Goal: Task Accomplishment & Management: Use online tool/utility

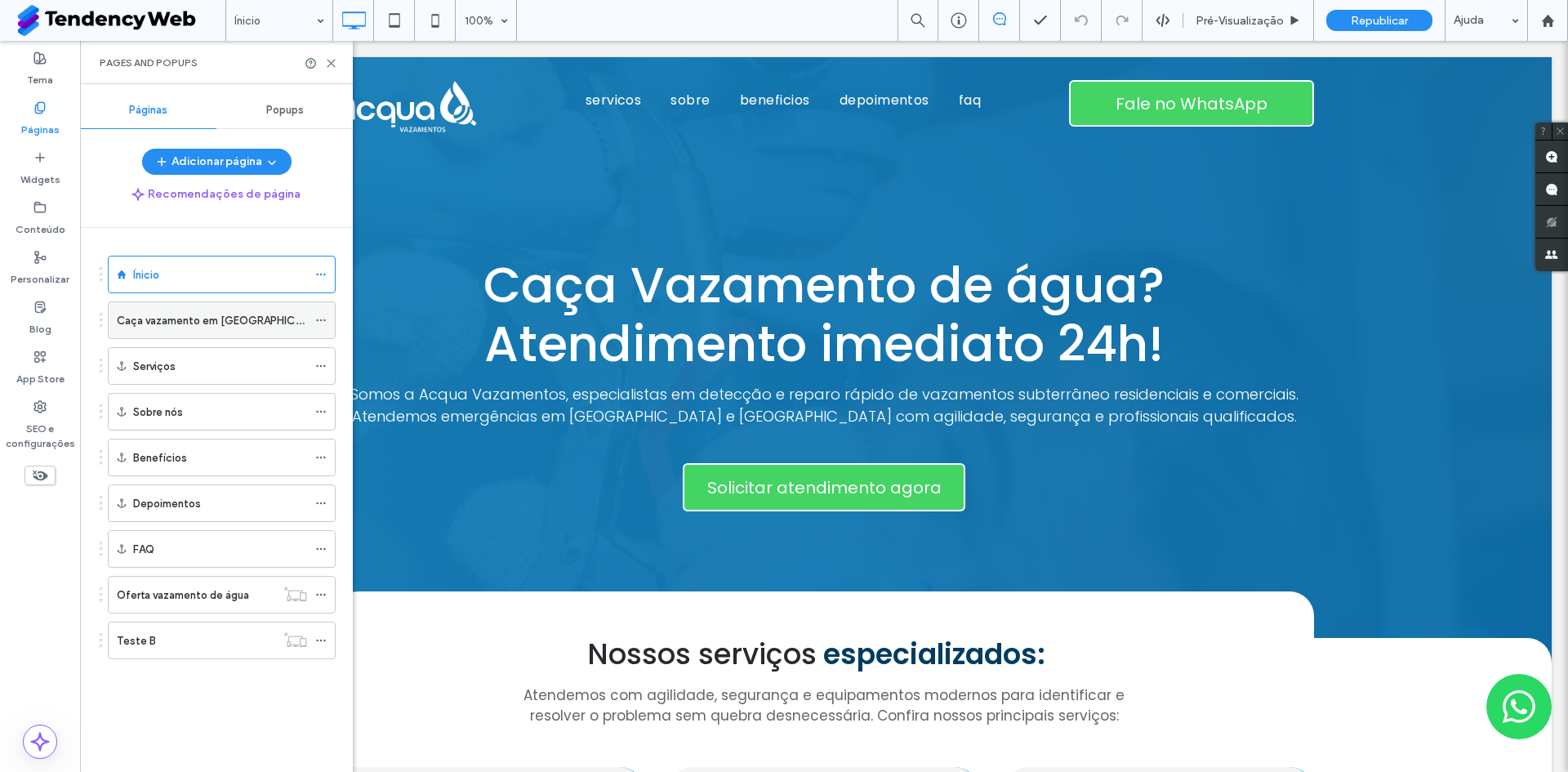
click at [192, 318] on label "Caça vazamento em [GEOGRAPHIC_DATA]" at bounding box center [223, 320] width 213 height 28
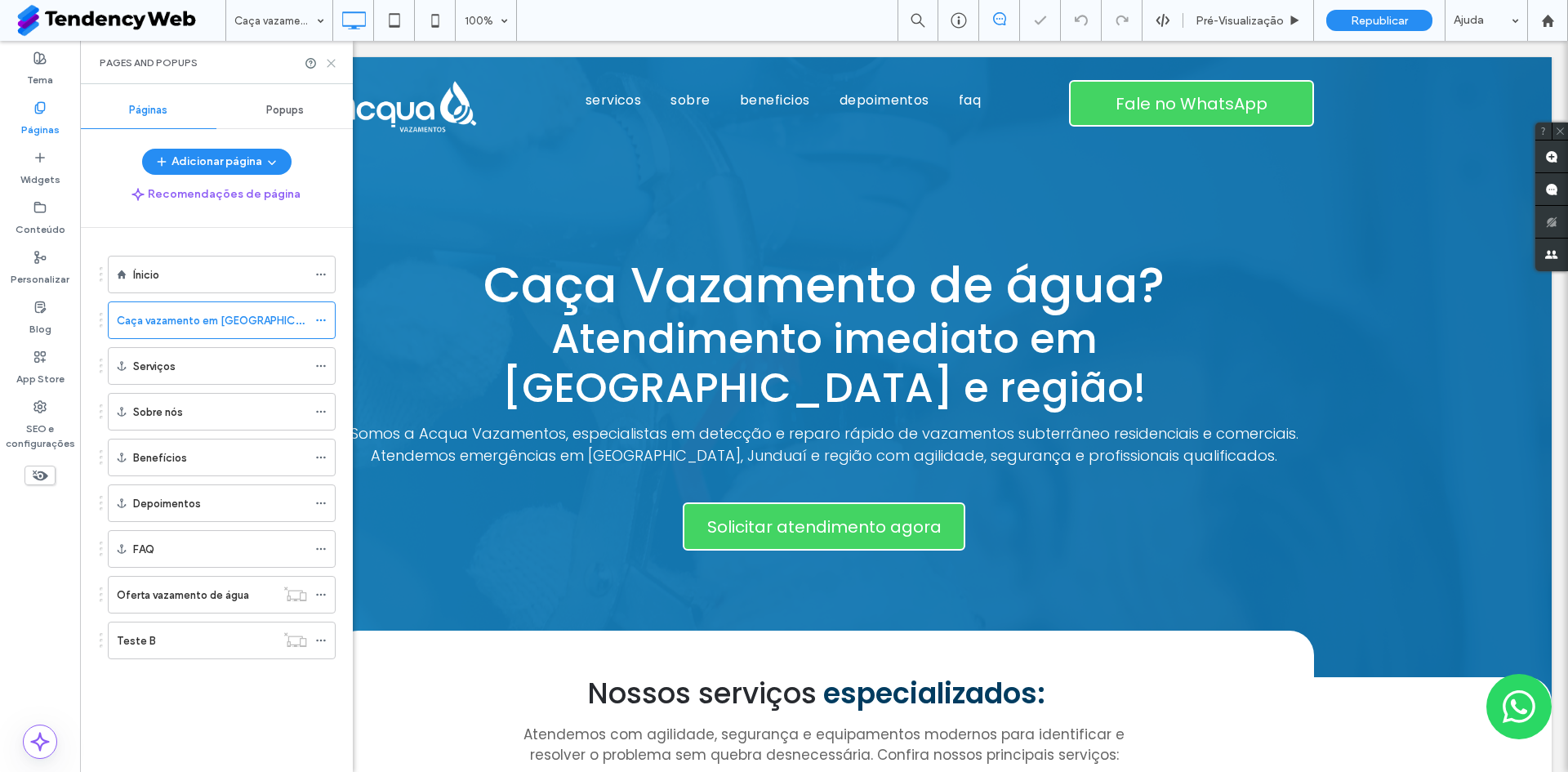
click at [328, 62] on icon at bounding box center [331, 63] width 12 height 12
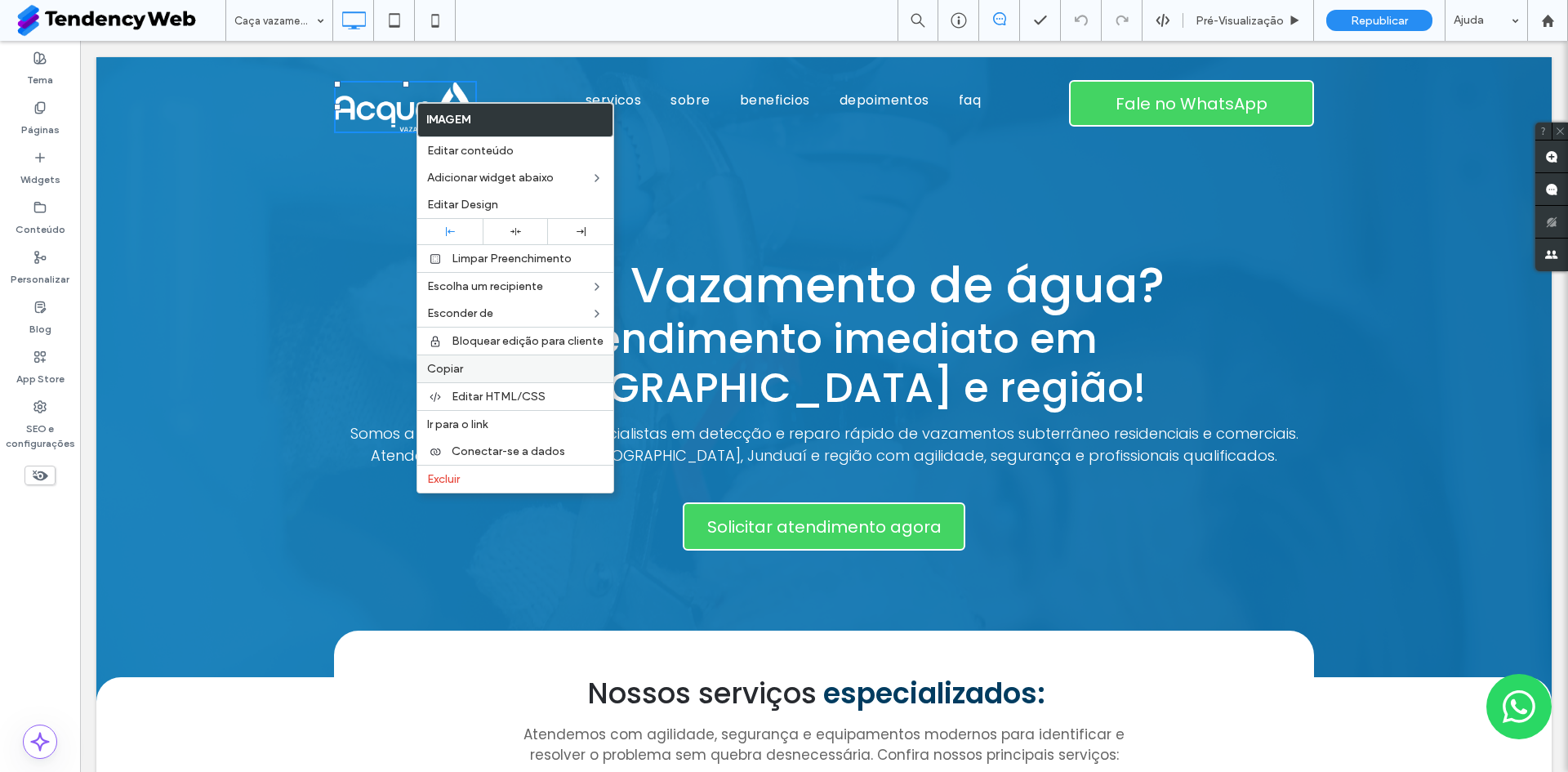
click at [473, 358] on div "Copiar" at bounding box center [515, 368] width 196 height 28
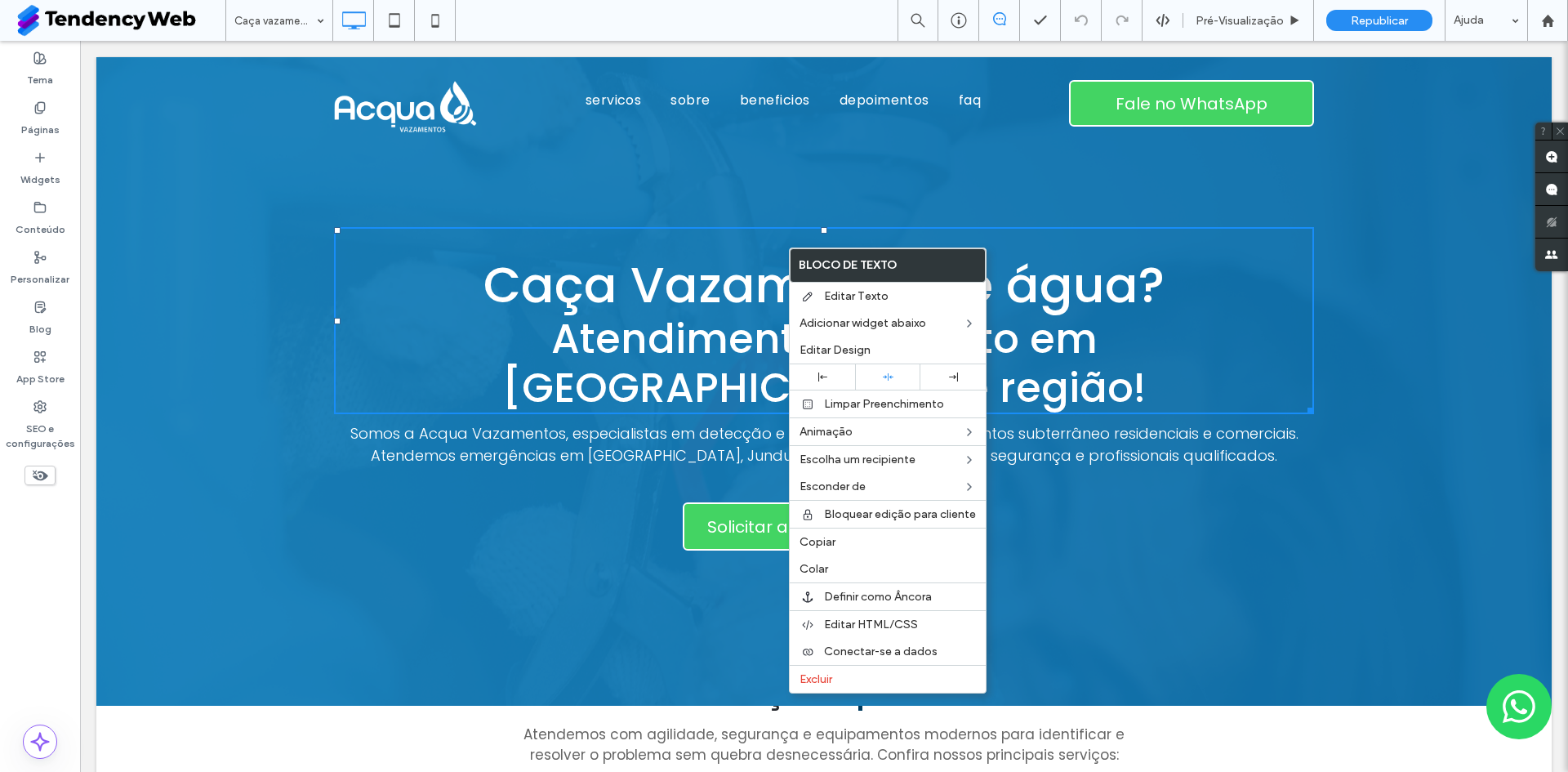
click at [692, 216] on section "Sua conta de Água está alta? Fale conosco agora Nome Digite um nome válido Tele…" at bounding box center [824, 381] width 1455 height 649
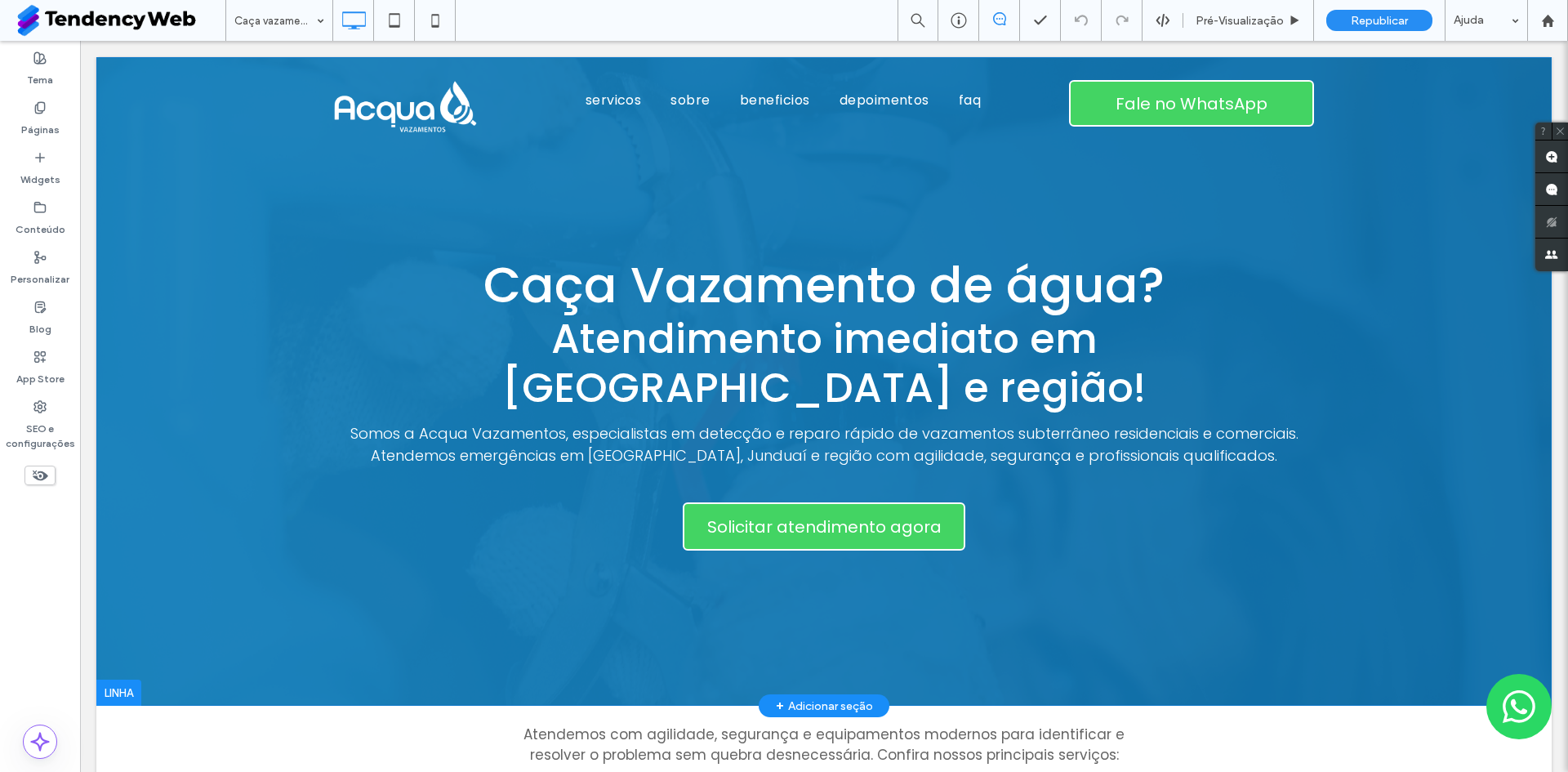
click at [760, 218] on section "Sua conta de Água está alta? Fale conosco agora Nome Digite um nome válido Tele…" at bounding box center [824, 381] width 1455 height 649
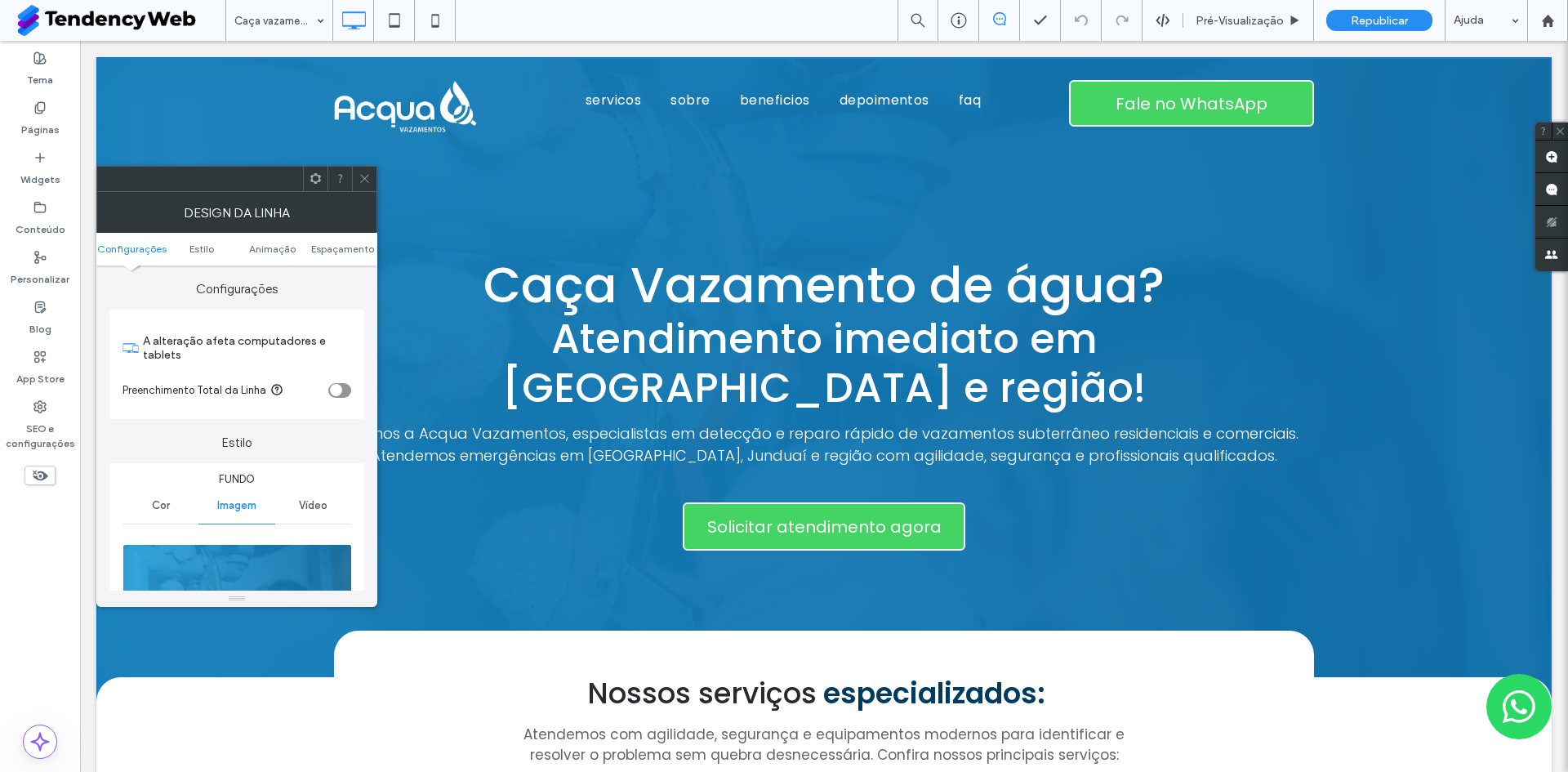
click at [323, 178] on div at bounding box center [315, 179] width 25 height 25
click at [355, 179] on div at bounding box center [364, 179] width 25 height 25
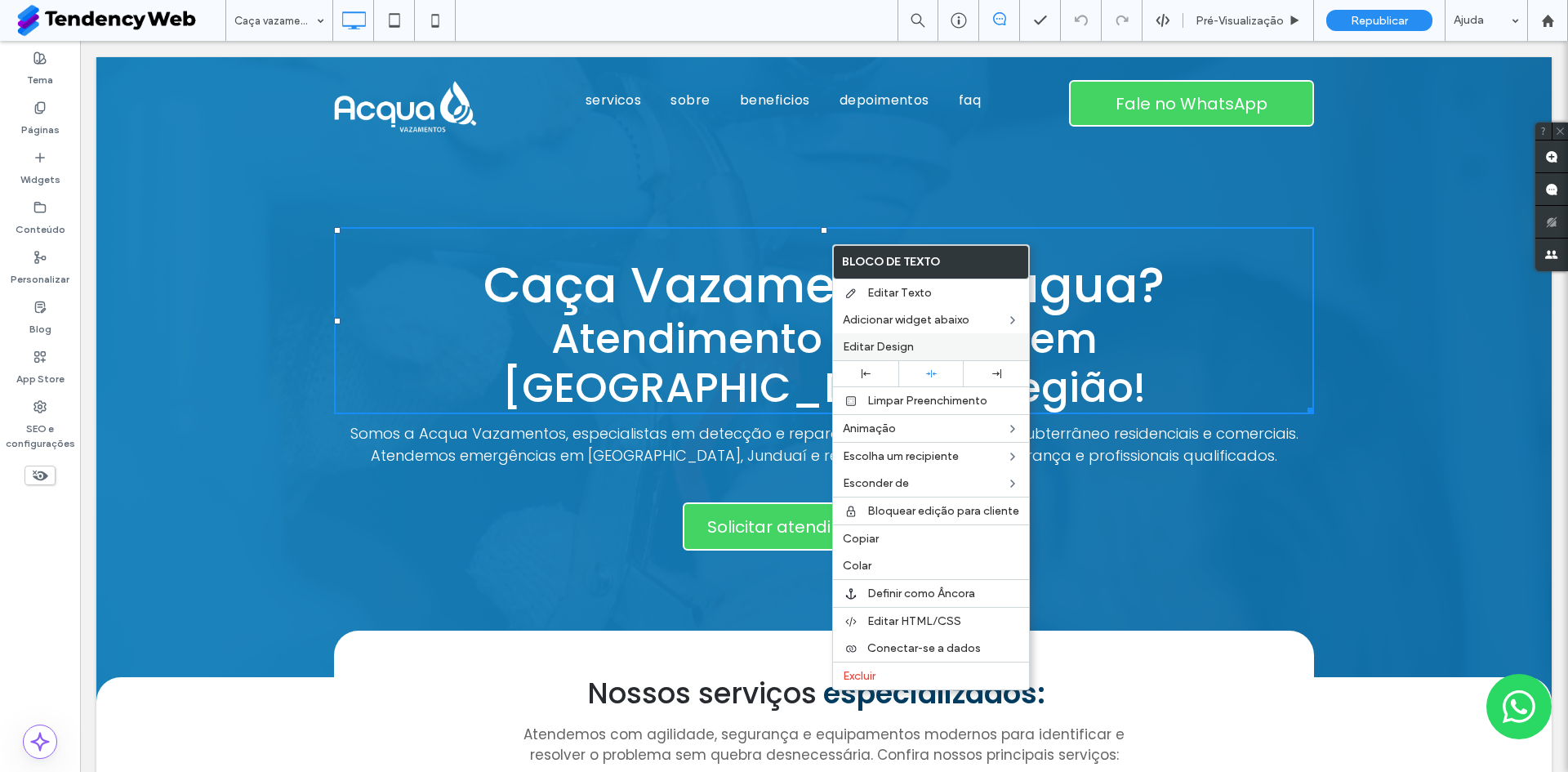
click at [885, 353] on span "Editar Design" at bounding box center [879, 347] width 71 height 14
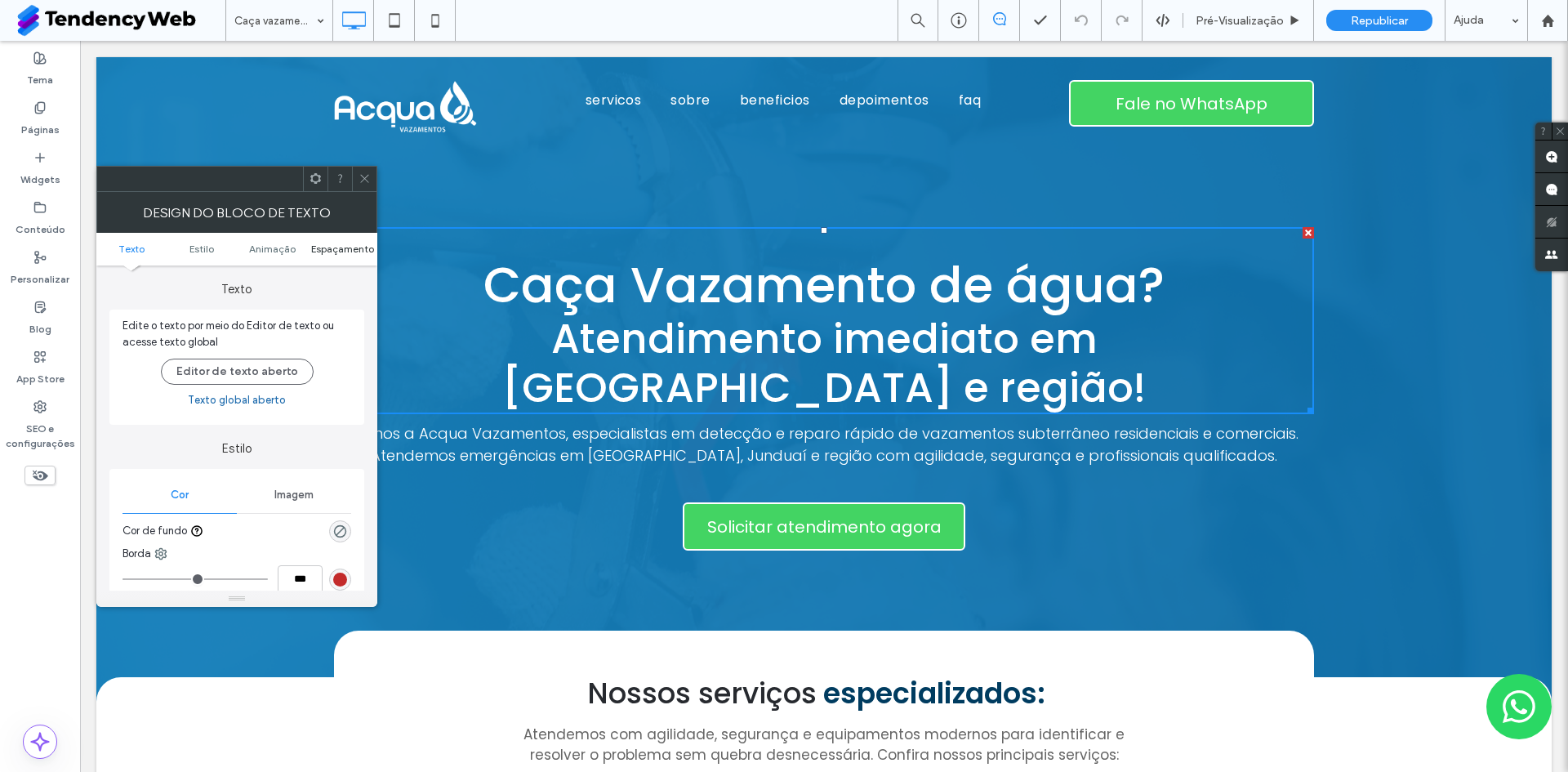
click at [350, 243] on span "Espaçamento" at bounding box center [343, 248] width 63 height 12
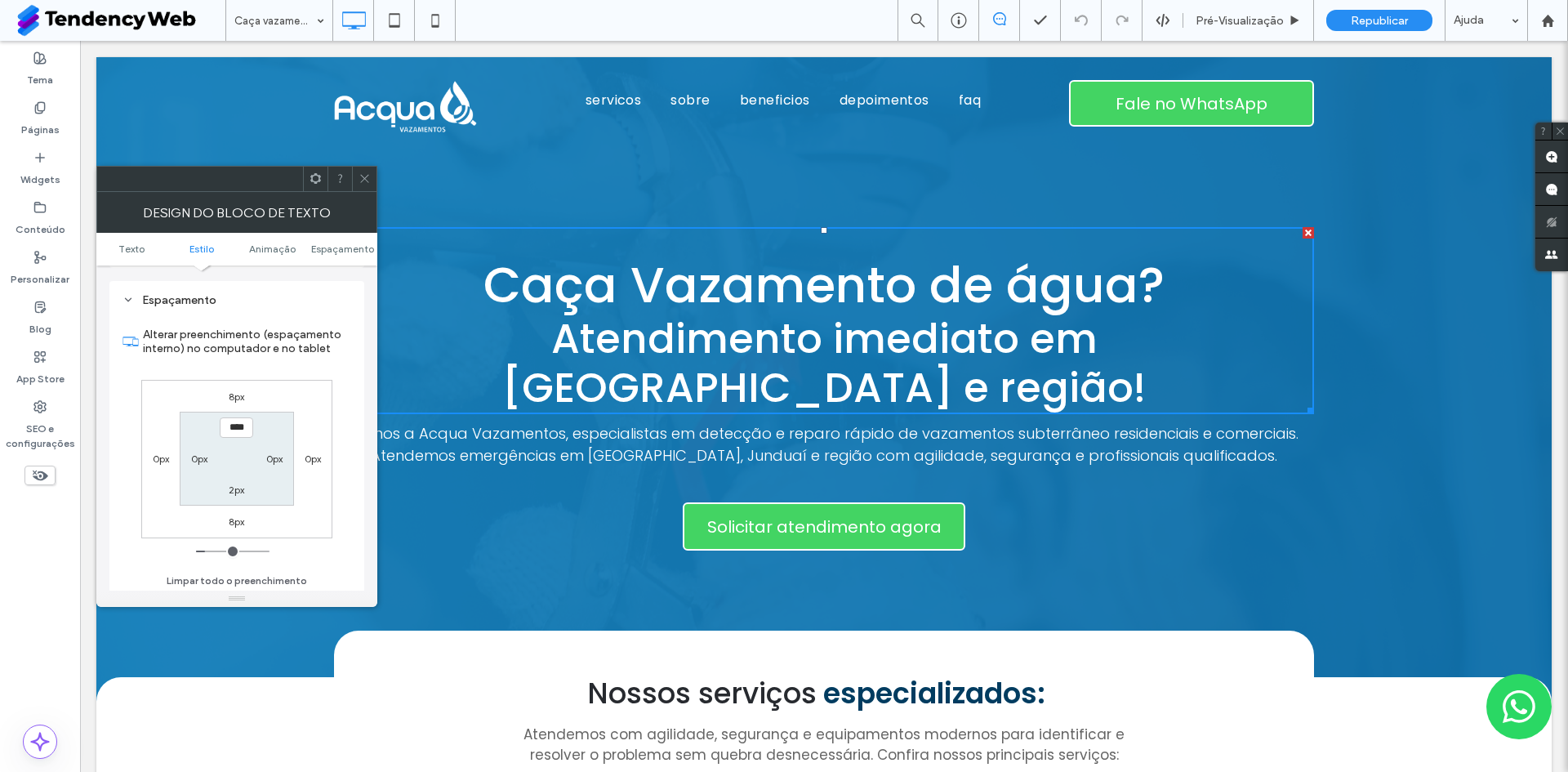
scroll to position [456, 0]
type input "***"
type input "*"
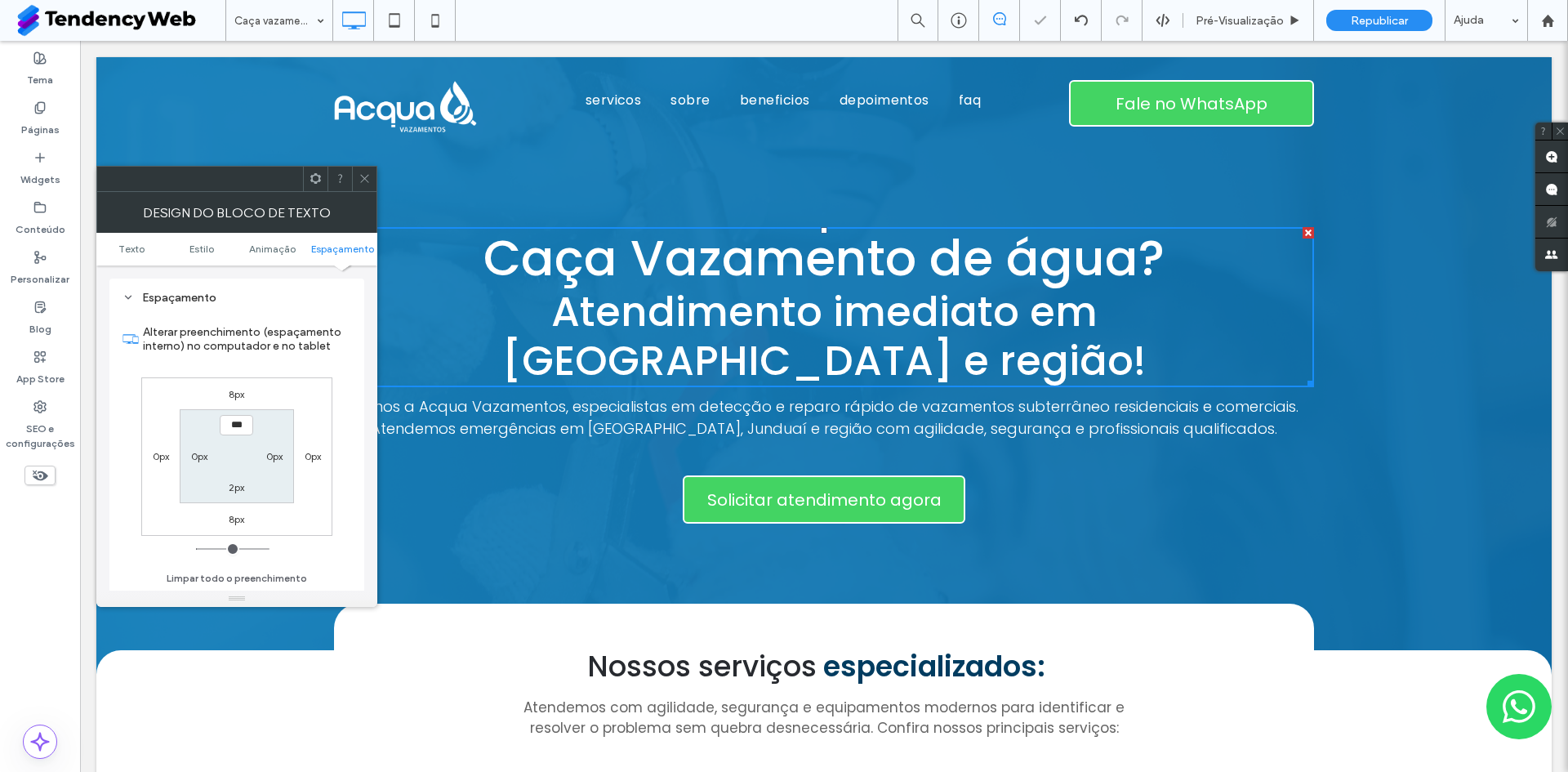
drag, startPoint x: 367, startPoint y: 168, endPoint x: 464, endPoint y: 359, distance: 214.2
click at [367, 168] on span at bounding box center [364, 179] width 12 height 25
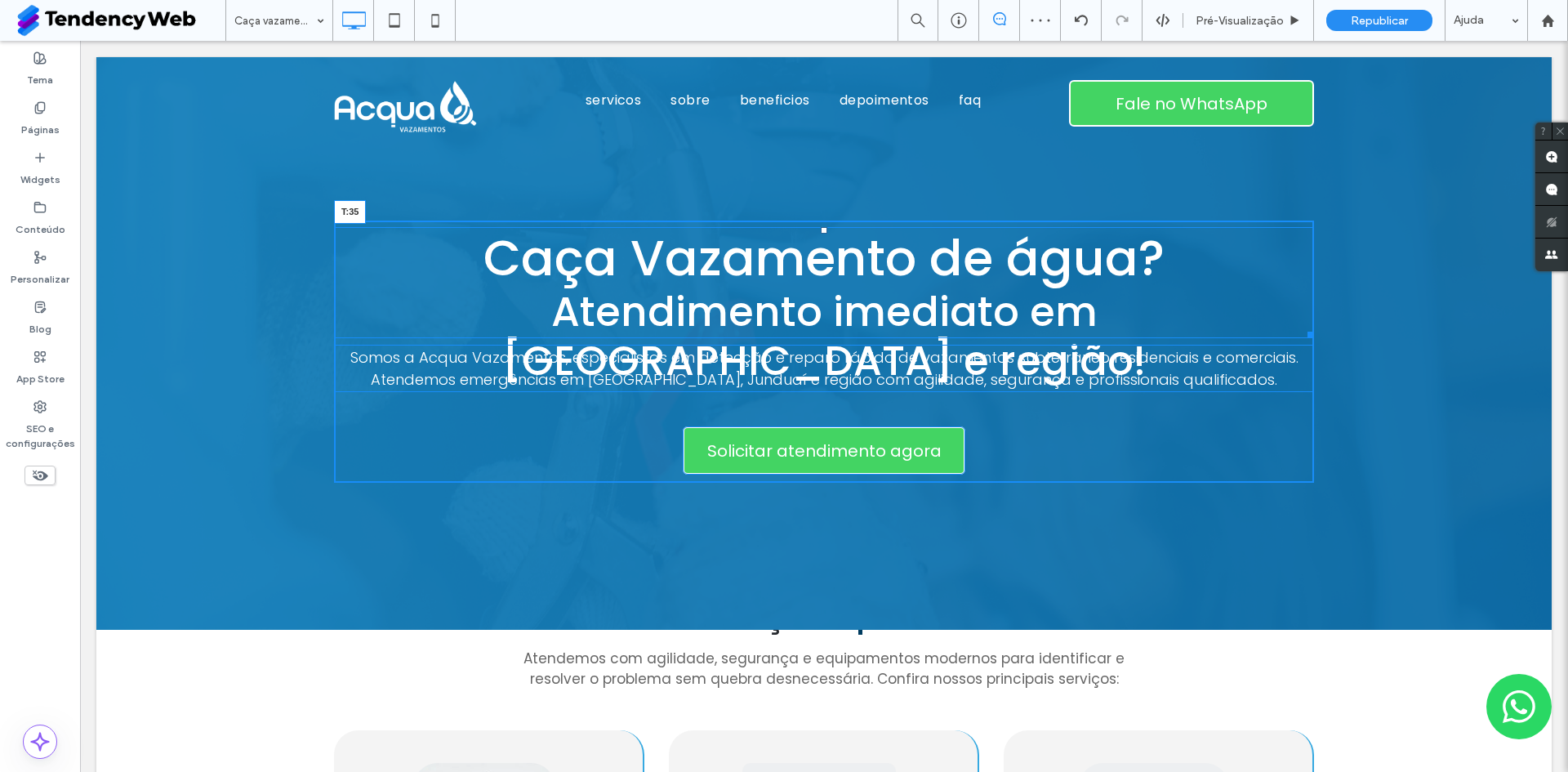
drag, startPoint x: 816, startPoint y: 229, endPoint x: 884, endPoint y: 284, distance: 87.5
click at [821, 234] on div at bounding box center [824, 230] width 7 height 7
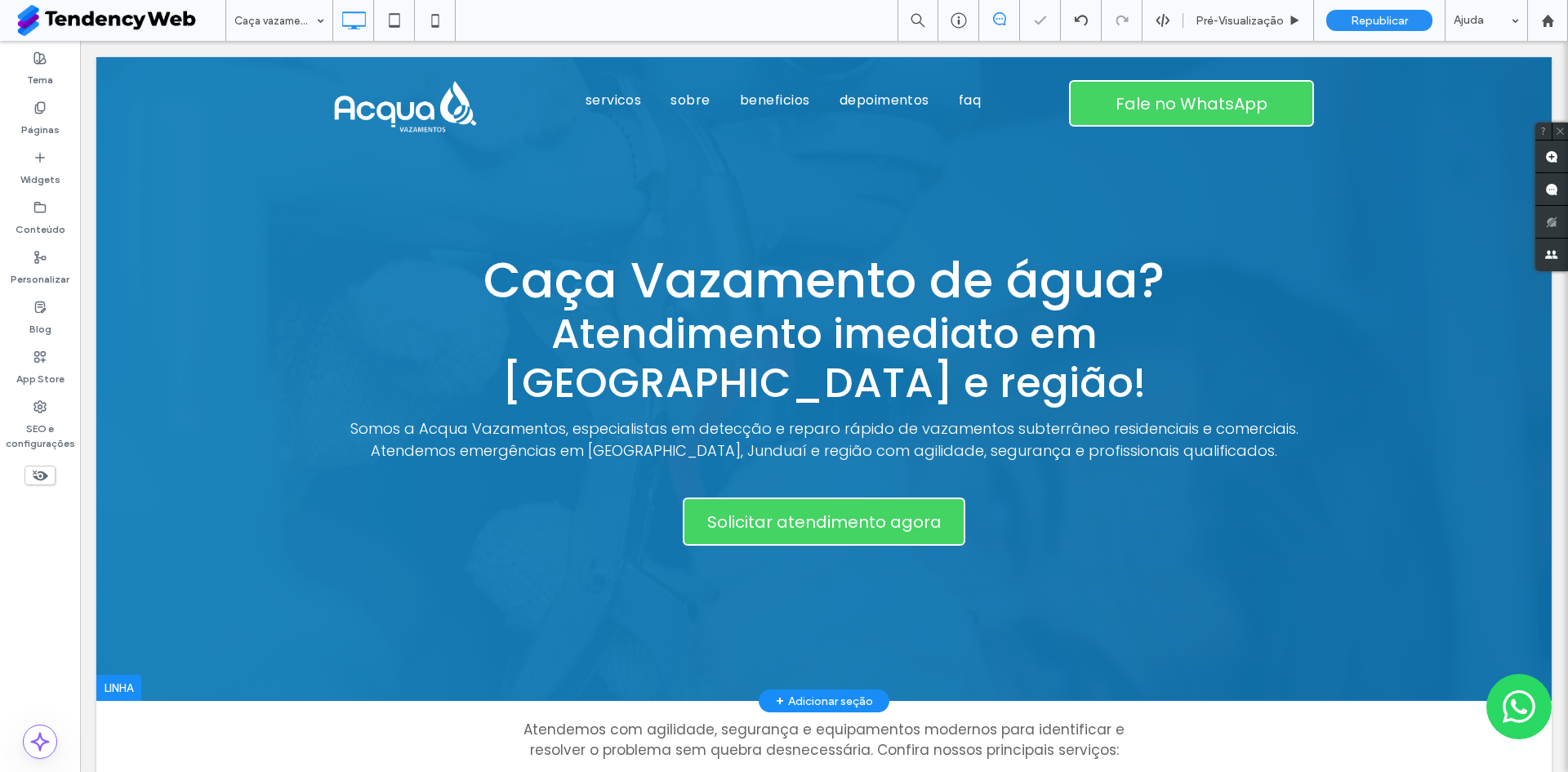
click at [797, 226] on div "Sua conta de Água está alta? Fale conosco agora Nome Digite um nome válido Tele…" at bounding box center [824, 387] width 980 height 333
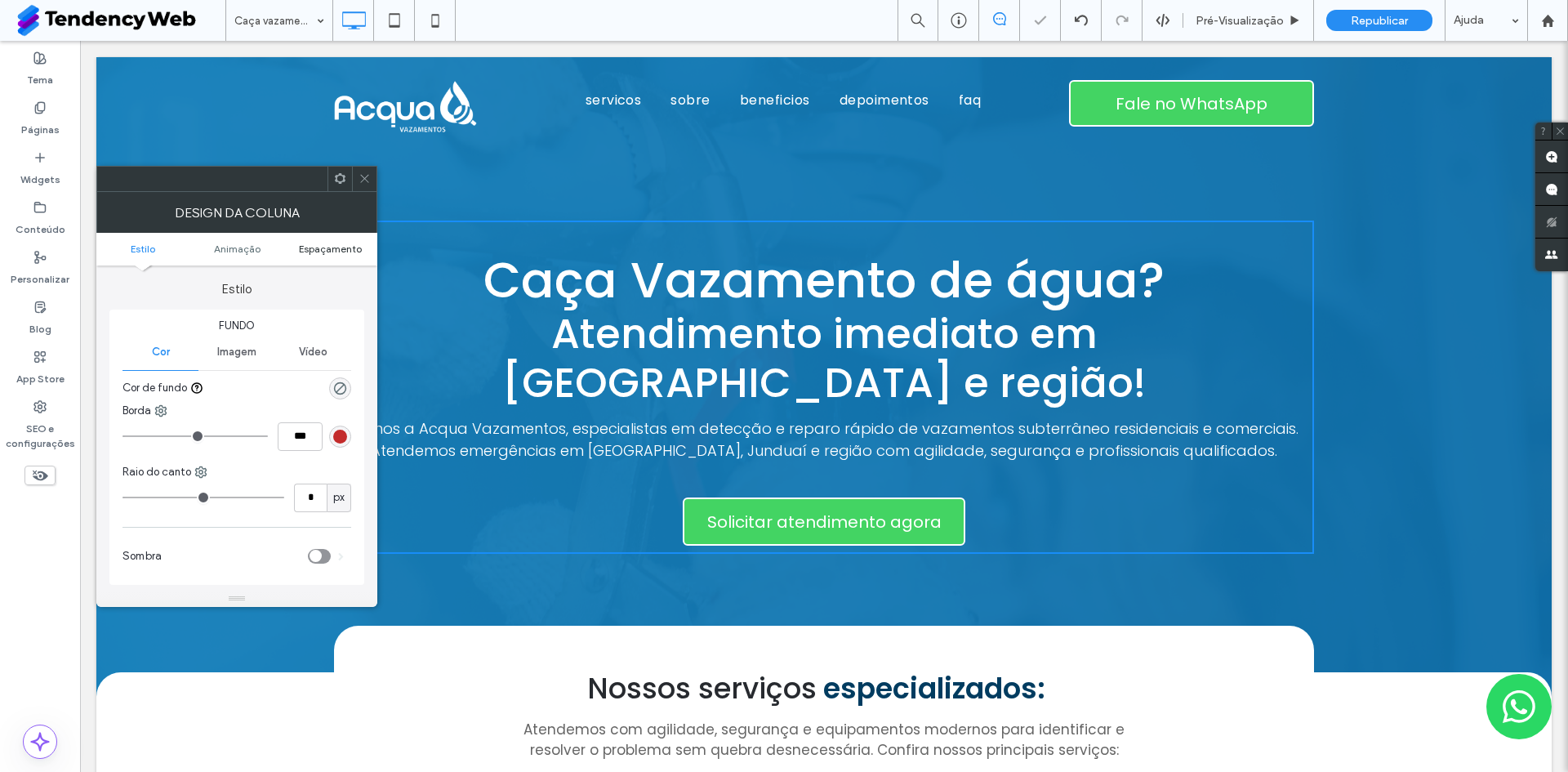
click at [351, 253] on span "Espaçamento" at bounding box center [330, 248] width 63 height 12
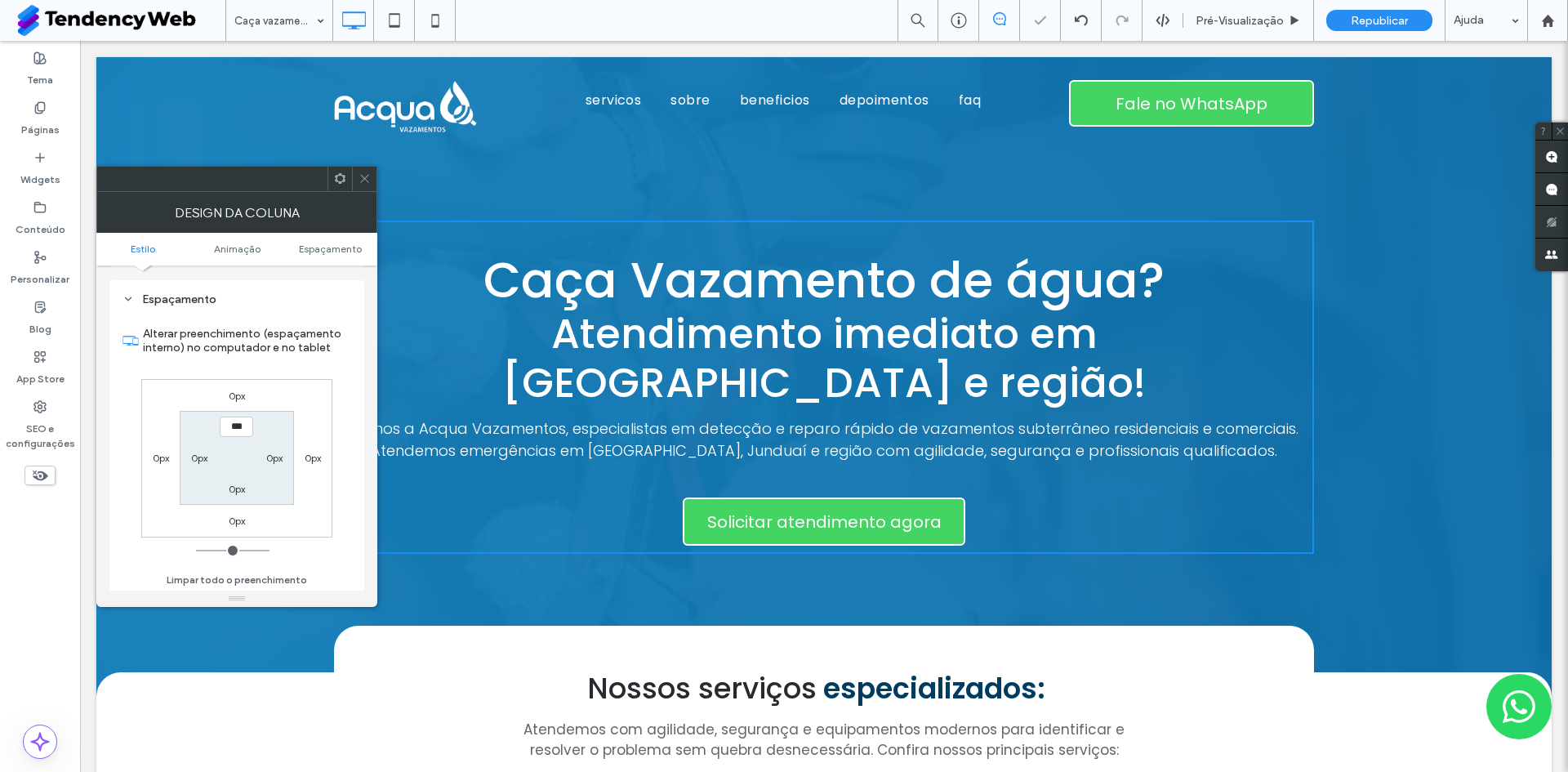
scroll to position [371, 0]
click at [335, 172] on span at bounding box center [340, 179] width 12 height 25
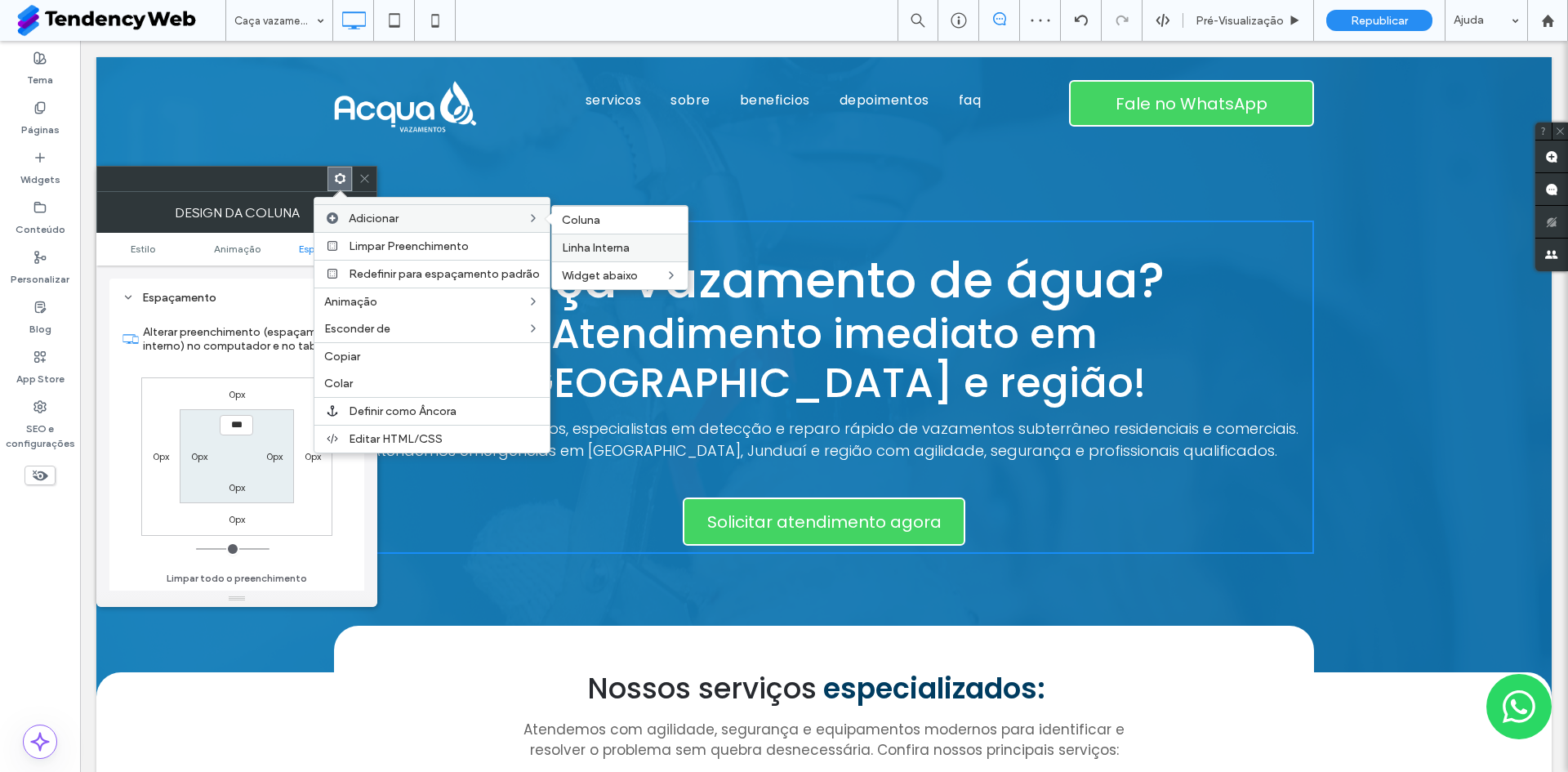
click at [611, 249] on span "Linha Interna" at bounding box center [595, 248] width 68 height 14
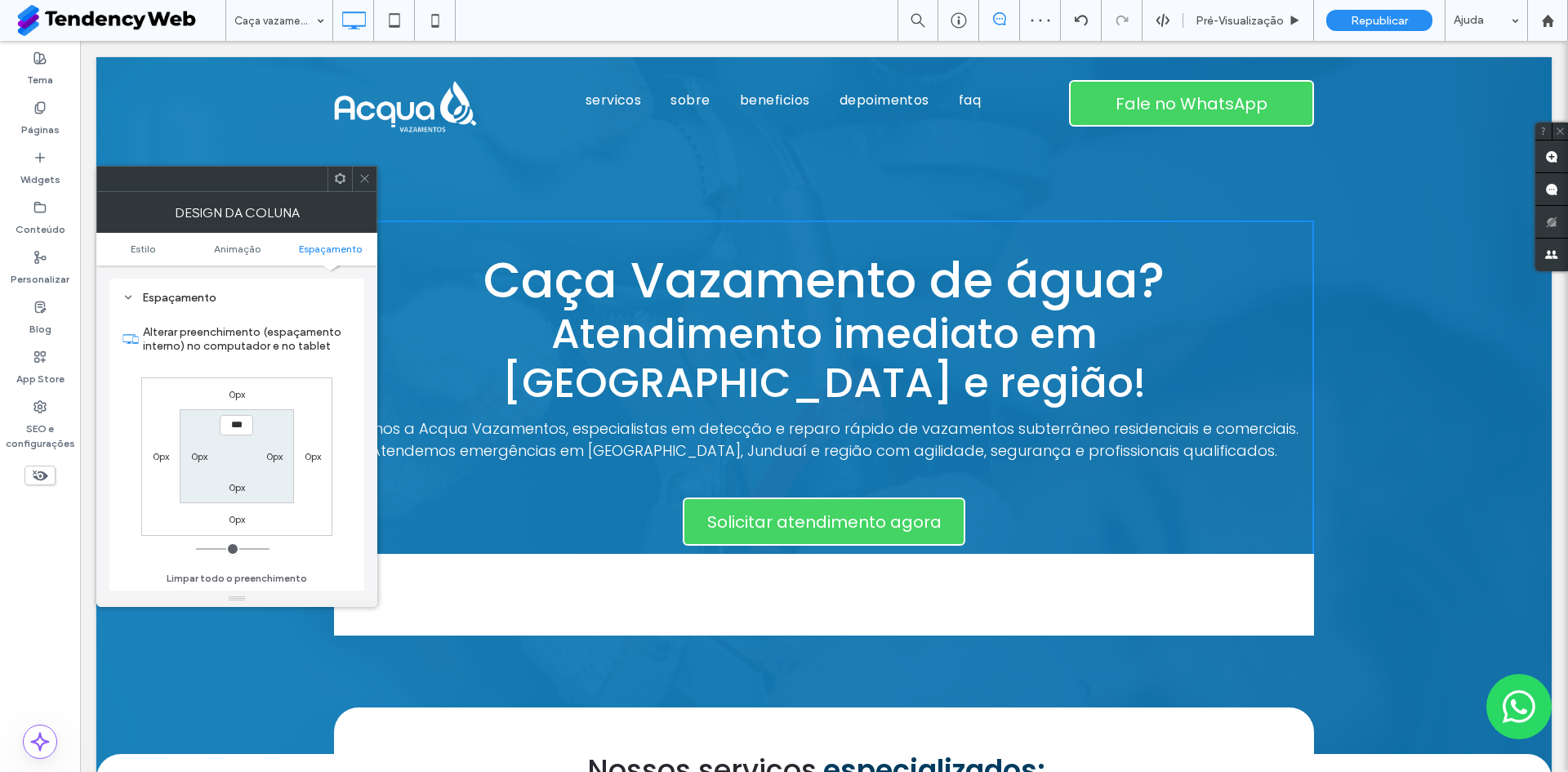
click at [370, 169] on span at bounding box center [364, 179] width 12 height 25
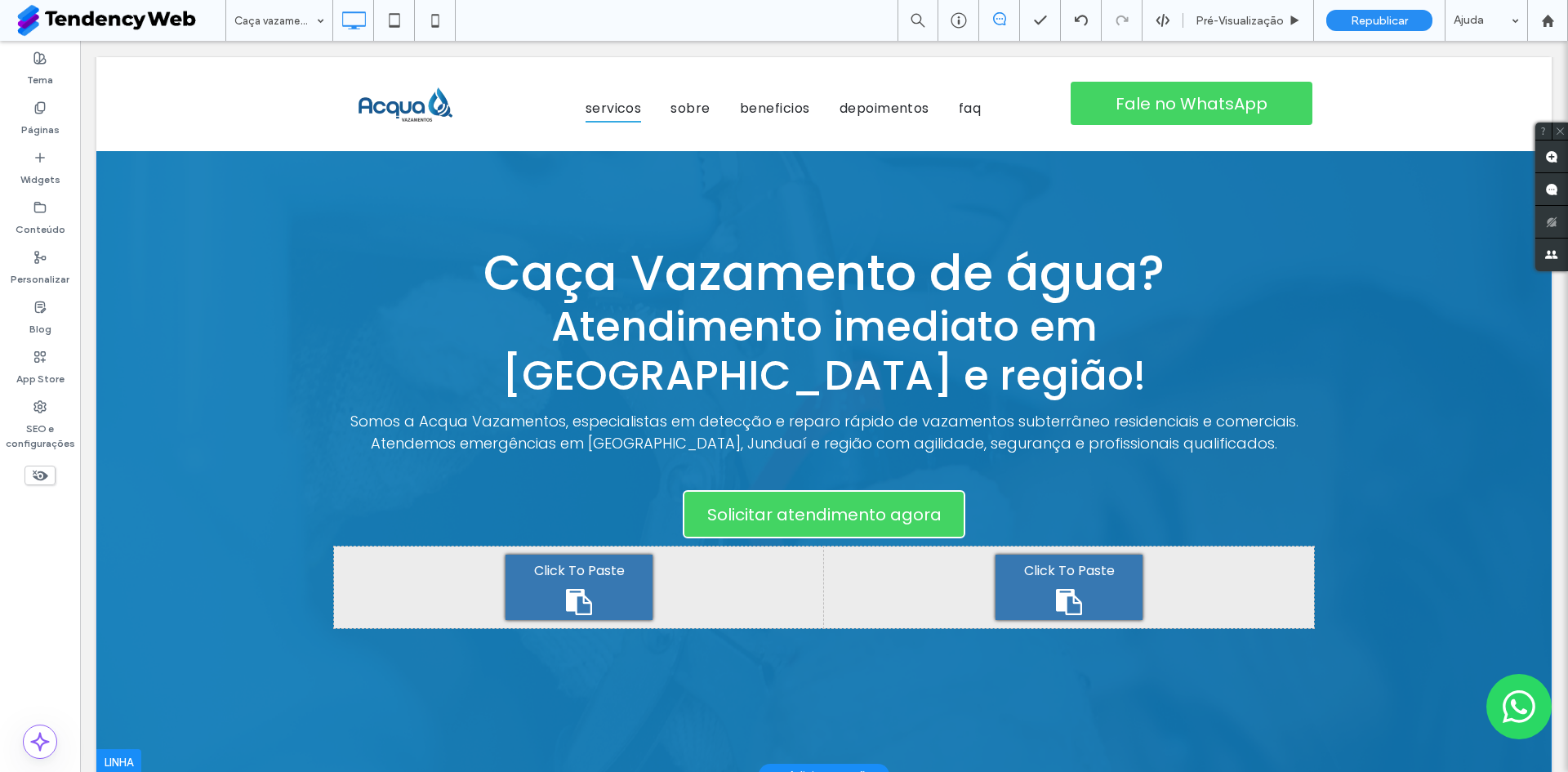
scroll to position [0, 0]
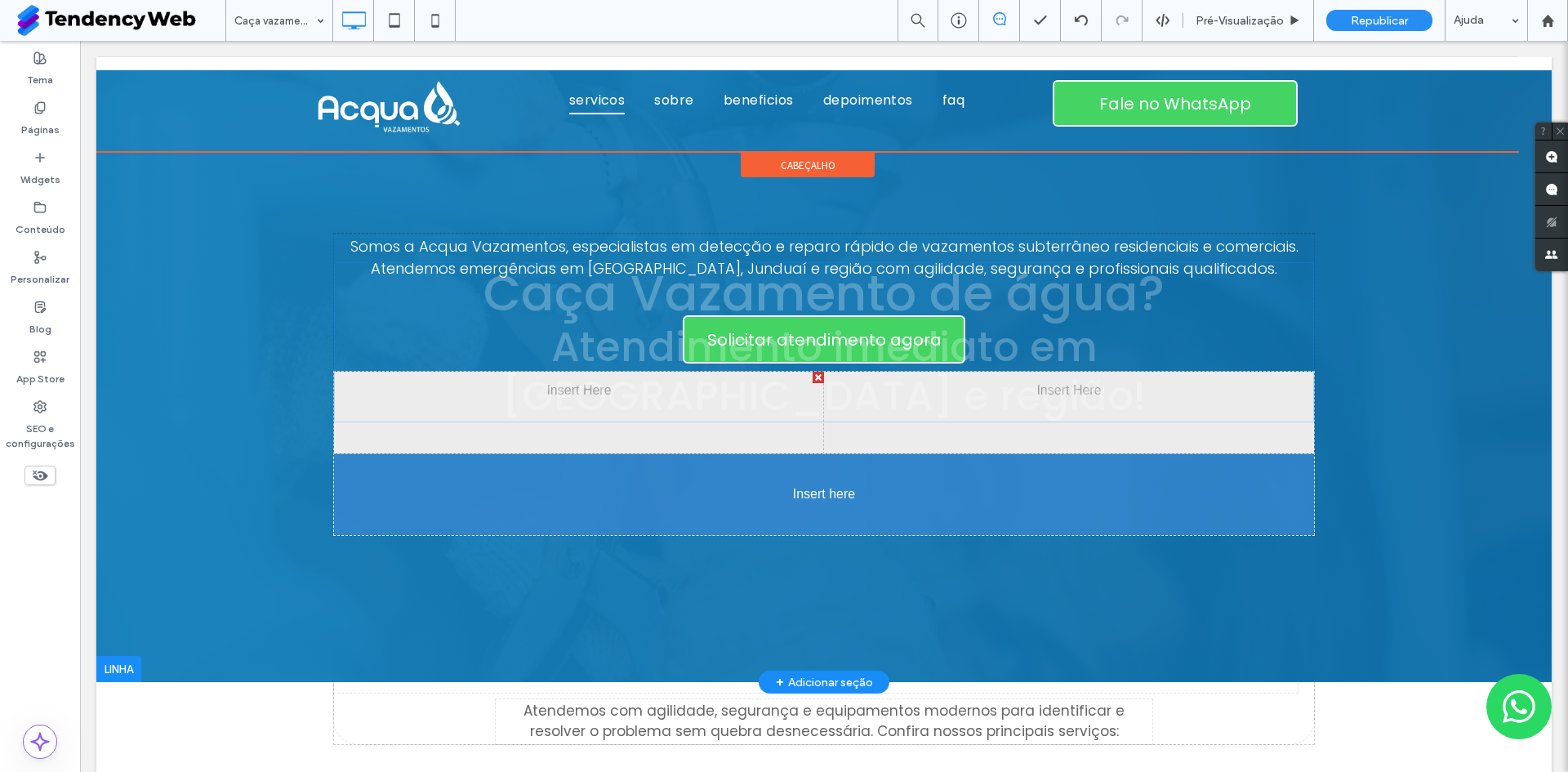
drag, startPoint x: 741, startPoint y: 302, endPoint x: 658, endPoint y: 497, distance: 211.9
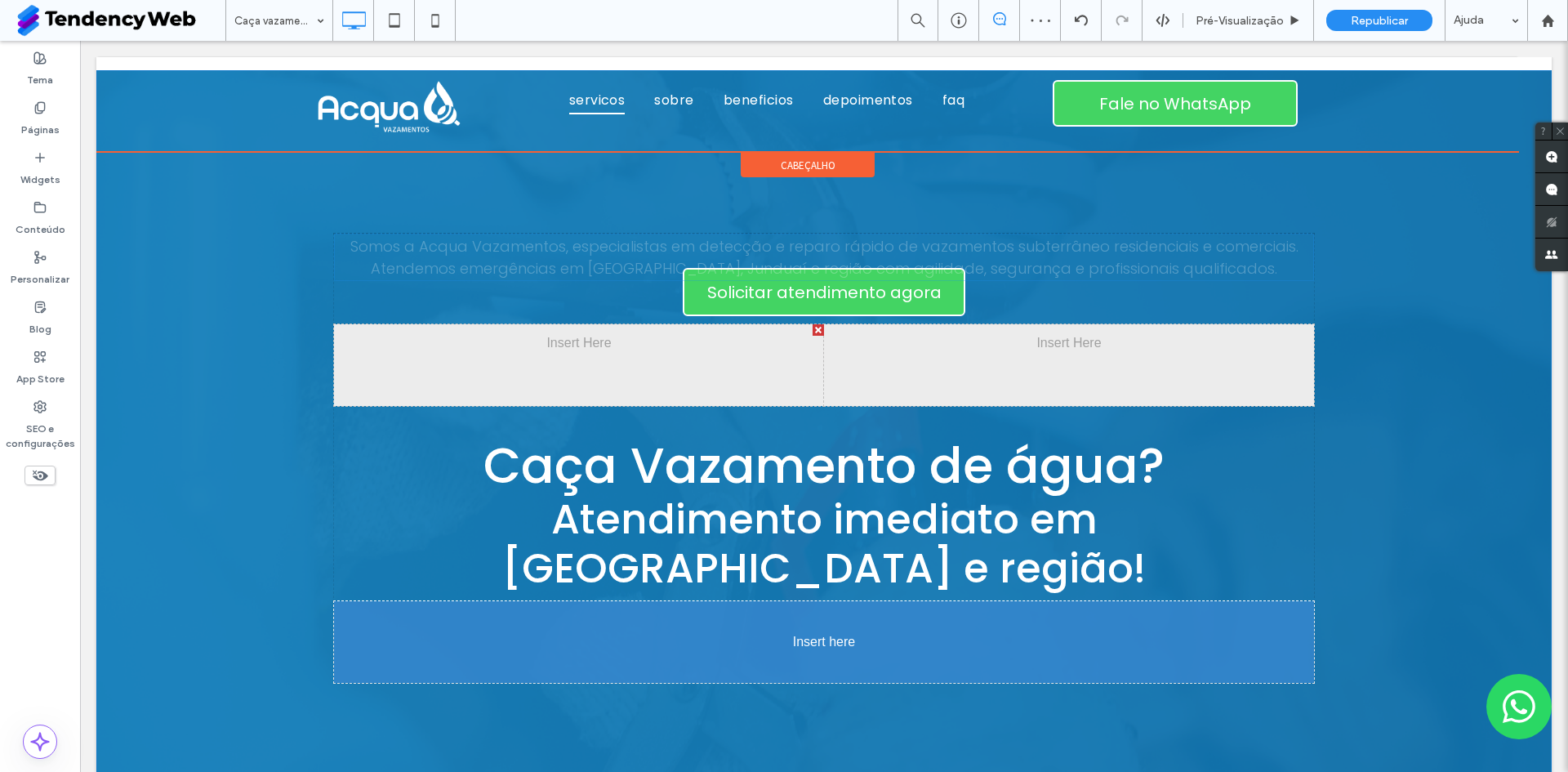
drag, startPoint x: 863, startPoint y: 243, endPoint x: 914, endPoint y: 553, distance: 314.2
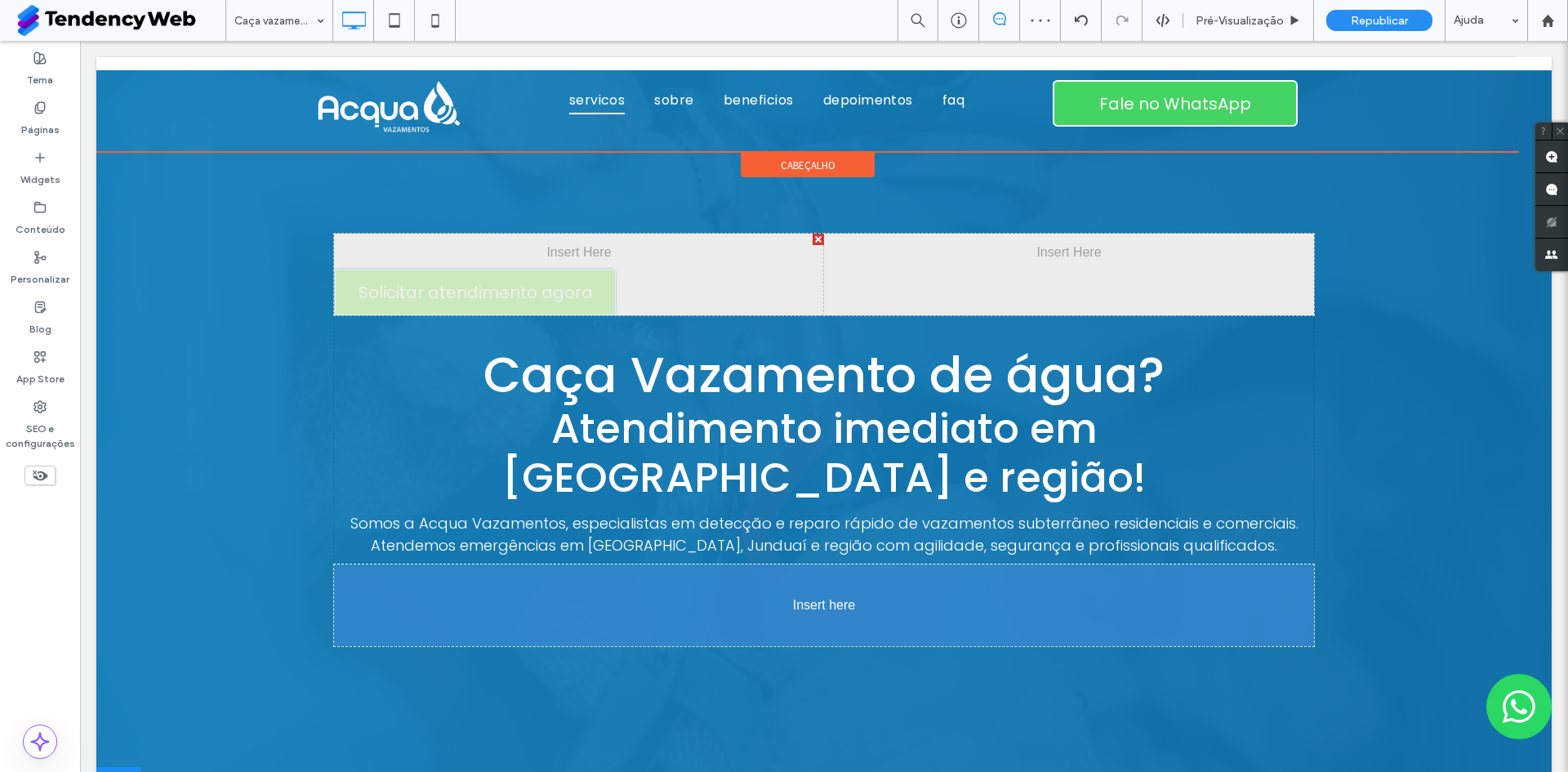
drag, startPoint x: 812, startPoint y: 266, endPoint x: 800, endPoint y: 547, distance: 281.3
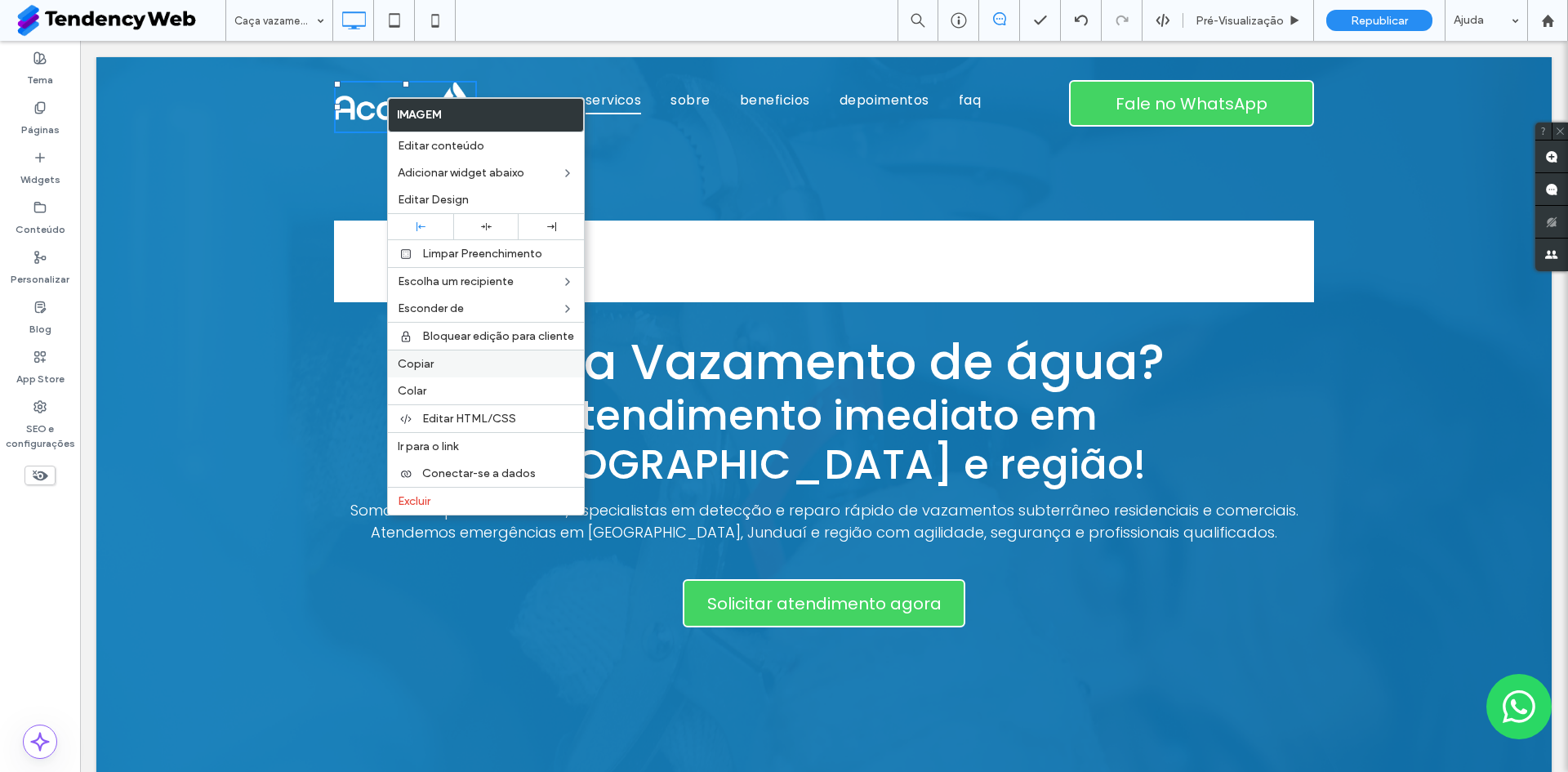
click at [440, 367] on label "Copiar" at bounding box center [486, 364] width 177 height 14
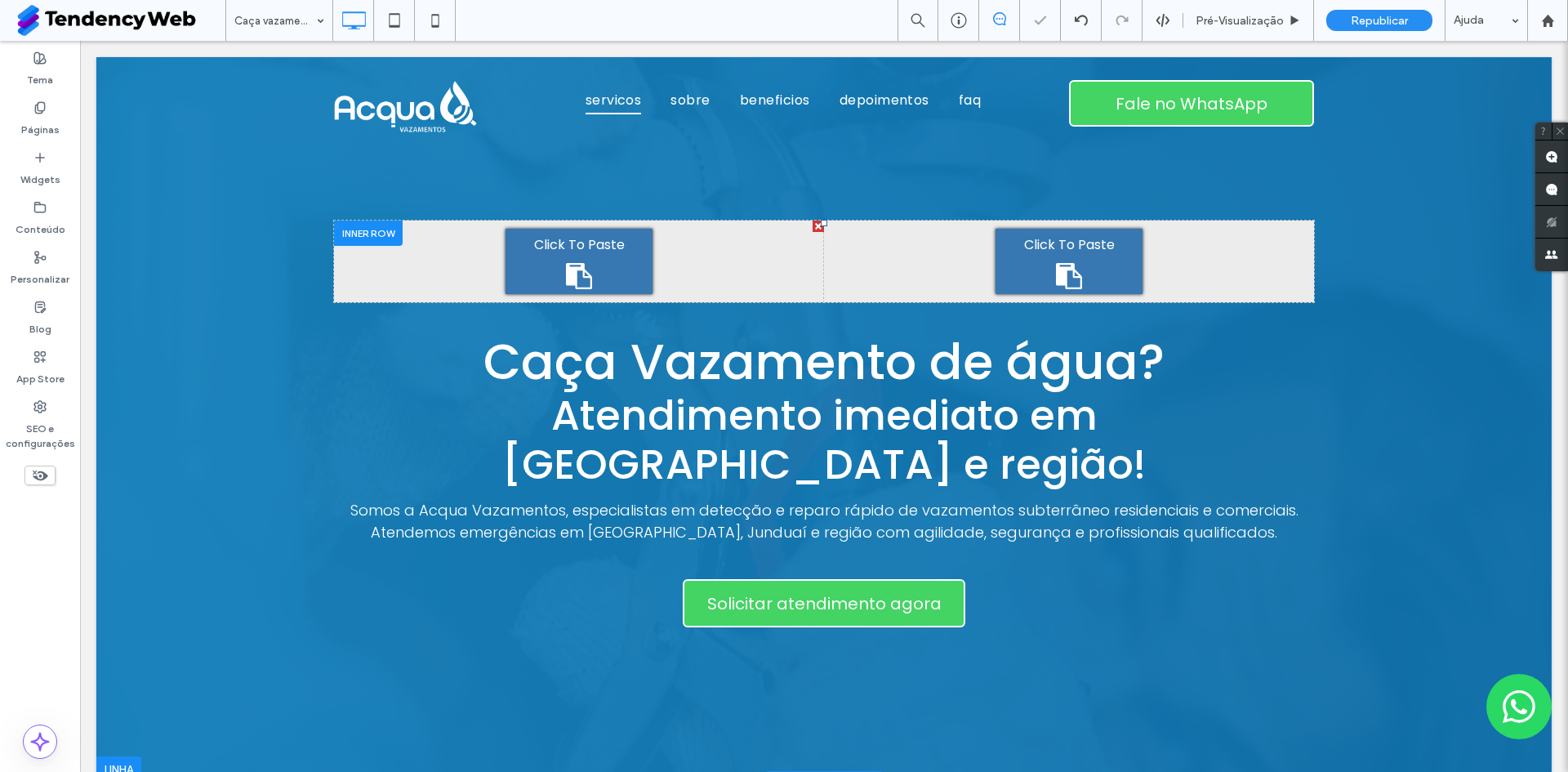
click at [597, 260] on div "Click To Paste" at bounding box center [579, 261] width 147 height 66
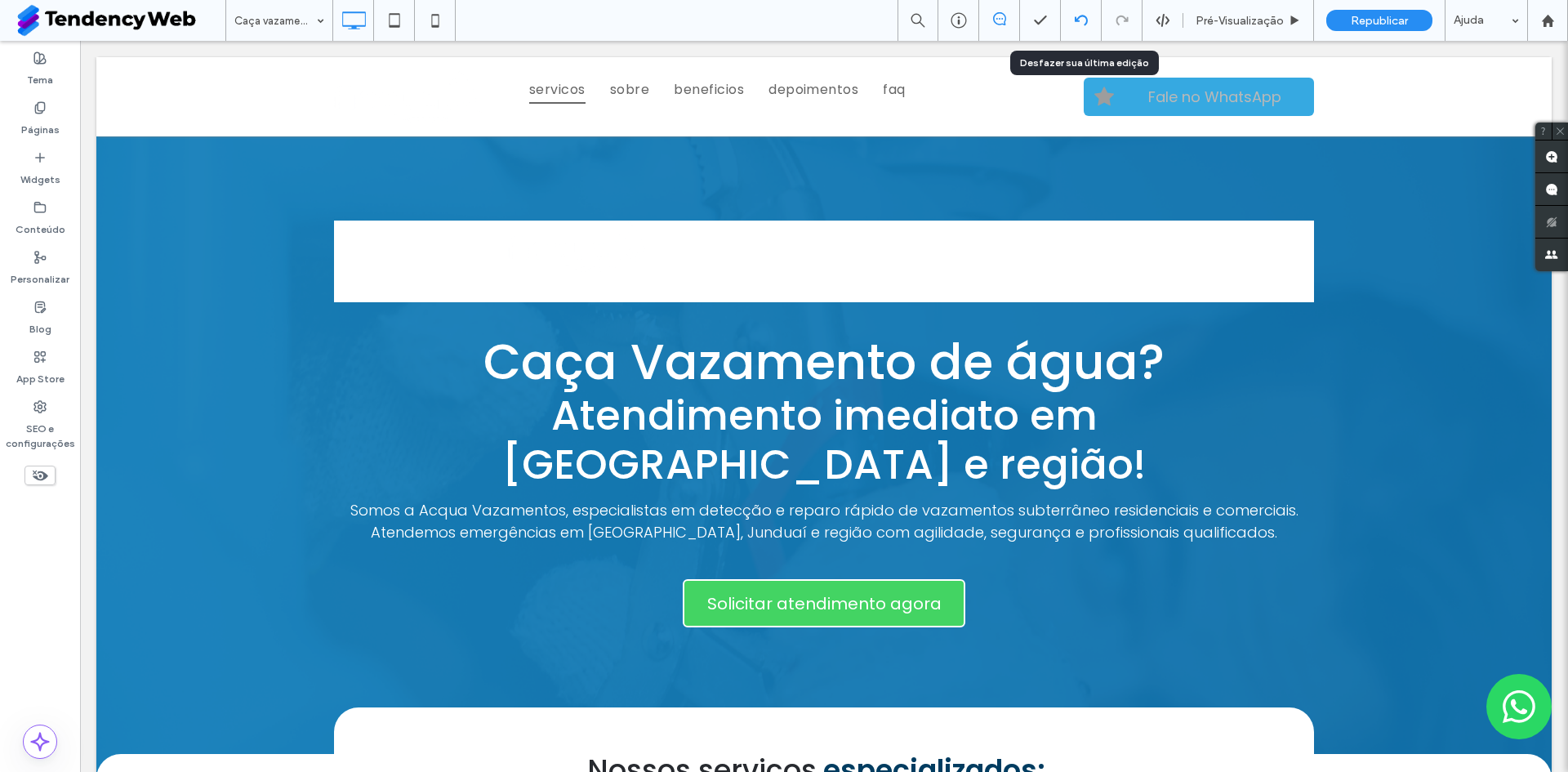
click at [1079, 17] on use at bounding box center [1080, 20] width 13 height 11
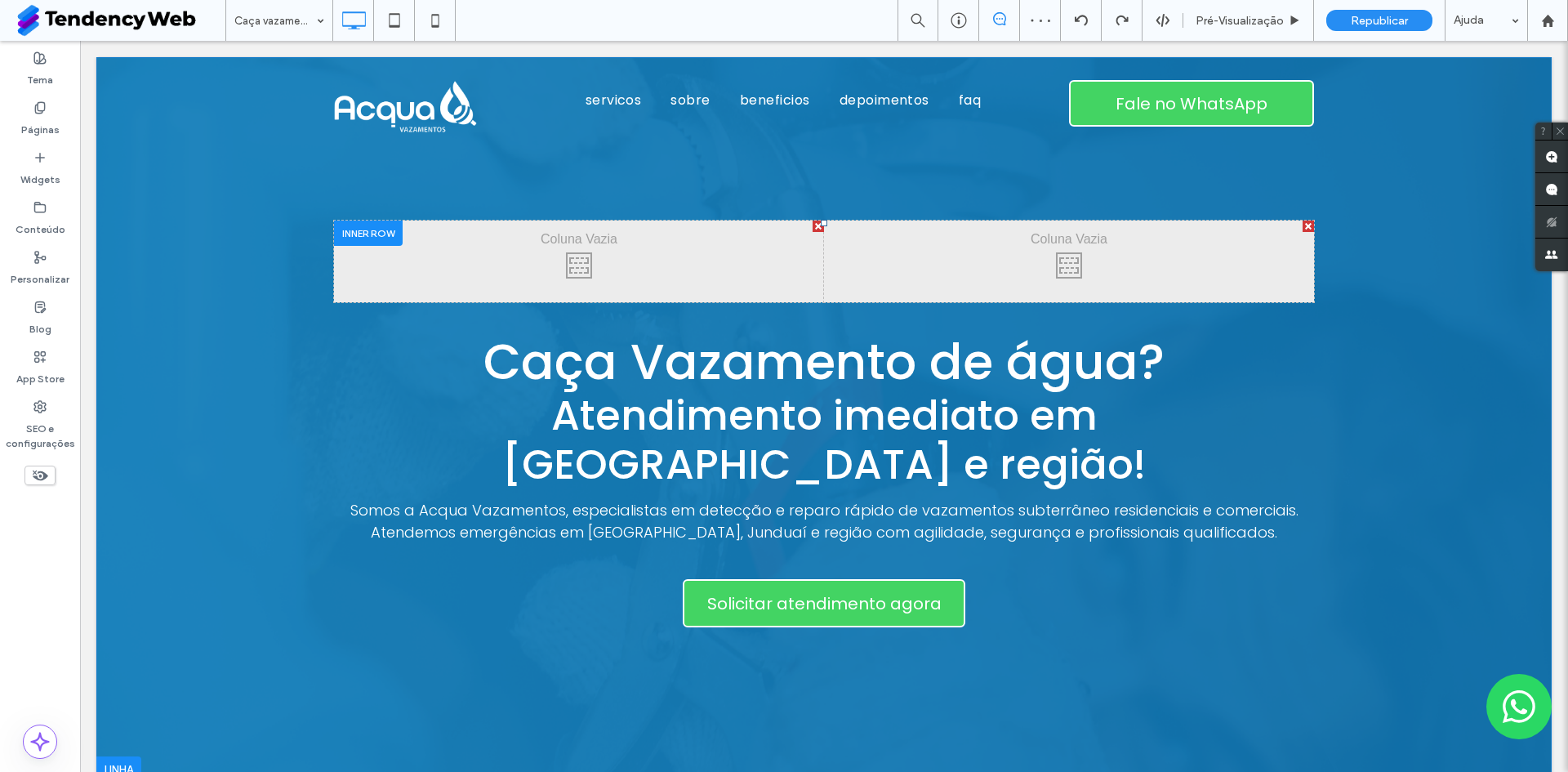
drag, startPoint x: 821, startPoint y: 255, endPoint x: 794, endPoint y: 259, distance: 27.3
click at [794, 259] on div "Click To Paste Click To Paste" at bounding box center [824, 261] width 980 height 82
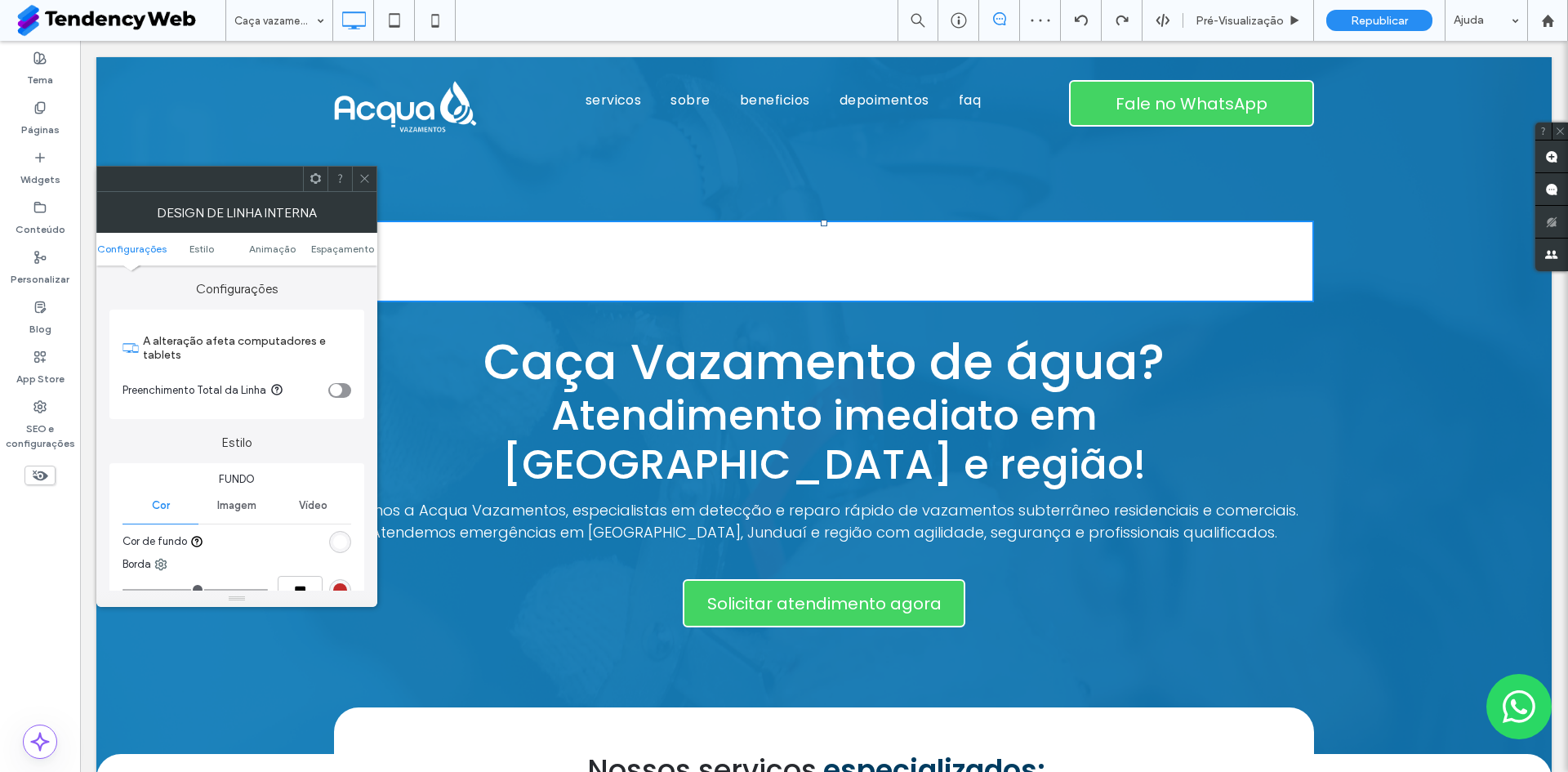
click at [367, 170] on span at bounding box center [364, 179] width 12 height 25
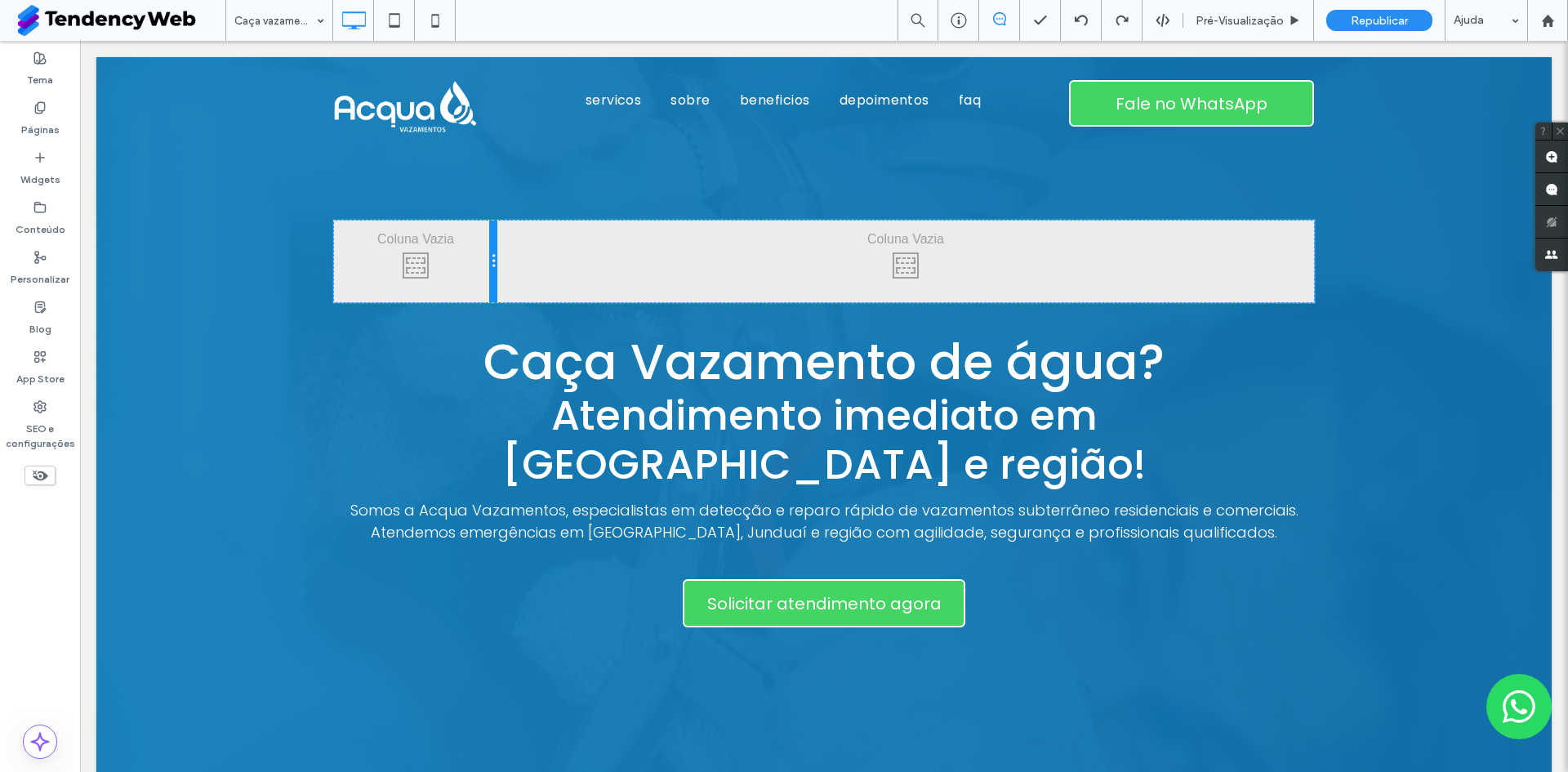
drag, startPoint x: 813, startPoint y: 260, endPoint x: 539, endPoint y: 293, distance: 276.0
click at [460, 251] on div "Click To Paste" at bounding box center [415, 261] width 163 height 82
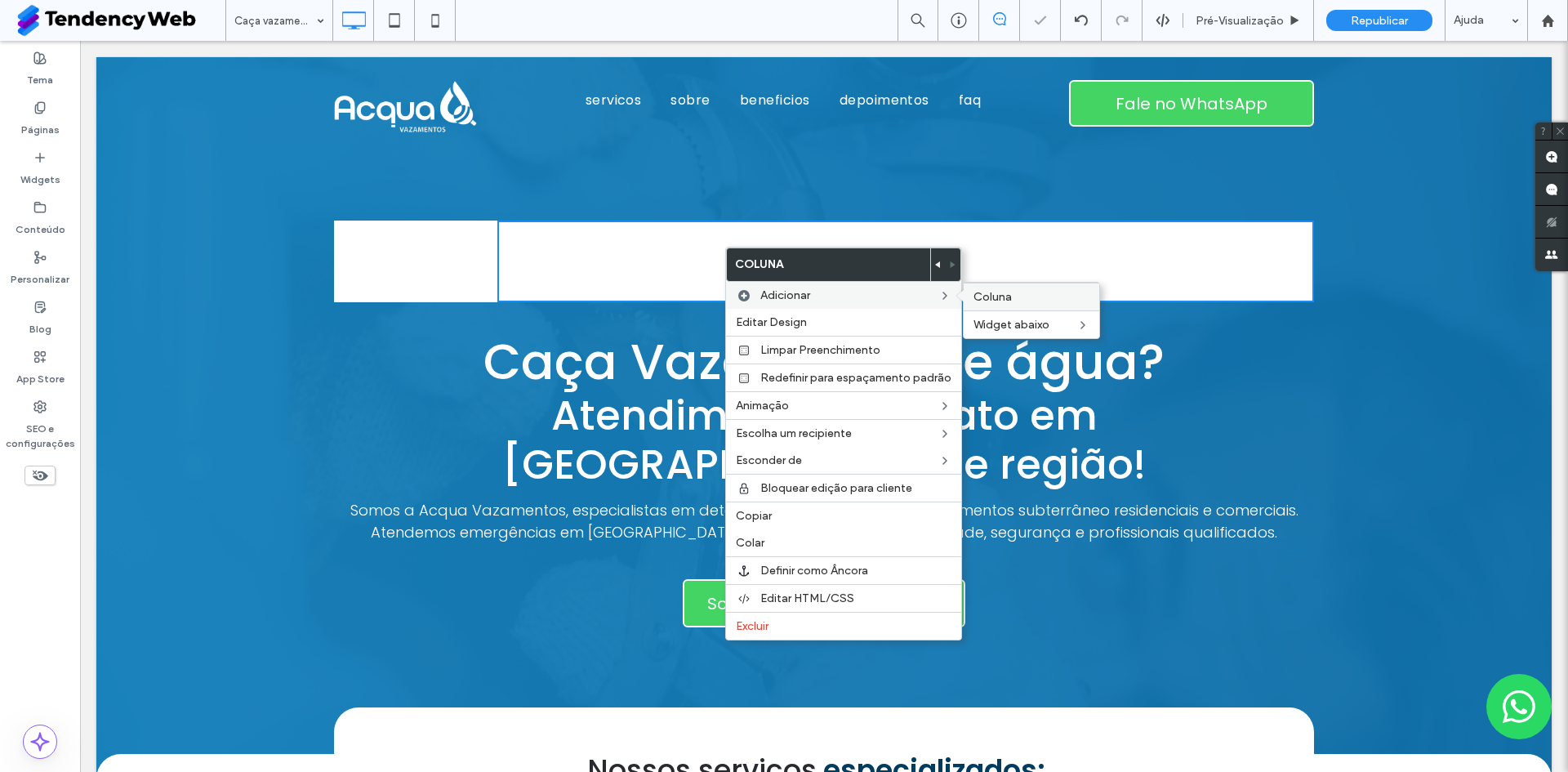
click at [1002, 294] on span "Coluna" at bounding box center [993, 297] width 38 height 14
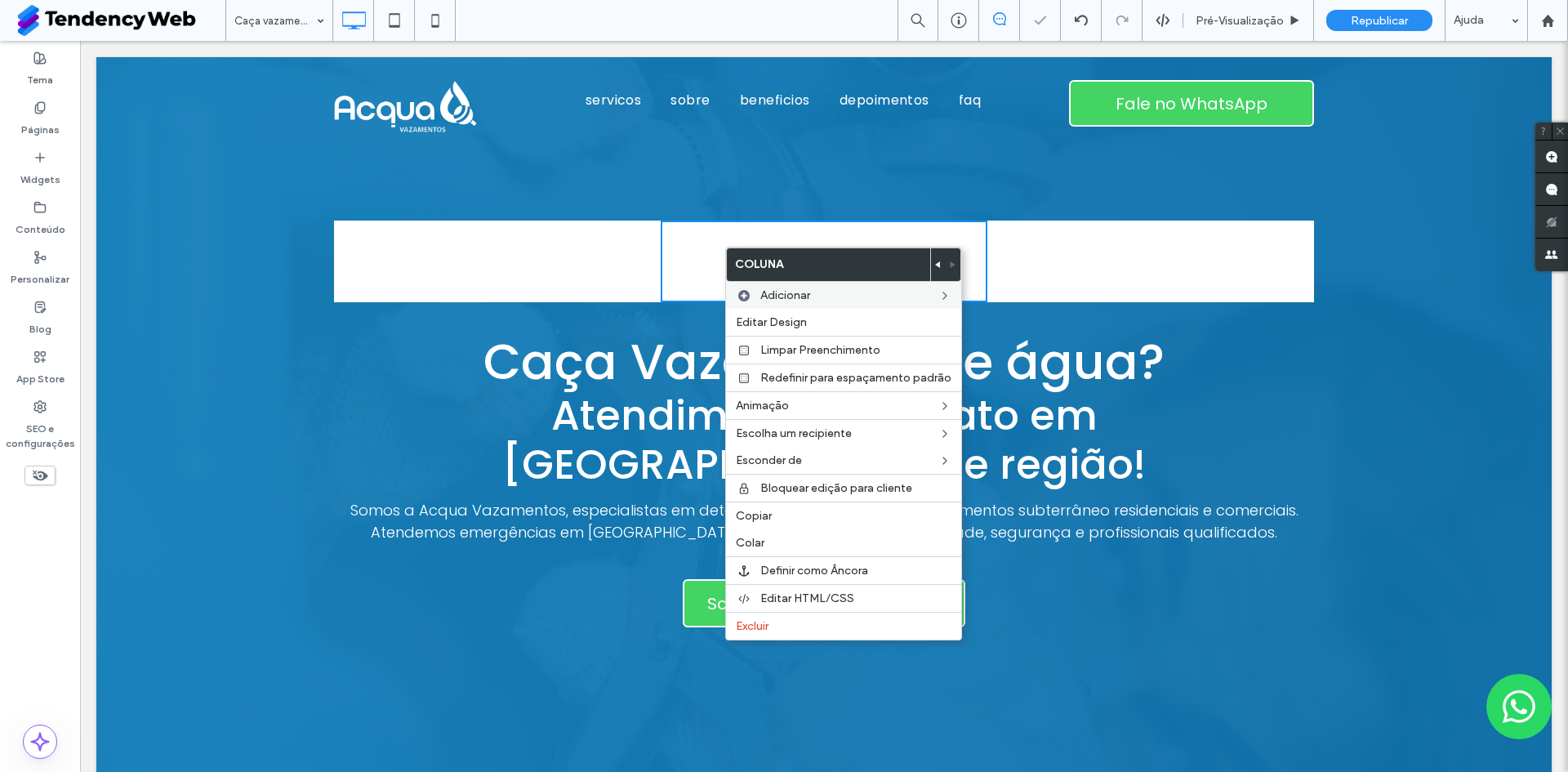
click at [1042, 261] on div "Click To Paste Click To Paste" at bounding box center [1151, 261] width 327 height 82
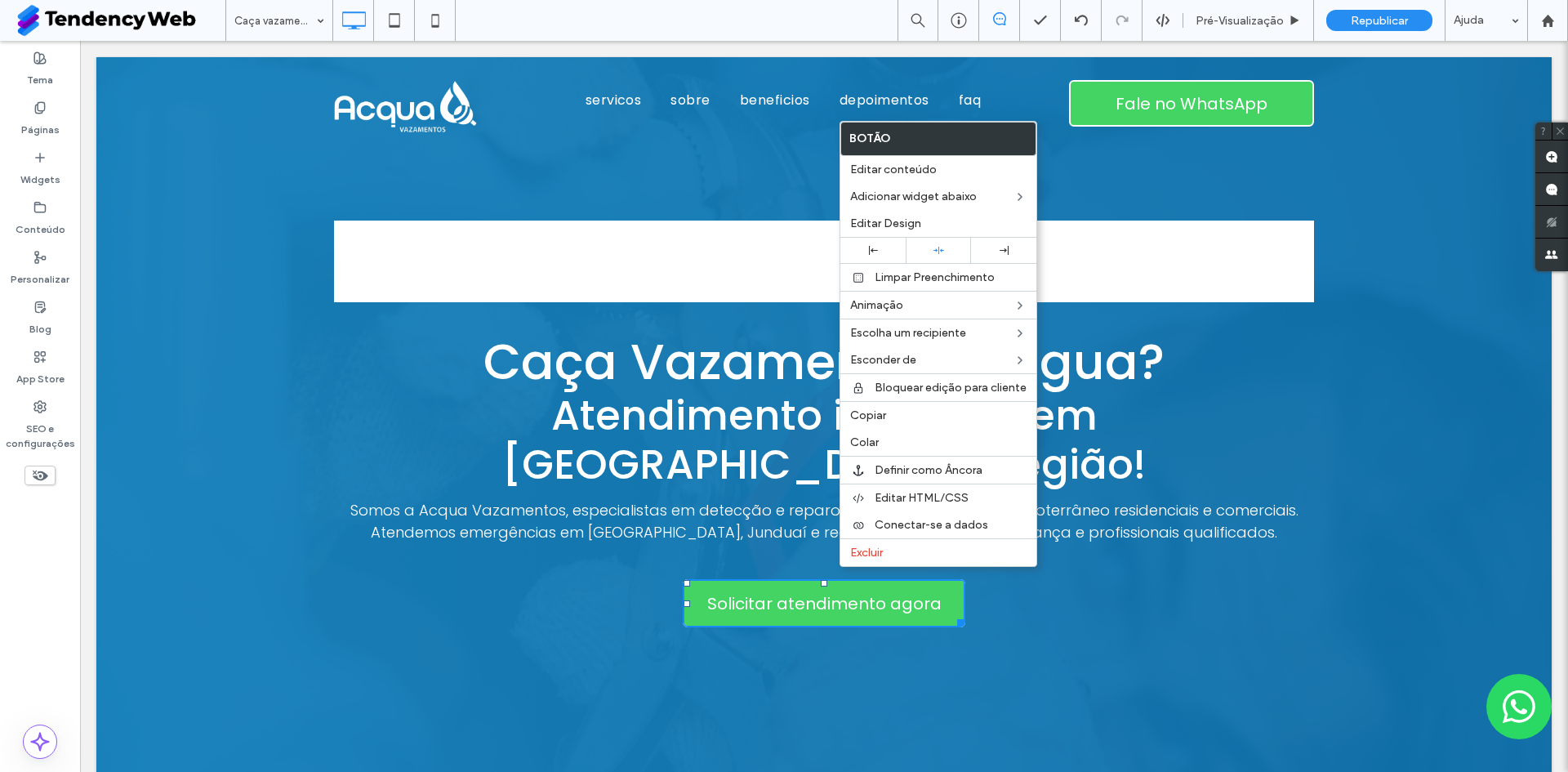
click at [1373, 252] on section "Sua conta de Água está alta? Fale conosco agora Nome Digite um nome válido Tele…" at bounding box center [824, 419] width 1455 height 726
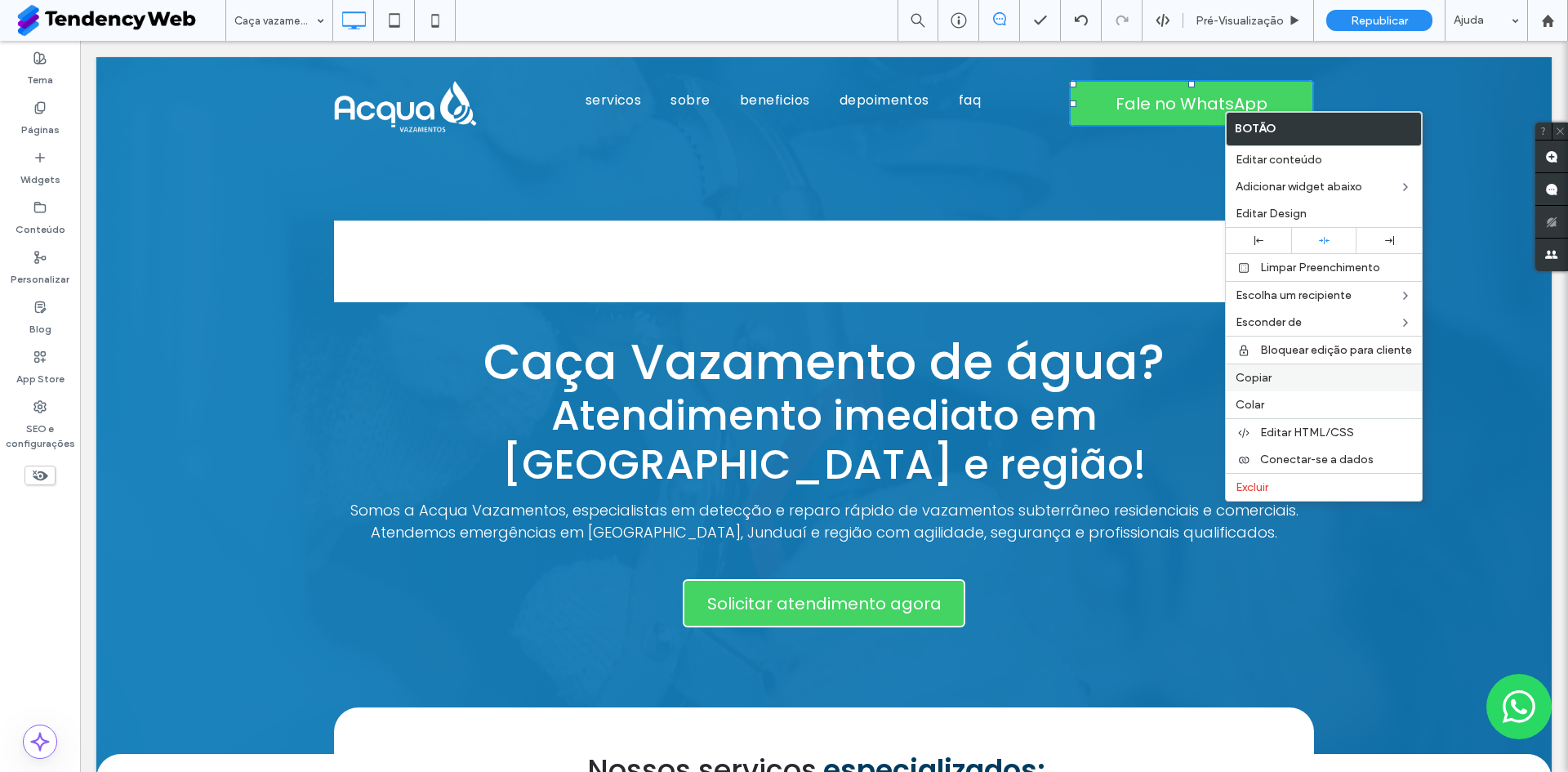
click at [1263, 380] on span "Copiar" at bounding box center [1254, 378] width 36 height 14
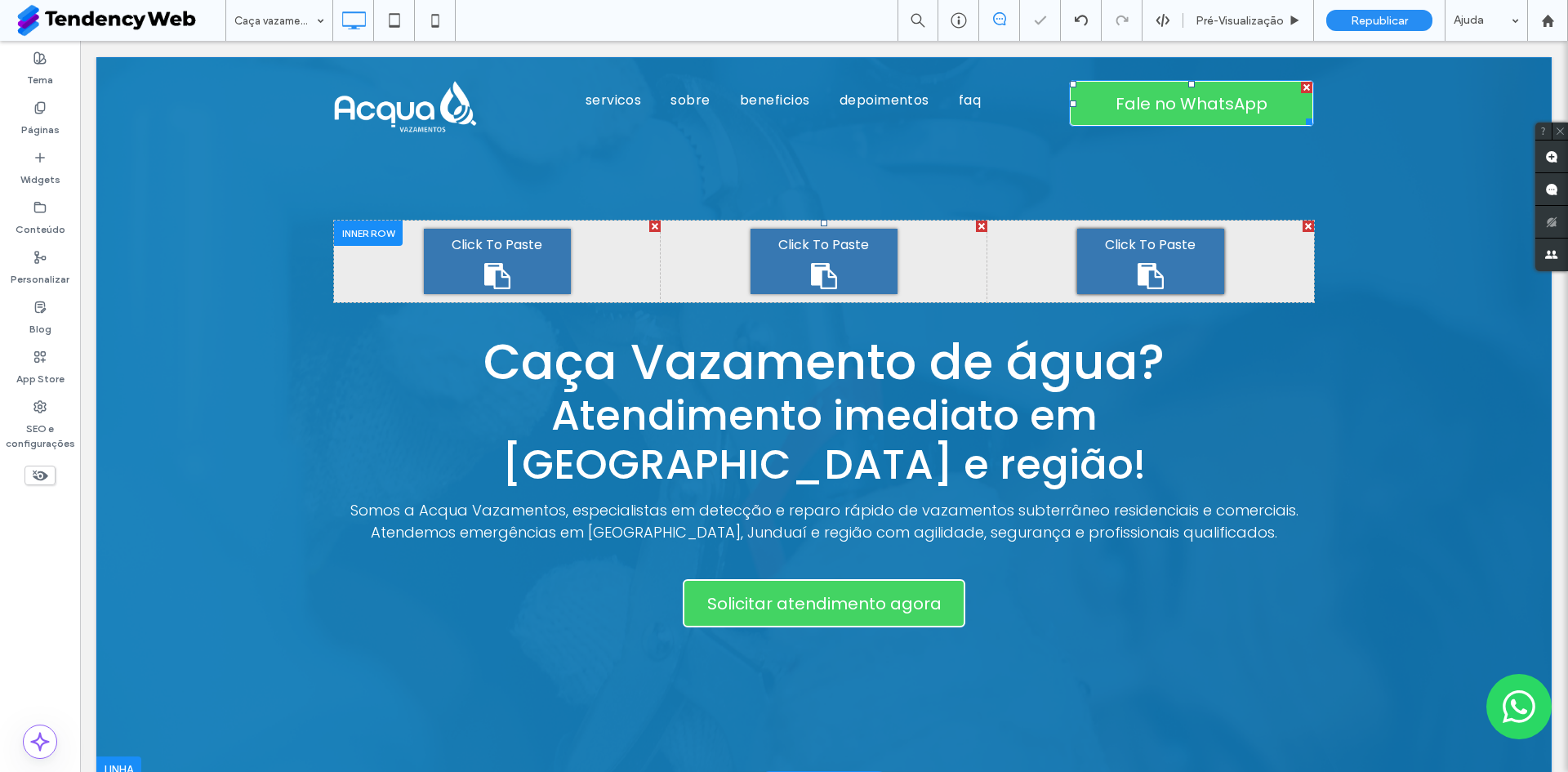
click at [1183, 258] on div "Click To Paste" at bounding box center [1151, 261] width 147 height 66
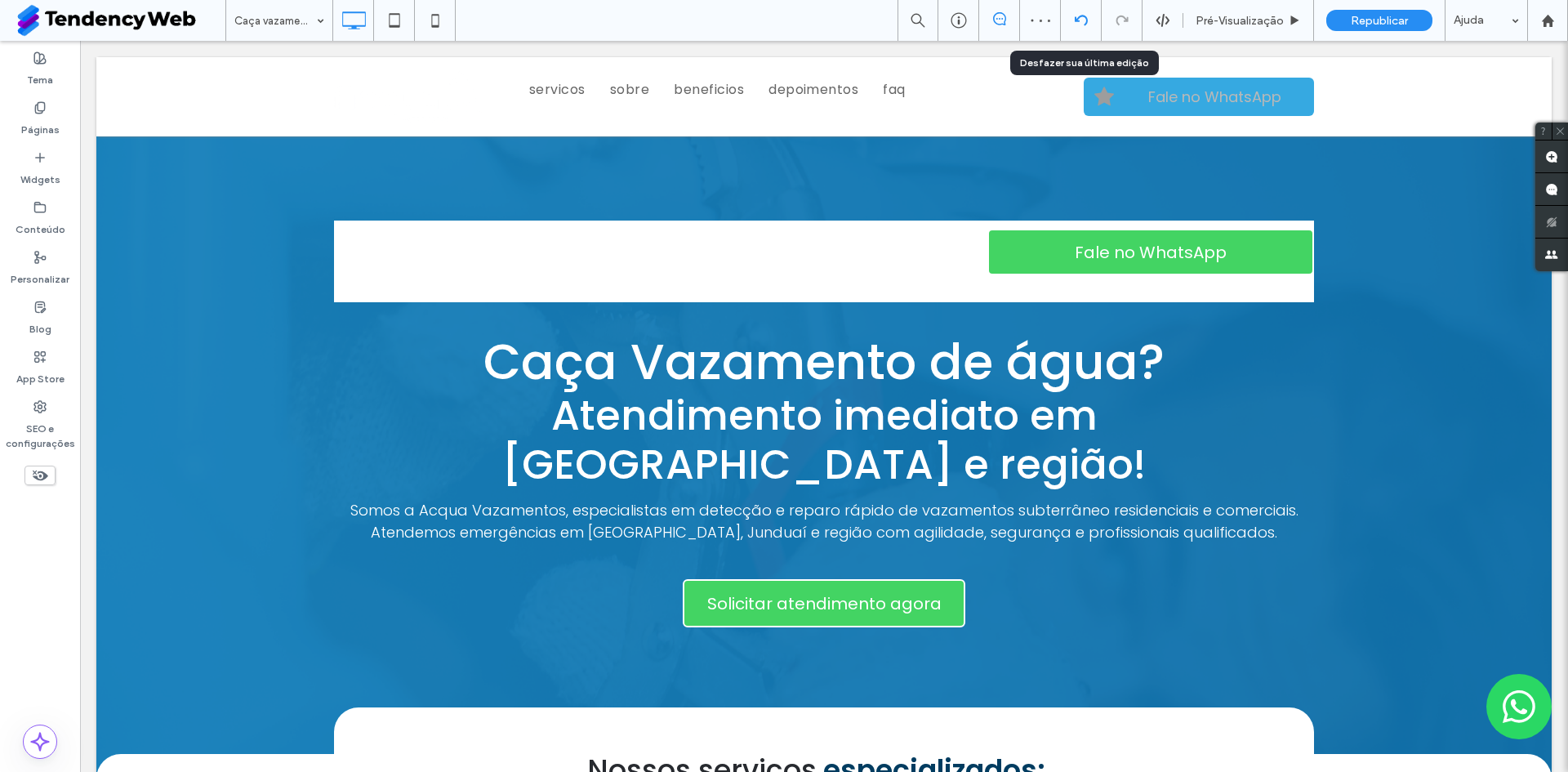
click at [1075, 15] on icon at bounding box center [1081, 20] width 13 height 13
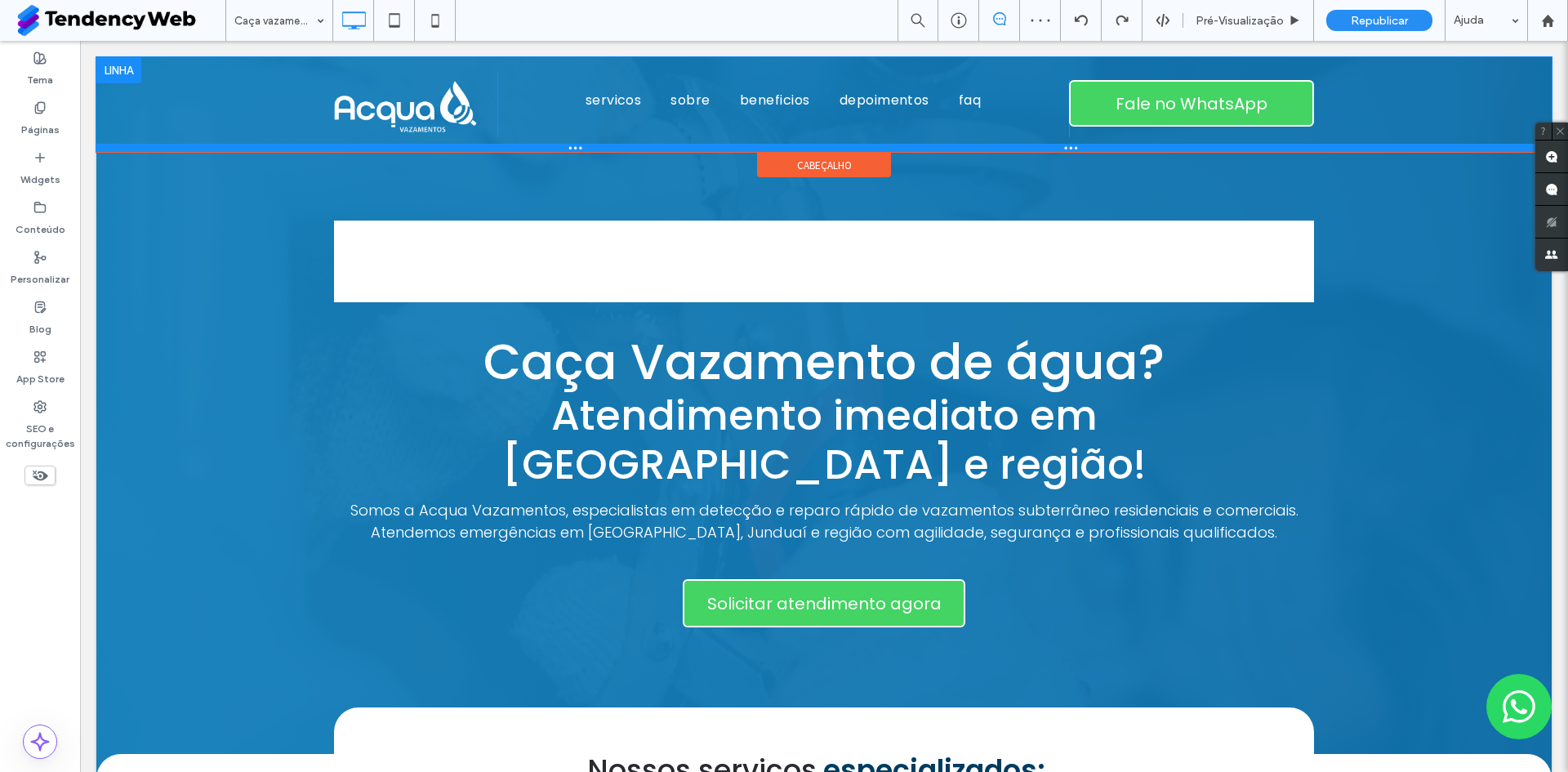
click at [818, 143] on div "Click To Paste servicos sobre beneficios depoimentos faq Ínicio Serviços Sobre …" at bounding box center [824, 104] width 1455 height 94
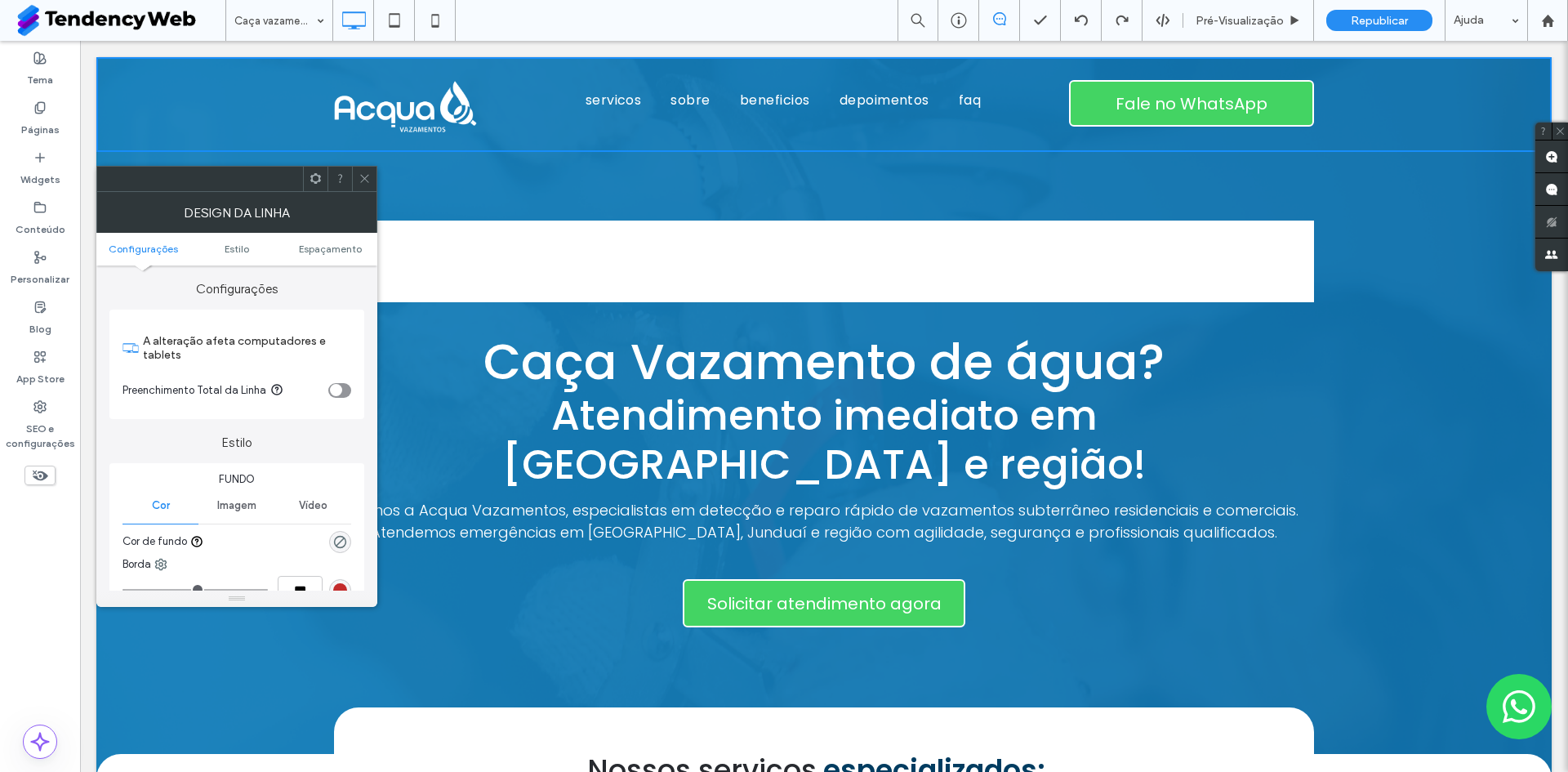
click at [366, 173] on icon at bounding box center [364, 179] width 12 height 12
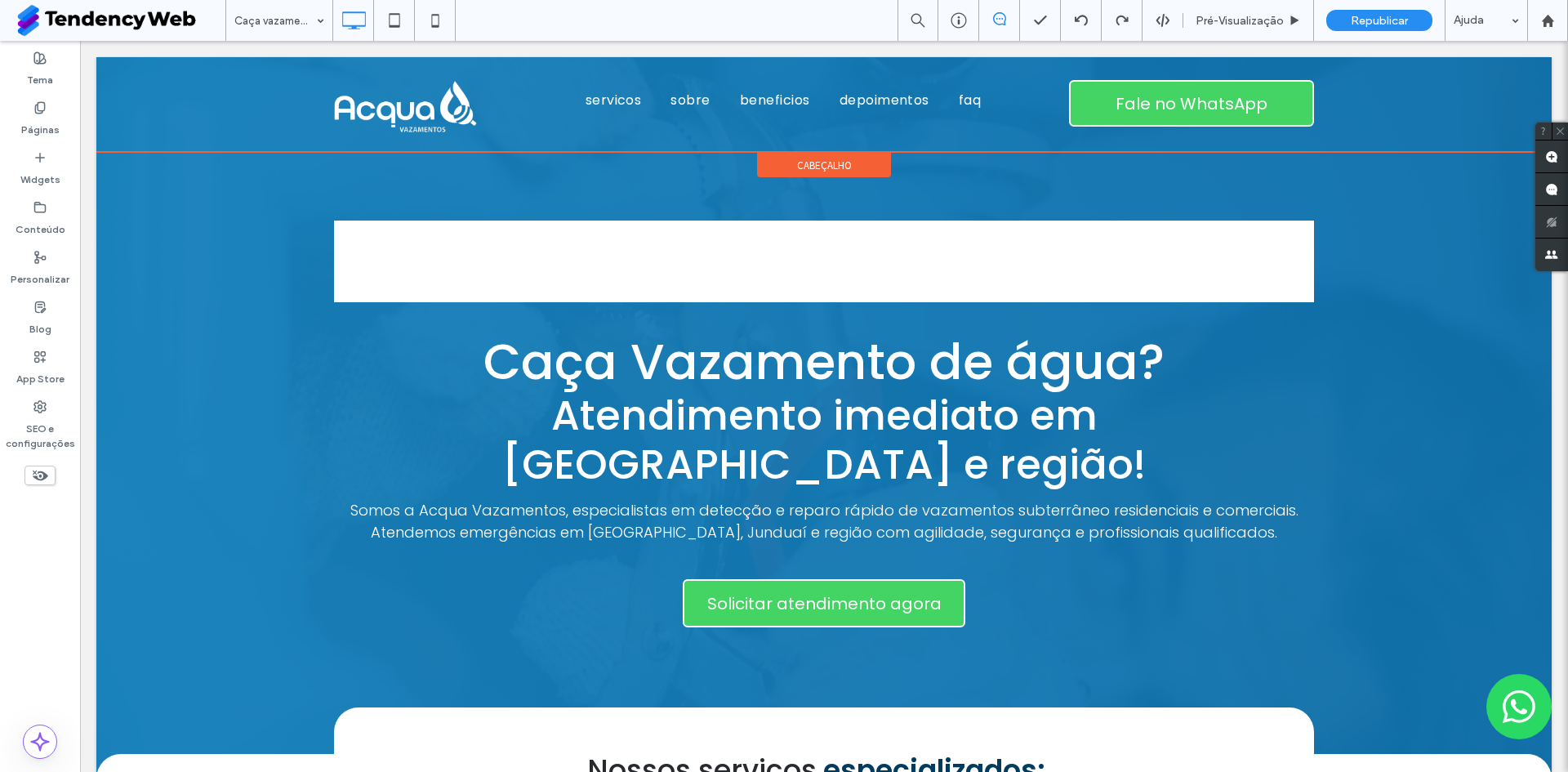
click at [815, 161] on span "cabeçalho" at bounding box center [825, 165] width 55 height 14
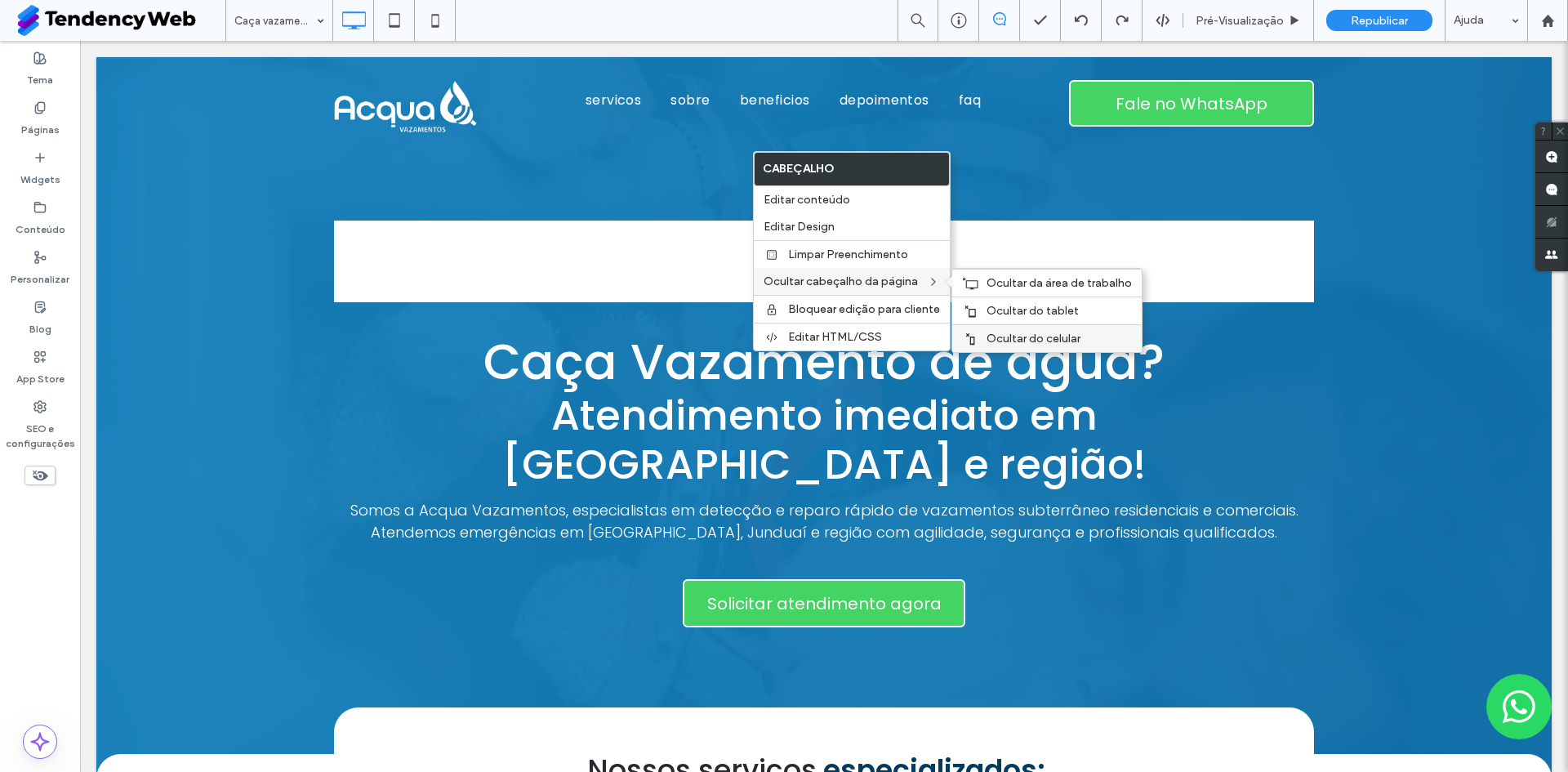
click at [1076, 333] on span "Ocultar do celular" at bounding box center [1034, 339] width 94 height 14
click at [1014, 306] on span "Ocultar do tablet" at bounding box center [1033, 310] width 92 height 14
click at [990, 284] on span "Ocultar da área de trabalho" at bounding box center [1059, 283] width 145 height 14
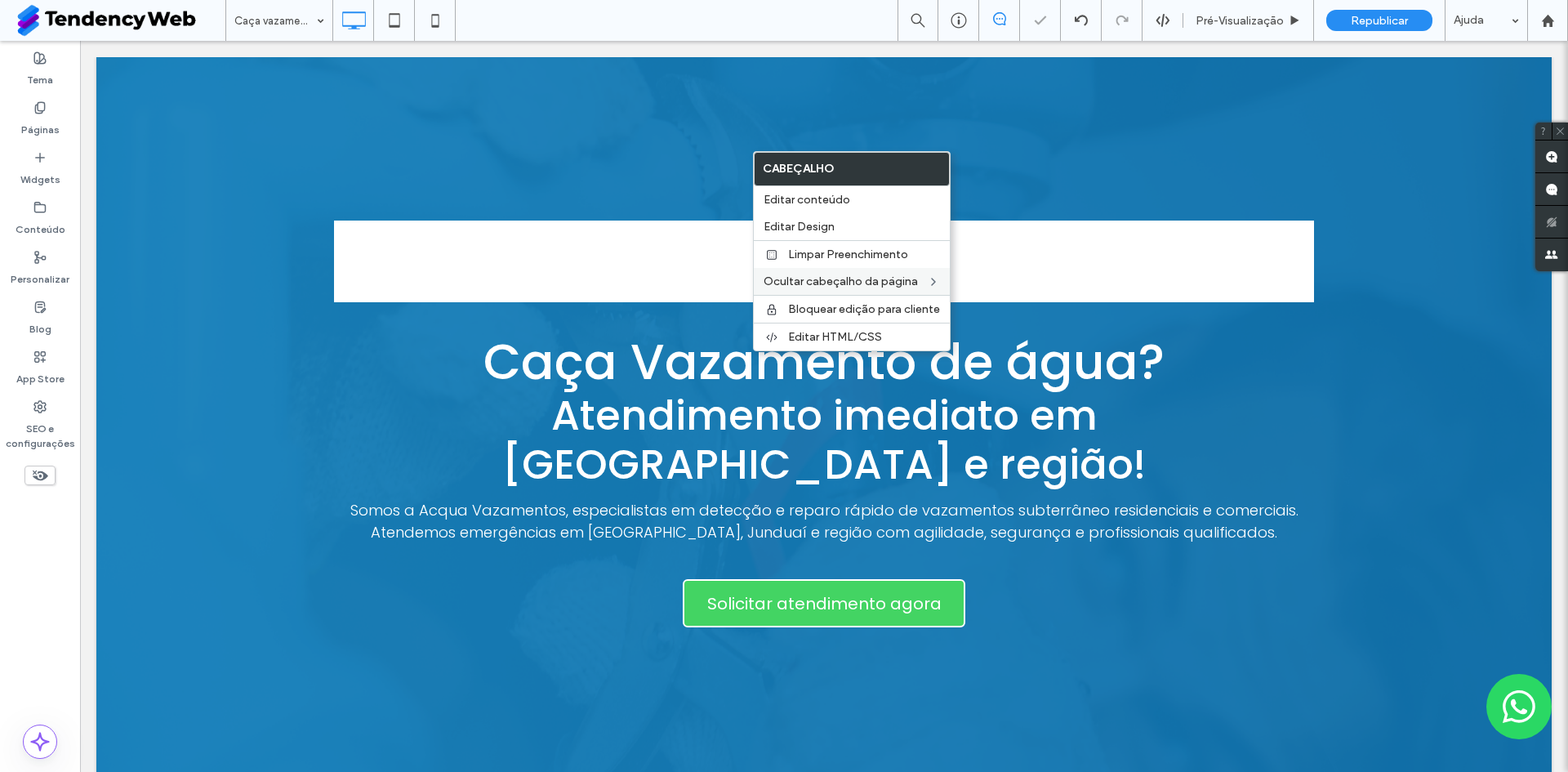
click at [575, 151] on section "Sua conta de Água está alta? Fale conosco agora Nome Digite um nome válido Tele…" at bounding box center [824, 419] width 1455 height 726
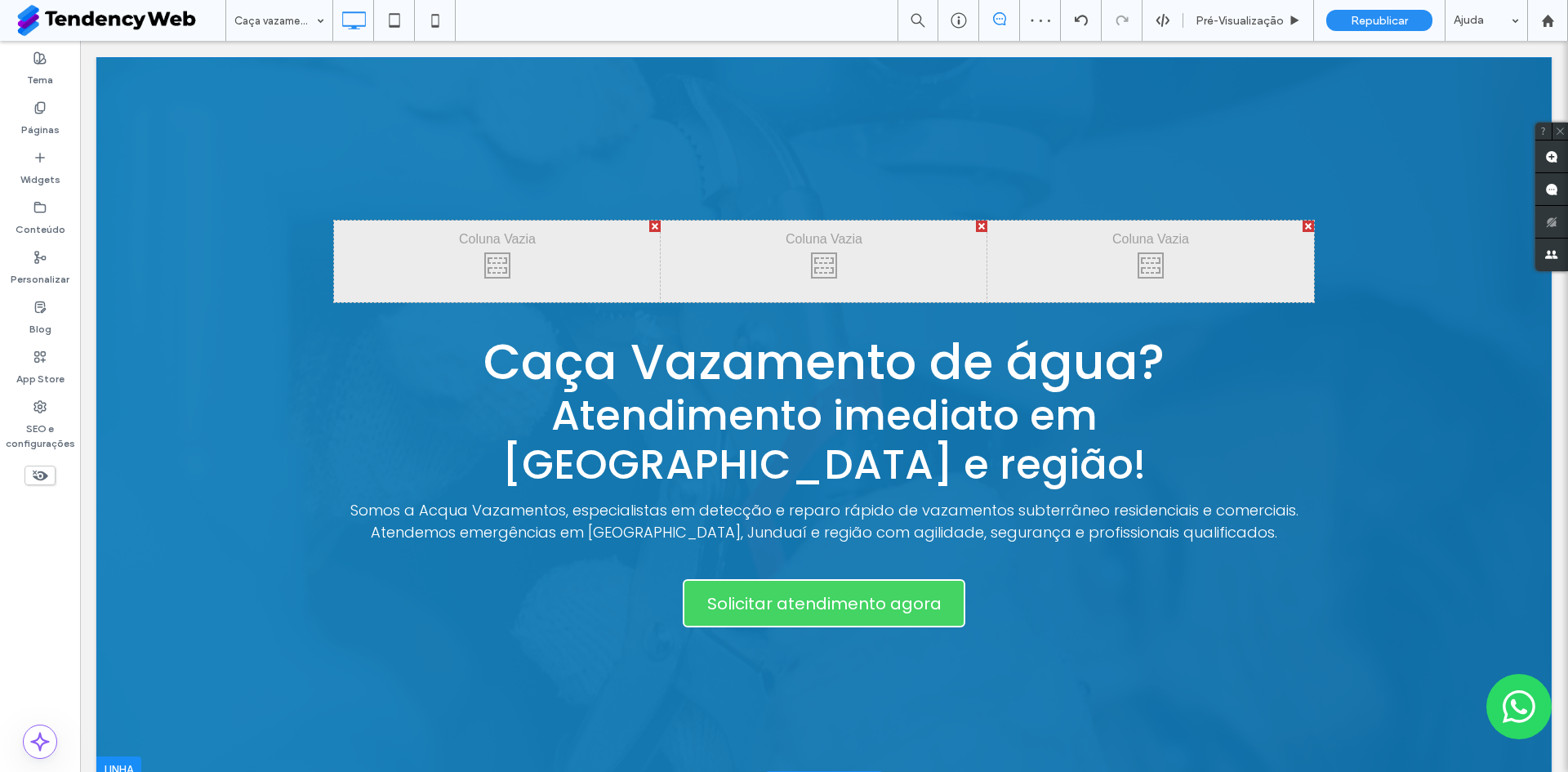
click at [726, 195] on section "Sua conta de Água está alta? Fale conosco agora Nome Digite um nome válido Tele…" at bounding box center [824, 419] width 1455 height 726
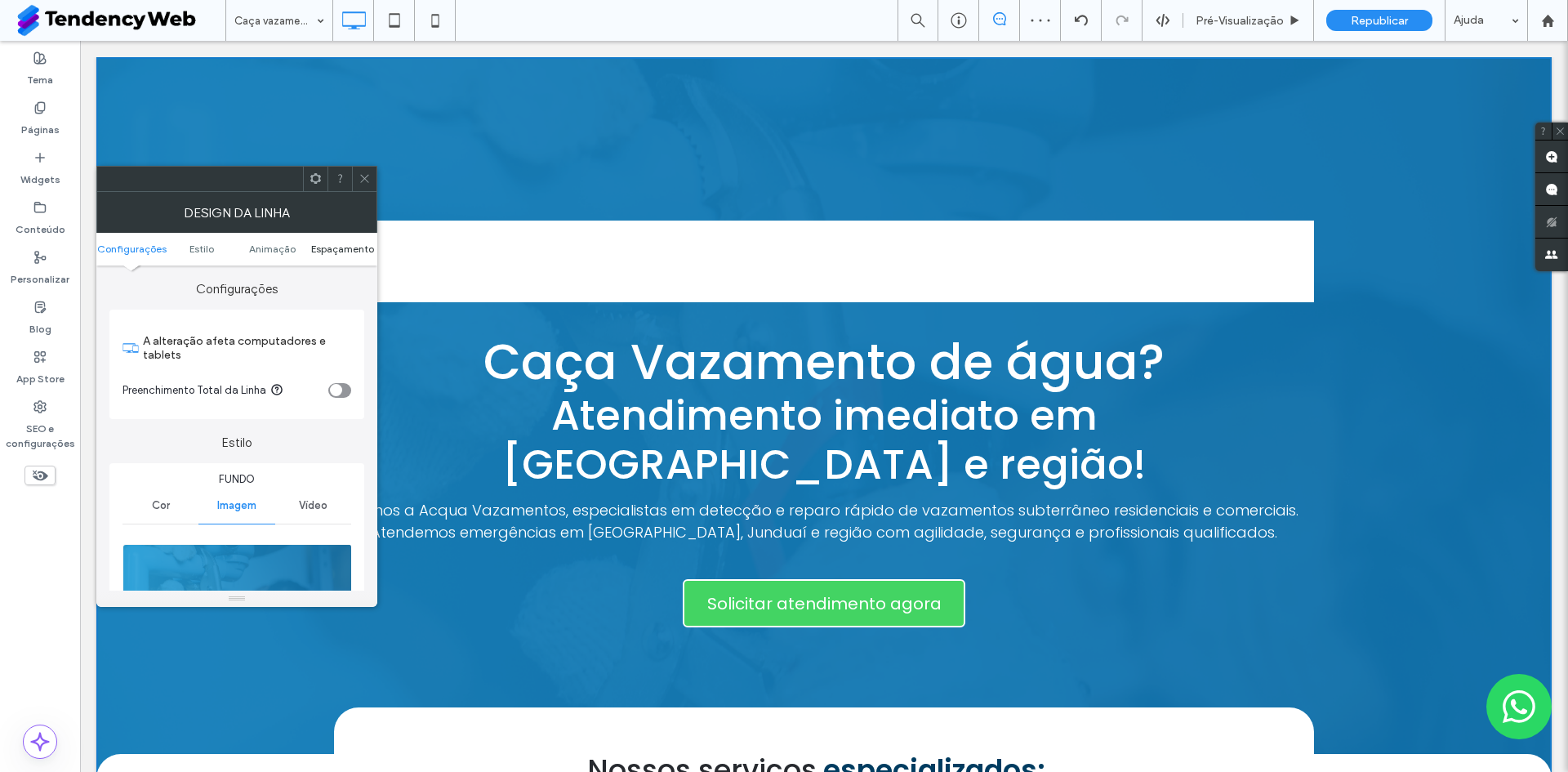
click at [354, 246] on span "Espaçamento" at bounding box center [343, 248] width 63 height 12
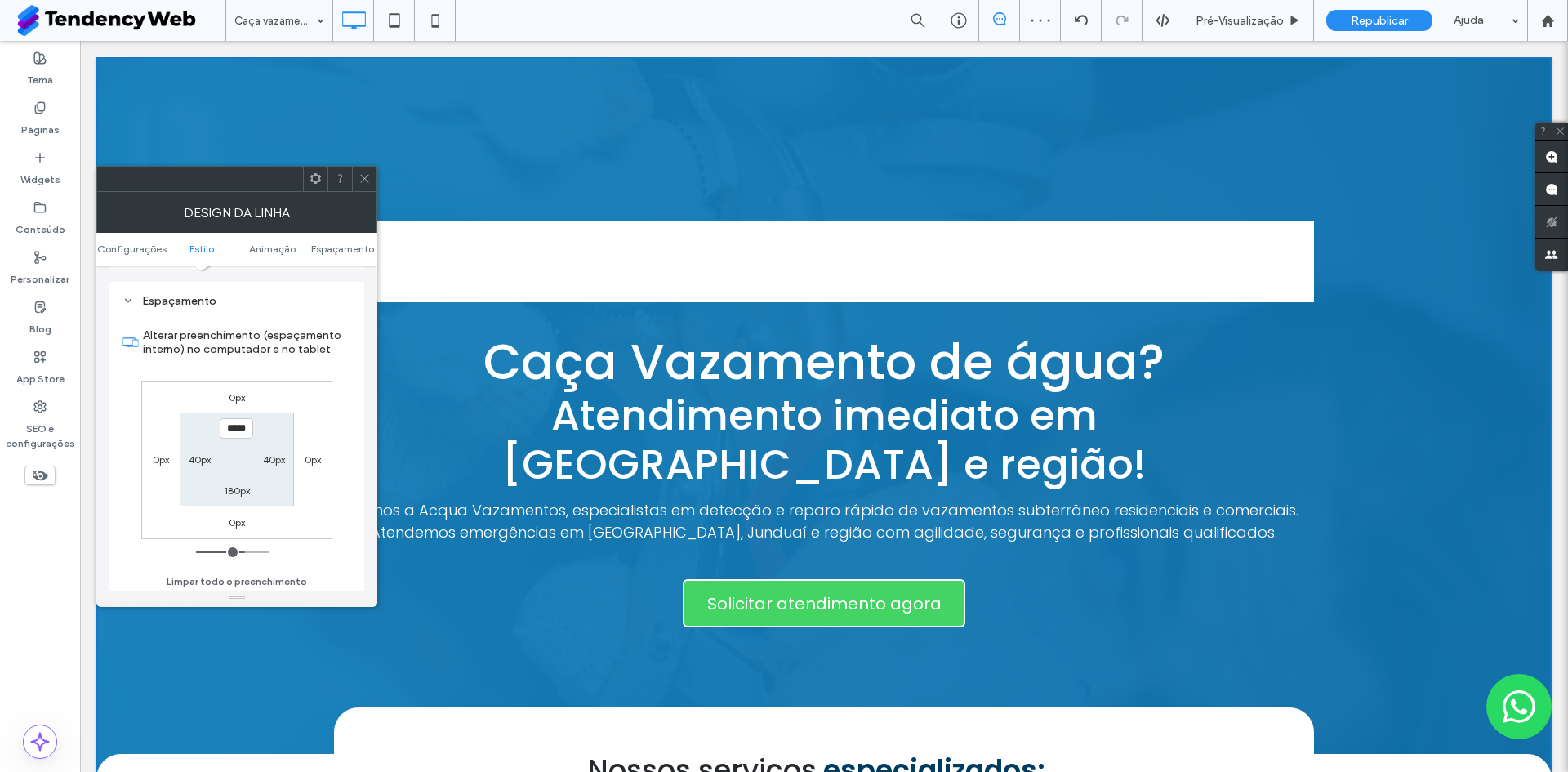
scroll to position [1103, 0]
type input "****"
type input "**"
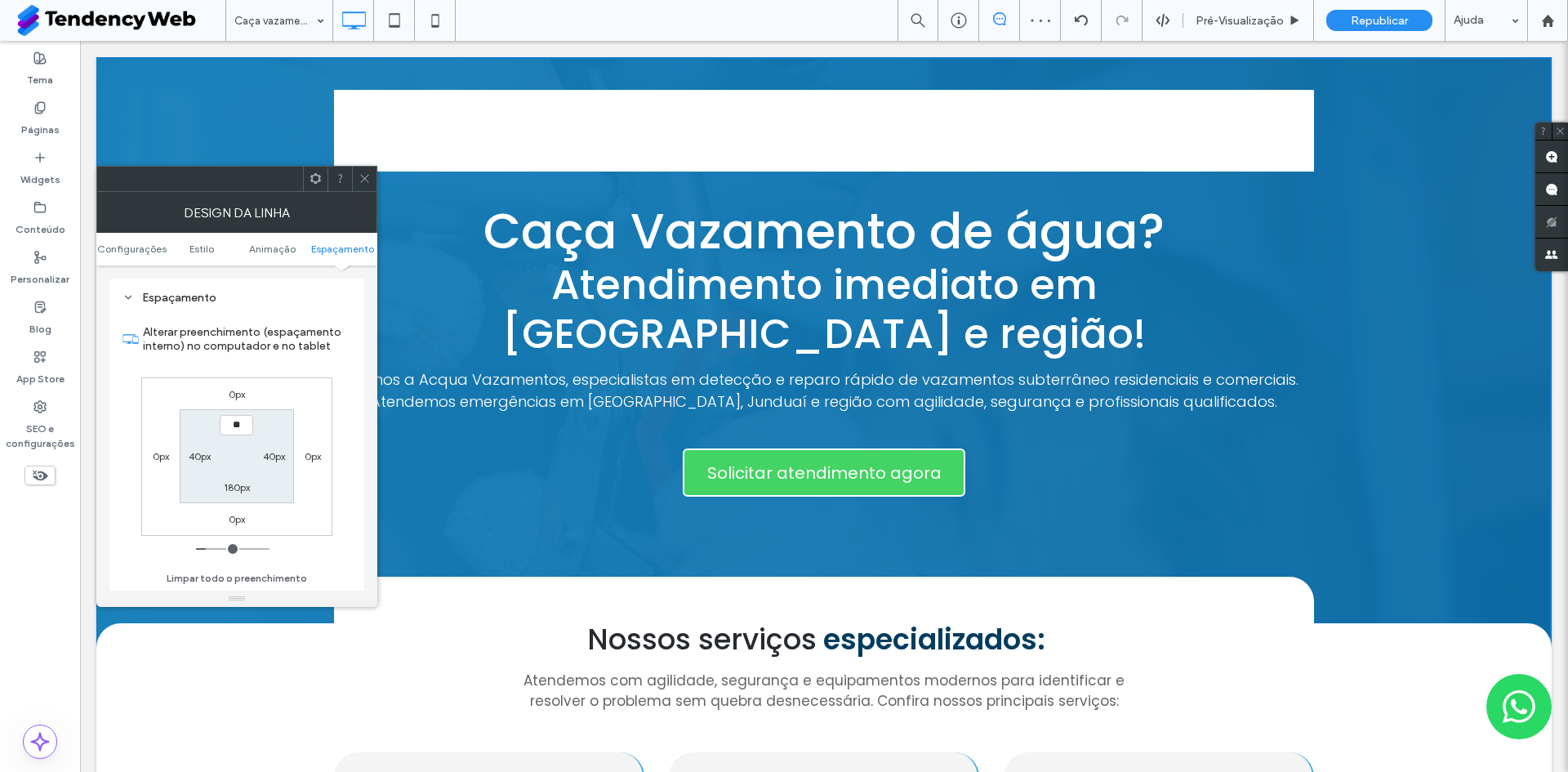
type input "**"
click at [364, 182] on icon at bounding box center [364, 179] width 12 height 12
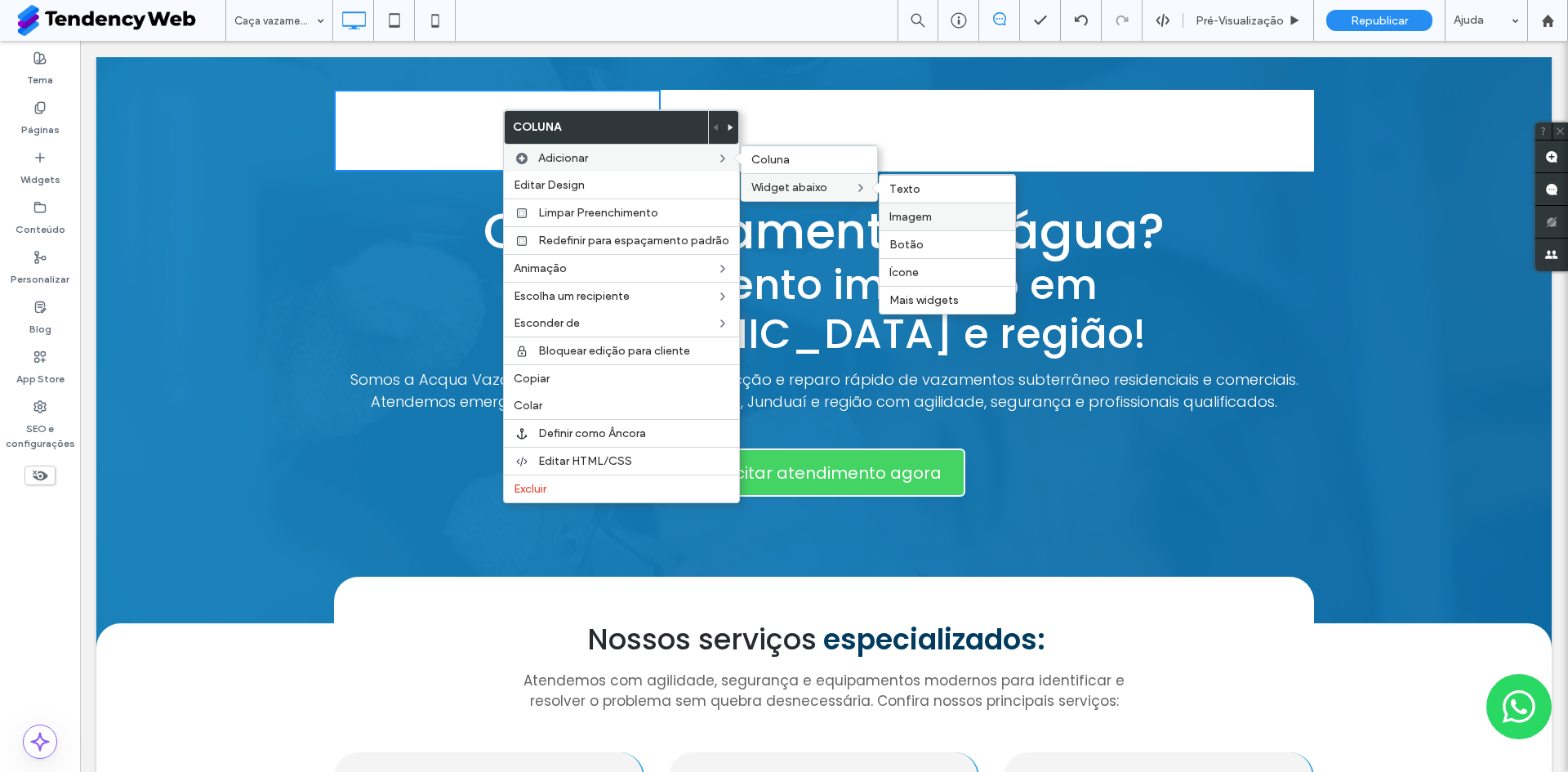
click at [947, 213] on label "Imagem" at bounding box center [947, 217] width 116 height 14
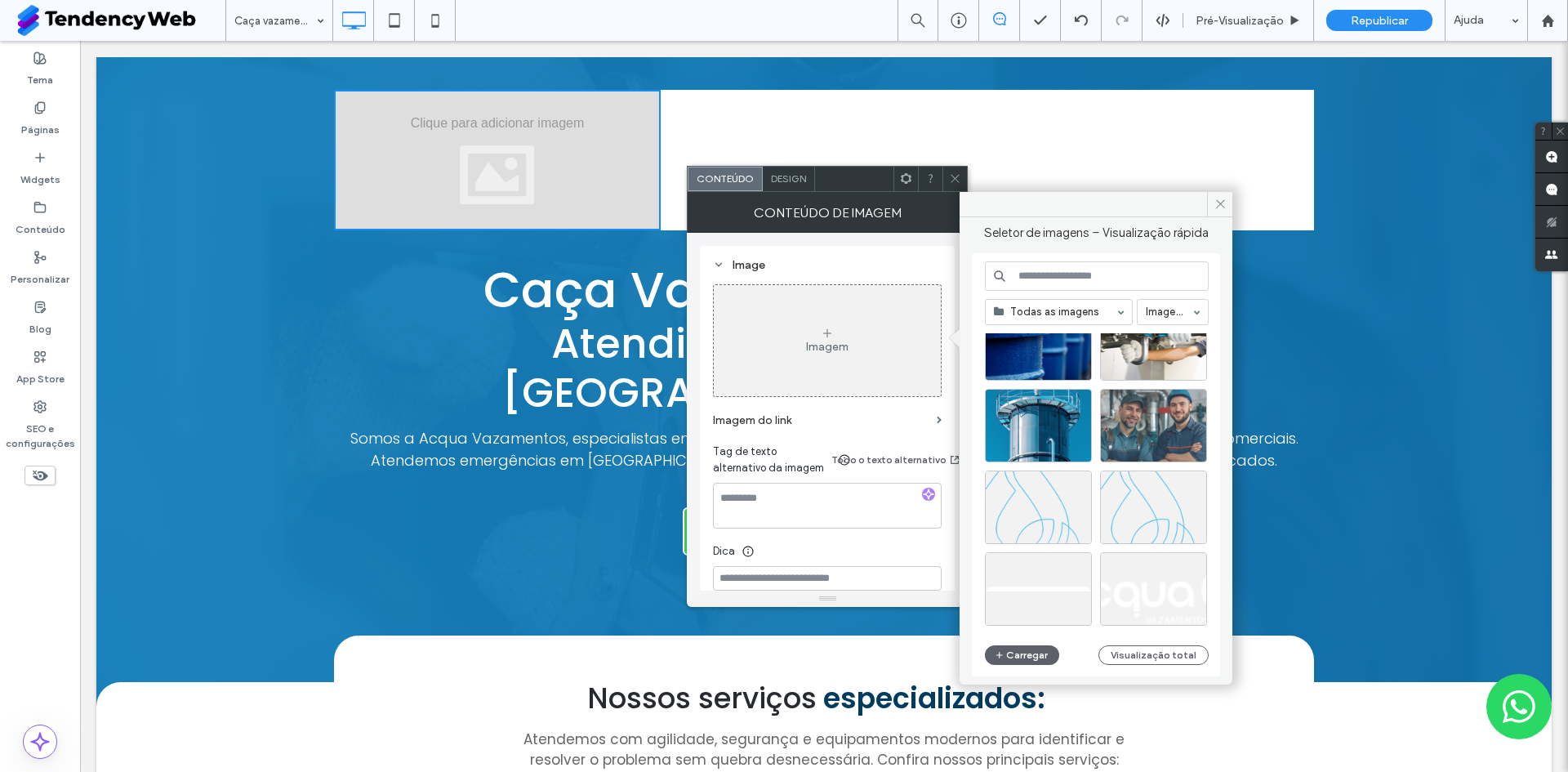
scroll to position [717, 0]
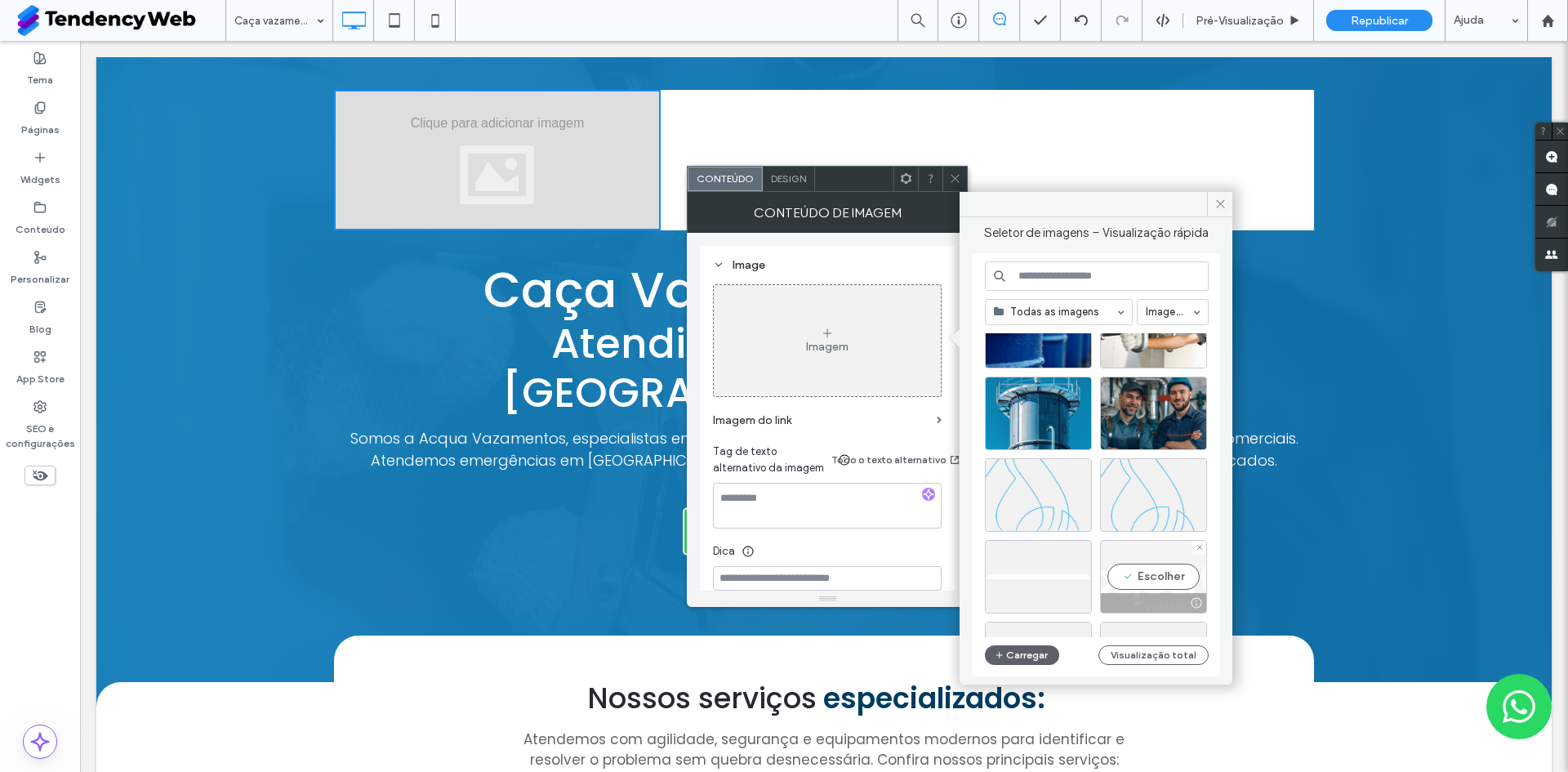
click at [1186, 576] on div "Escolher" at bounding box center [1154, 577] width 107 height 74
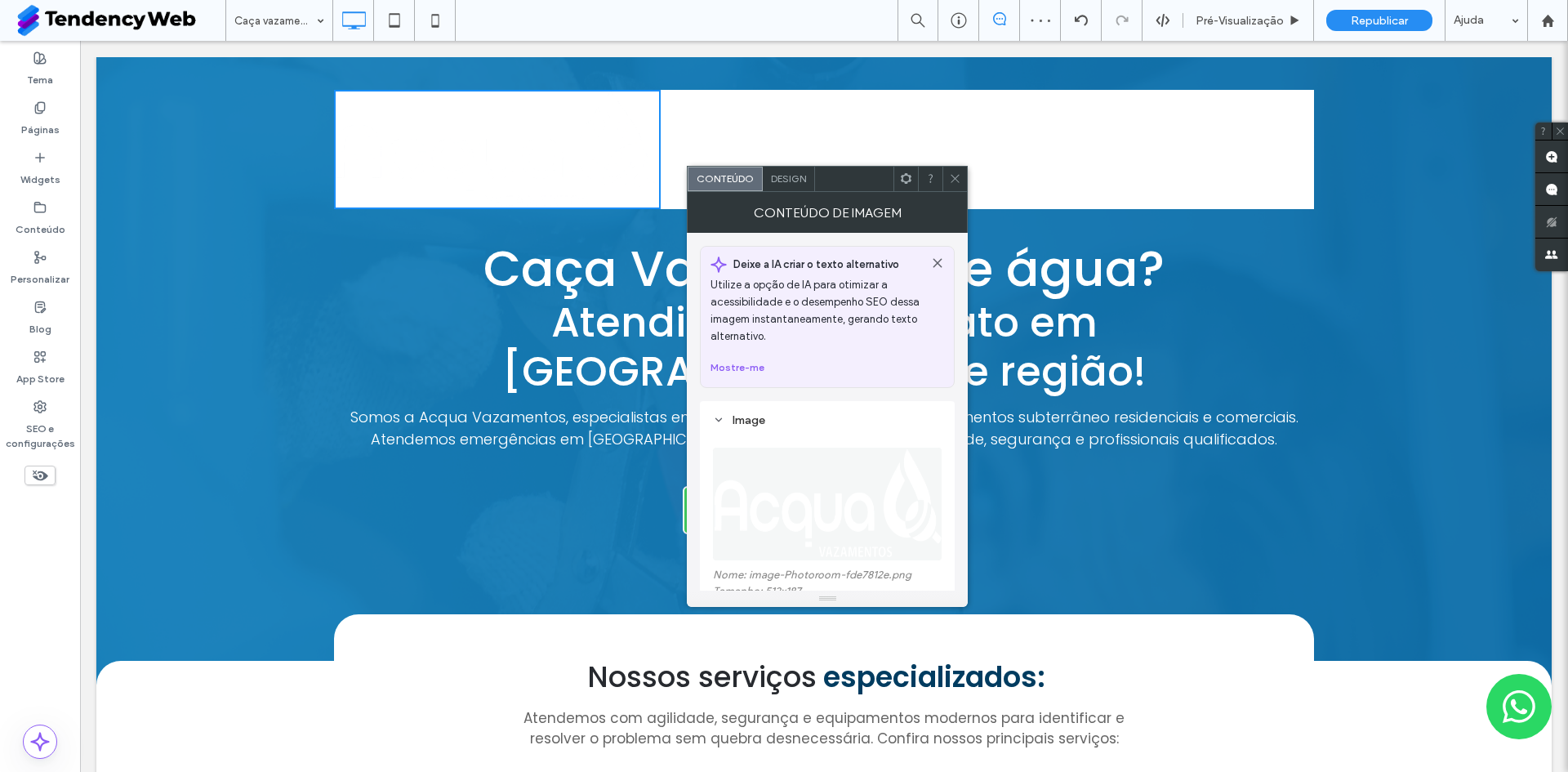
click at [798, 173] on span "Design" at bounding box center [788, 179] width 35 height 12
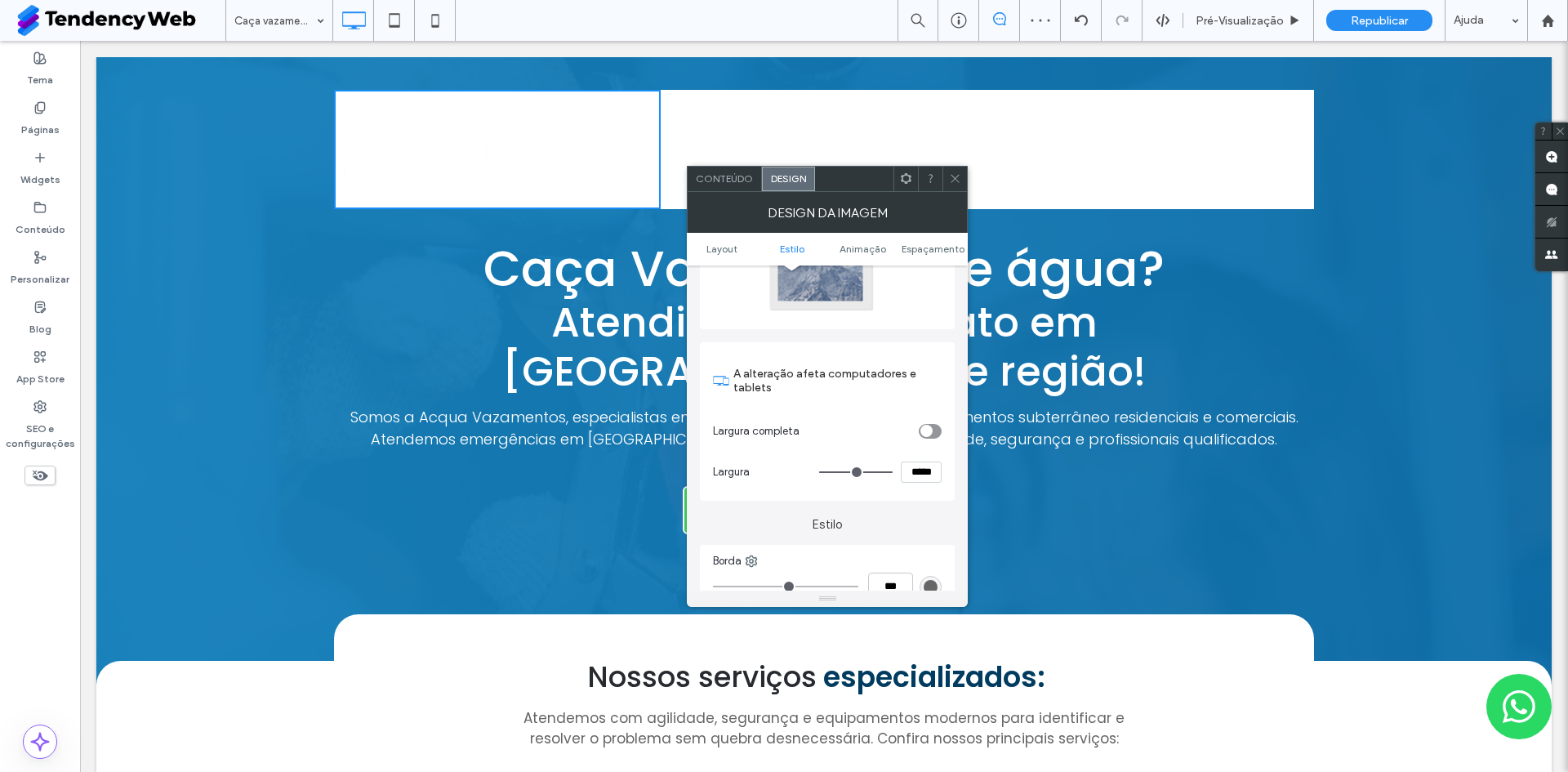
scroll to position [409, 0]
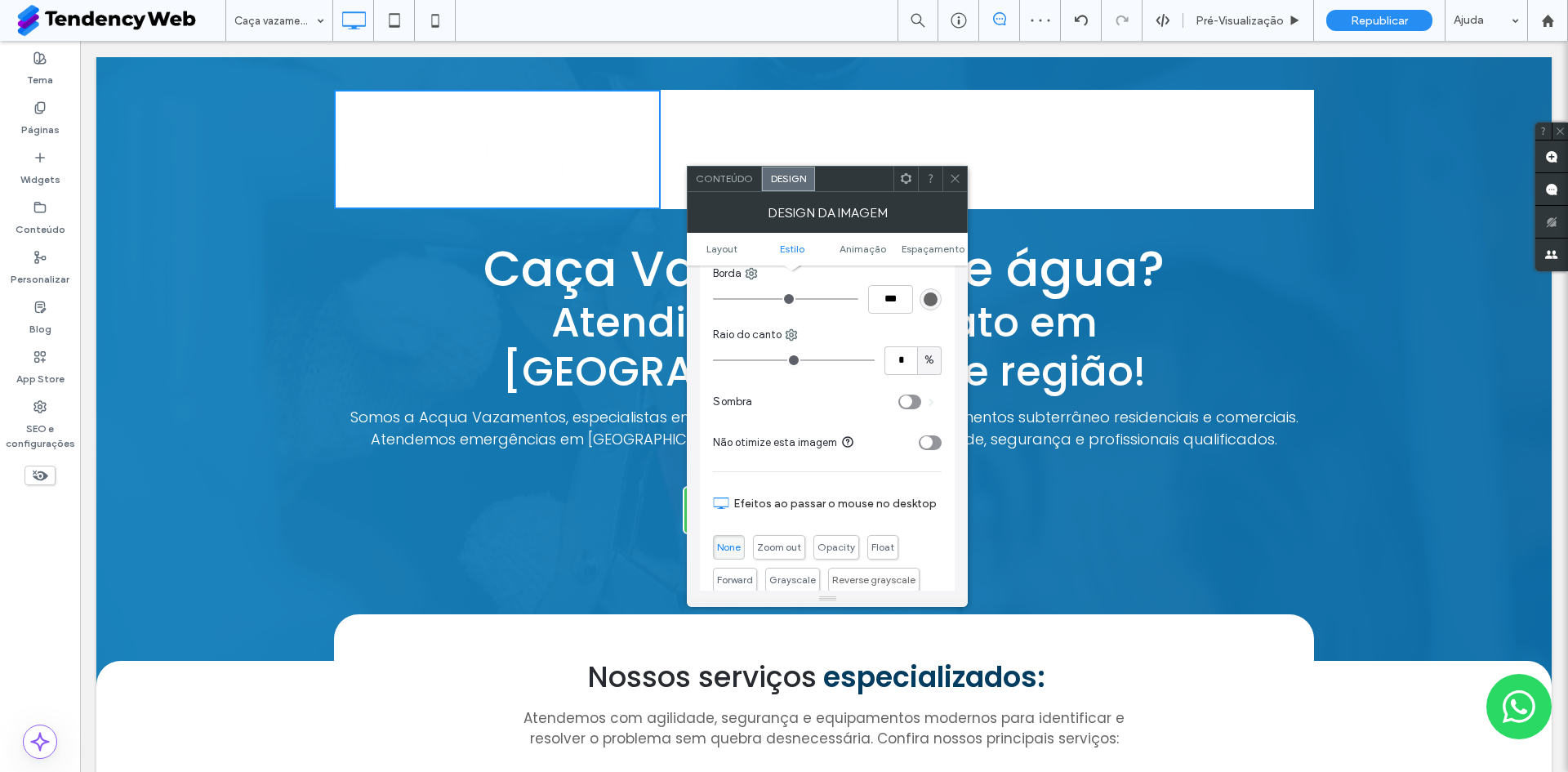
click at [959, 177] on icon at bounding box center [955, 179] width 12 height 12
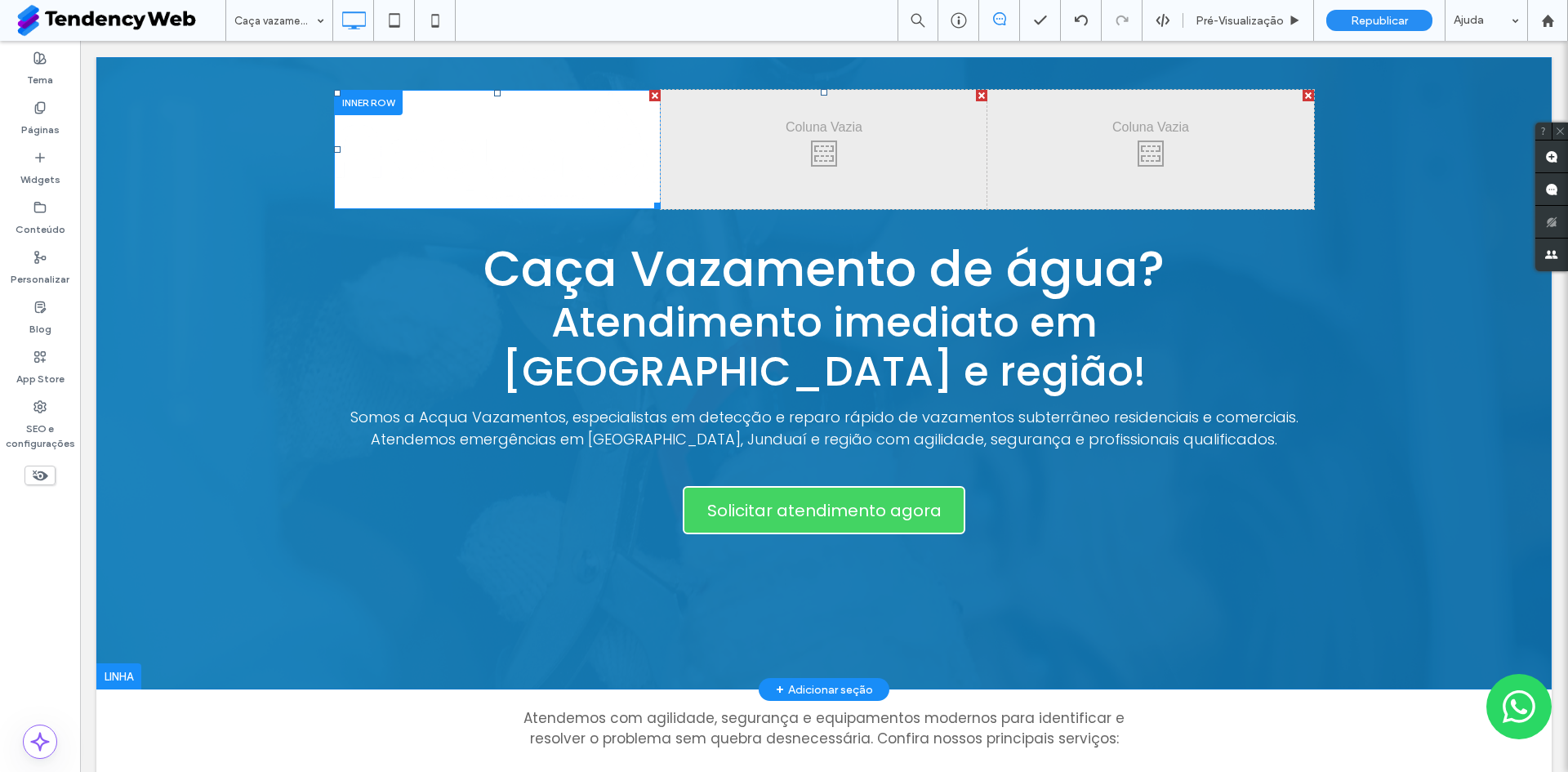
click at [473, 120] on img at bounding box center [497, 149] width 327 height 119
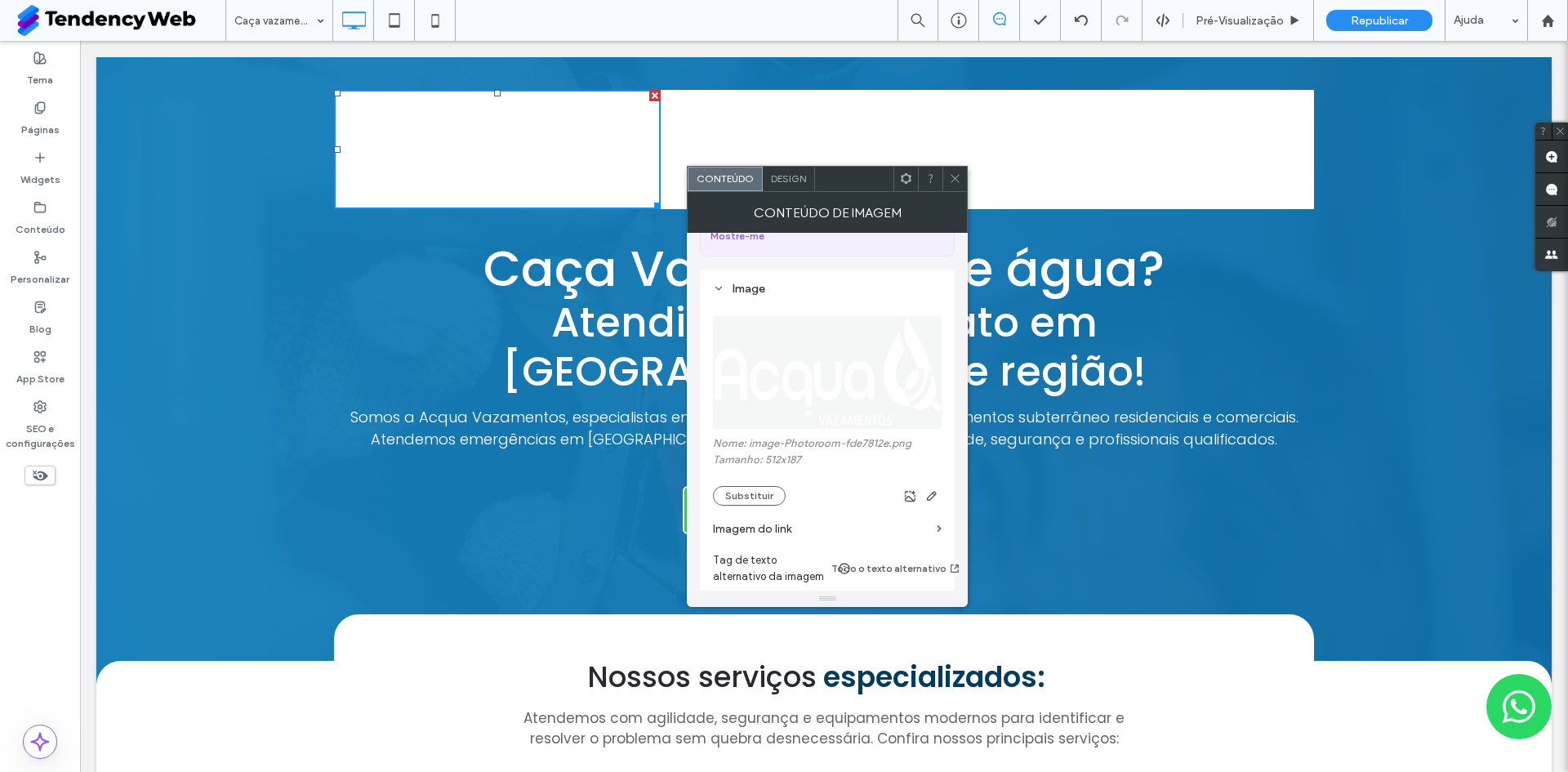
scroll to position [137, 0]
click at [954, 184] on icon at bounding box center [955, 179] width 12 height 12
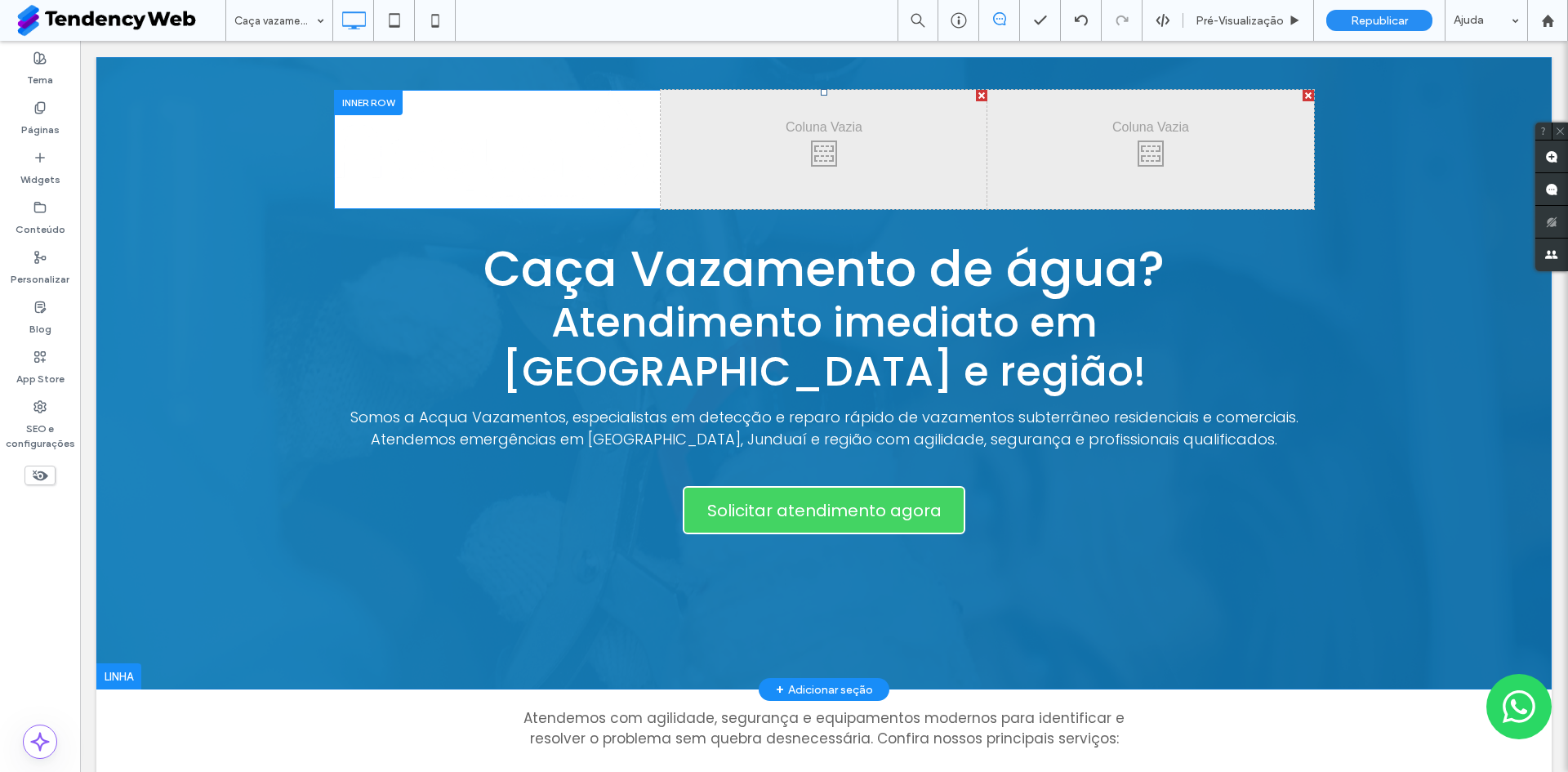
click at [354, 105] on div at bounding box center [368, 103] width 69 height 26
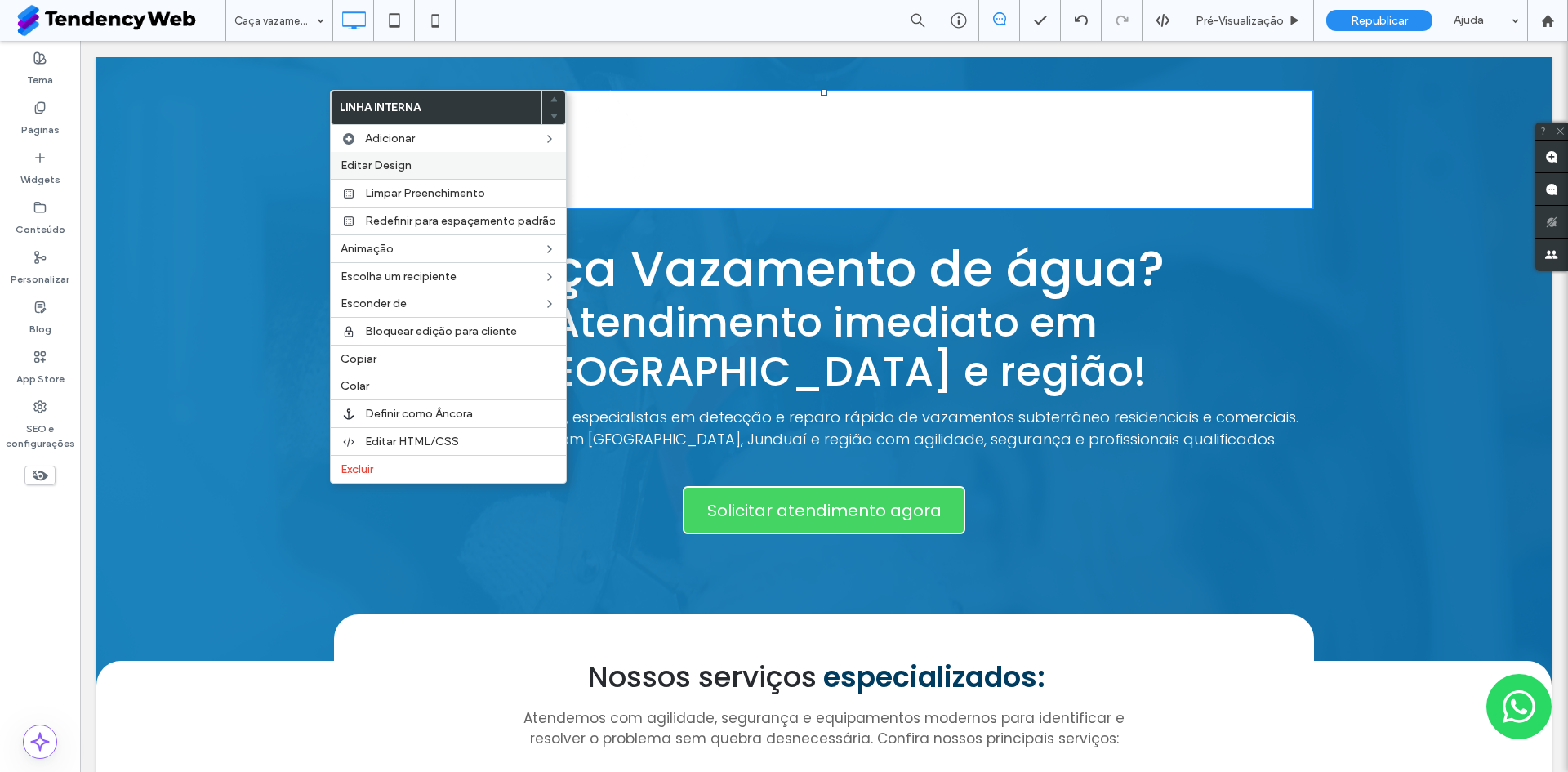
click at [377, 164] on span "Editar Design" at bounding box center [376, 165] width 71 height 14
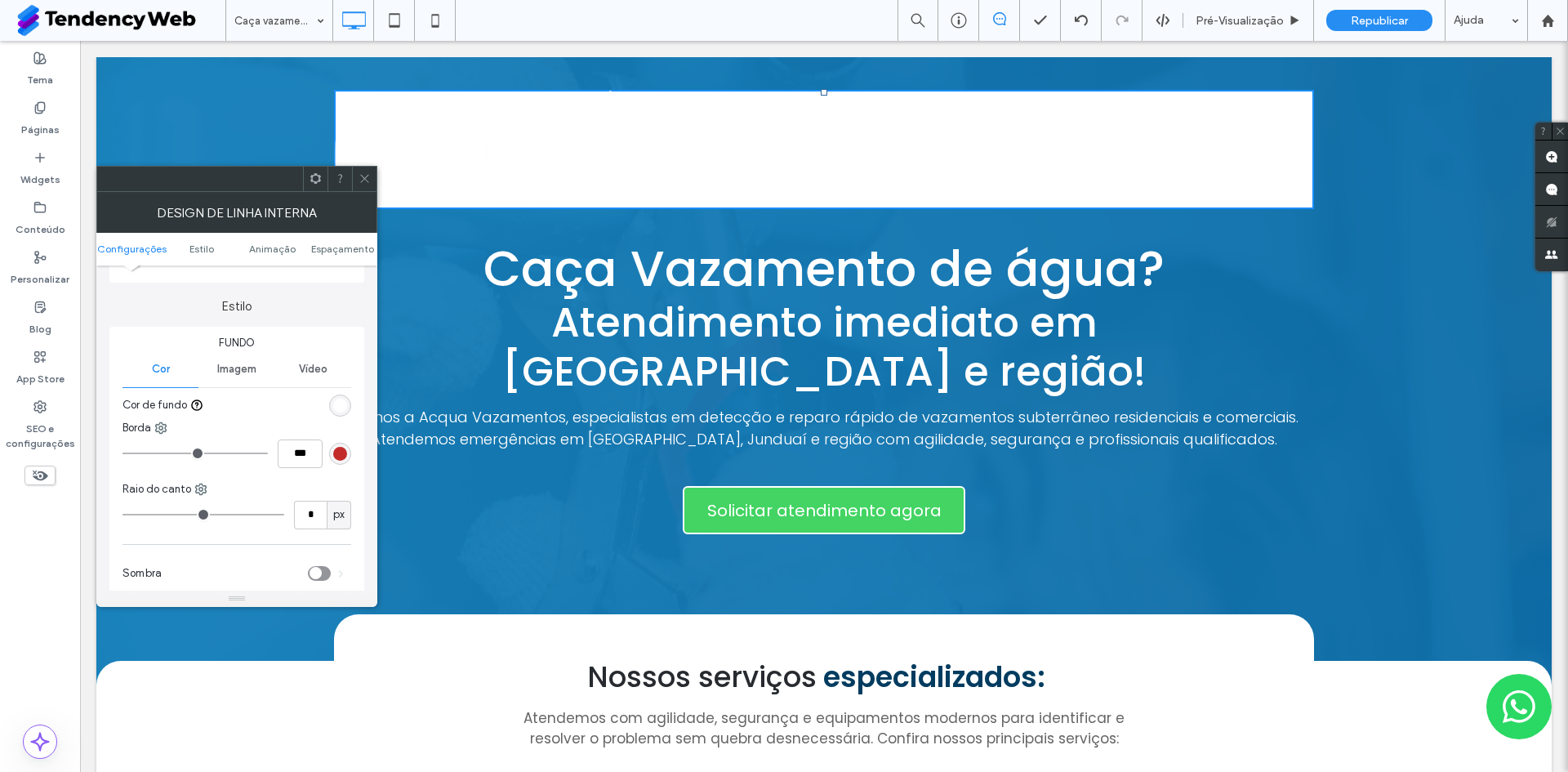
click at [345, 404] on div "rgb(255, 255, 255)" at bounding box center [340, 406] width 14 height 14
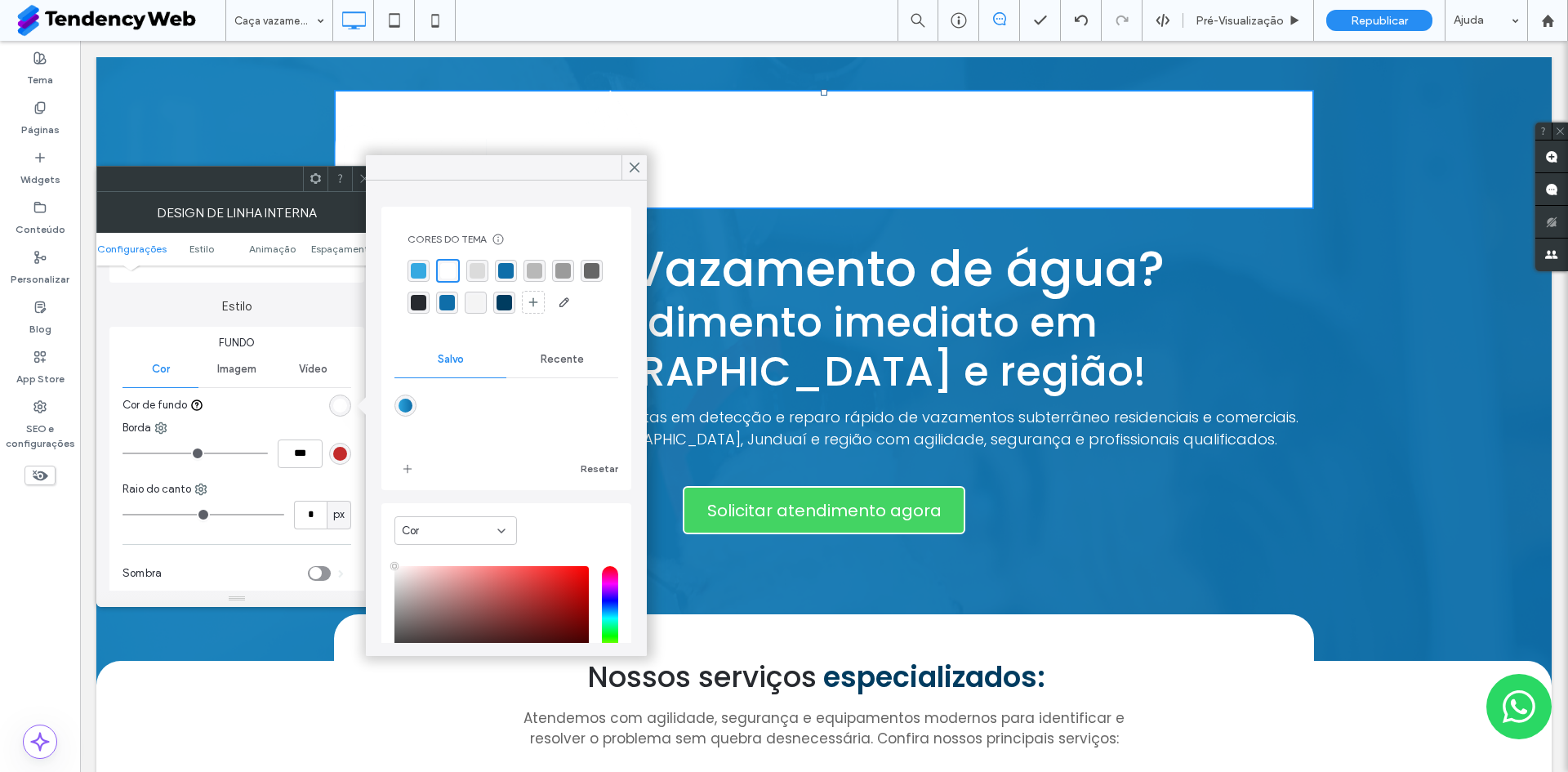
click at [543, 366] on span "Recente" at bounding box center [563, 358] width 43 height 13
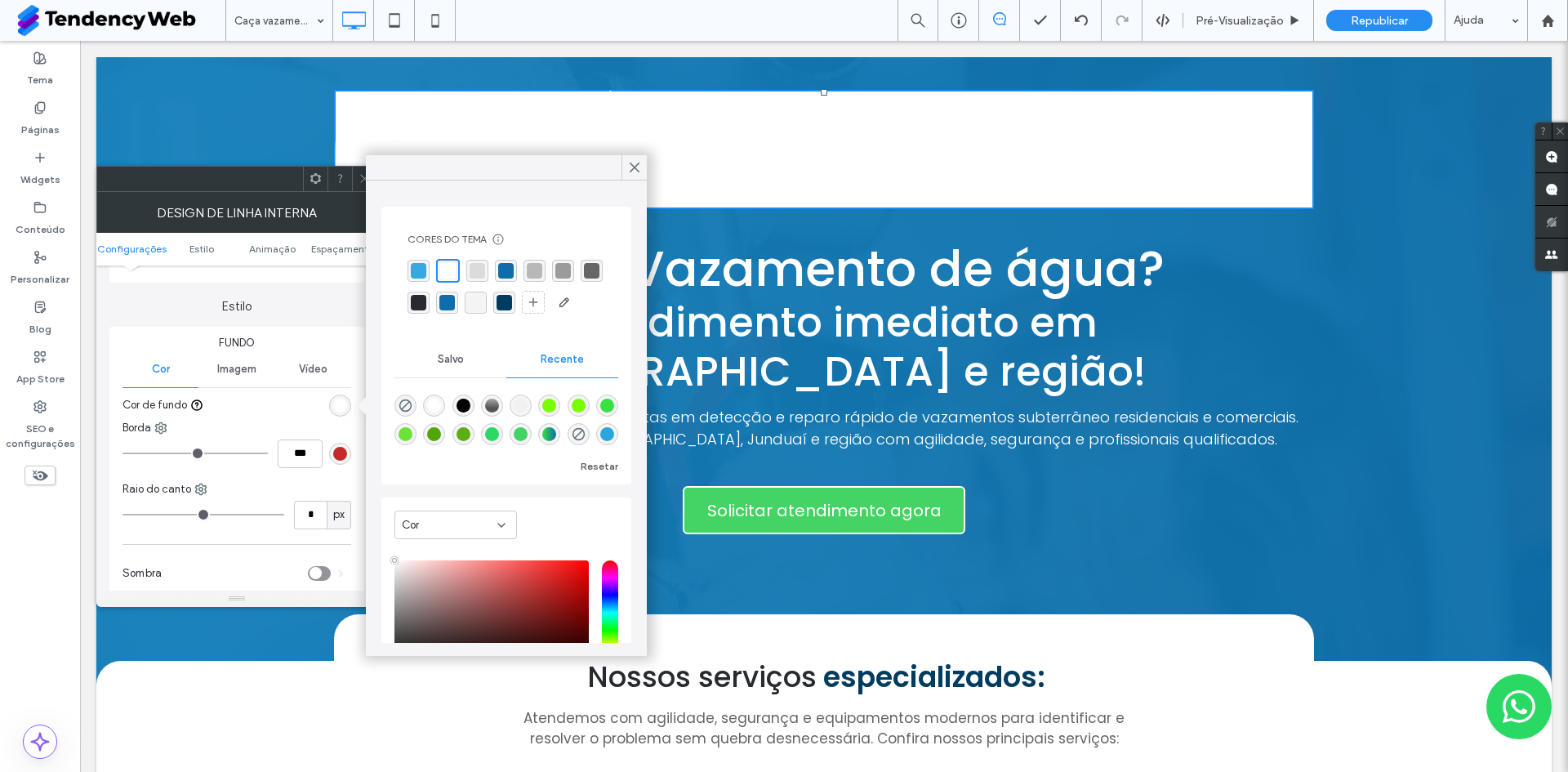
click at [418, 428] on div at bounding box center [507, 416] width 224 height 61
click at [405, 413] on icon "rgba(0, 0, 0, 0)" at bounding box center [406, 406] width 14 height 14
type input "*******"
type input "*"
type input "**"
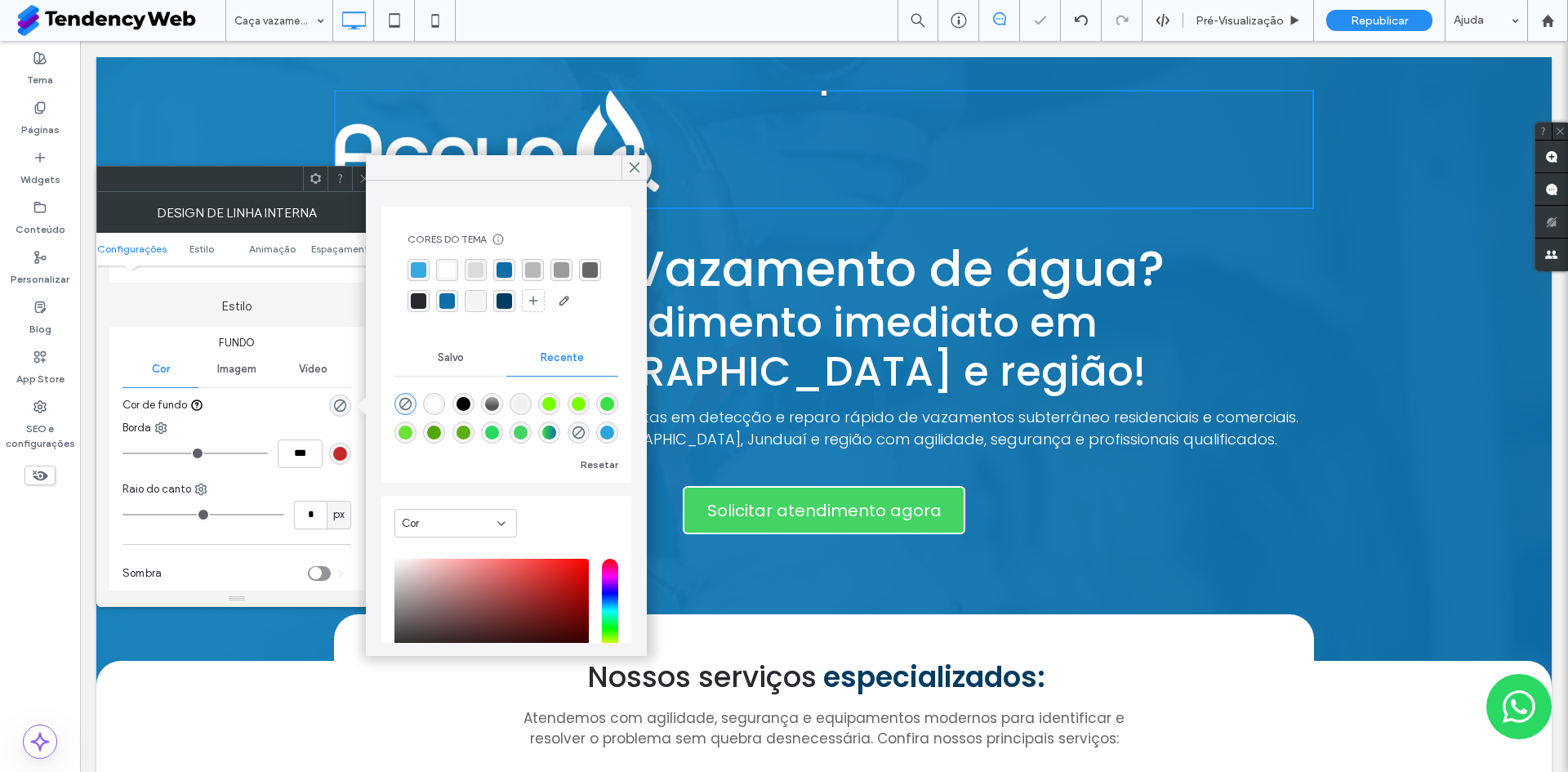
click at [357, 172] on div at bounding box center [364, 179] width 25 height 25
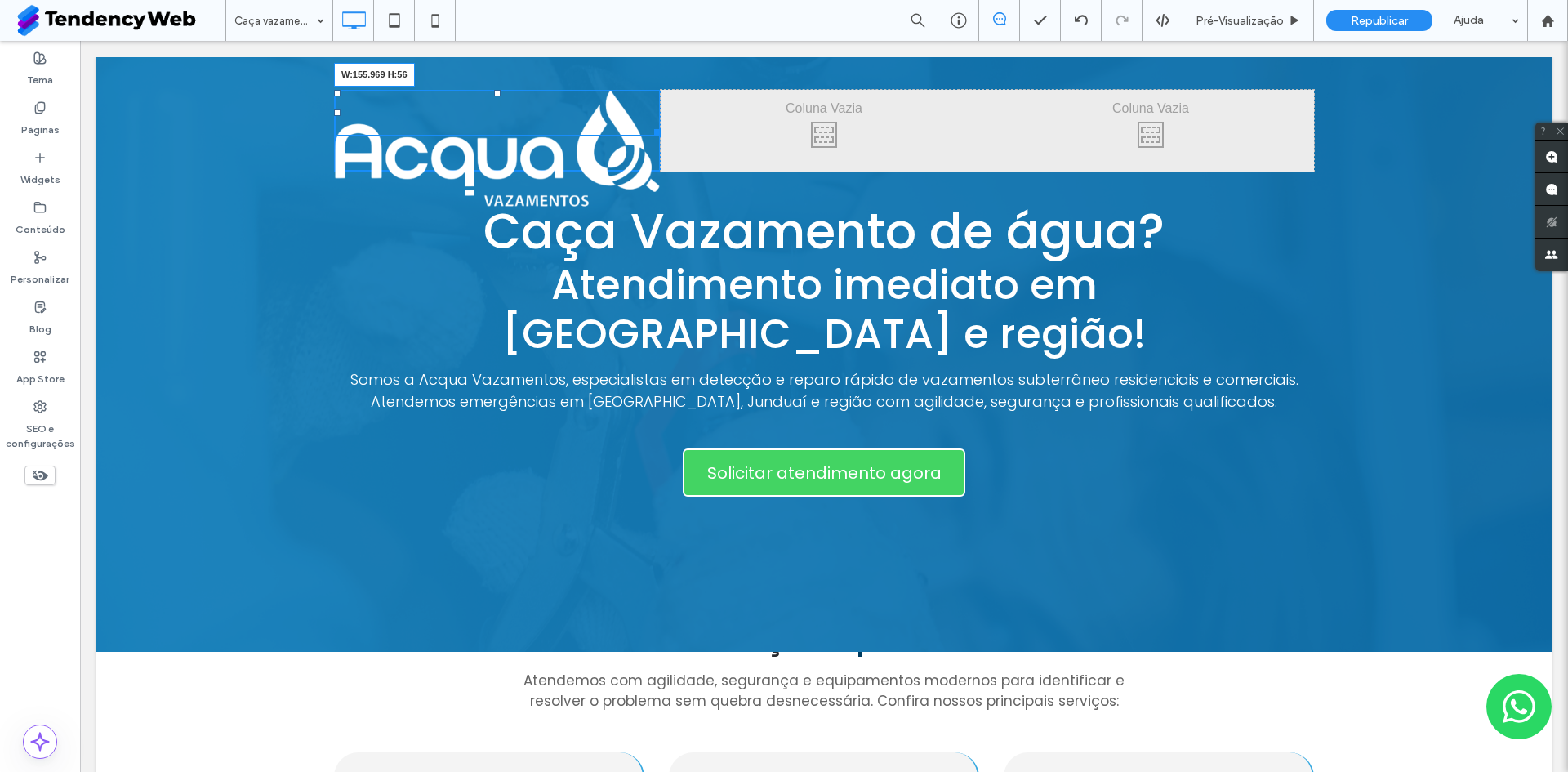
drag, startPoint x: 646, startPoint y: 197, endPoint x: 548, endPoint y: 160, distance: 104.8
click at [548, 160] on div "Click To Paste W:155.969 H:56" at bounding box center [497, 131] width 327 height 82
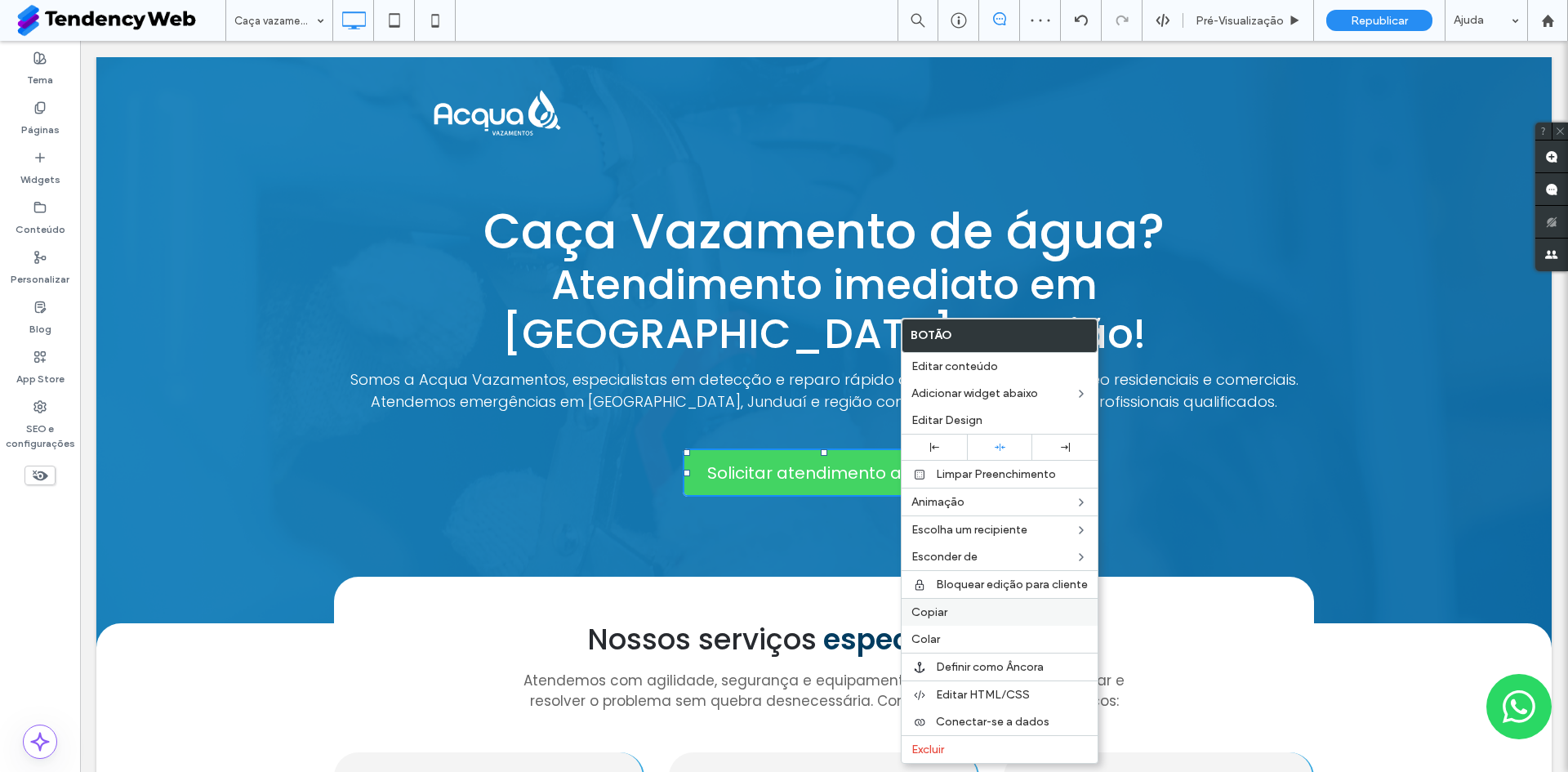
click at [959, 610] on label "Copiar" at bounding box center [1000, 612] width 177 height 14
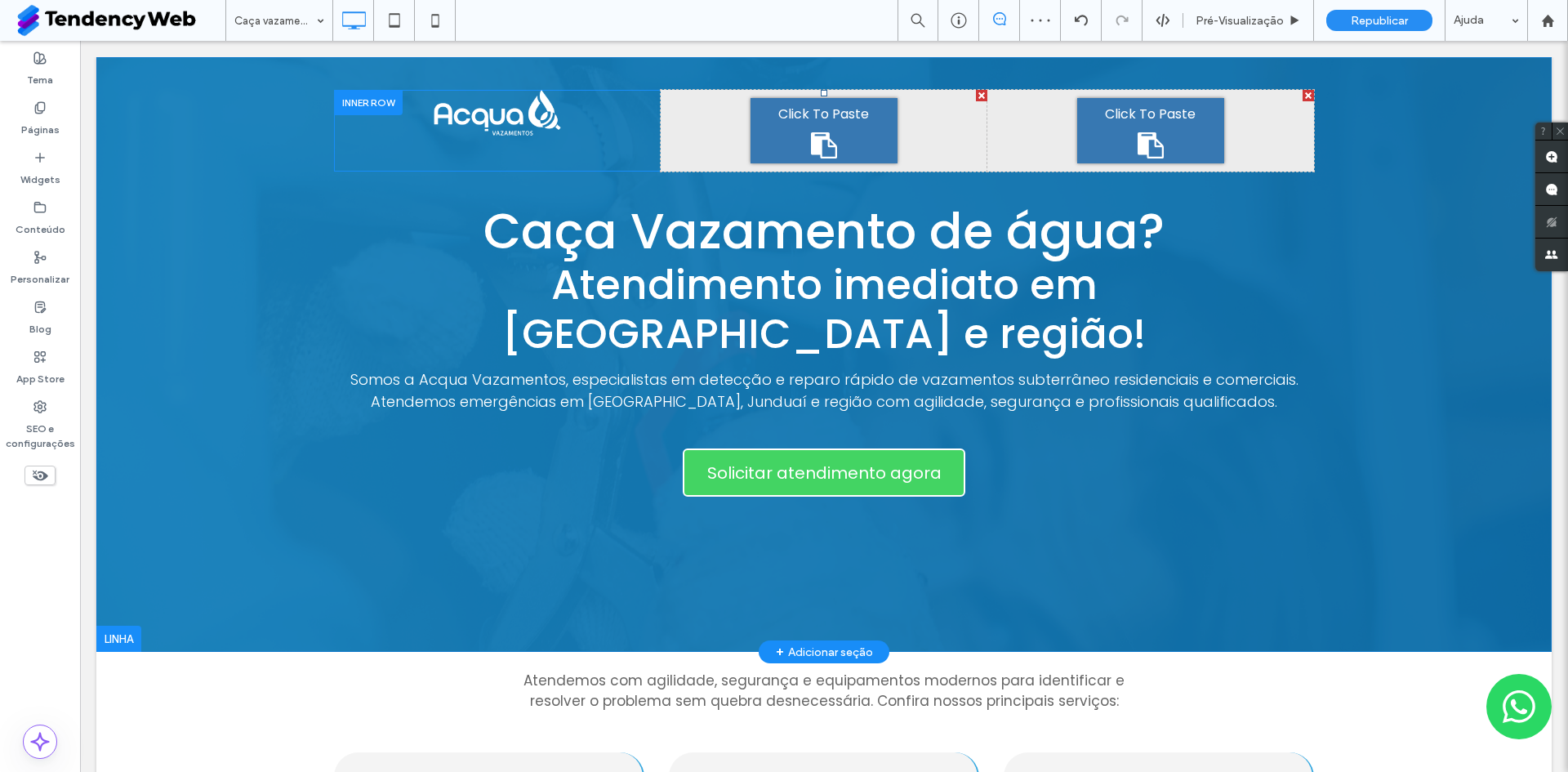
click at [1108, 128] on div "Click To Paste" at bounding box center [1151, 131] width 147 height 66
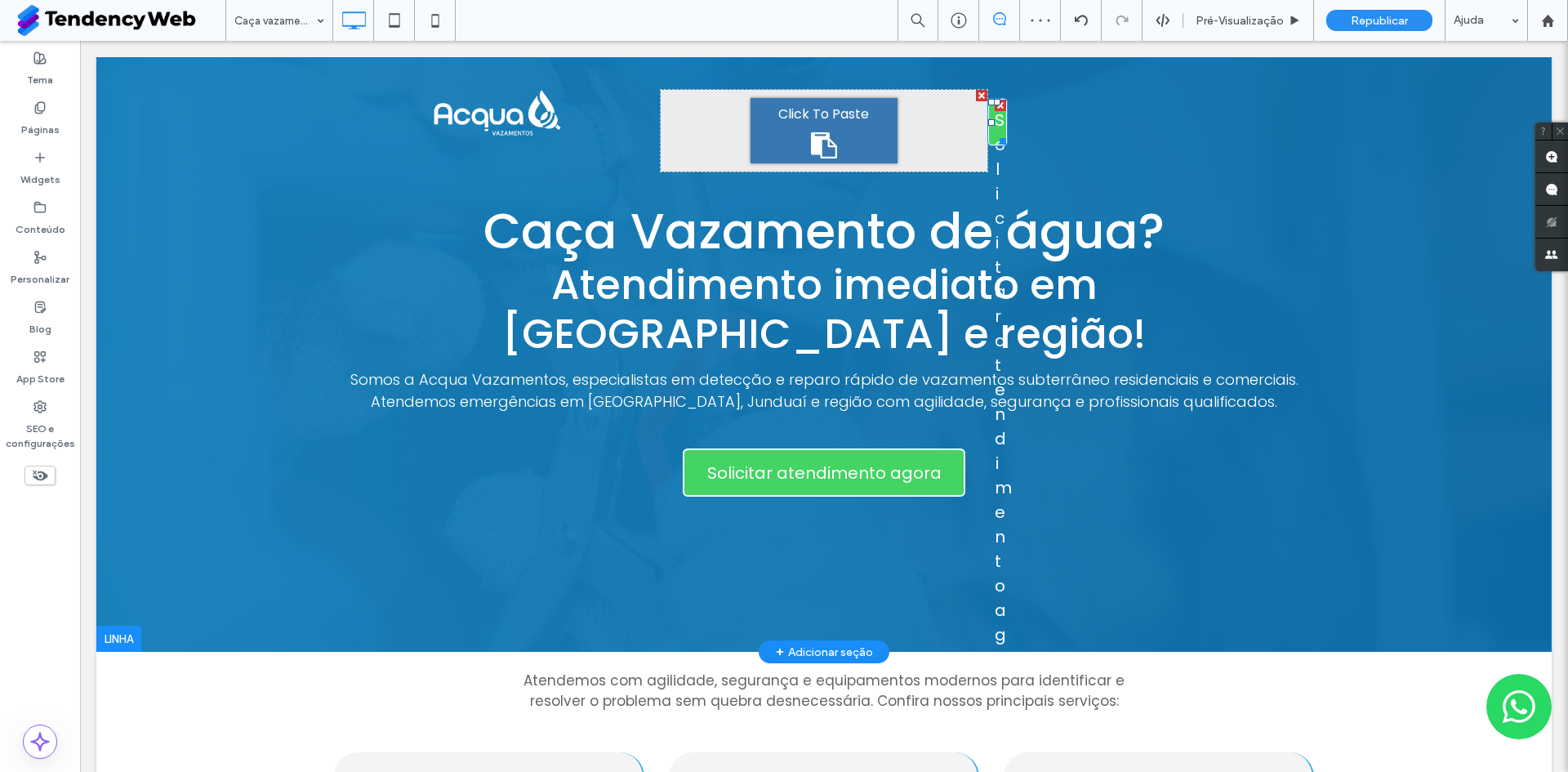
click at [1000, 137] on link "Solicitar atendimento agora" at bounding box center [998, 122] width 21 height 48
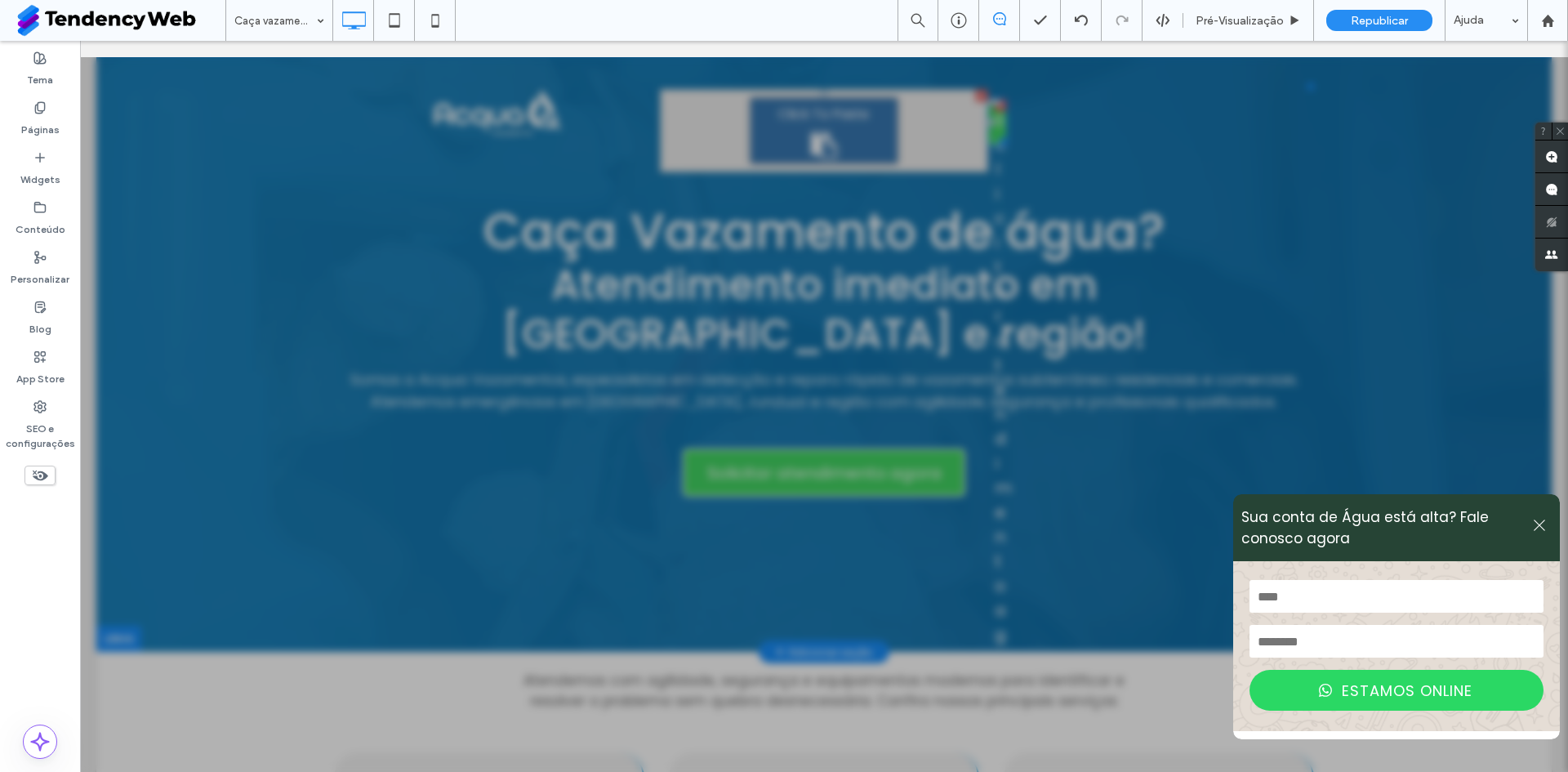
click at [1541, 518] on div "Sua conta de Água está alta? Fale conosco agora" at bounding box center [1396, 527] width 327 height 67
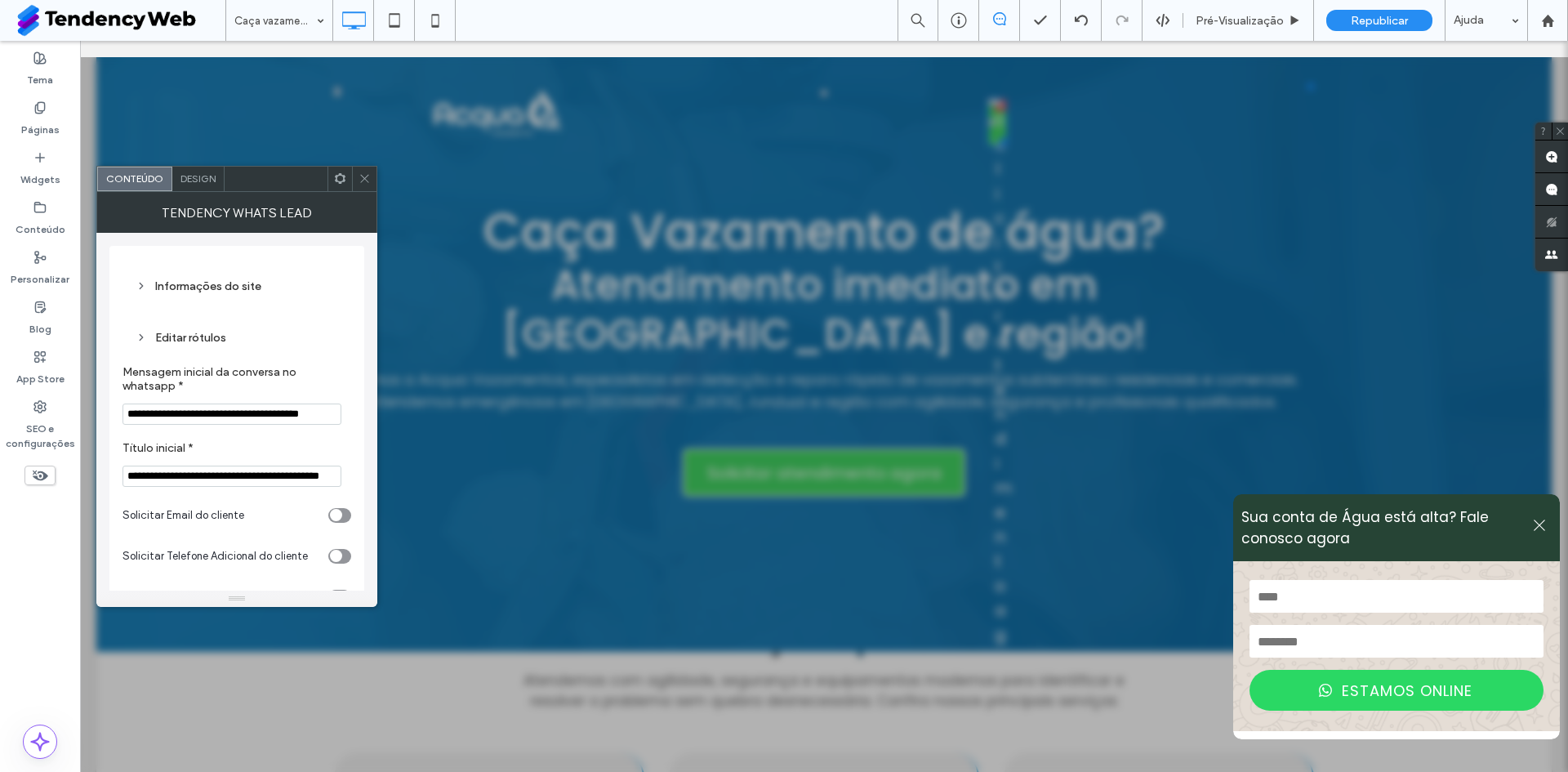
click at [1533, 526] on icon at bounding box center [1540, 524] width 15 height 15
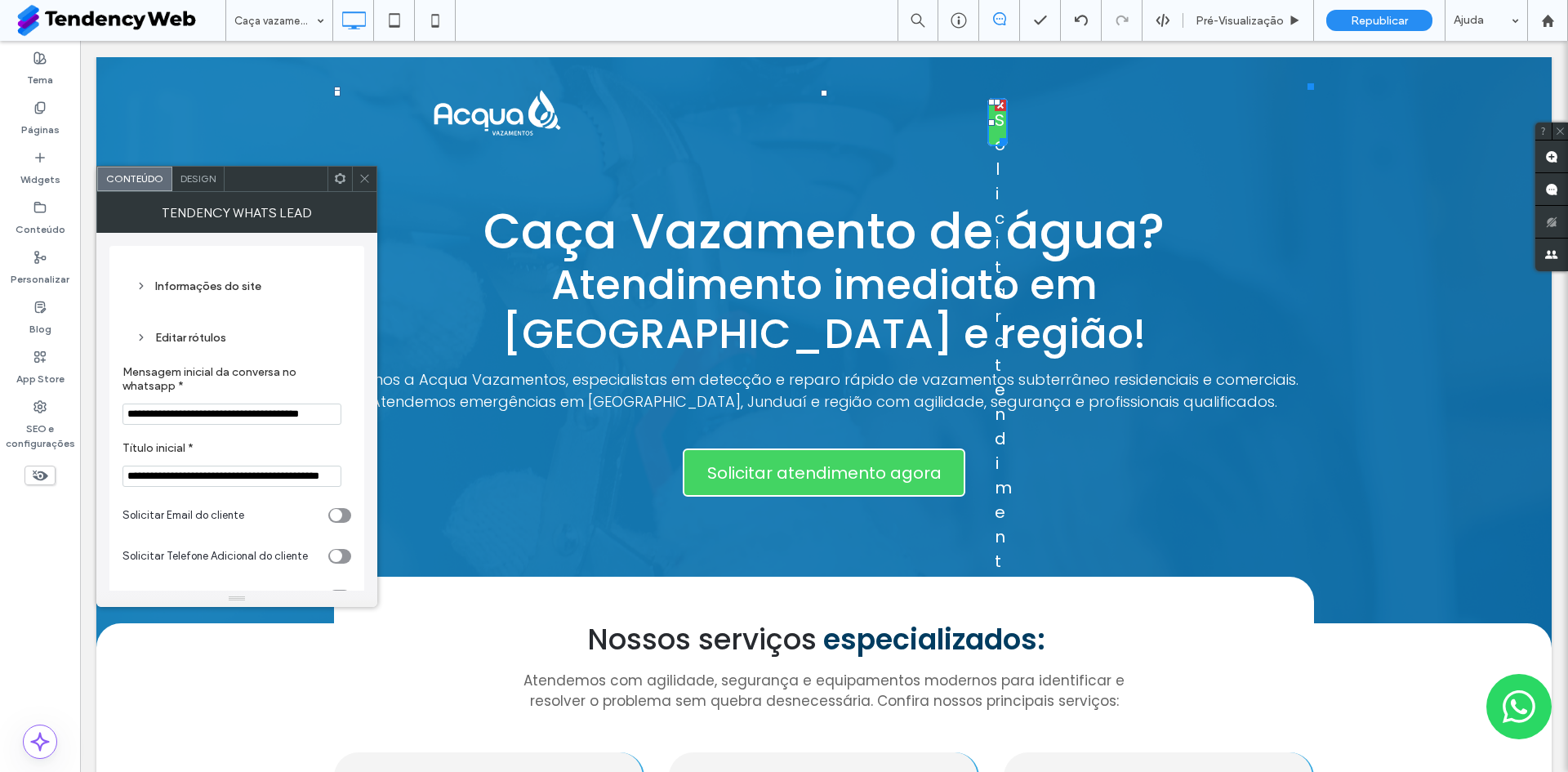
click at [368, 173] on icon at bounding box center [364, 179] width 12 height 12
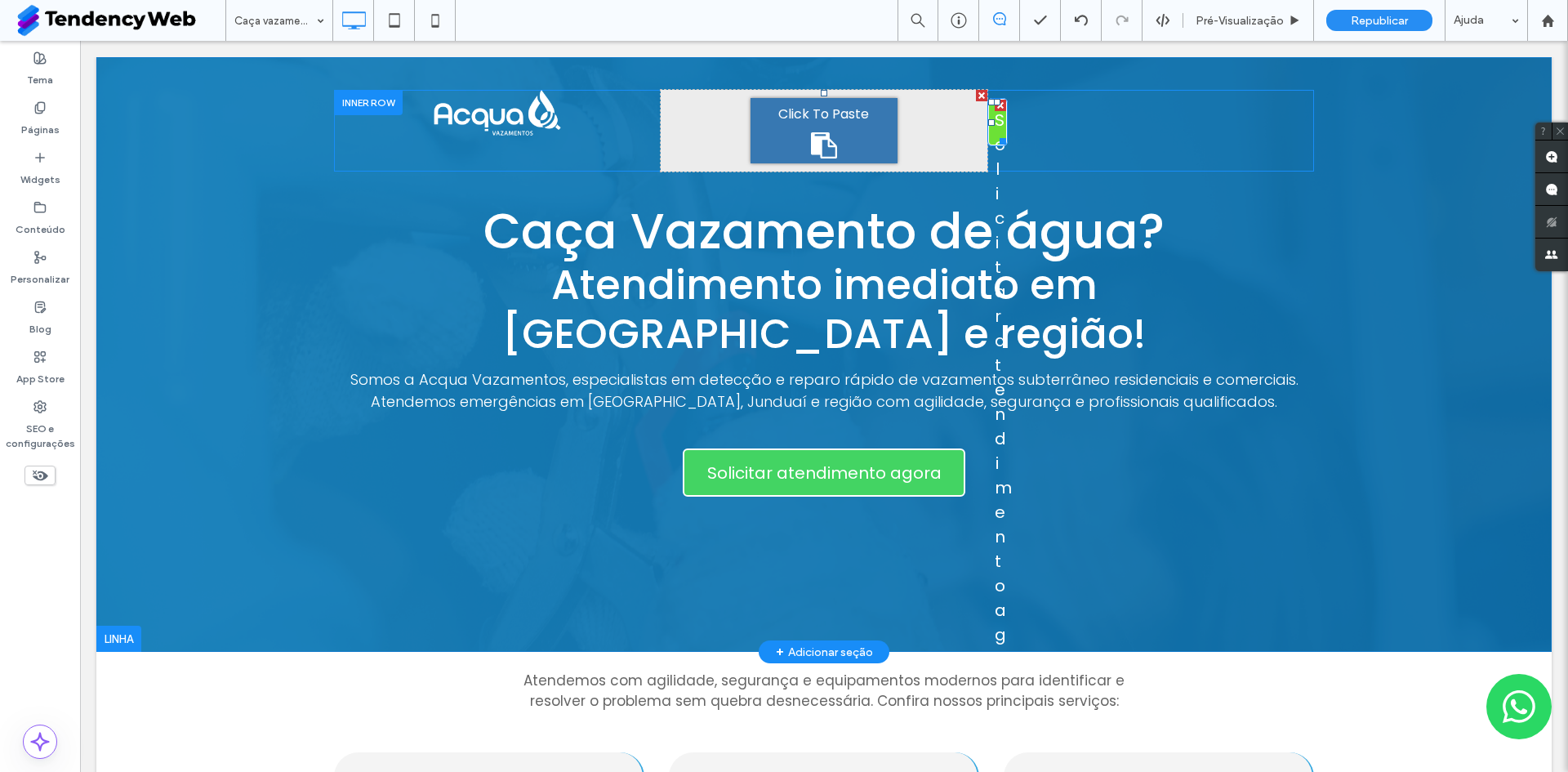
click at [1000, 104] on div at bounding box center [1000, 105] width 12 height 12
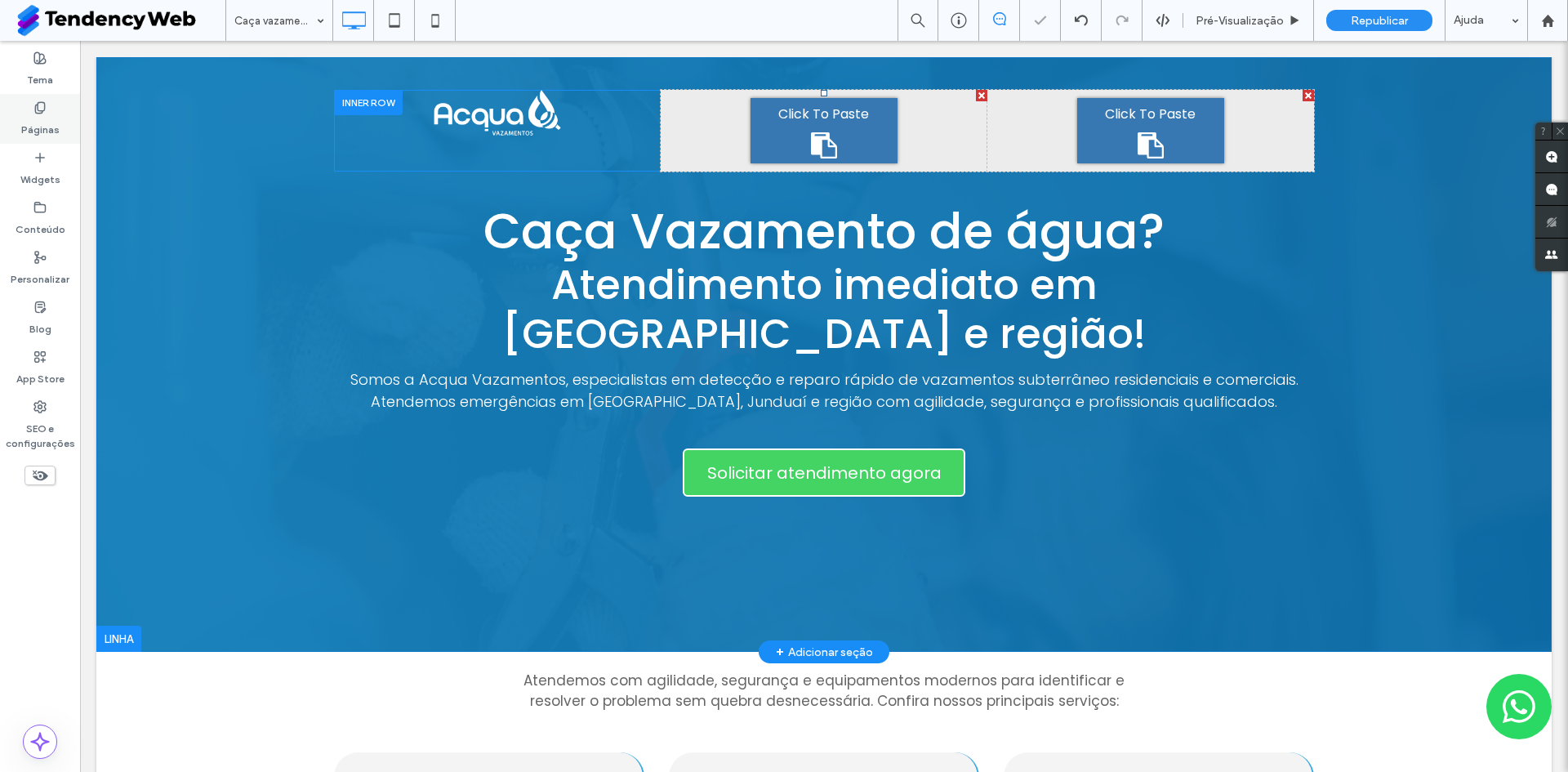
click at [31, 125] on label "Páginas" at bounding box center [40, 125] width 38 height 23
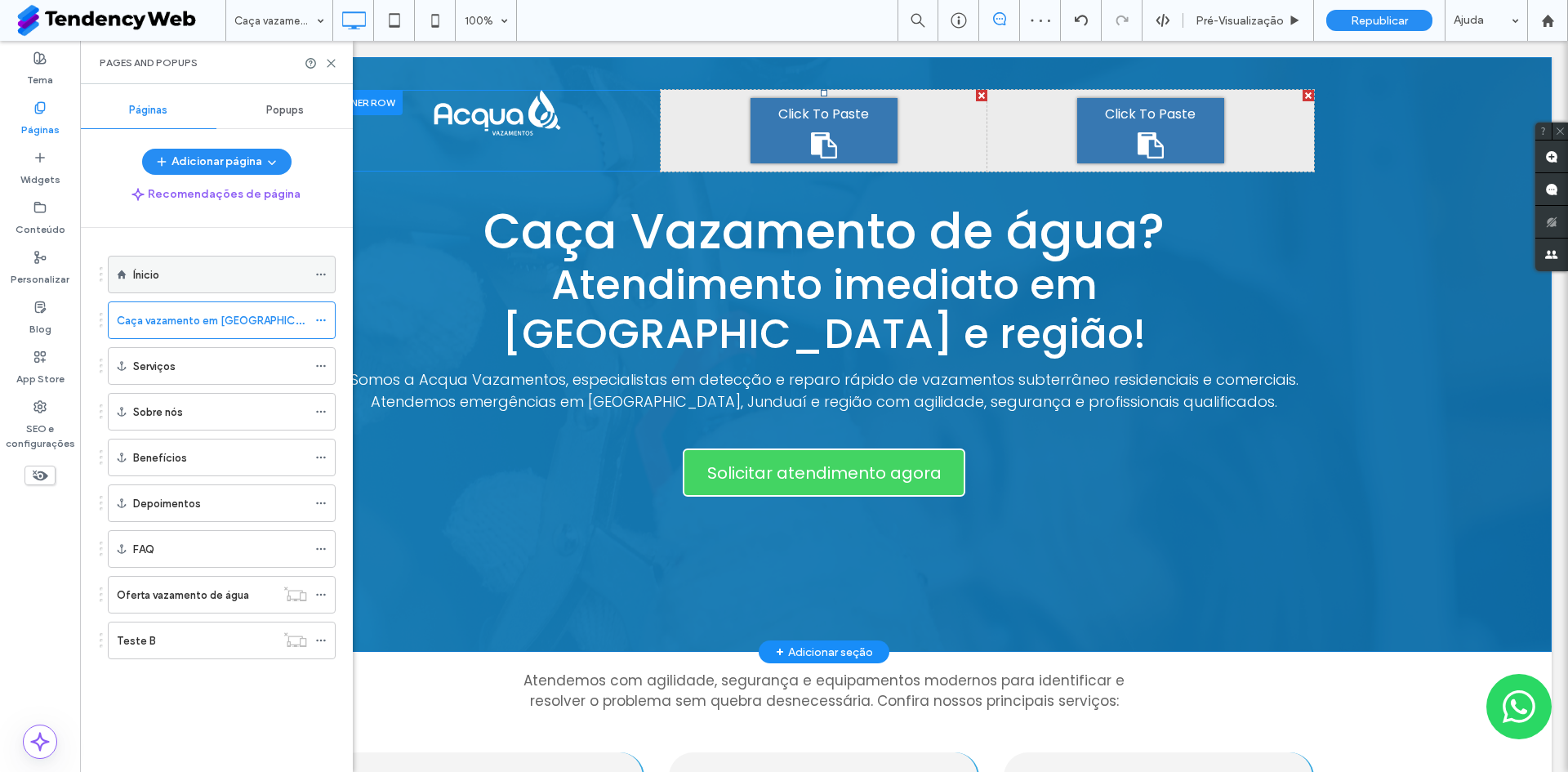
click at [198, 273] on div "Ínicio" at bounding box center [220, 274] width 174 height 17
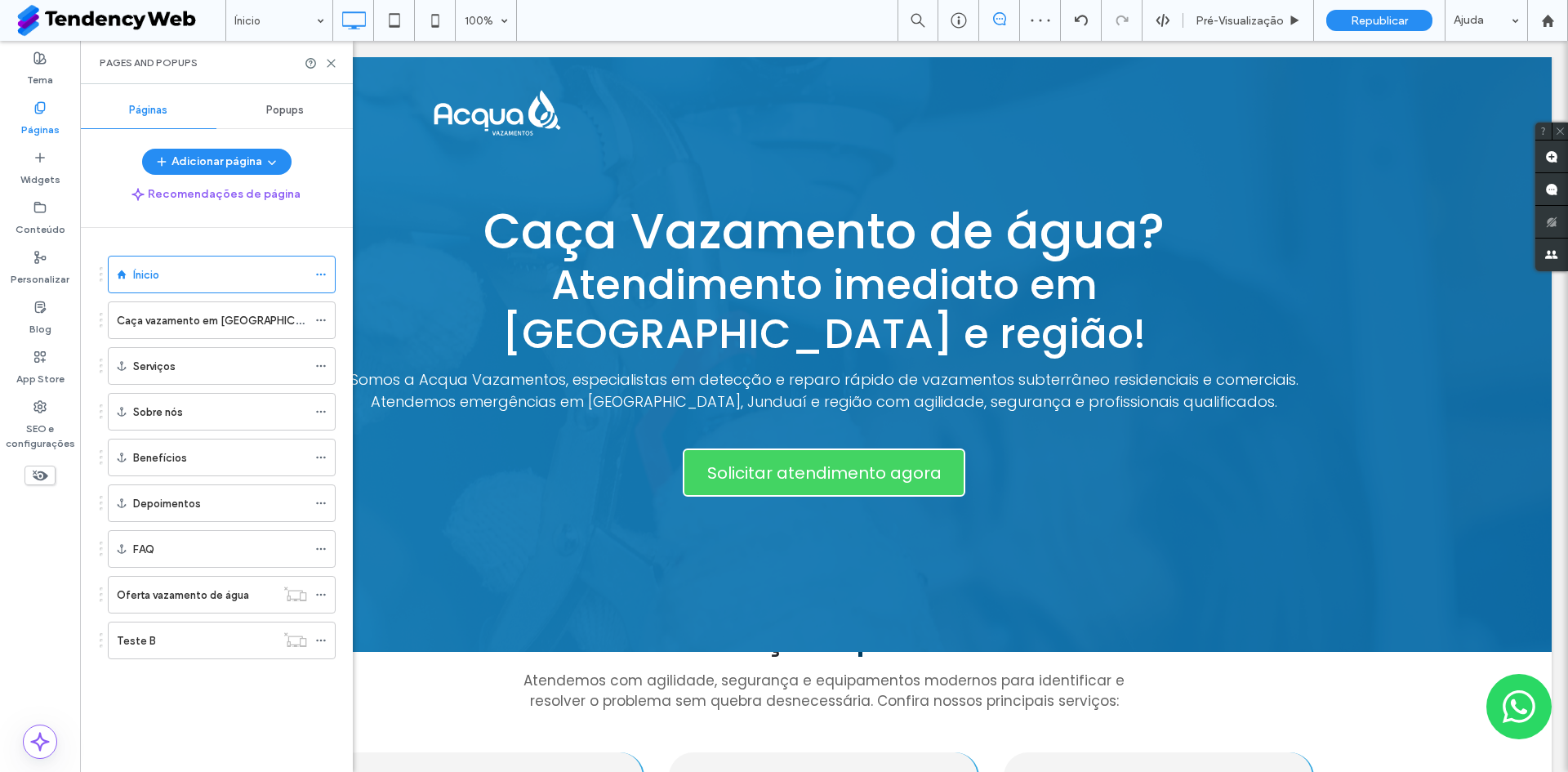
click at [330, 63] on icon at bounding box center [331, 63] width 12 height 12
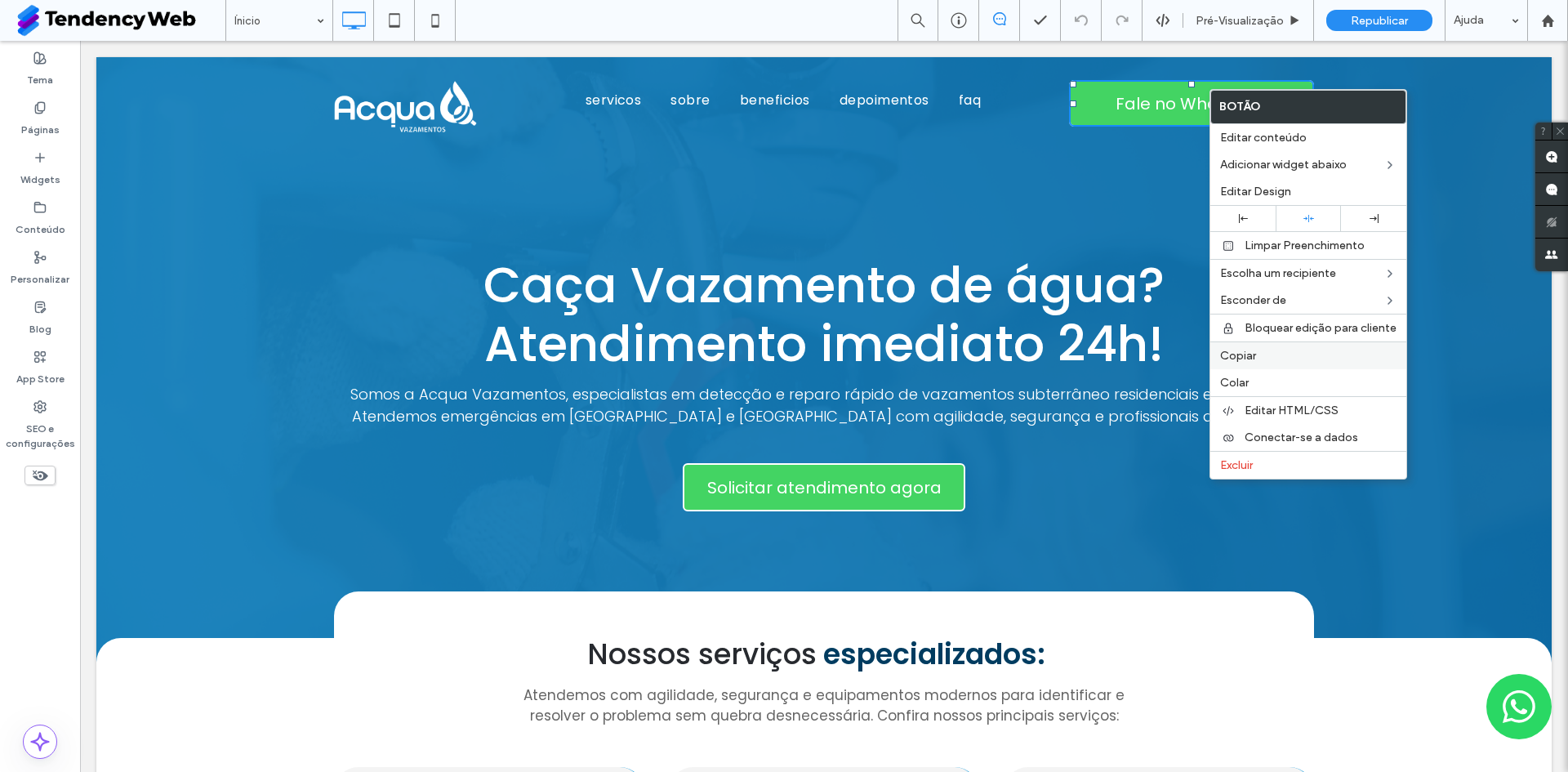
click at [1292, 356] on label "Copiar" at bounding box center [1309, 356] width 177 height 14
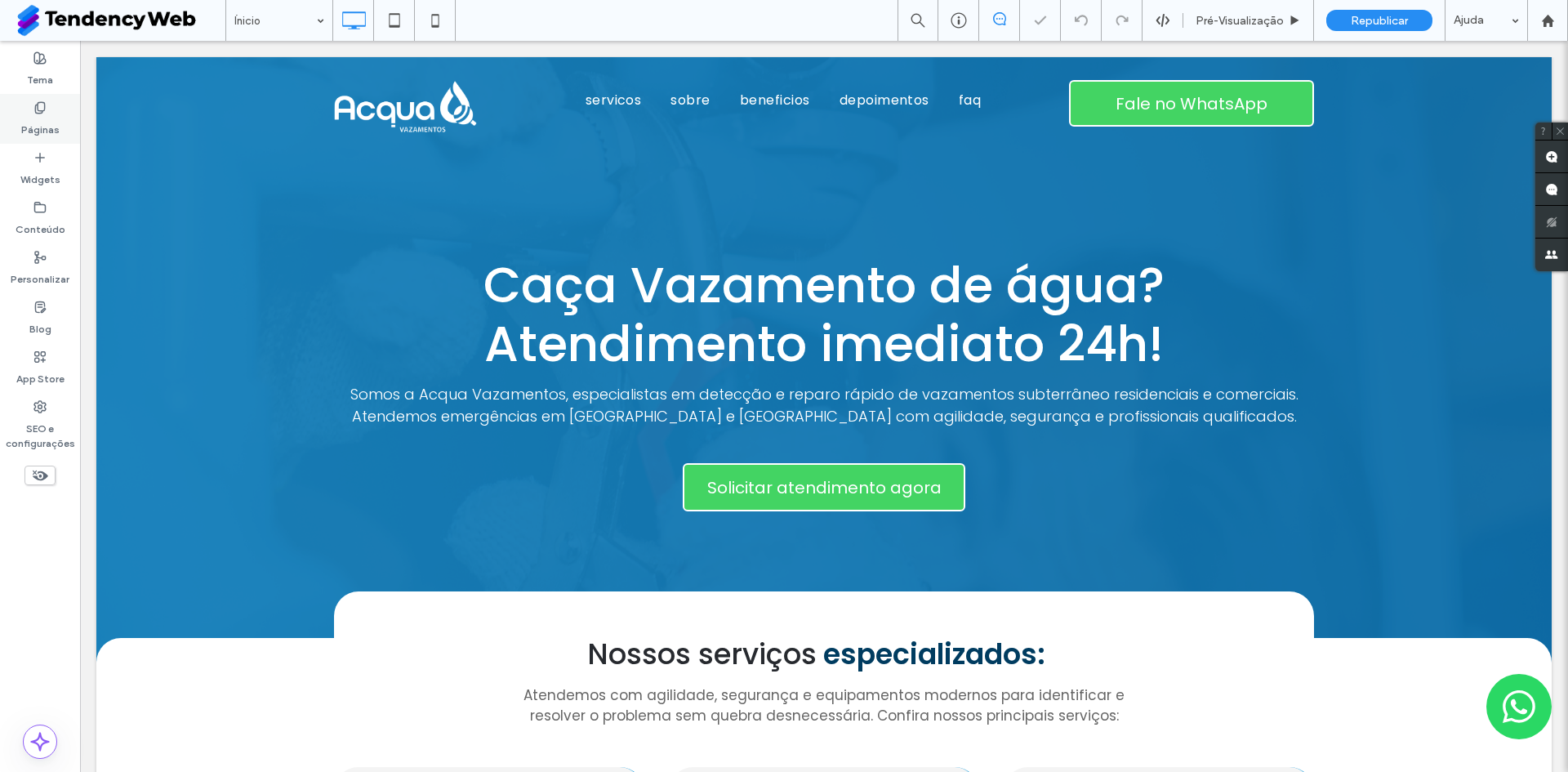
click at [22, 119] on label "Páginas" at bounding box center [40, 125] width 38 height 23
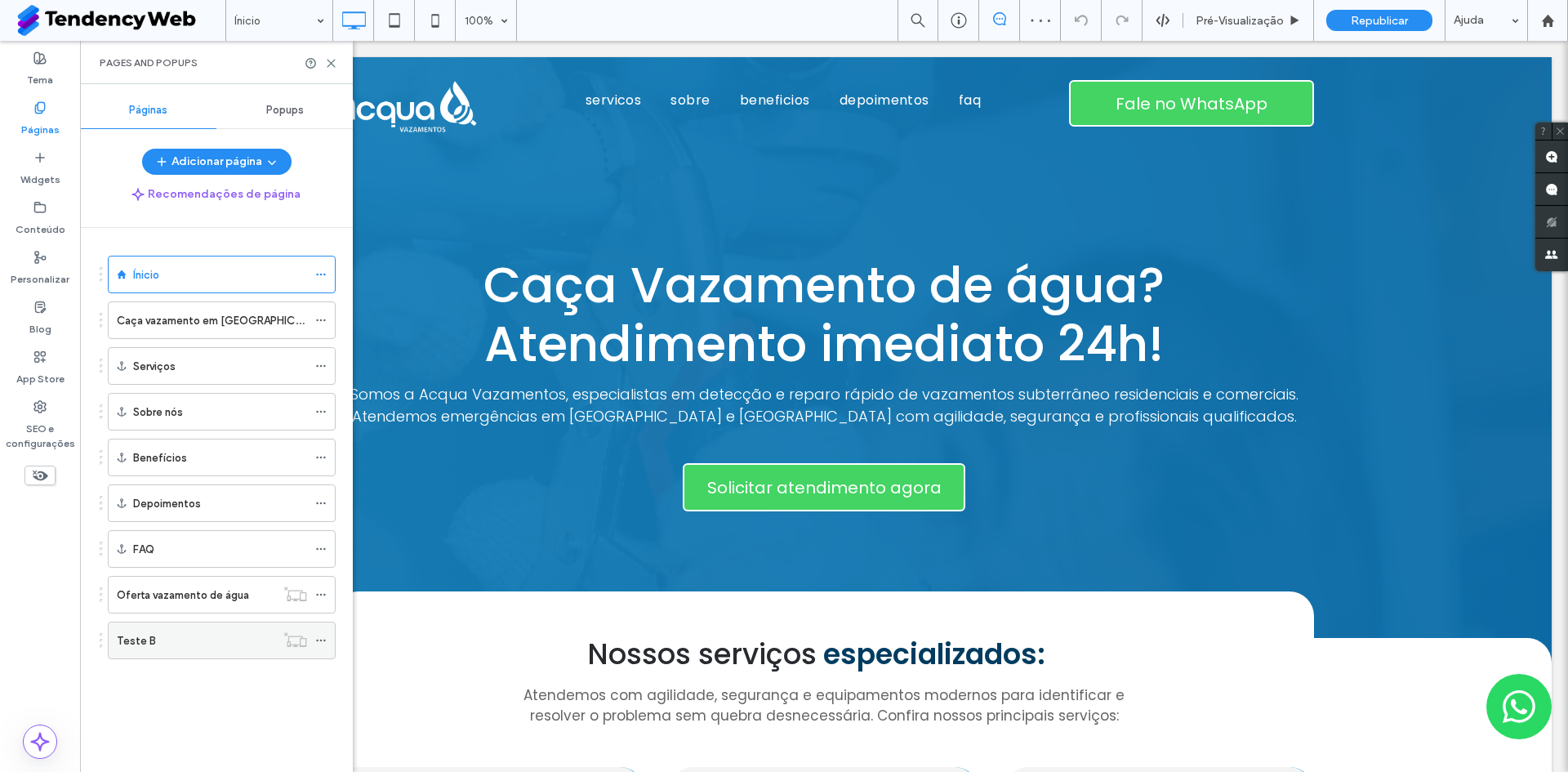
click at [177, 637] on div "Teste B" at bounding box center [195, 640] width 158 height 17
click at [255, 319] on label "Caça vazamento em [GEOGRAPHIC_DATA]" at bounding box center [223, 320] width 213 height 28
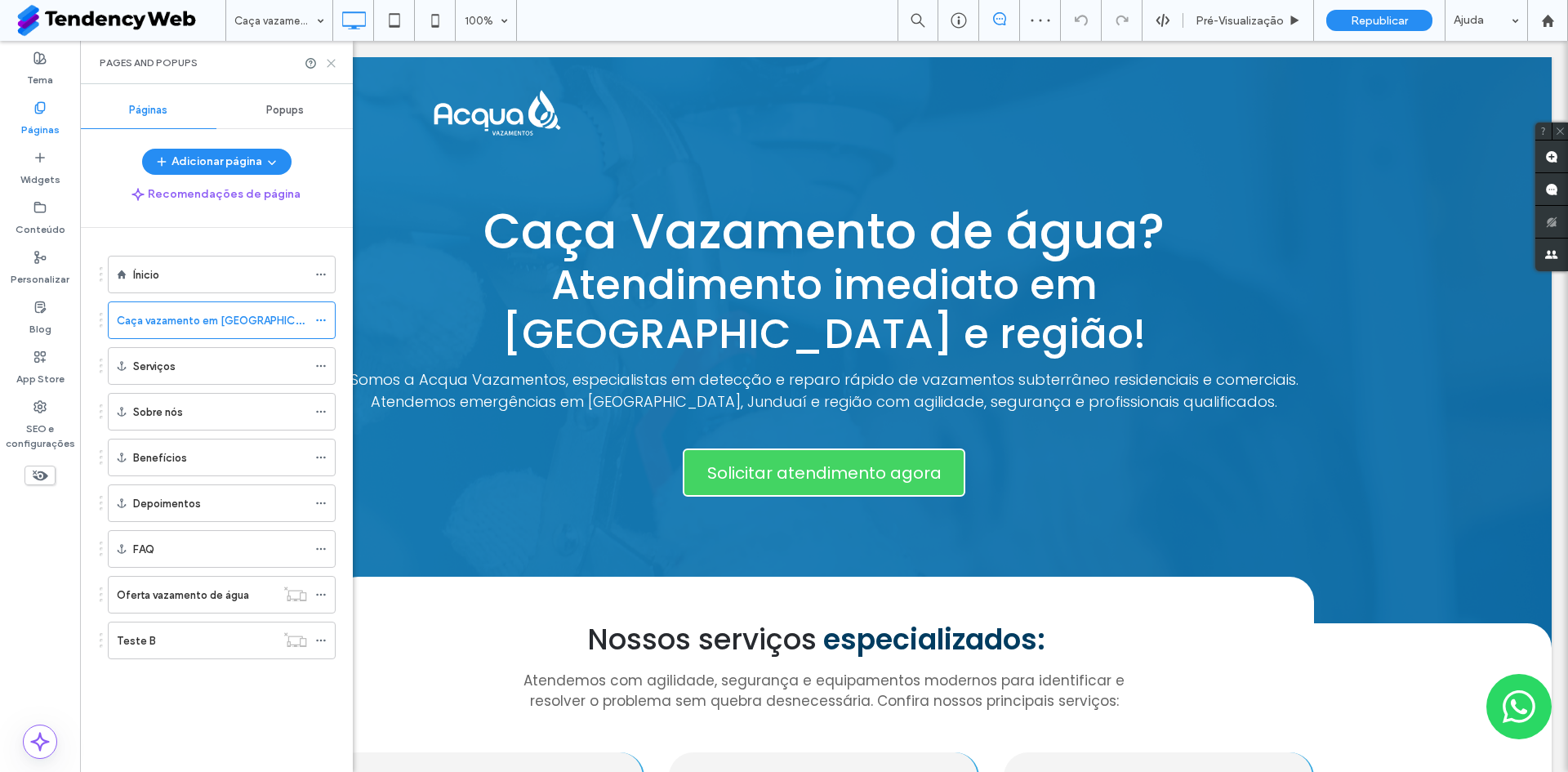
drag, startPoint x: 330, startPoint y: 59, endPoint x: 297, endPoint y: 91, distance: 46.0
click at [330, 59] on icon at bounding box center [331, 63] width 12 height 12
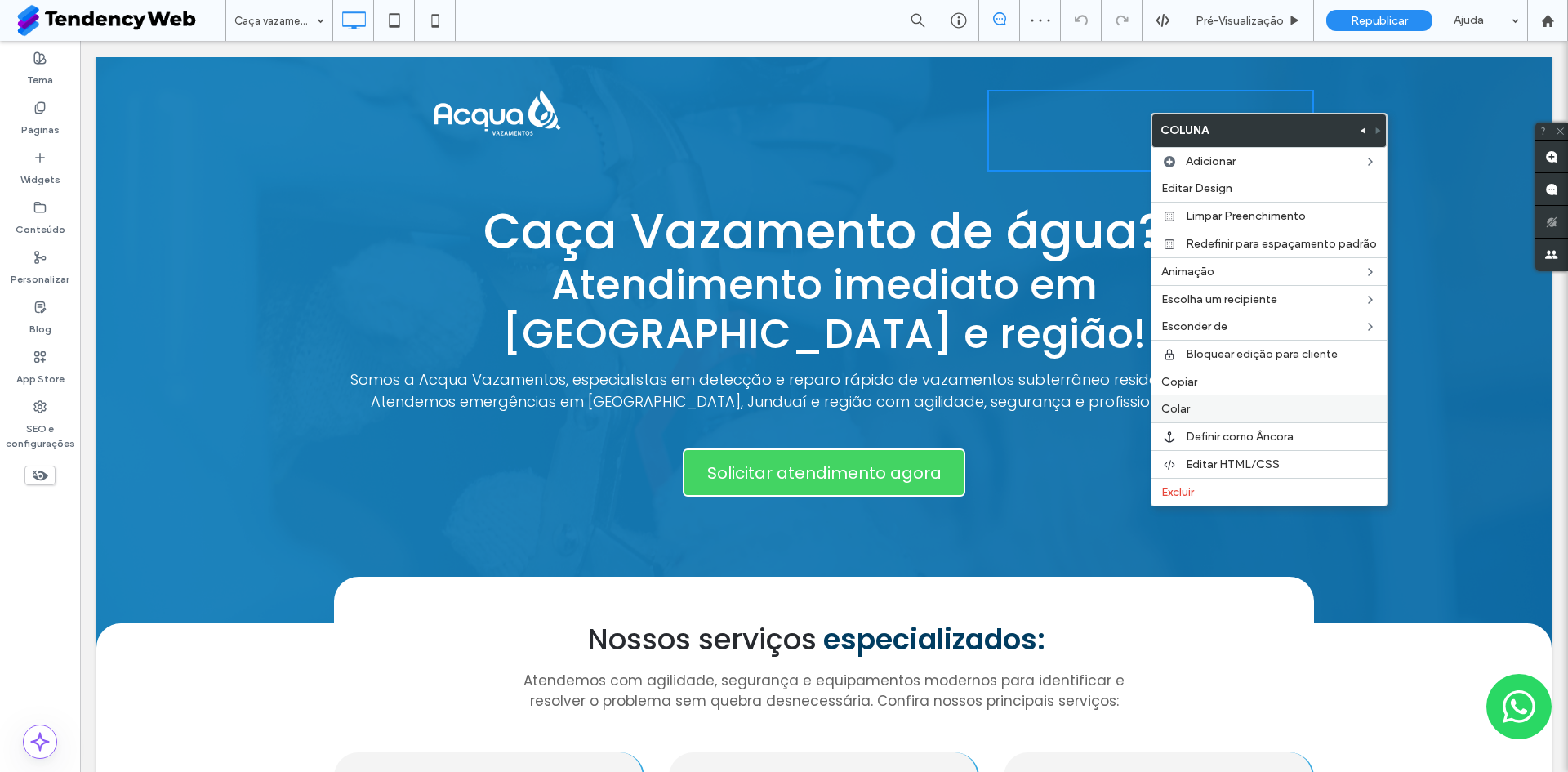
click at [1208, 417] on div "Colar" at bounding box center [1270, 409] width 236 height 27
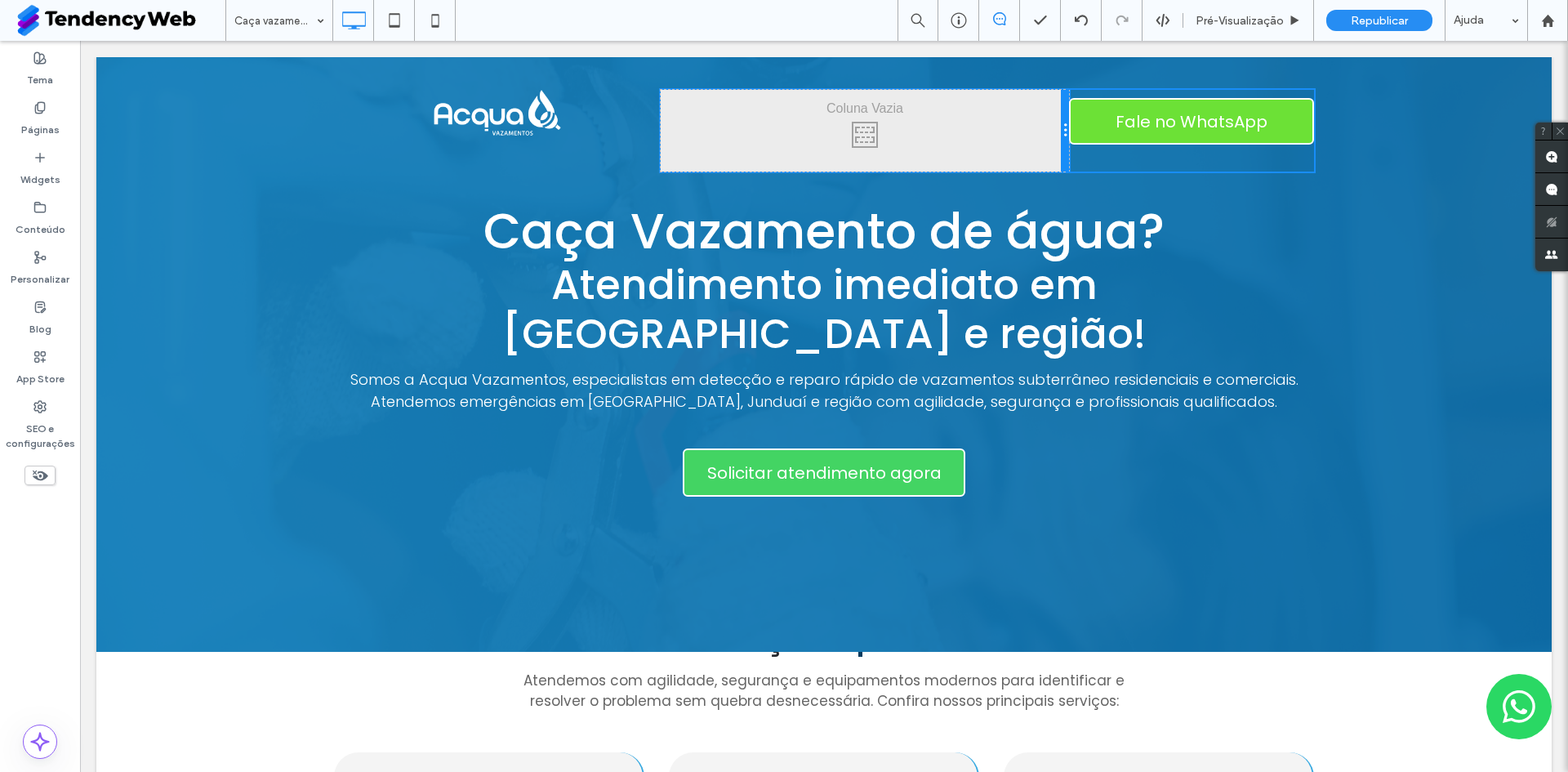
drag, startPoint x: 980, startPoint y: 125, endPoint x: 1093, endPoint y: 198, distance: 134.5
click at [1067, 124] on div "Click To Paste Click To Paste Click To Paste Fale no WhatsApp" at bounding box center [824, 131] width 980 height 82
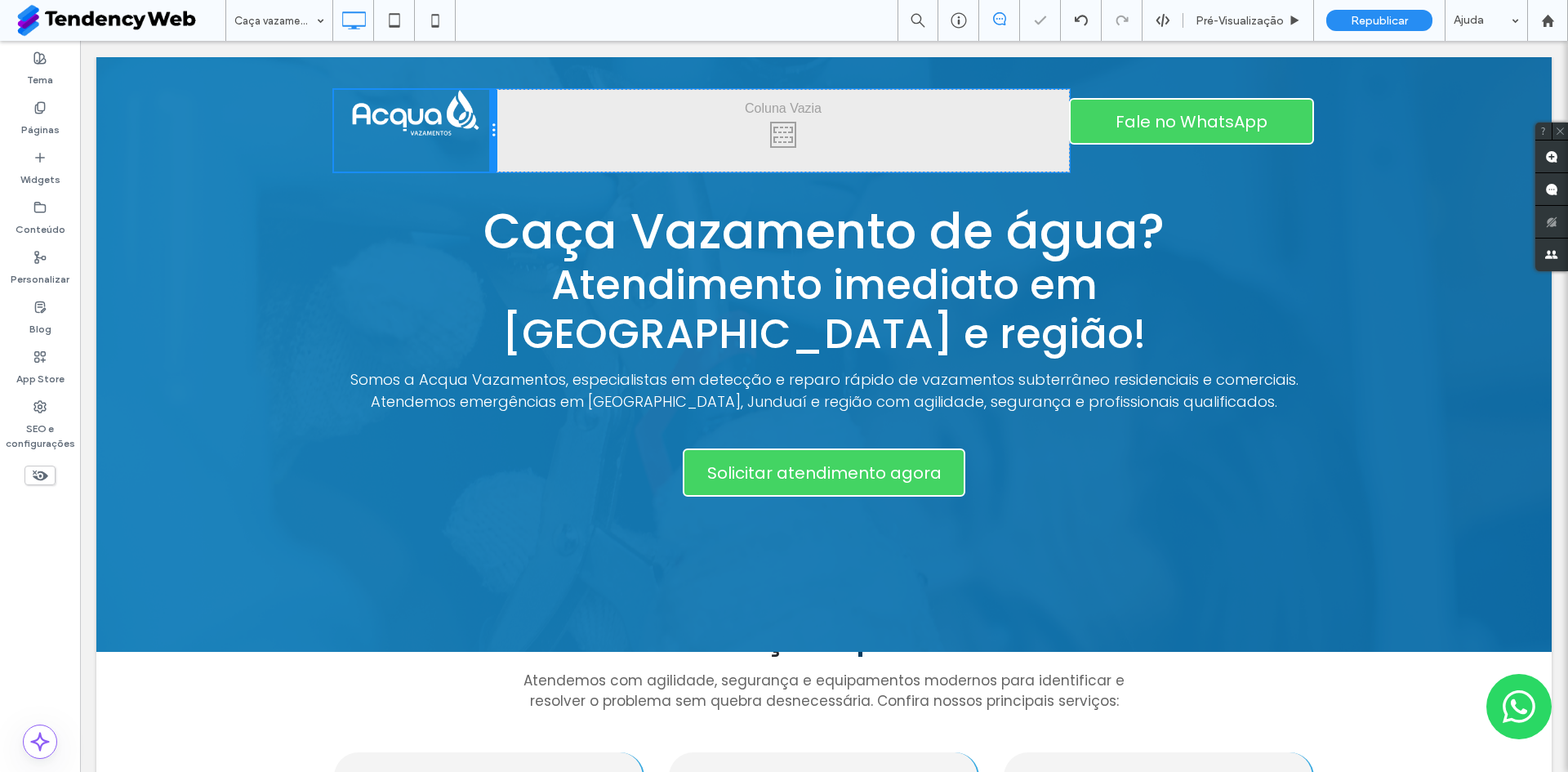
drag, startPoint x: 652, startPoint y: 134, endPoint x: 461, endPoint y: 132, distance: 191.0
click at [461, 132] on div "Click To Paste" at bounding box center [415, 131] width 163 height 82
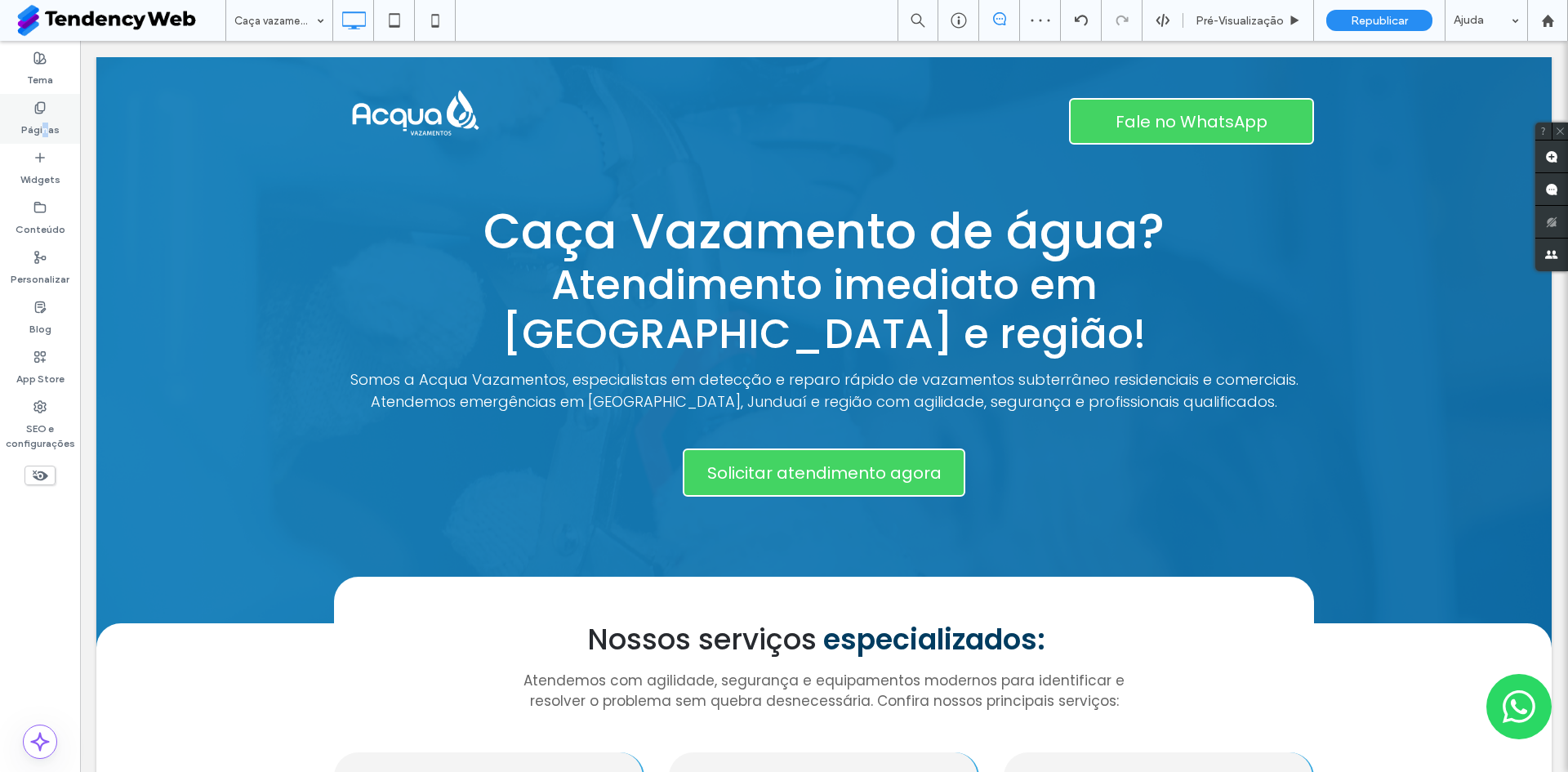
click at [45, 115] on label "Páginas" at bounding box center [40, 125] width 38 height 23
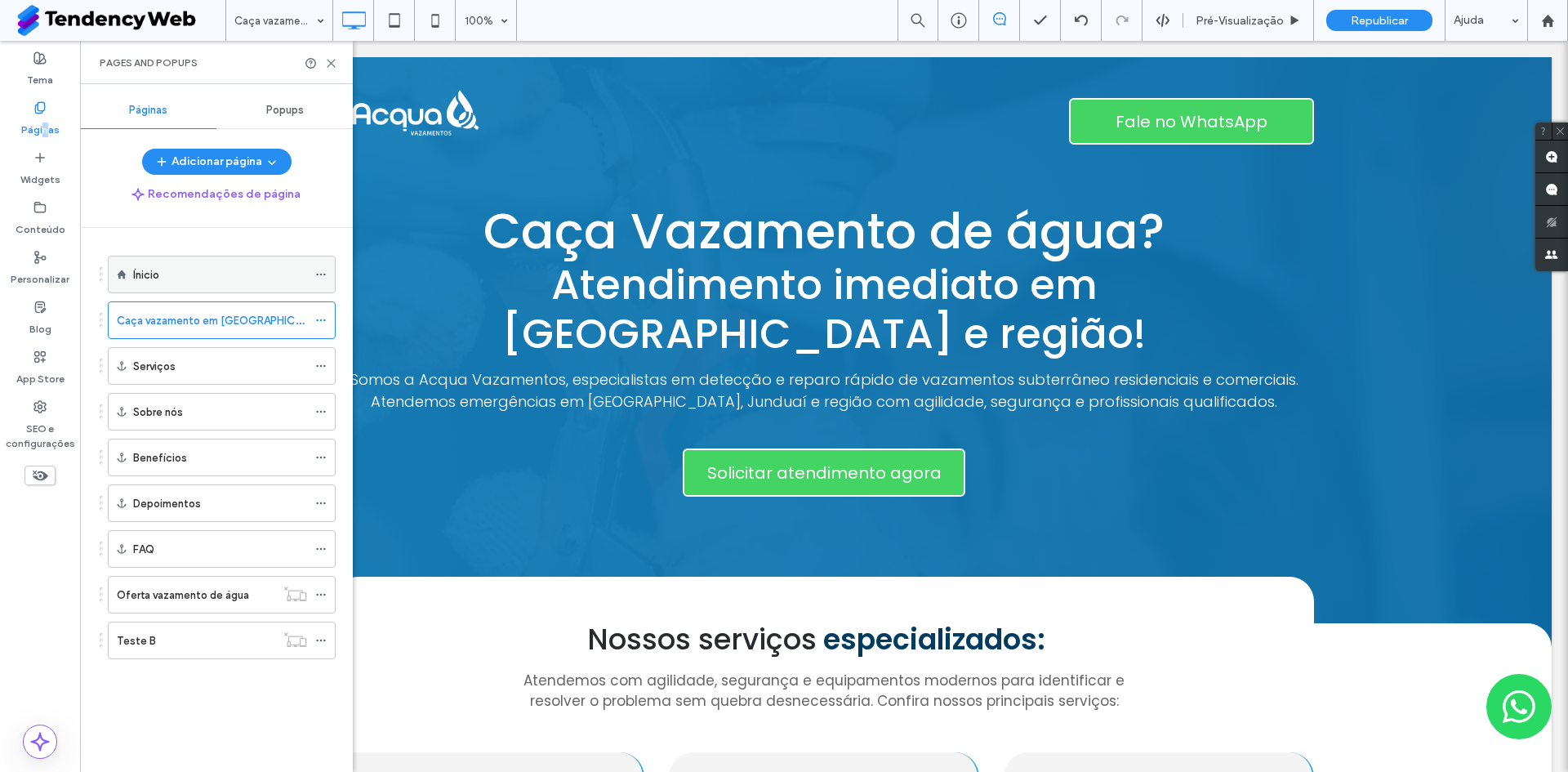
click at [211, 277] on div "Ínicio" at bounding box center [220, 274] width 174 height 17
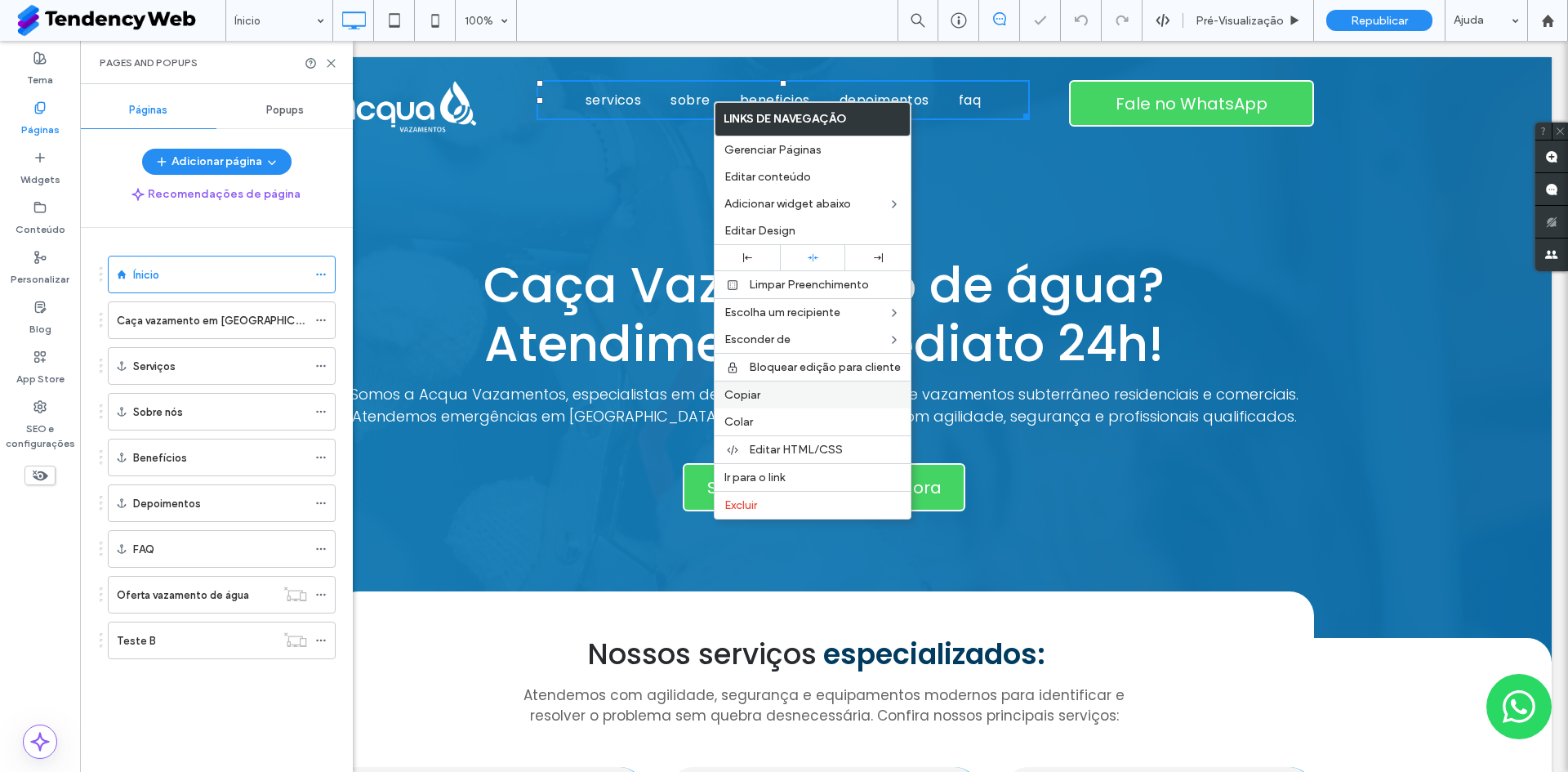
click at [778, 391] on label "Copiar" at bounding box center [813, 395] width 177 height 14
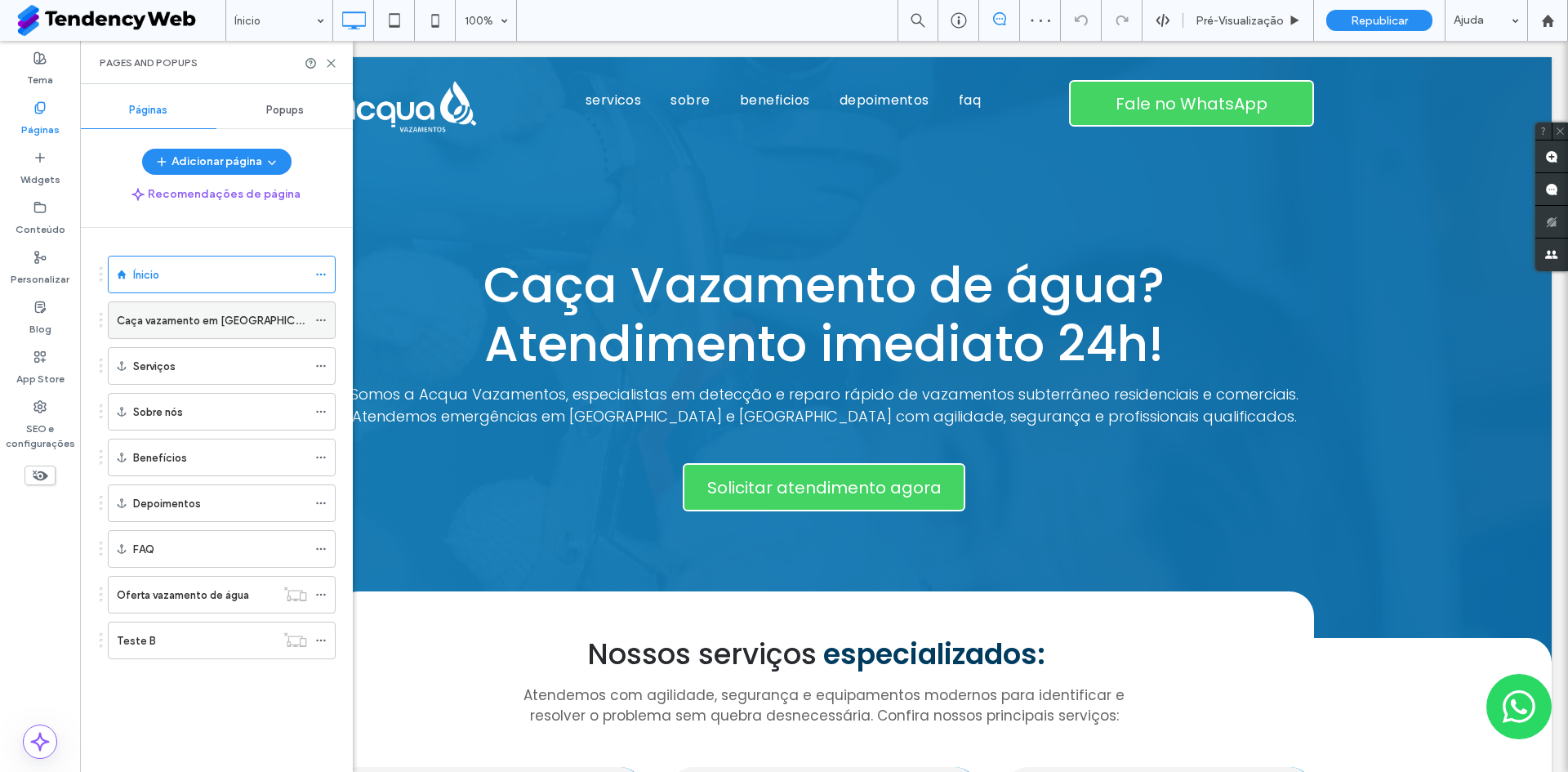
click at [178, 319] on label "Caça vazamento em [GEOGRAPHIC_DATA]" at bounding box center [223, 320] width 213 height 28
click at [330, 66] on icon at bounding box center [331, 63] width 12 height 12
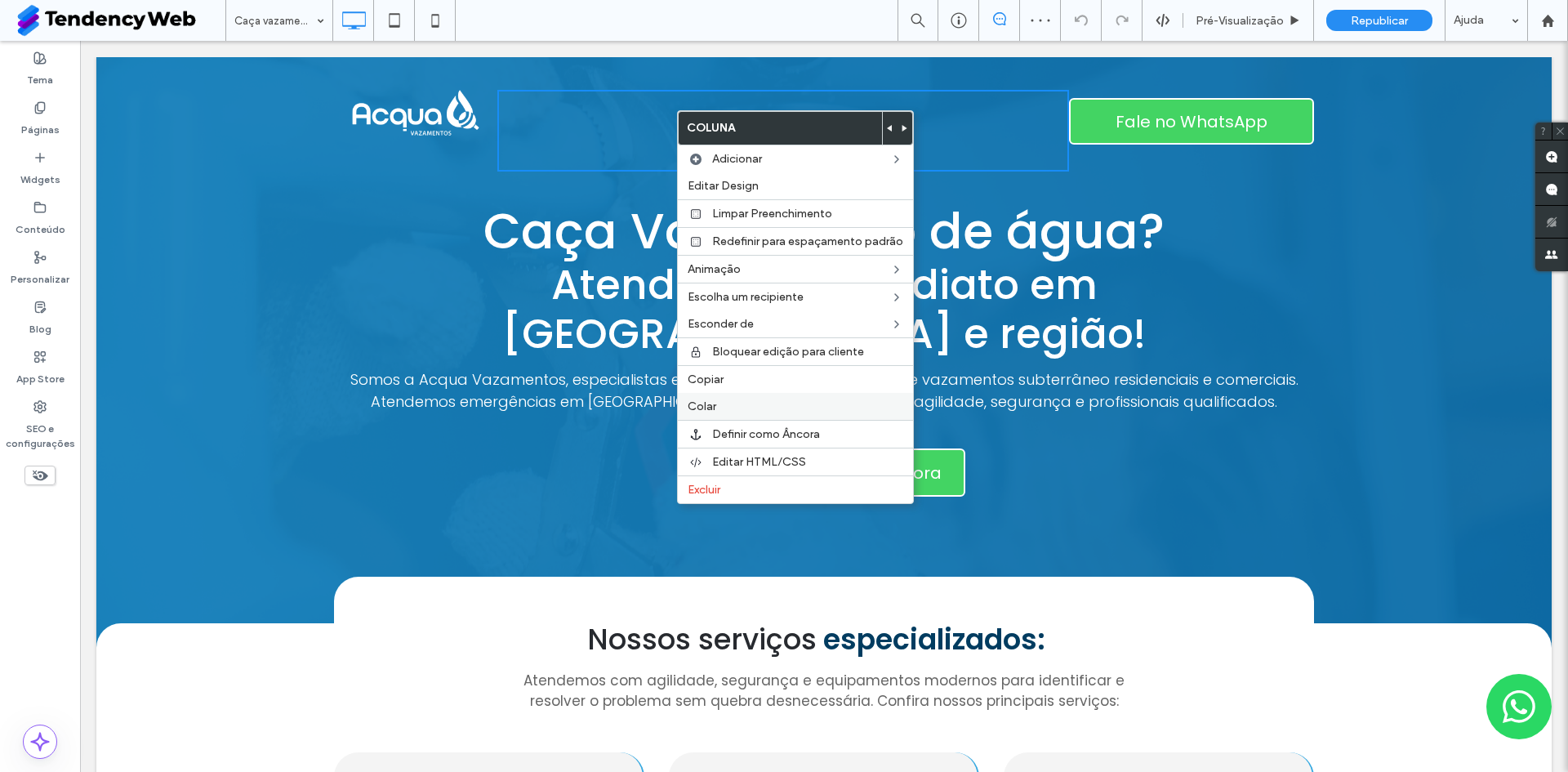
click at [737, 411] on label "Colar" at bounding box center [795, 407] width 216 height 14
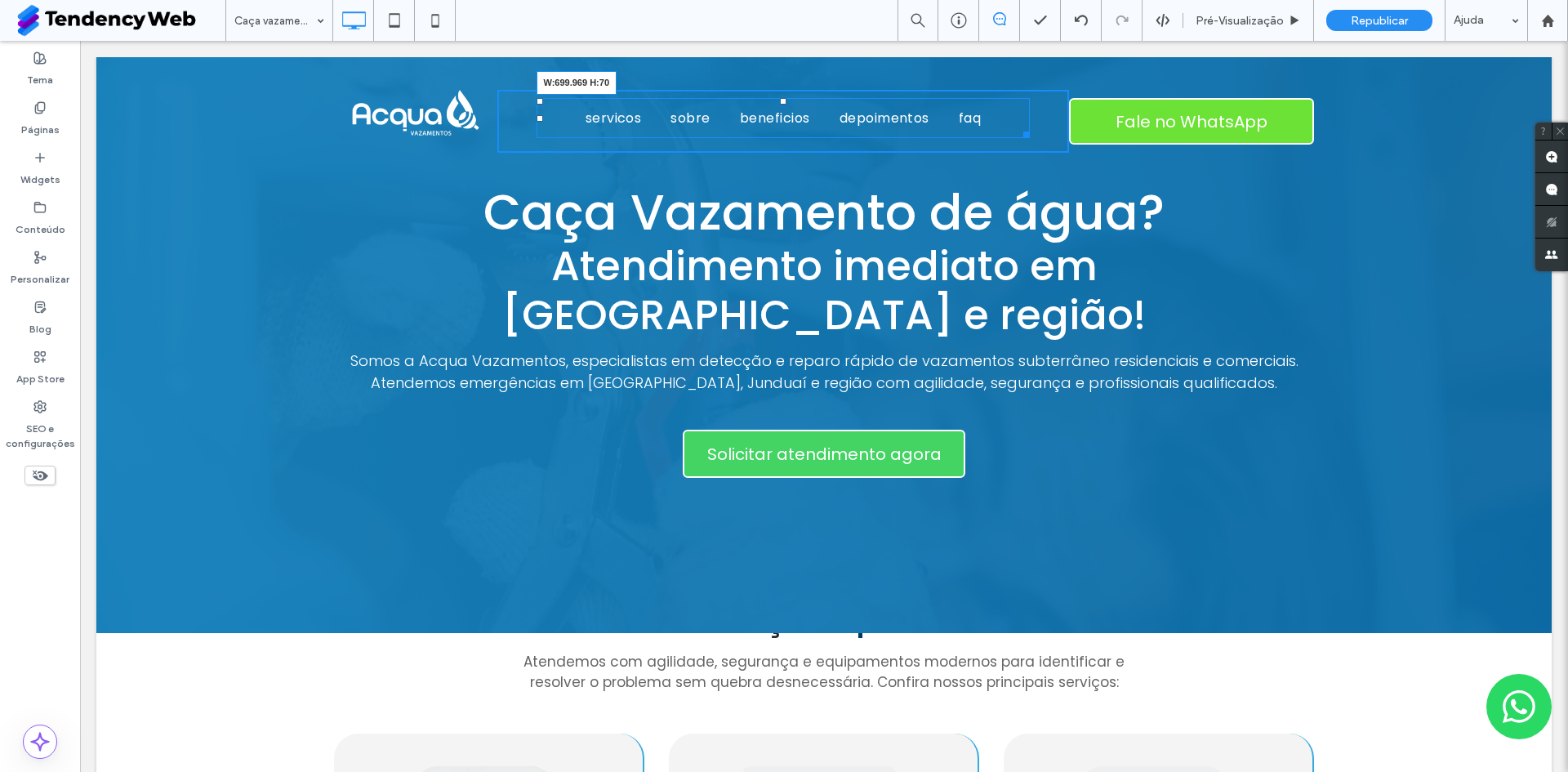
drag, startPoint x: 979, startPoint y: 134, endPoint x: 1077, endPoint y: 134, distance: 98.0
click at [1077, 134] on div "Click To Paste Click To Paste servicos sobre beneficios depoimentos faq W:699.9…" at bounding box center [824, 122] width 980 height 63
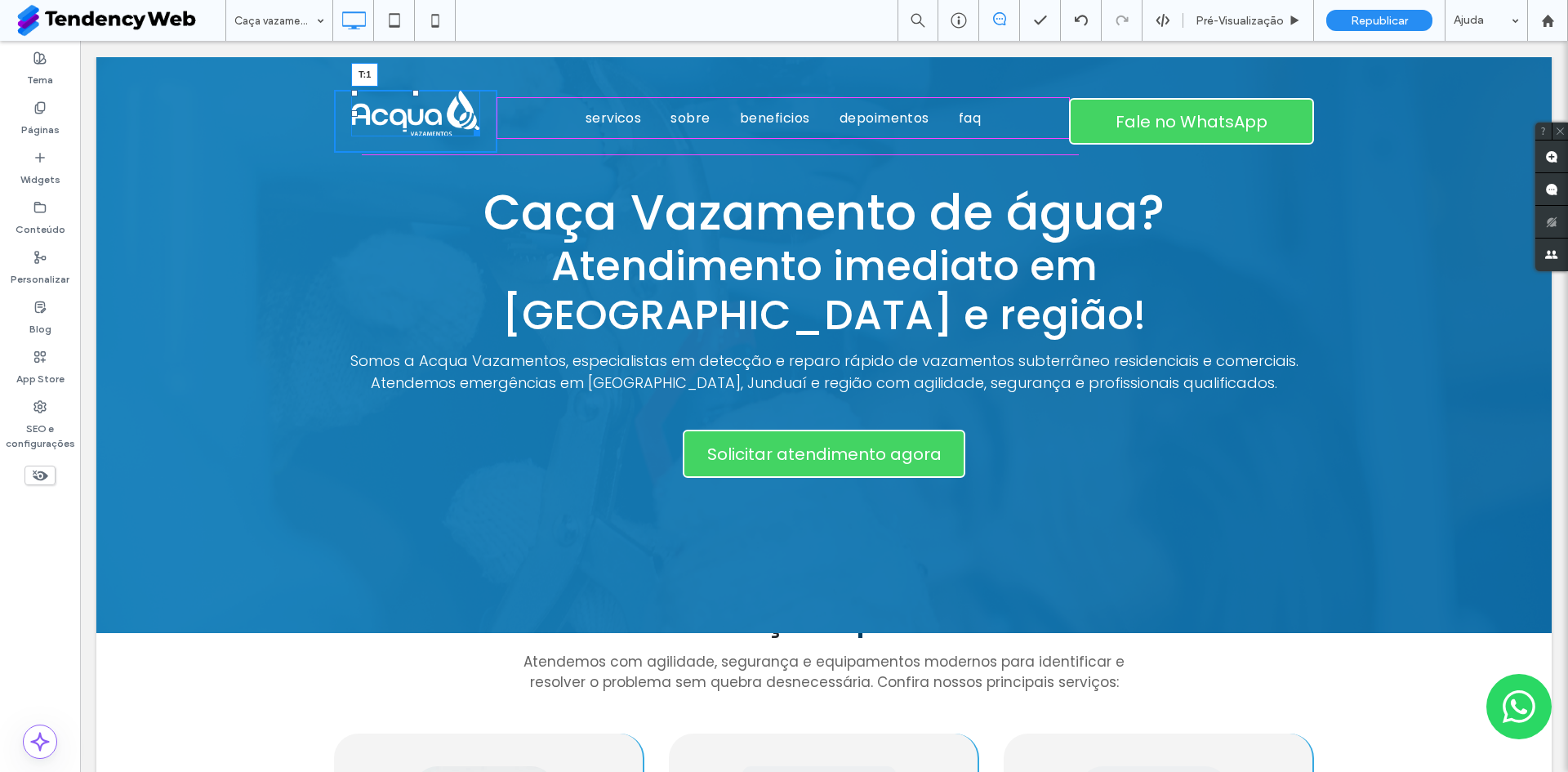
drag, startPoint x: 410, startPoint y: 92, endPoint x: 495, endPoint y: 135, distance: 95.3
click at [415, 94] on div "T:1" at bounding box center [415, 113] width 129 height 46
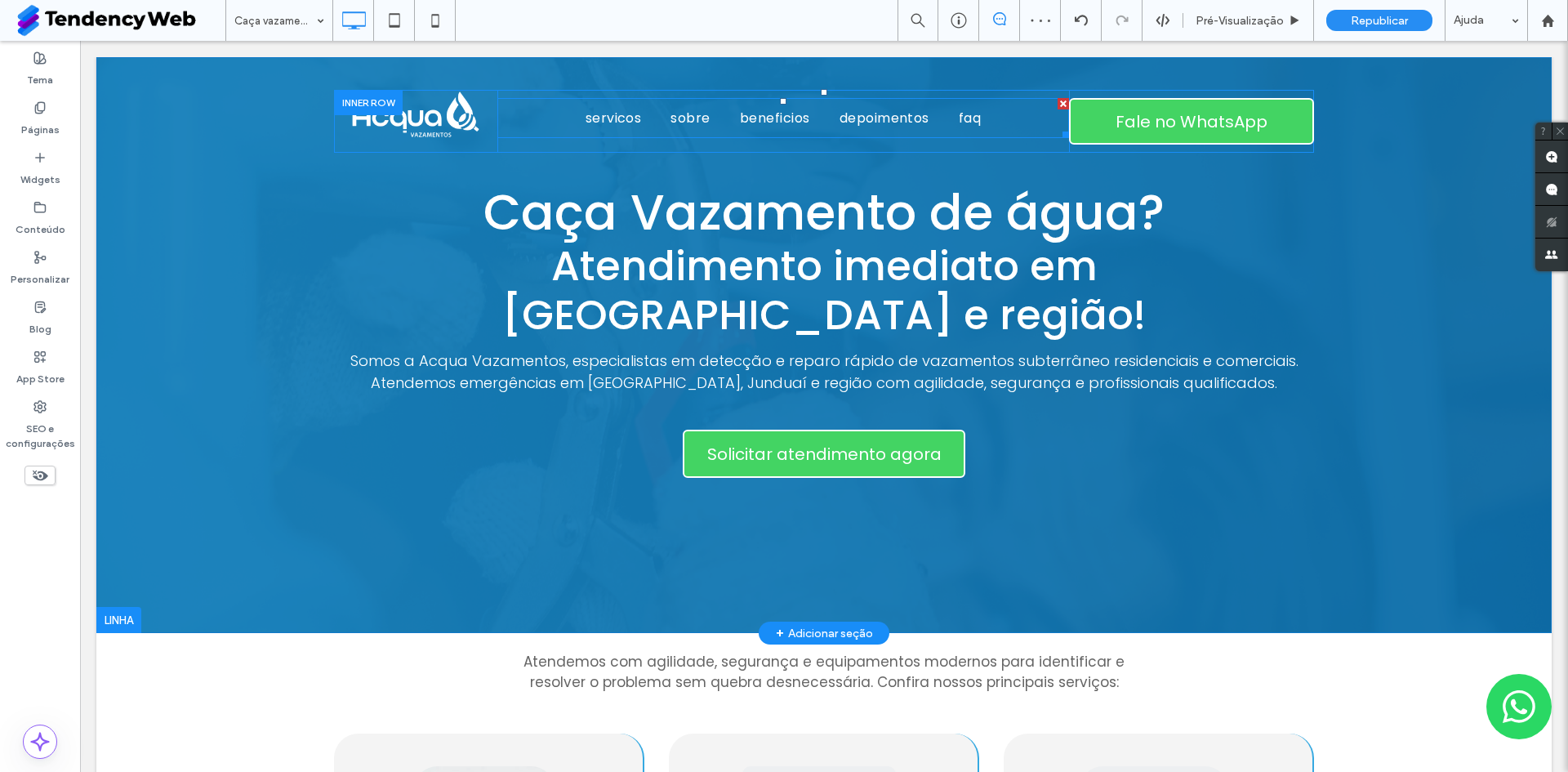
click at [1025, 118] on nav "servicos sobre beneficios depoimentos faq" at bounding box center [784, 118] width 571 height 40
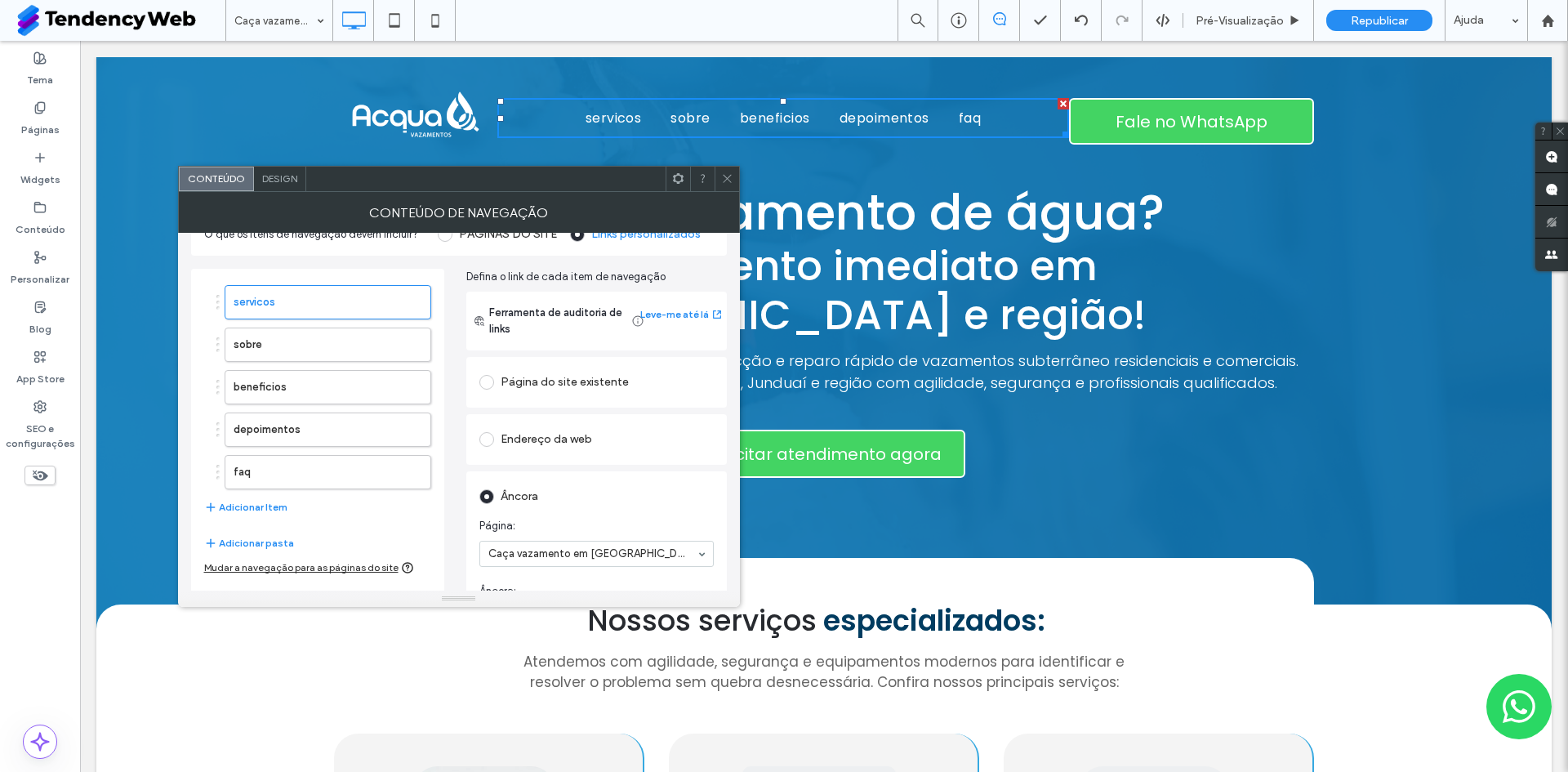
scroll to position [90, 0]
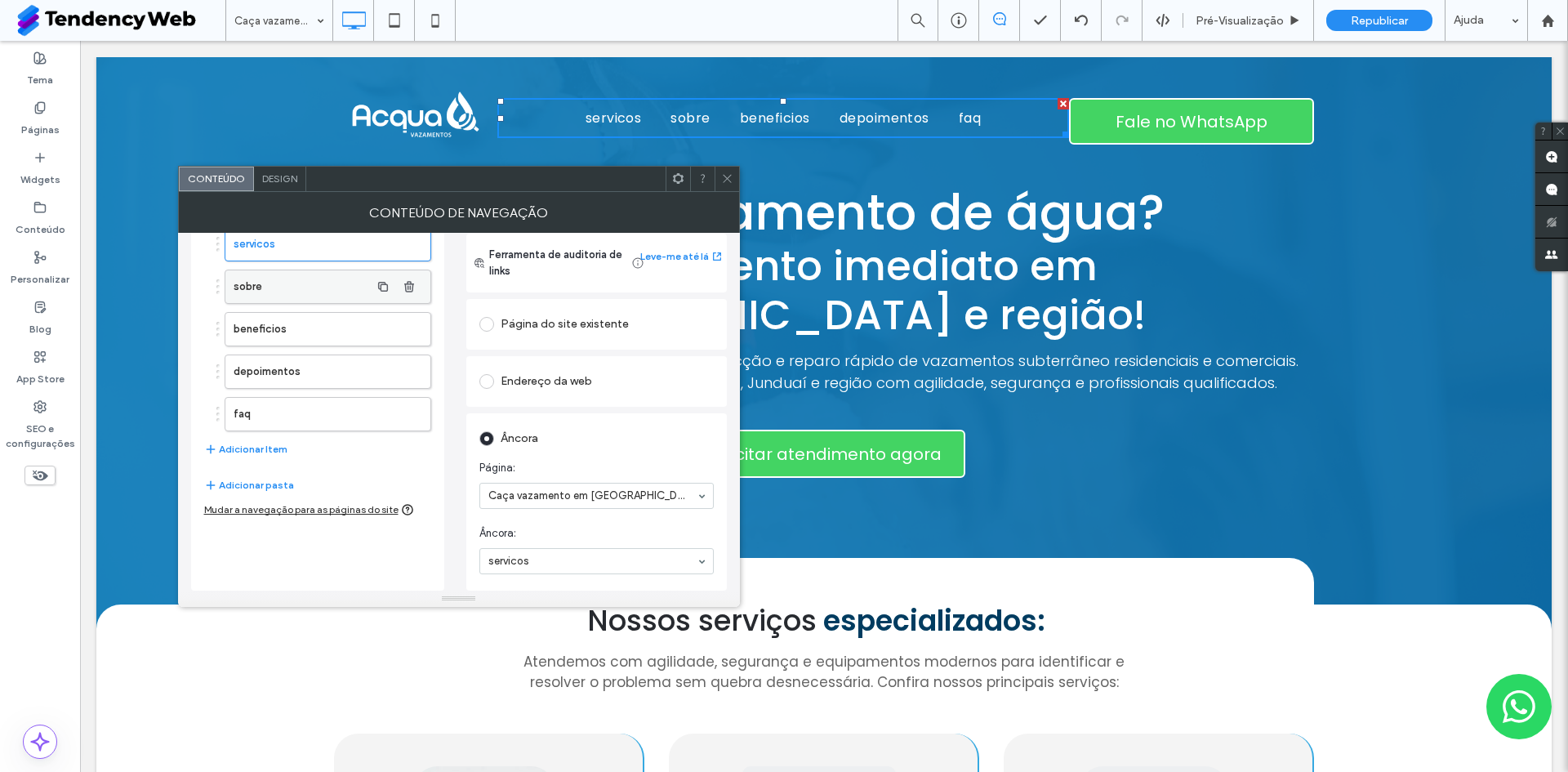
click at [303, 283] on label "sobre" at bounding box center [301, 286] width 136 height 32
click at [321, 334] on label "beneficios" at bounding box center [301, 329] width 136 height 32
click at [323, 370] on label "depoimentos" at bounding box center [301, 371] width 136 height 32
click at [301, 422] on label "faq" at bounding box center [301, 414] width 136 height 32
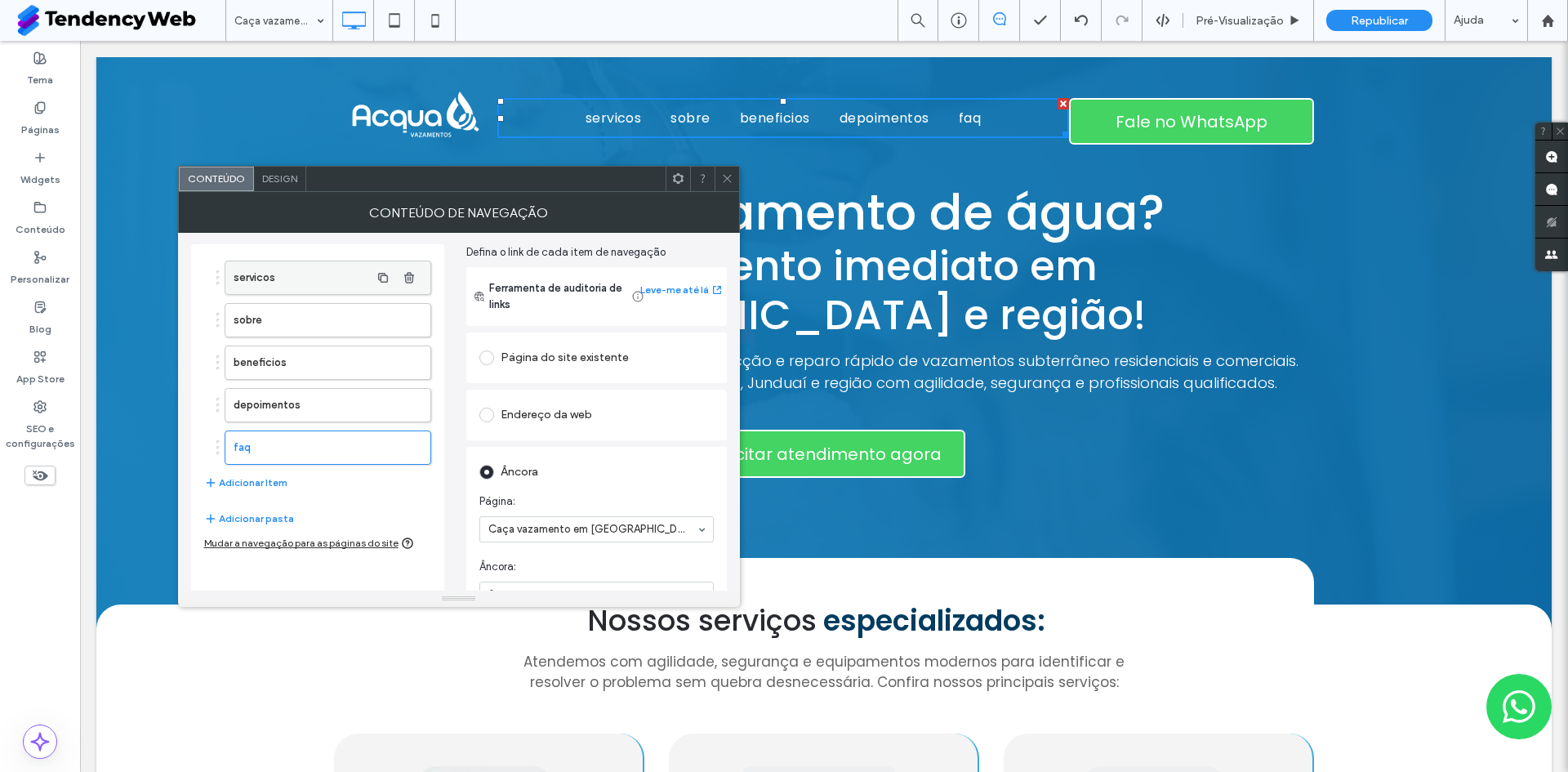
scroll to position [0, 0]
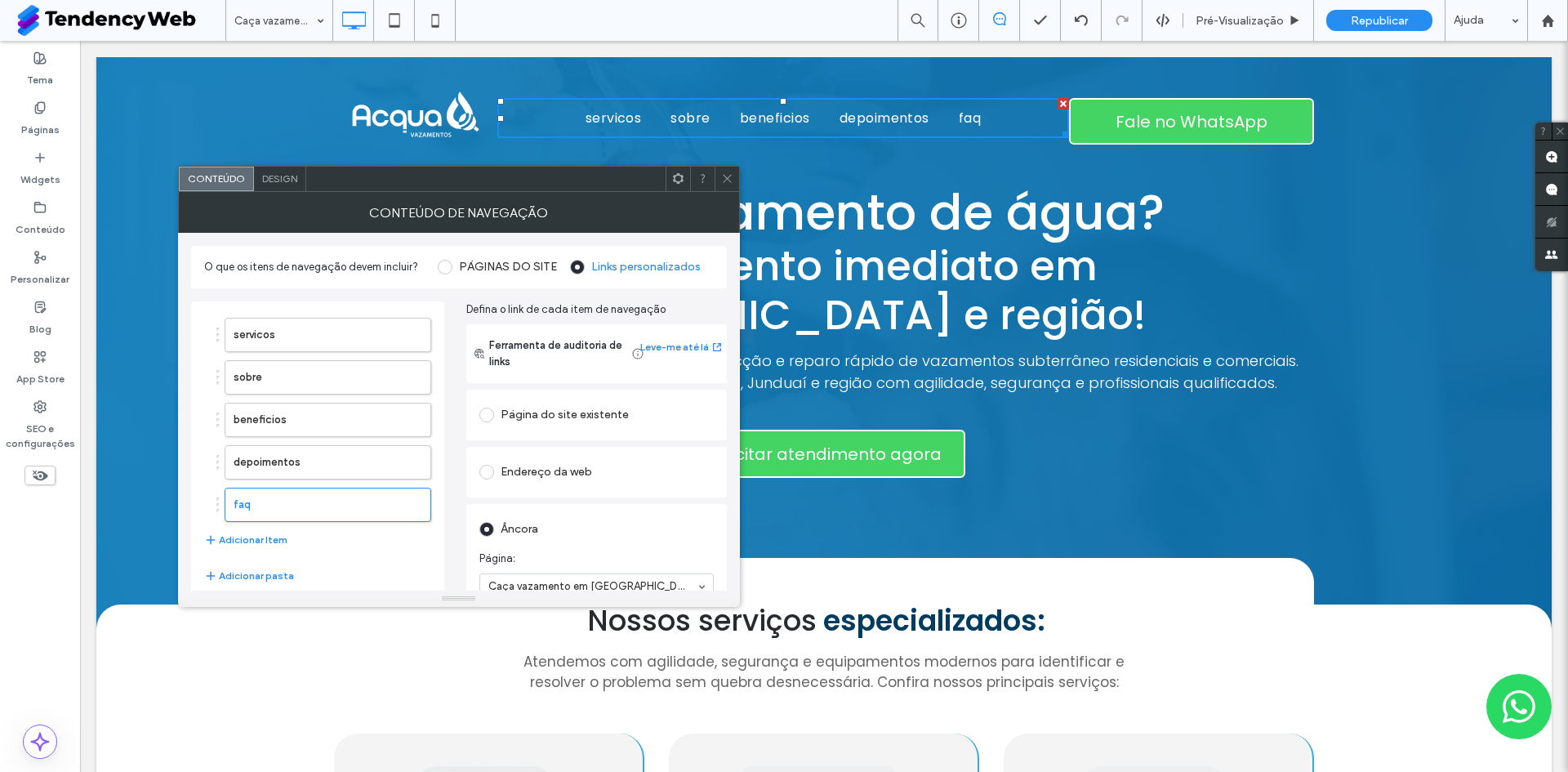
click at [719, 173] on div at bounding box center [727, 179] width 25 height 25
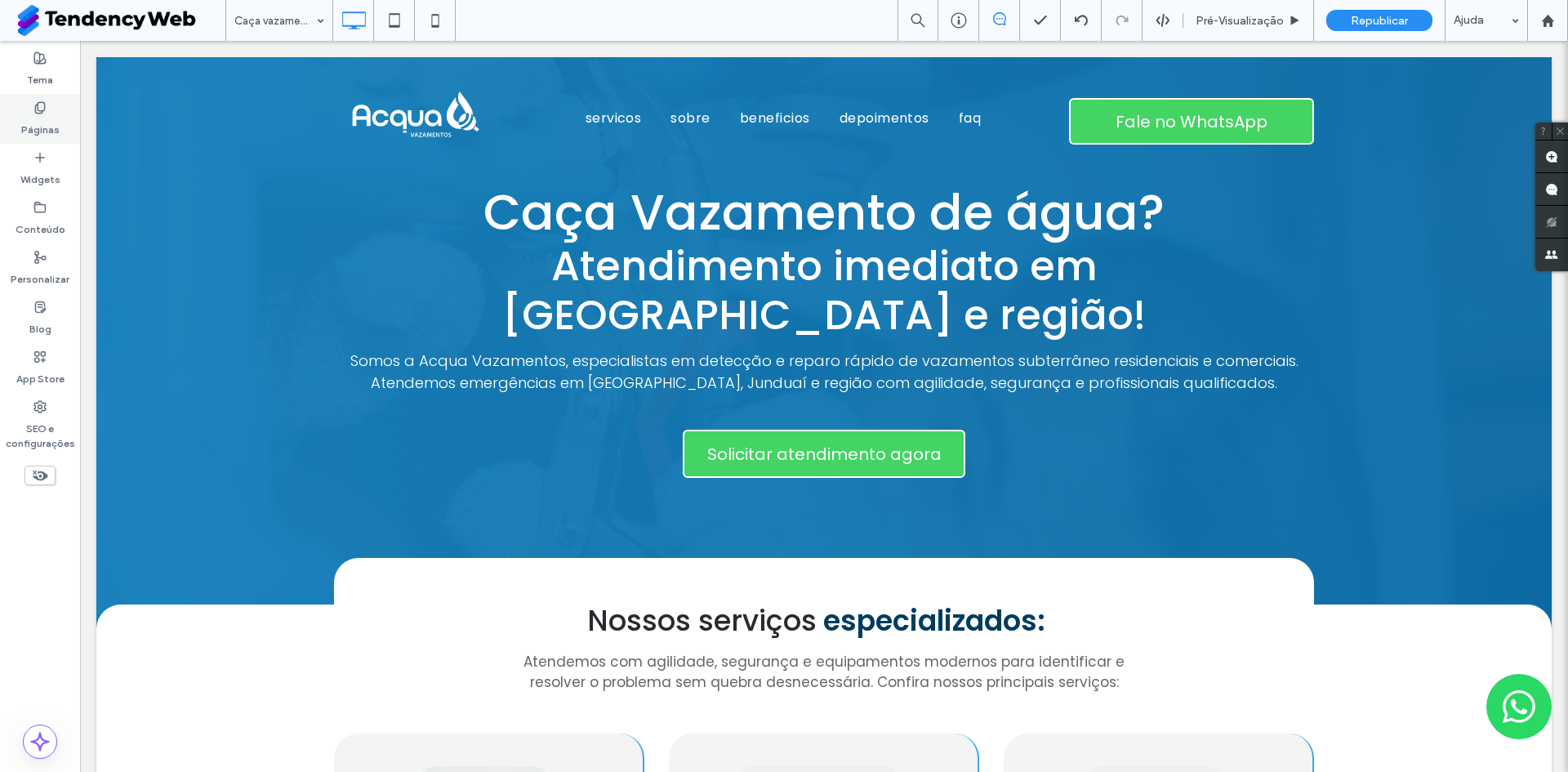
click at [56, 120] on label "Páginas" at bounding box center [40, 125] width 38 height 23
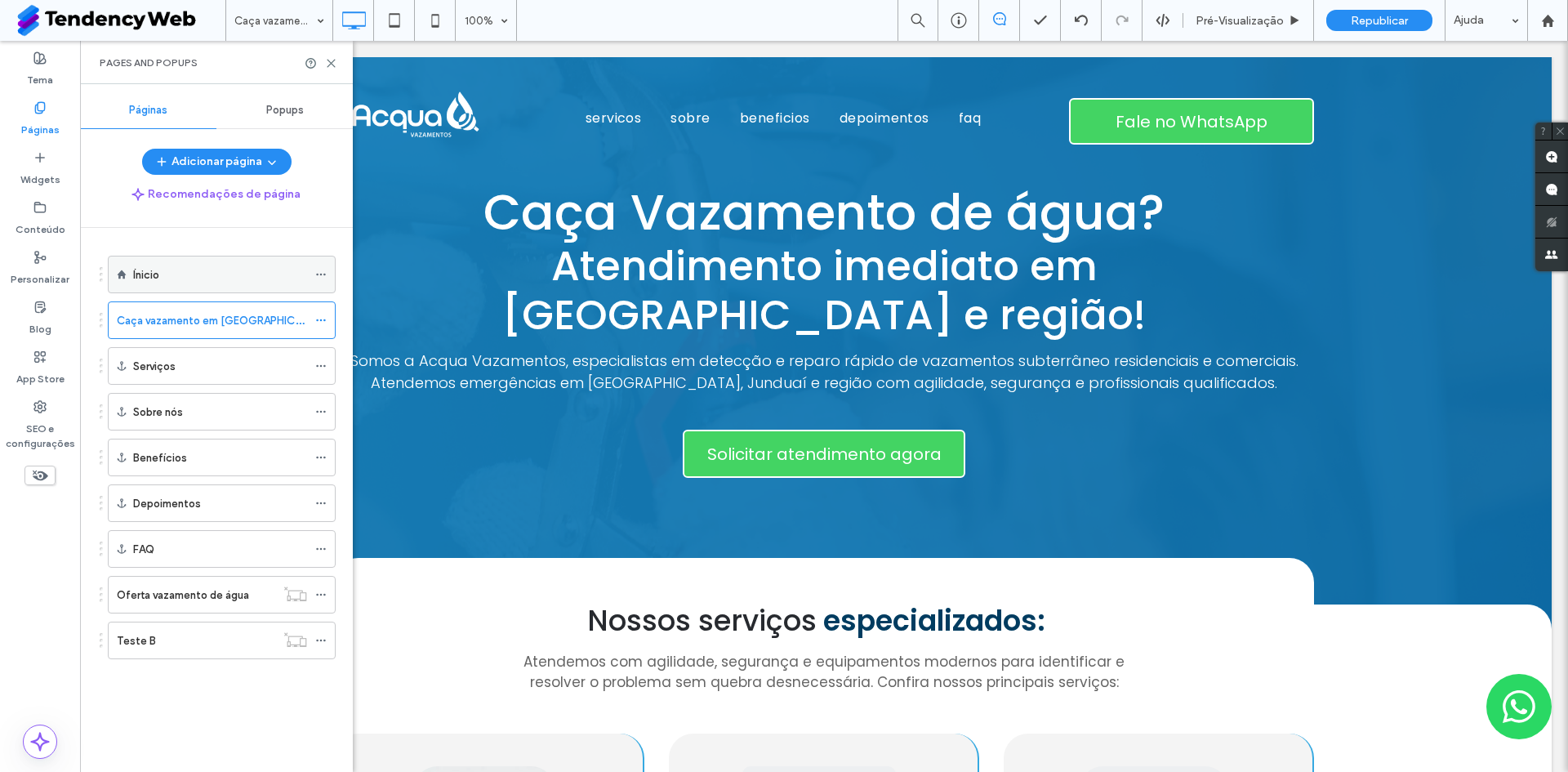
click at [214, 284] on div "Ínicio" at bounding box center [220, 274] width 174 height 36
click at [331, 67] on icon at bounding box center [331, 63] width 12 height 12
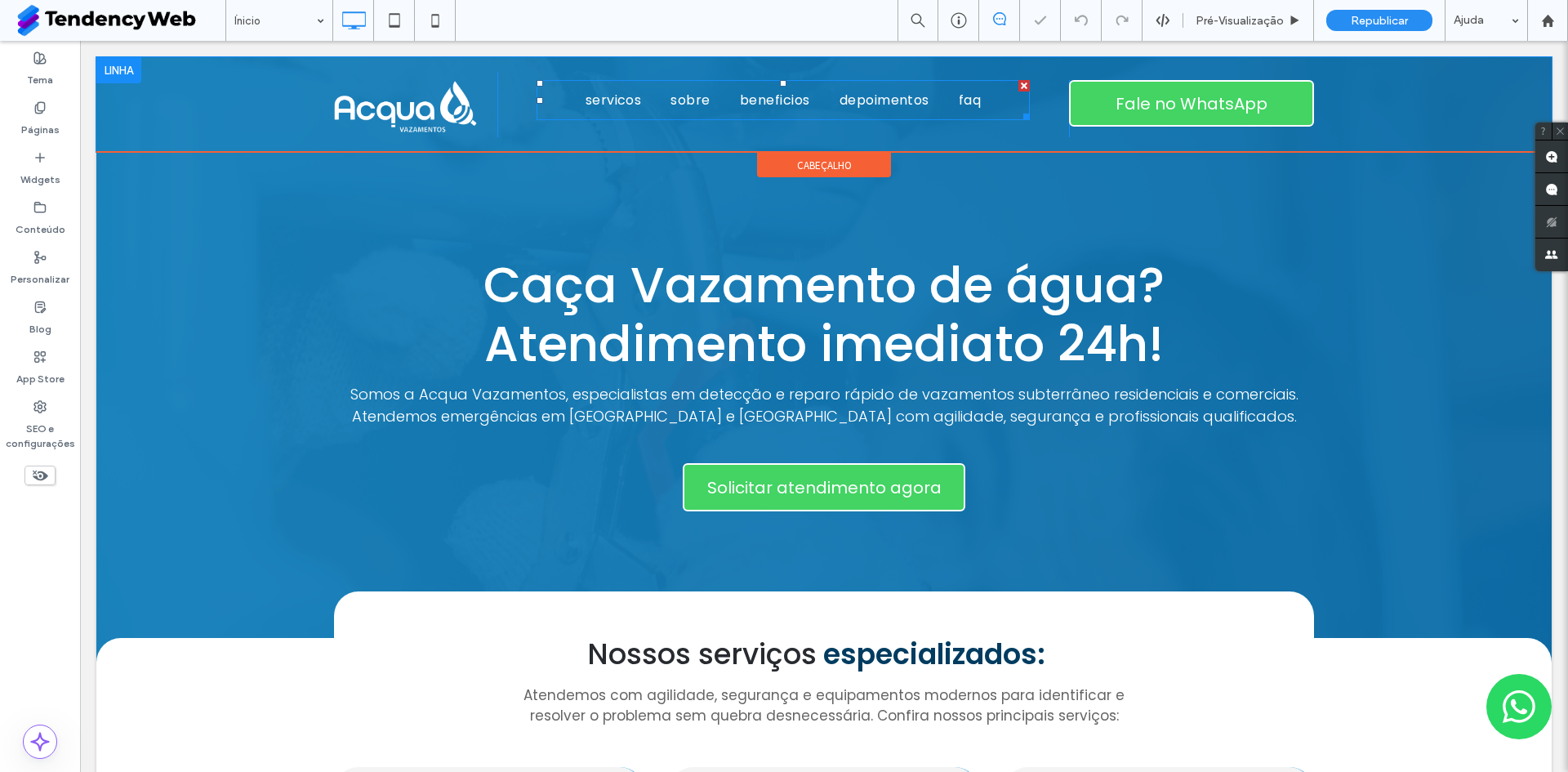
click at [552, 108] on nav "servicos sobre beneficios depoimentos faq" at bounding box center [784, 100] width 494 height 40
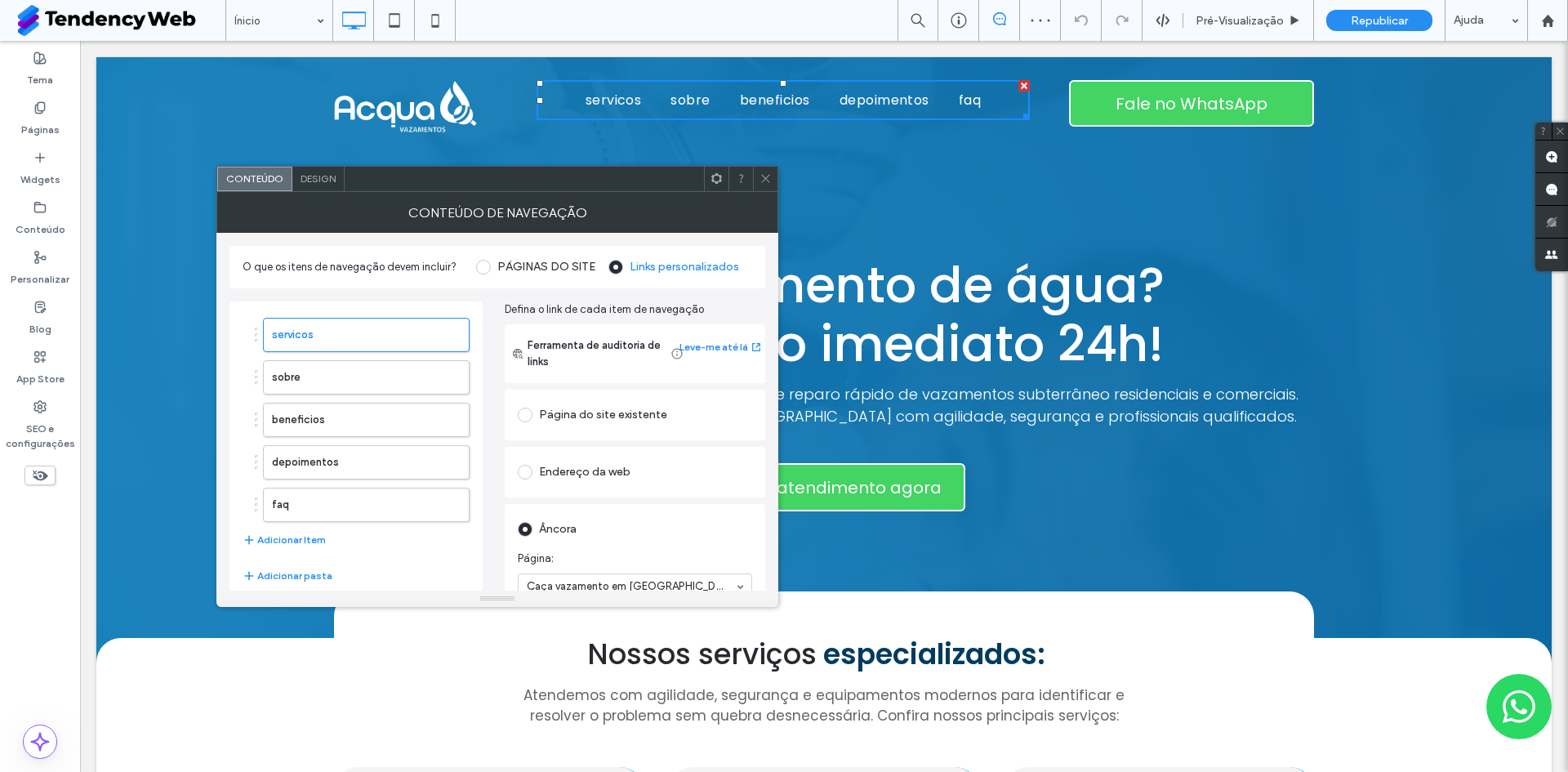
click at [775, 183] on div at bounding box center [765, 179] width 25 height 25
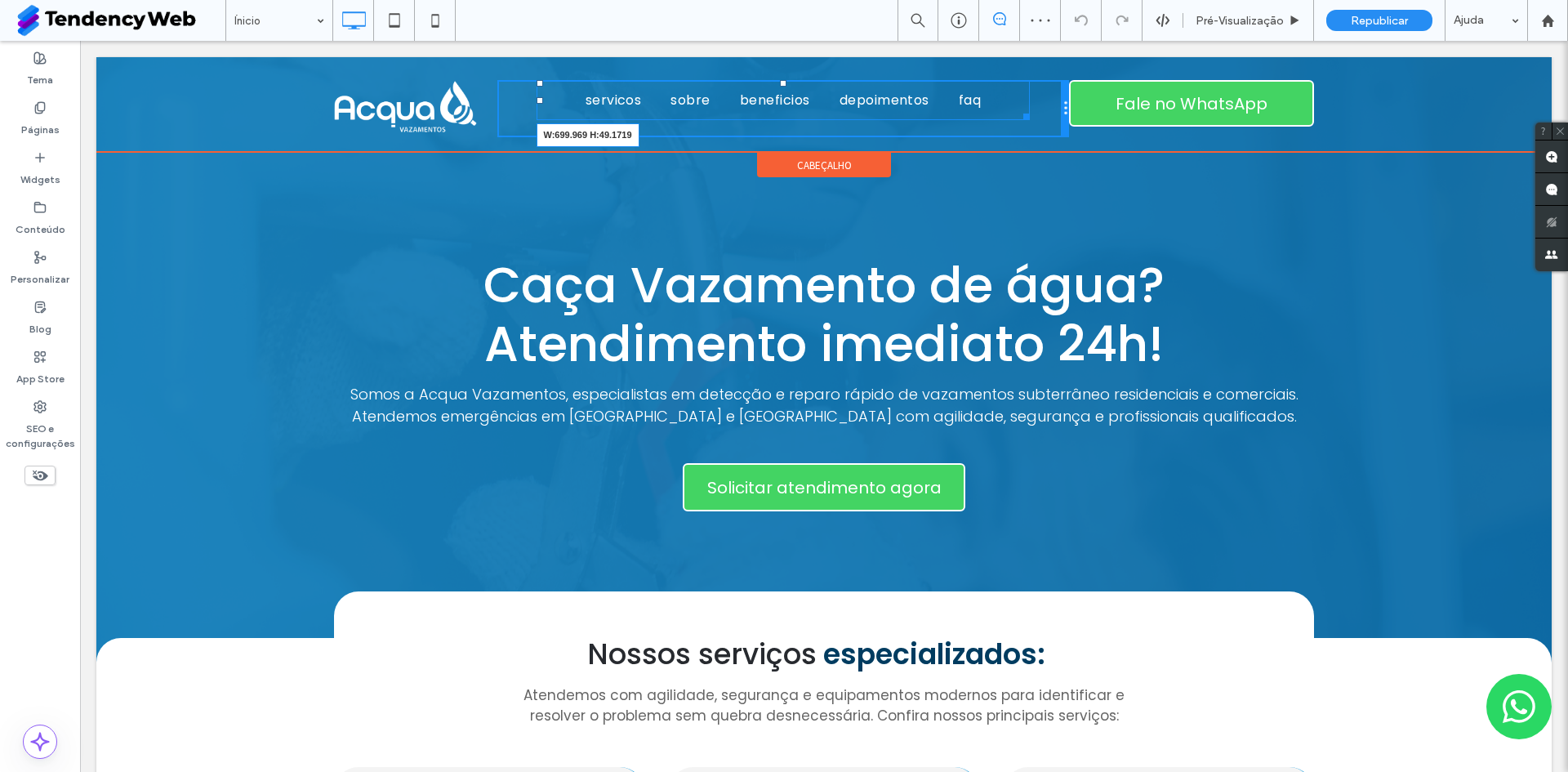
drag, startPoint x: 1013, startPoint y: 115, endPoint x: 1141, endPoint y: 153, distance: 133.5
click at [1061, 112] on div "servicos sobre beneficios depoimentos faq W:699.969 H:49.1719 Ínicio Serviços S…" at bounding box center [784, 109] width 571 height 57
click at [1003, 90] on nav "servicos sobre beneficios depoimentos faq" at bounding box center [784, 100] width 571 height 40
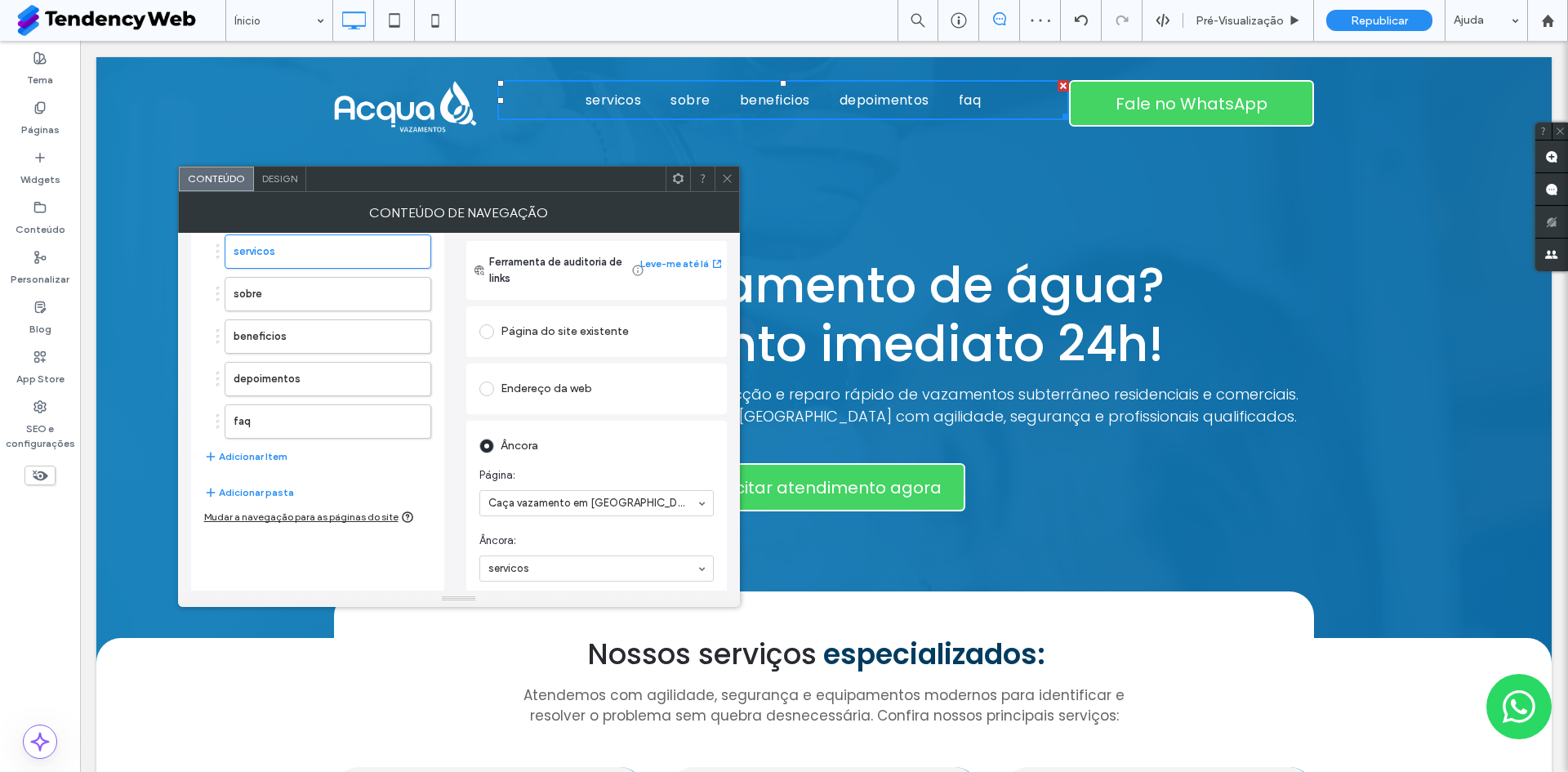
scroll to position [90, 0]
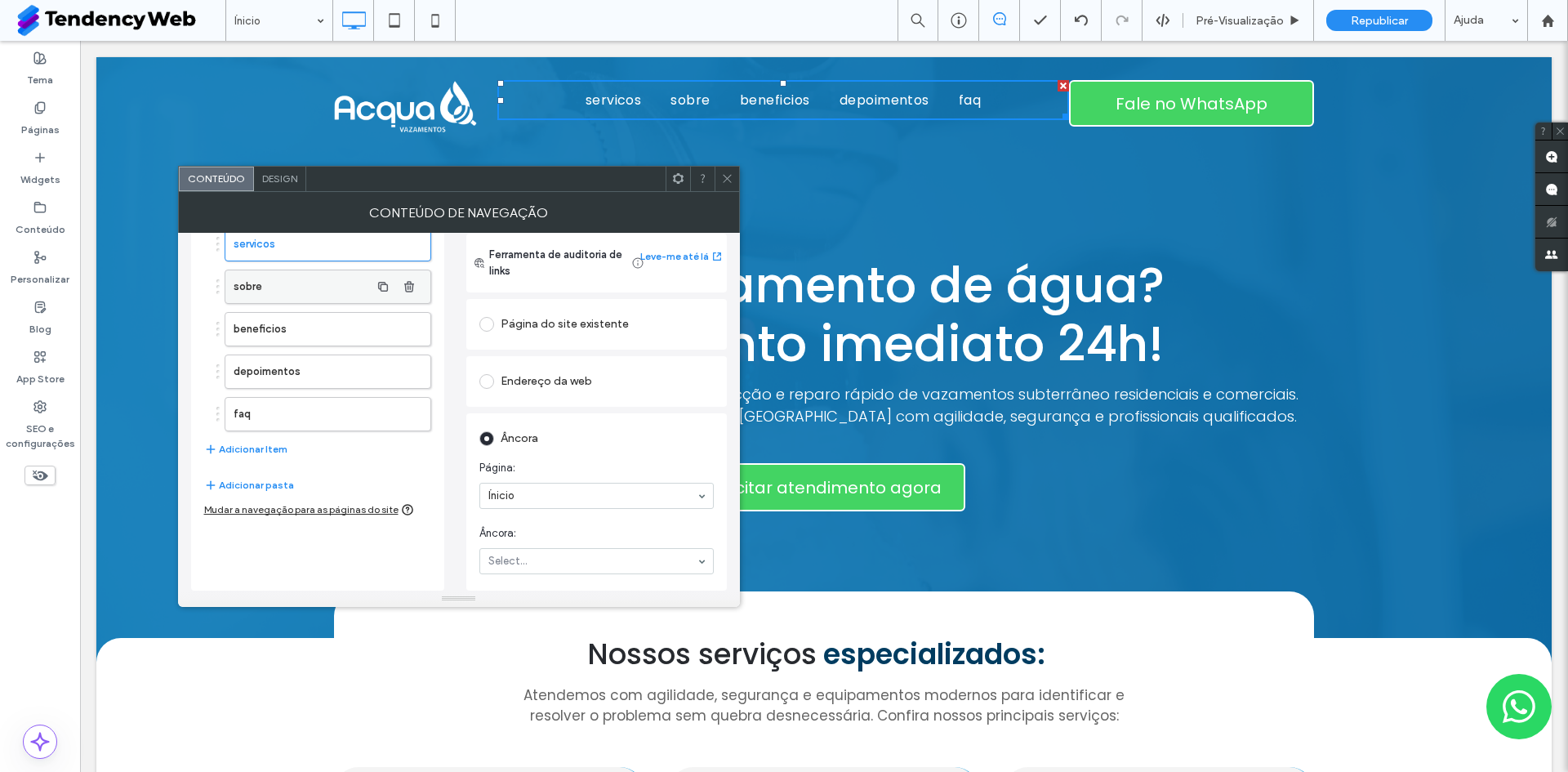
click at [309, 287] on label "sobre" at bounding box center [301, 286] width 136 height 32
drag, startPoint x: 537, startPoint y: 490, endPoint x: 533, endPoint y: 507, distance: 17.5
click at [328, 315] on label "beneficios" at bounding box center [301, 329] width 136 height 32
click at [314, 362] on label "depoimentos" at bounding box center [301, 371] width 136 height 32
click at [312, 407] on label "faq" at bounding box center [301, 414] width 136 height 32
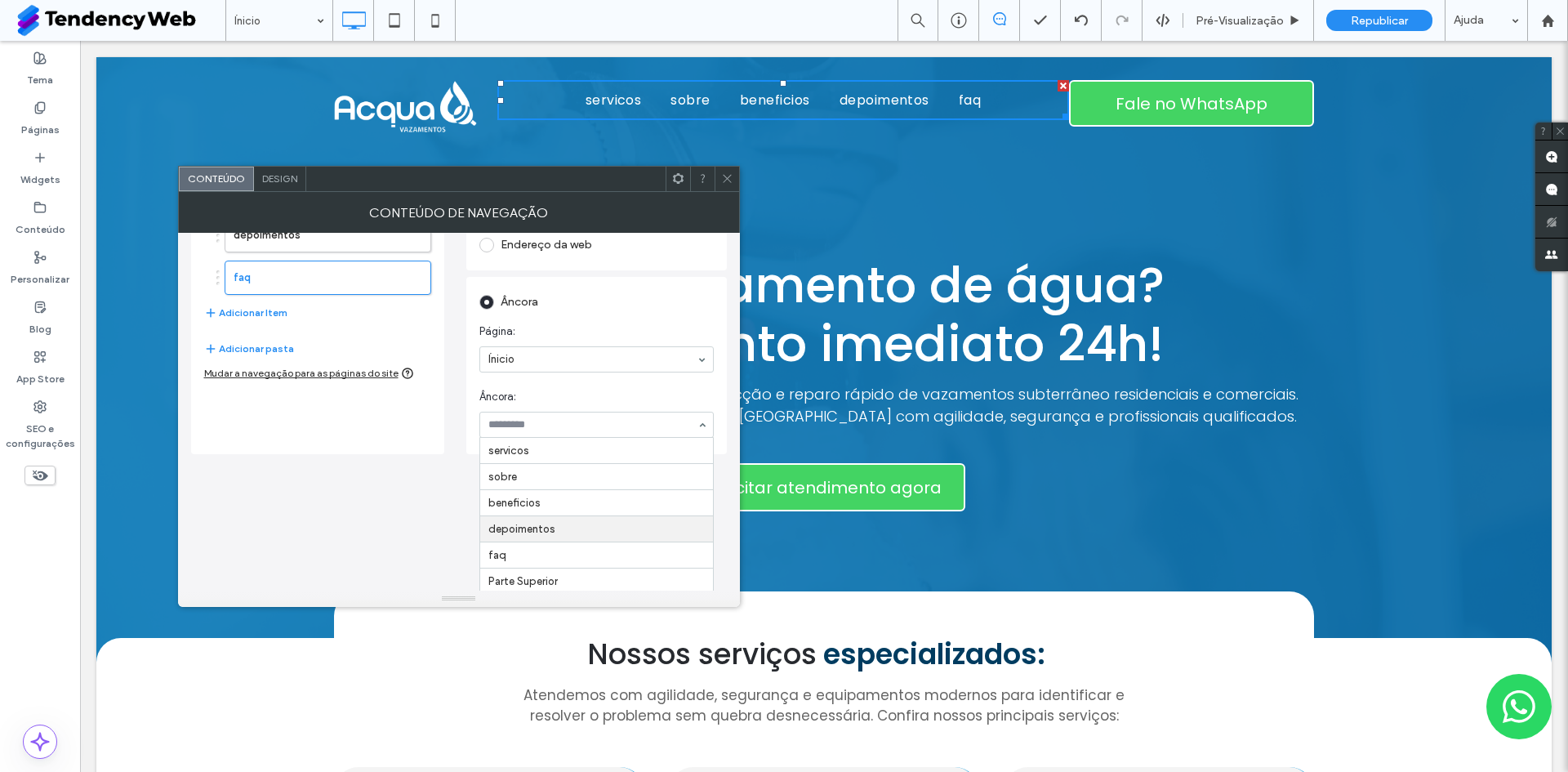
click at [557, 542] on div "servicos sobre beneficios depoimentos faq Parte Superior Parte Inferior" at bounding box center [596, 519] width 233 height 162
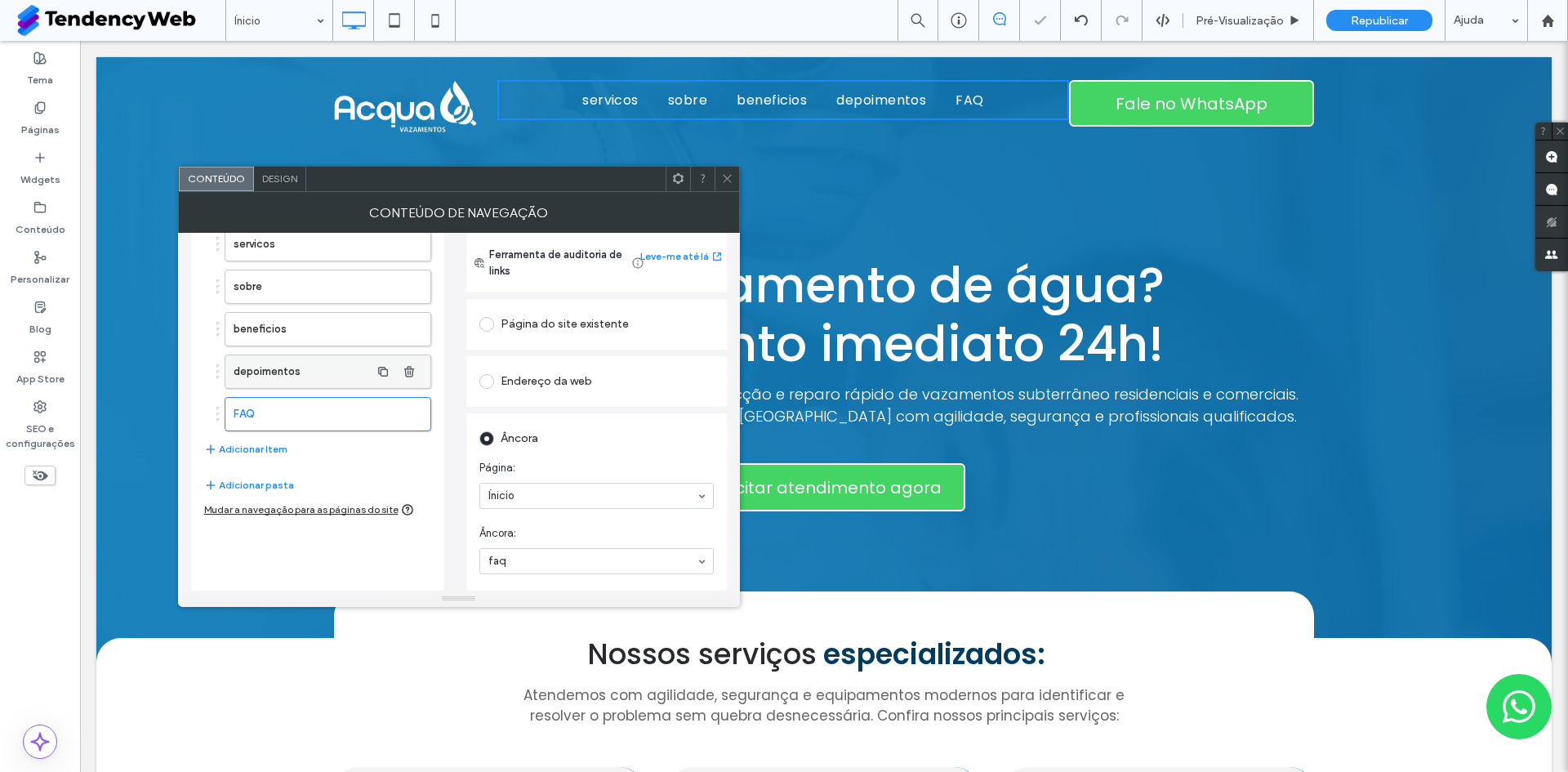
click at [286, 370] on label "depoimentos" at bounding box center [301, 371] width 136 height 32
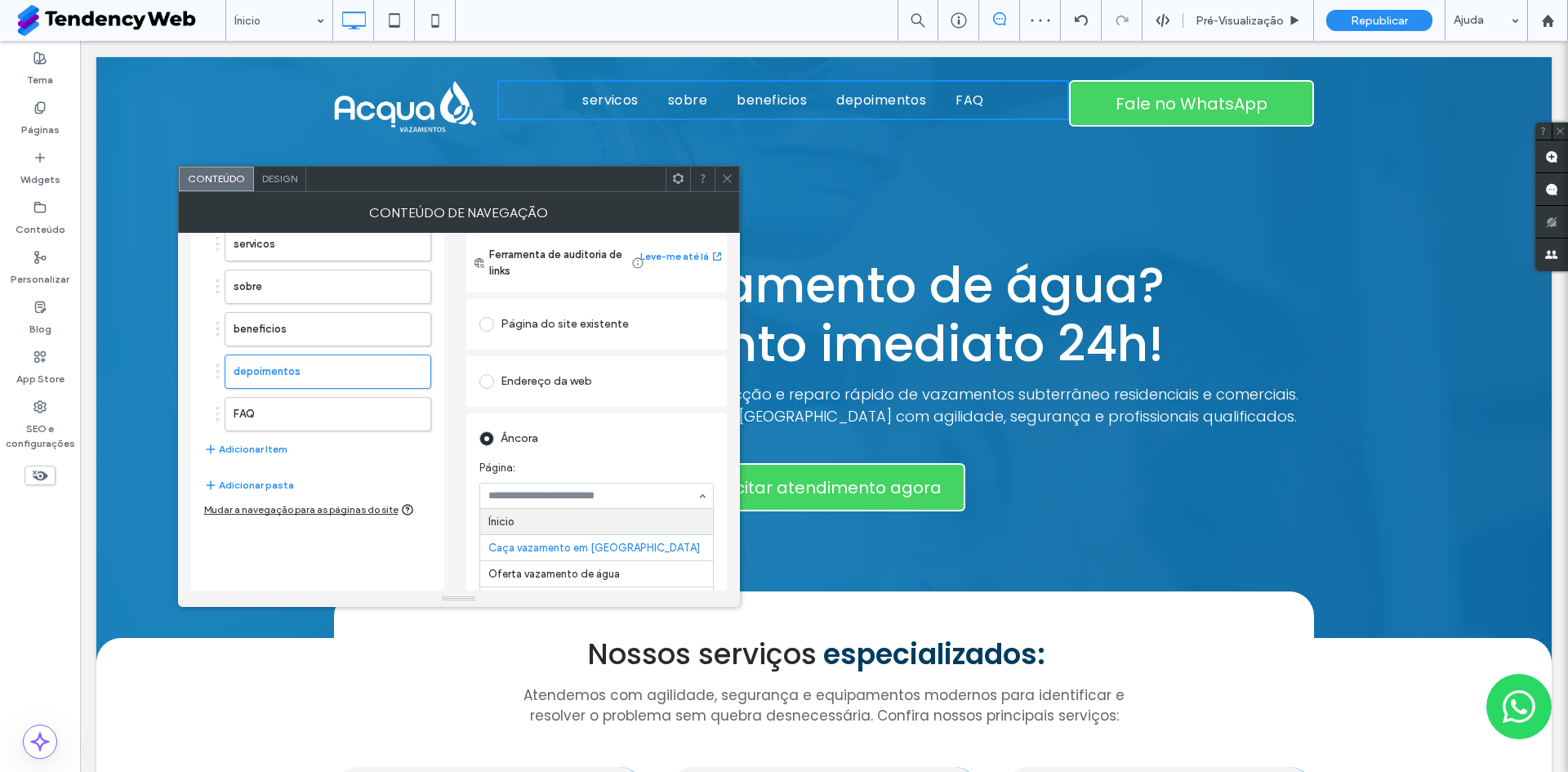
drag, startPoint x: 544, startPoint y: 519, endPoint x: 521, endPoint y: 506, distance: 26.4
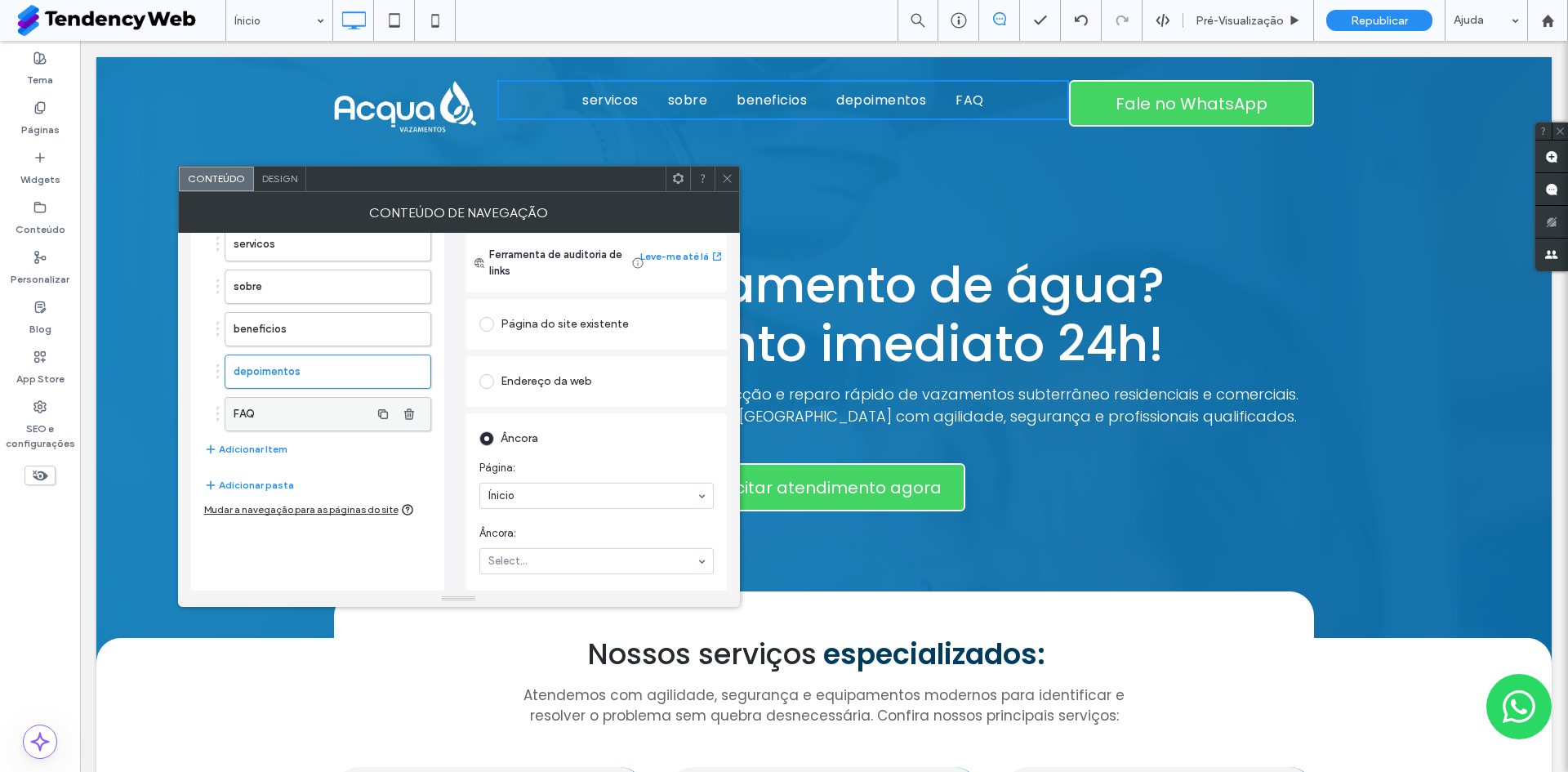
click at [299, 406] on label "FAQ" at bounding box center [301, 414] width 136 height 32
click at [298, 377] on label "depoimentos" at bounding box center [301, 371] width 136 height 32
click at [273, 417] on label "FAQ" at bounding box center [301, 414] width 136 height 32
click at [272, 368] on label "Depoimentos" at bounding box center [301, 371] width 136 height 32
click at [274, 315] on label "beneficios" at bounding box center [301, 329] width 136 height 32
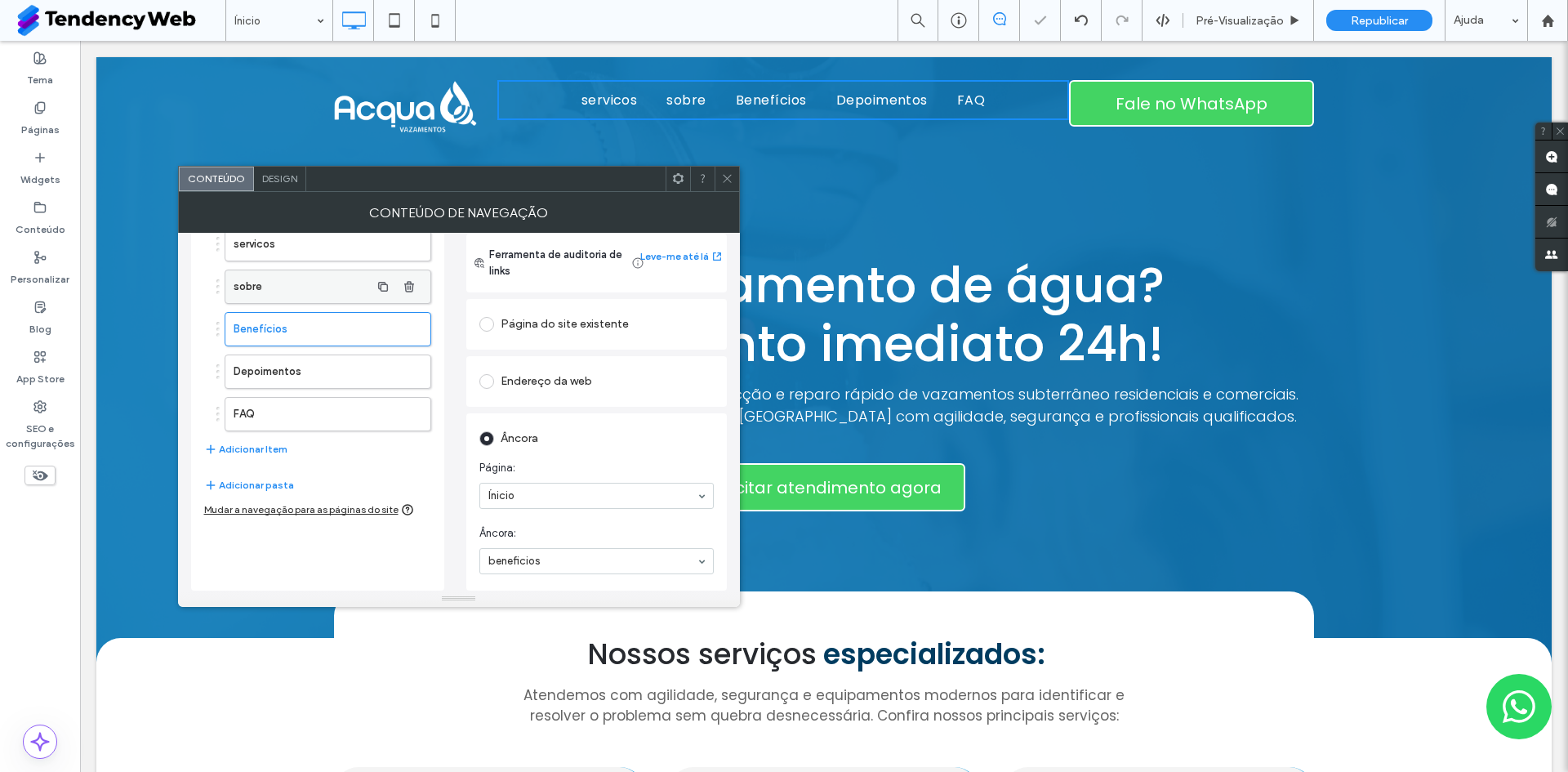
click at [318, 287] on label "sobre" at bounding box center [301, 286] width 136 height 32
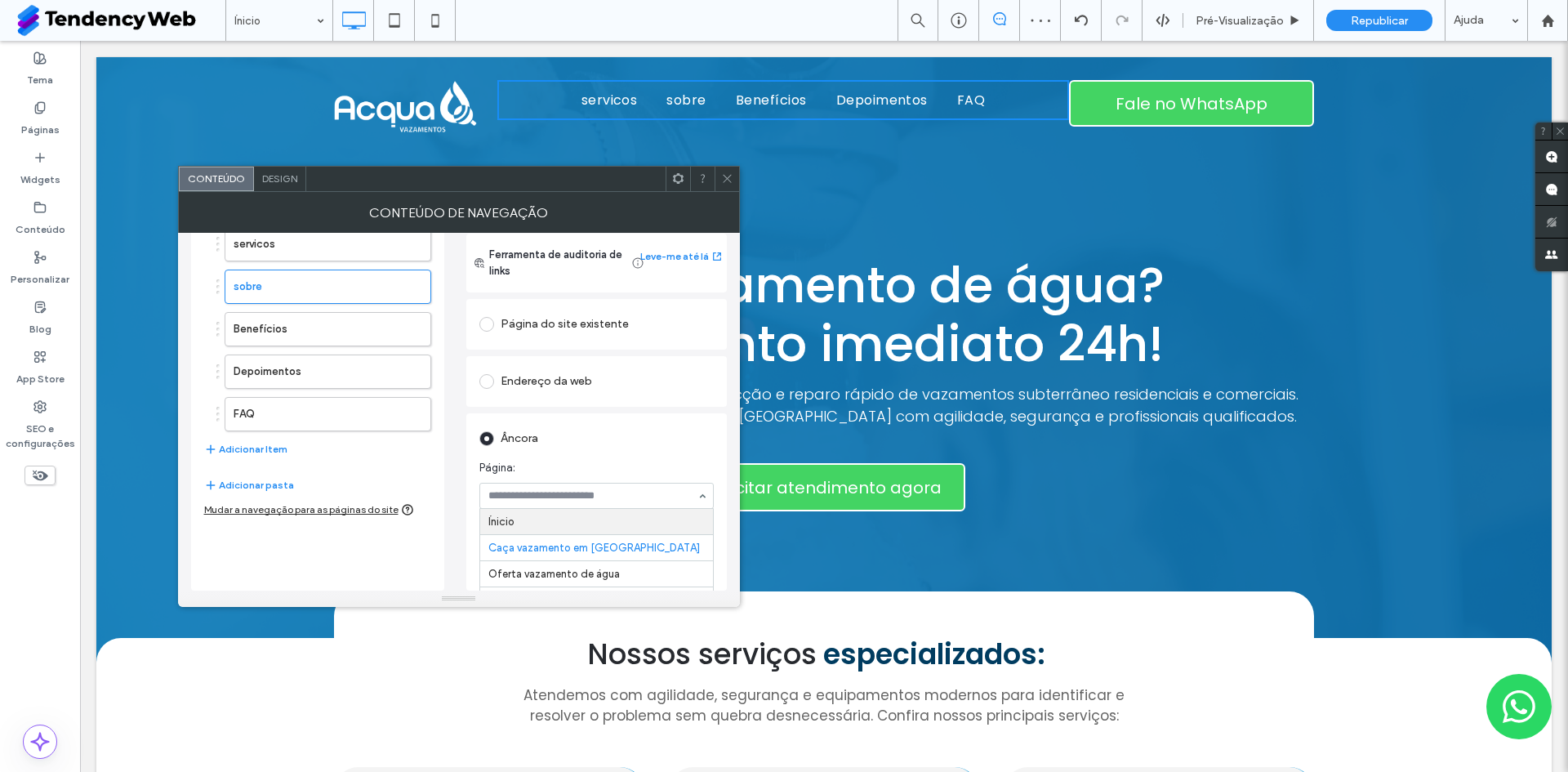
type input "*"
click at [589, 490] on input "*" at bounding box center [592, 496] width 208 height 12
type input "*"
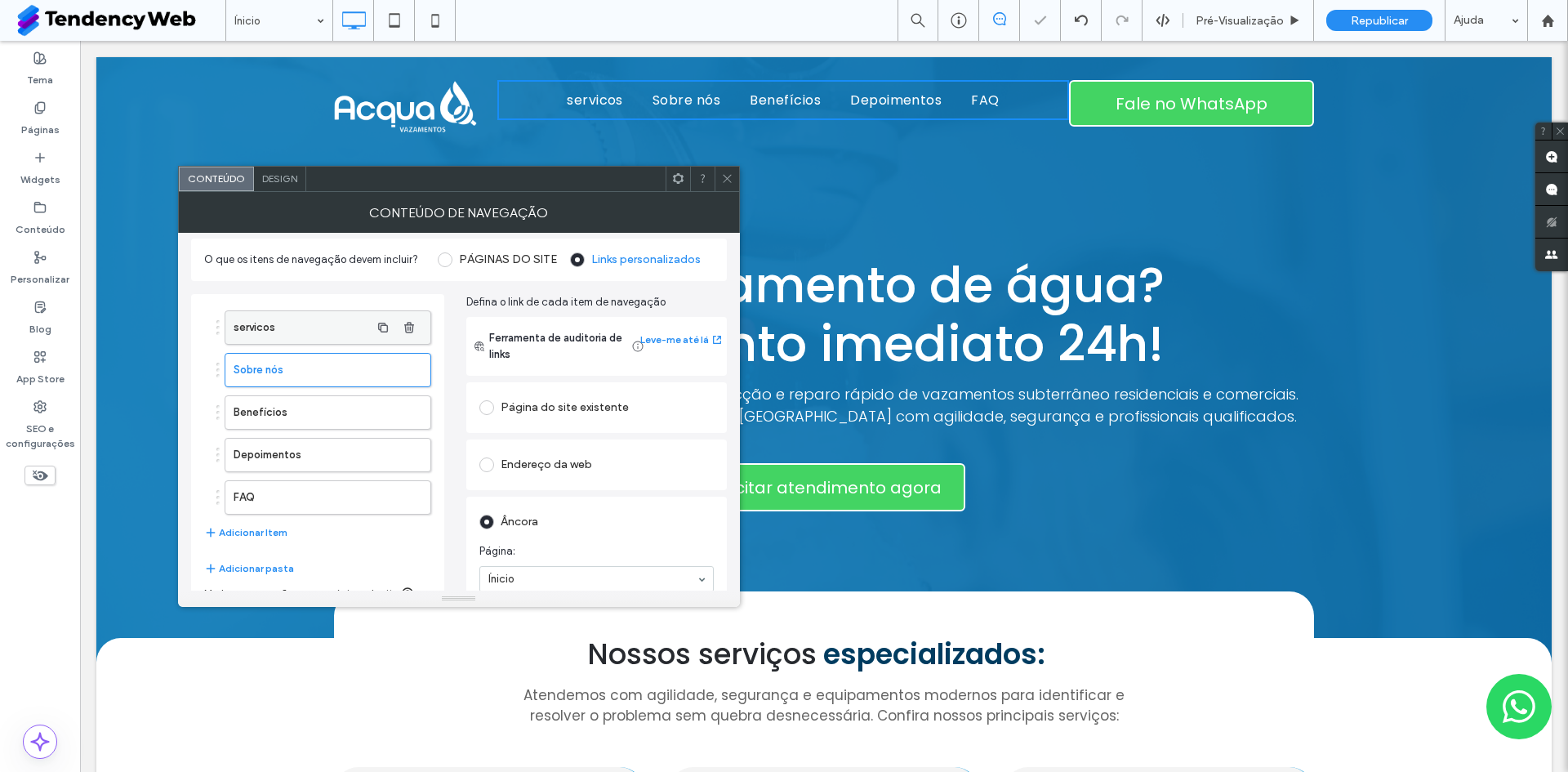
scroll to position [0, 0]
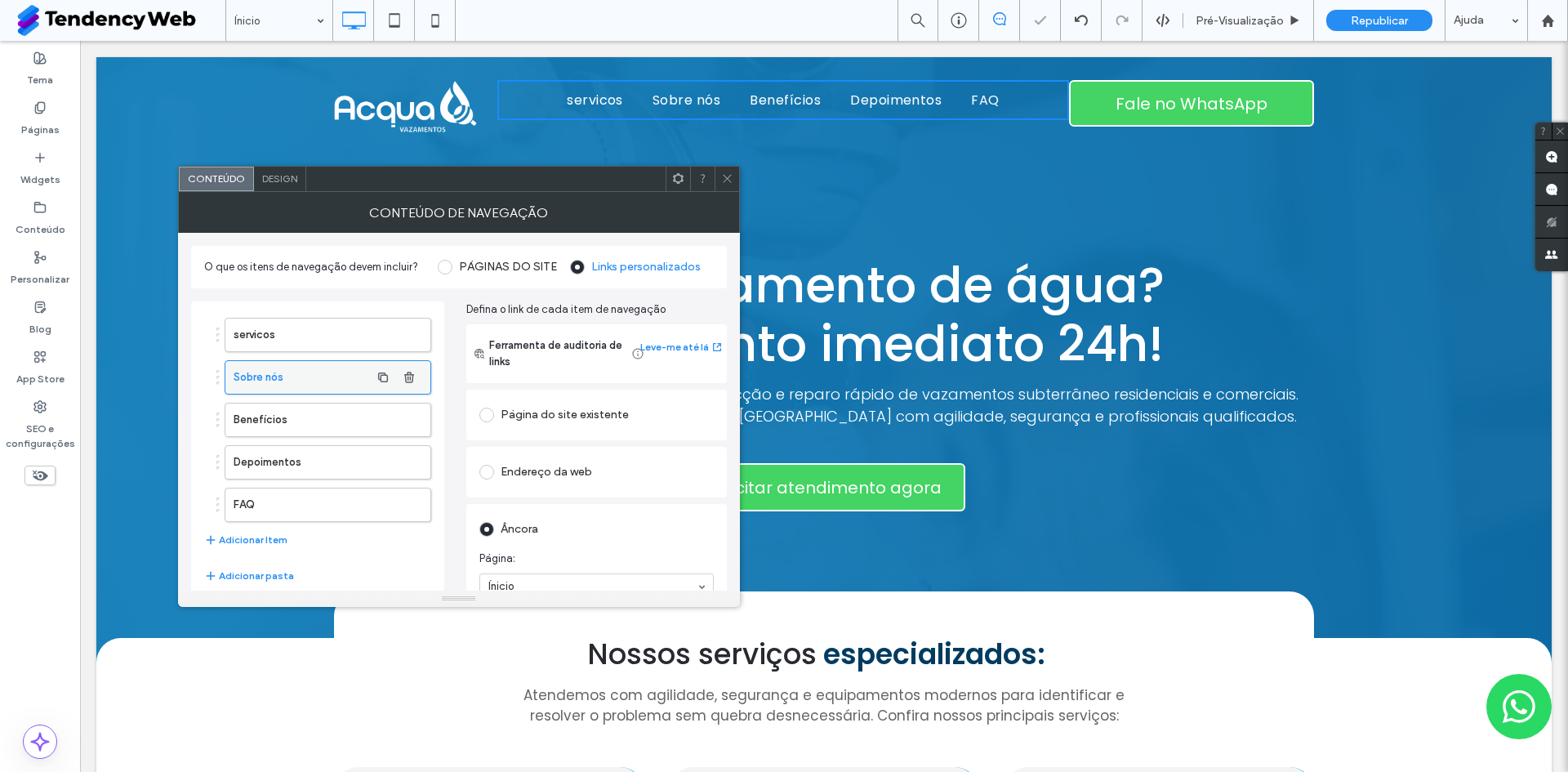
click at [300, 334] on label "servicos" at bounding box center [301, 334] width 136 height 32
click at [729, 181] on use at bounding box center [727, 179] width 8 height 8
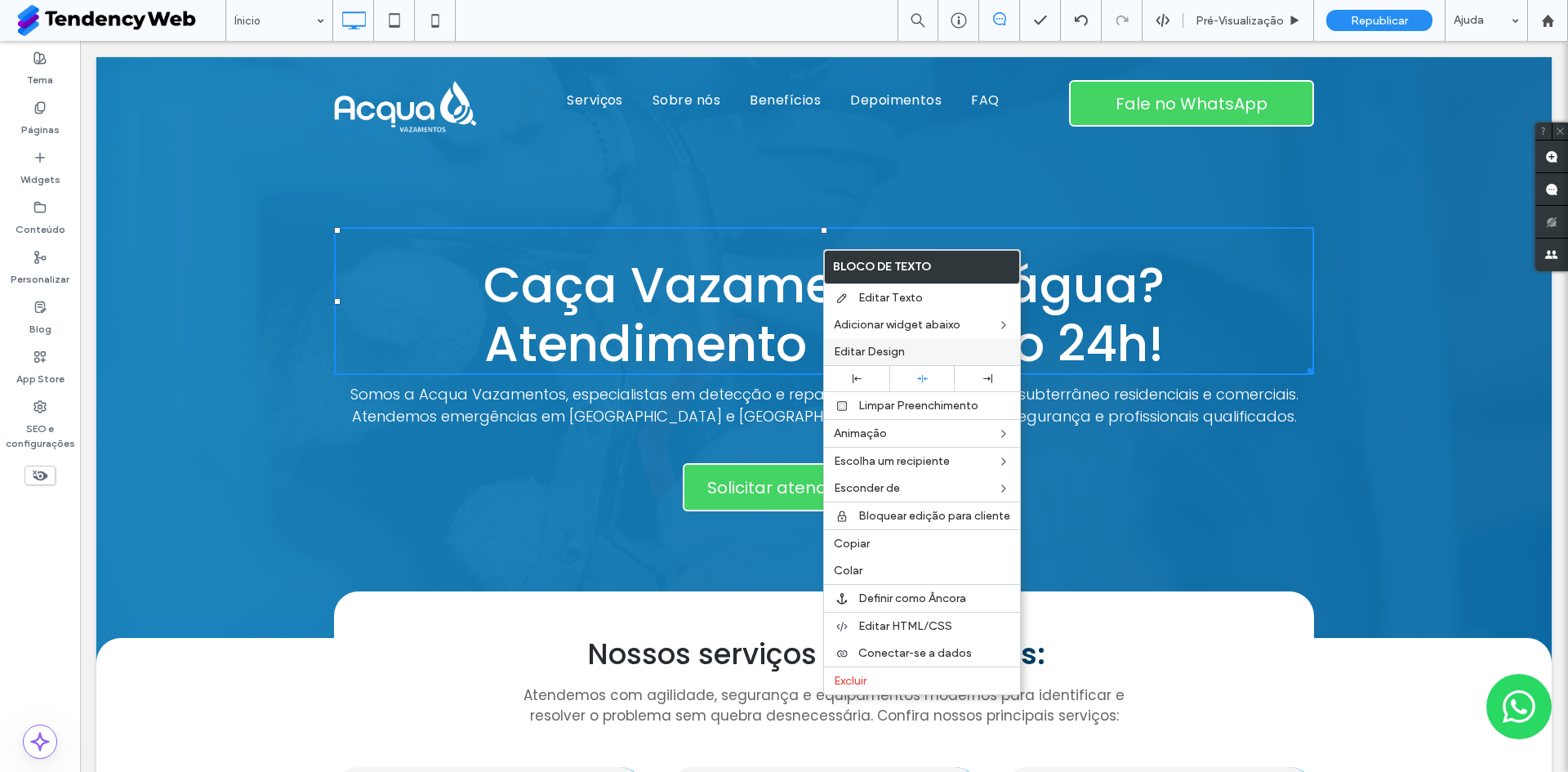
click at [867, 349] on span "Editar Design" at bounding box center [869, 352] width 71 height 14
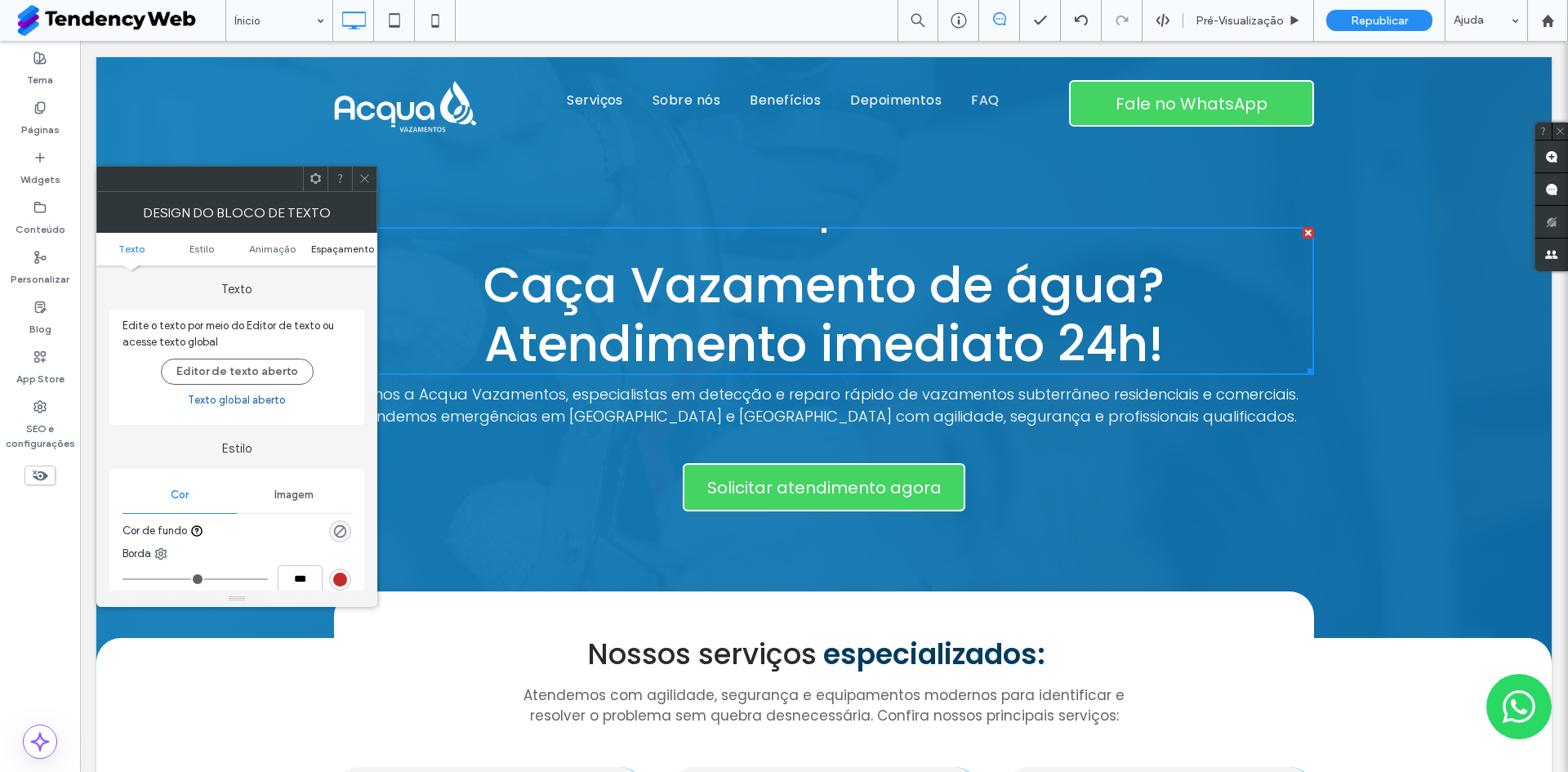
click at [335, 251] on span "Espaçamento" at bounding box center [343, 248] width 63 height 12
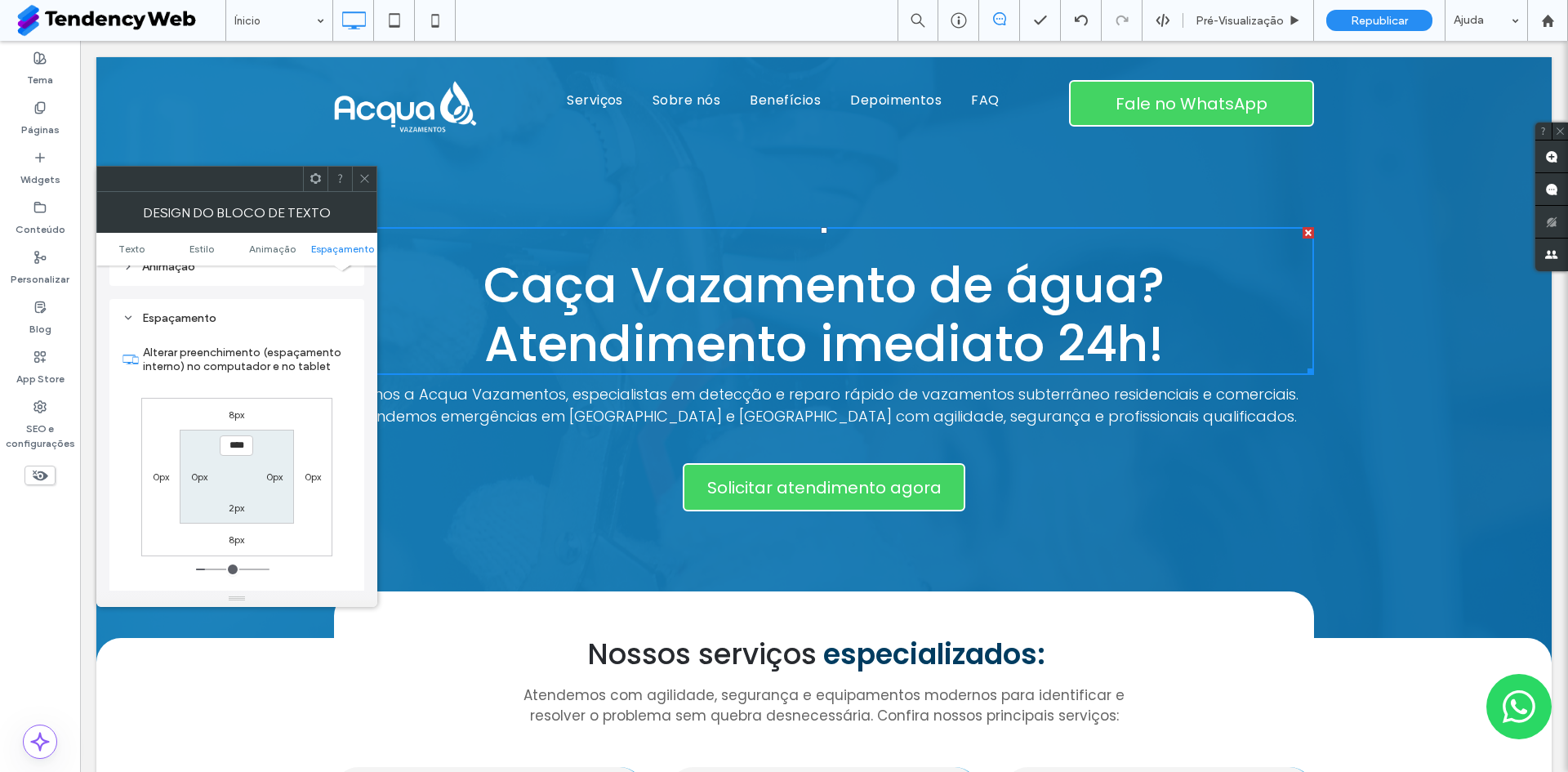
scroll to position [456, 0]
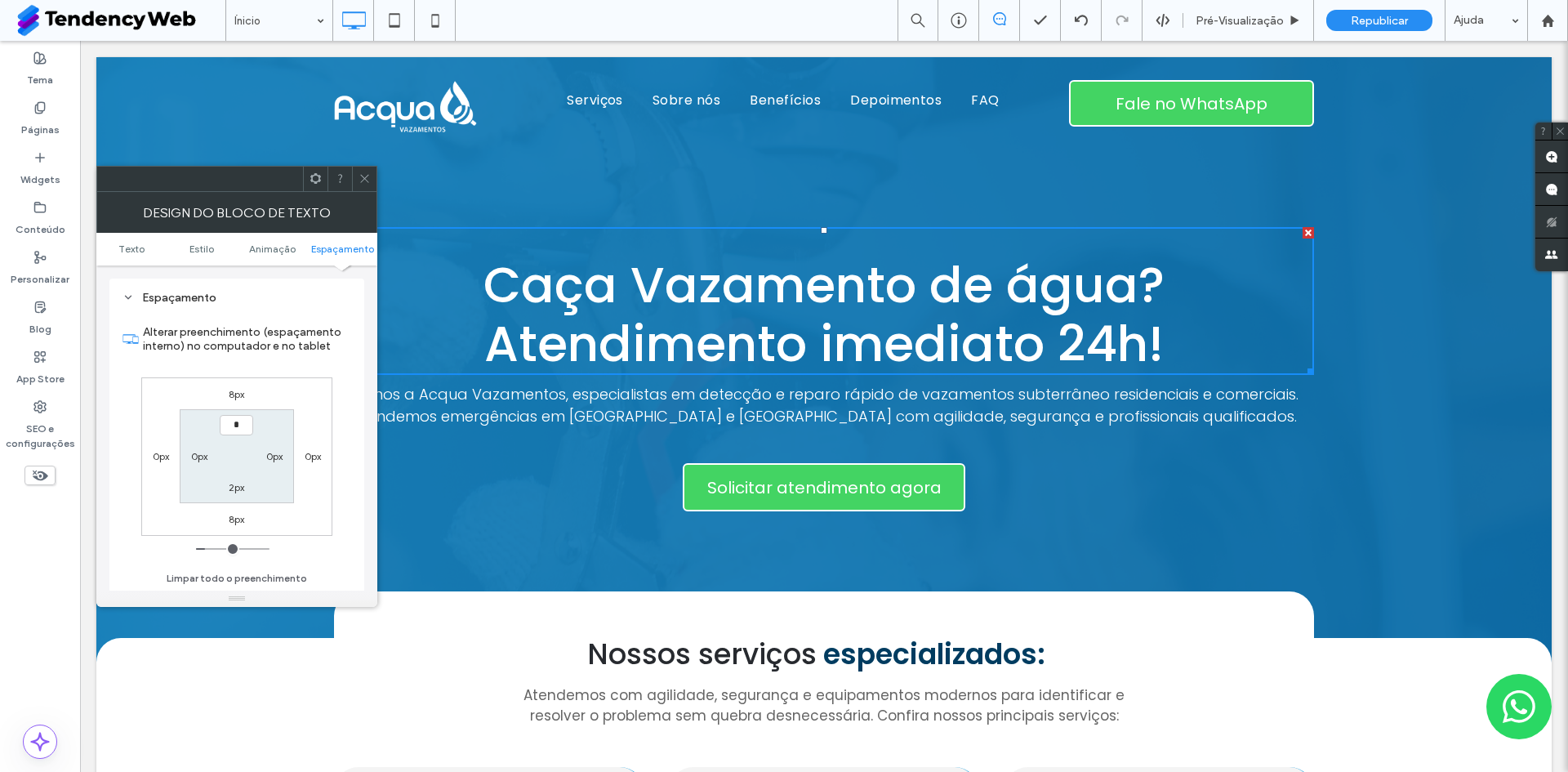
type input "***"
type input "*"
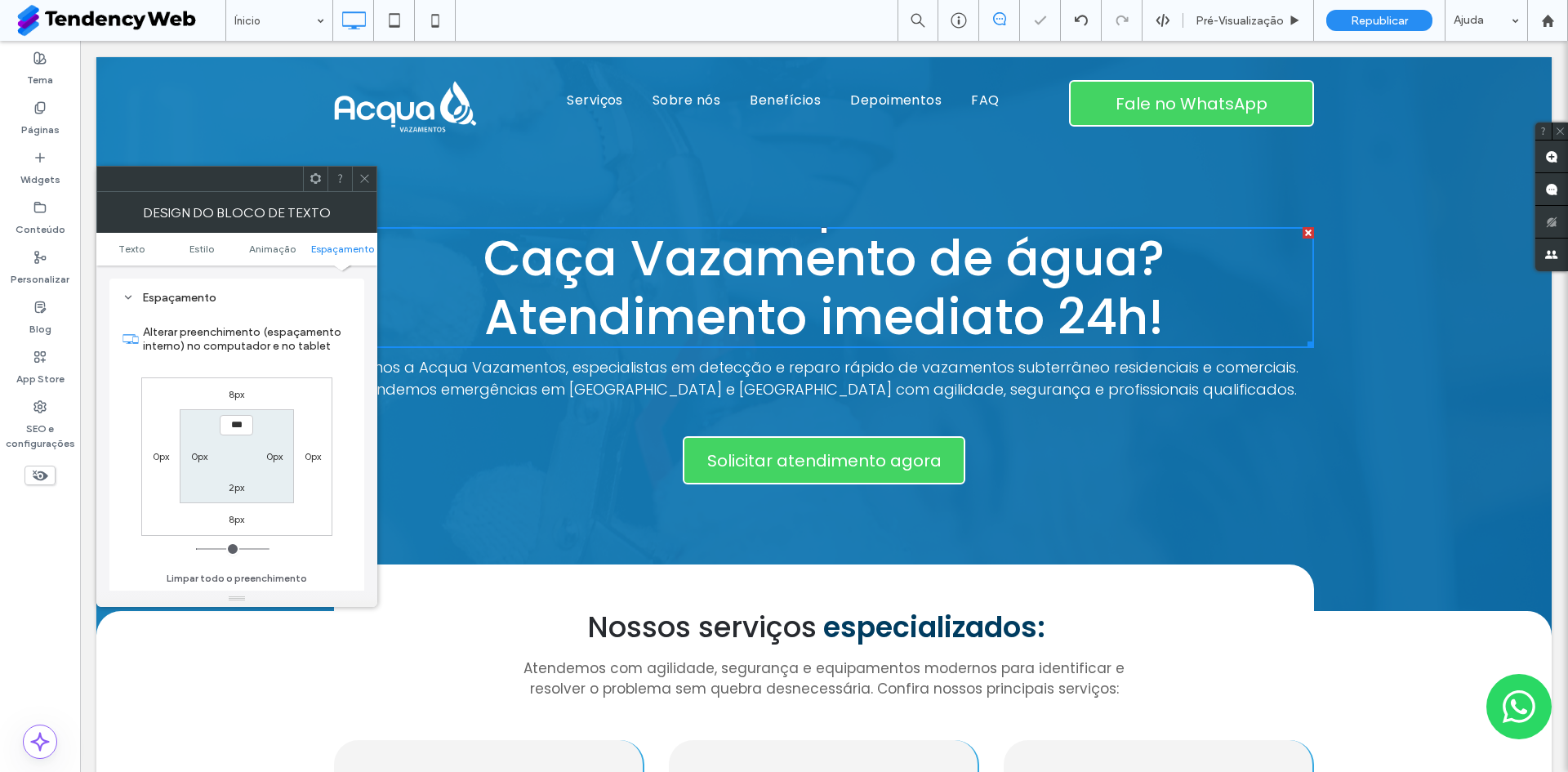
click at [371, 180] on div at bounding box center [364, 179] width 25 height 25
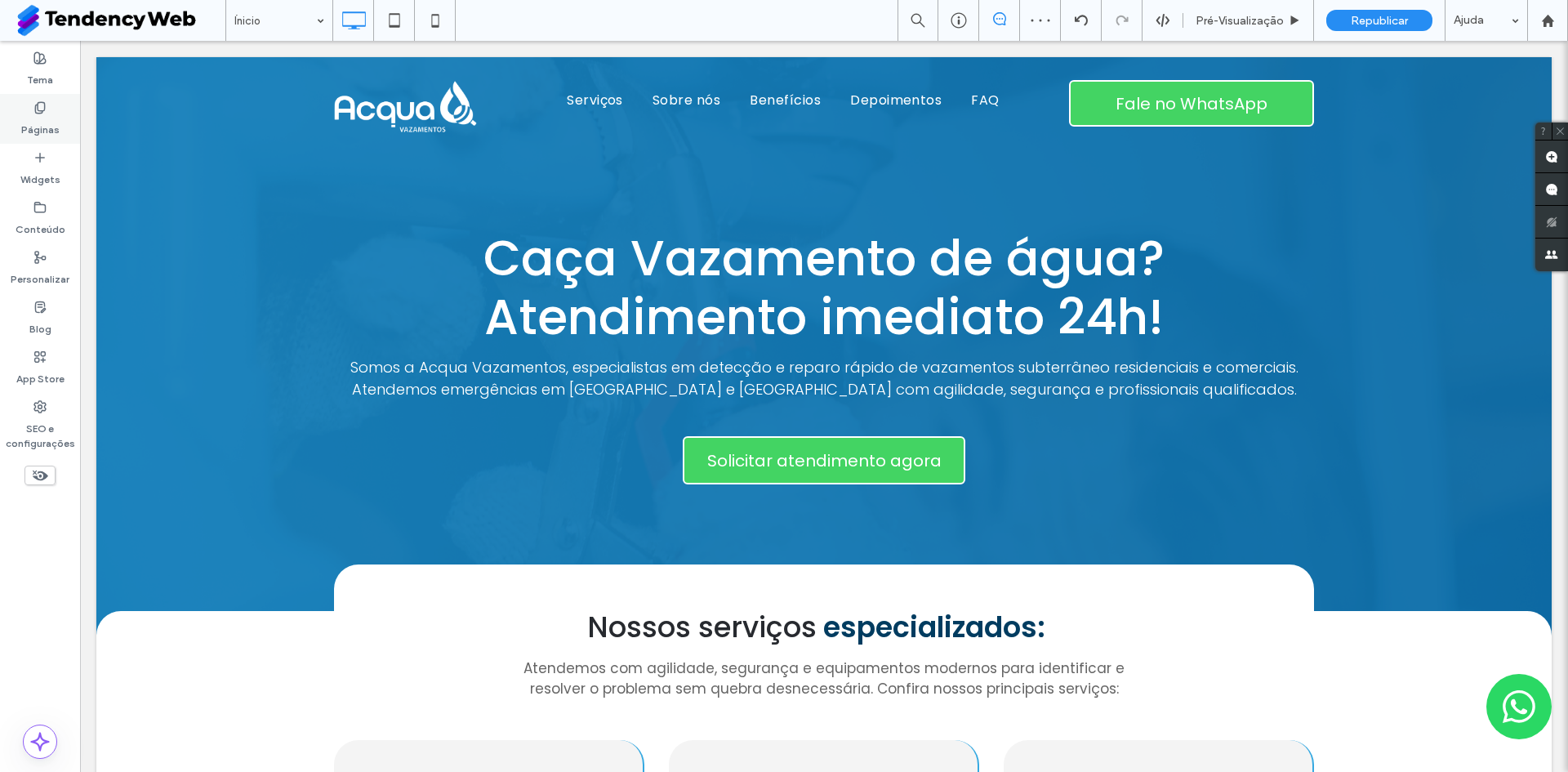
click at [43, 110] on use at bounding box center [39, 107] width 9 height 11
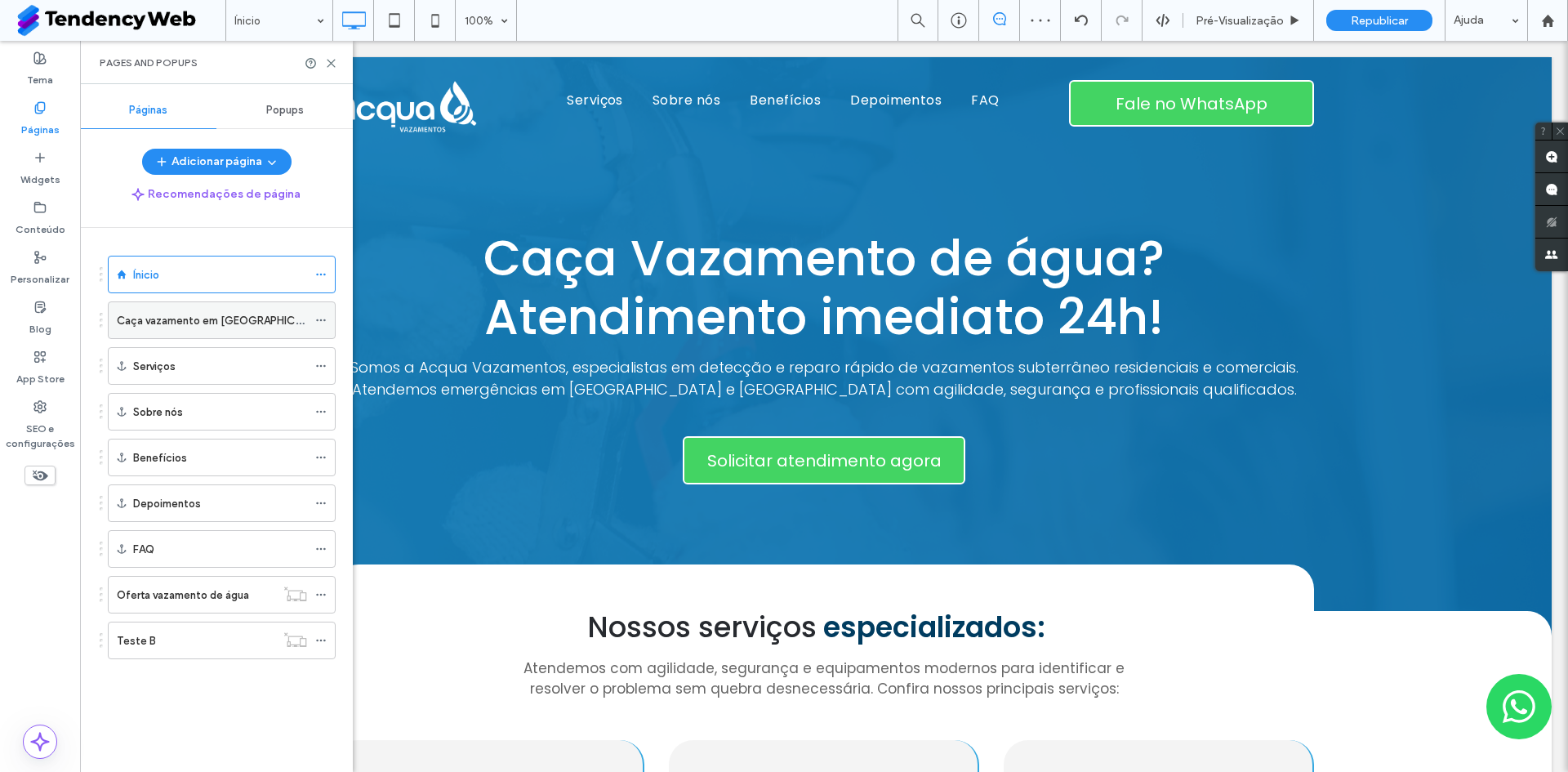
click at [208, 327] on label "Caça vazamento em [GEOGRAPHIC_DATA]" at bounding box center [223, 320] width 213 height 28
click at [177, 273] on div "Ínicio" at bounding box center [220, 274] width 174 height 17
click at [326, 63] on icon at bounding box center [331, 63] width 12 height 12
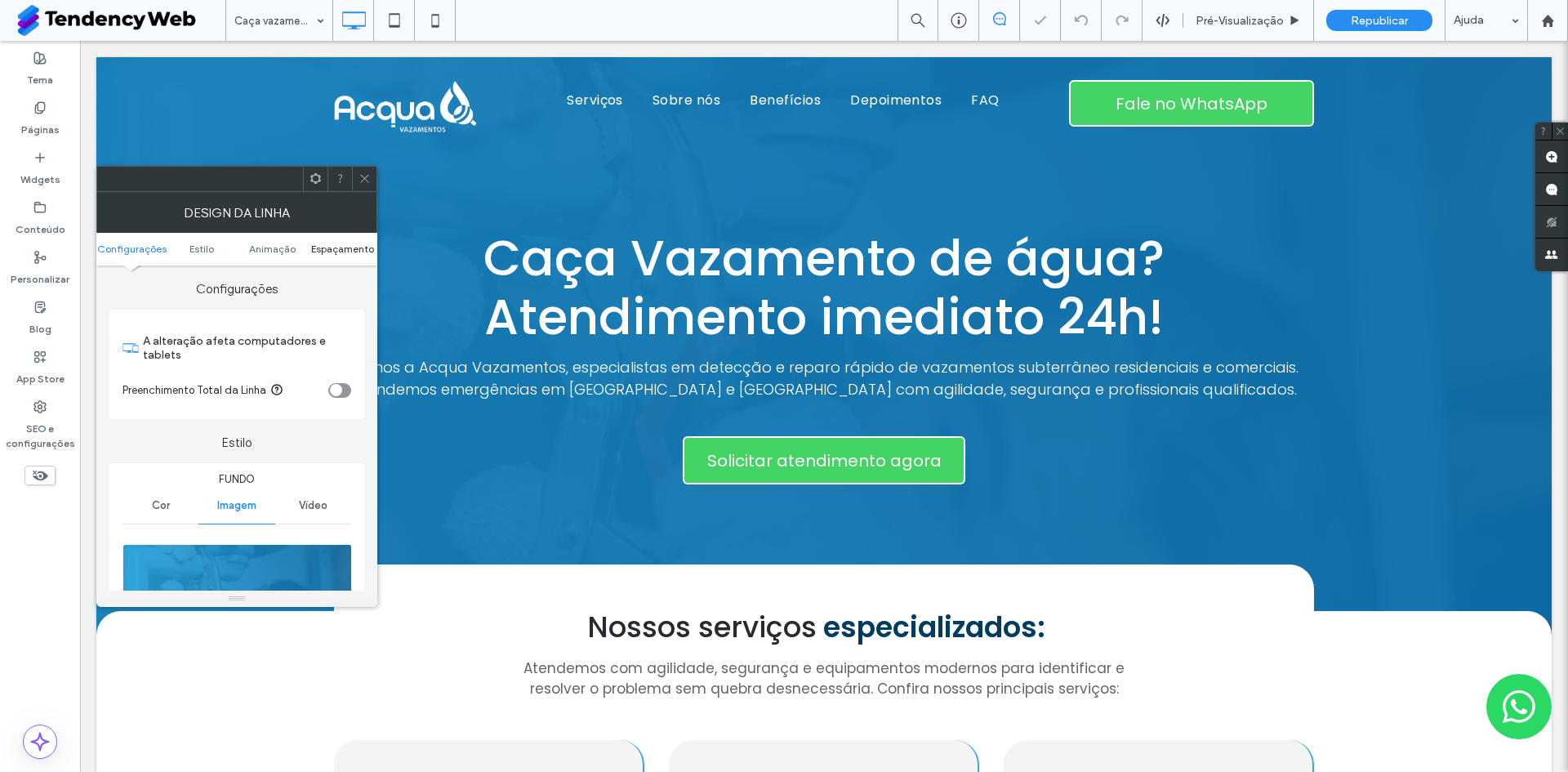
click at [329, 248] on span "Espaçamento" at bounding box center [343, 248] width 63 height 12
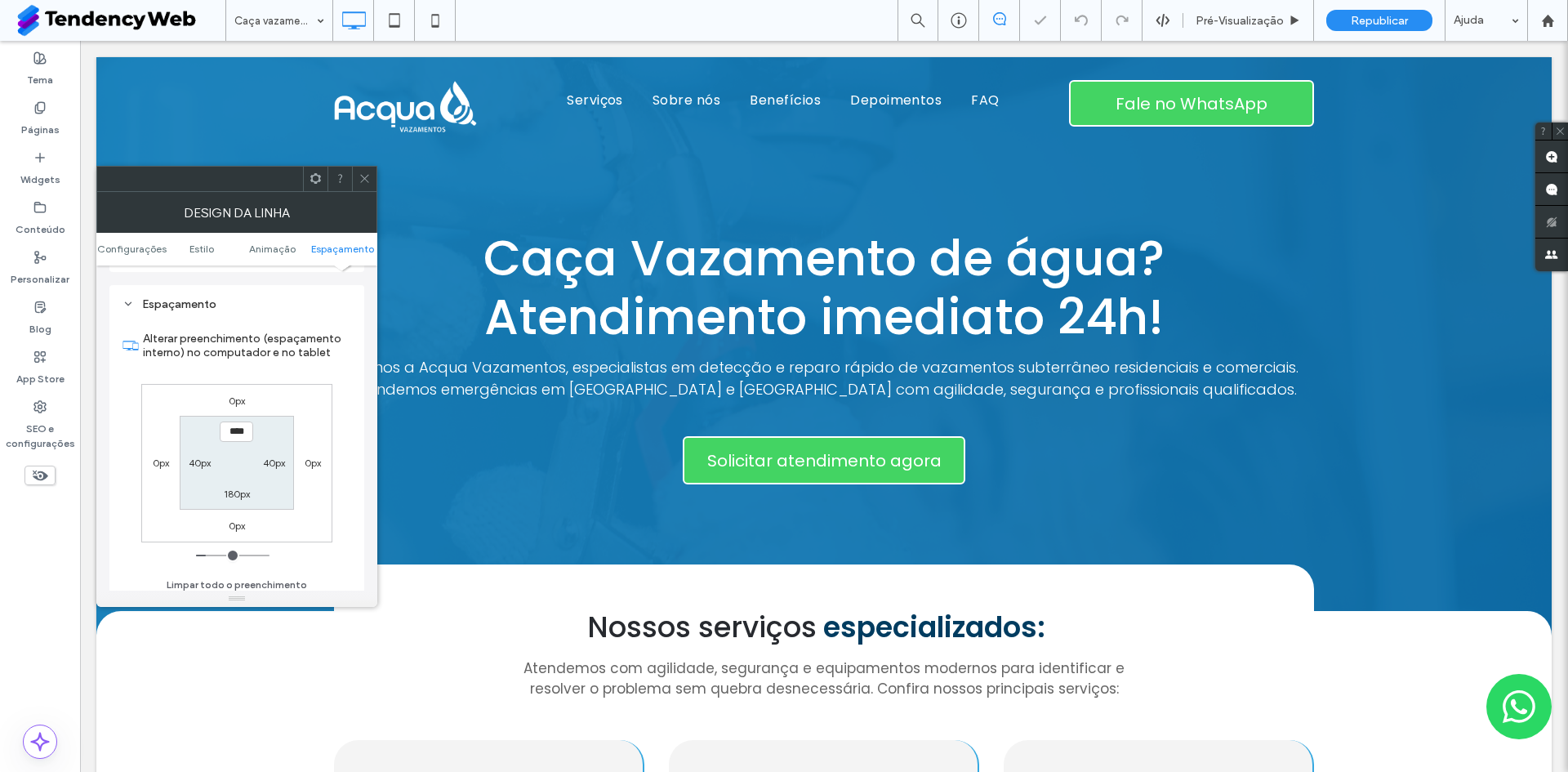
scroll to position [1103, 0]
type input "****"
type input "**"
click at [362, 183] on icon at bounding box center [364, 179] width 12 height 12
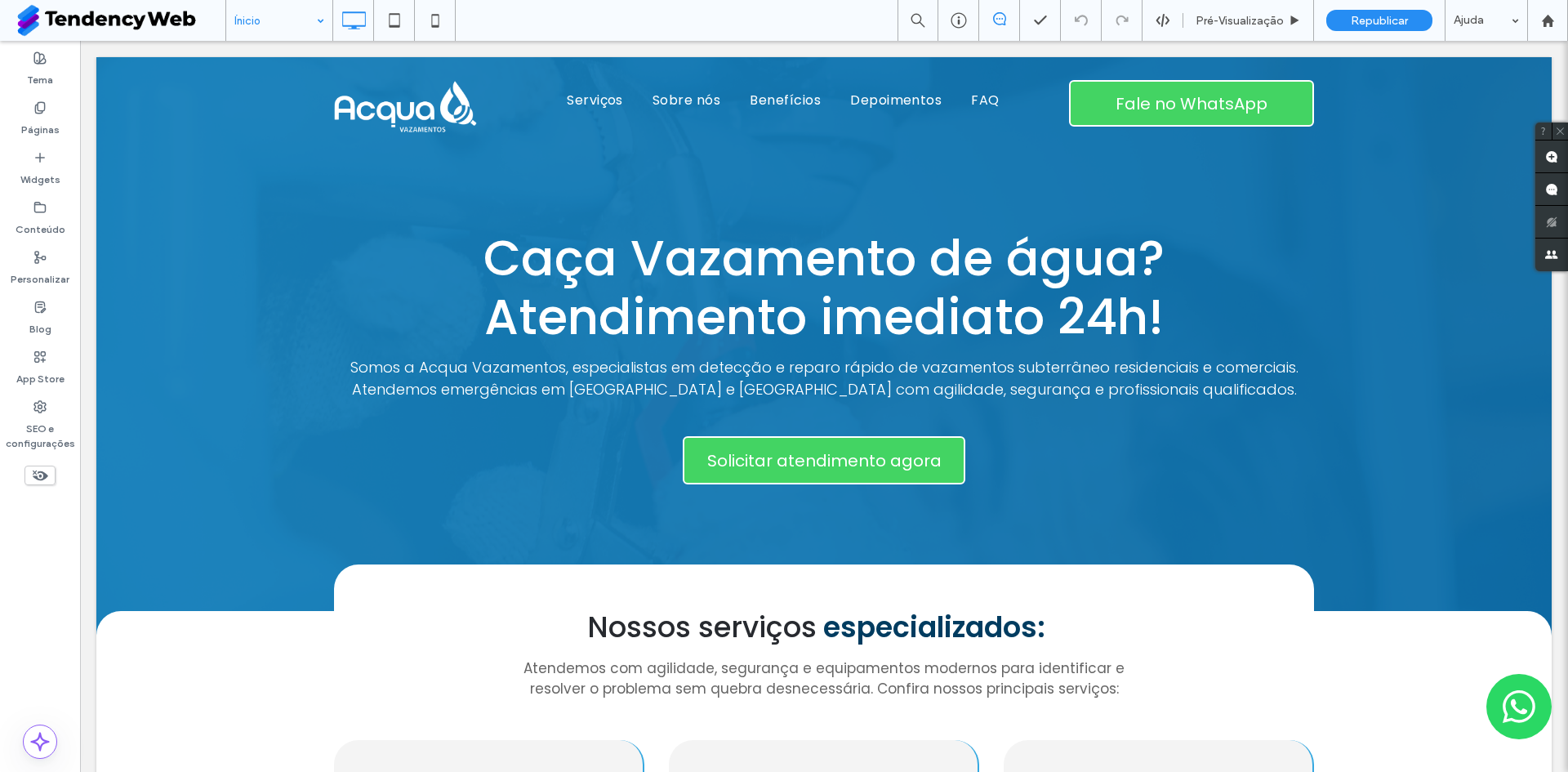
click at [255, 29] on input at bounding box center [275, 21] width 81 height 41
type input "*******"
type input "**"
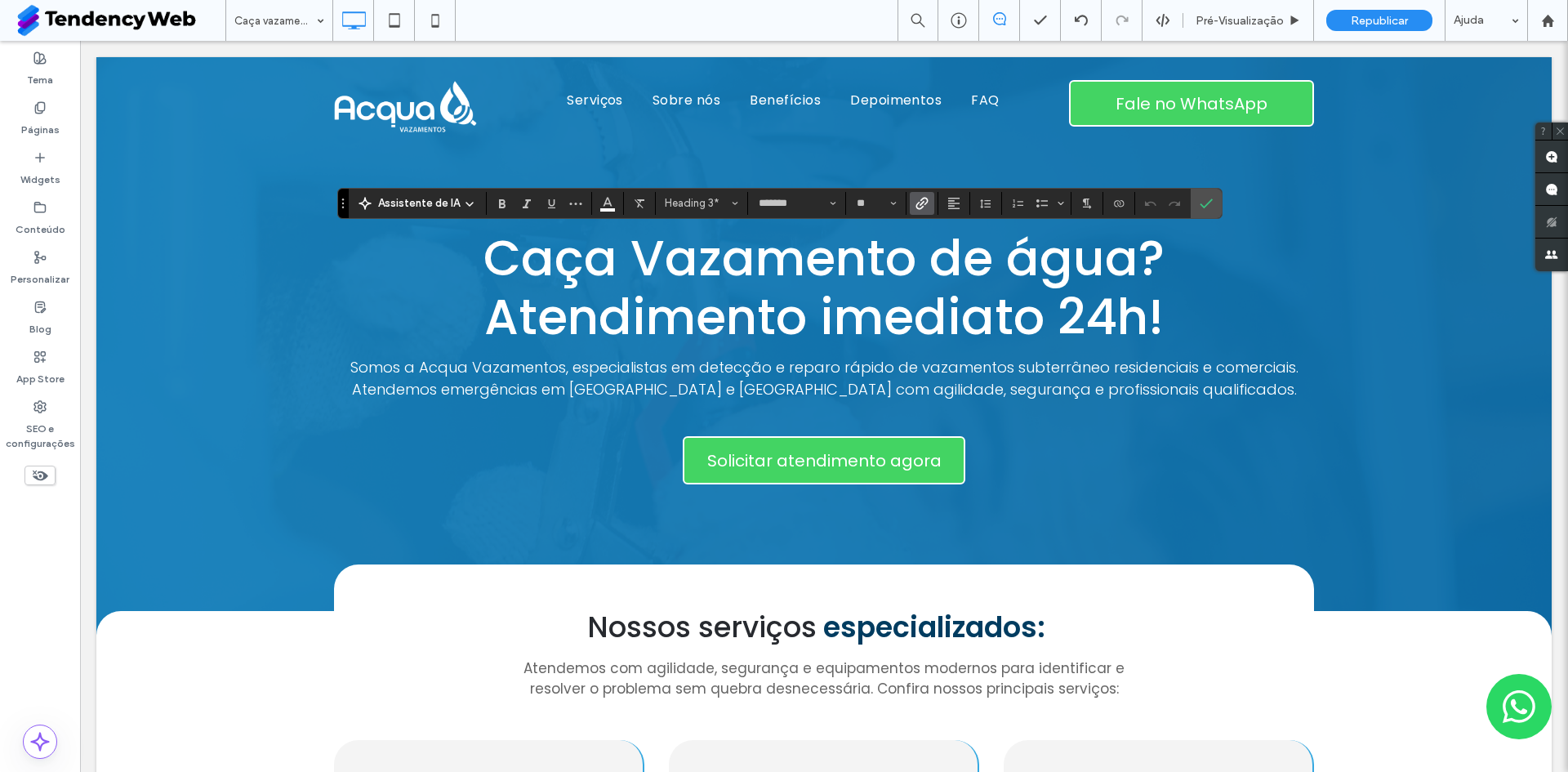
click at [921, 201] on use "Link" at bounding box center [922, 202] width 12 height 12
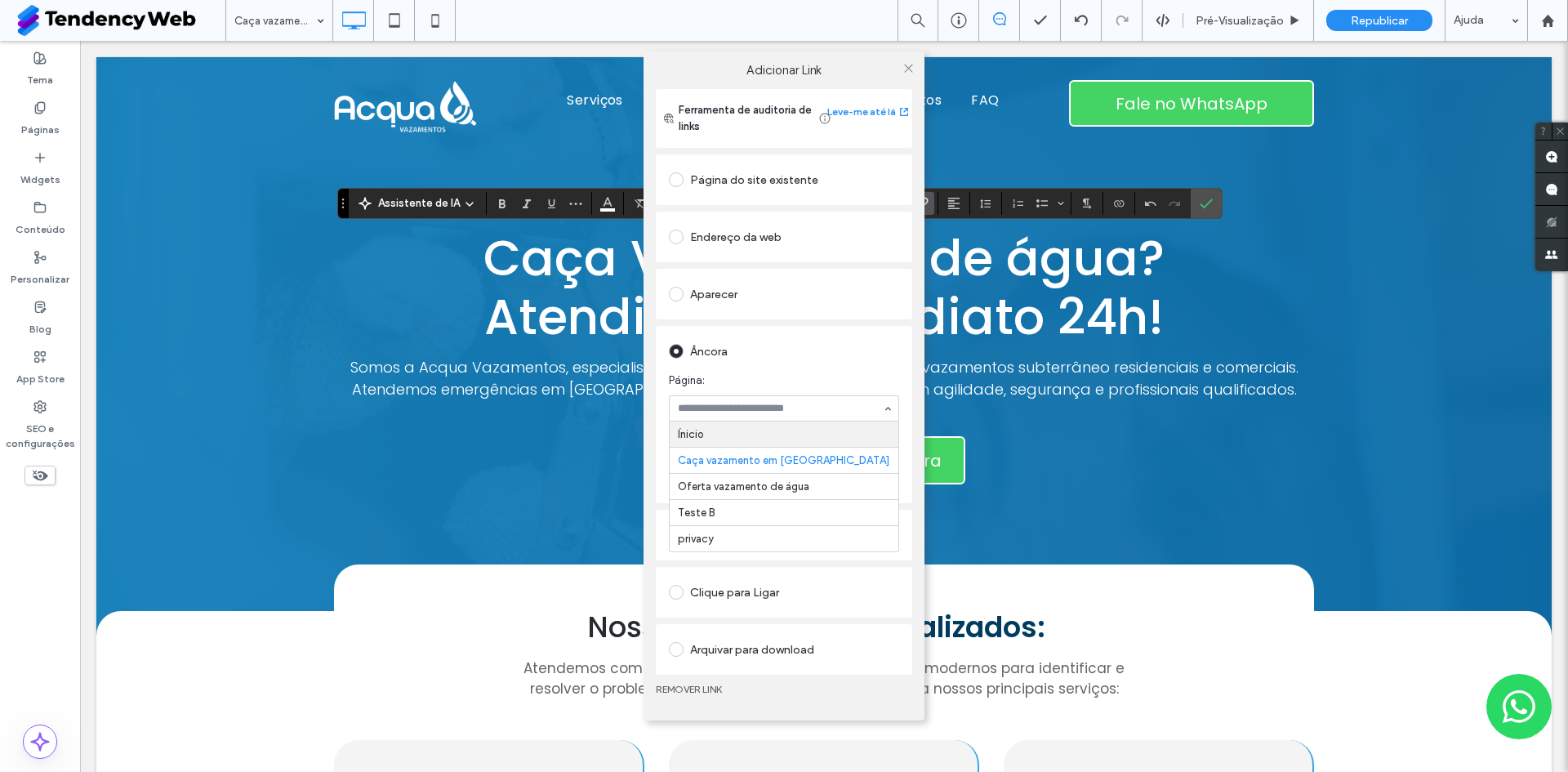
click at [1227, 202] on div "Adicionar Link Ferramenta de auditoria de links Leve-me até lá Página do site e…" at bounding box center [784, 386] width 1568 height 772
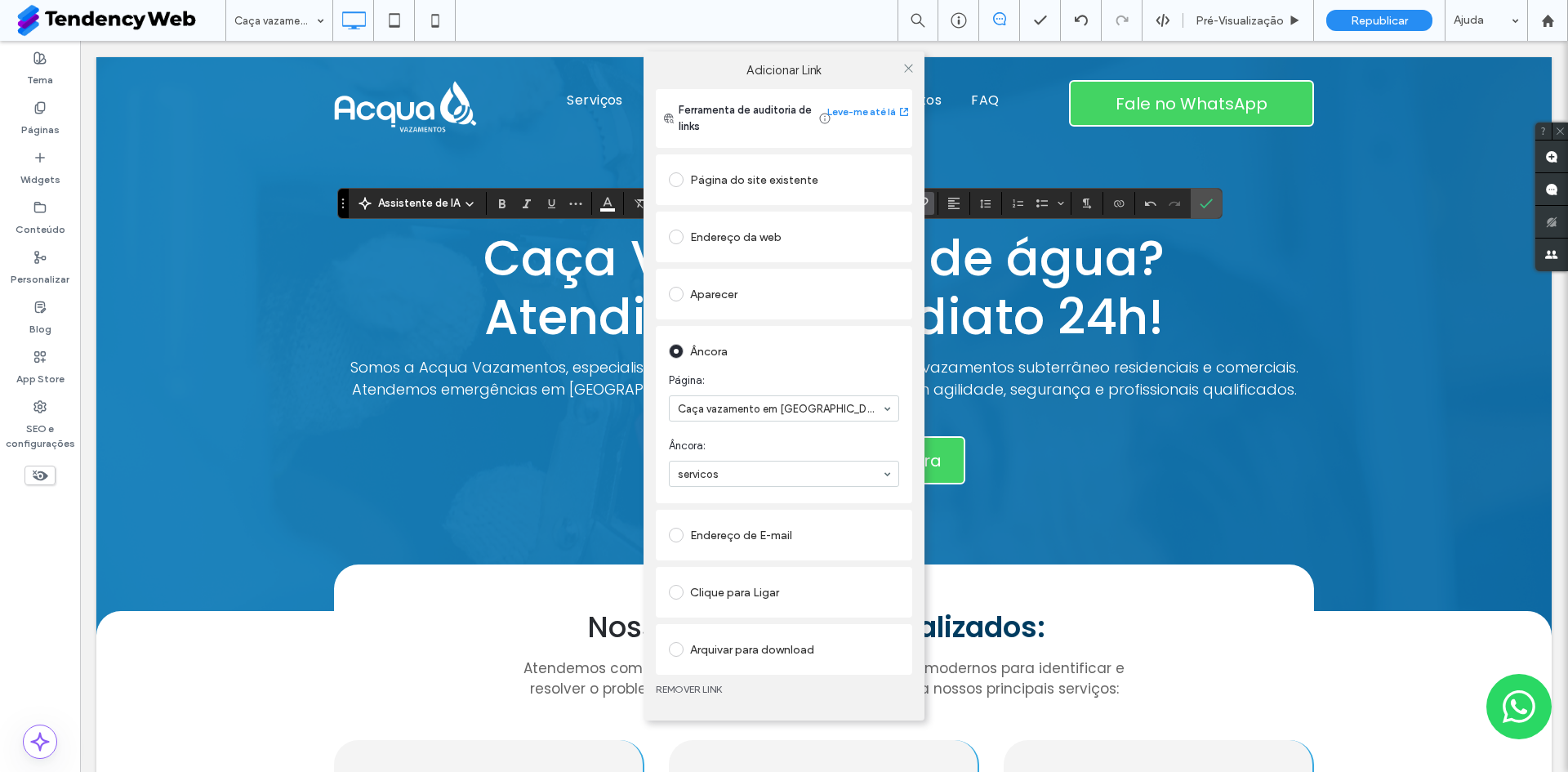
click at [1211, 206] on div "Adicionar Link Ferramenta de auditoria de links Leve-me até lá Página do site e…" at bounding box center [784, 386] width 1568 height 772
click at [1211, 200] on div "Adicionar Link Ferramenta de auditoria de links Leve-me até lá Página do site e…" at bounding box center [784, 386] width 1568 height 772
click at [911, 67] on icon at bounding box center [908, 68] width 12 height 12
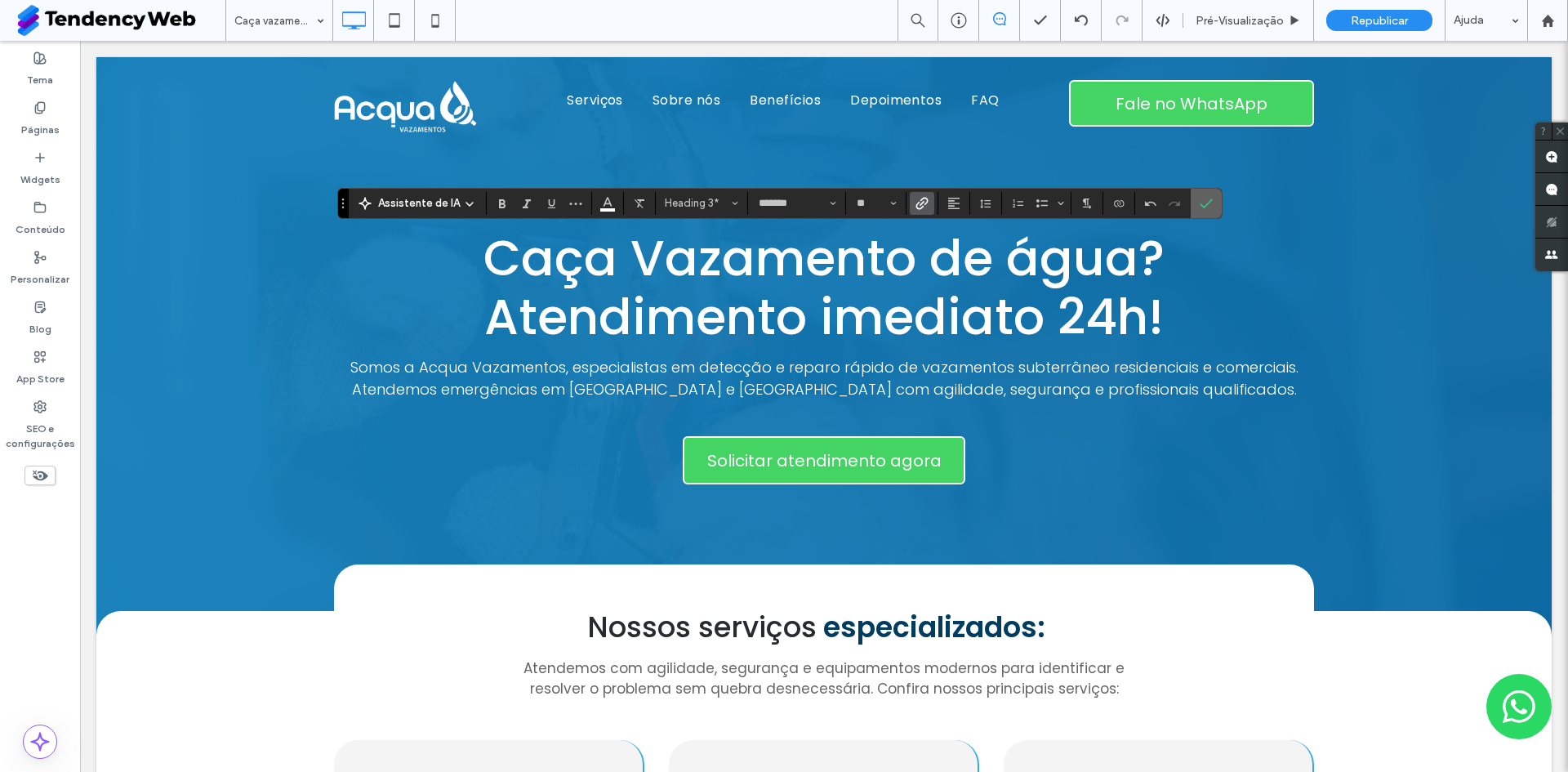
click at [1204, 207] on icon "Confirmar" at bounding box center [1206, 202] width 13 height 13
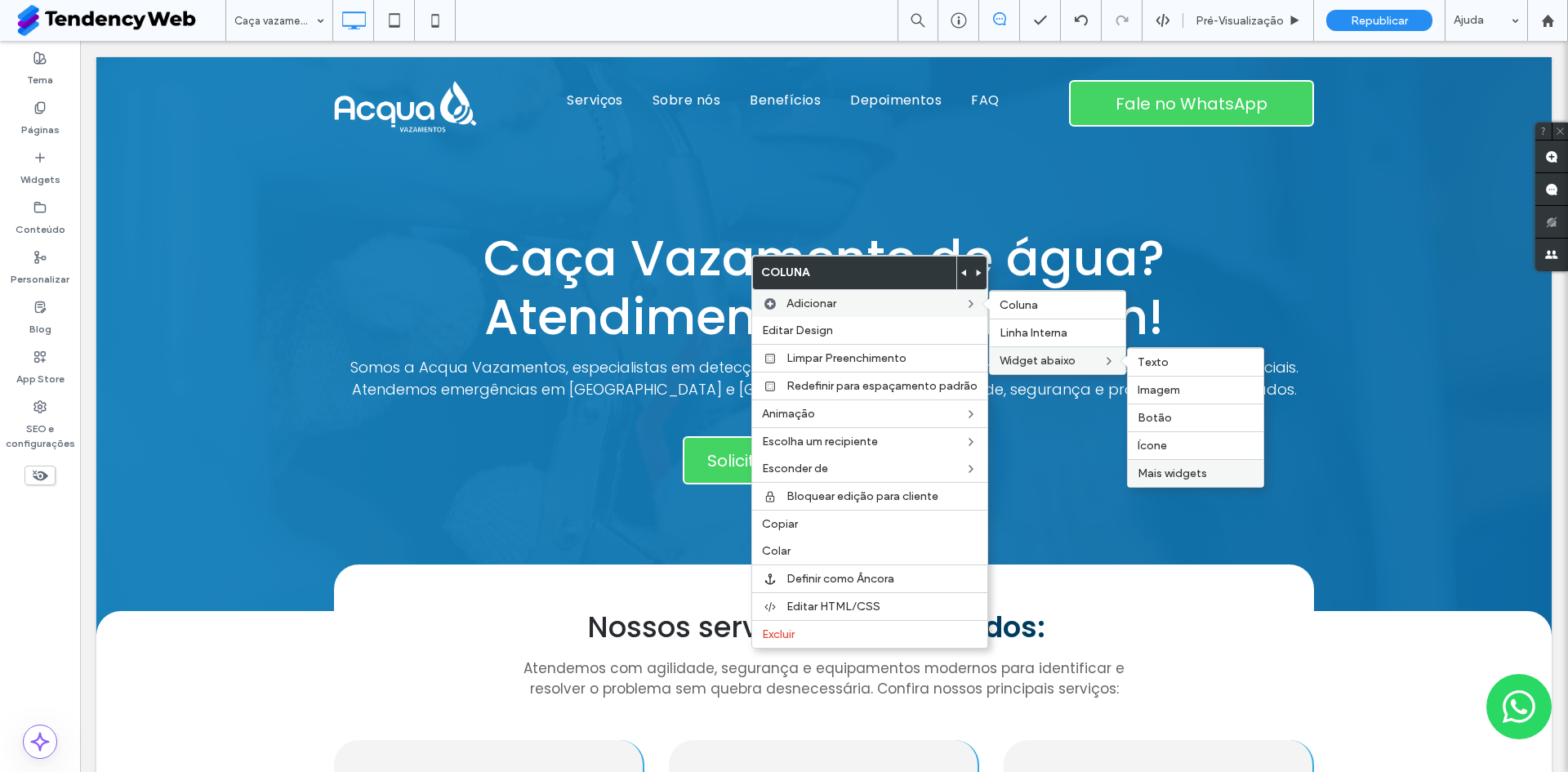
click at [1189, 476] on span "Mais widgets" at bounding box center [1172, 473] width 70 height 14
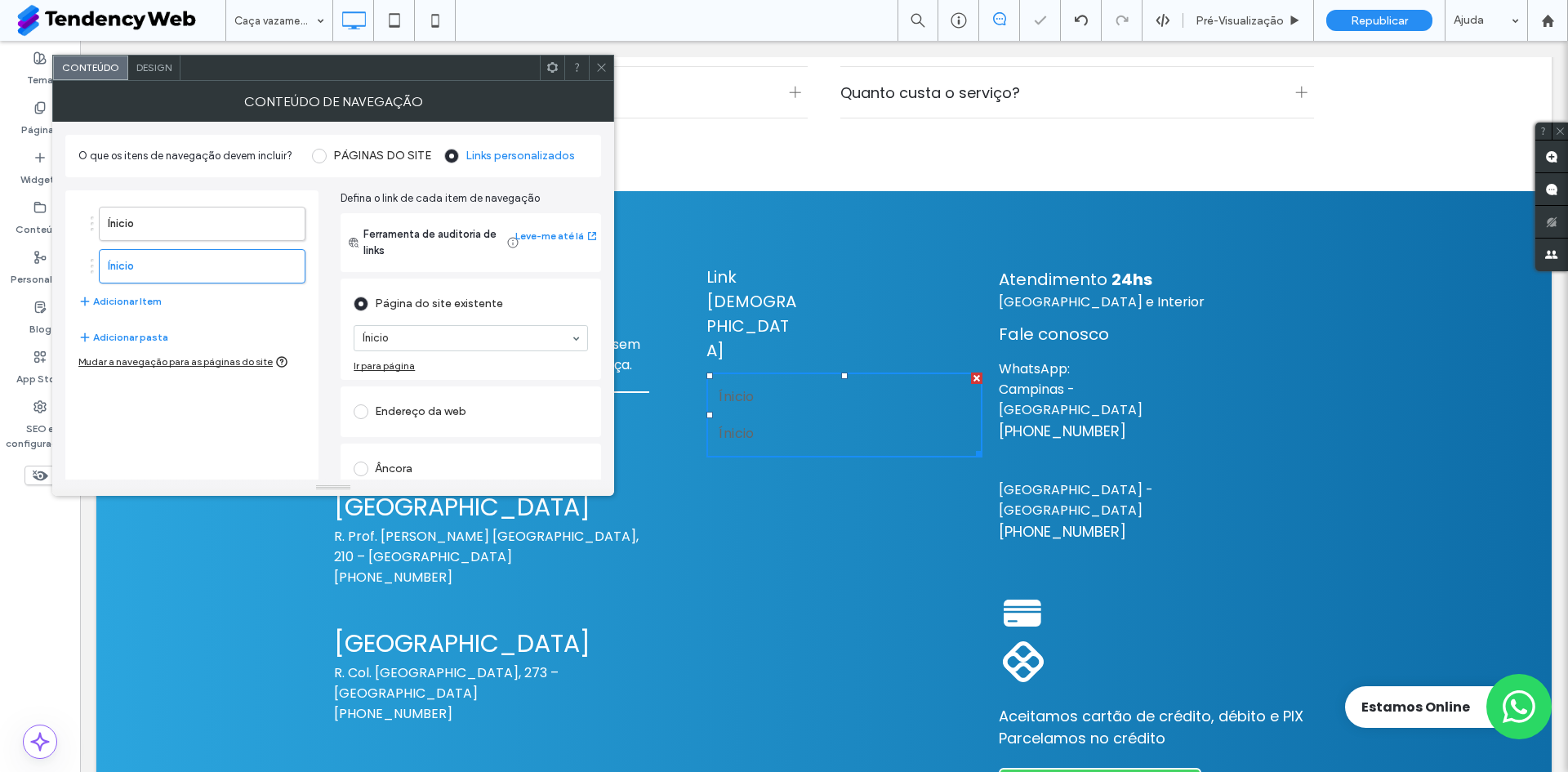
scroll to position [12, 0]
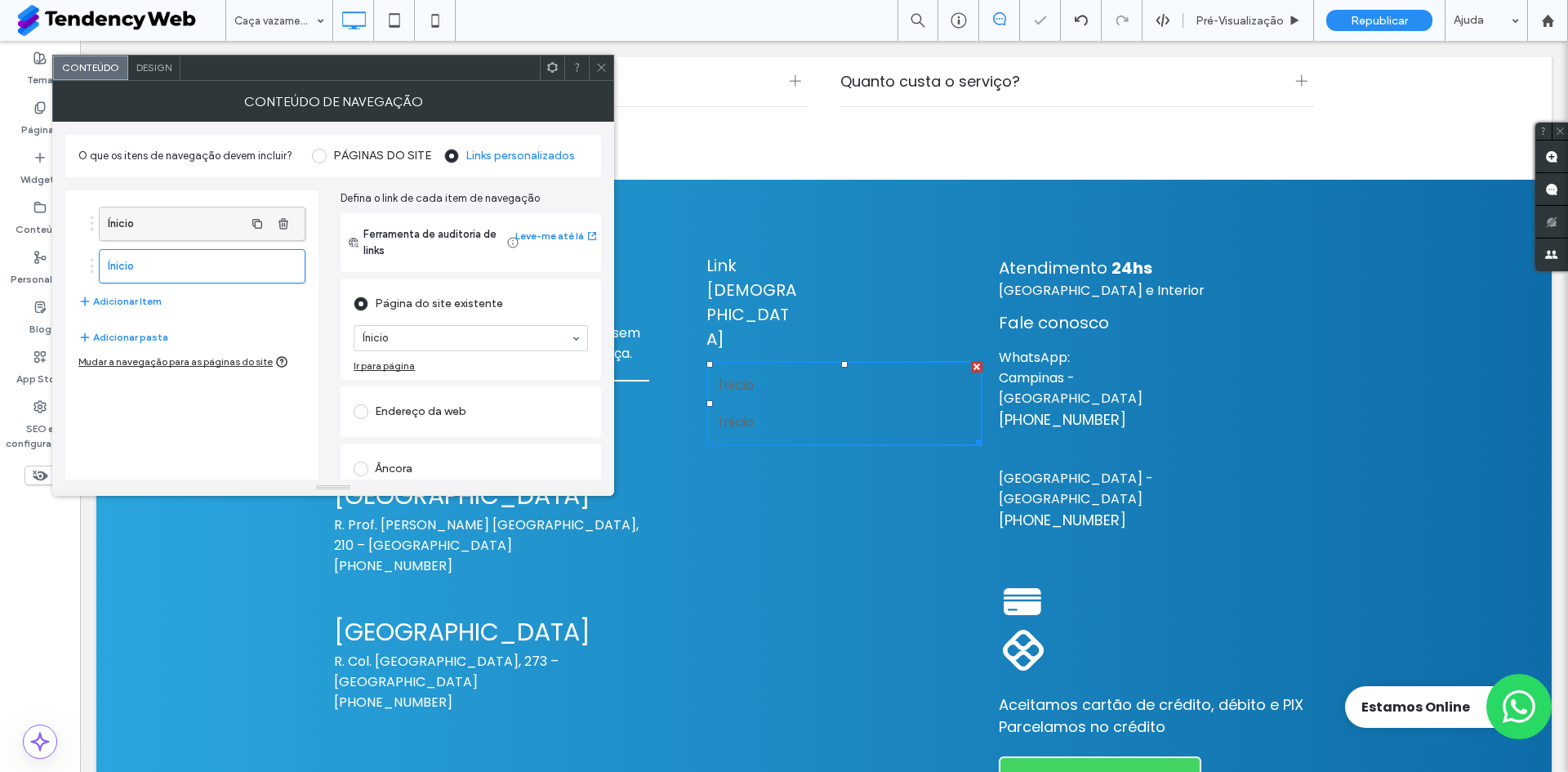
click at [183, 216] on label "Ínicio" at bounding box center [176, 223] width 136 height 32
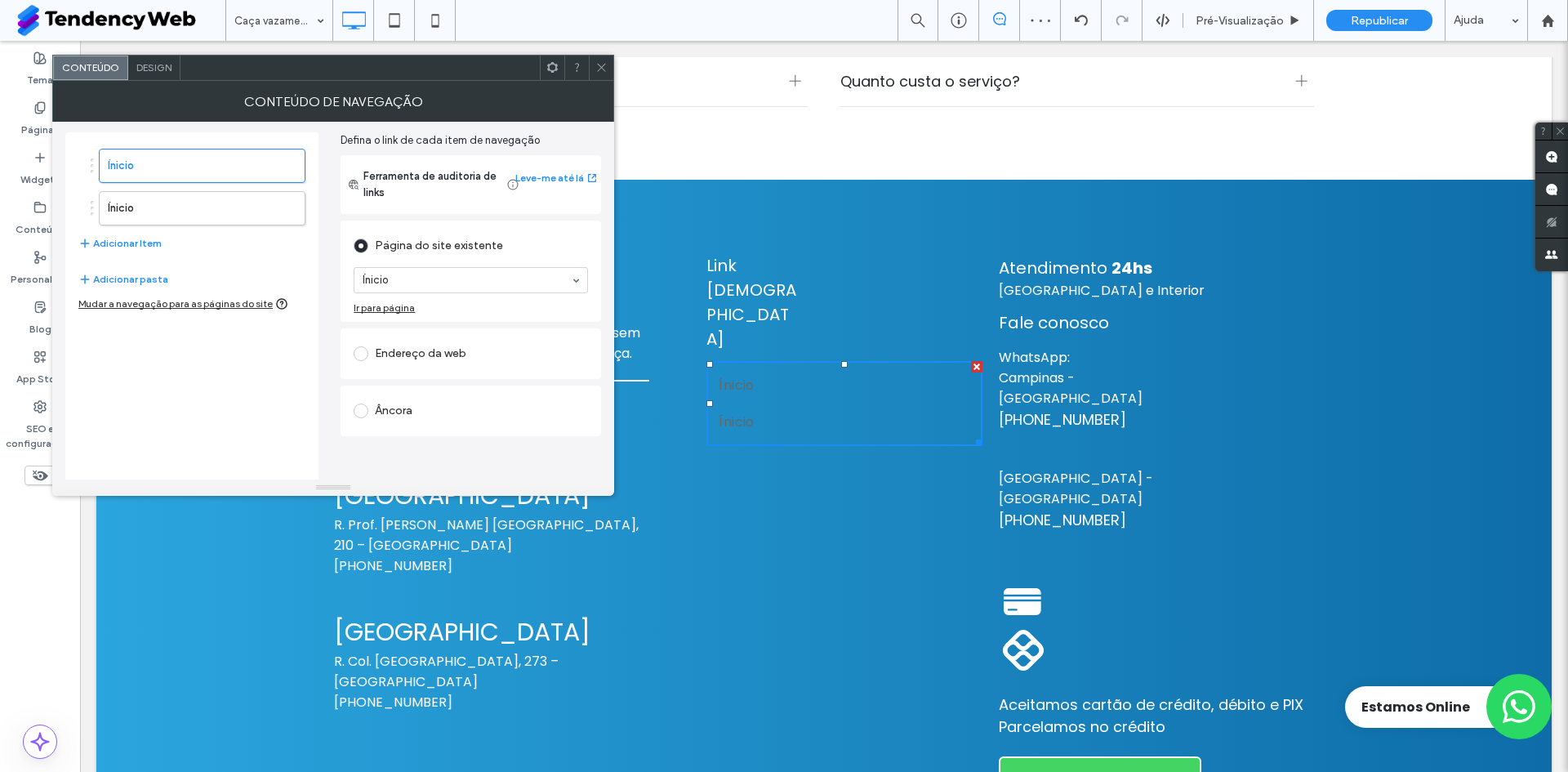
scroll to position [61, 0]
click at [394, 408] on div "Âncora" at bounding box center [470, 409] width 235 height 27
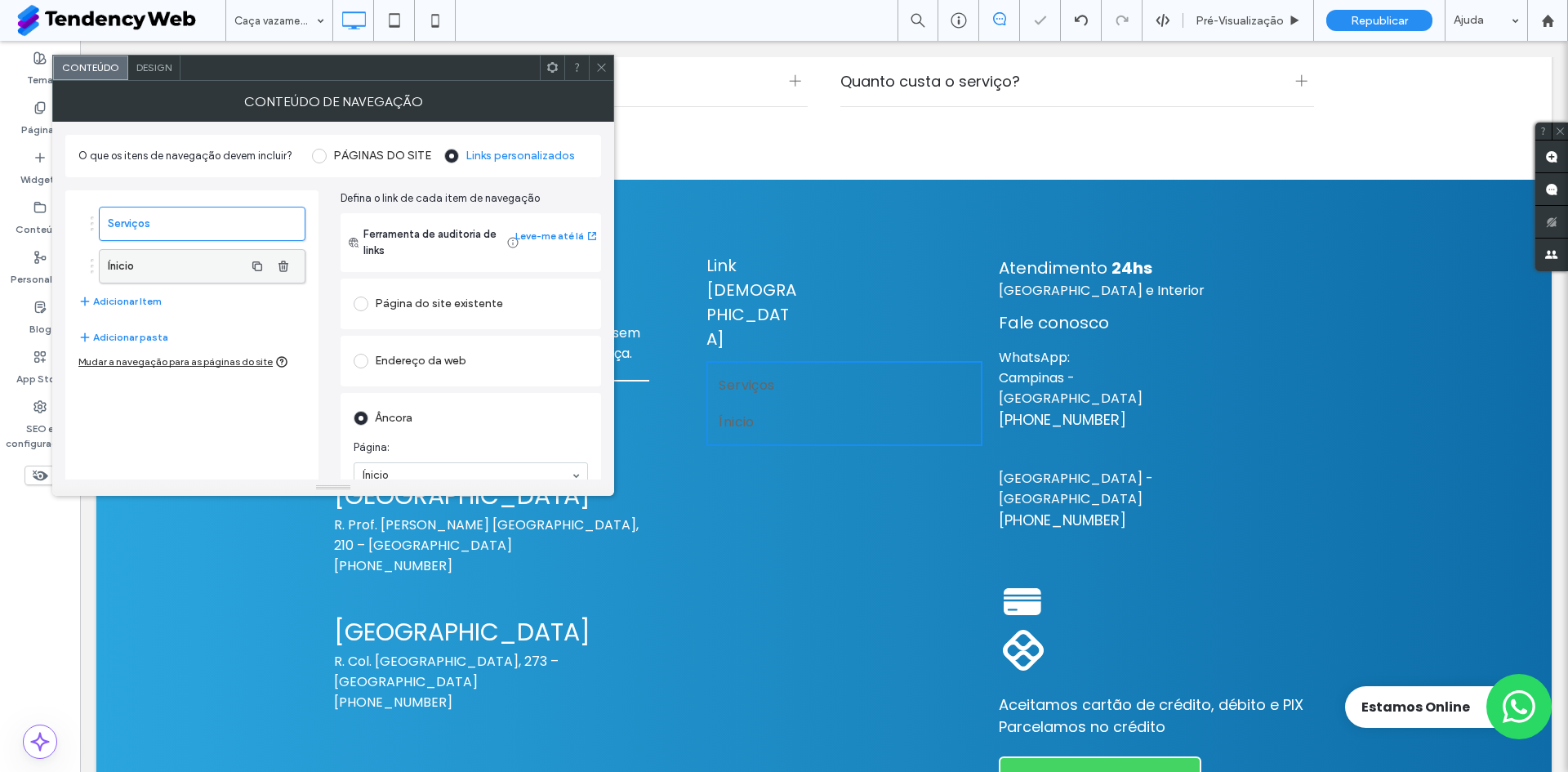
click at [237, 263] on label "Ínicio" at bounding box center [176, 266] width 136 height 32
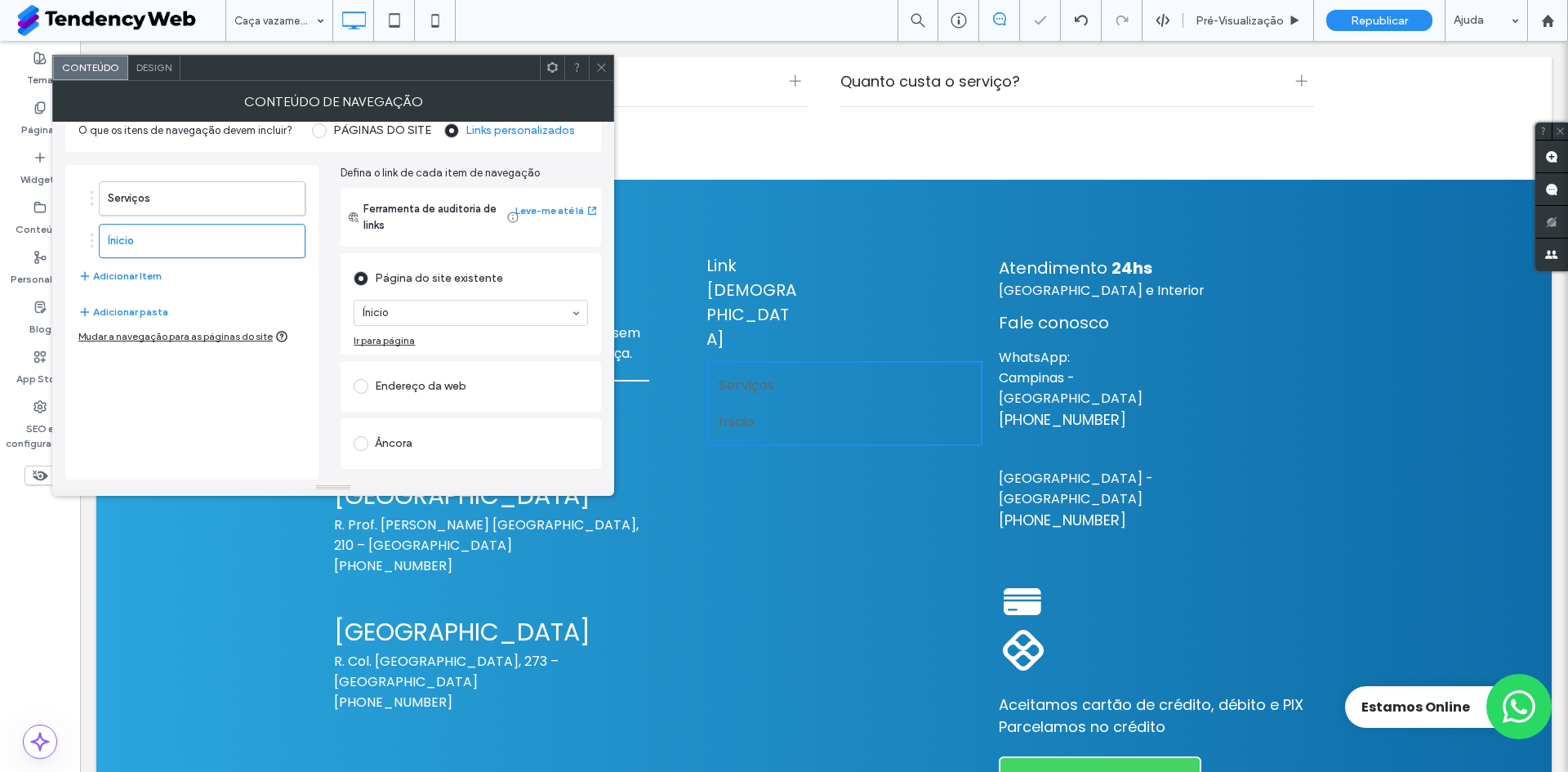
scroll to position [61, 0]
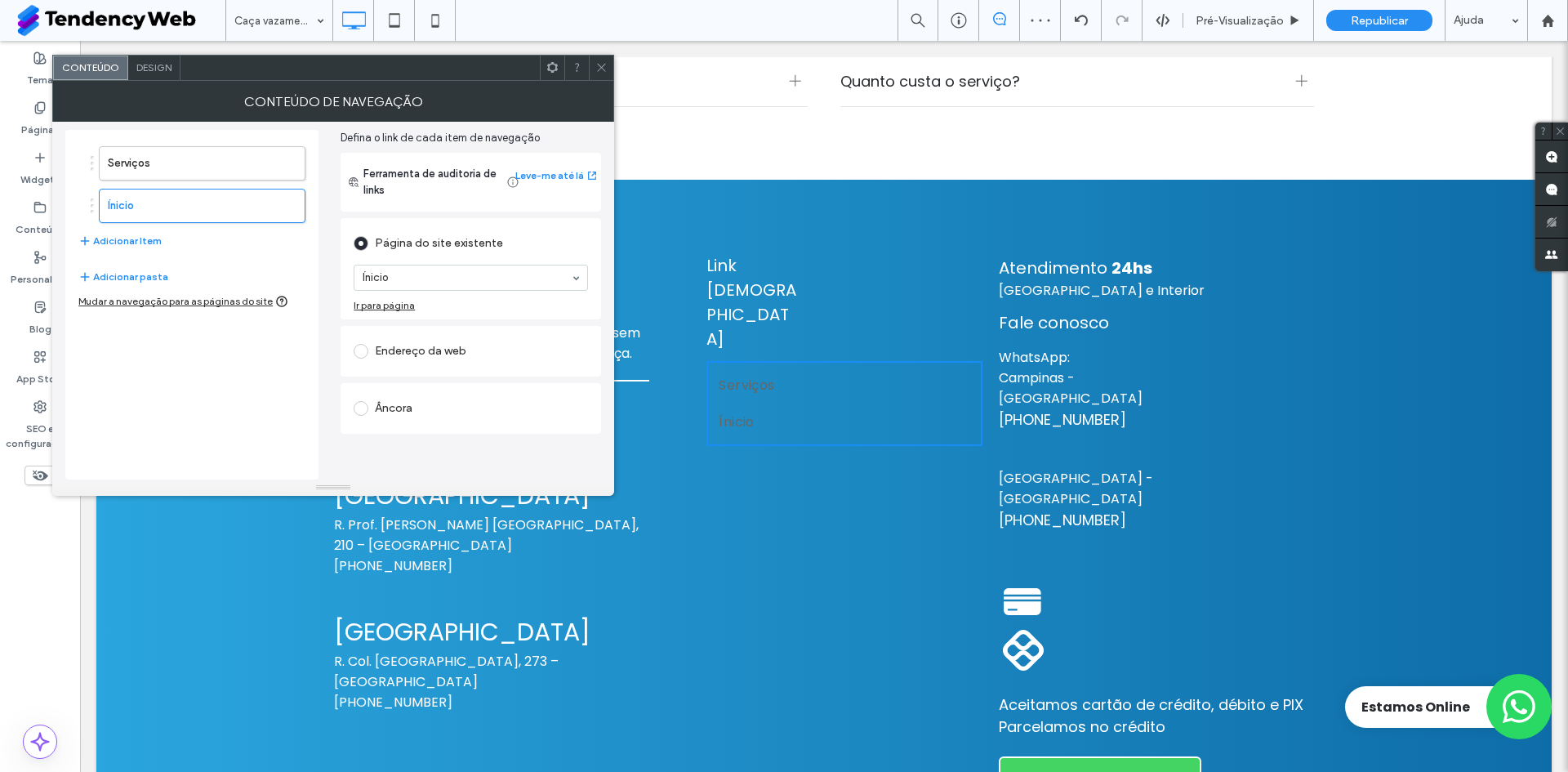
click at [406, 405] on div "Âncora" at bounding box center [470, 409] width 235 height 27
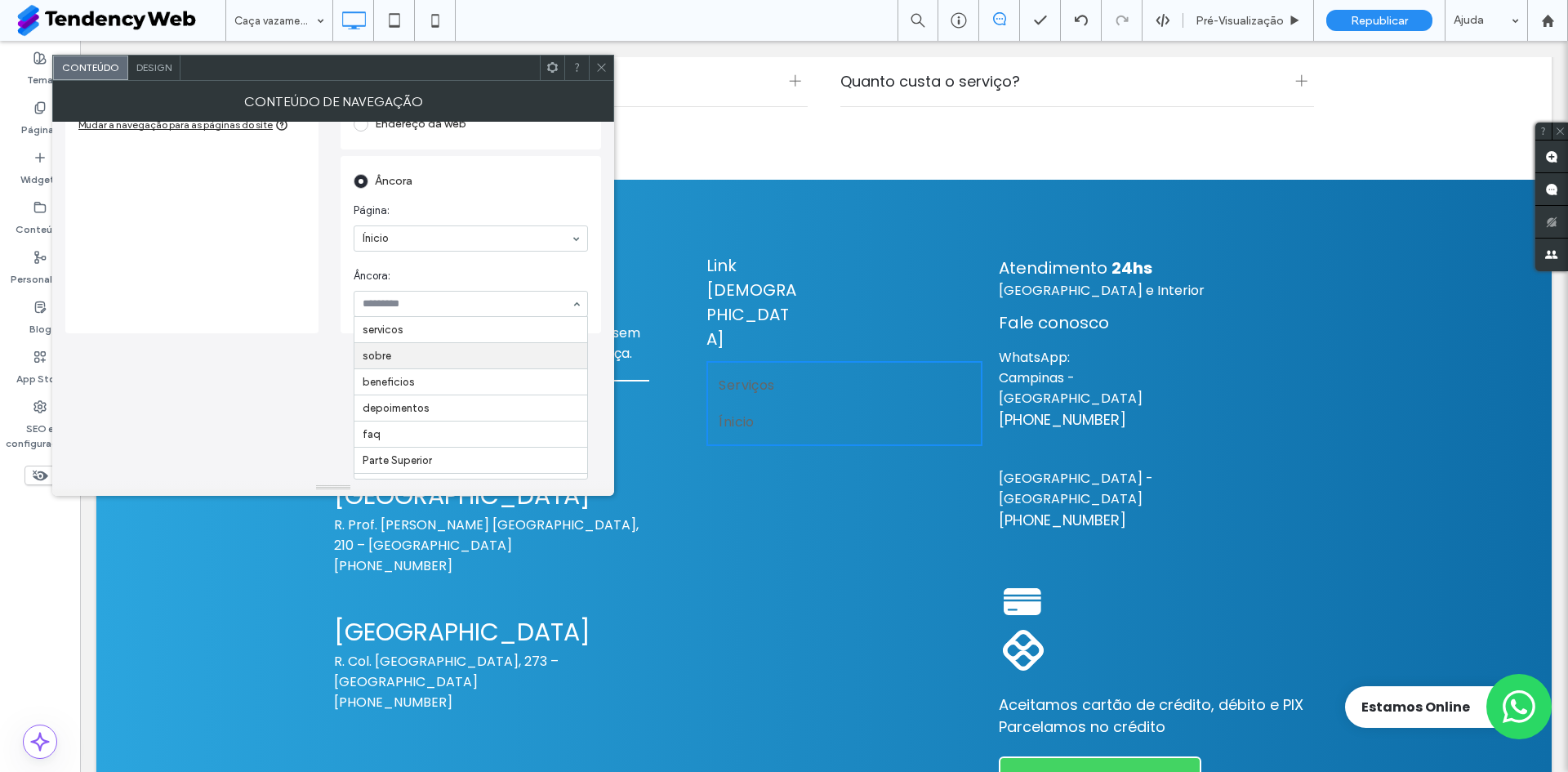
scroll to position [90, 0]
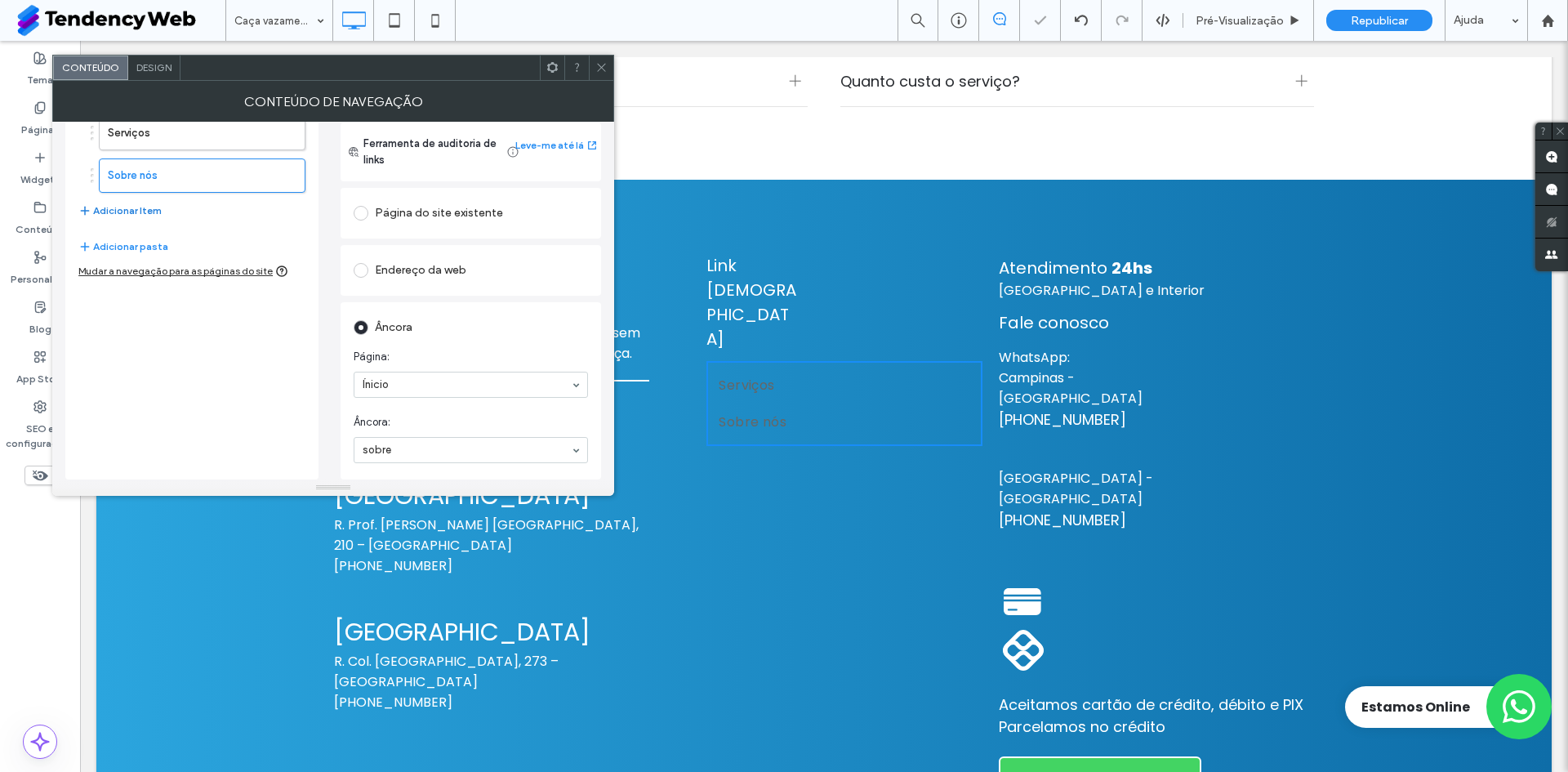
click at [149, 207] on button "Adicionar Item" at bounding box center [120, 211] width 83 height 20
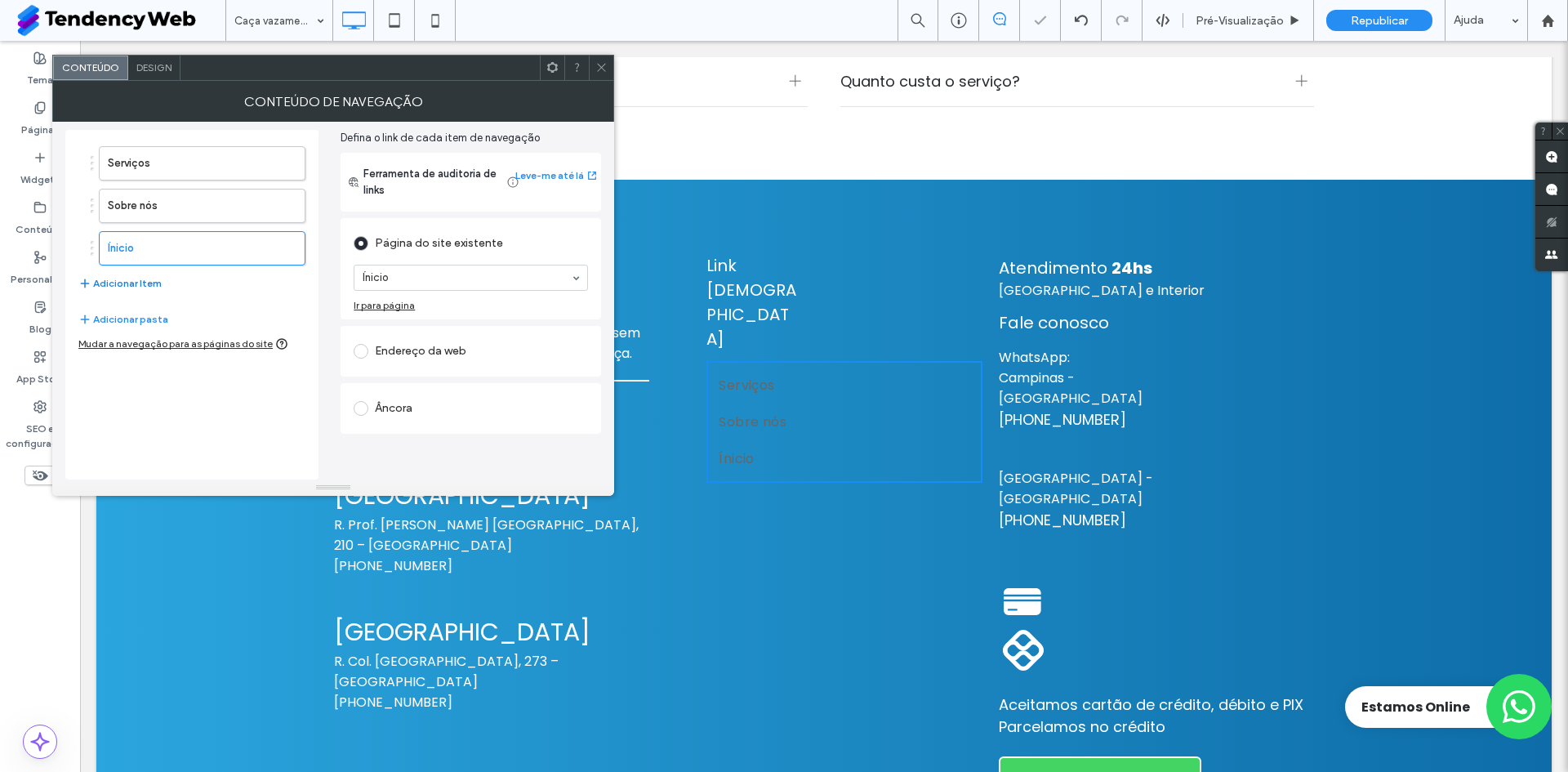
click at [134, 281] on button "Adicionar Item" at bounding box center [120, 284] width 83 height 20
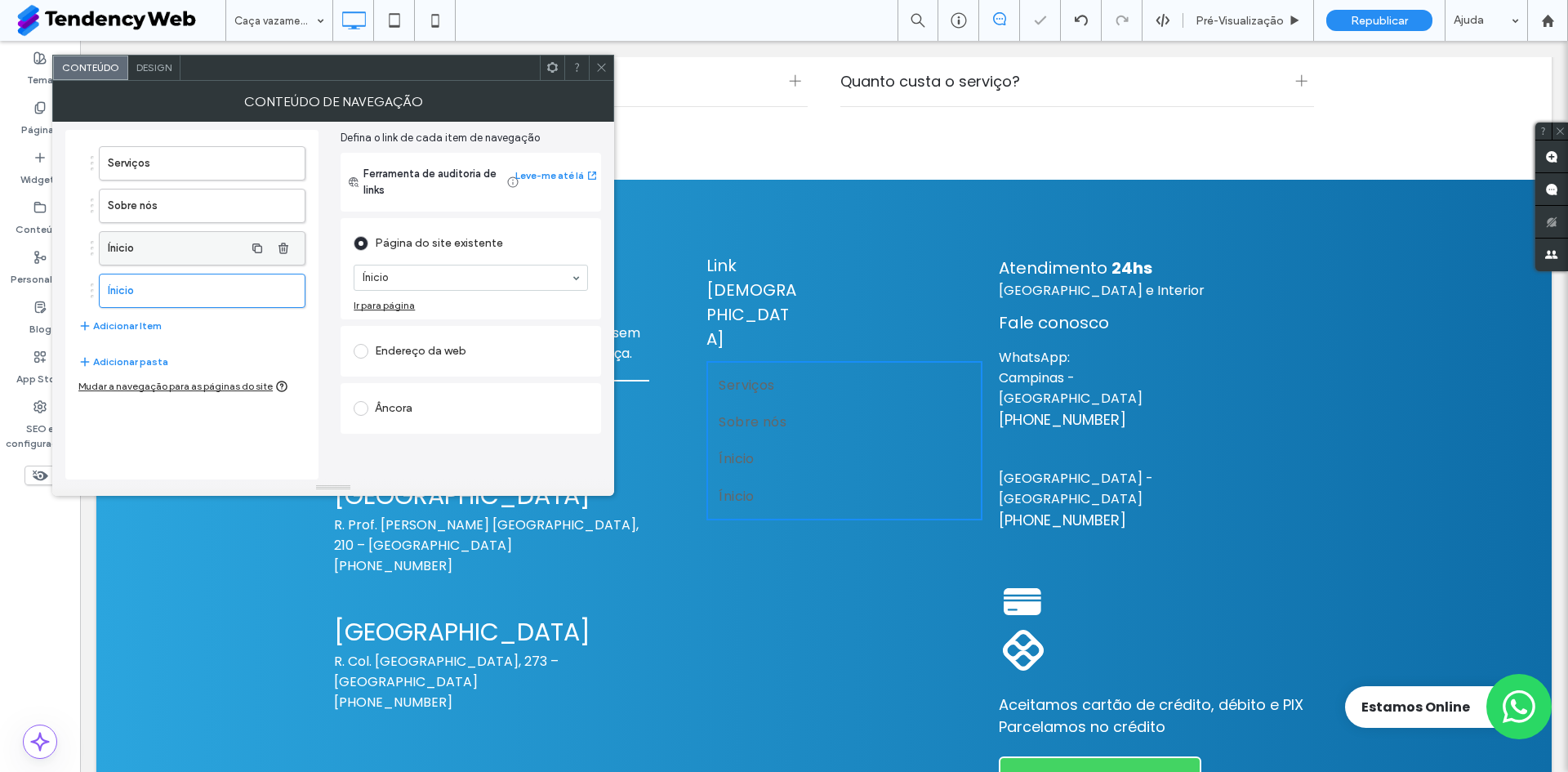
click at [158, 251] on label "Ínicio" at bounding box center [176, 248] width 136 height 32
click at [490, 234] on div "Página do site existente" at bounding box center [470, 244] width 235 height 27
click at [423, 356] on div "Endereço da web" at bounding box center [470, 351] width 235 height 27
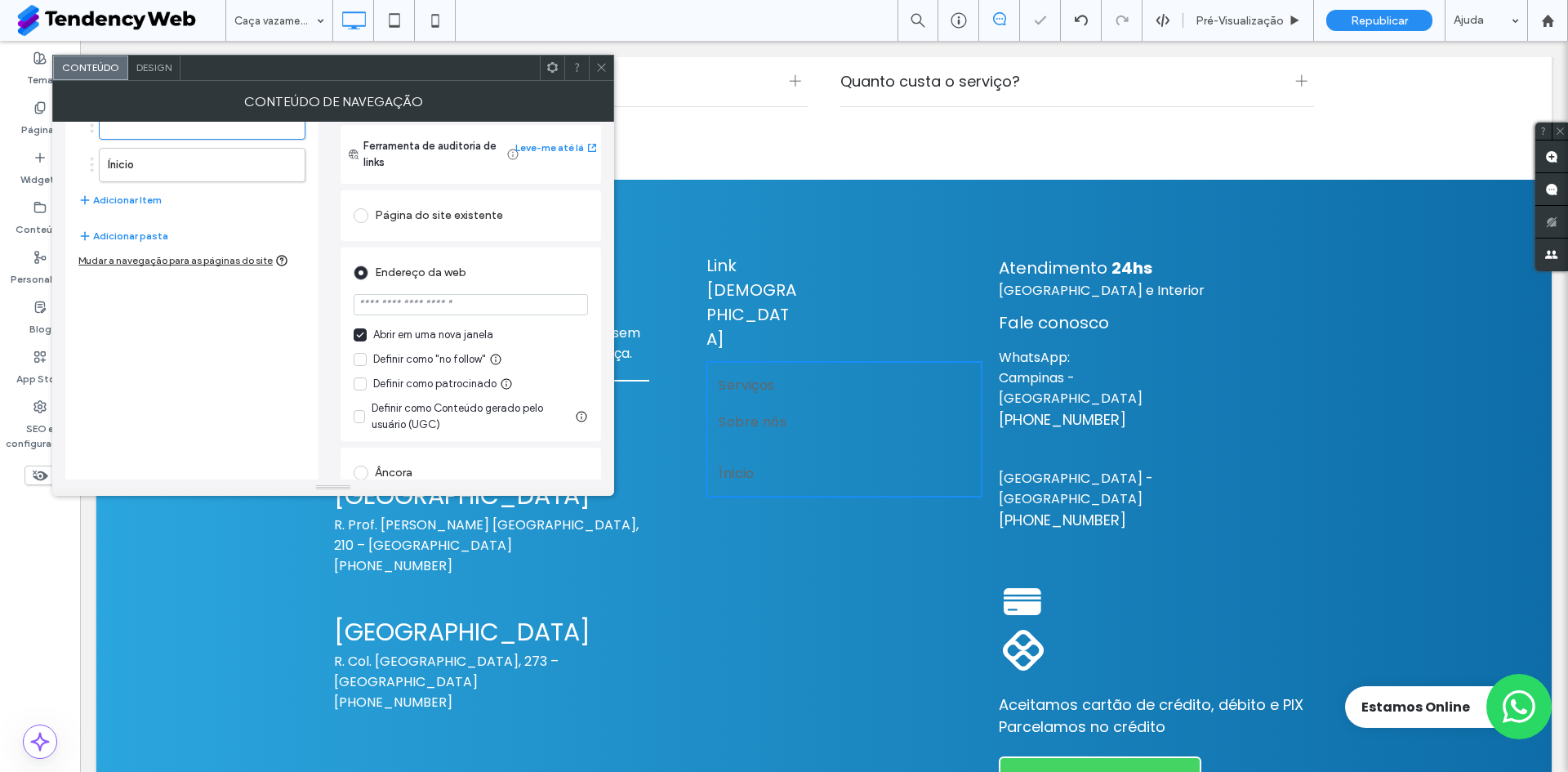
scroll to position [199, 0]
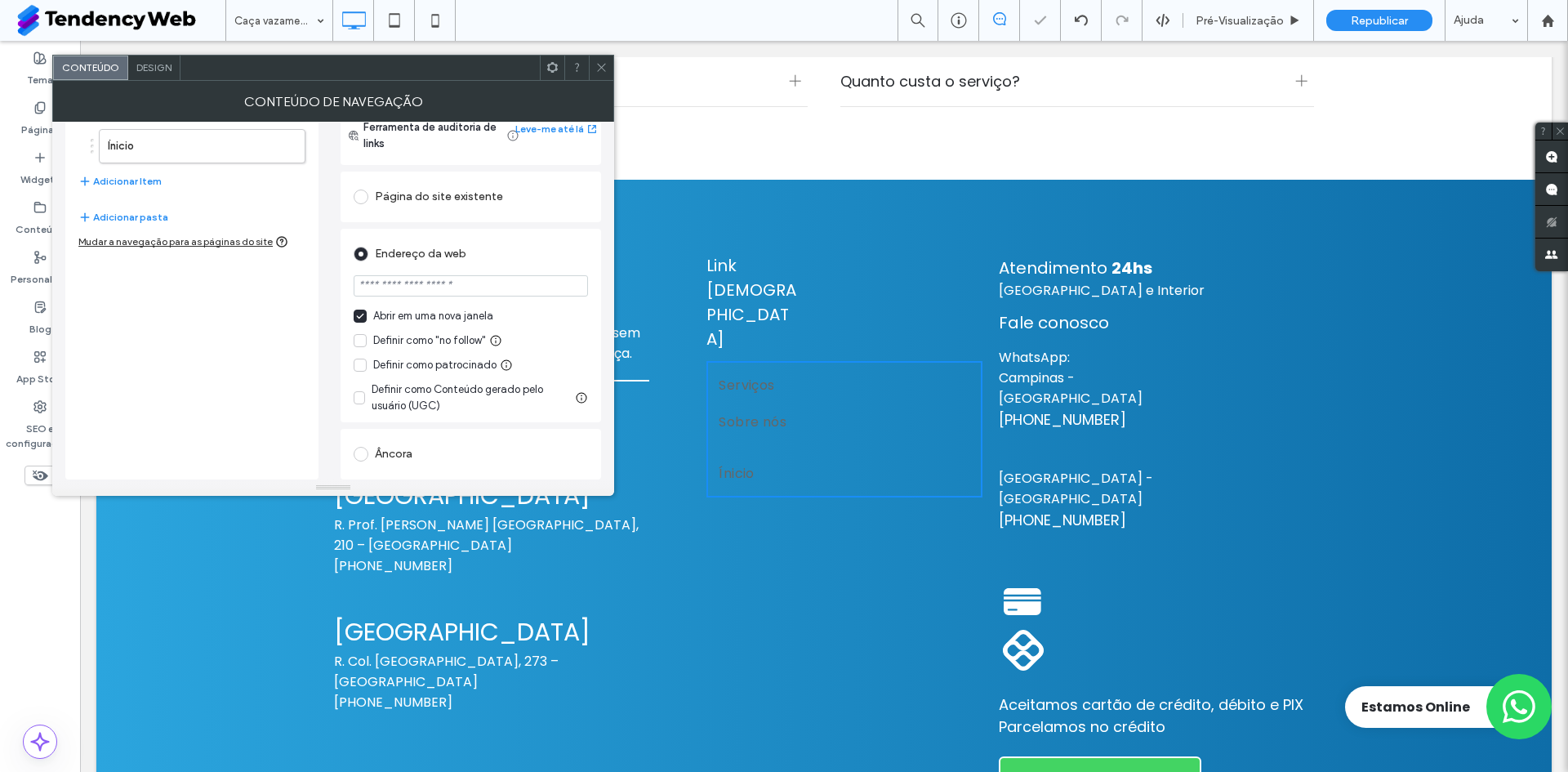
click at [403, 444] on div "Âncora" at bounding box center [470, 454] width 235 height 27
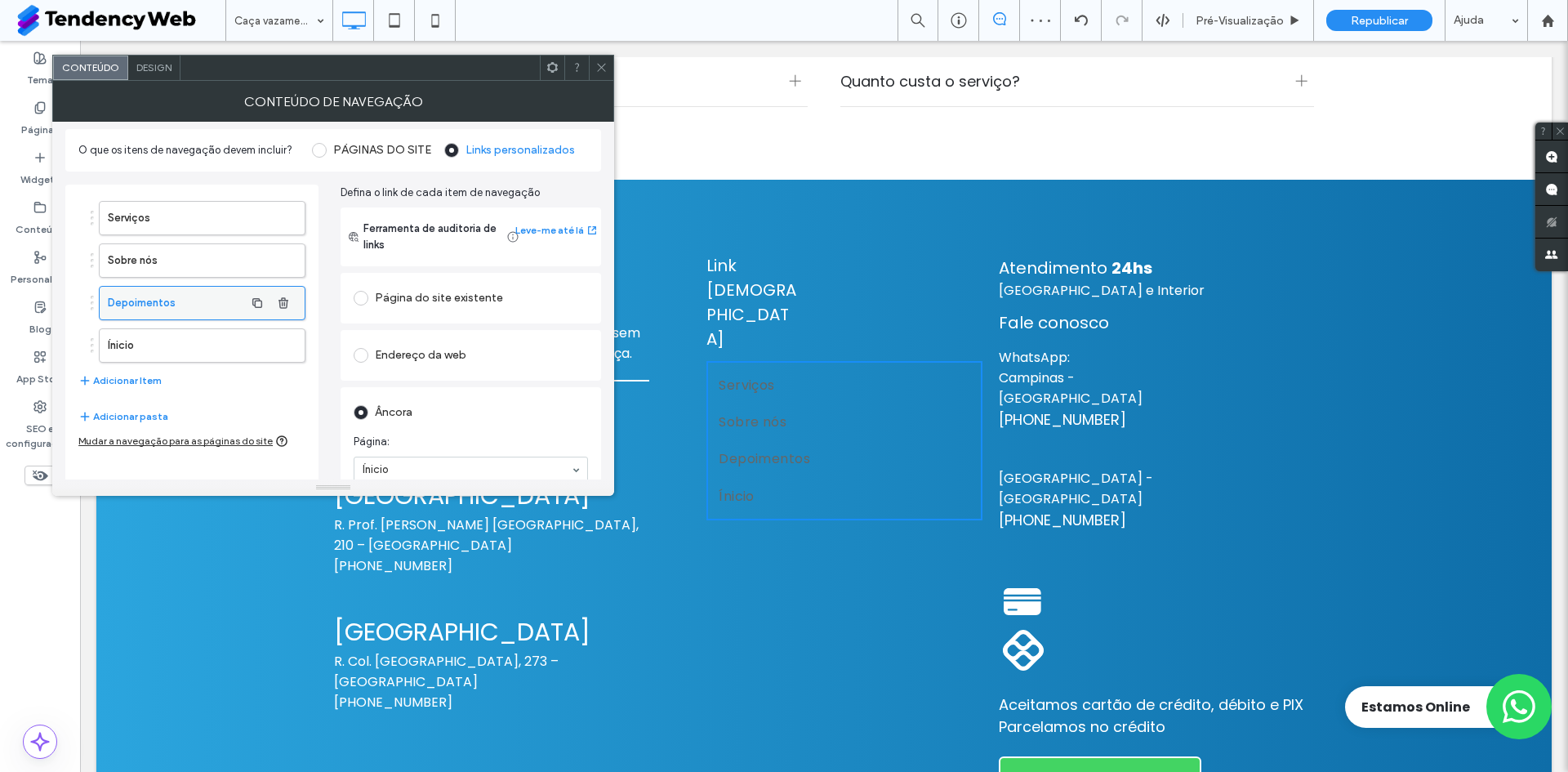
scroll to position [0, 0]
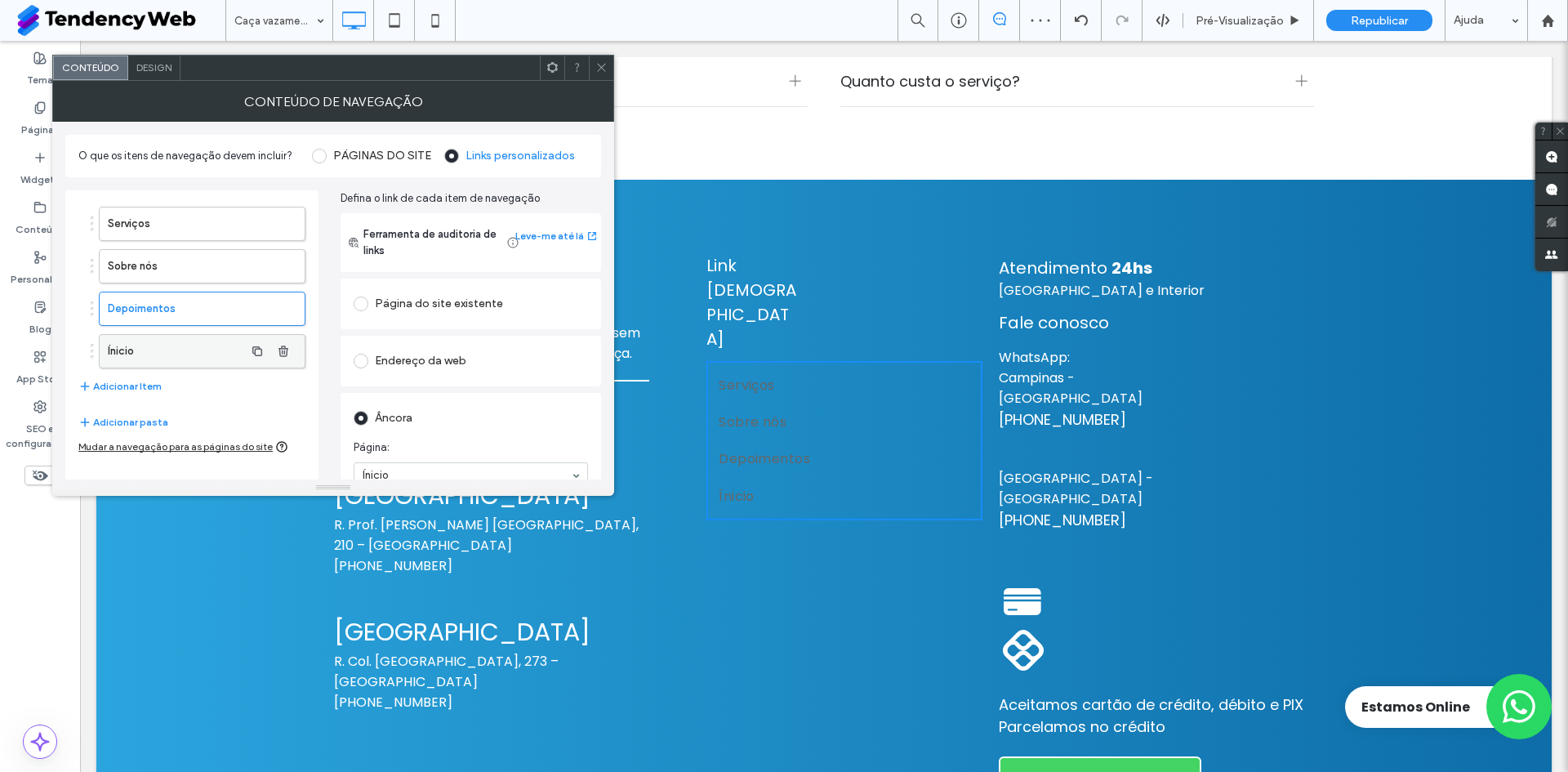
click at [135, 358] on label "Ínicio" at bounding box center [176, 351] width 136 height 32
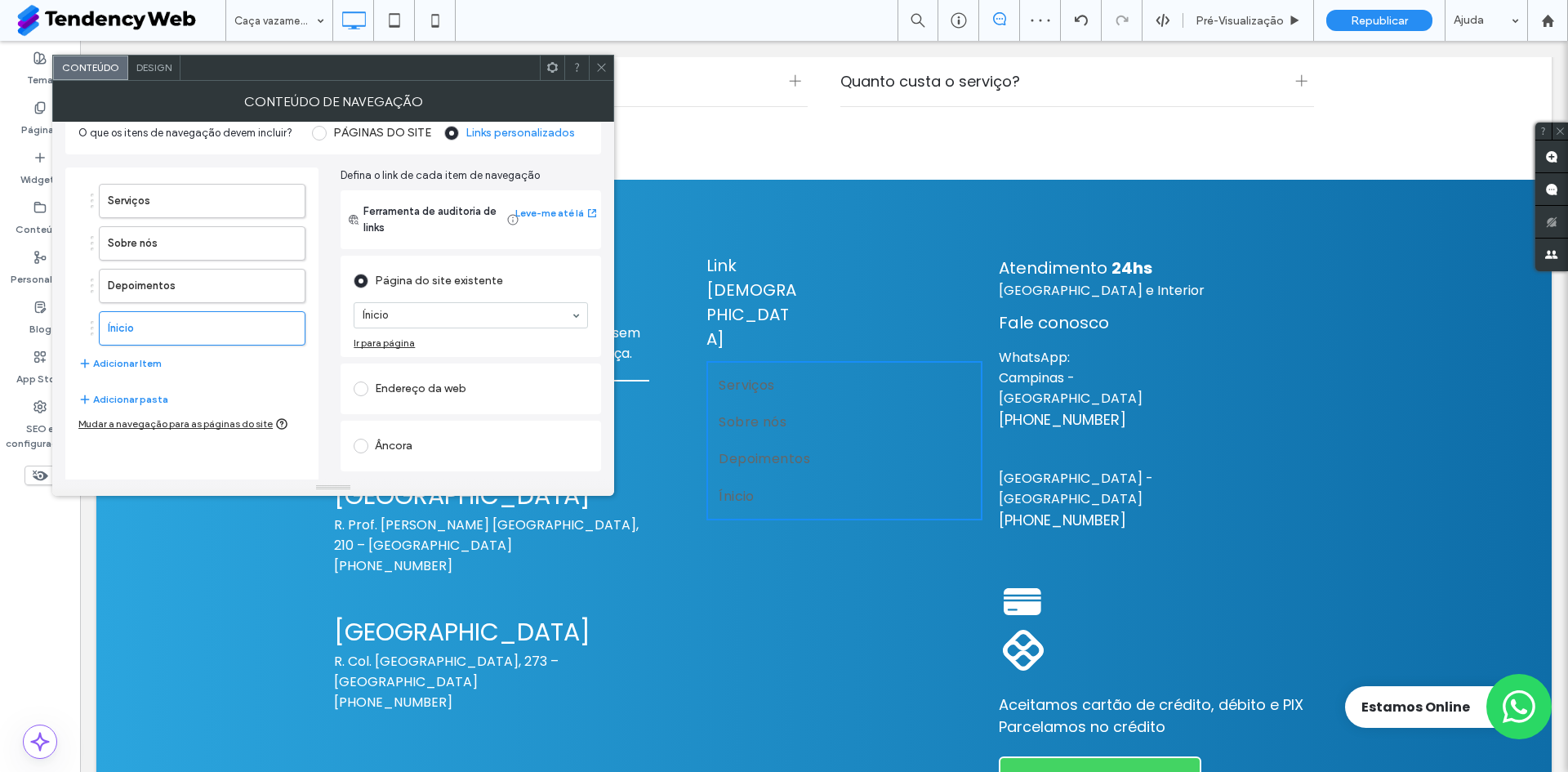
scroll to position [61, 0]
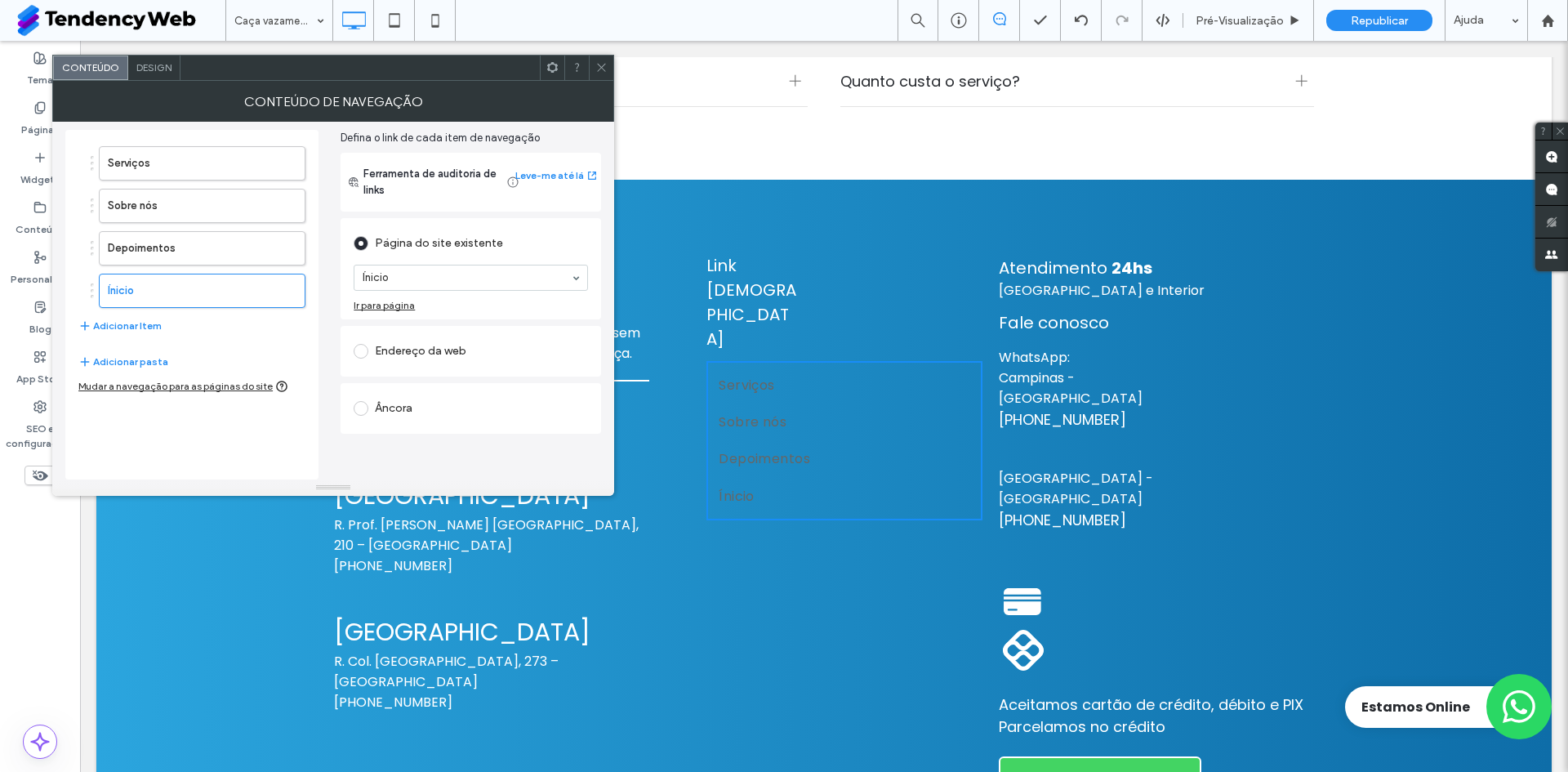
click at [394, 409] on div "Âncora" at bounding box center [470, 409] width 235 height 27
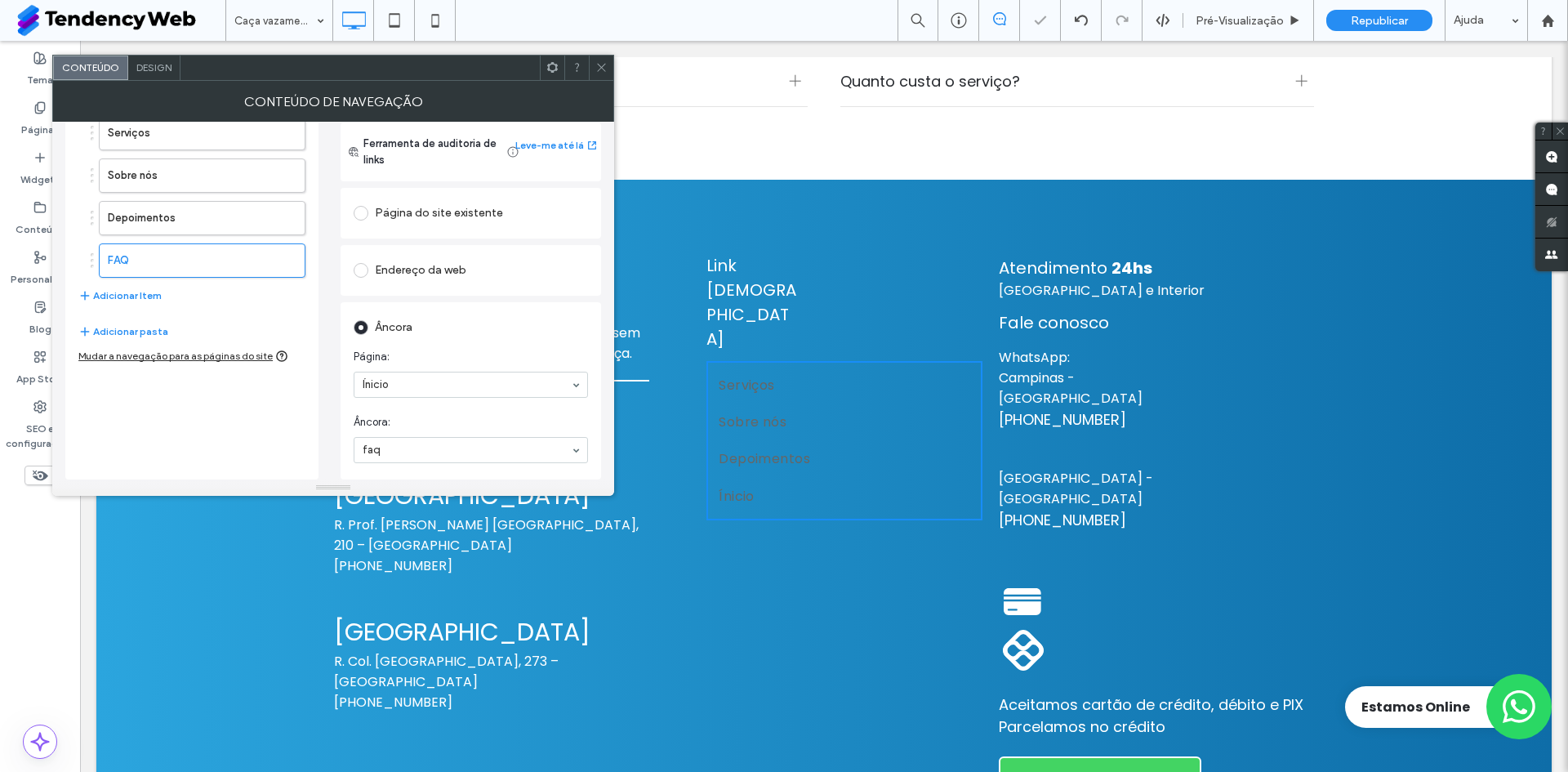
scroll to position [90, 0]
click at [602, 74] on span at bounding box center [601, 68] width 12 height 25
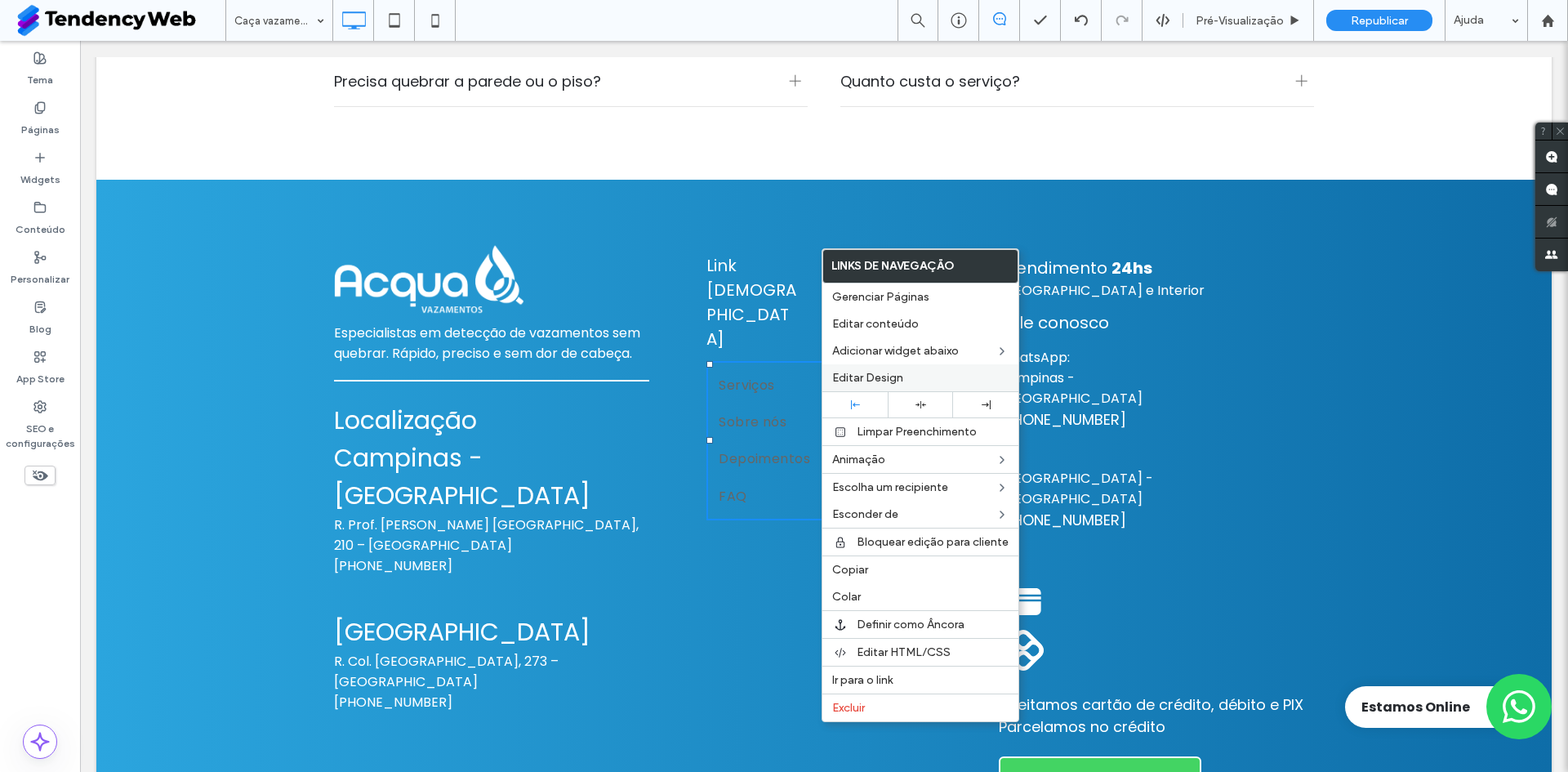
click at [924, 382] on label "Editar Design" at bounding box center [921, 378] width 177 height 14
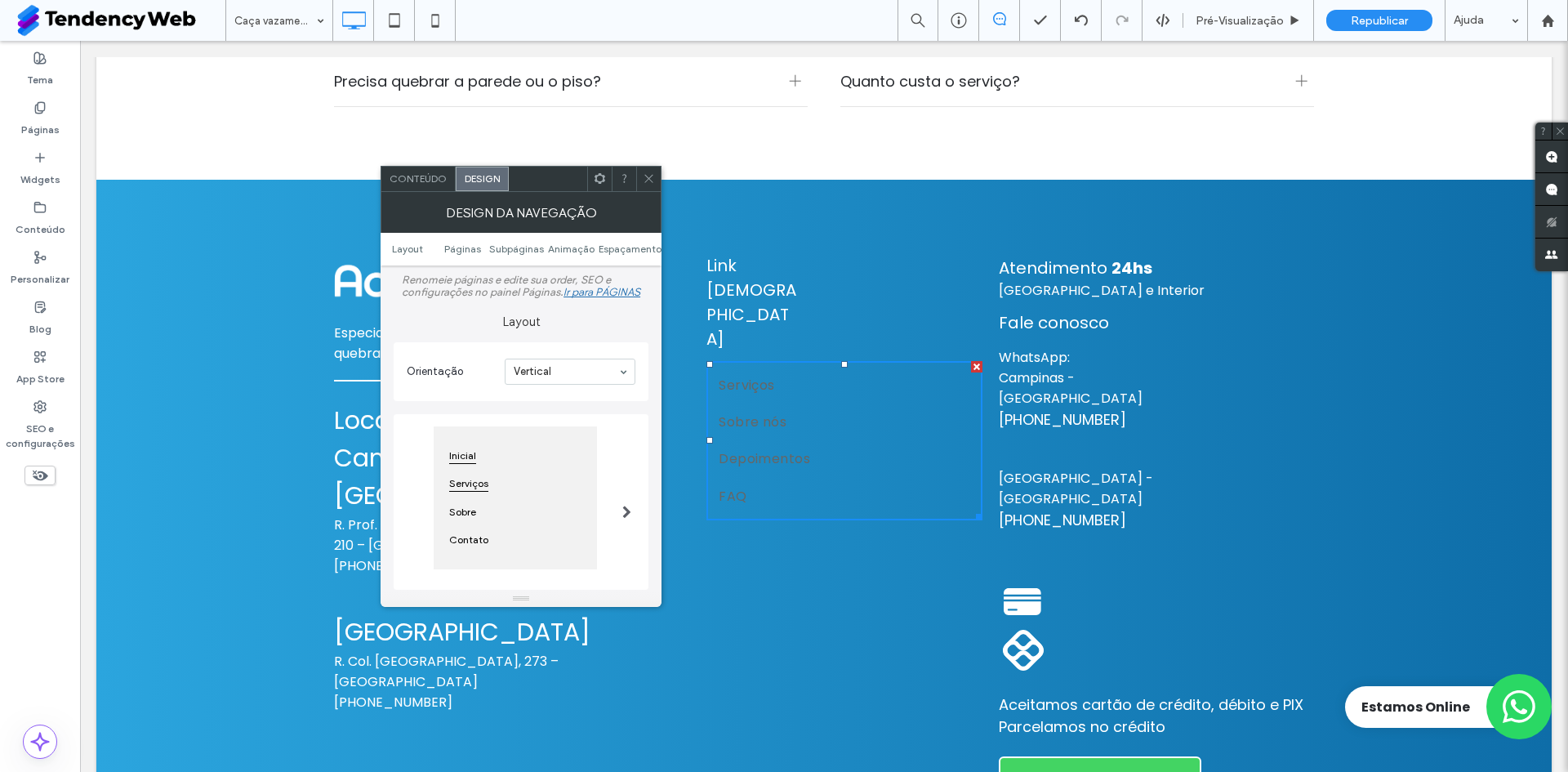
click at [585, 488] on div "Serviços" at bounding box center [515, 483] width 143 height 28
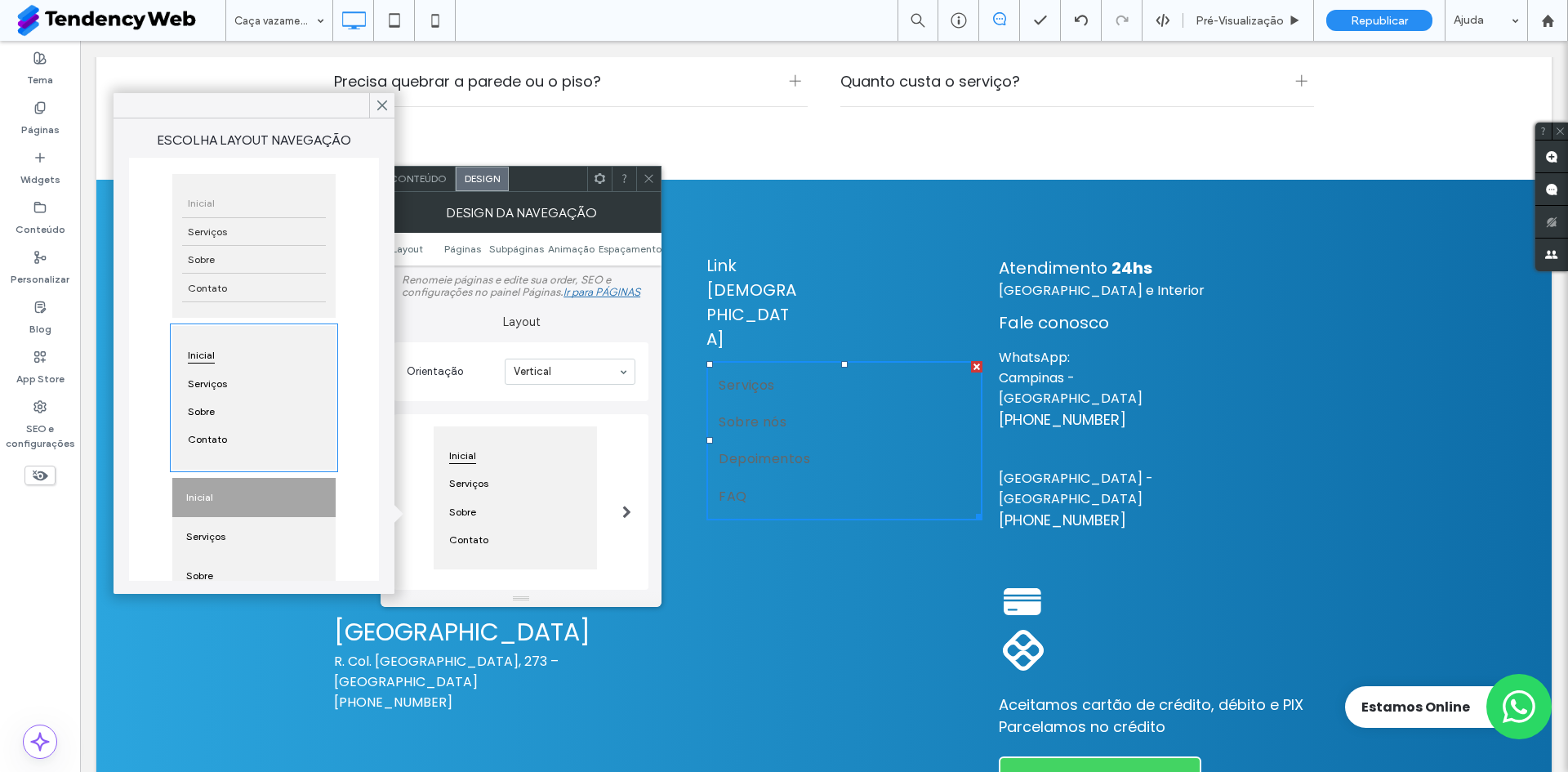
scroll to position [272, 0]
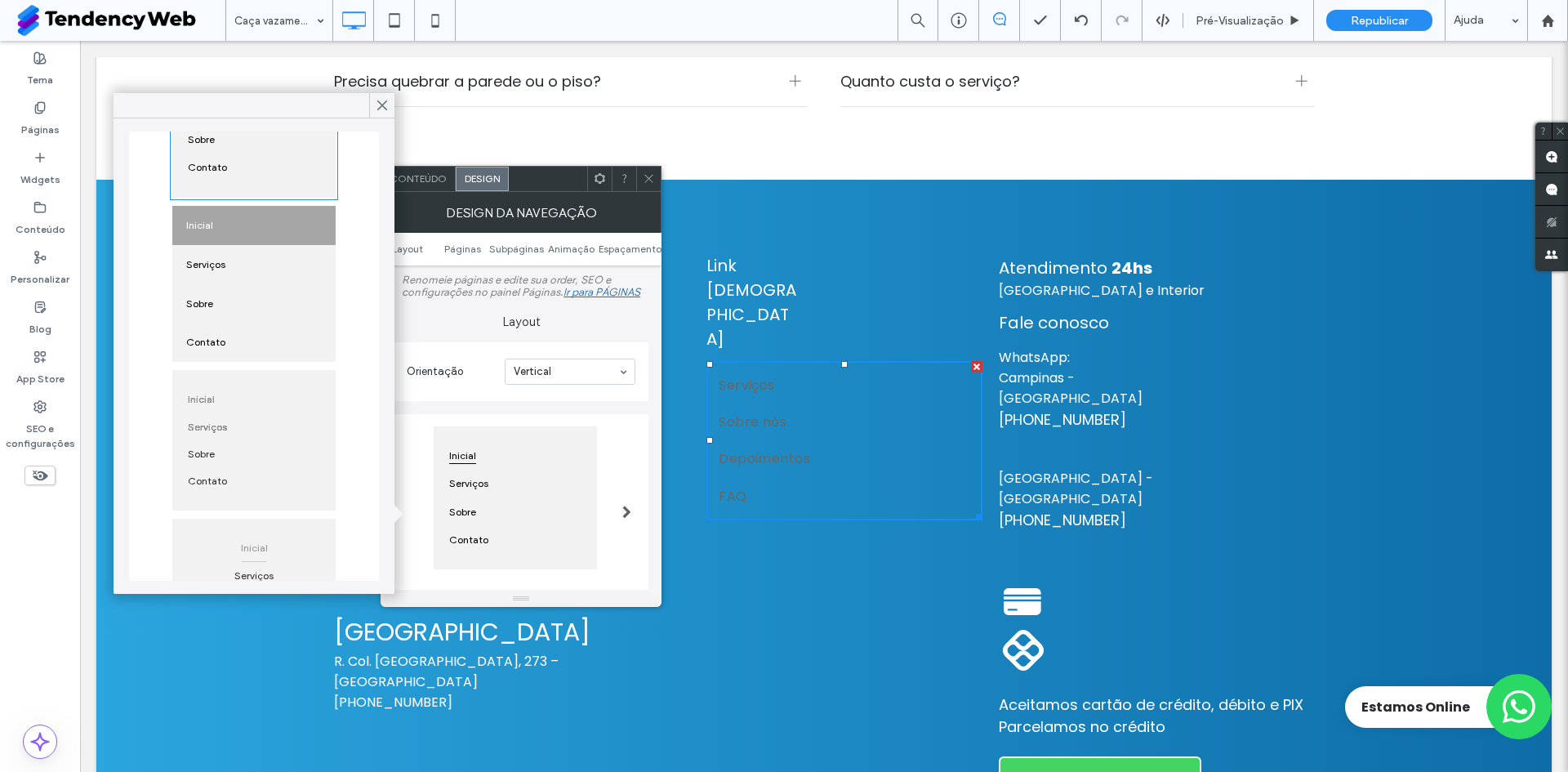
click at [197, 424] on span "Serviços" at bounding box center [208, 425] width 51 height 27
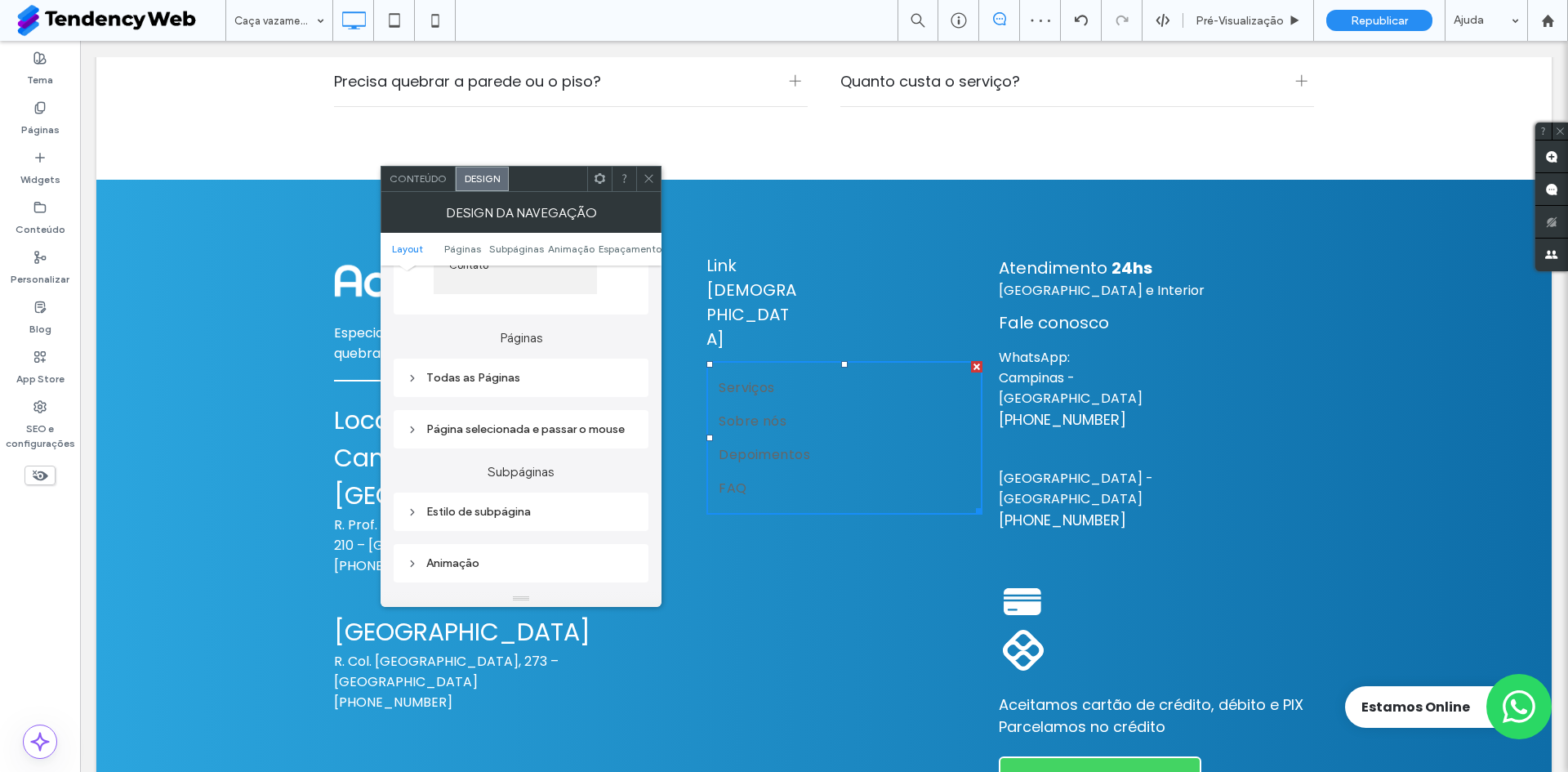
click at [619, 299] on div at bounding box center [626, 229] width 33 height 182
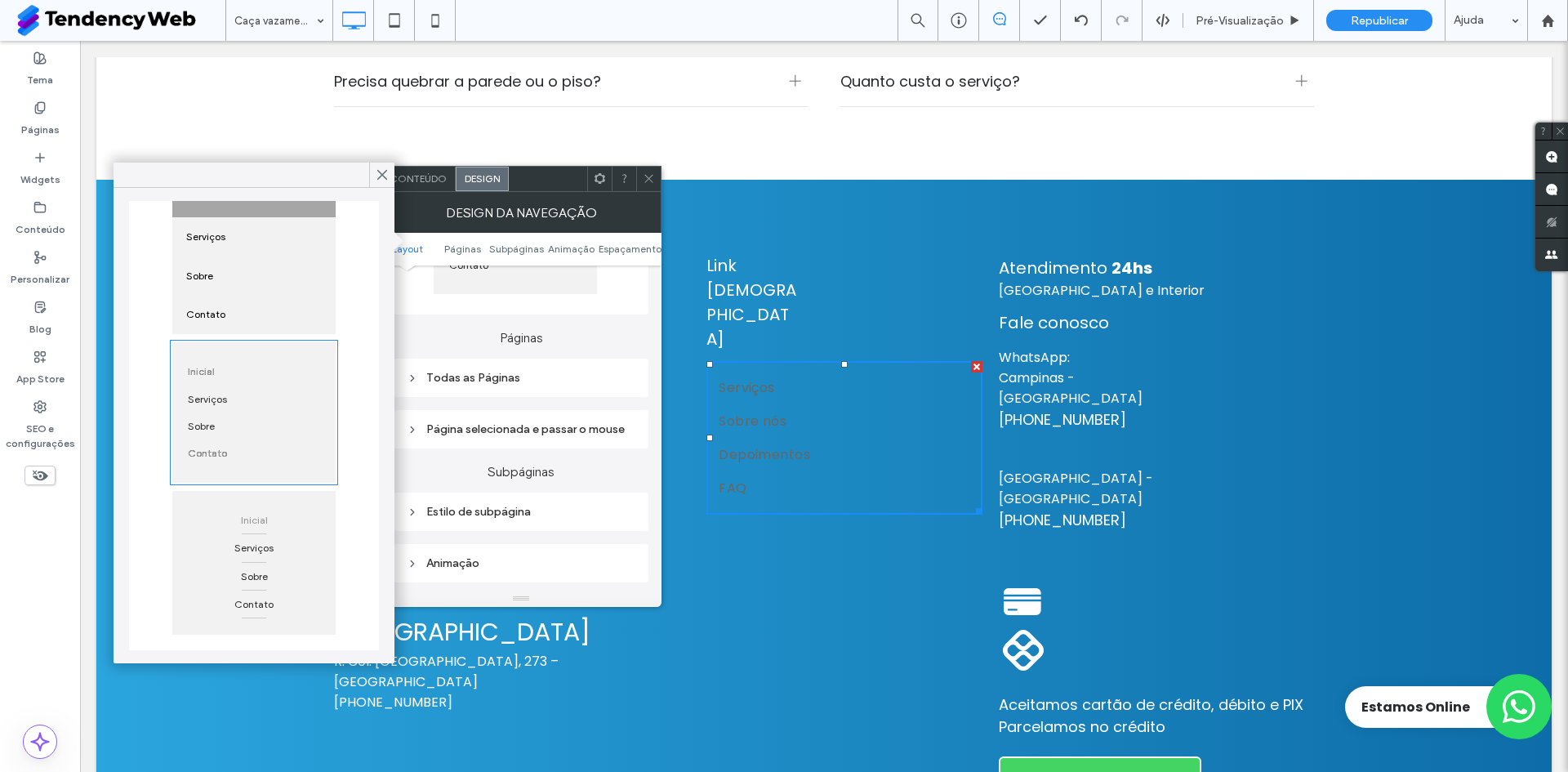
scroll to position [374, 0]
click at [590, 368] on div "Páginas Todas as Páginas Página selecionada e passar o mouse" at bounding box center [521, 381] width 255 height 134
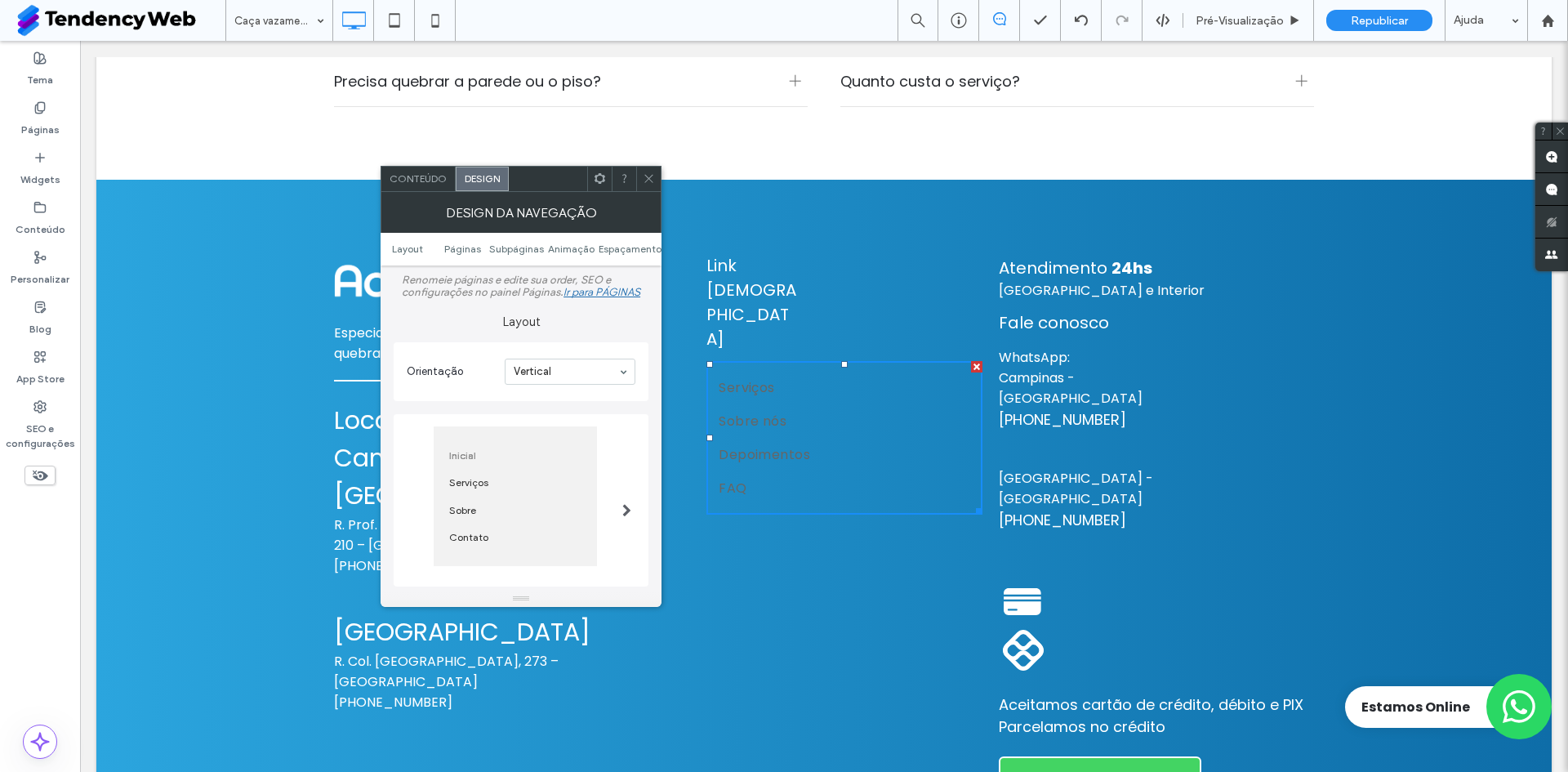
scroll to position [272, 0]
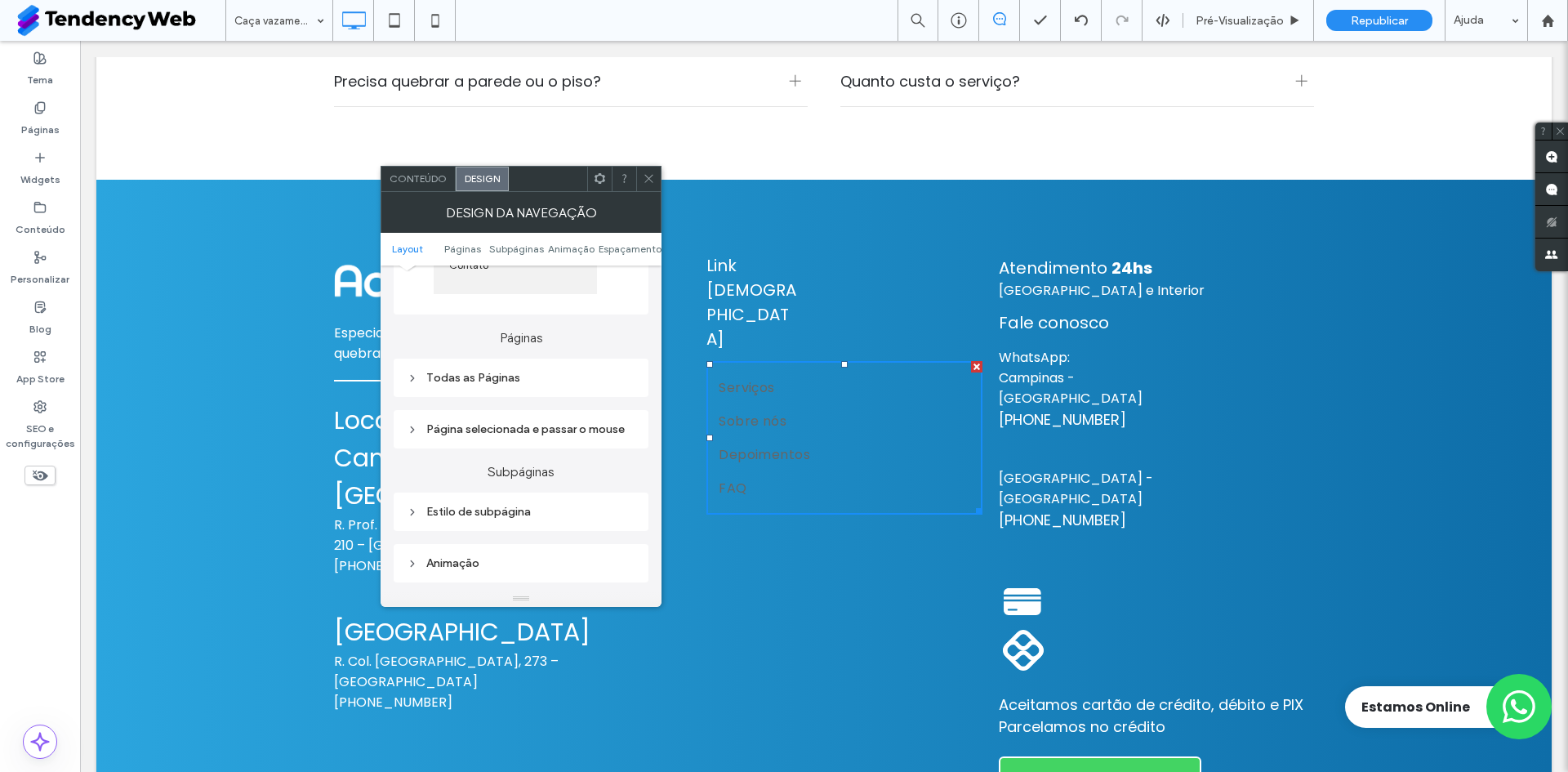
click at [492, 397] on div "Todas as Páginas" at bounding box center [521, 377] width 255 height 38
click at [492, 382] on div "Todas as Páginas" at bounding box center [520, 378] width 229 height 22
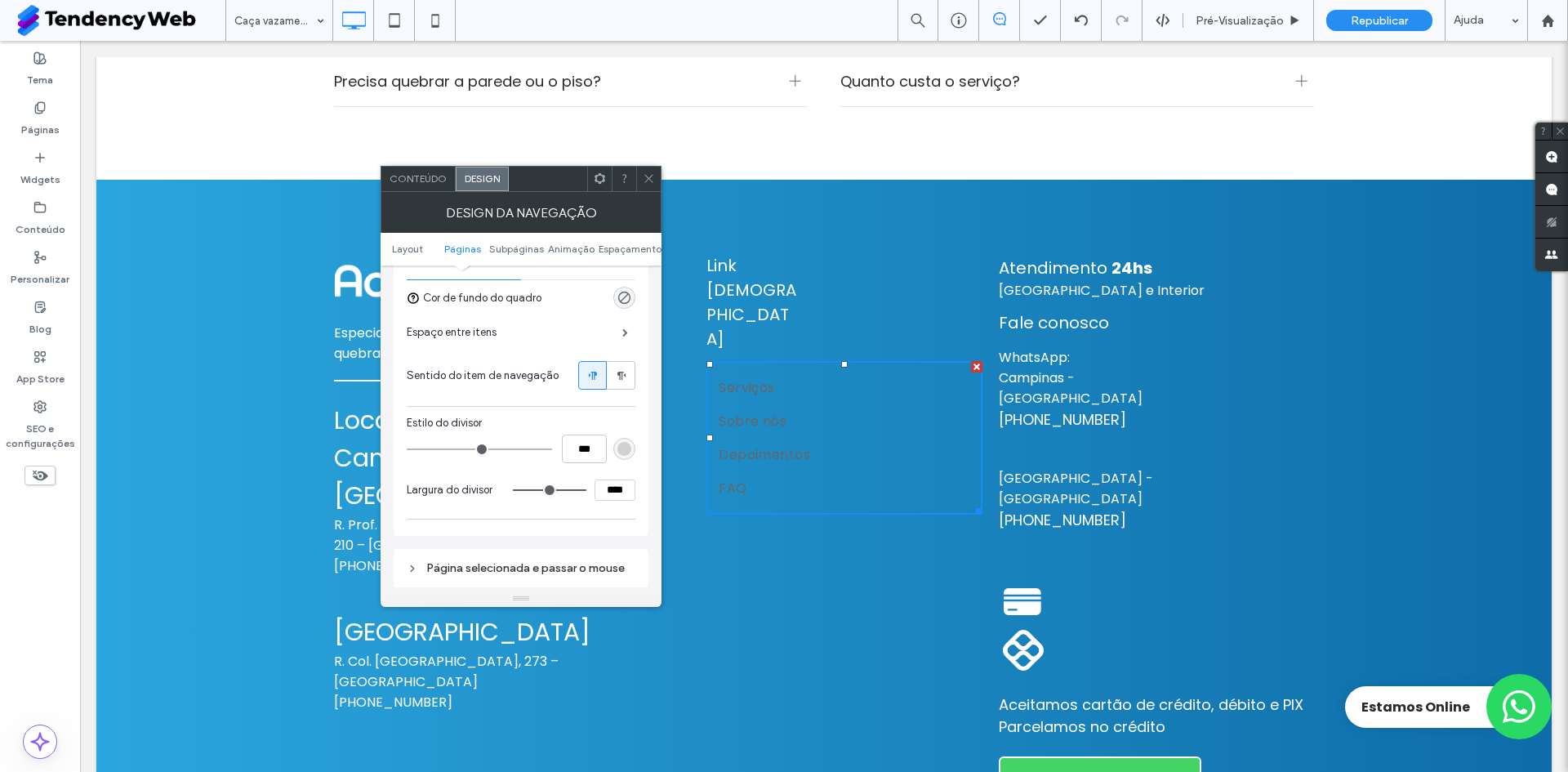
scroll to position [409, 0]
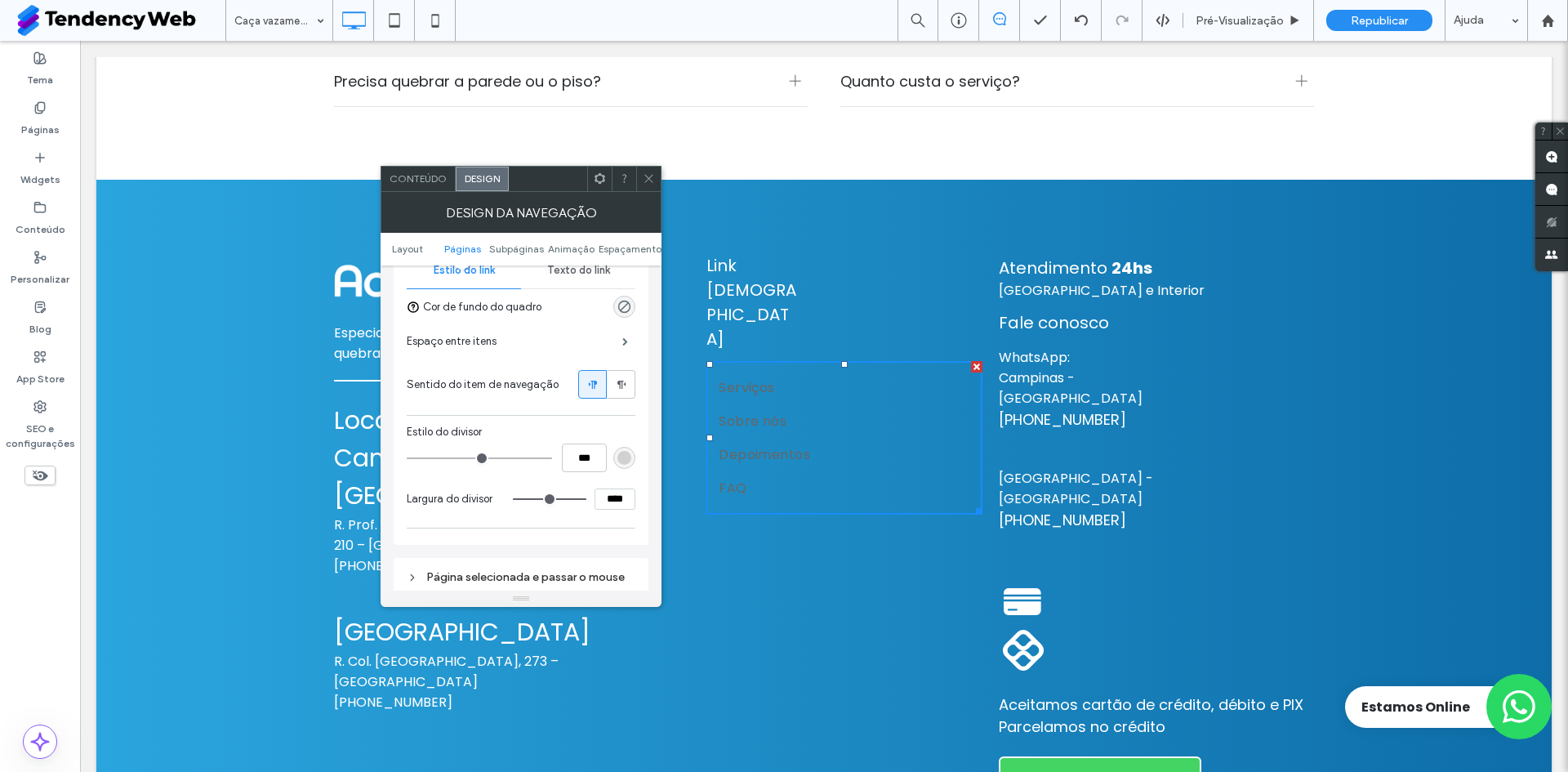
click at [582, 277] on span "Texto do link" at bounding box center [578, 270] width 63 height 13
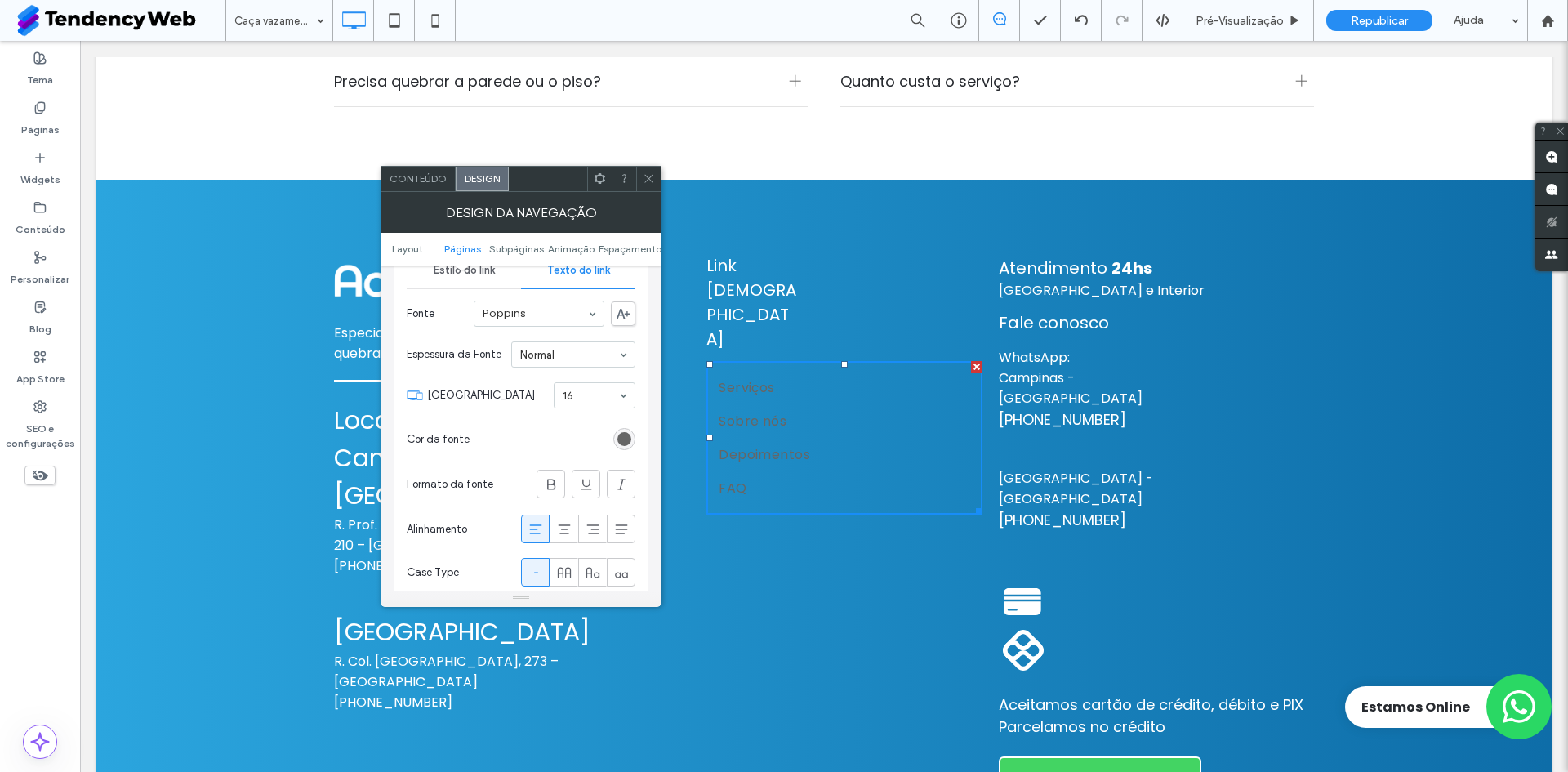
click at [622, 446] on div "rgb(102, 102, 102)" at bounding box center [624, 439] width 14 height 14
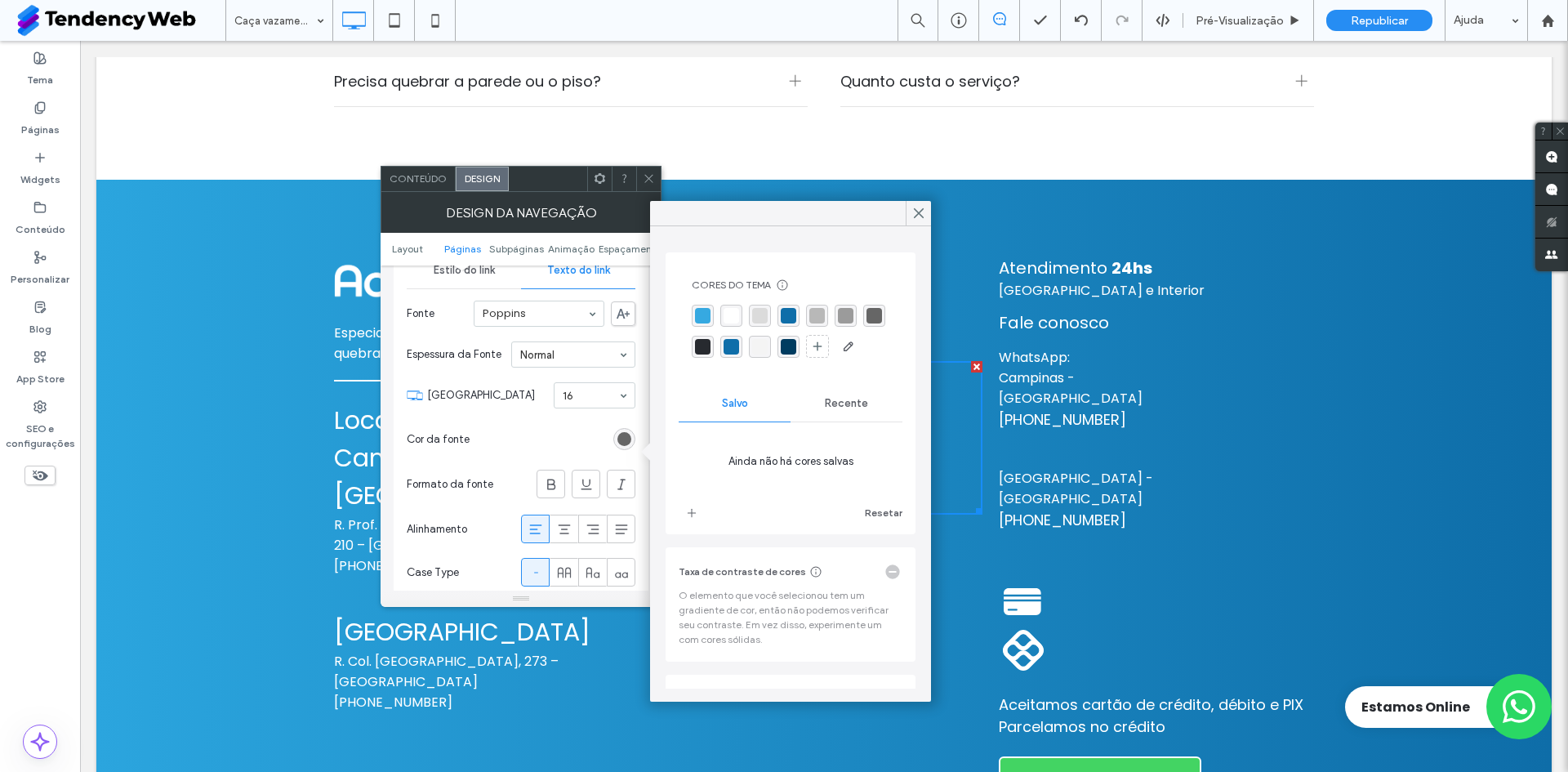
click at [731, 313] on div "rgba(255,255,255,1)" at bounding box center [731, 316] width 16 height 16
click at [517, 454] on div at bounding box center [556, 439] width 159 height 28
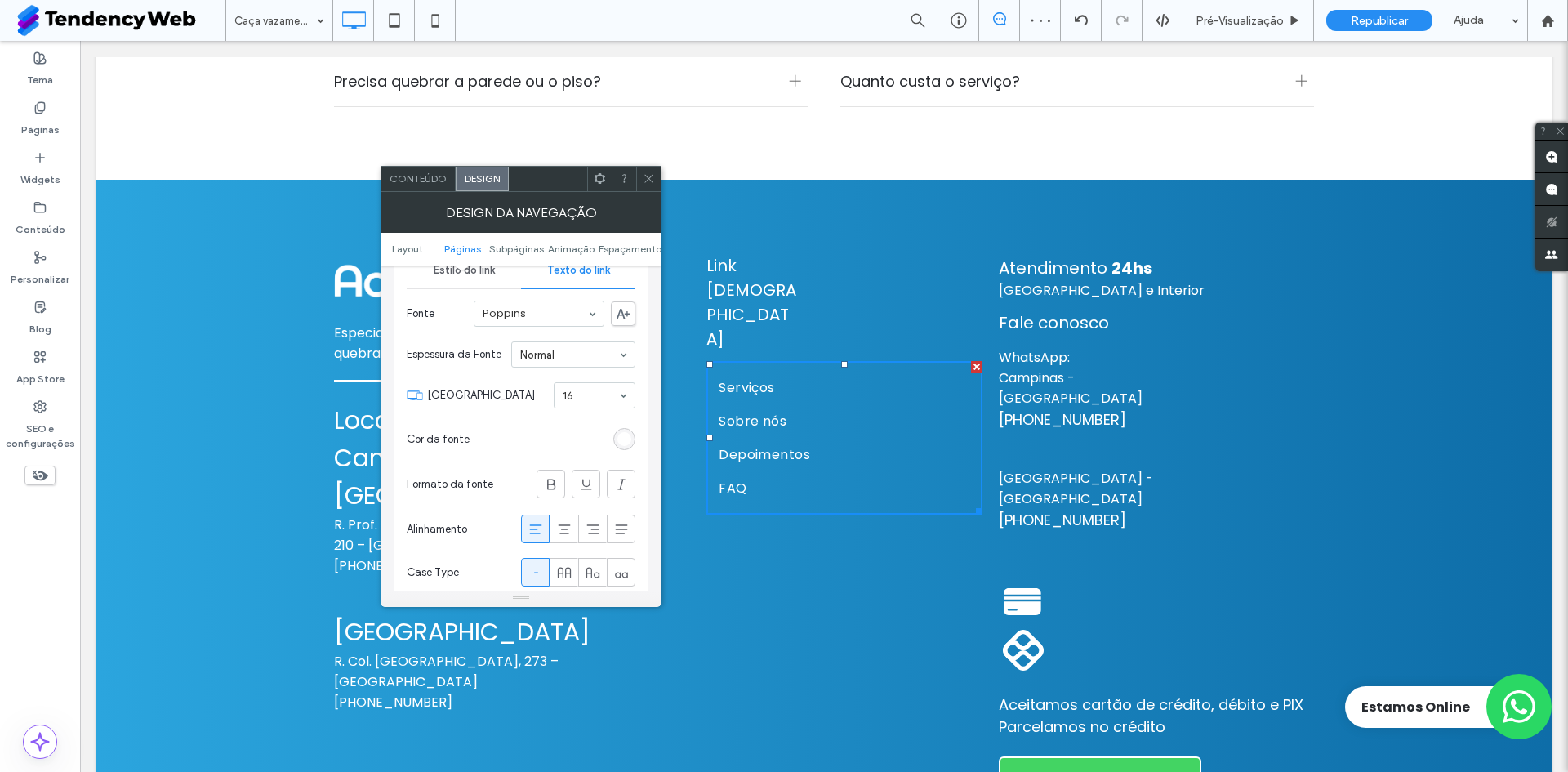
click at [649, 178] on use at bounding box center [648, 179] width 8 height 8
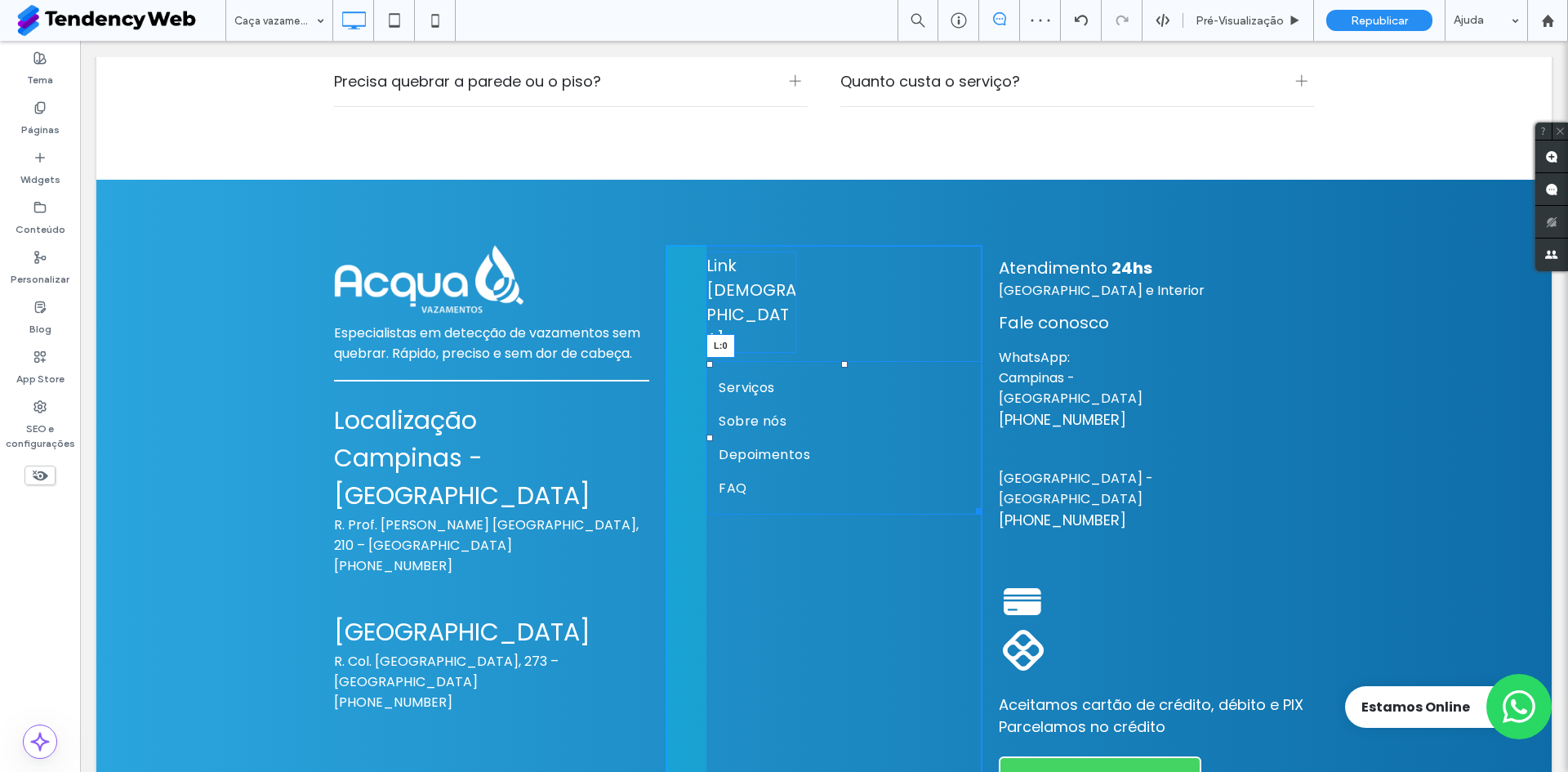
drag, startPoint x: 695, startPoint y: 308, endPoint x: 763, endPoint y: 350, distance: 79.9
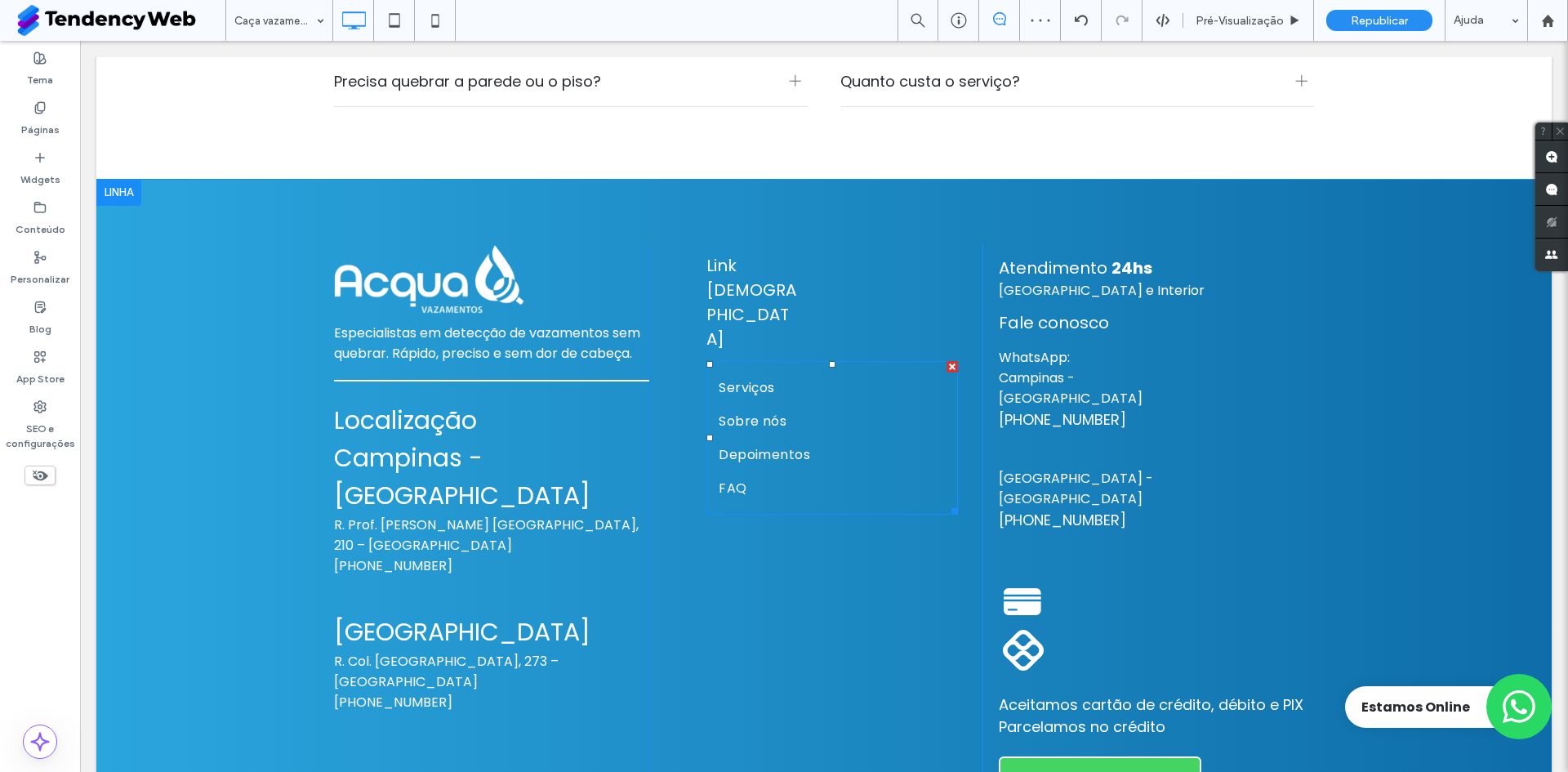
click at [667, 289] on div "Link Úteis Click To Paste Serviços Sobre nós Depoimentos FAQ" at bounding box center [824, 526] width 317 height 562
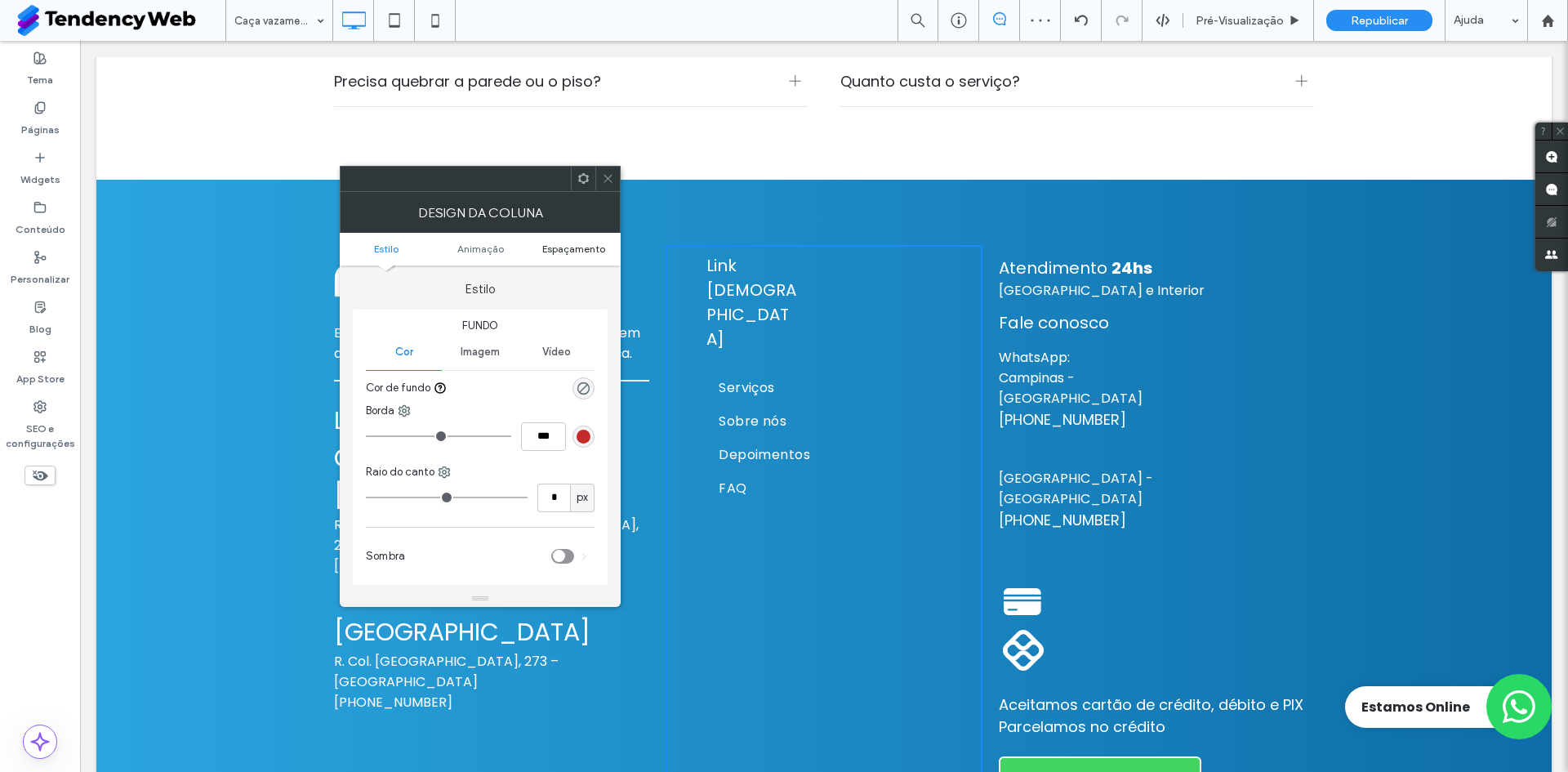
click at [581, 254] on span "Espaçamento" at bounding box center [573, 248] width 63 height 12
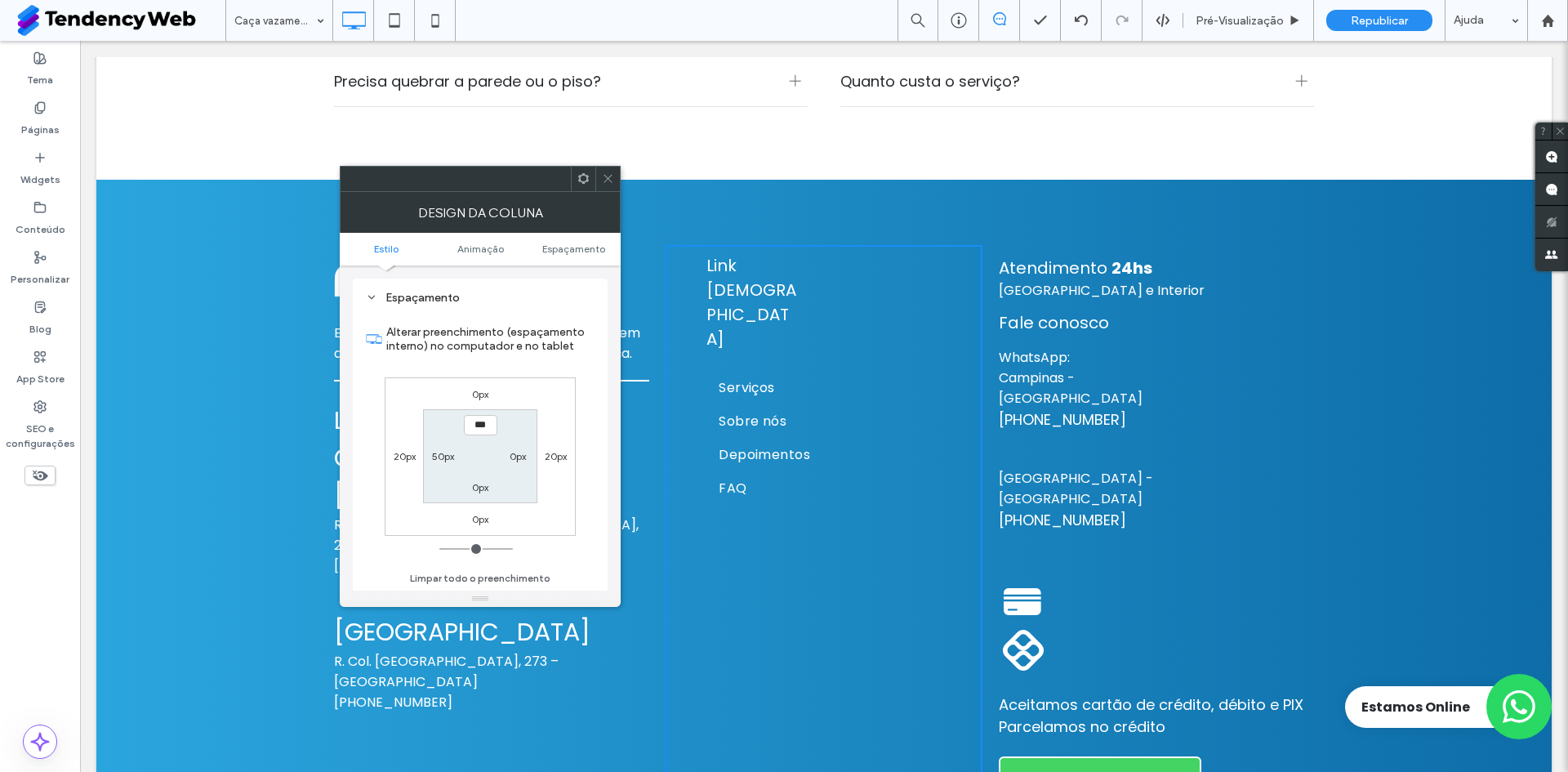
scroll to position [371, 0]
type input "**"
type input "****"
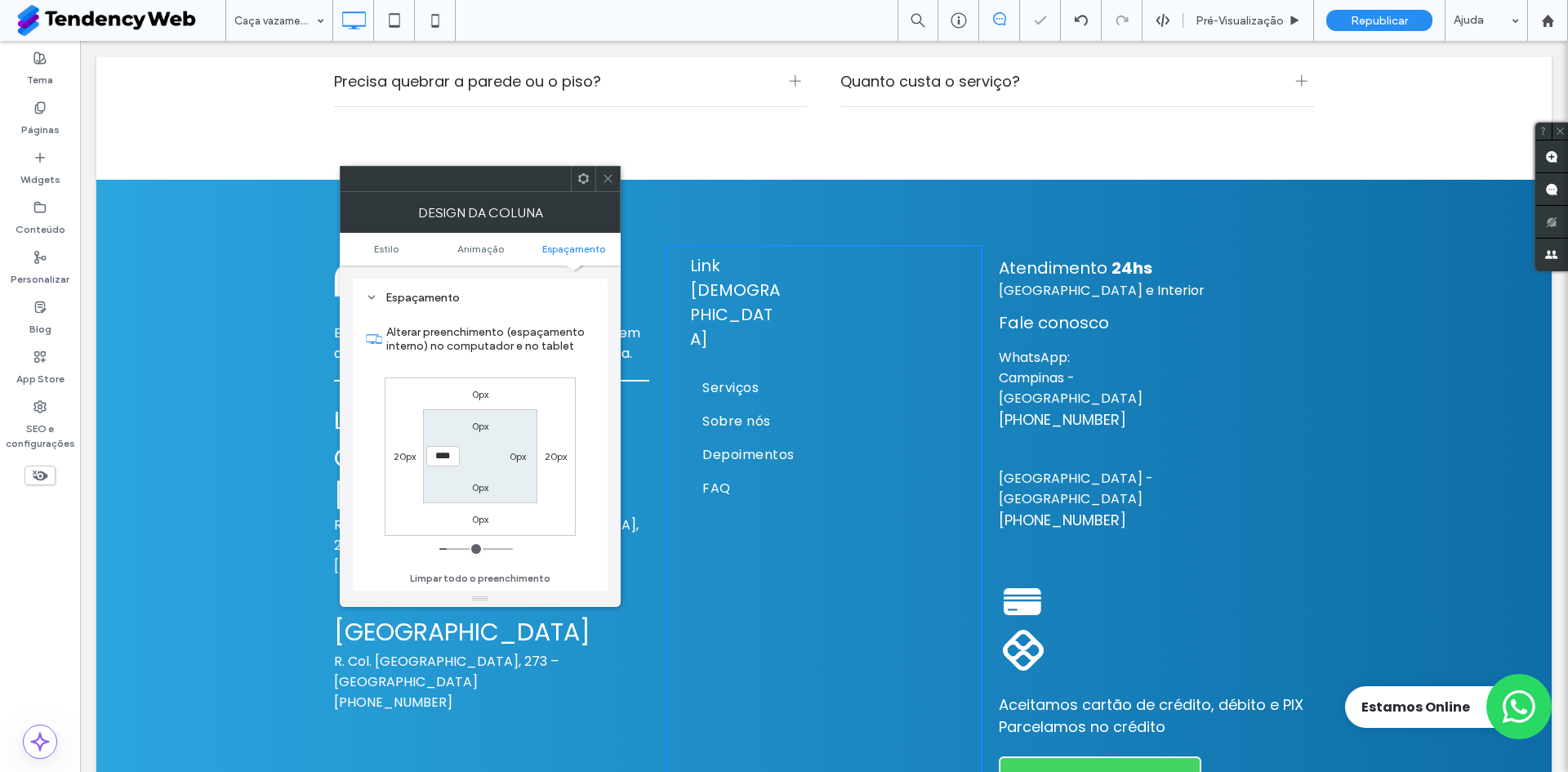
click at [616, 179] on div at bounding box center [607, 179] width 25 height 25
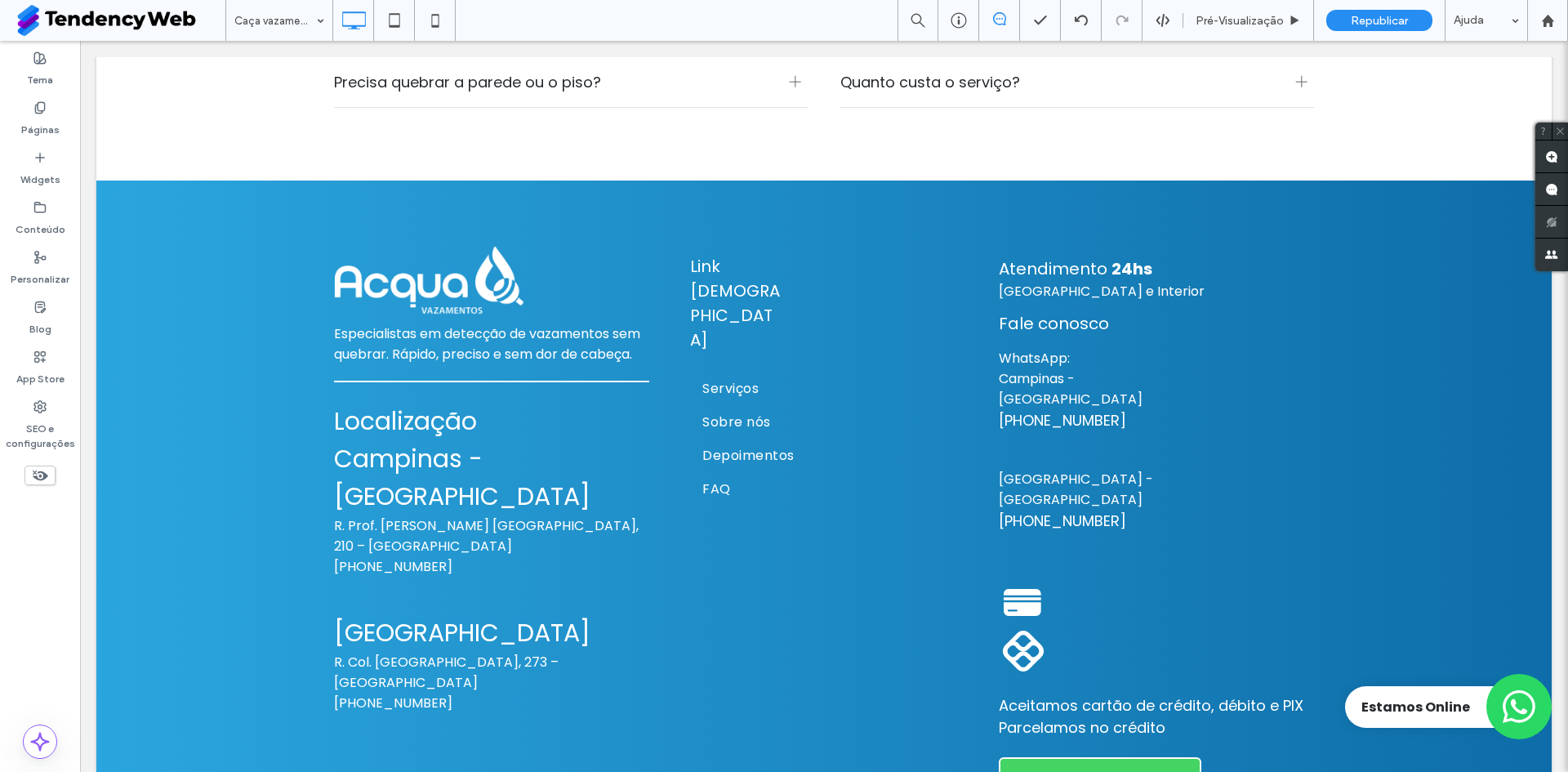
scroll to position [4183, 0]
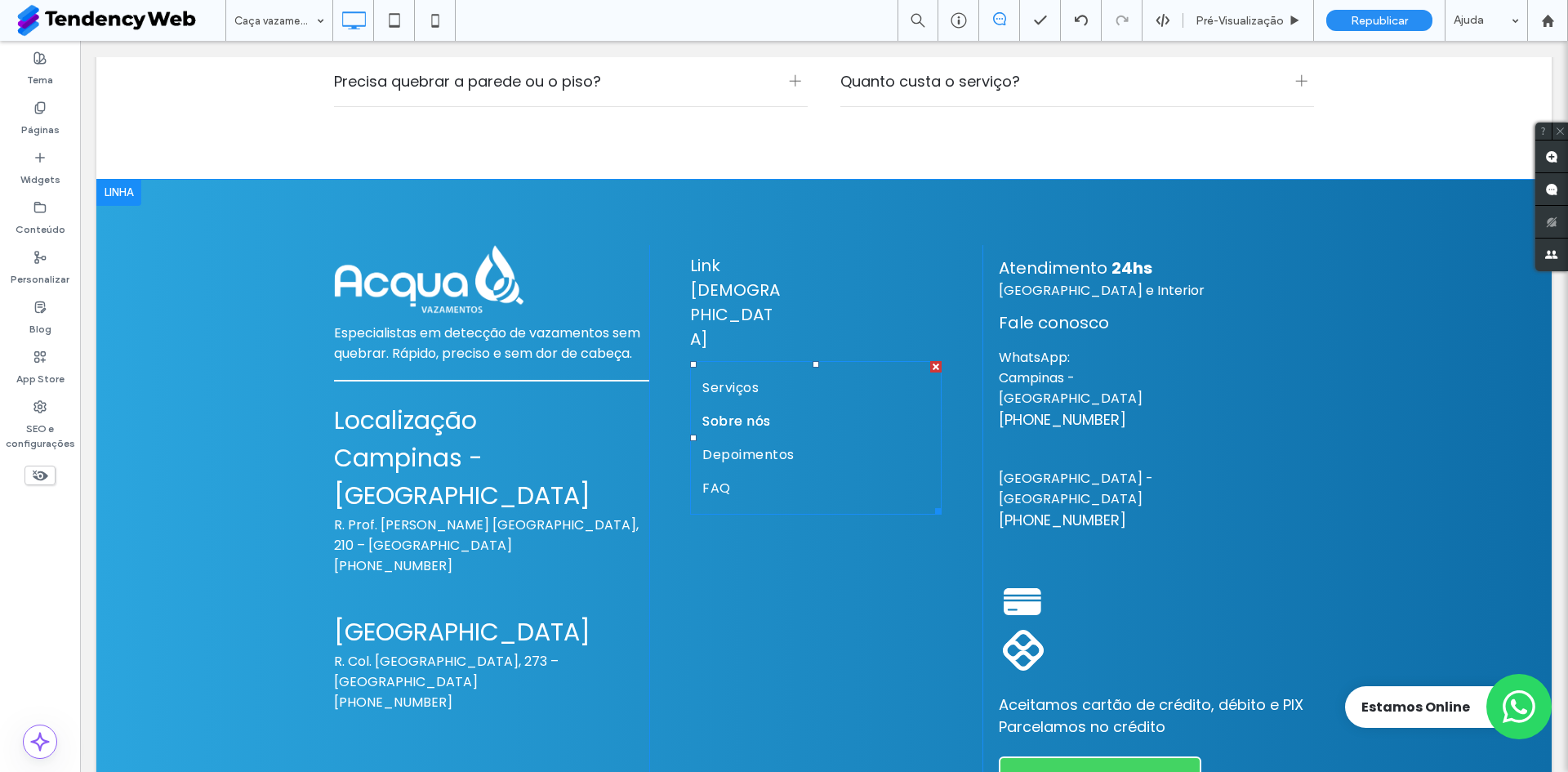
click at [835, 405] on link "Sobre nós" at bounding box center [815, 421] width 227 height 33
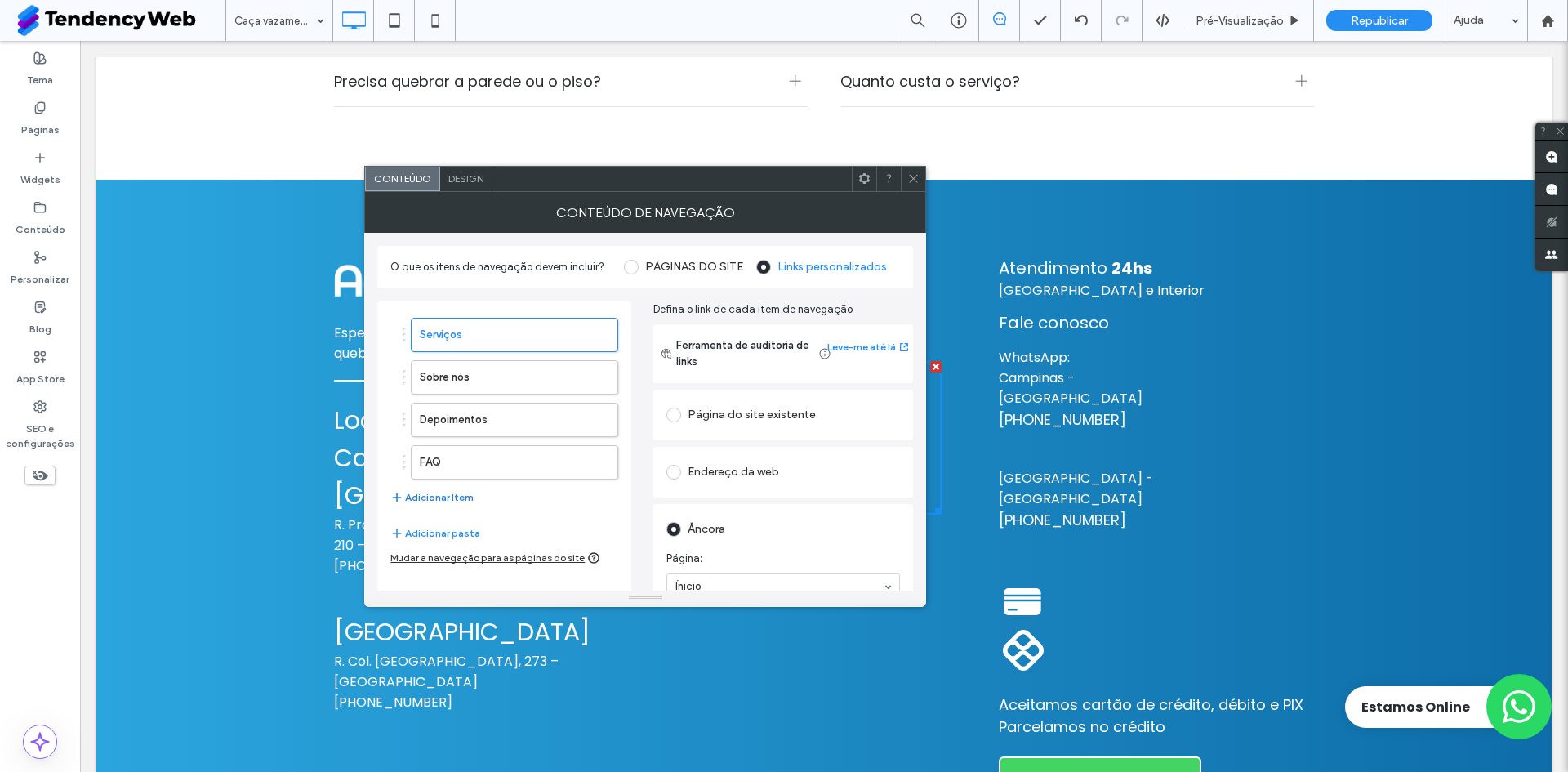
click at [453, 498] on button "Adicionar Item" at bounding box center [432, 498] width 83 height 20
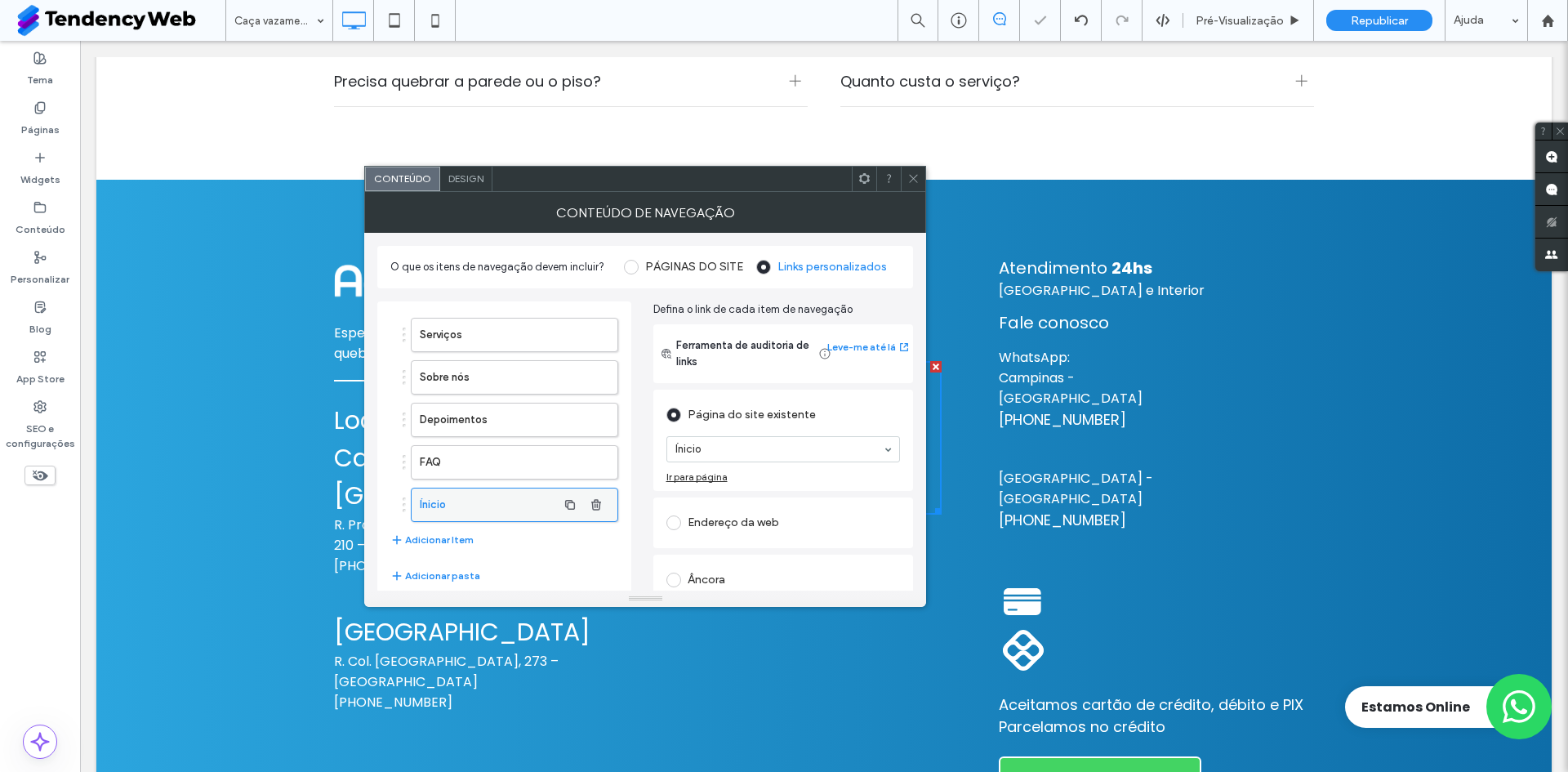
click at [472, 494] on label "Ínicio" at bounding box center [488, 504] width 136 height 32
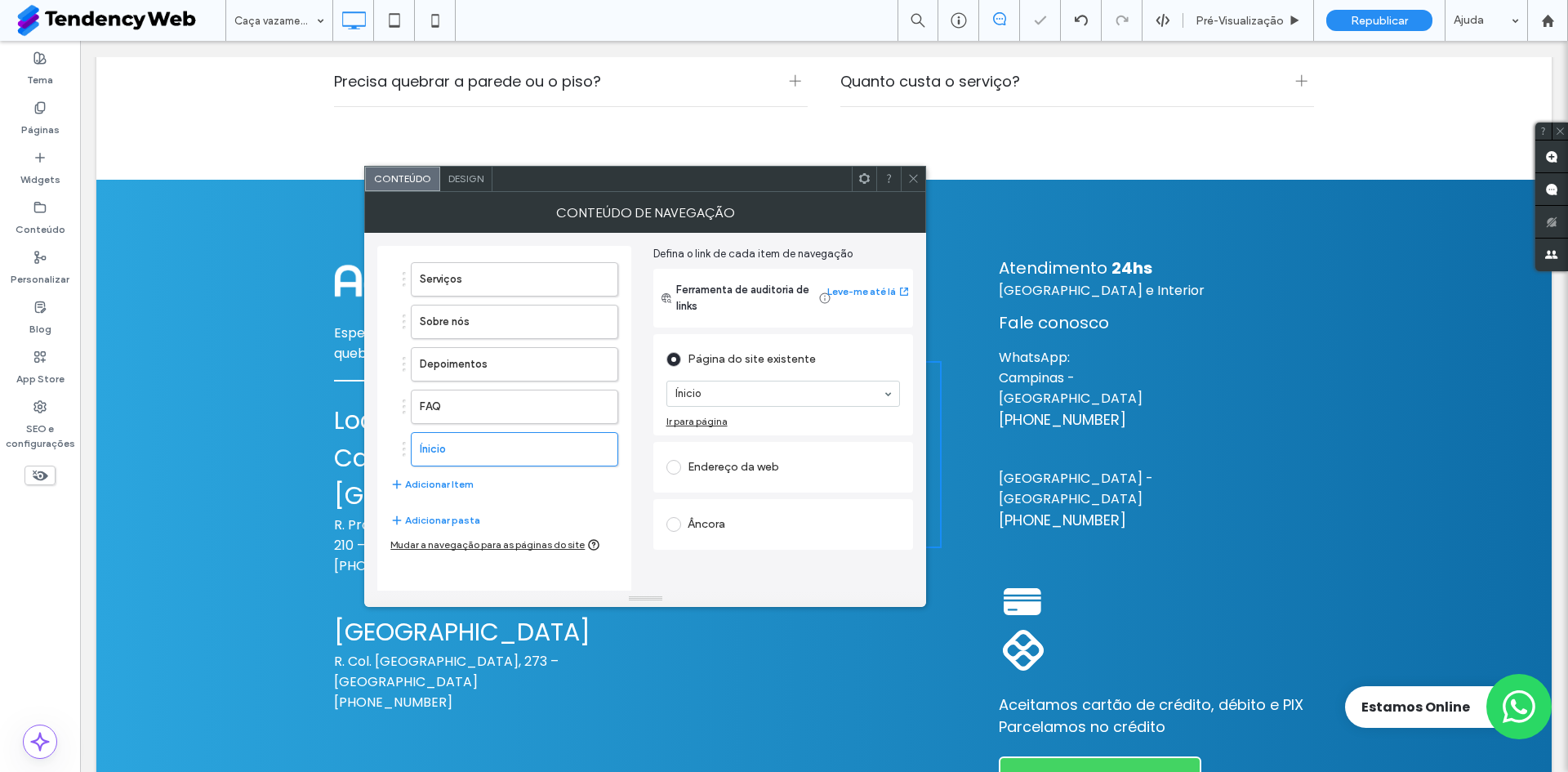
scroll to position [61, 0]
click at [707, 515] on div "Âncora" at bounding box center [784, 520] width 235 height 27
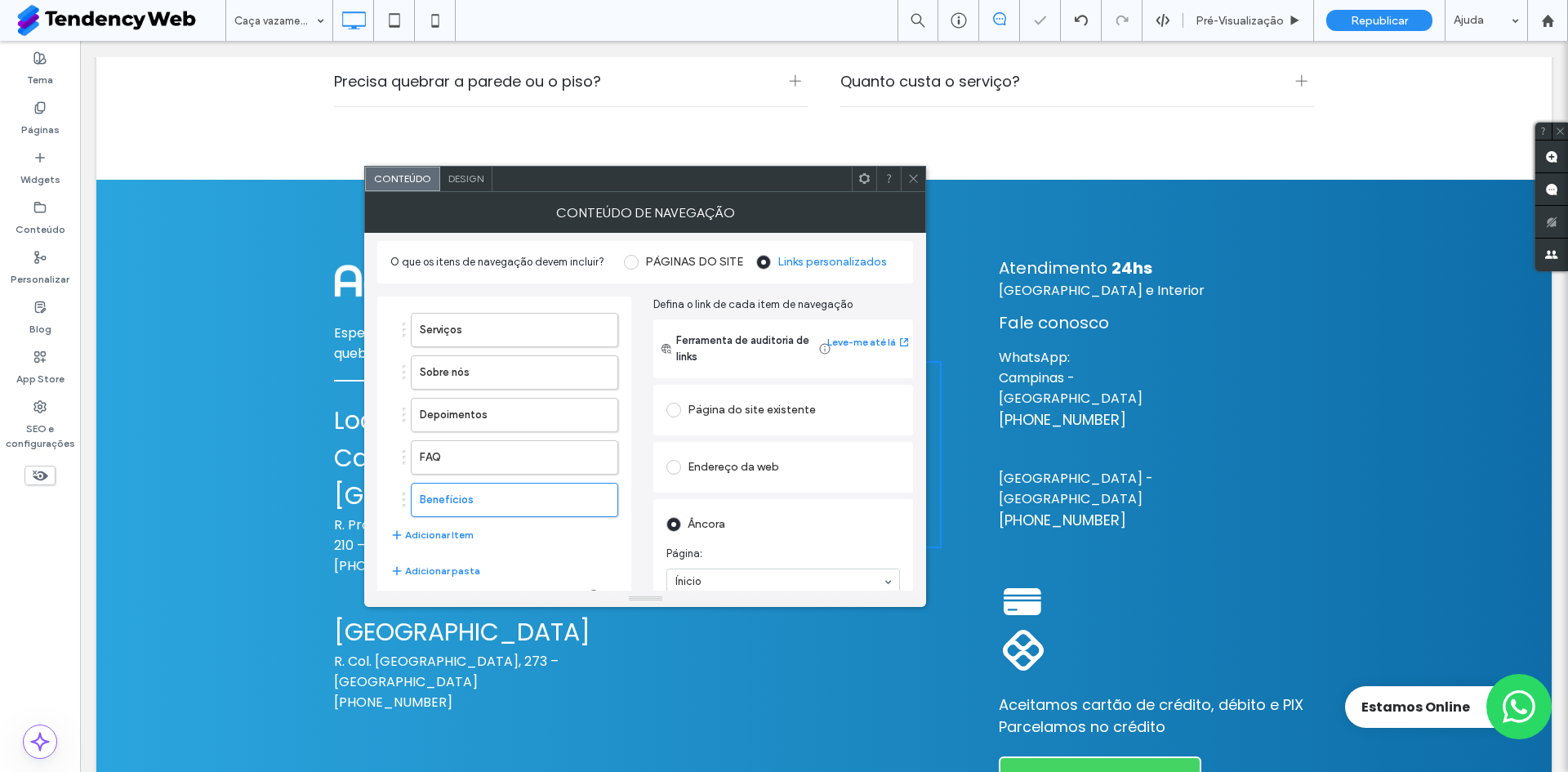
scroll to position [0, 0]
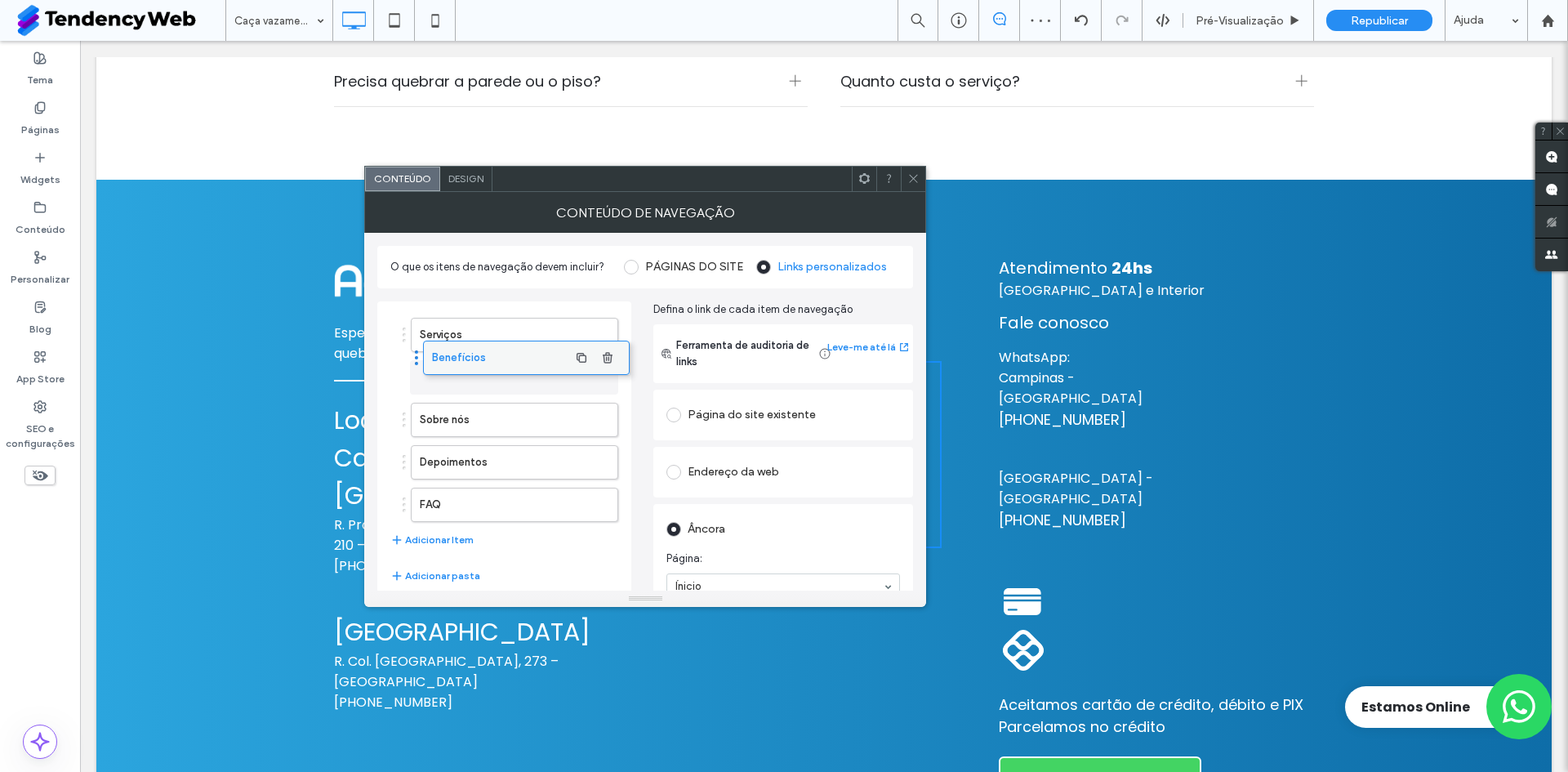
drag, startPoint x: 486, startPoint y: 413, endPoint x: 497, endPoint y: 362, distance: 52.2
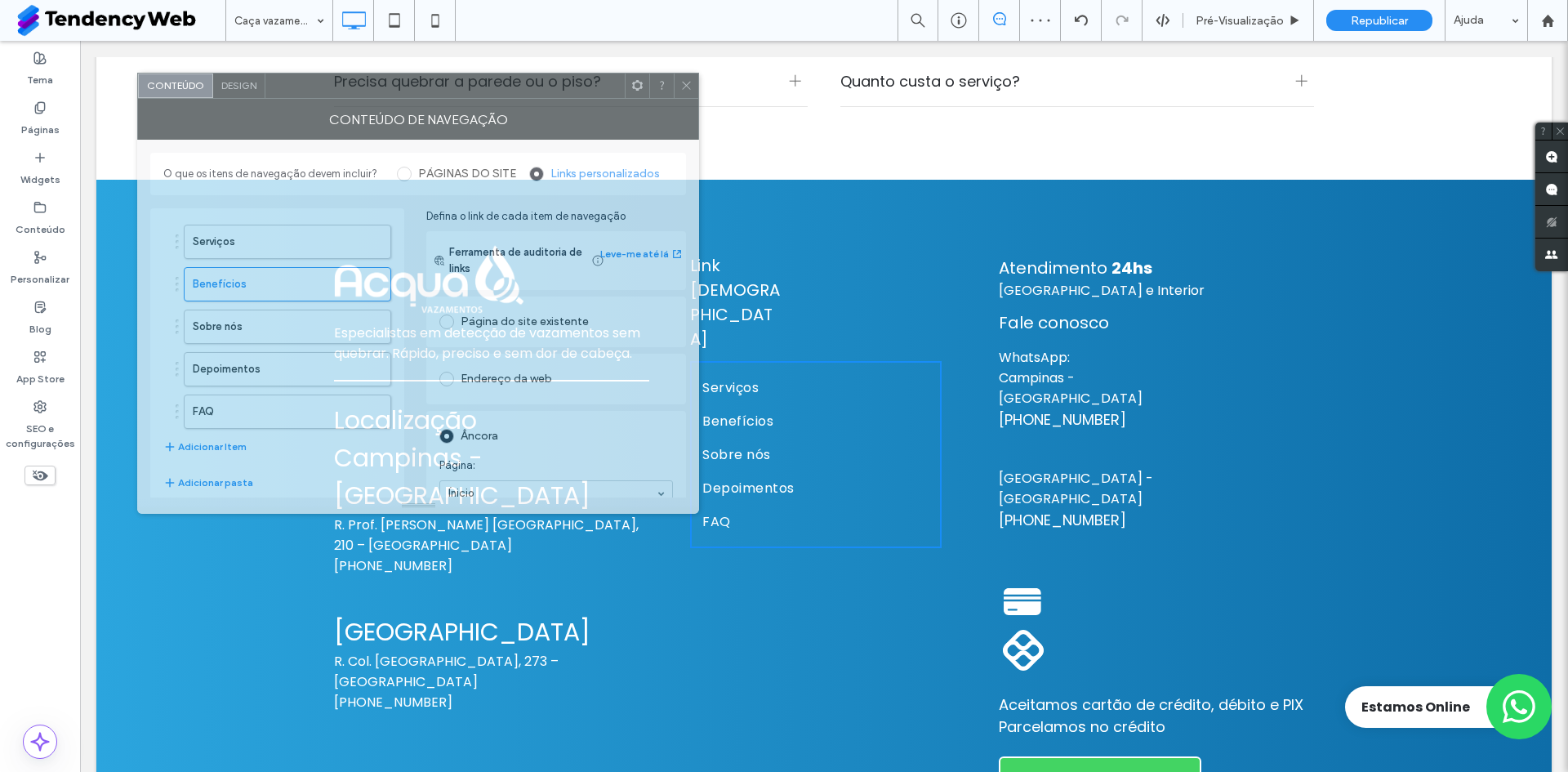
drag, startPoint x: 669, startPoint y: 184, endPoint x: 439, endPoint y: 89, distance: 248.8
click at [439, 89] on div at bounding box center [445, 85] width 359 height 25
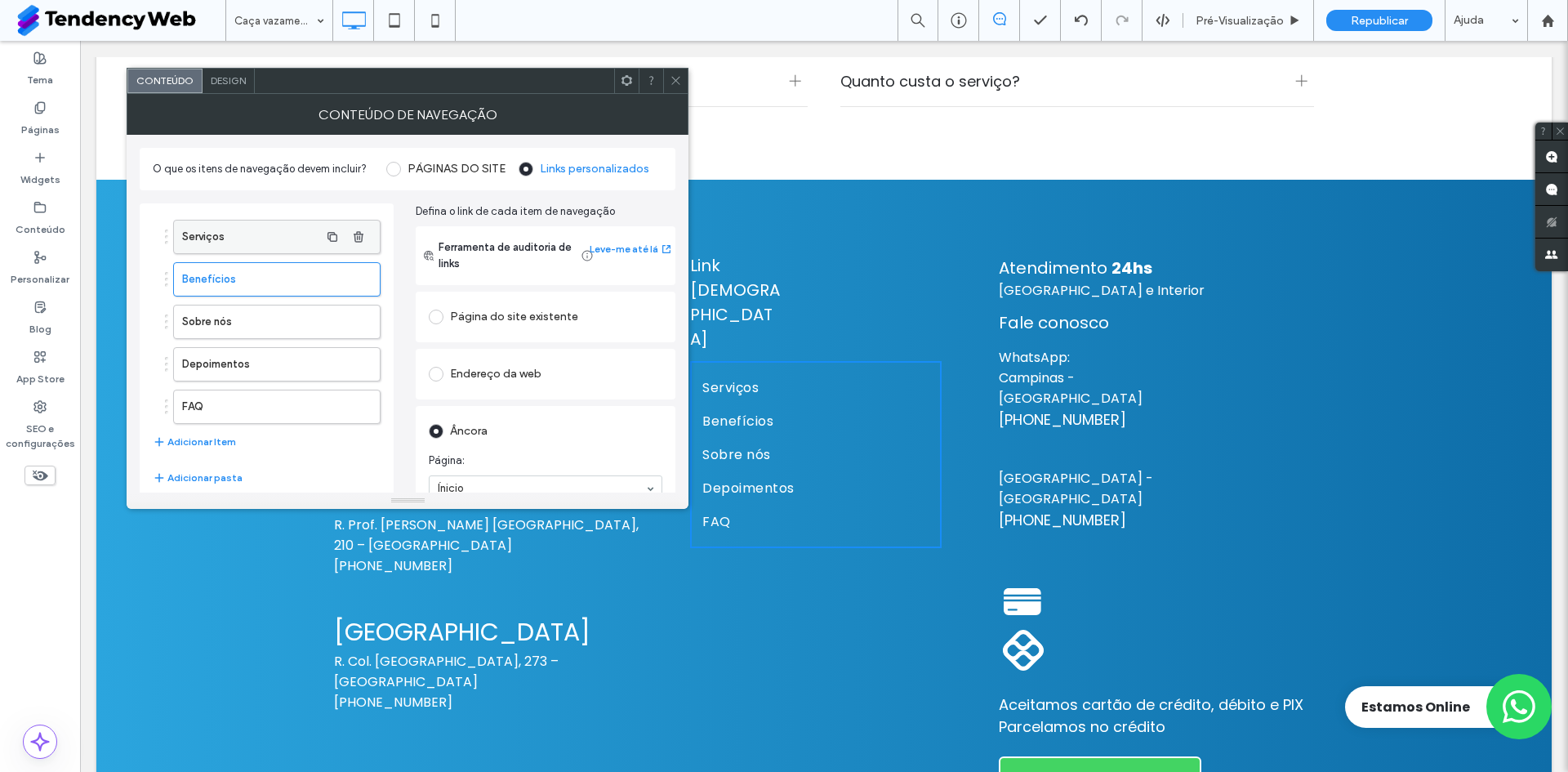
click at [249, 229] on label "Serviços" at bounding box center [250, 237] width 136 height 32
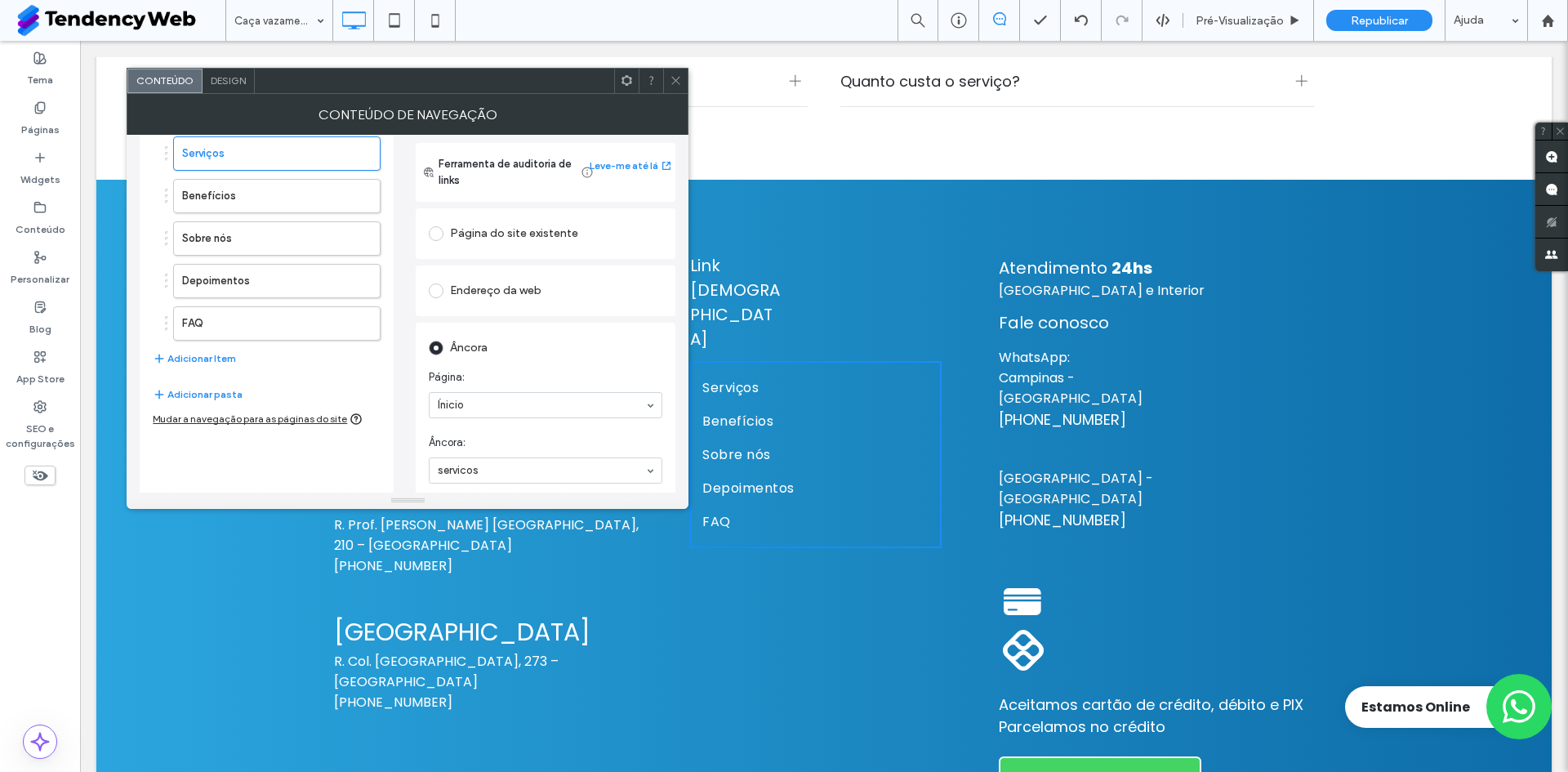
scroll to position [90, 0]
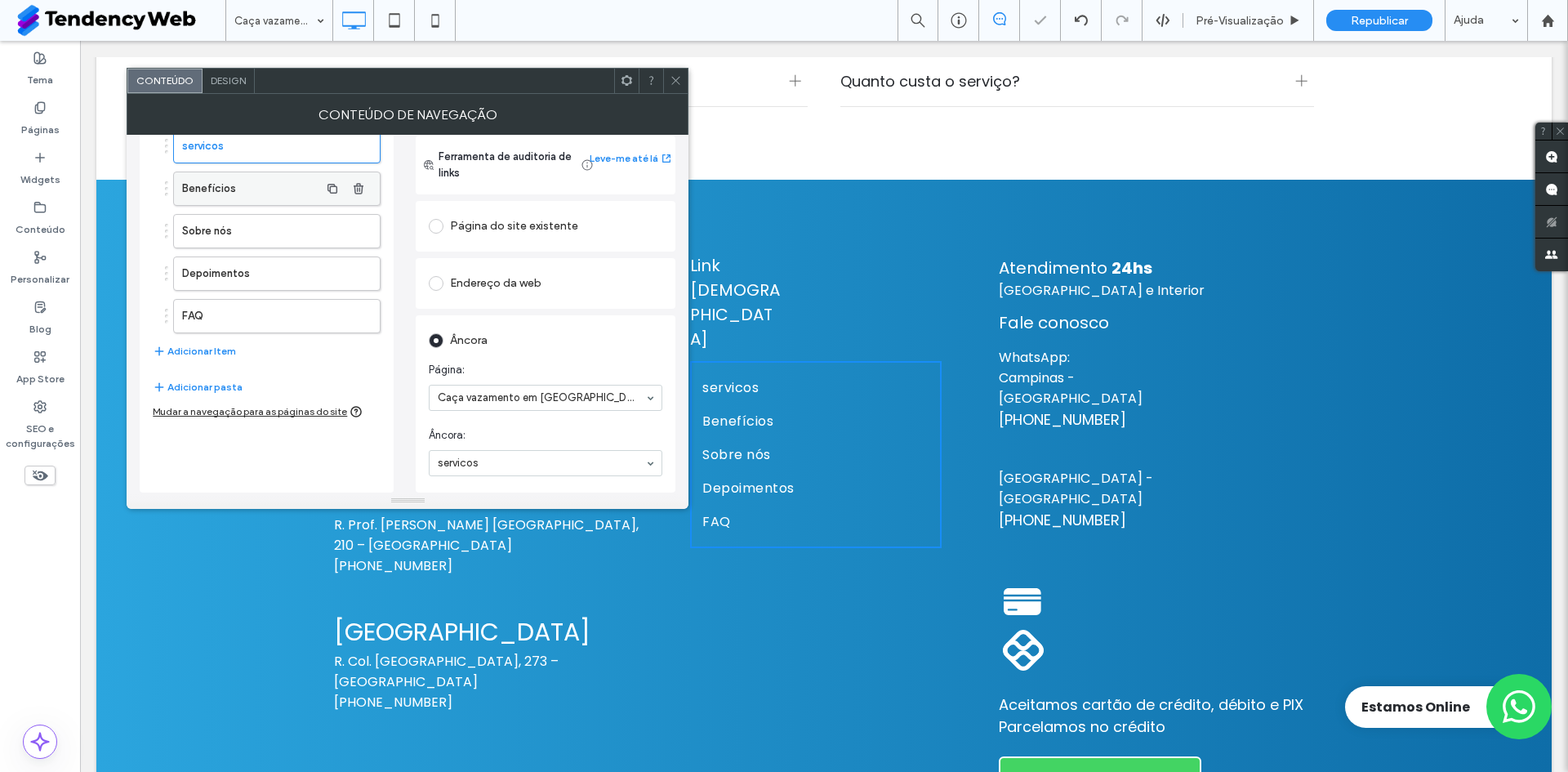
click at [255, 176] on label "Benefícios" at bounding box center [250, 189] width 136 height 32
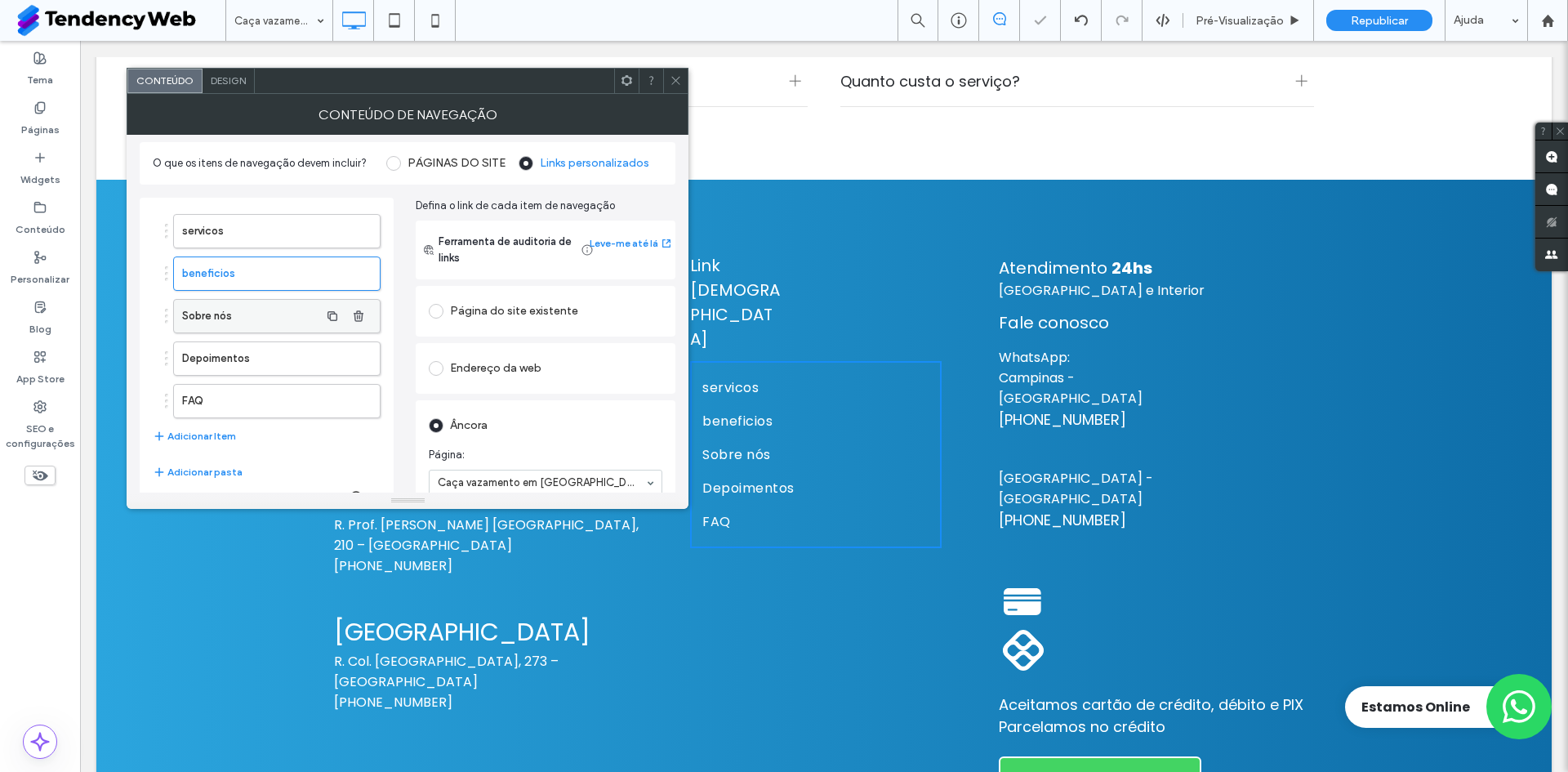
scroll to position [0, 0]
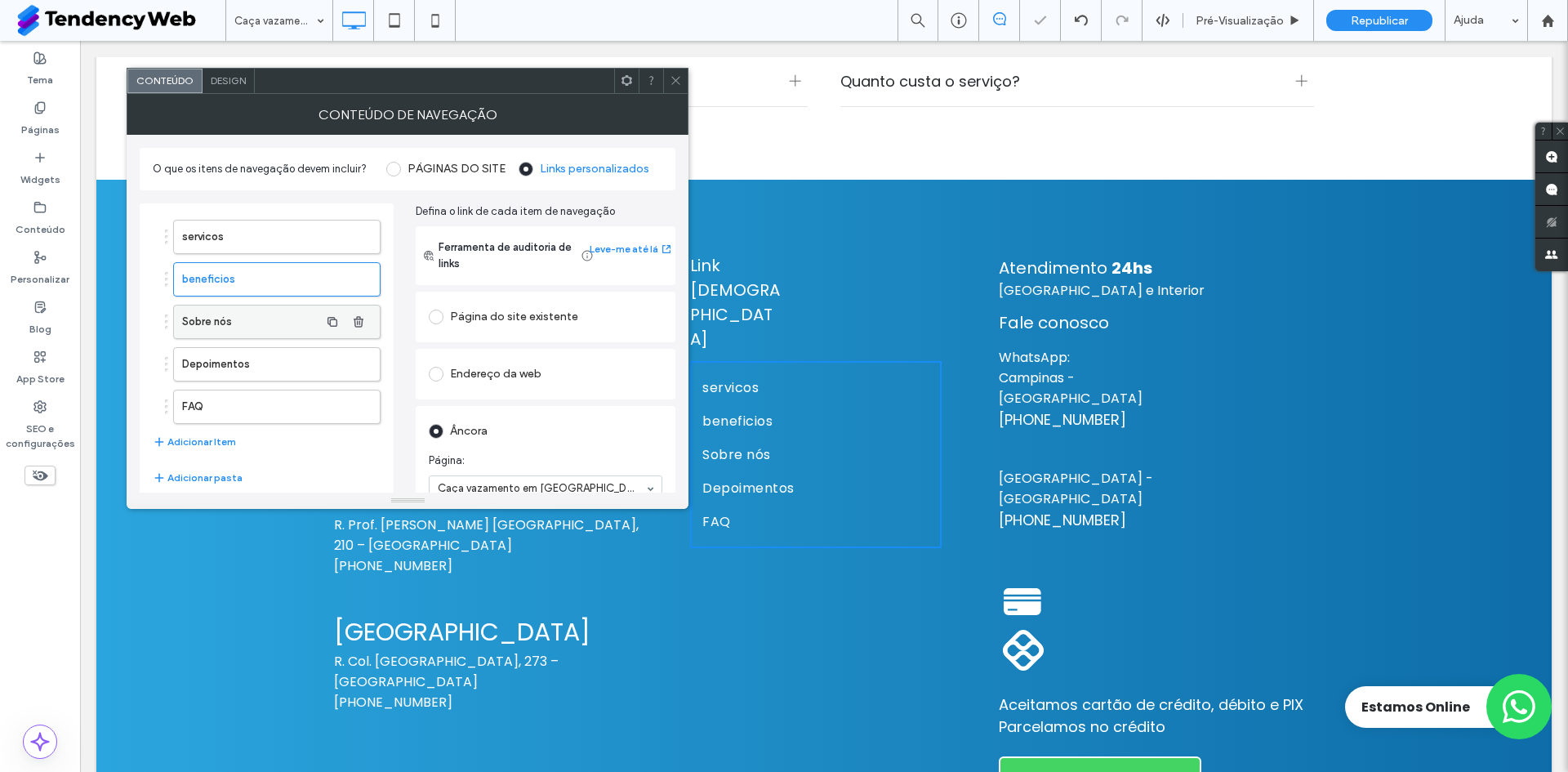
click at [286, 337] on label "Sobre nós" at bounding box center [250, 321] width 136 height 32
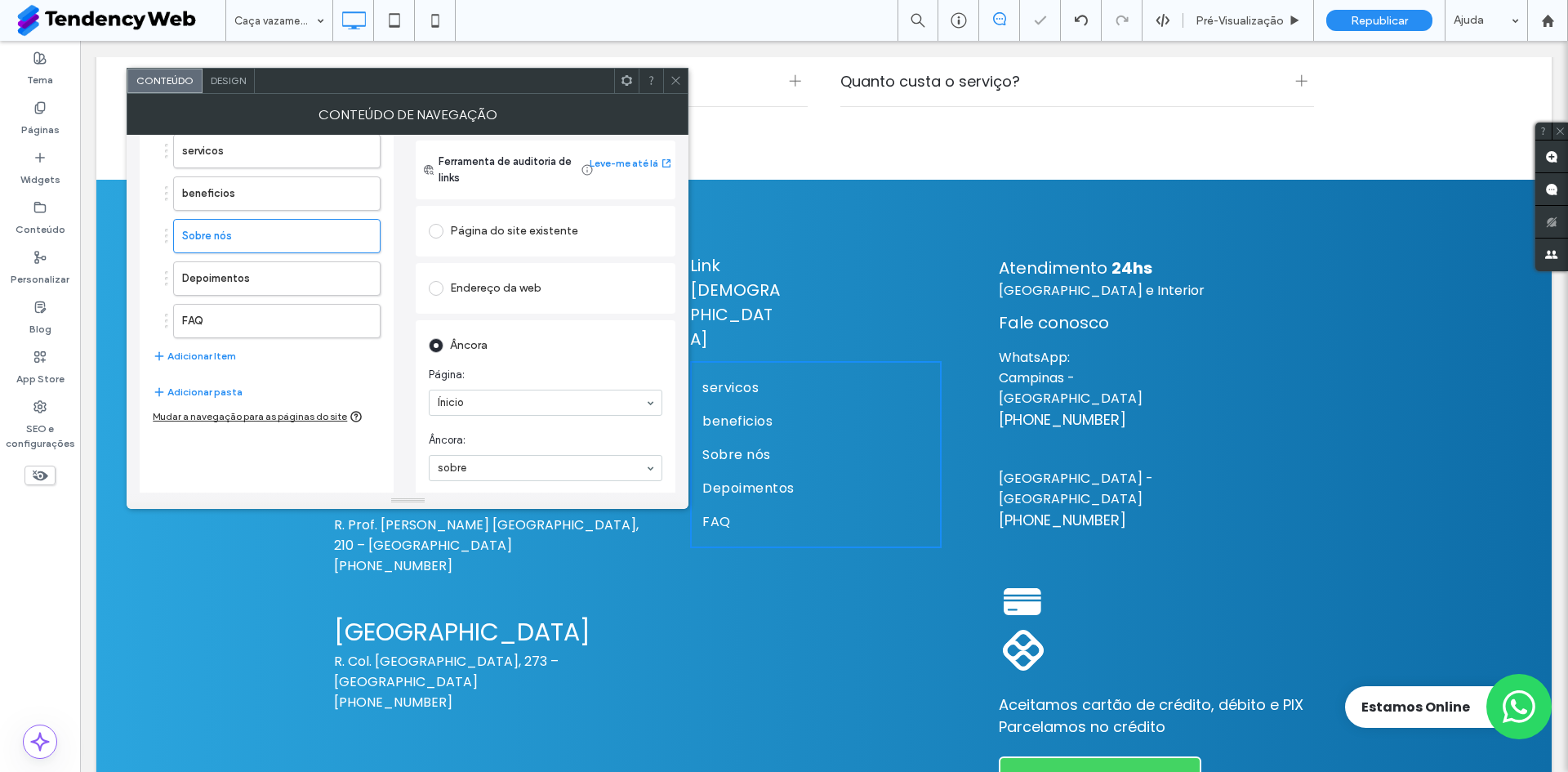
scroll to position [90, 0]
drag, startPoint x: 482, startPoint y: 464, endPoint x: 485, endPoint y: 438, distance: 26.2
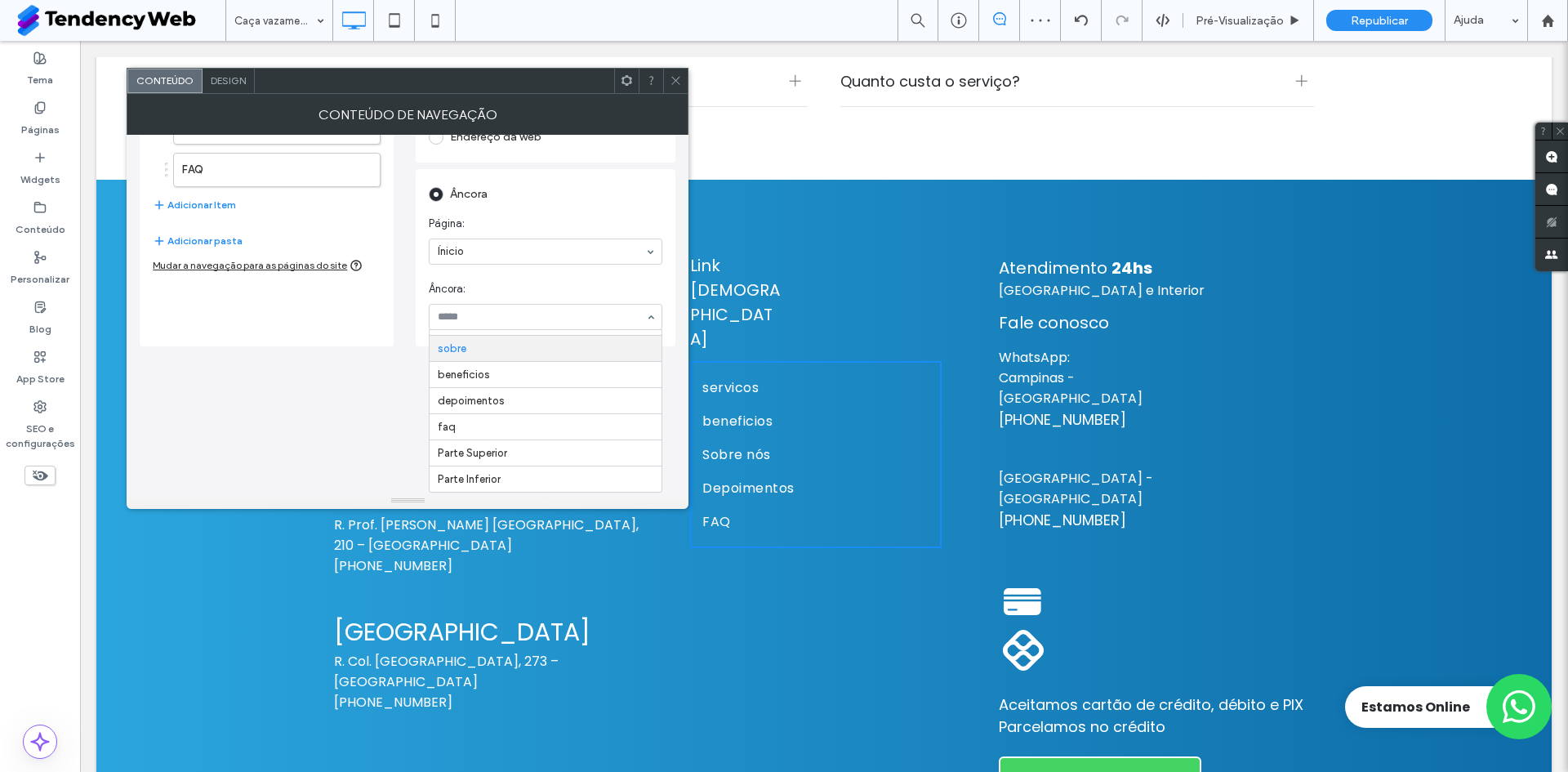
drag, startPoint x: 541, startPoint y: 241, endPoint x: 533, endPoint y: 263, distance: 23.4
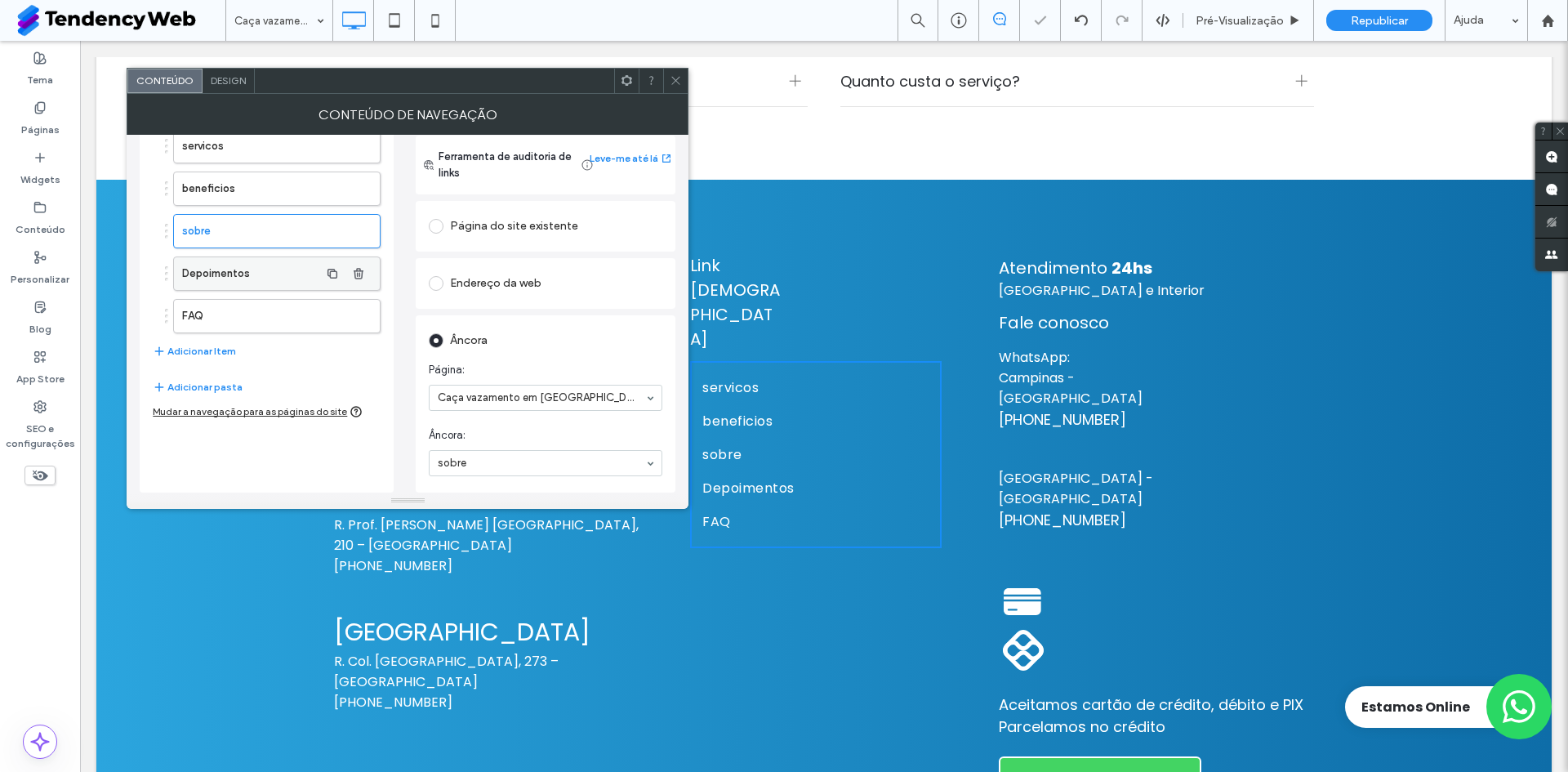
click at [282, 275] on label "Depoimentos" at bounding box center [250, 273] width 136 height 32
click at [520, 450] on div "Select..." at bounding box center [546, 463] width 235 height 27
click at [253, 314] on label "FAQ" at bounding box center [250, 315] width 136 height 32
click at [676, 83] on icon at bounding box center [676, 81] width 12 height 12
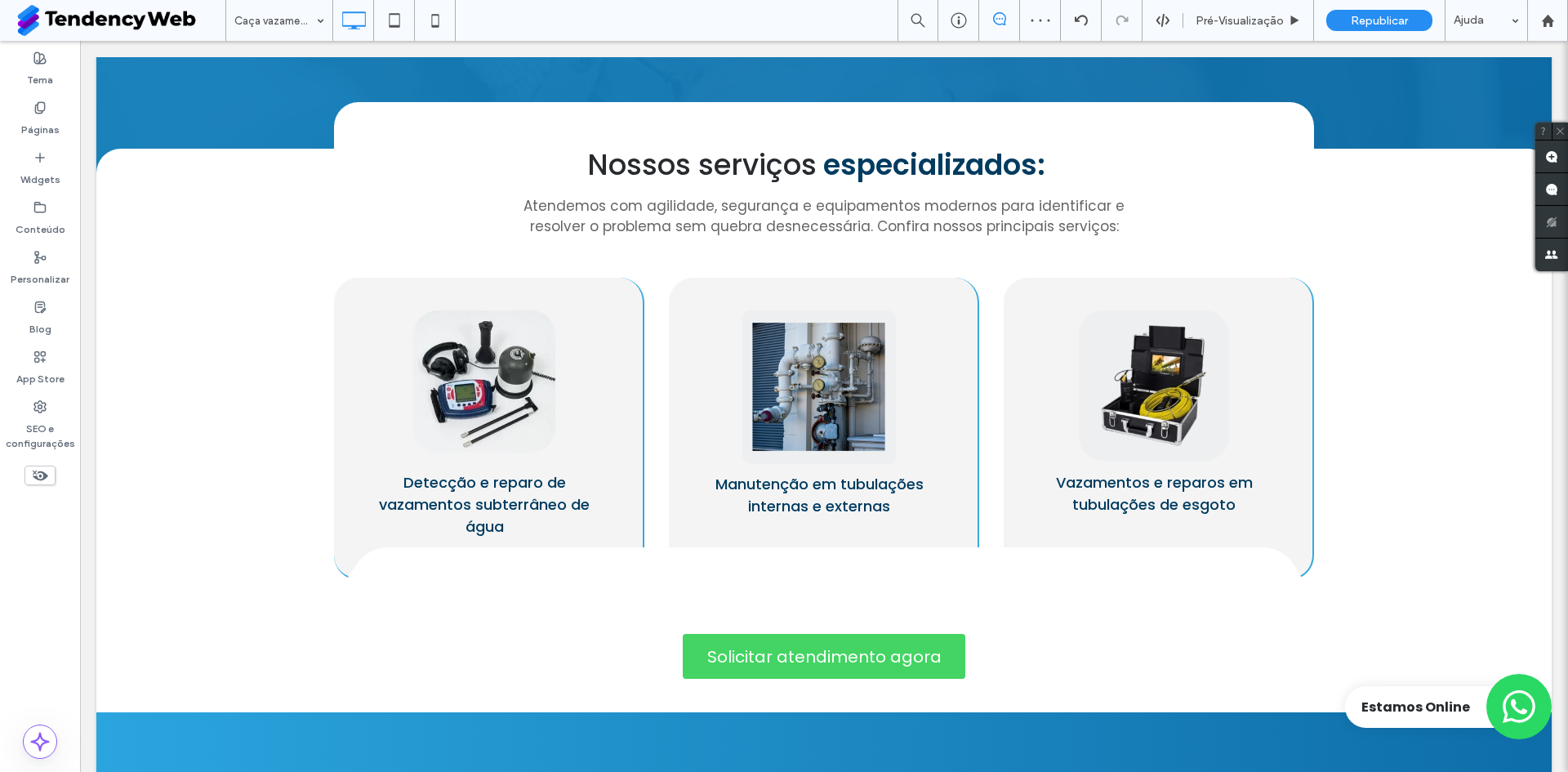
scroll to position [0, 0]
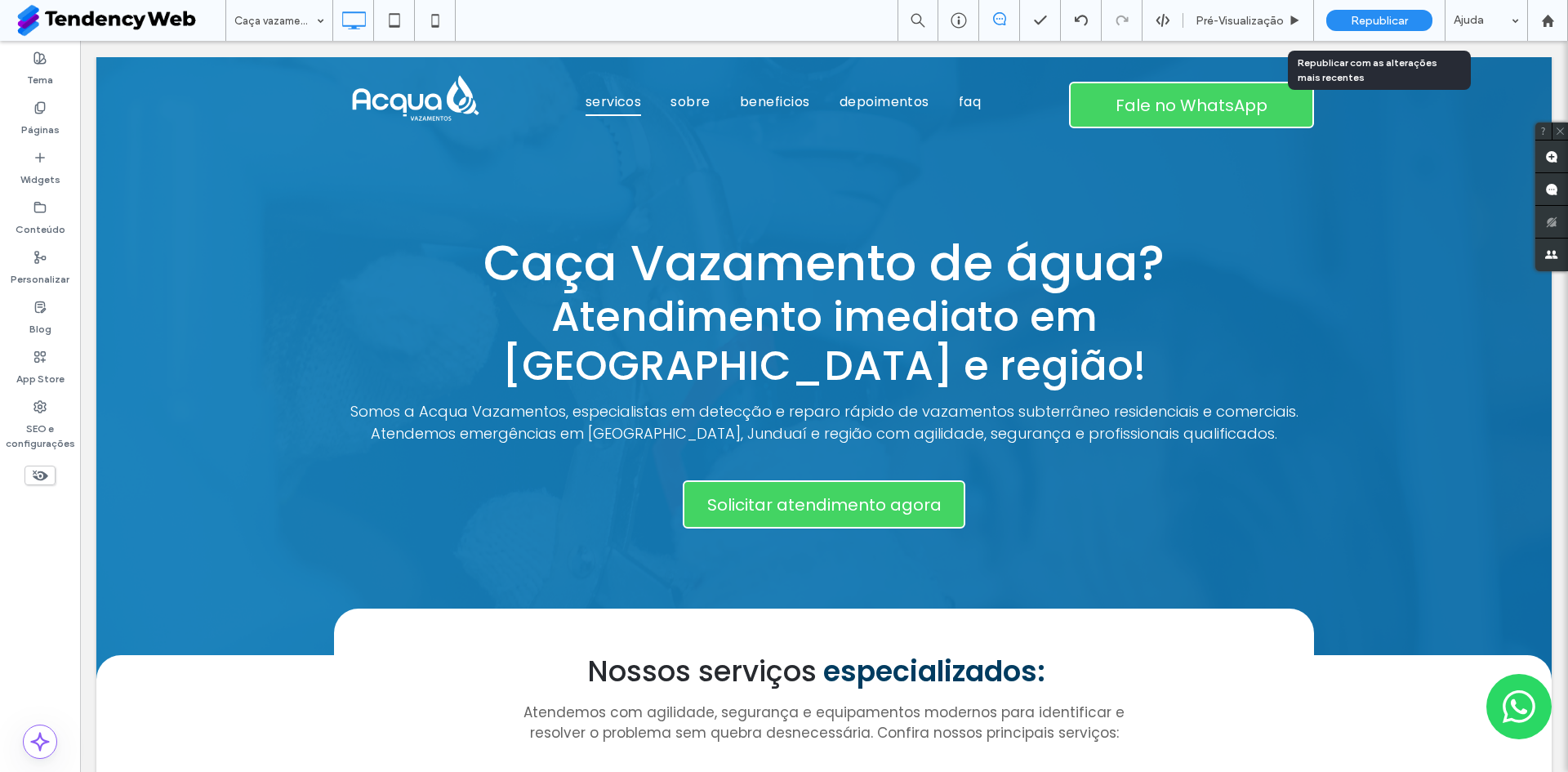
click at [1401, 20] on span "Republicar" at bounding box center [1379, 21] width 57 height 14
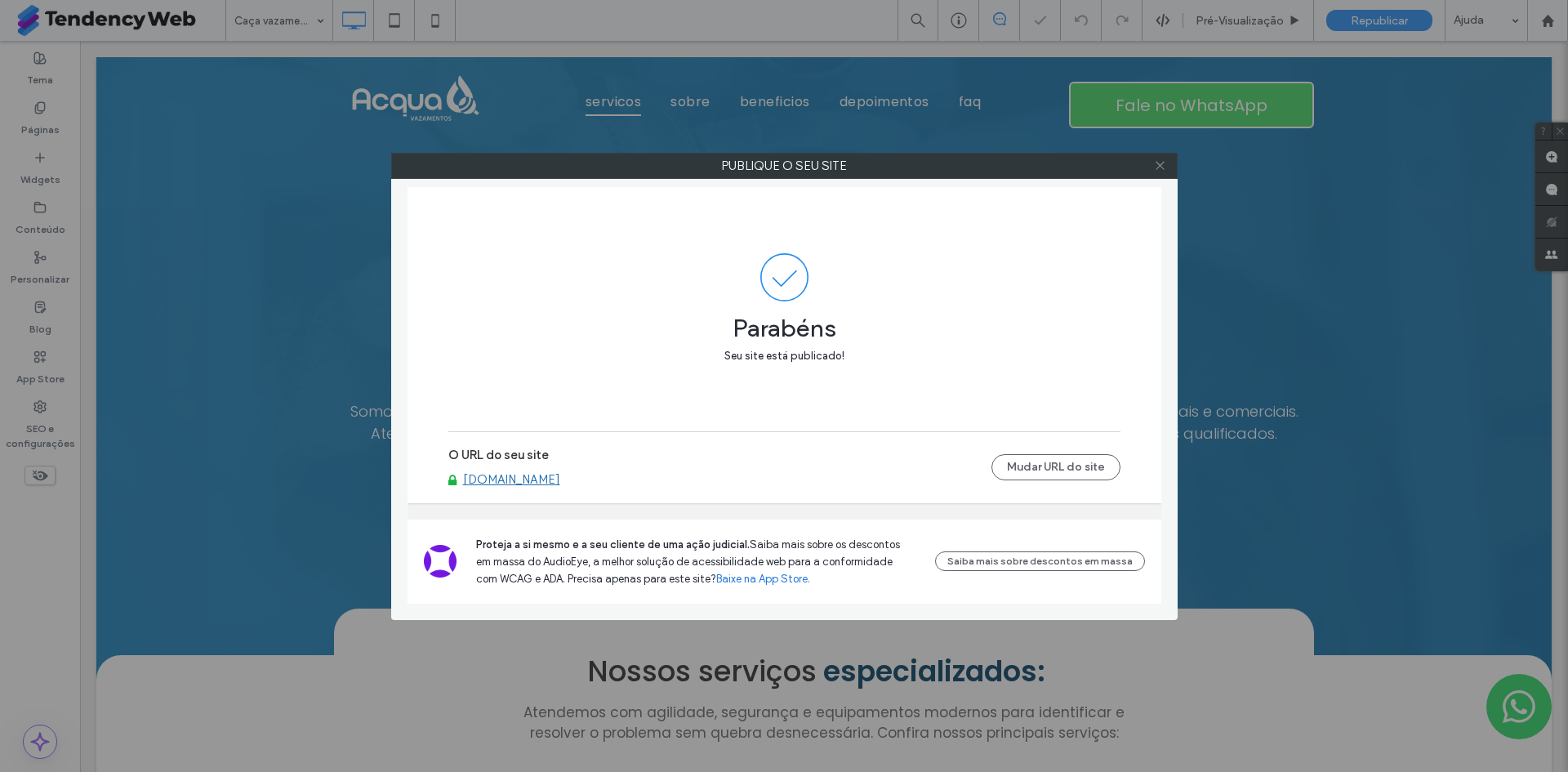
click at [1162, 165] on icon at bounding box center [1160, 165] width 12 height 12
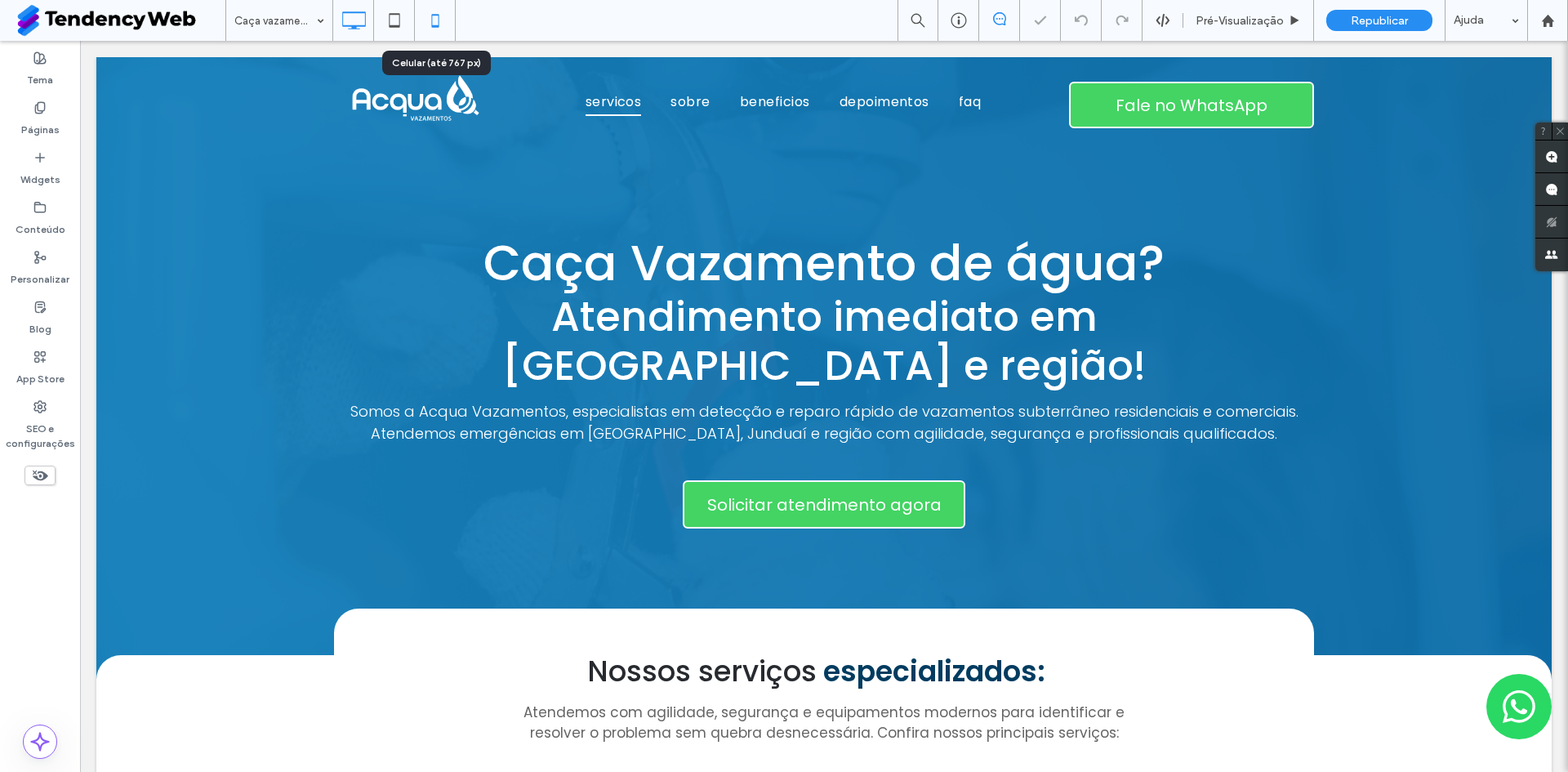
click at [448, 13] on icon at bounding box center [435, 20] width 32 height 32
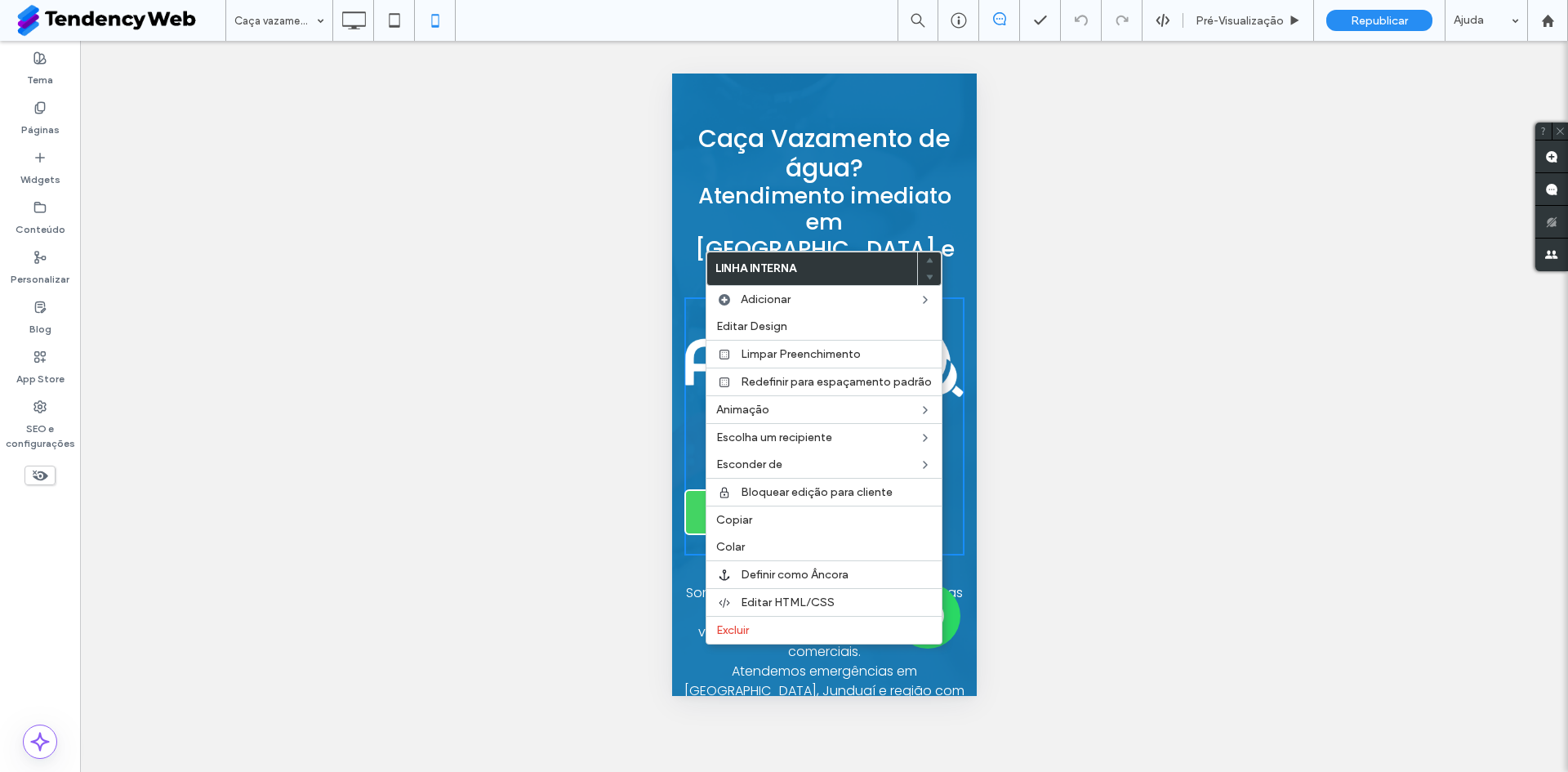
click at [926, 255] on span at bounding box center [929, 260] width 7 height 17
click at [814, 195] on span "Atendimento imediato em [GEOGRAPHIC_DATA] e região!" at bounding box center [824, 235] width 260 height 109
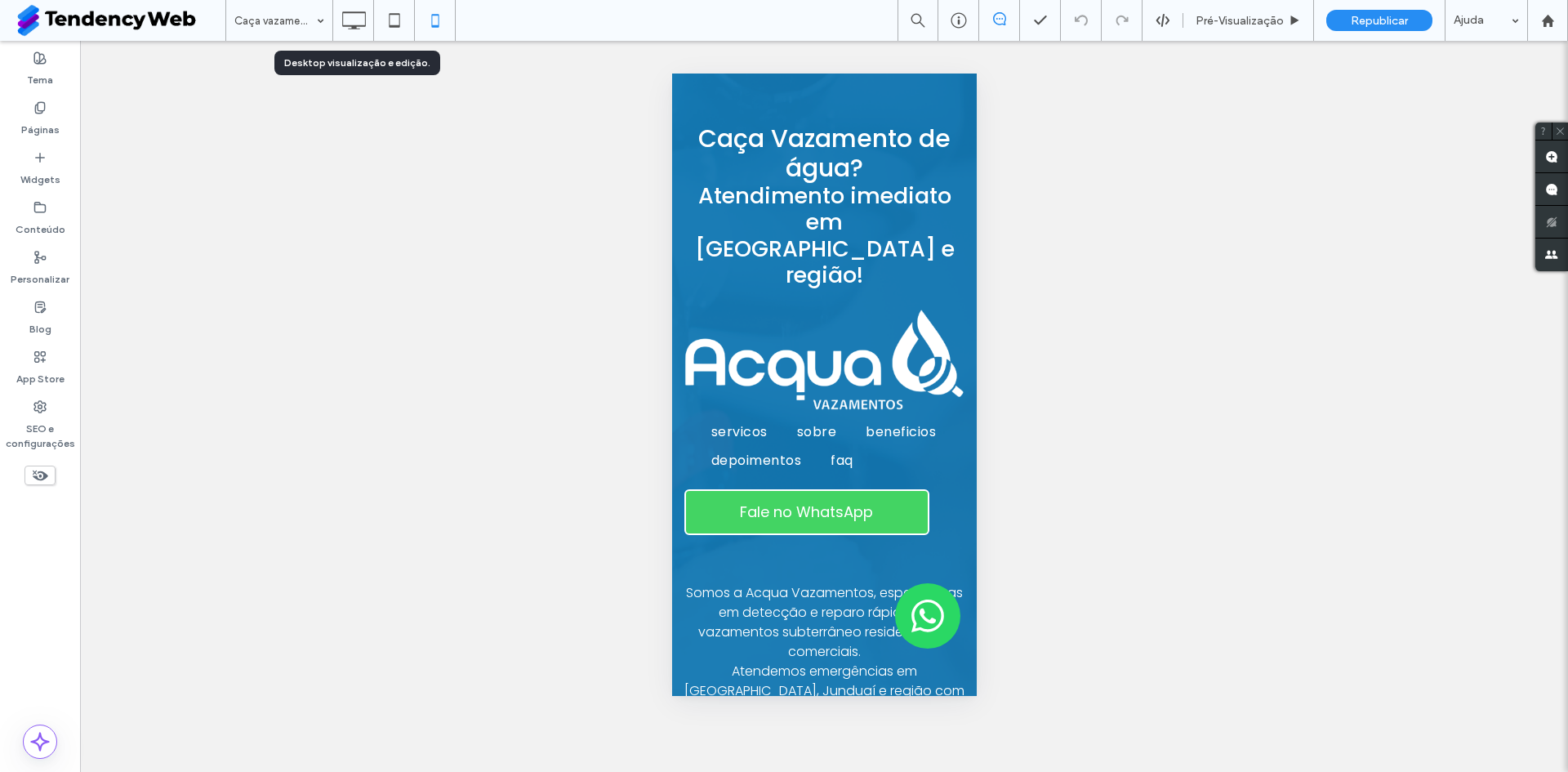
click at [338, 19] on icon at bounding box center [353, 20] width 32 height 32
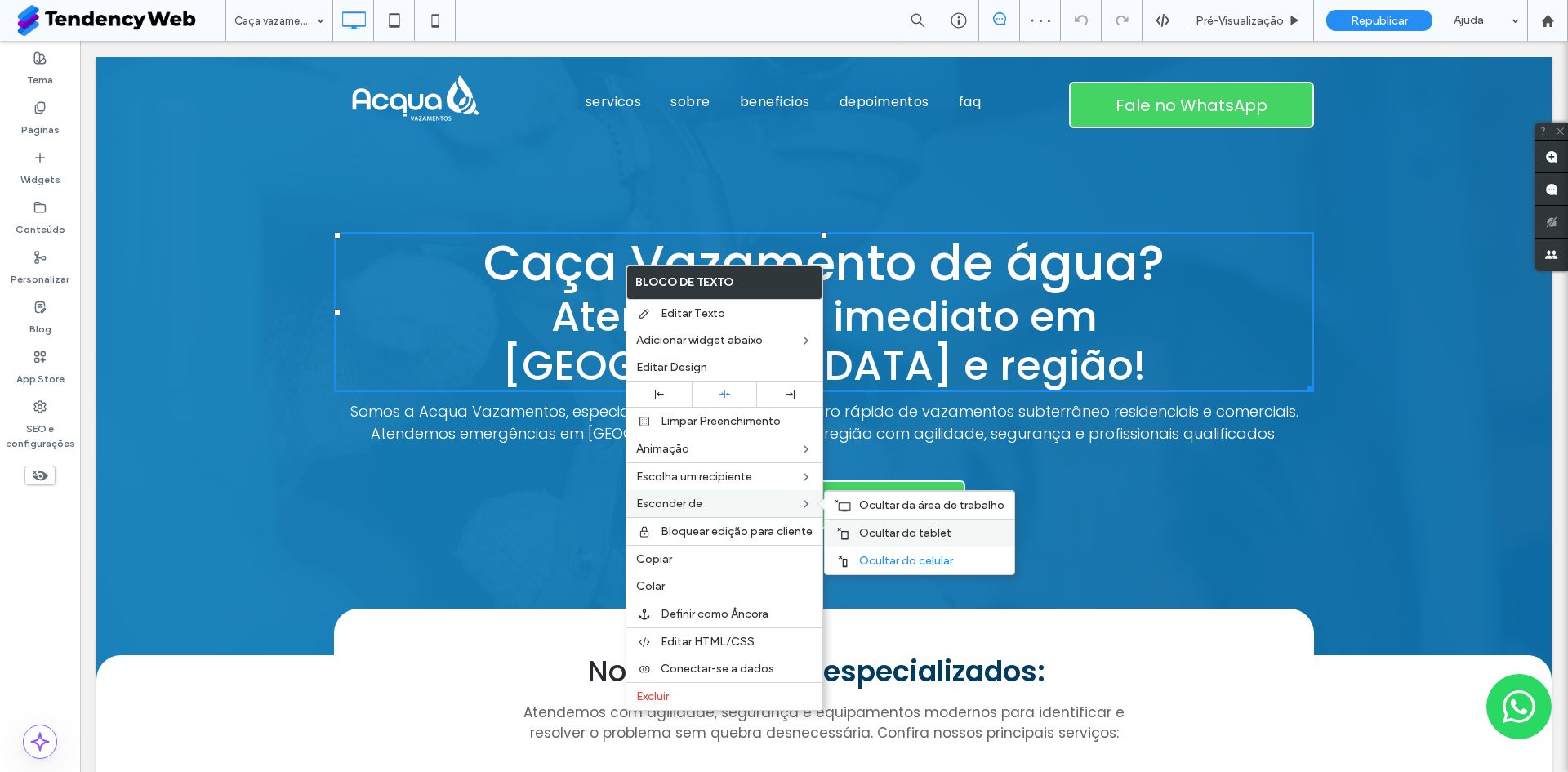
drag, startPoint x: 916, startPoint y: 567, endPoint x: 851, endPoint y: 527, distance: 76.3
click at [916, 567] on span "Ocultar do celular" at bounding box center [906, 561] width 94 height 14
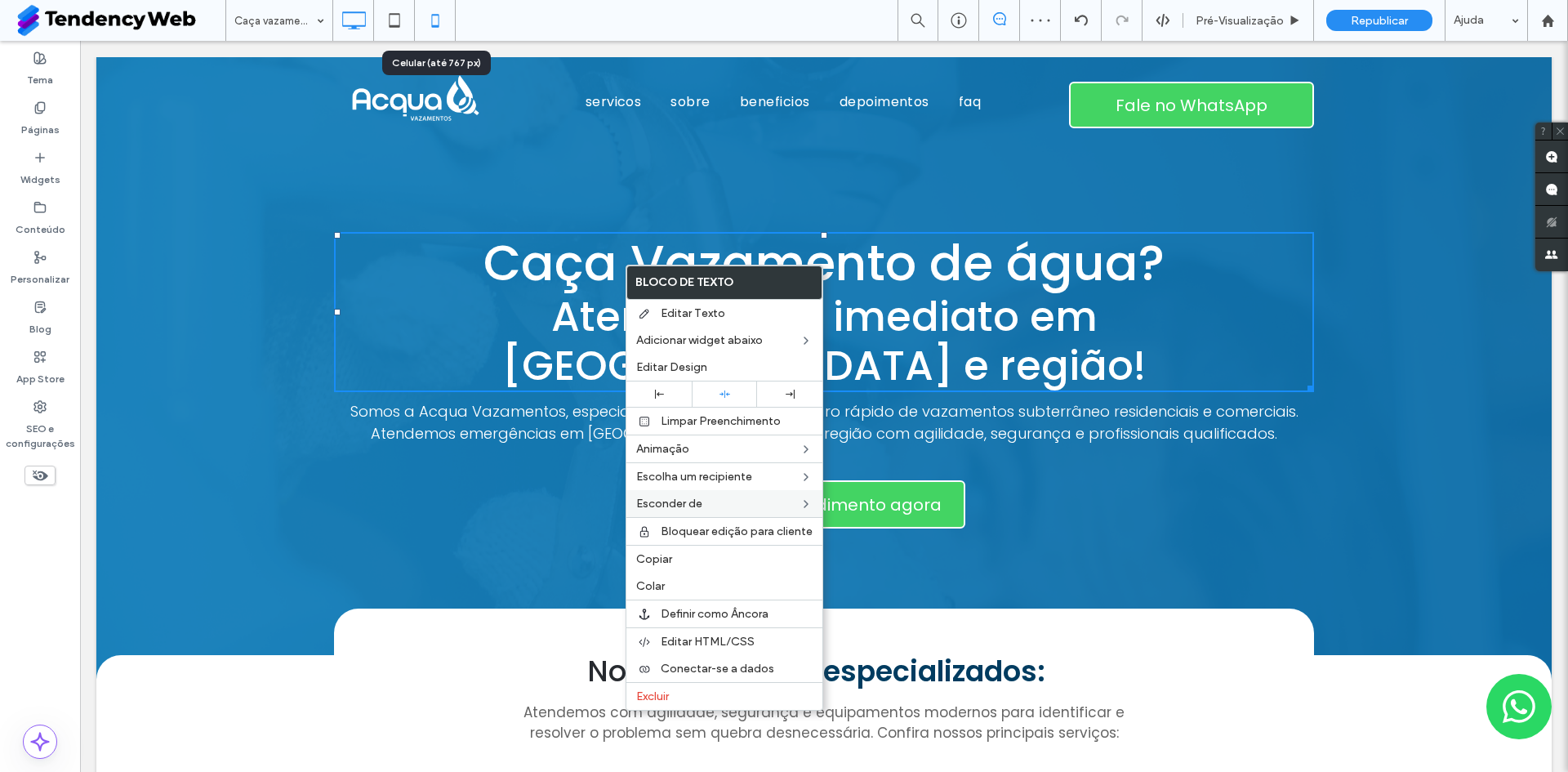
click at [425, 6] on icon at bounding box center [435, 20] width 32 height 32
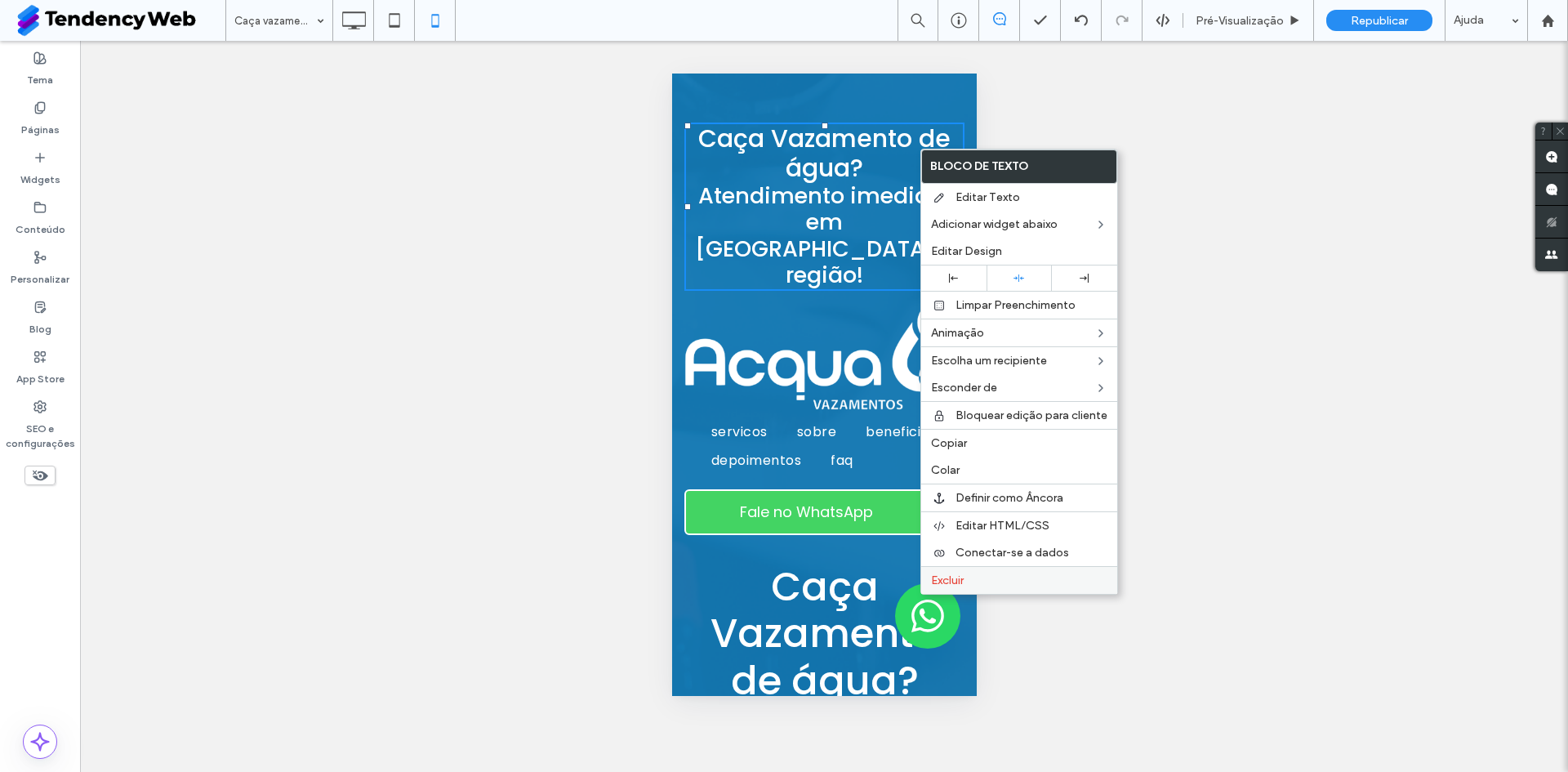
click at [991, 575] on label "Excluir" at bounding box center [1019, 580] width 177 height 14
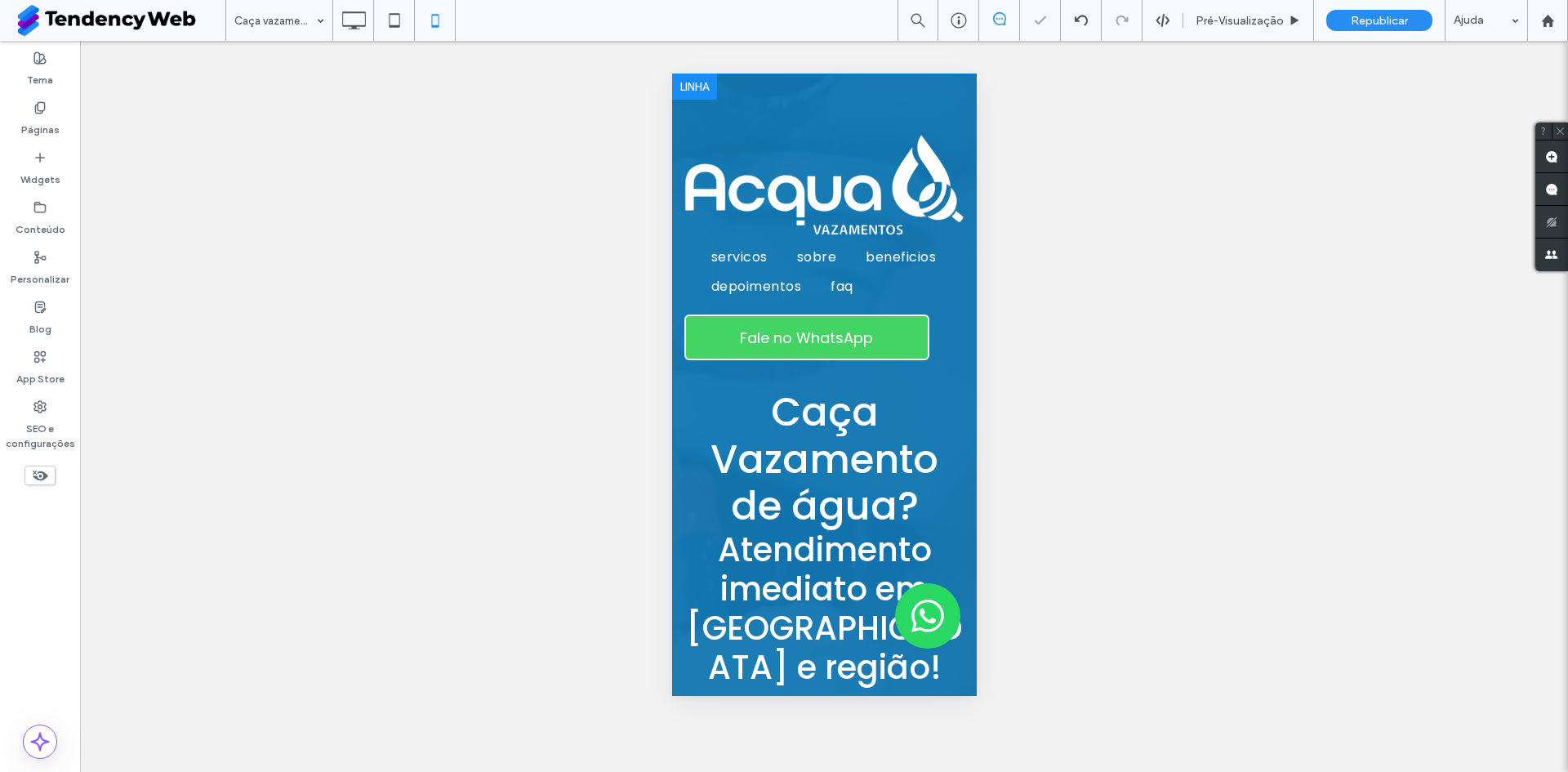
click at [846, 84] on section "Sua conta de Água está alta? Fale conosco agora Nome Digite um nome válido Tele…" at bounding box center [824, 534] width 304 height 921
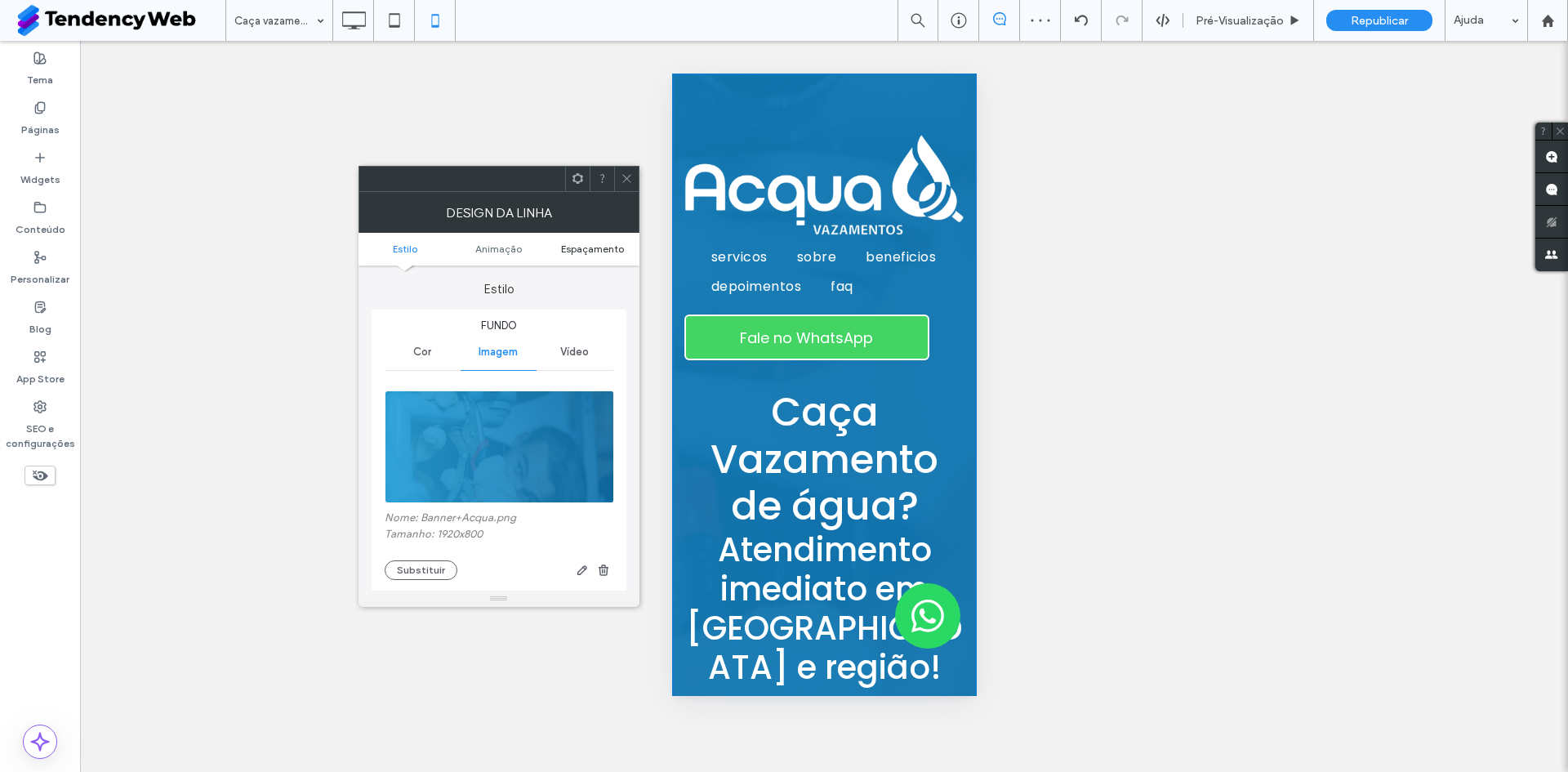
click at [599, 248] on span "Espaçamento" at bounding box center [593, 248] width 63 height 12
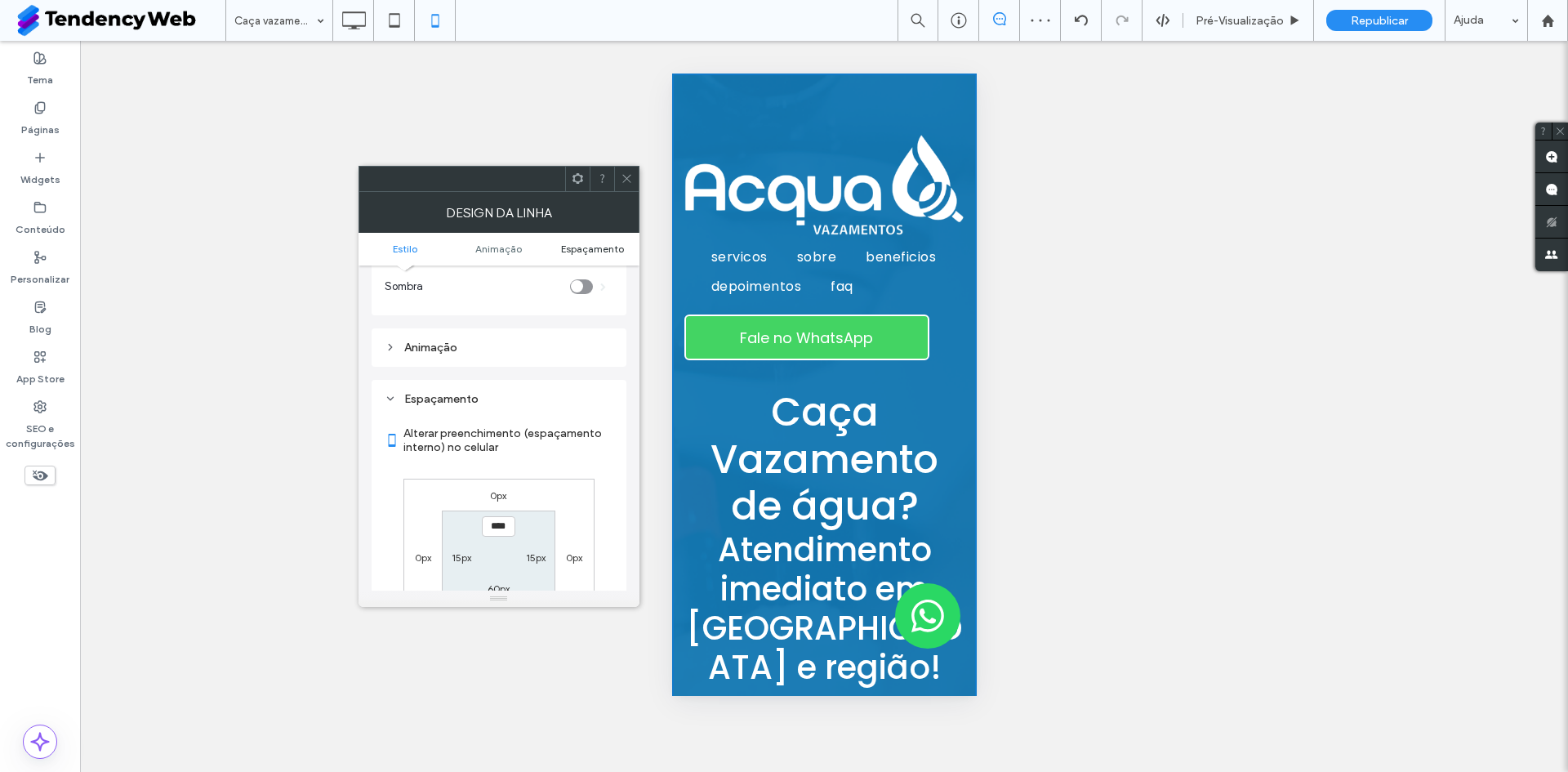
scroll to position [870, 0]
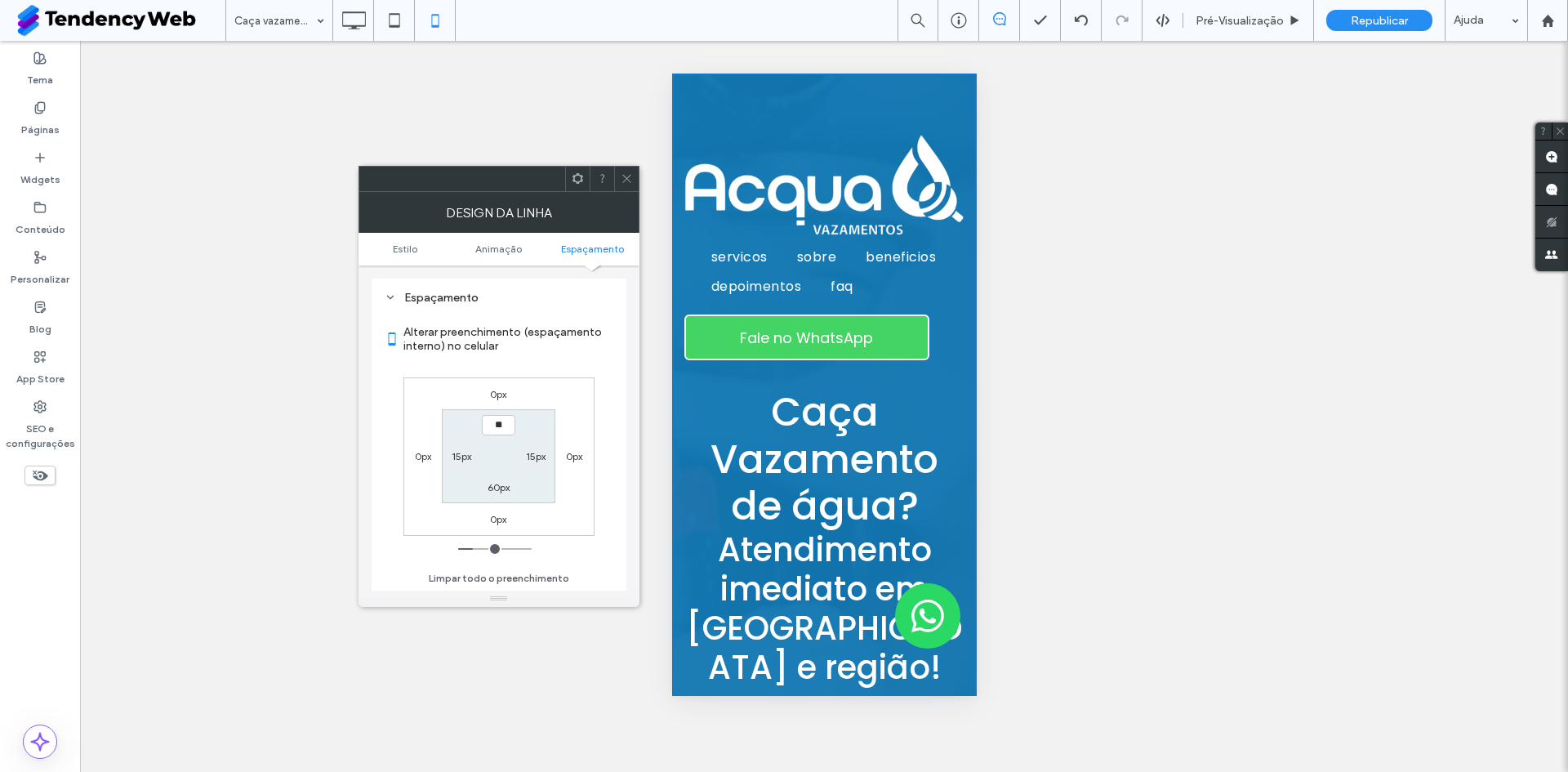
type input "****"
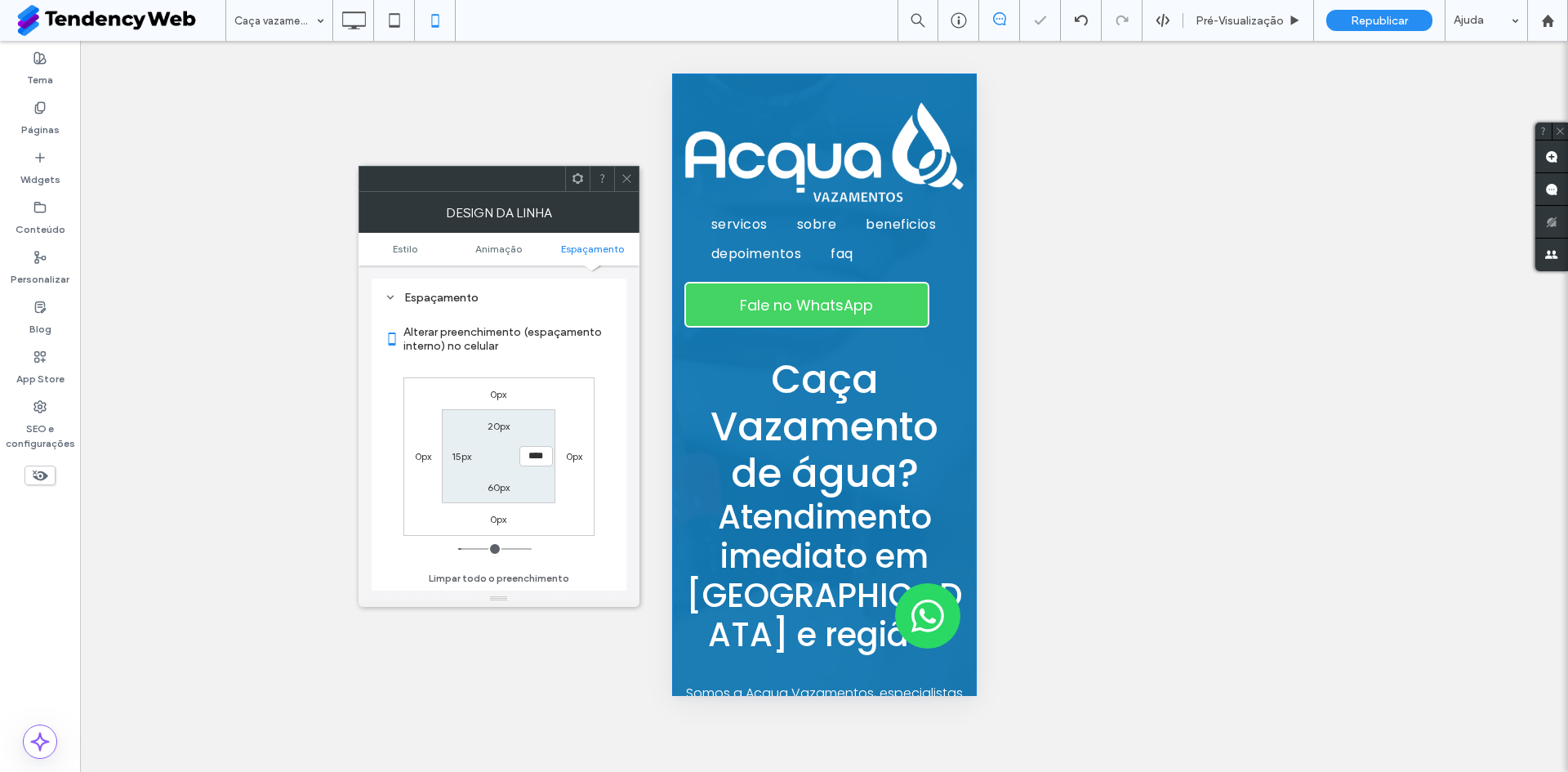
type input "**"
type input "****"
click at [620, 181] on div at bounding box center [626, 179] width 25 height 25
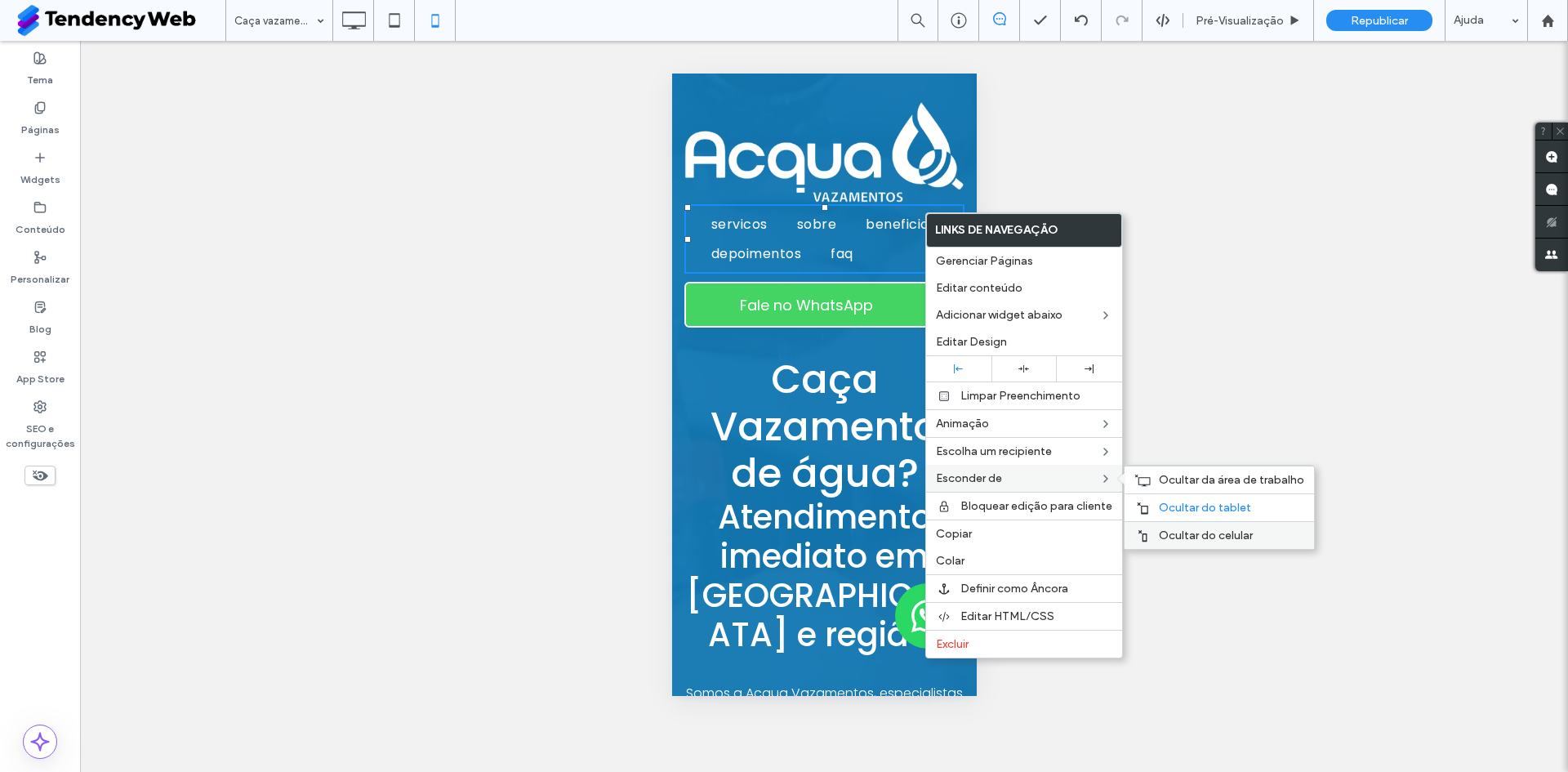
click at [1182, 524] on div "Ocultar do celular" at bounding box center [1219, 535] width 189 height 28
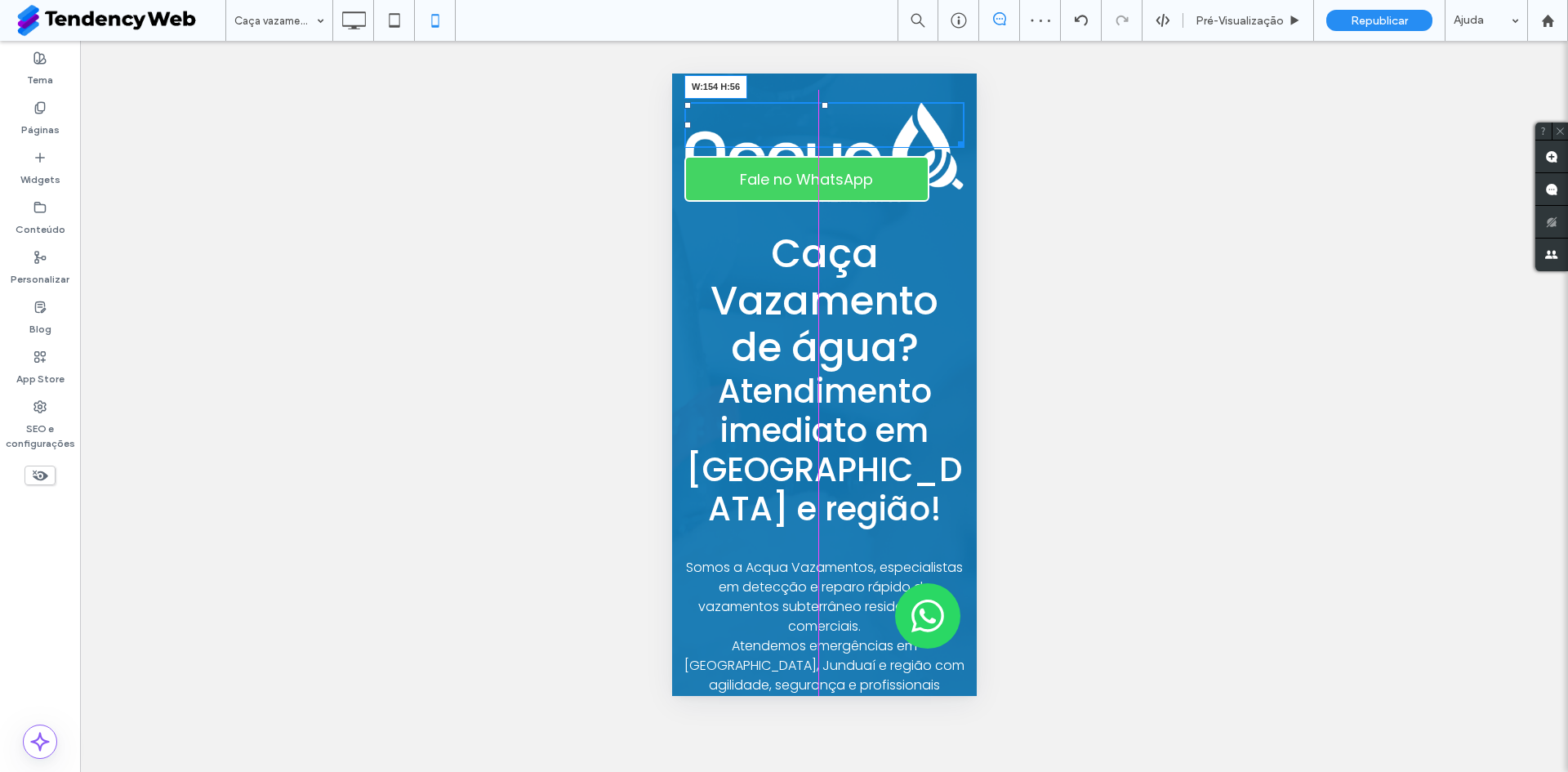
drag, startPoint x: 946, startPoint y: 194, endPoint x: 1546, endPoint y: 226, distance: 600.9
click at [874, 153] on div "W:154 H:56 Click To Paste servicos sobre beneficios depoimentos faq Click To Pa…" at bounding box center [823, 156] width 280 height 108
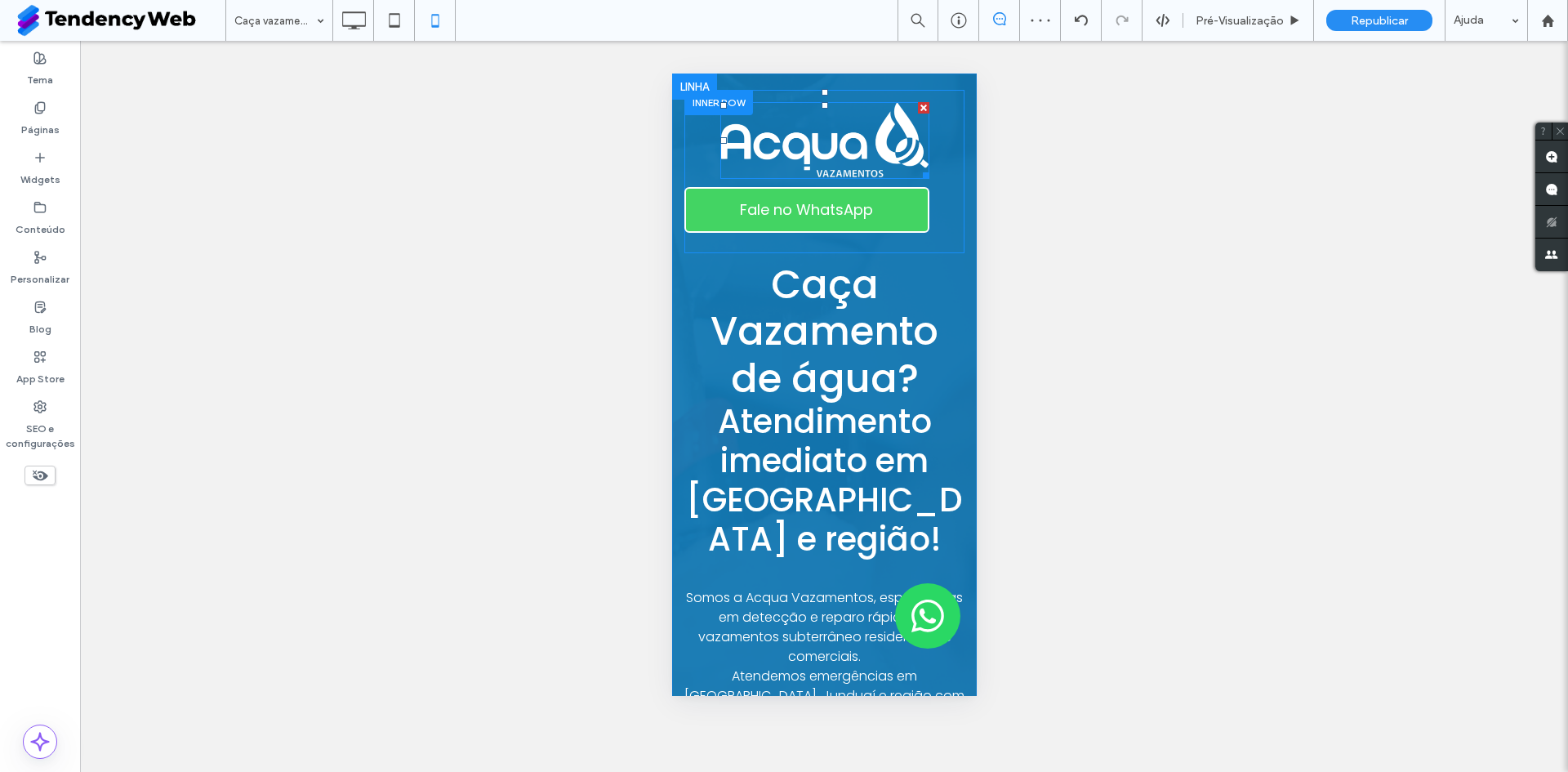
click at [775, 134] on img at bounding box center [824, 140] width 209 height 77
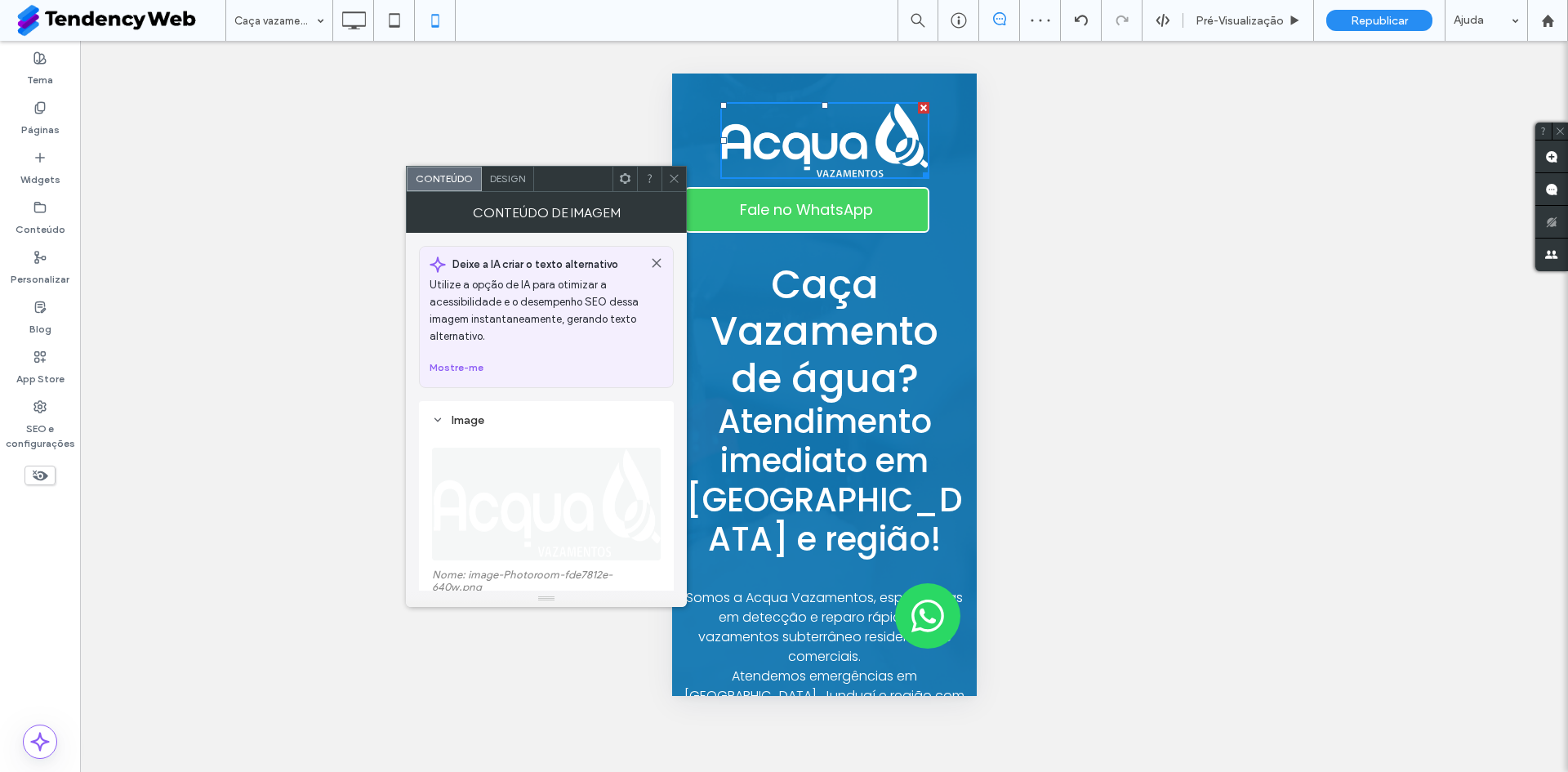
click at [493, 168] on div "Design" at bounding box center [508, 179] width 52 height 25
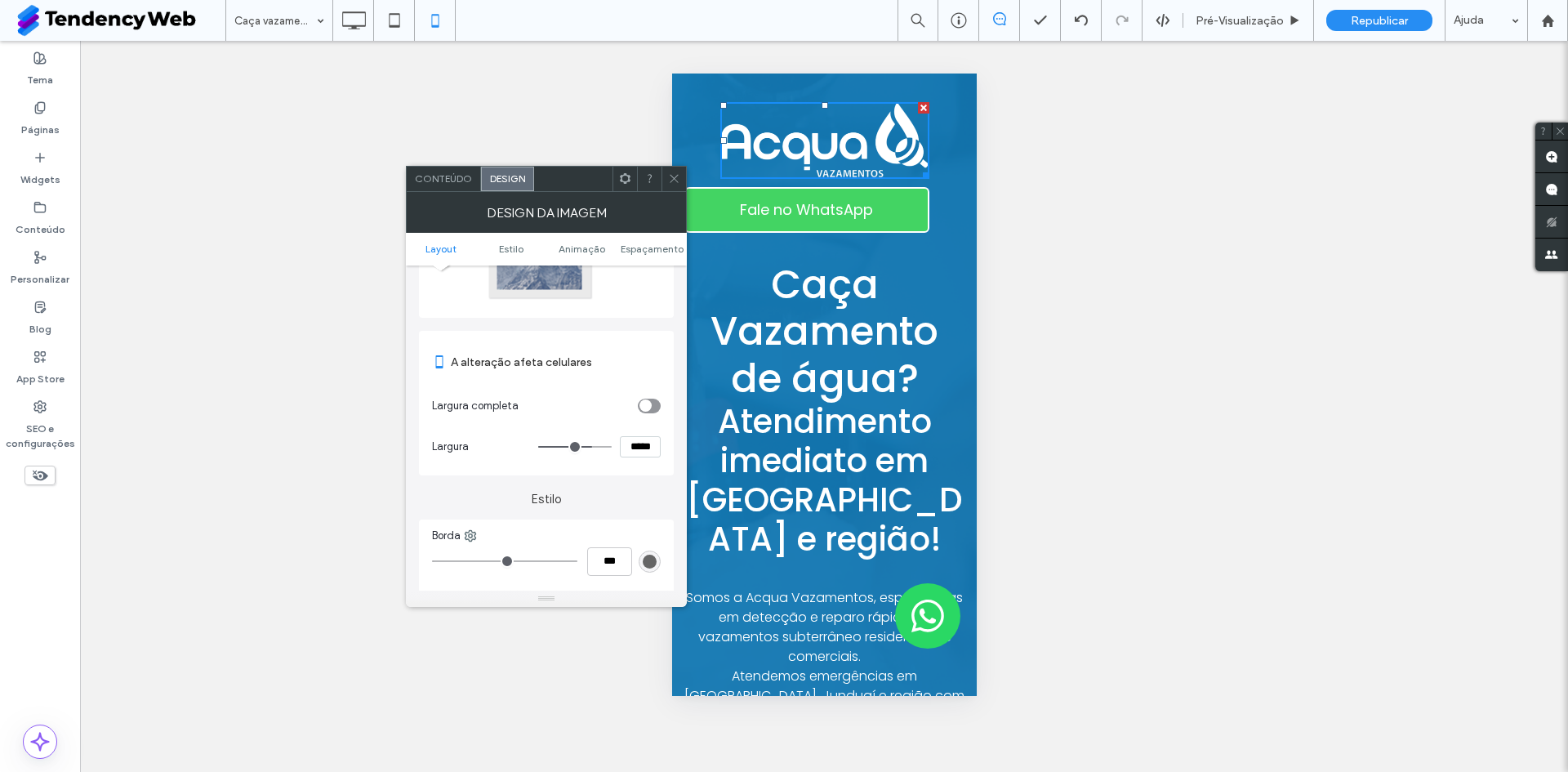
scroll to position [137, 0]
click at [629, 442] on input "*****" at bounding box center [640, 443] width 41 height 22
type input "*****"
type input "***"
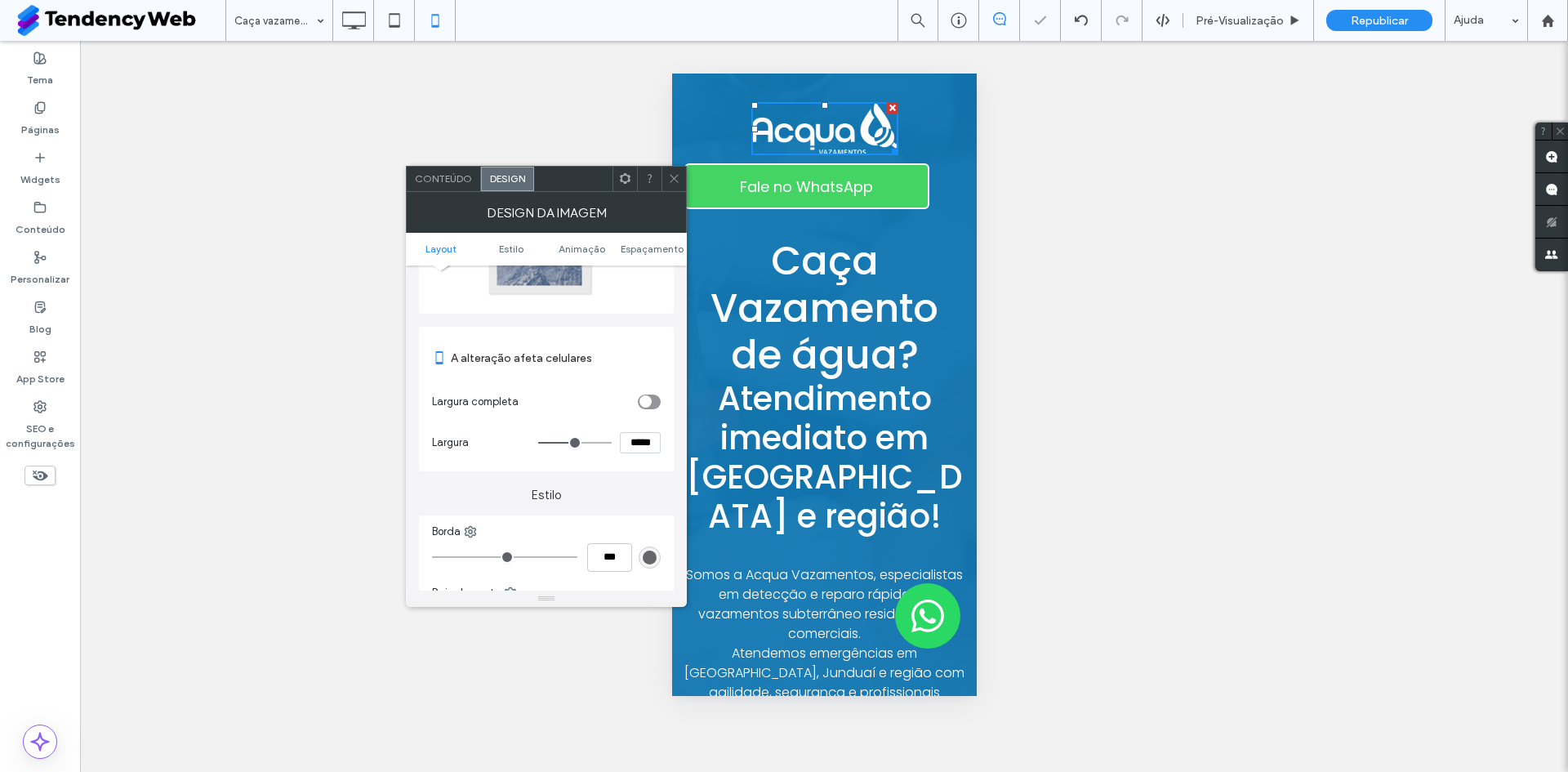
click at [677, 174] on icon at bounding box center [674, 179] width 12 height 12
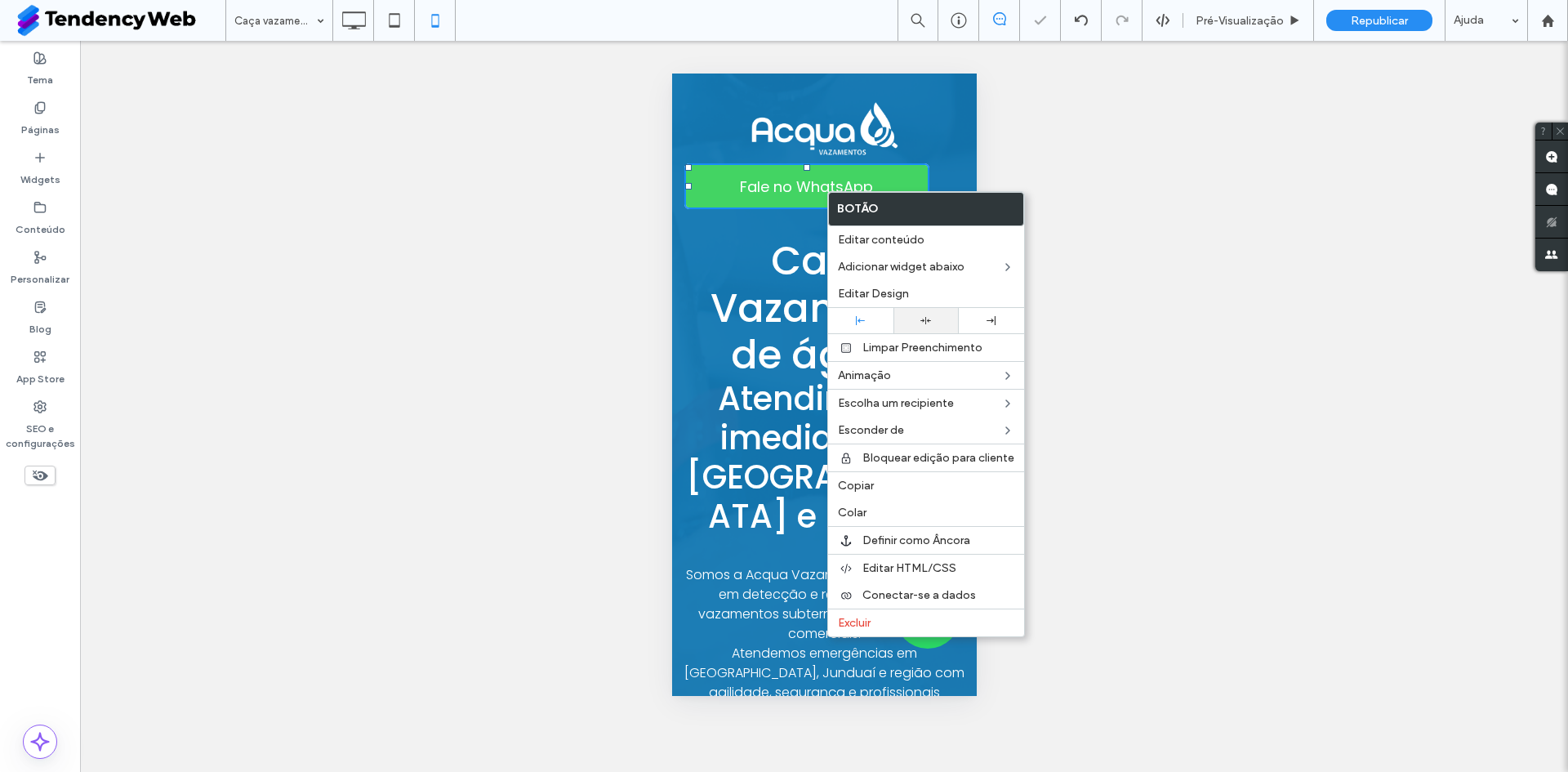
click at [930, 313] on div at bounding box center [926, 321] width 66 height 26
click at [717, 265] on h1 "Caça Vazamento de água?" at bounding box center [823, 308] width 280 height 141
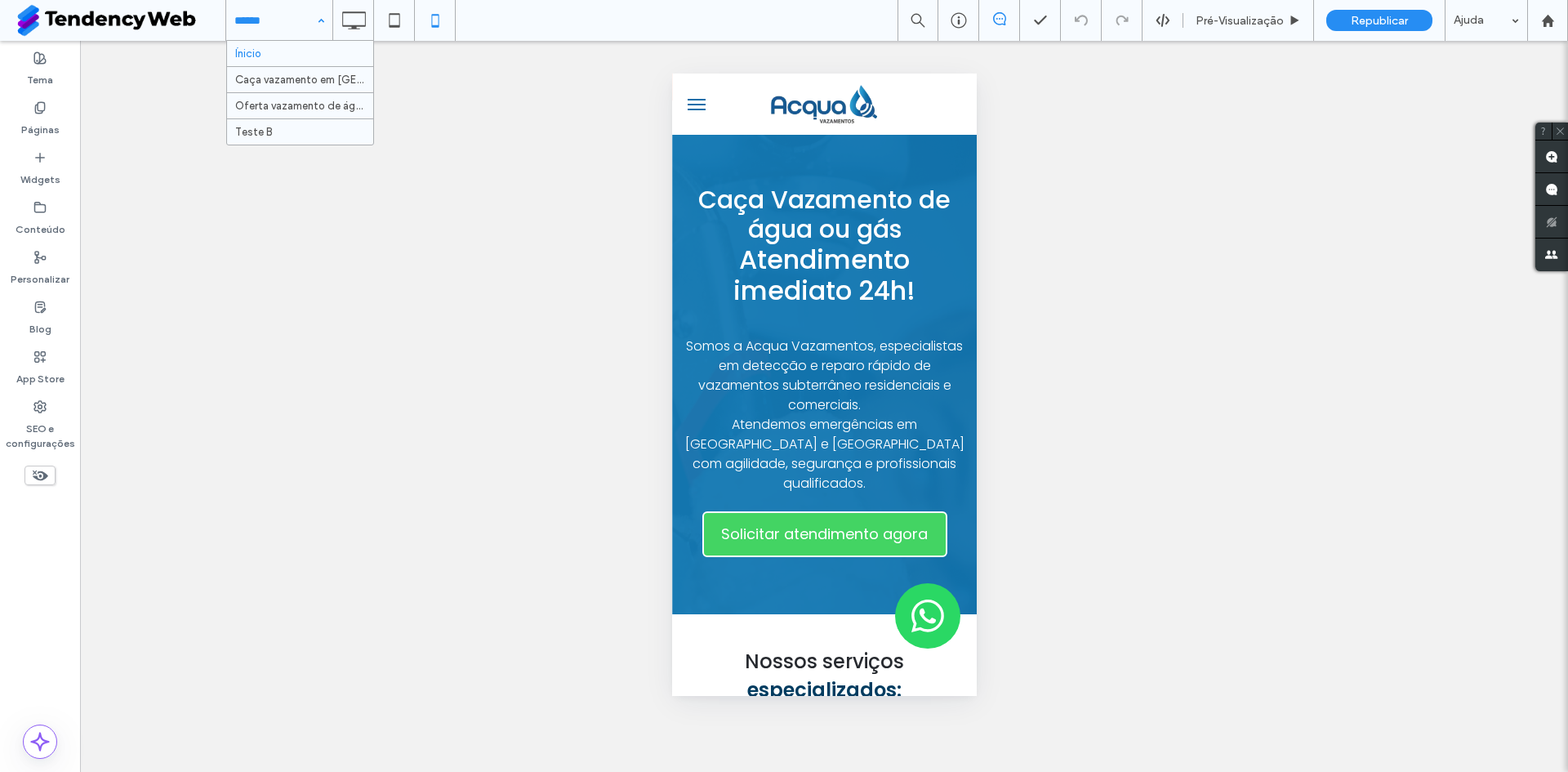
click at [321, 22] on div "Ínicio Caça vazamento em campinas Oferta vazamento de água Teste B" at bounding box center [279, 21] width 106 height 41
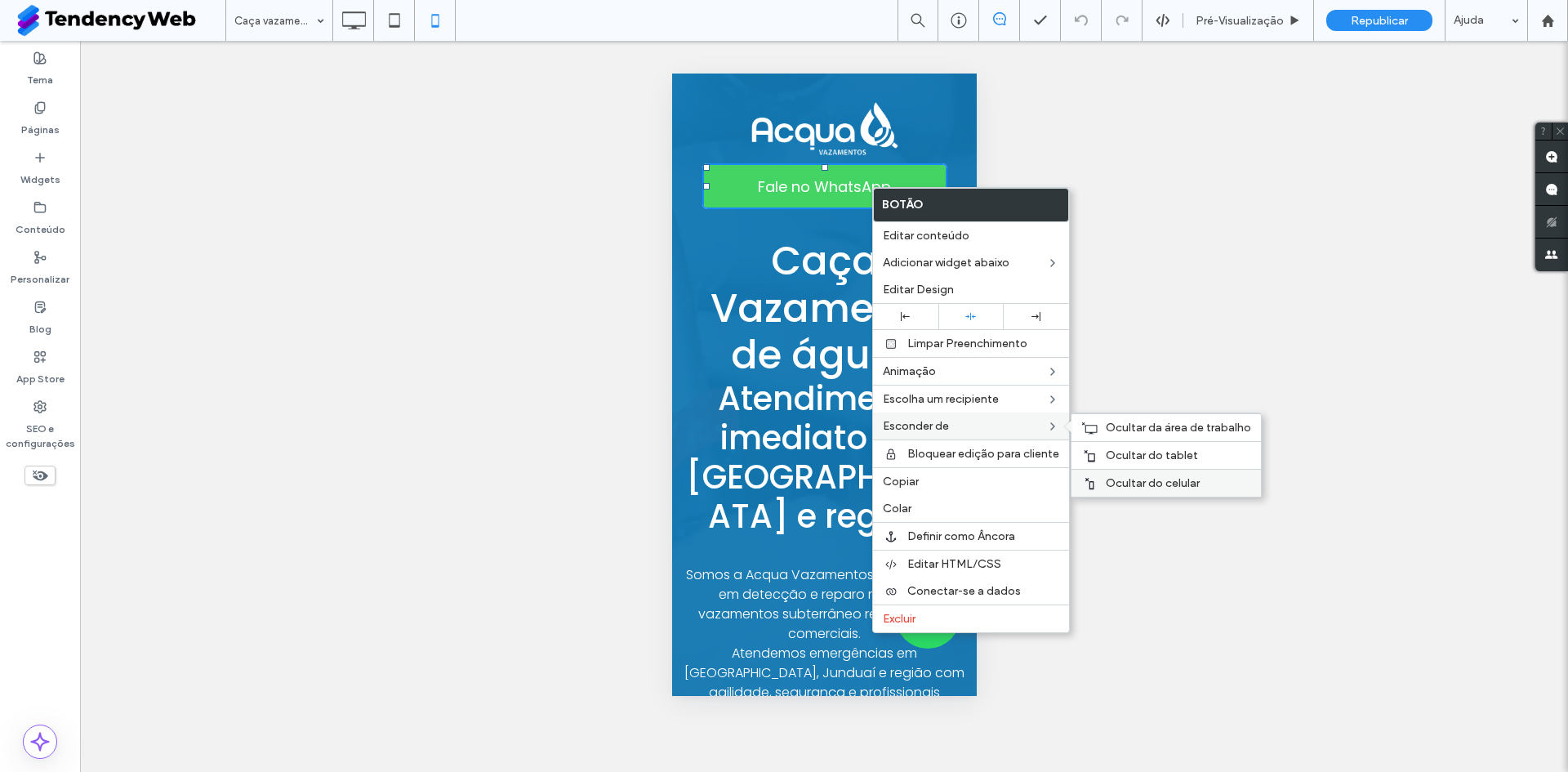
click at [1132, 478] on span "Ocultar do celular" at bounding box center [1153, 483] width 94 height 14
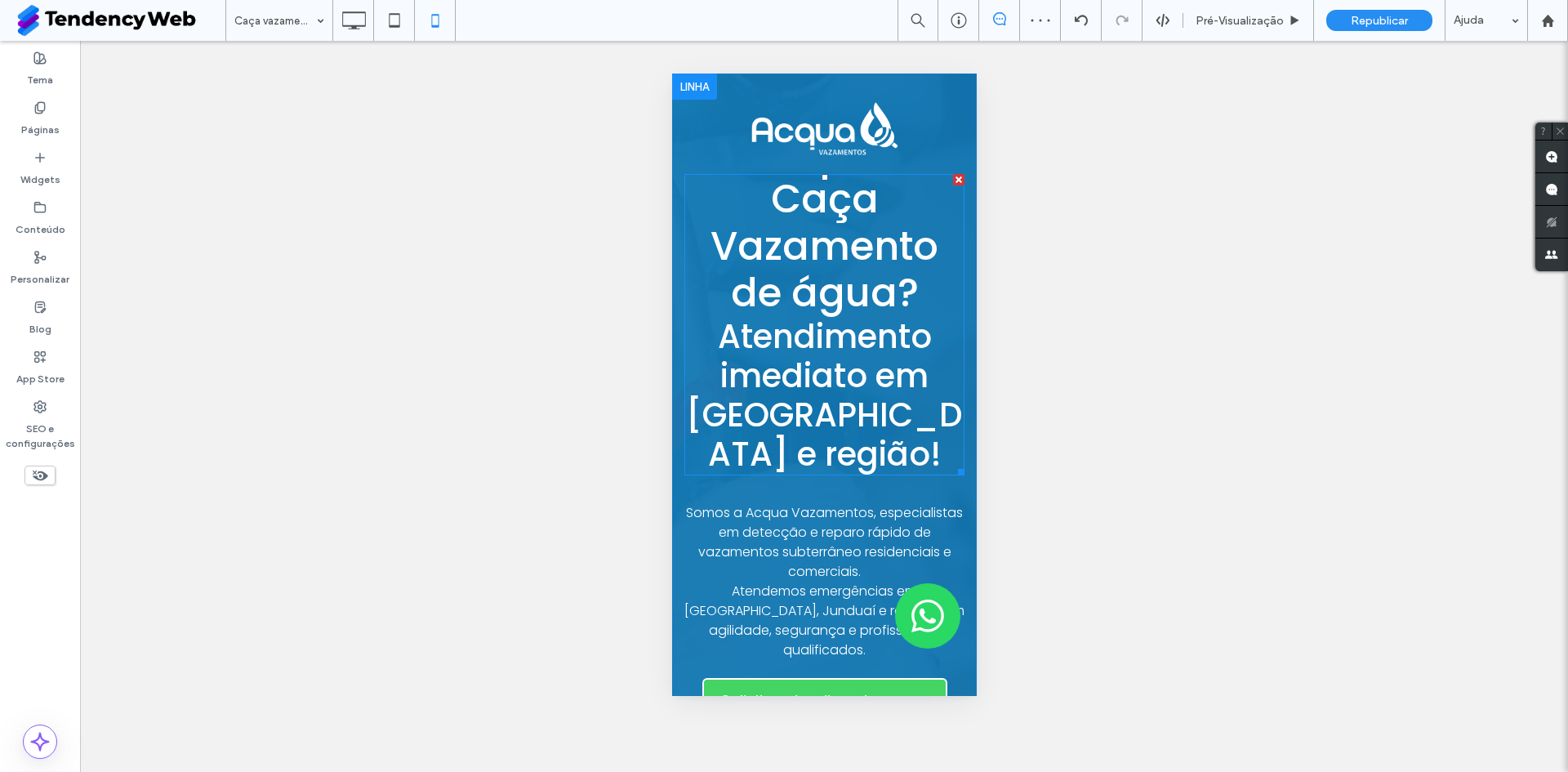
click at [815, 282] on span "Caça Vazamento de água?" at bounding box center [824, 246] width 228 height 148
type input "*******"
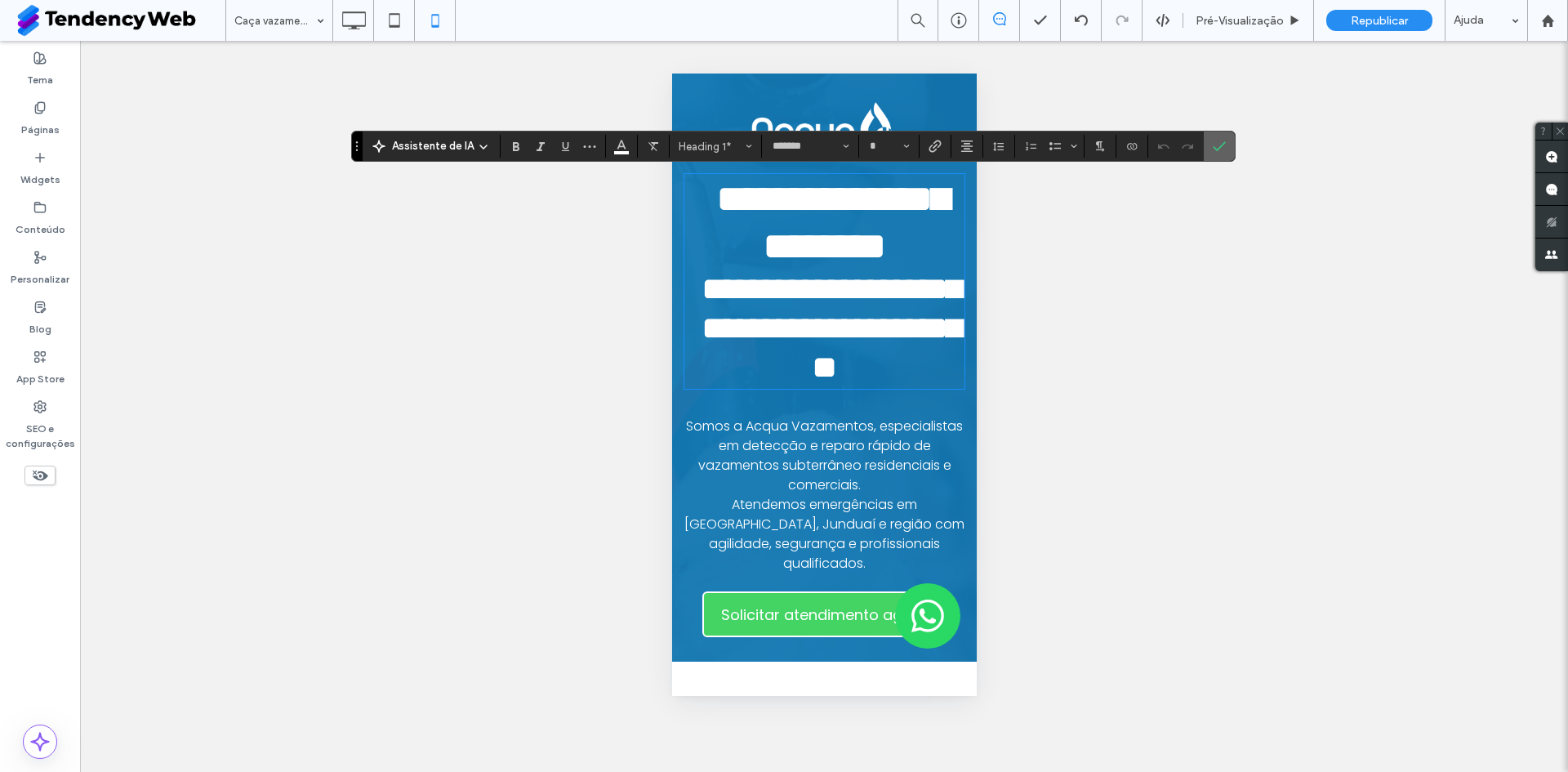
click at [1224, 144] on label "Confirmar" at bounding box center [1219, 146] width 25 height 29
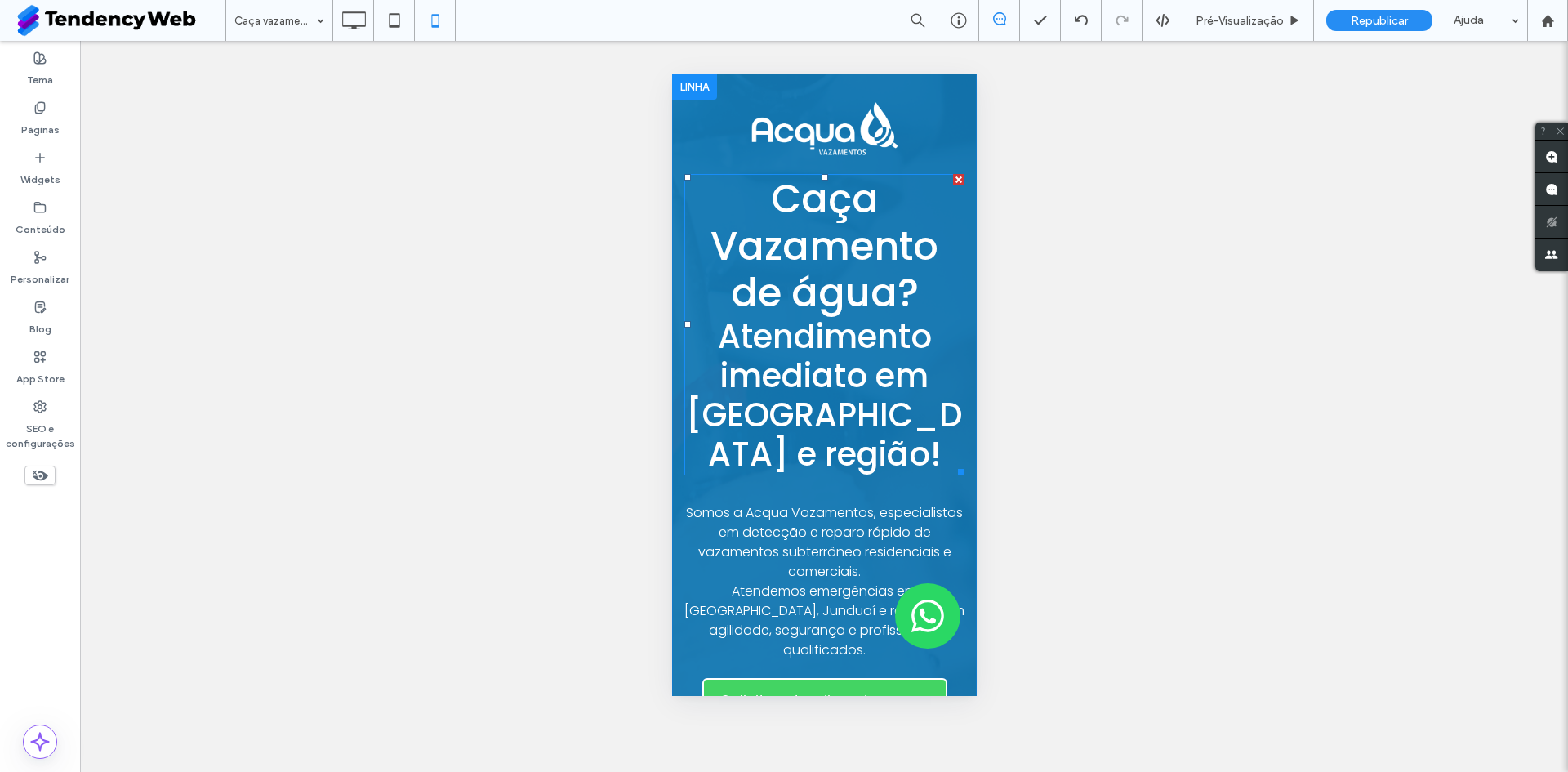
click at [811, 354] on span "Atendimento imediato em [GEOGRAPHIC_DATA] e região!" at bounding box center [824, 395] width 277 height 163
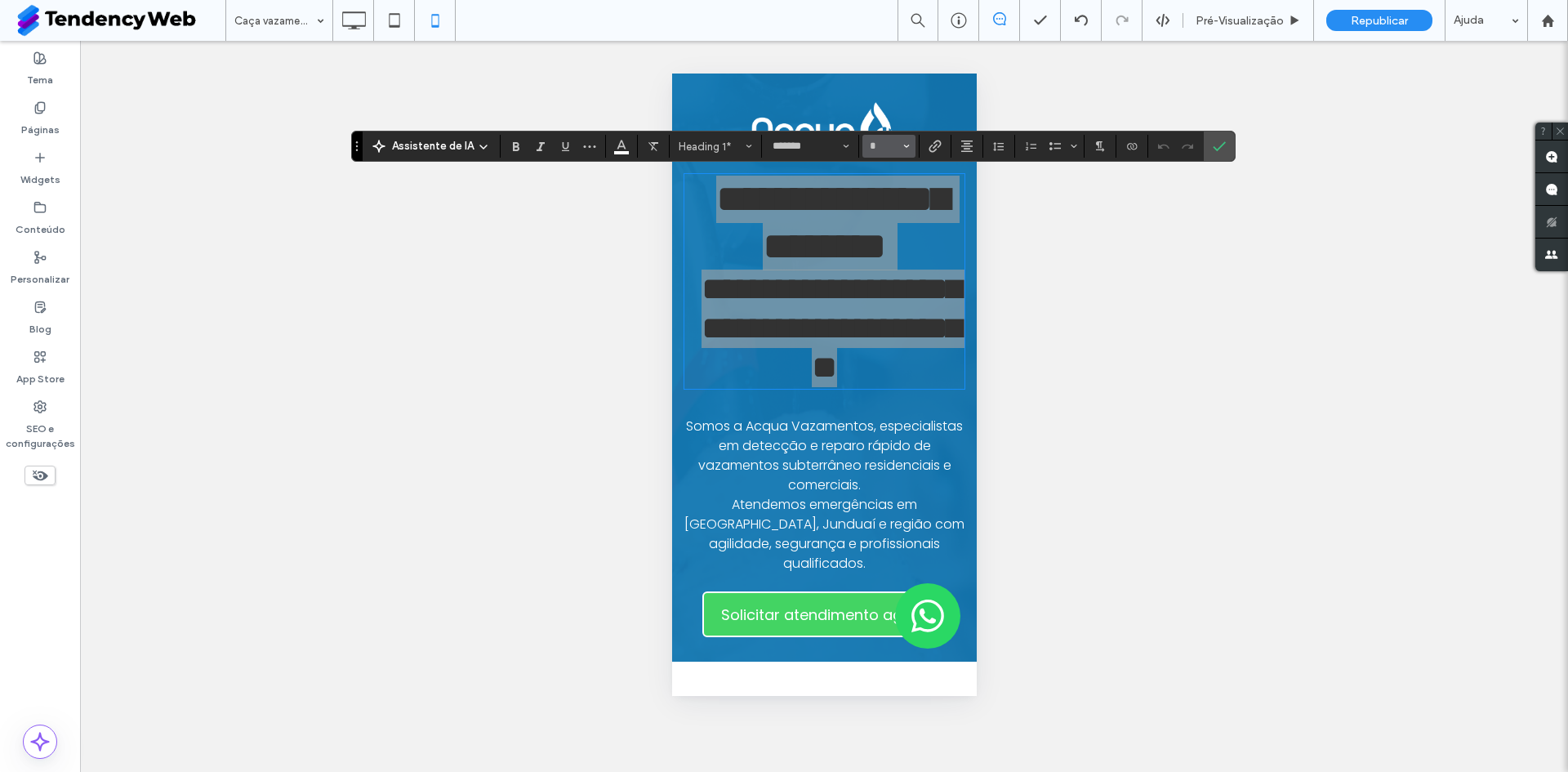
click at [903, 137] on span "Tamanho" at bounding box center [906, 146] width 7 height 22
click at [894, 238] on label "30" at bounding box center [888, 242] width 52 height 23
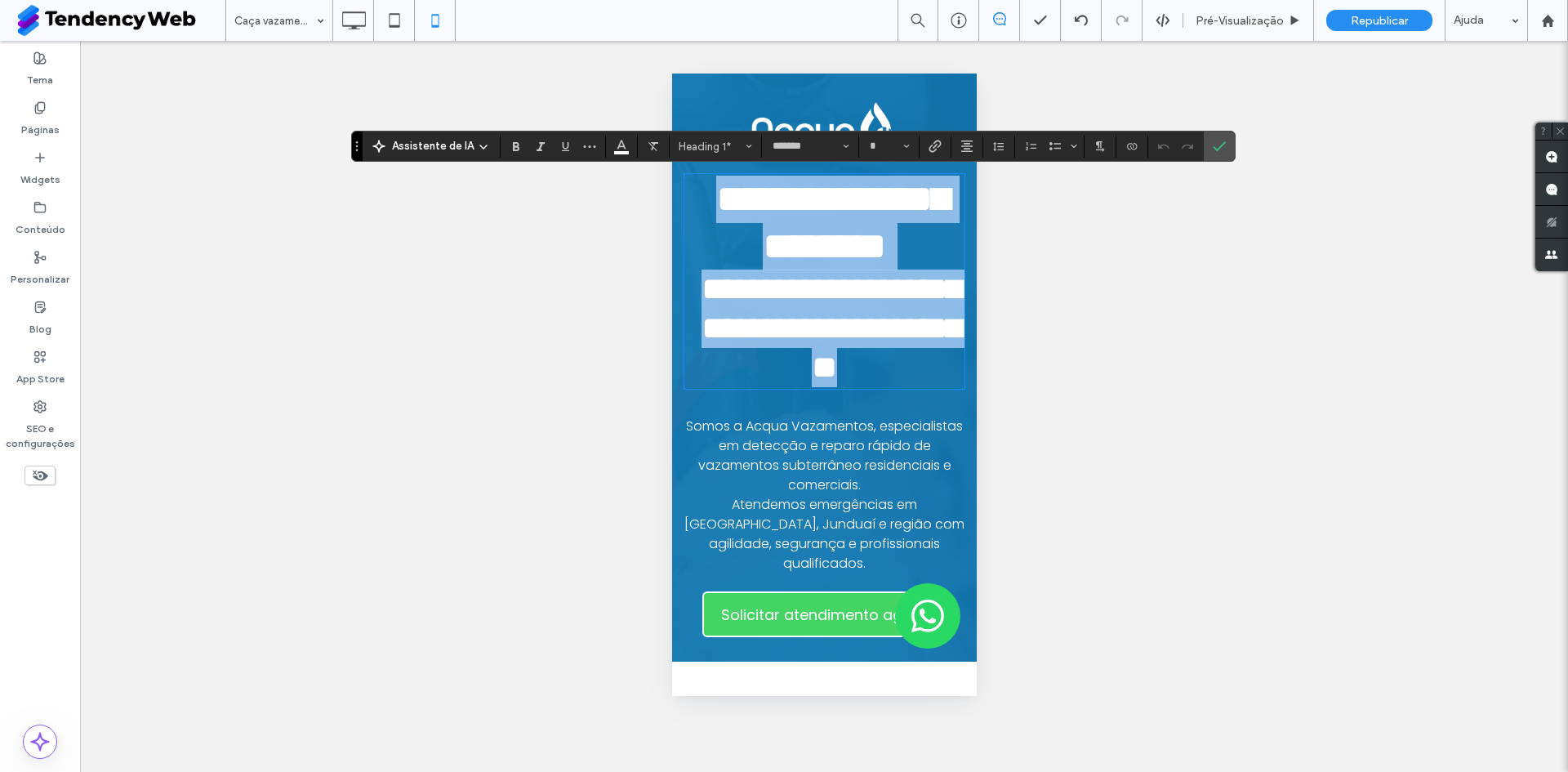
type input "**"
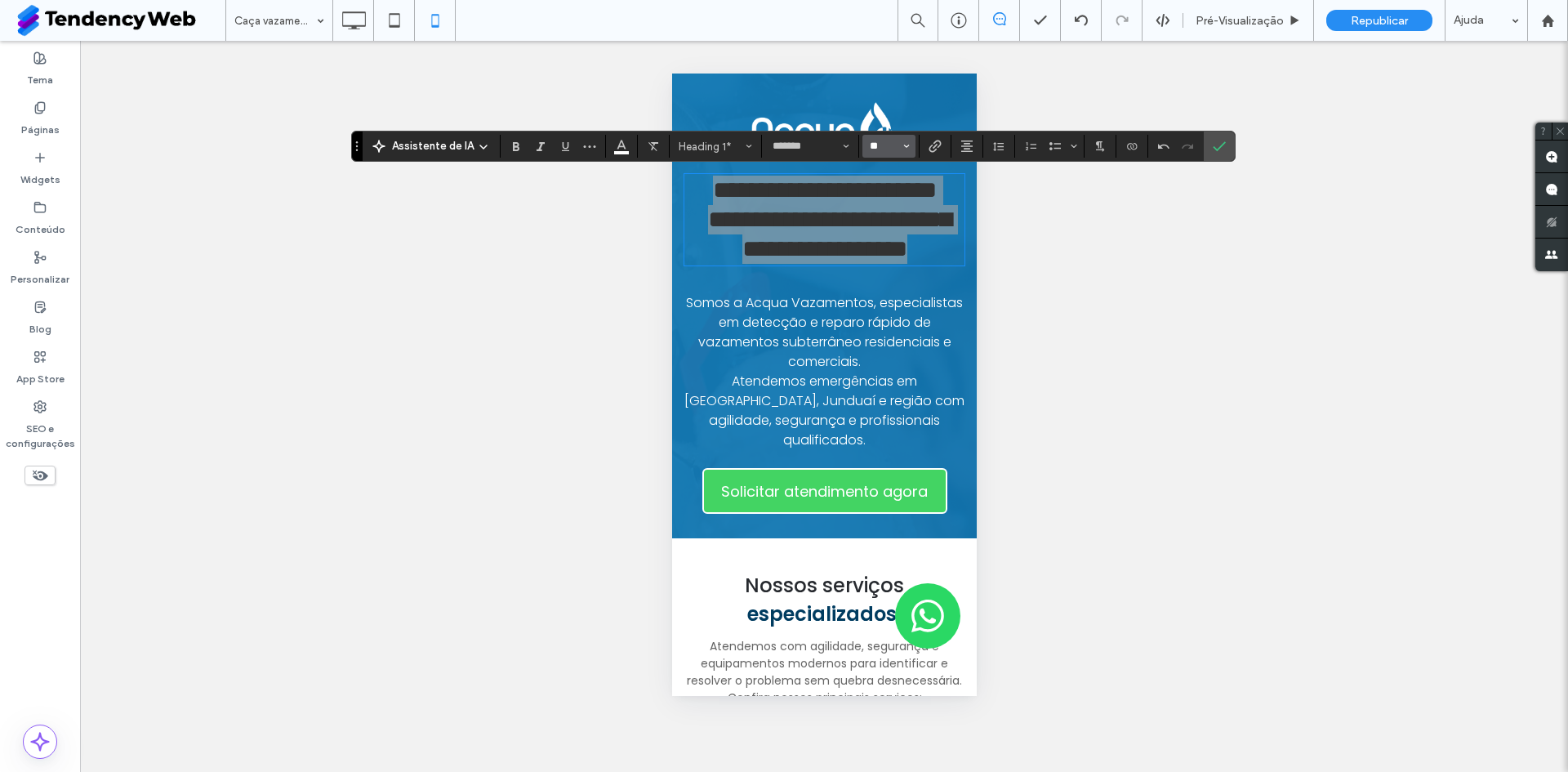
click at [890, 146] on input "**" at bounding box center [884, 145] width 31 height 13
click at [892, 265] on label "32" at bounding box center [888, 264] width 52 height 23
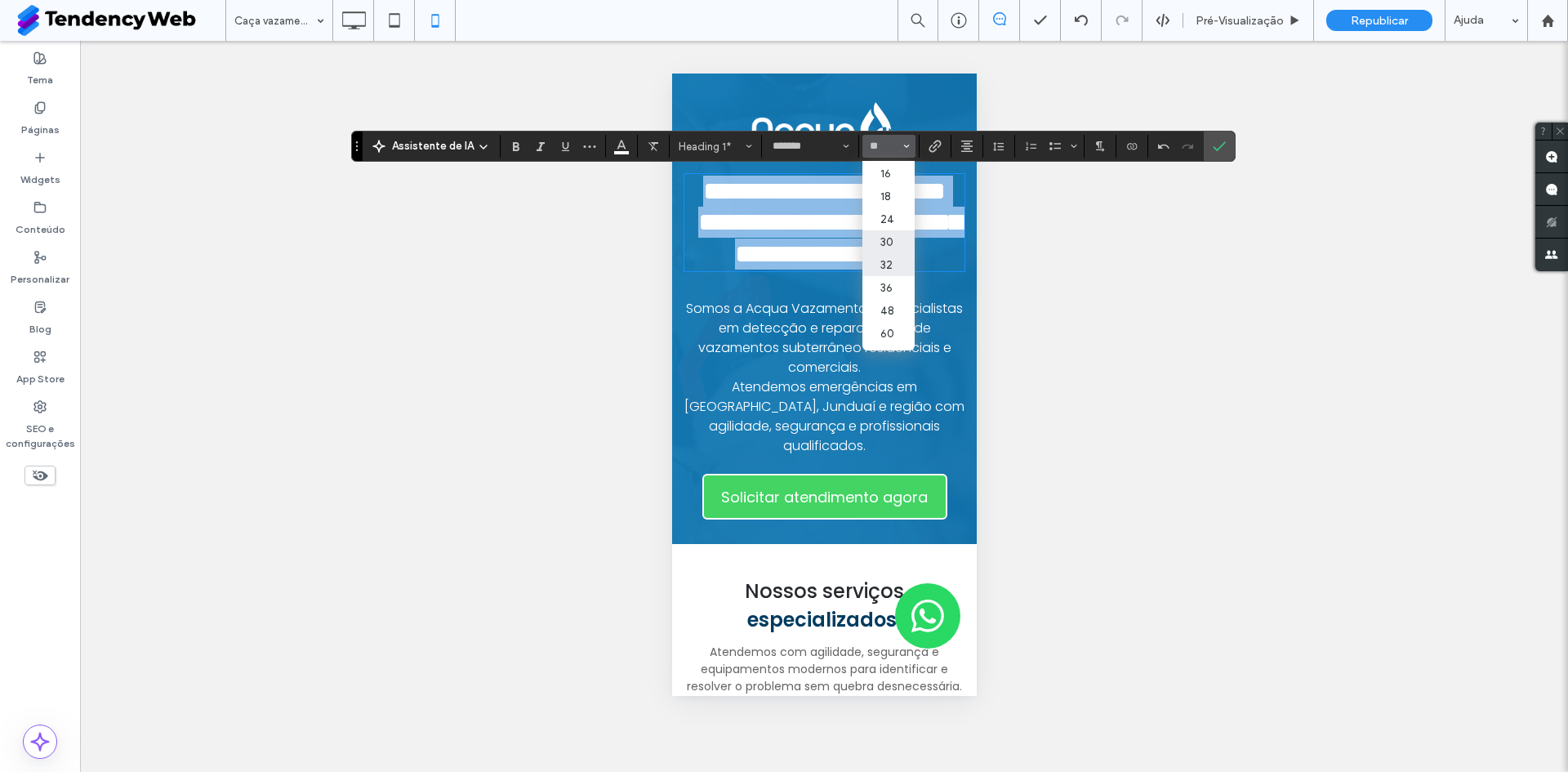
type input "**"
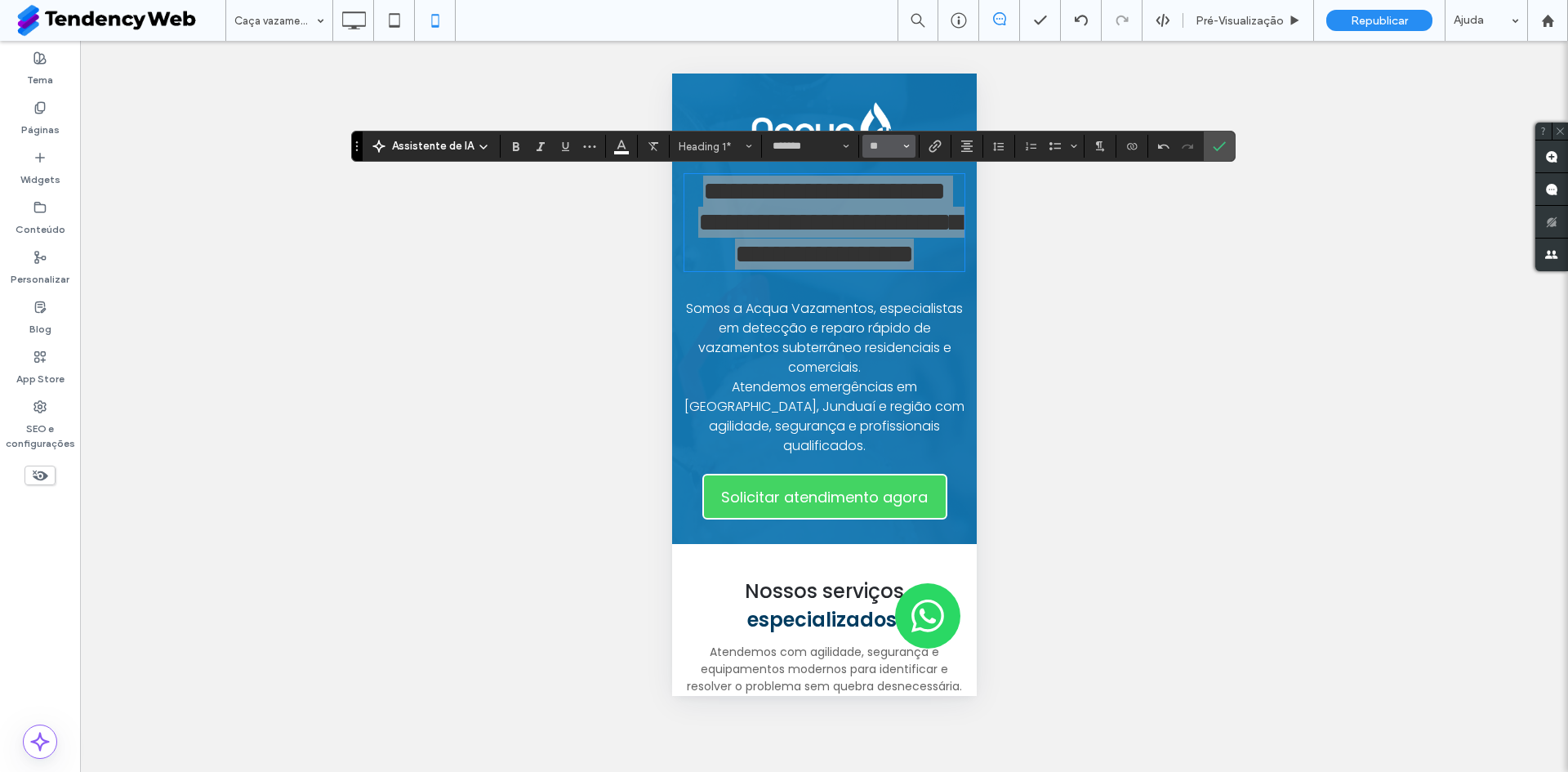
click at [904, 142] on span "Tamanho" at bounding box center [906, 146] width 7 height 22
drag, startPoint x: 206, startPoint y: 216, endPoint x: 879, endPoint y: 289, distance: 676.9
click at [879, 289] on label "36" at bounding box center [888, 287] width 52 height 23
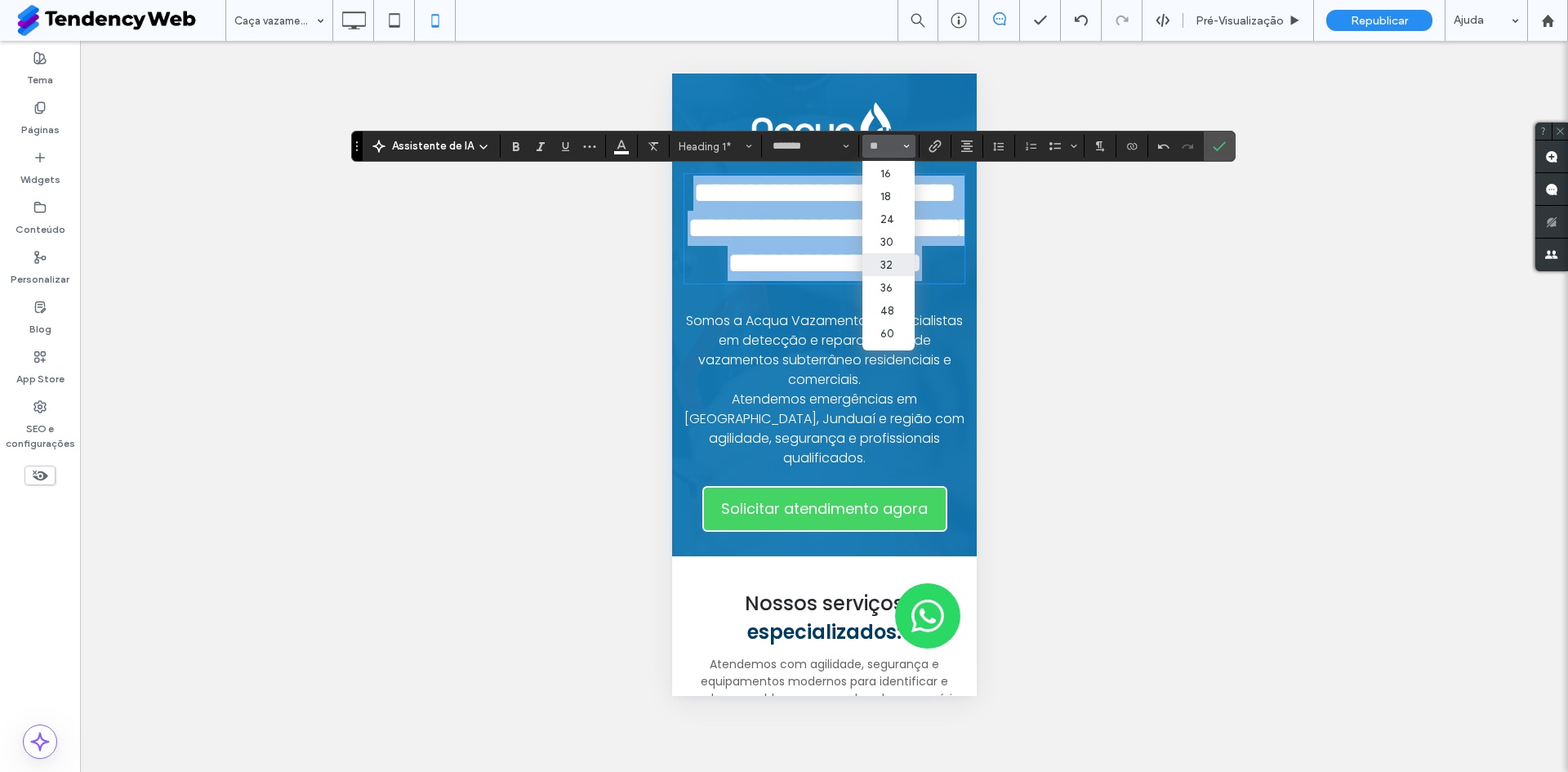
type input "**"
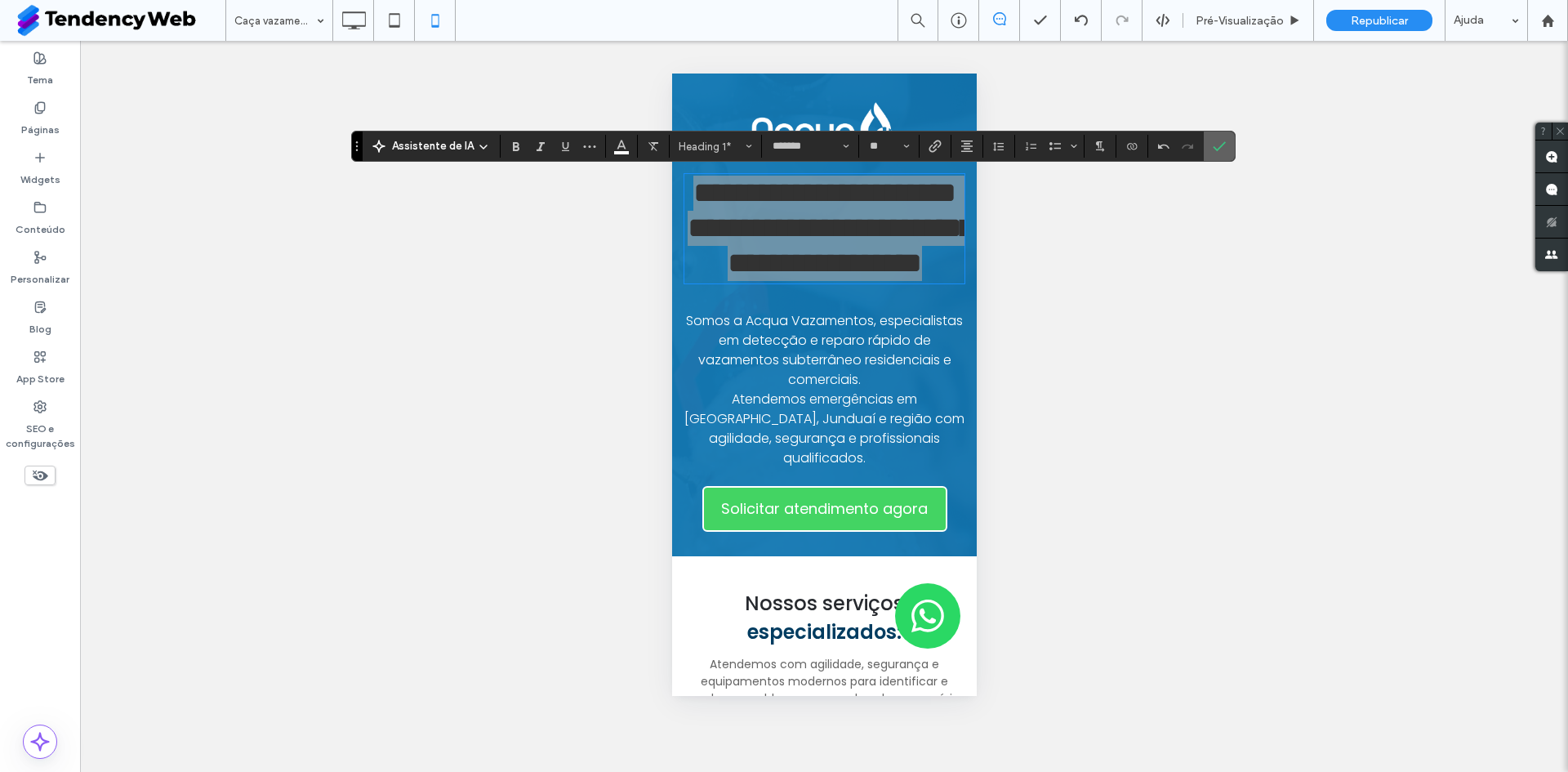
click at [1224, 143] on label "Confirmar" at bounding box center [1219, 146] width 25 height 29
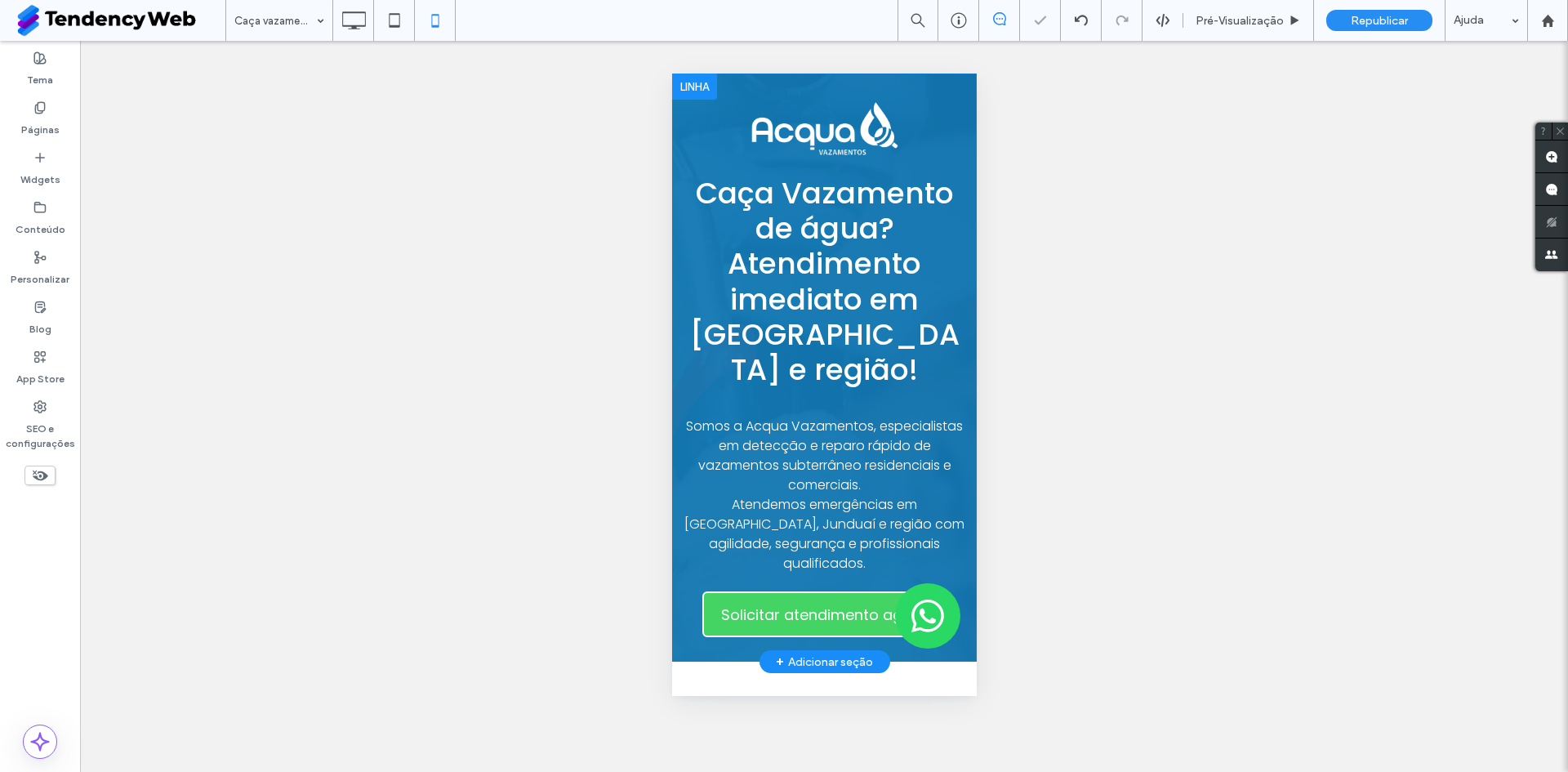
click at [952, 211] on section "Sua conta de Água está alta? Fale conosco agora Nome Digite um nome válido Tele…" at bounding box center [824, 367] width 304 height 588
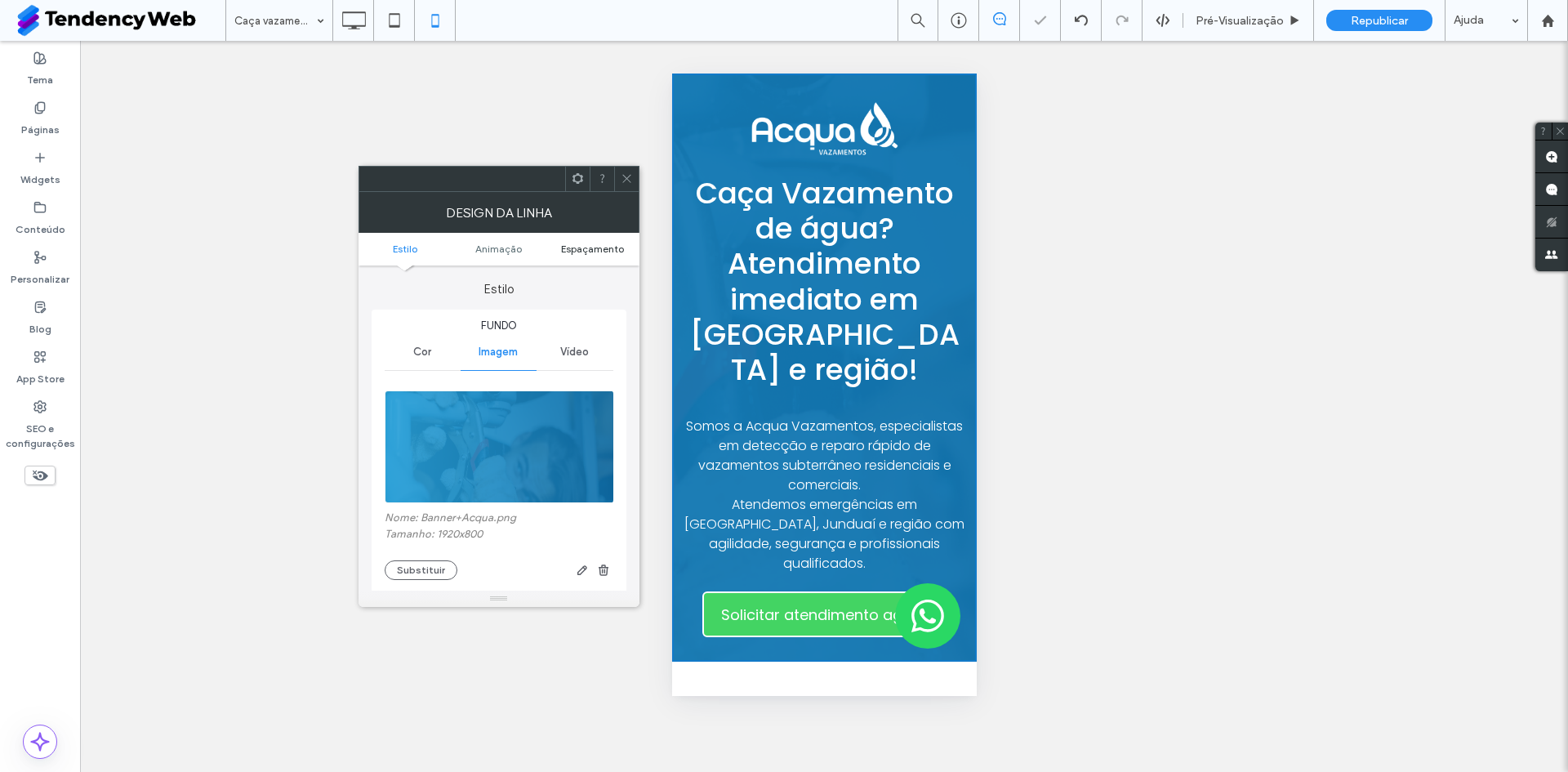
click at [602, 253] on span "Espaçamento" at bounding box center [593, 248] width 63 height 12
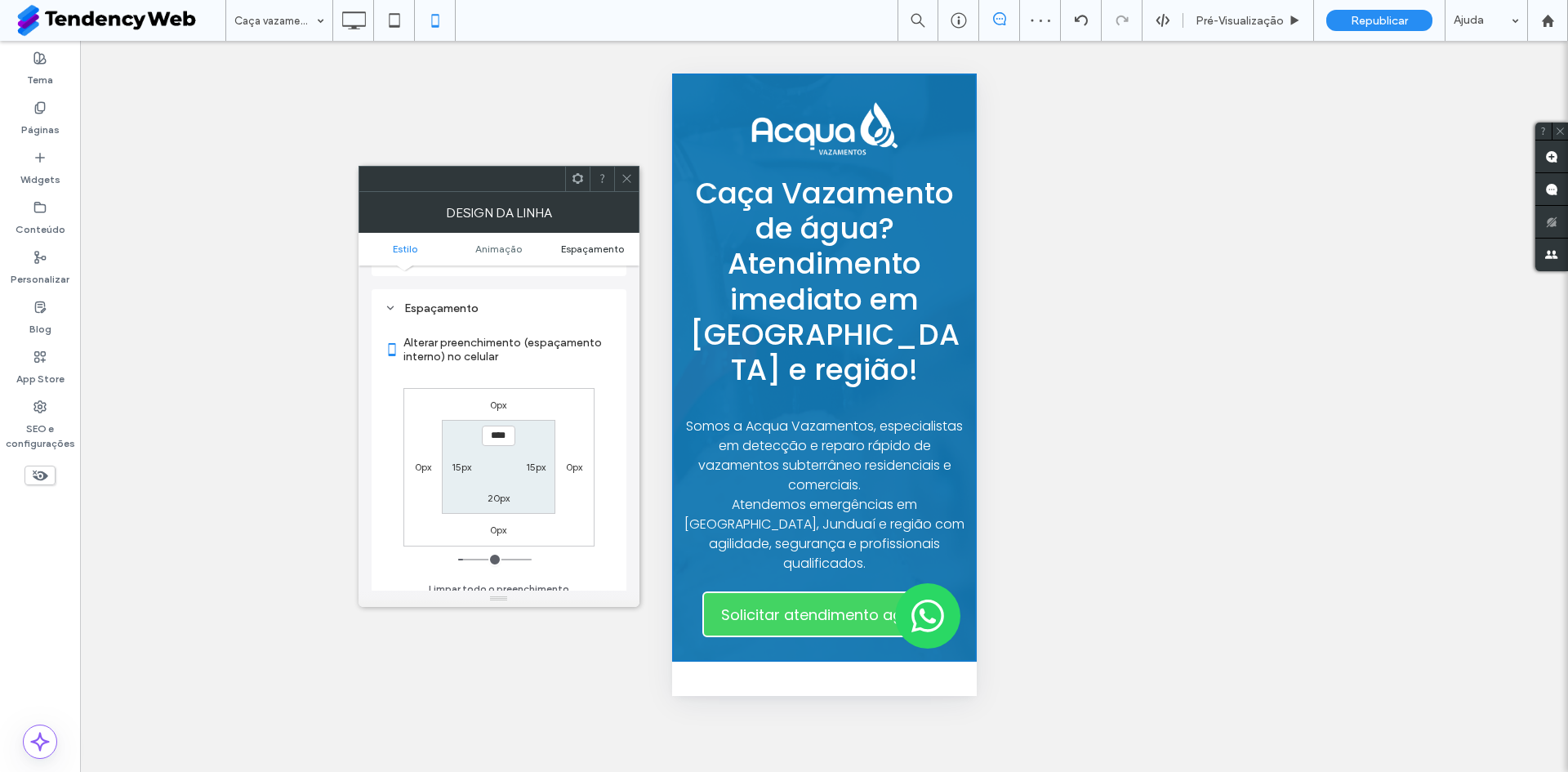
scroll to position [870, 0]
click at [632, 172] on span at bounding box center [626, 179] width 12 height 25
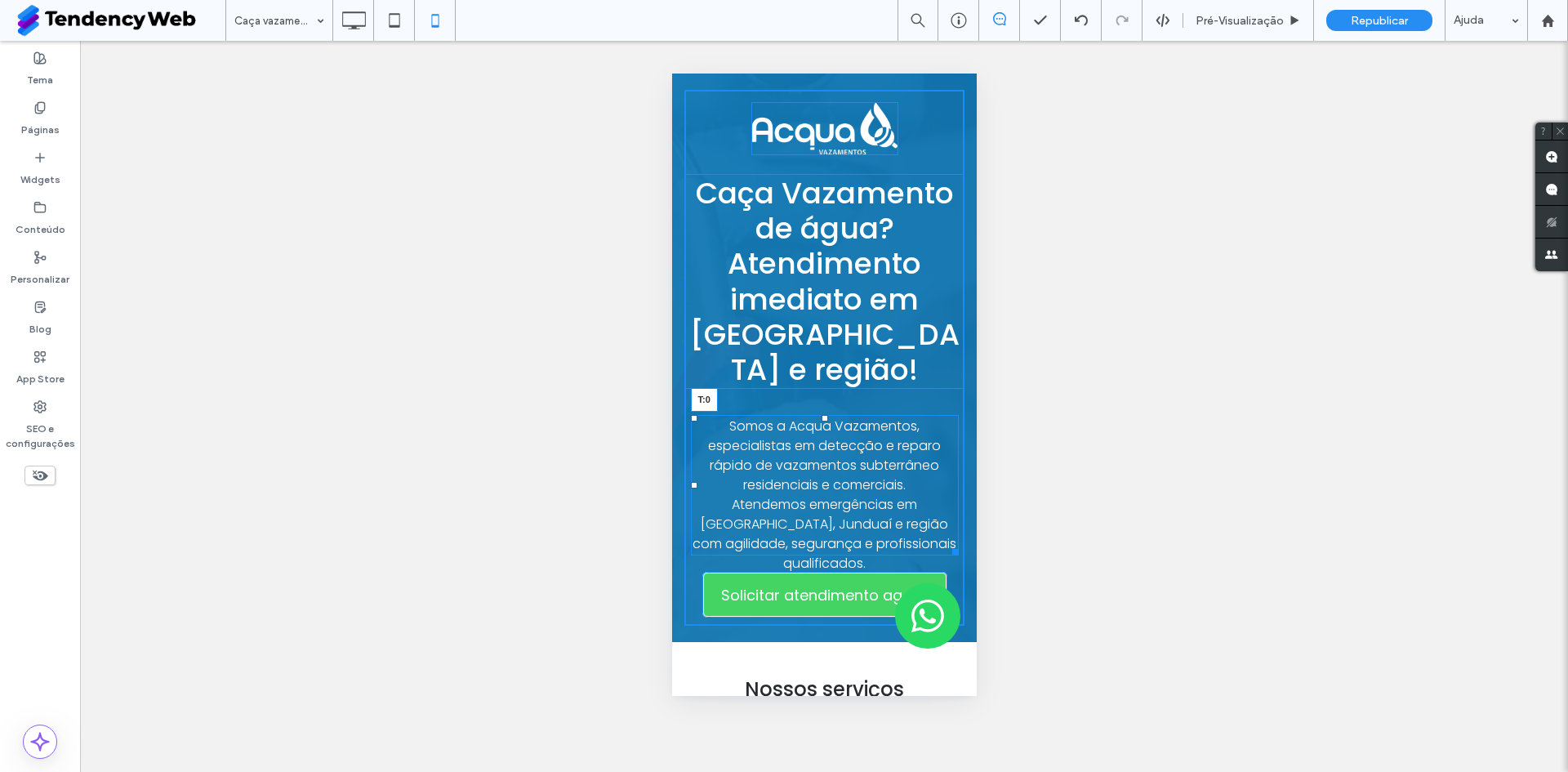
drag, startPoint x: 817, startPoint y: 415, endPoint x: 819, endPoint y: 389, distance: 26.1
click at [819, 389] on div "Sua conta de Água está alta? Fale conosco agora Nome Digite um nome válido Tele…" at bounding box center [823, 358] width 280 height 536
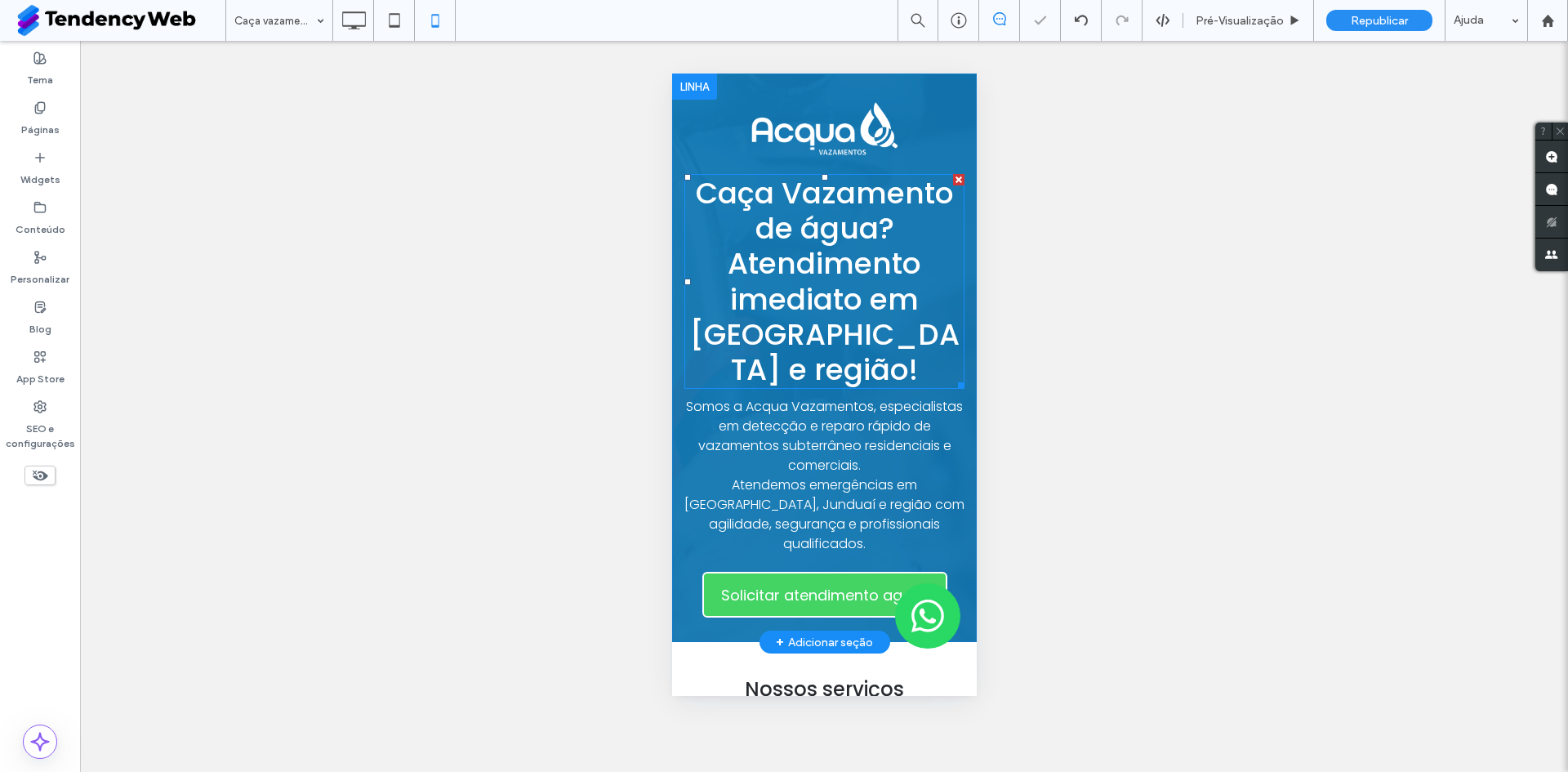
click at [839, 210] on span "Caça Vazamento de água?" at bounding box center [824, 211] width 258 height 77
type input "*******"
type input "**"
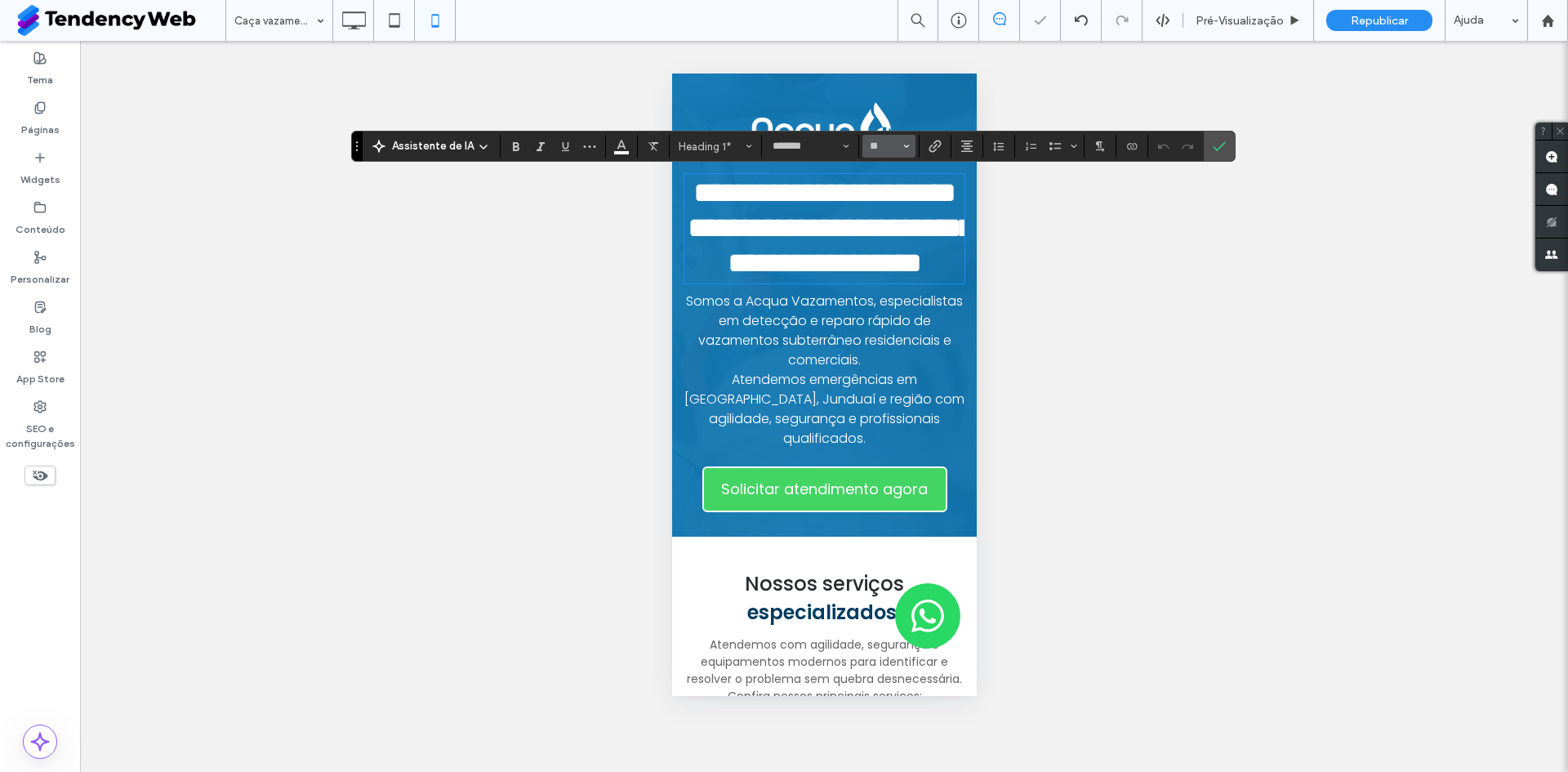
click at [876, 148] on input "**" at bounding box center [884, 145] width 31 height 13
click at [892, 238] on label "30" at bounding box center [888, 242] width 52 height 23
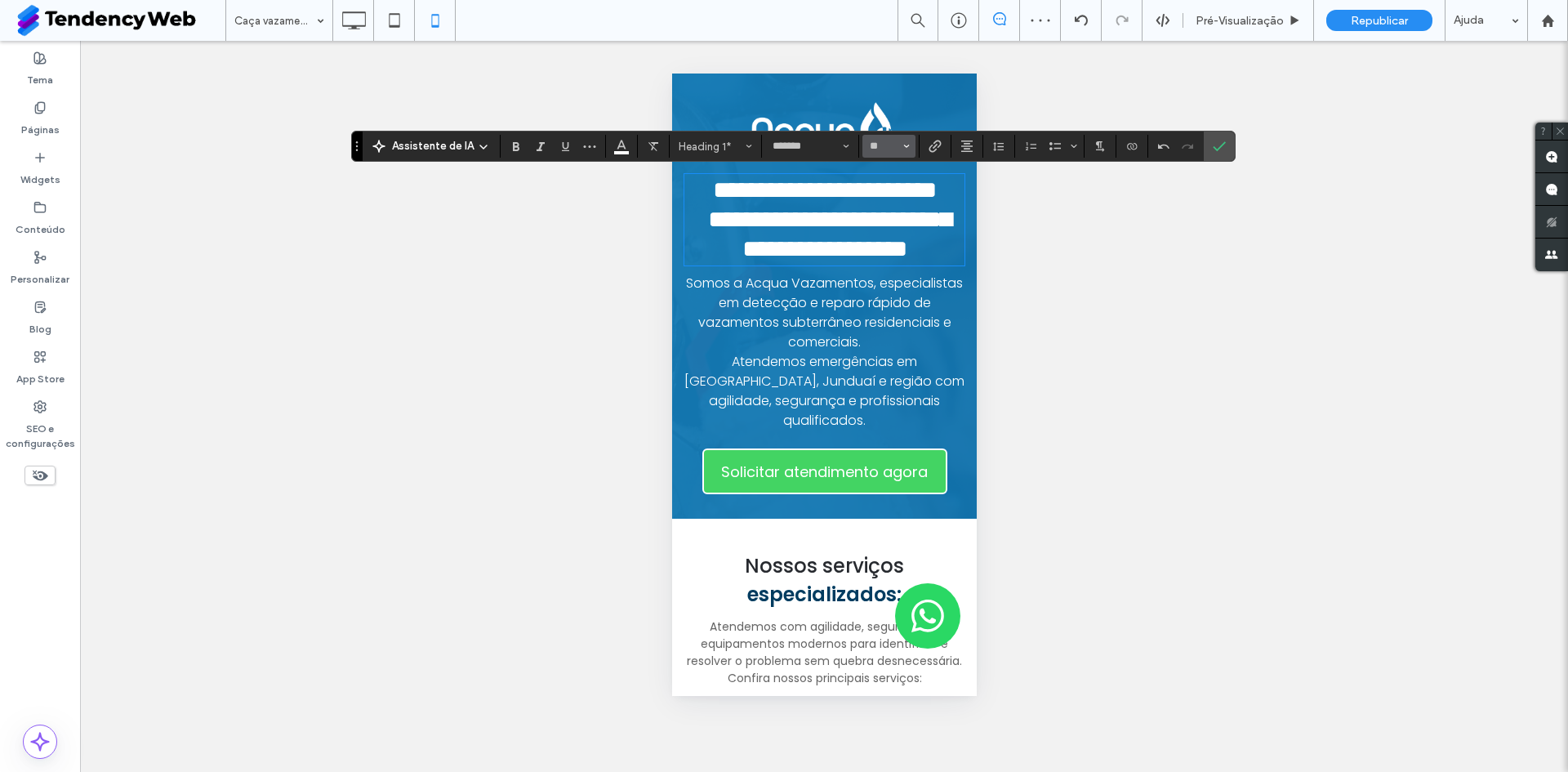
click at [889, 136] on button "**" at bounding box center [889, 145] width 53 height 23
click at [887, 213] on label "24" at bounding box center [888, 218] width 52 height 23
type input "**"
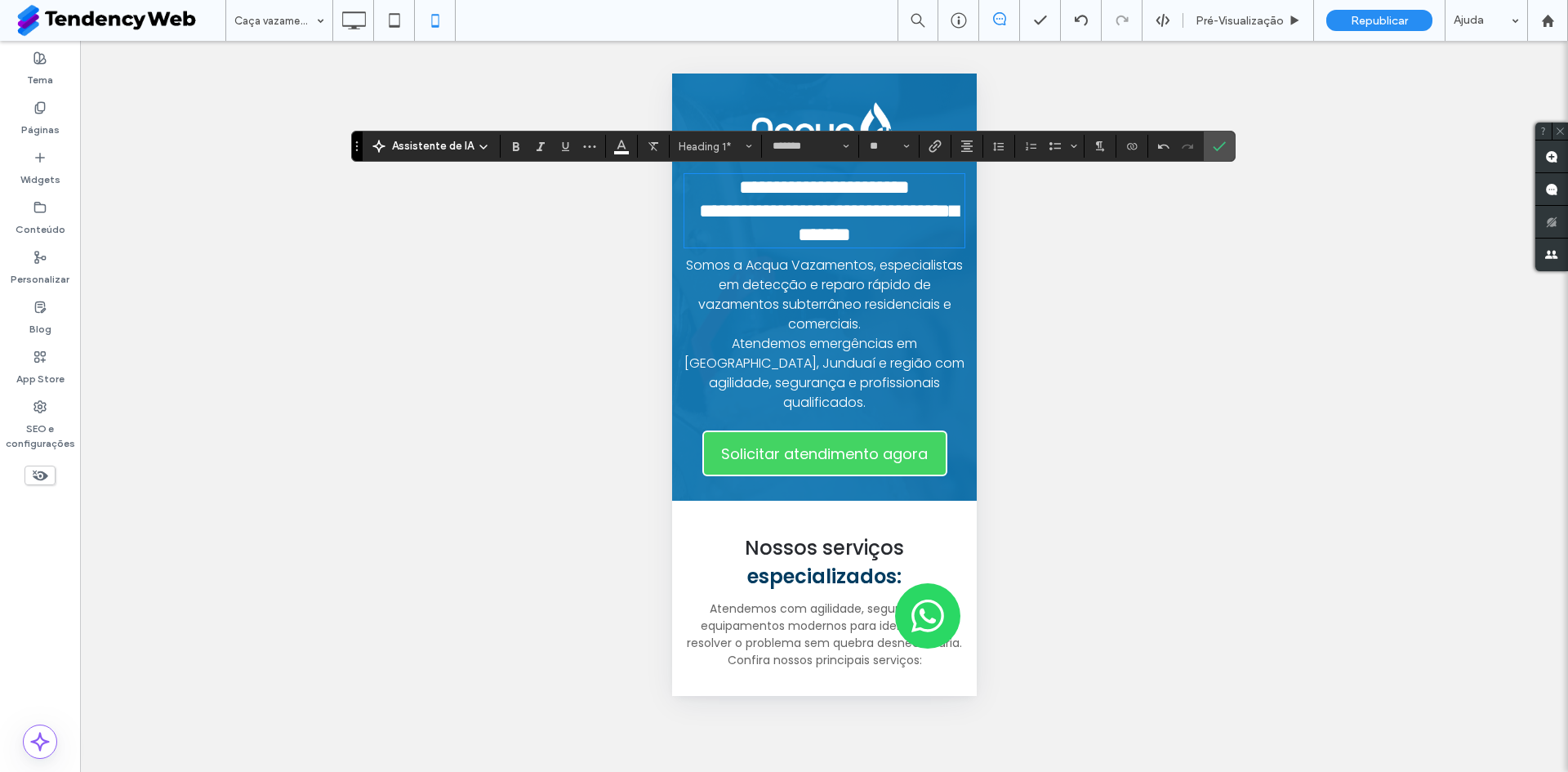
click at [804, 196] on span "**********" at bounding box center [824, 188] width 171 height 20
click at [789, 196] on span "**********" at bounding box center [824, 188] width 171 height 20
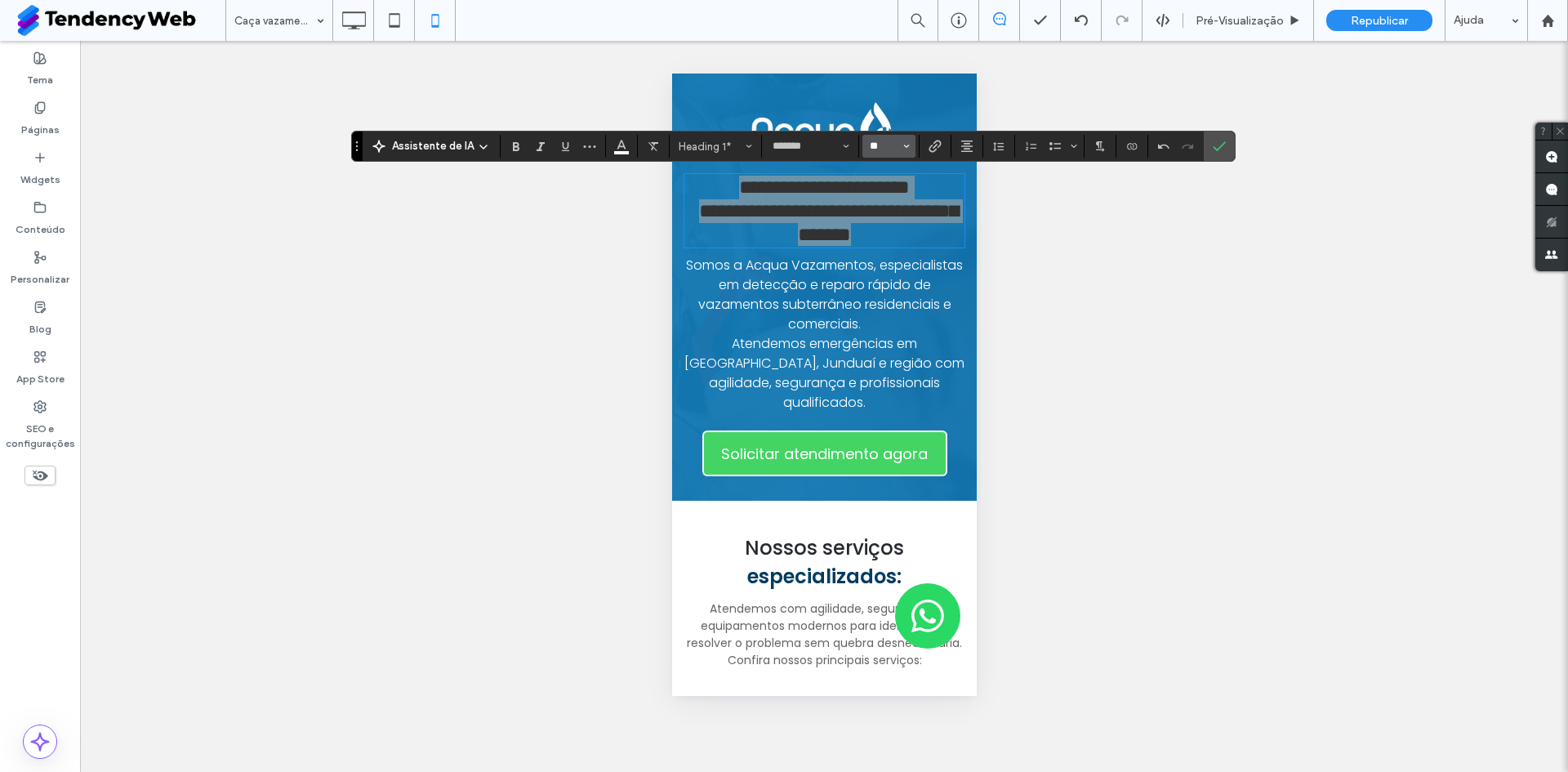
click at [883, 139] on input "**" at bounding box center [884, 145] width 31 height 13
type input "**"
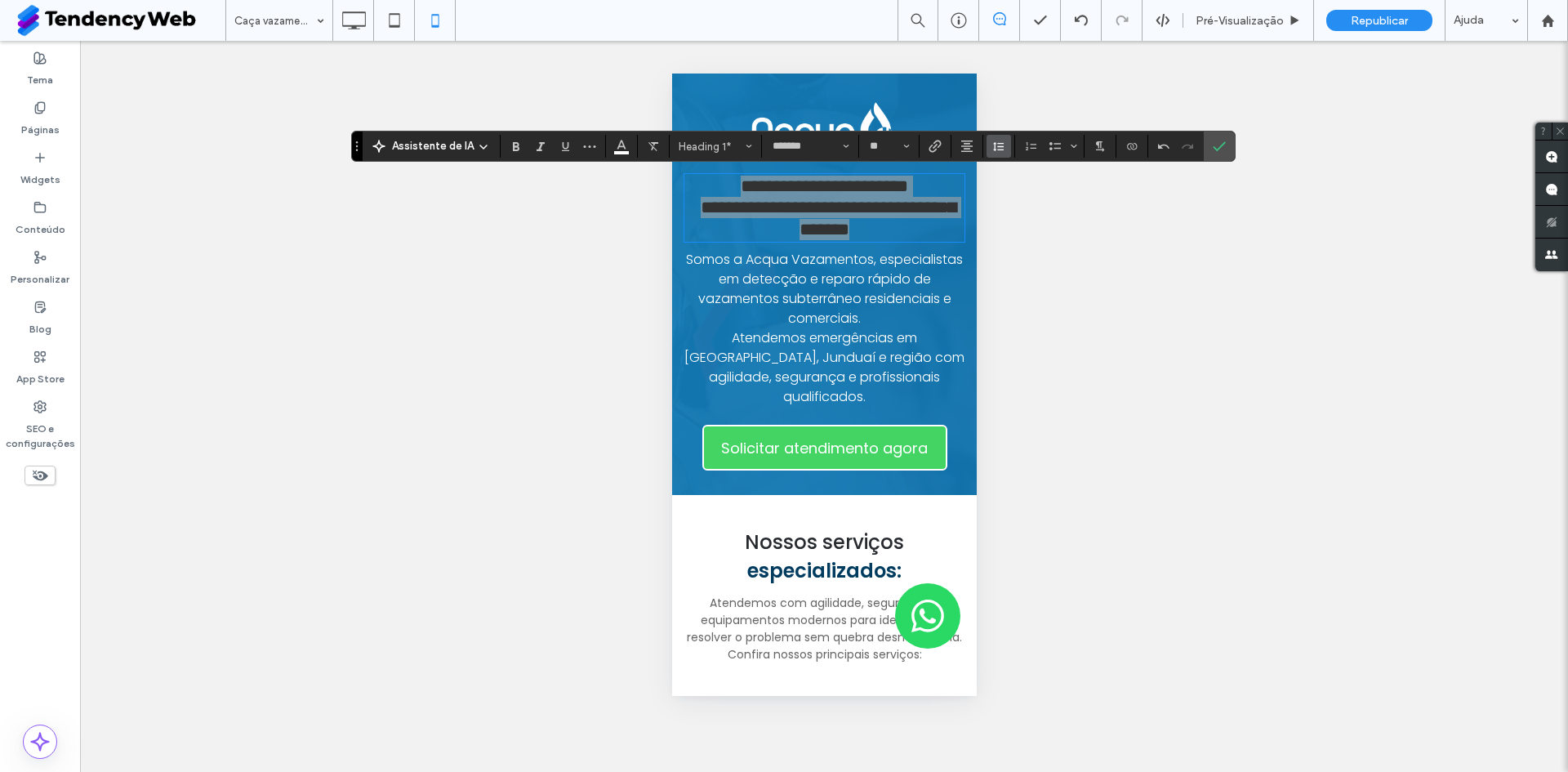
click at [999, 141] on icon "Altura da Linha" at bounding box center [999, 145] width 13 height 13
click at [1044, 221] on div "1,5" at bounding box center [1039, 218] width 70 height 12
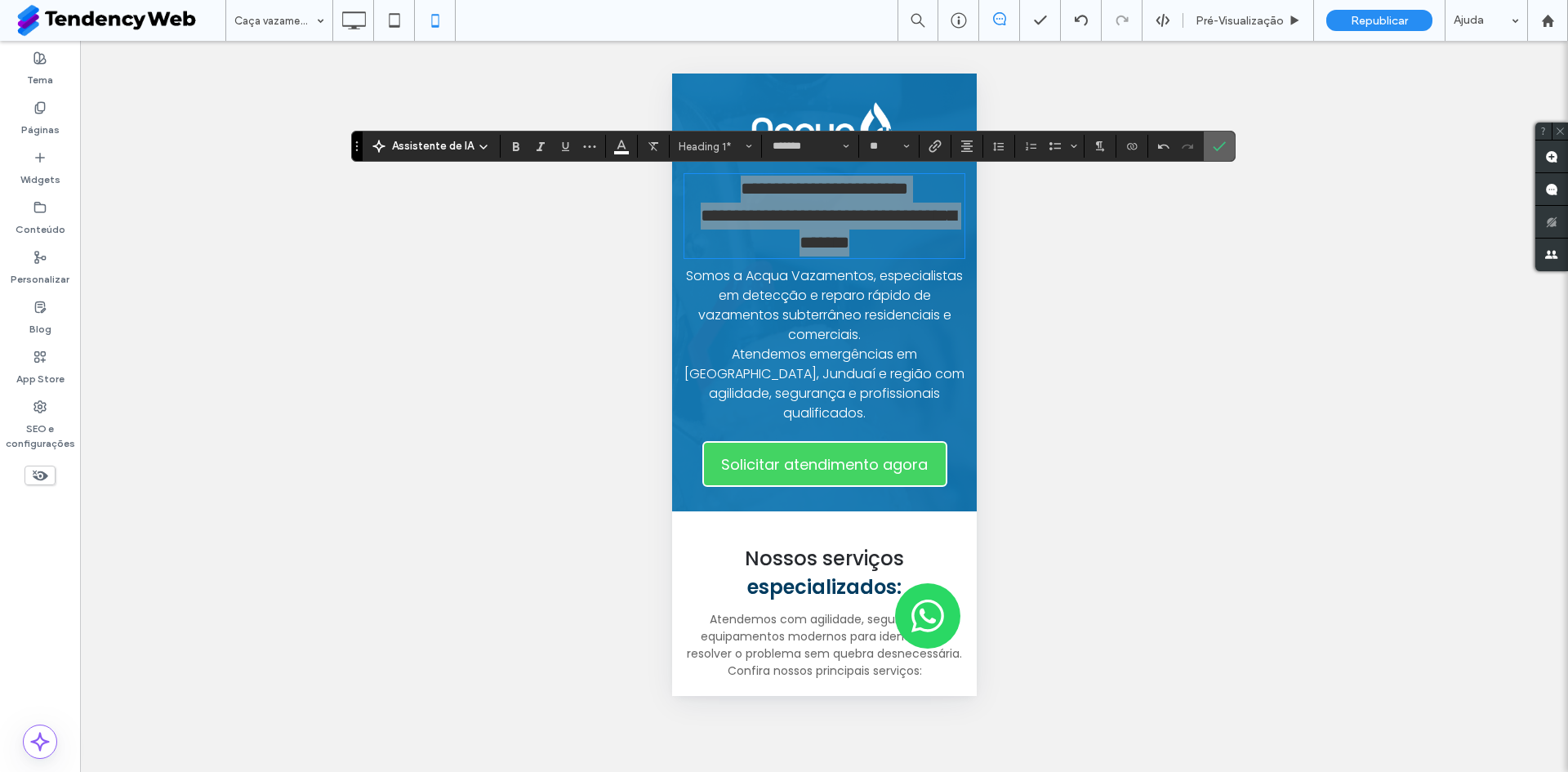
click at [1216, 143] on icon "Confirmar" at bounding box center [1218, 145] width 13 height 13
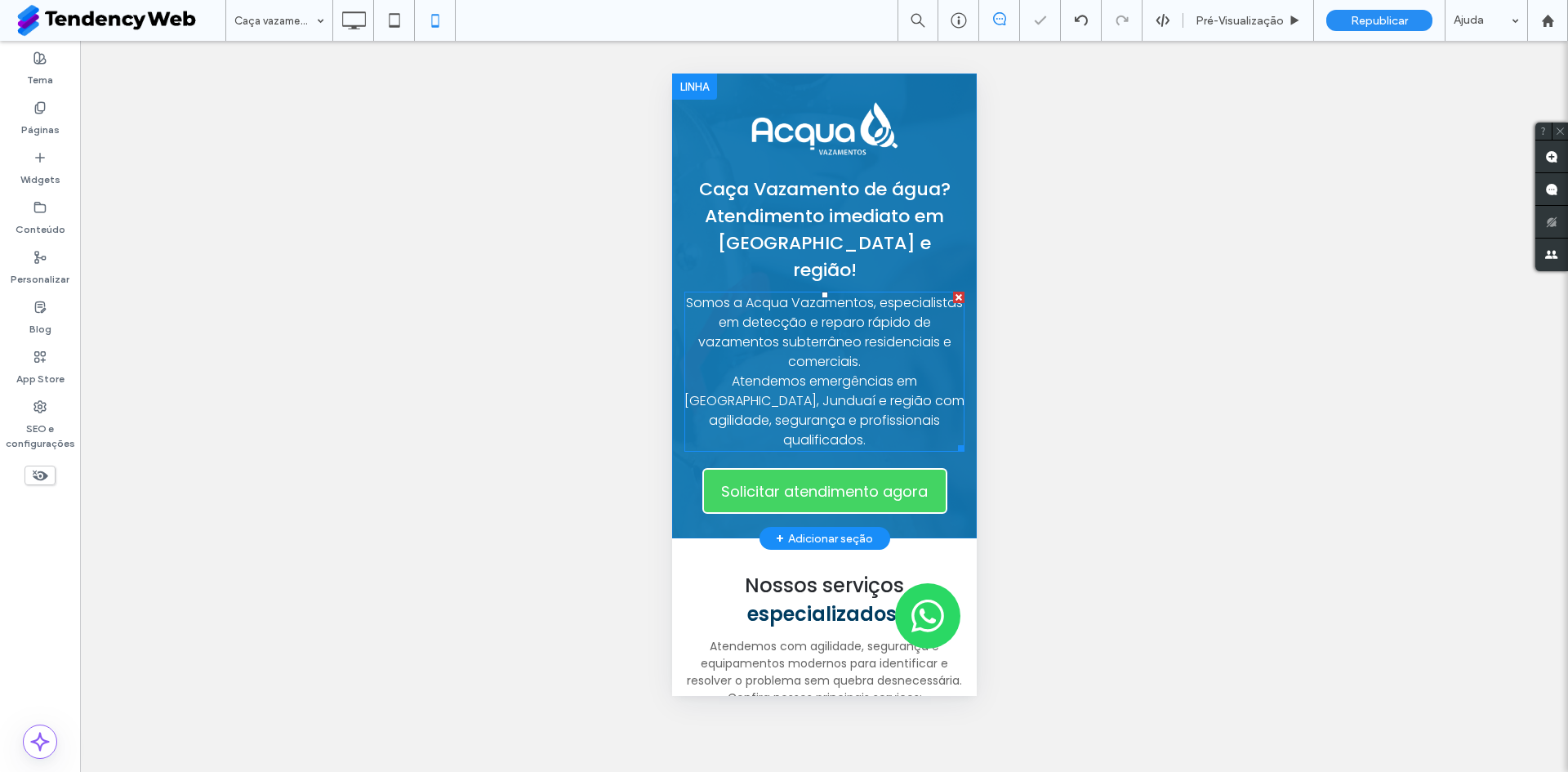
click at [847, 313] on span "Somos a Acqua Vazamentos, especialistas em detecção e reparo rápido de vazament…" at bounding box center [824, 332] width 277 height 78
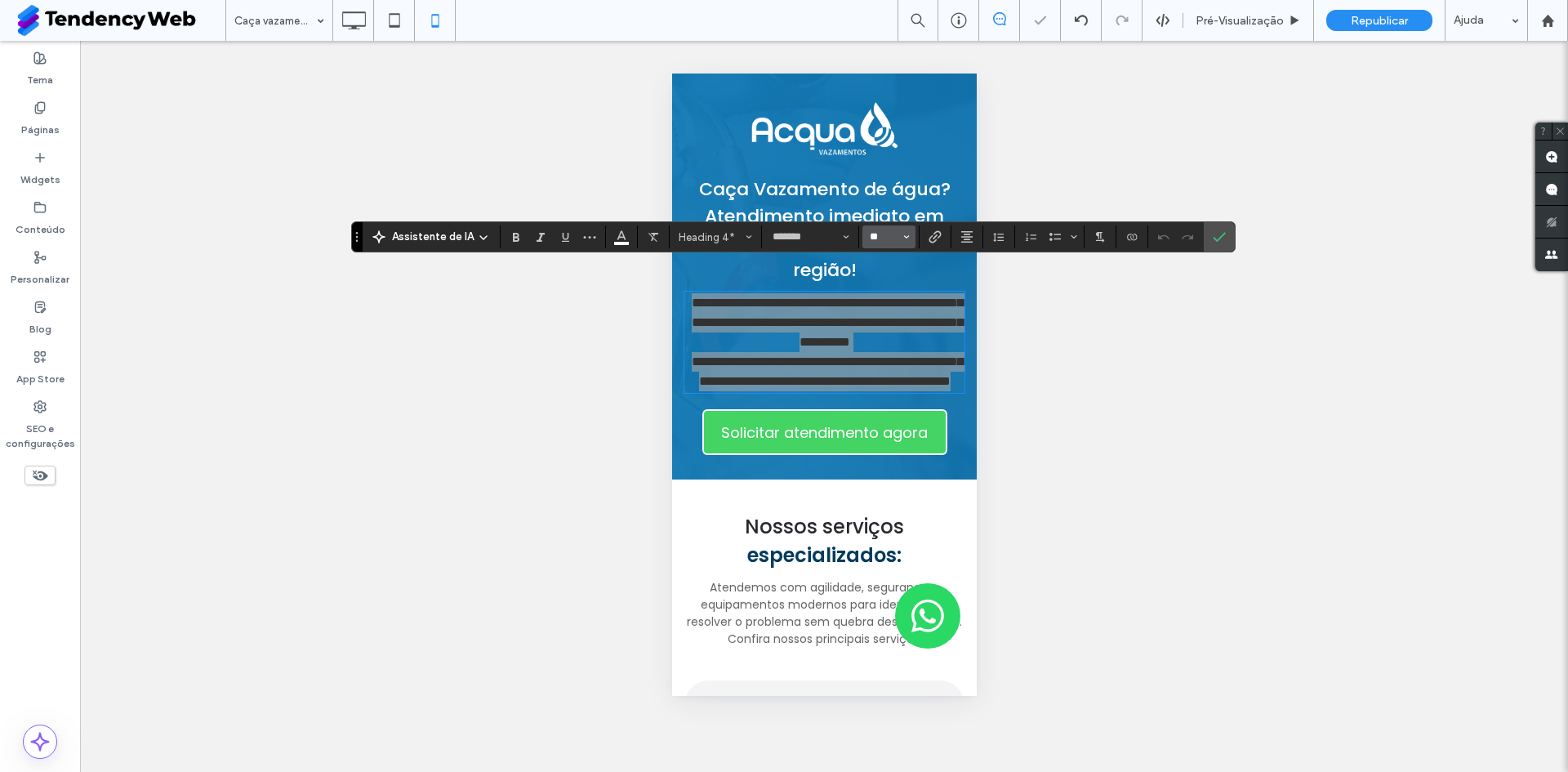
click at [884, 241] on input "**" at bounding box center [884, 237] width 31 height 13
click at [887, 397] on label "16" at bounding box center [888, 400] width 52 height 23
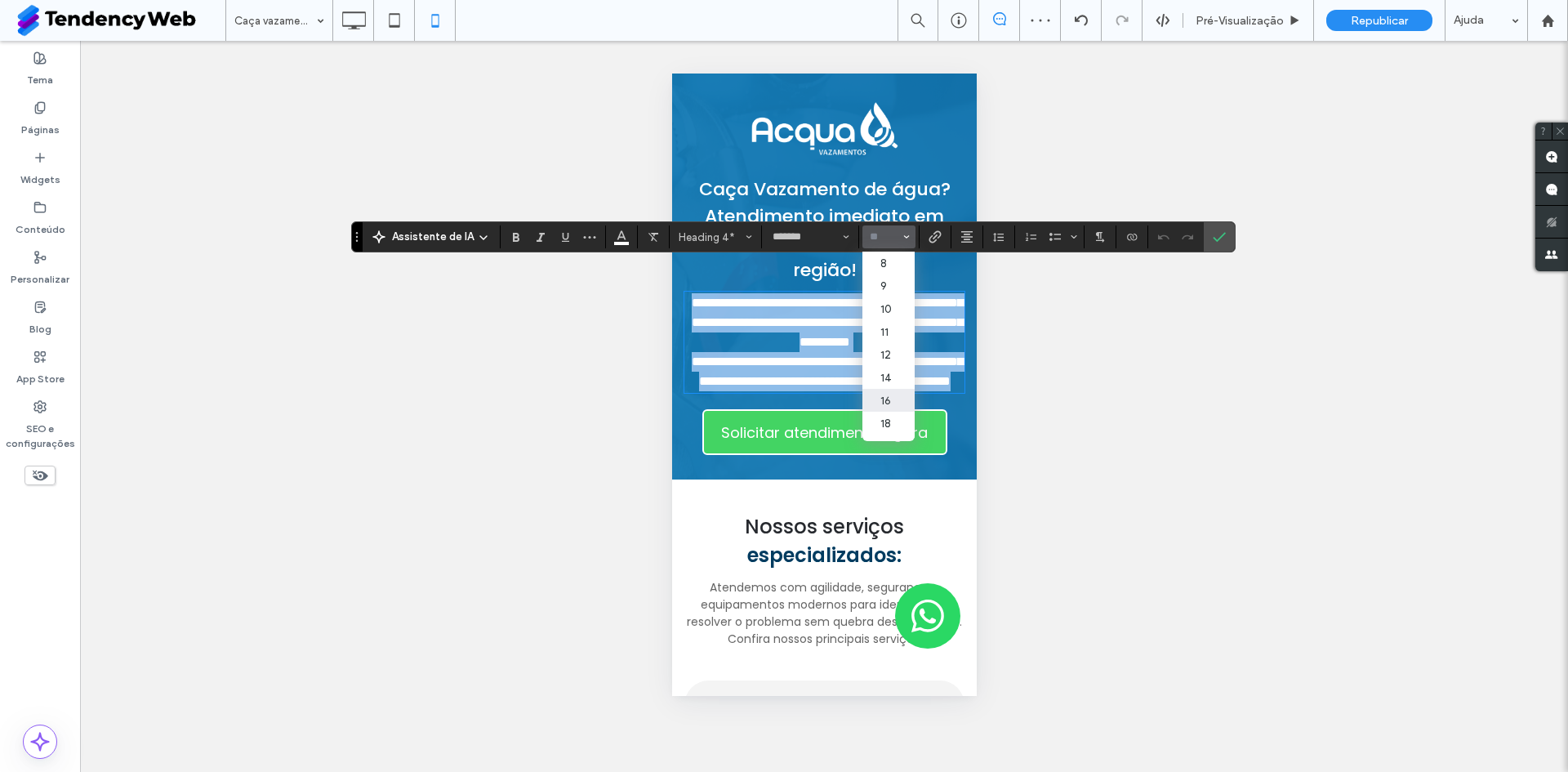
type input "**"
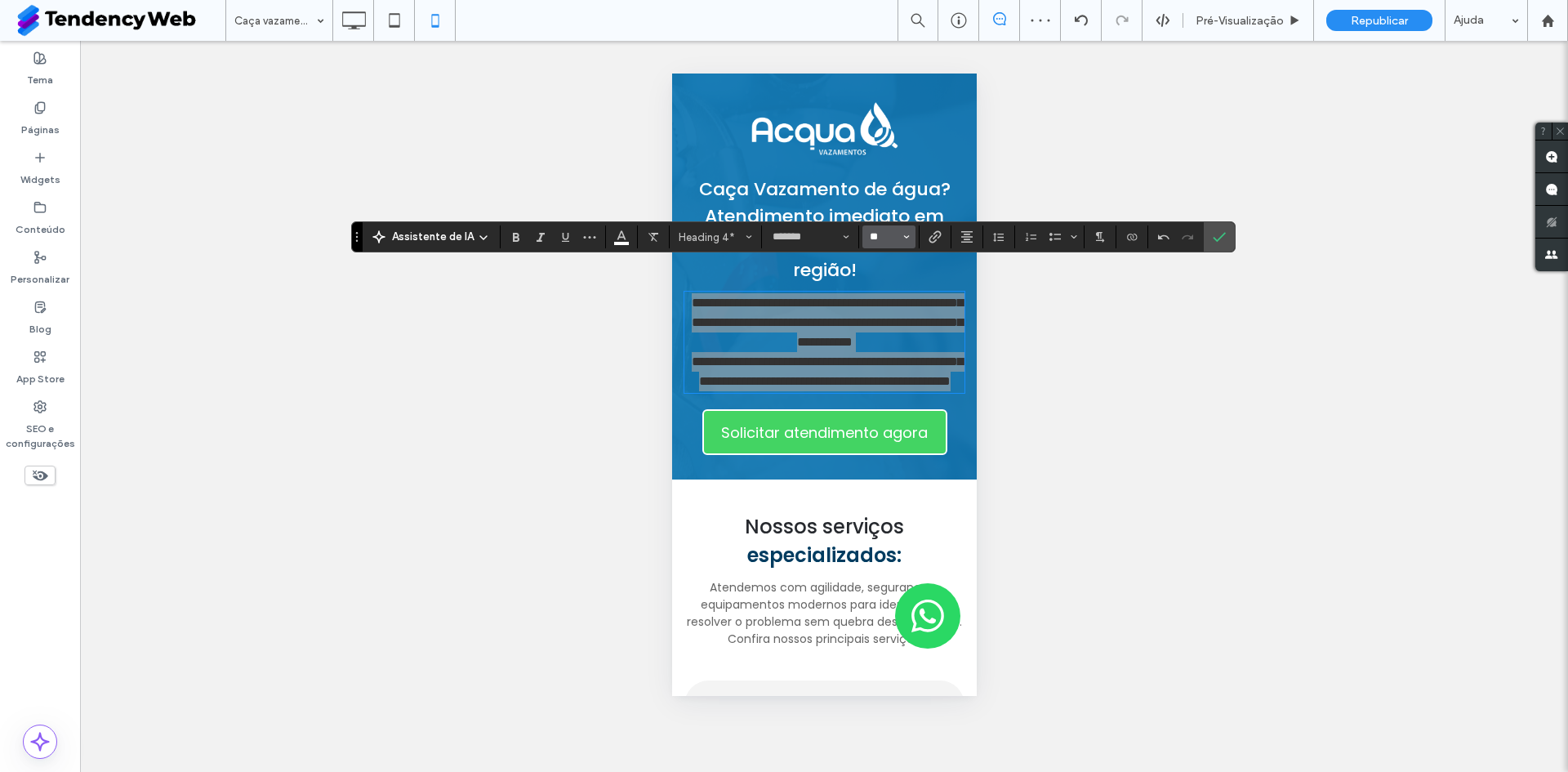
click at [892, 241] on input "**" at bounding box center [884, 237] width 31 height 13
click at [888, 379] on label "14" at bounding box center [888, 377] width 52 height 23
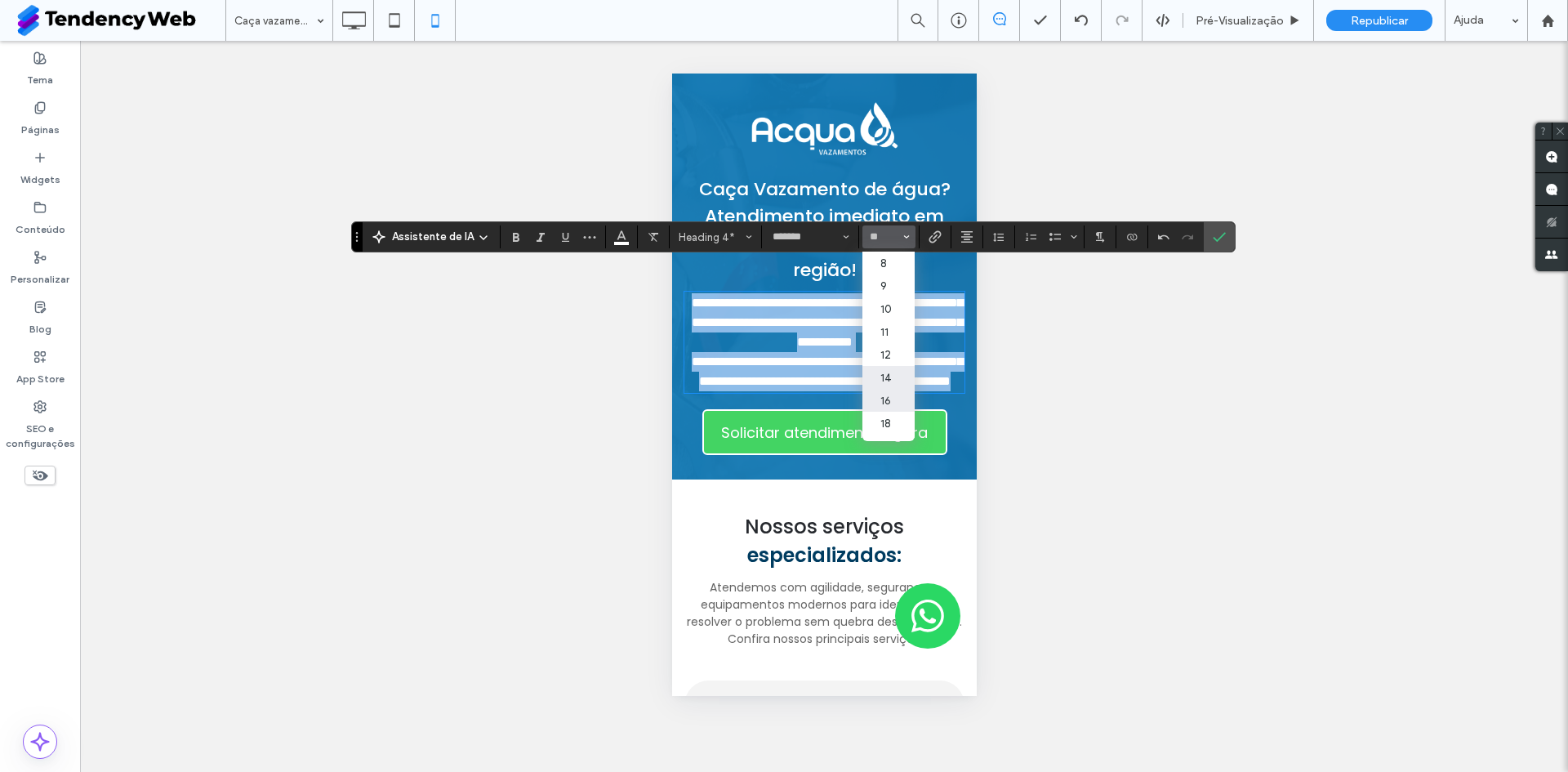
type input "**"
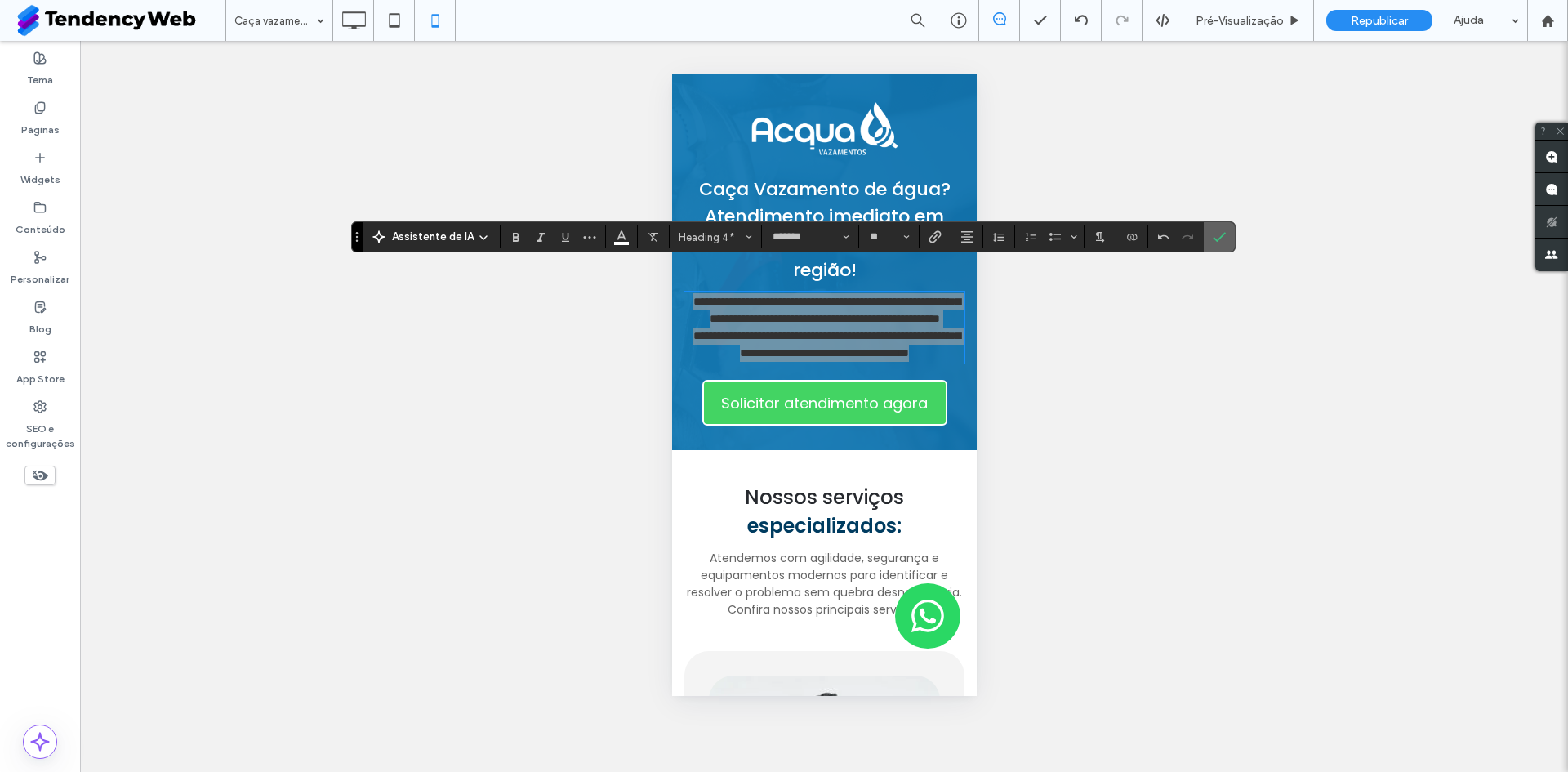
click at [1221, 234] on icon "Confirmar" at bounding box center [1218, 237] width 13 height 13
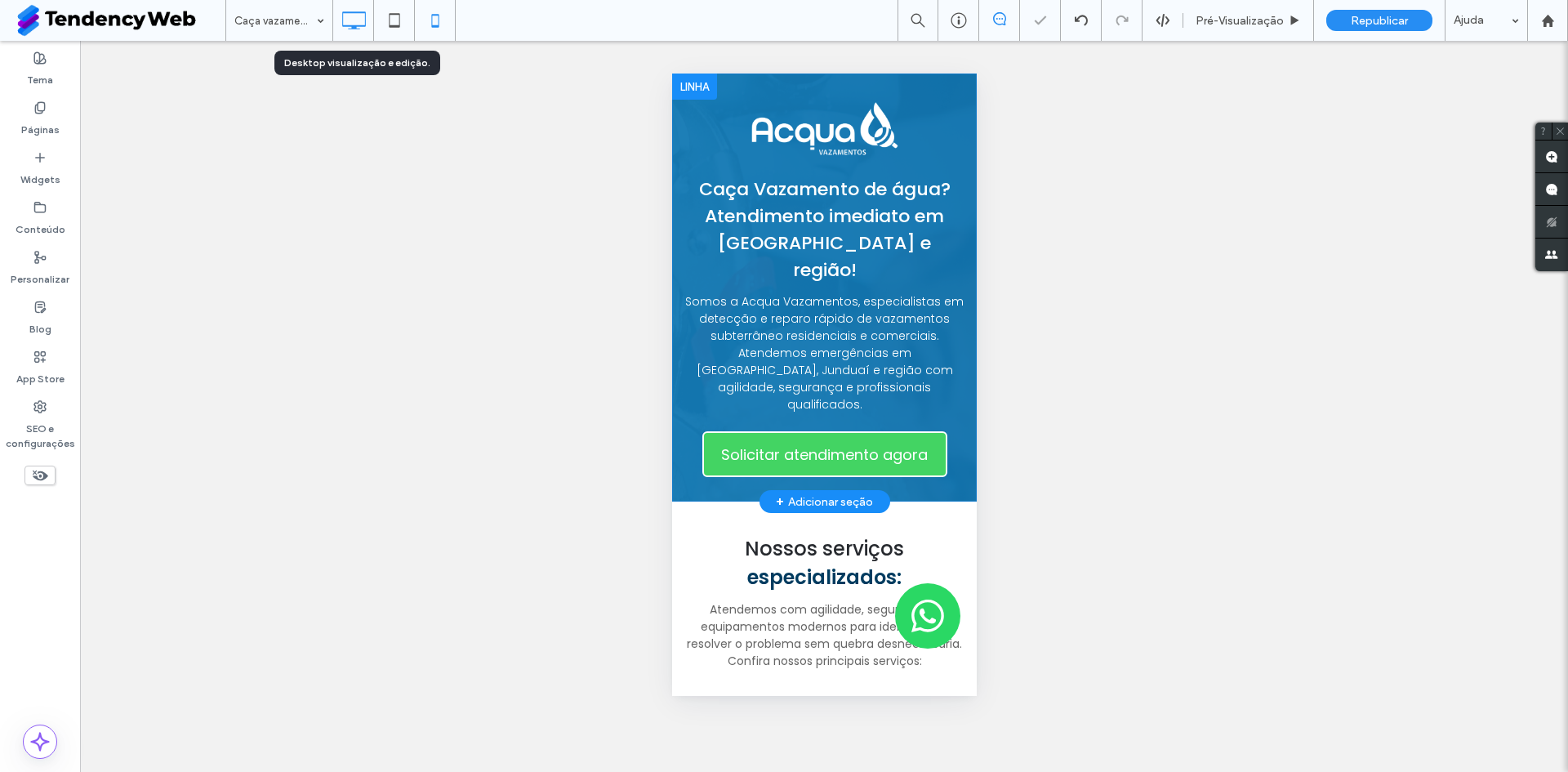
click at [351, 22] on icon at bounding box center [353, 20] width 32 height 32
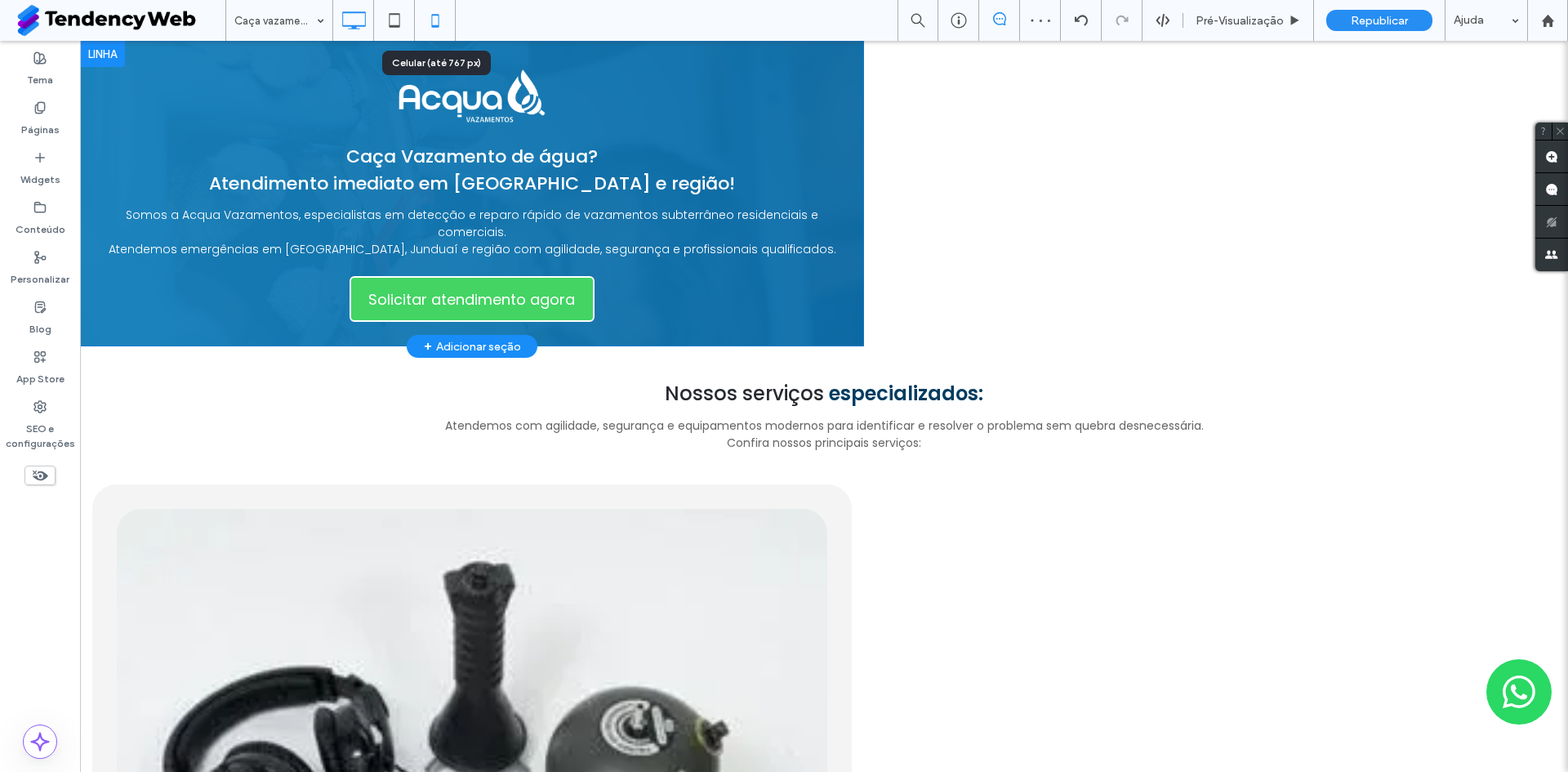
click at [425, 22] on icon at bounding box center [435, 20] width 32 height 32
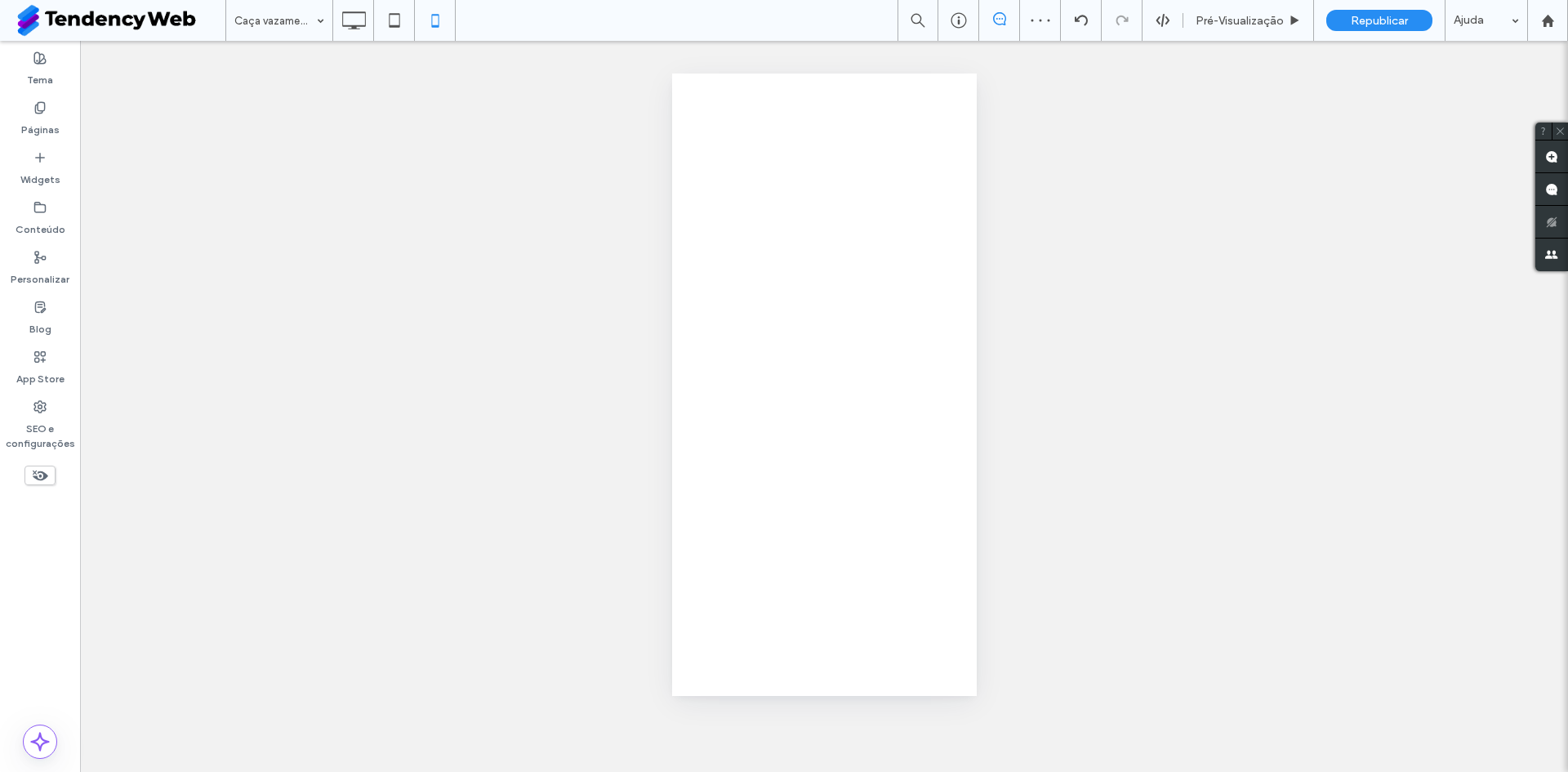
click at [308, 22] on div at bounding box center [784, 386] width 1568 height 772
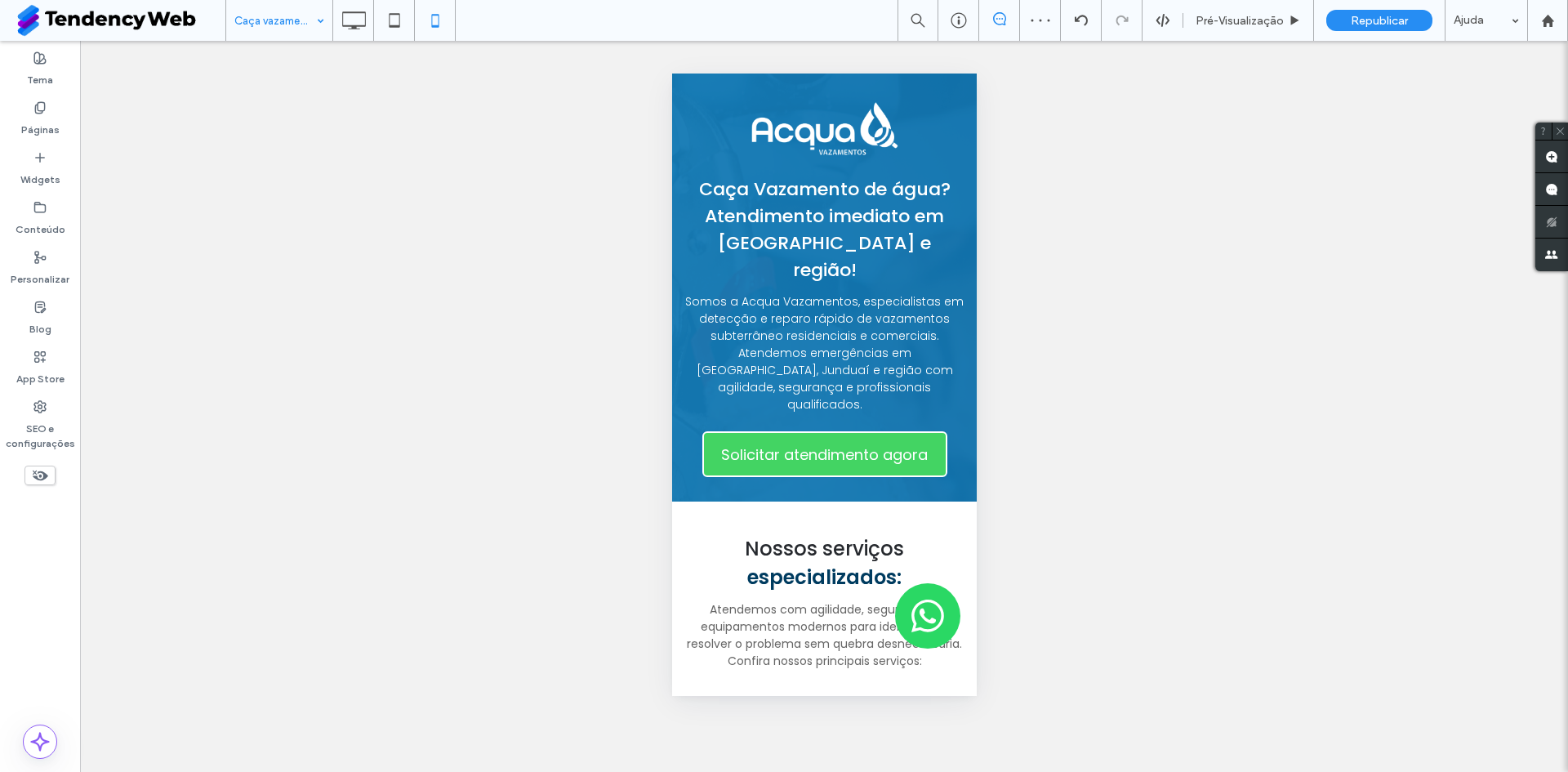
scroll to position [0, 0]
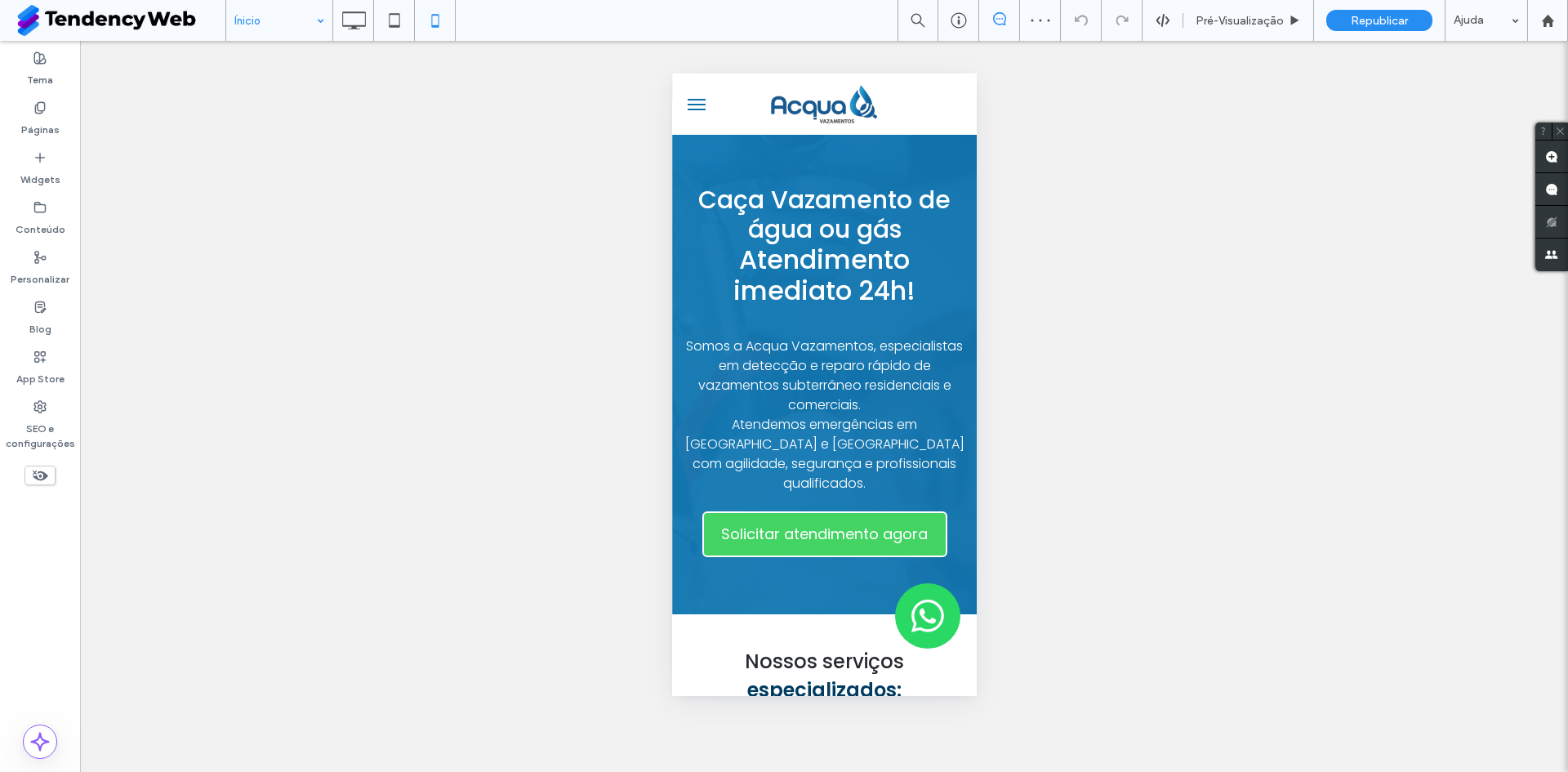
click at [303, 23] on input at bounding box center [275, 21] width 81 height 41
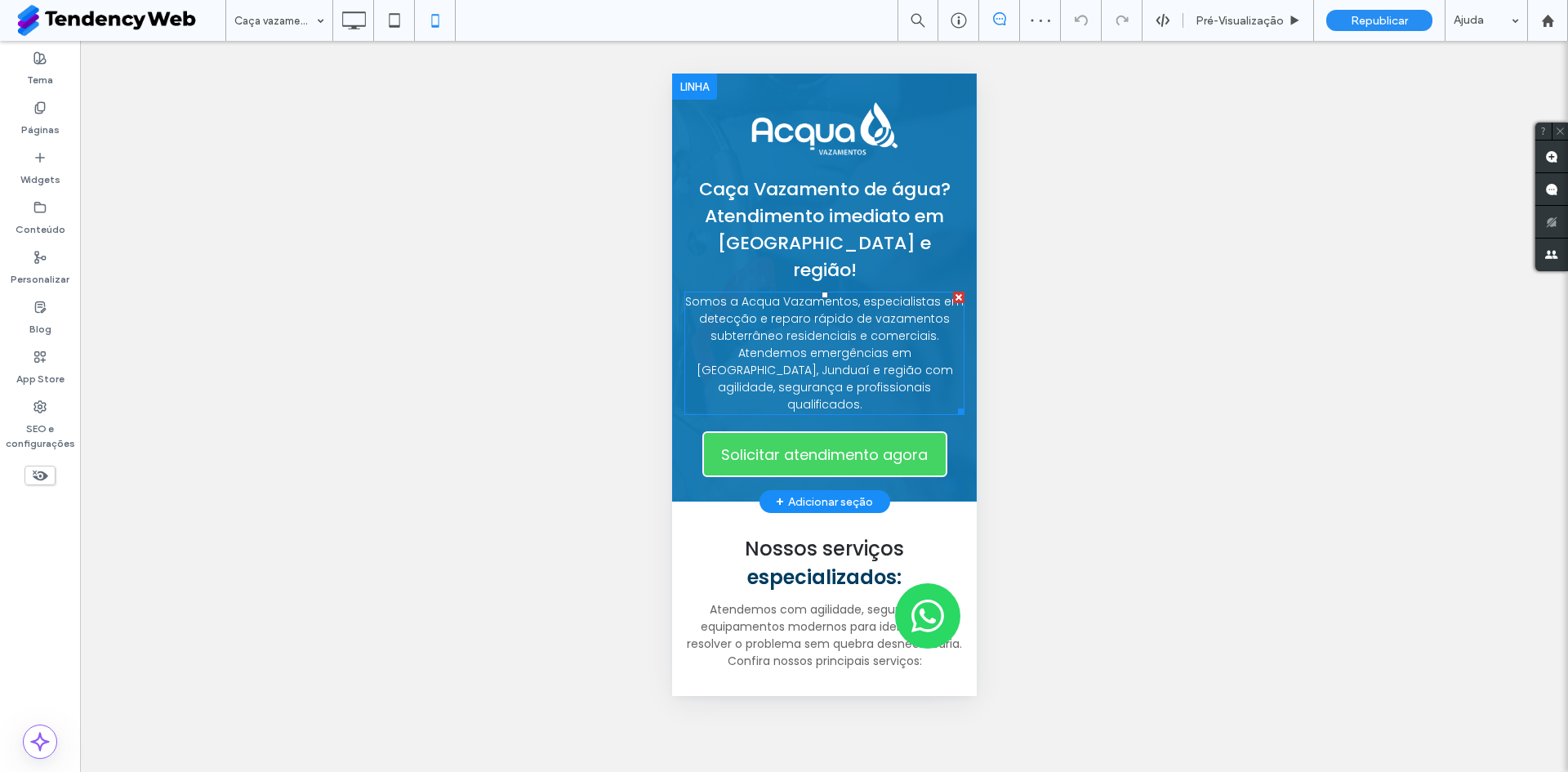
click at [829, 310] on span "Somos a Acqua Vazamentos, especialistas em detecção e reparo rápido de vazament…" at bounding box center [824, 319] width 279 height 51
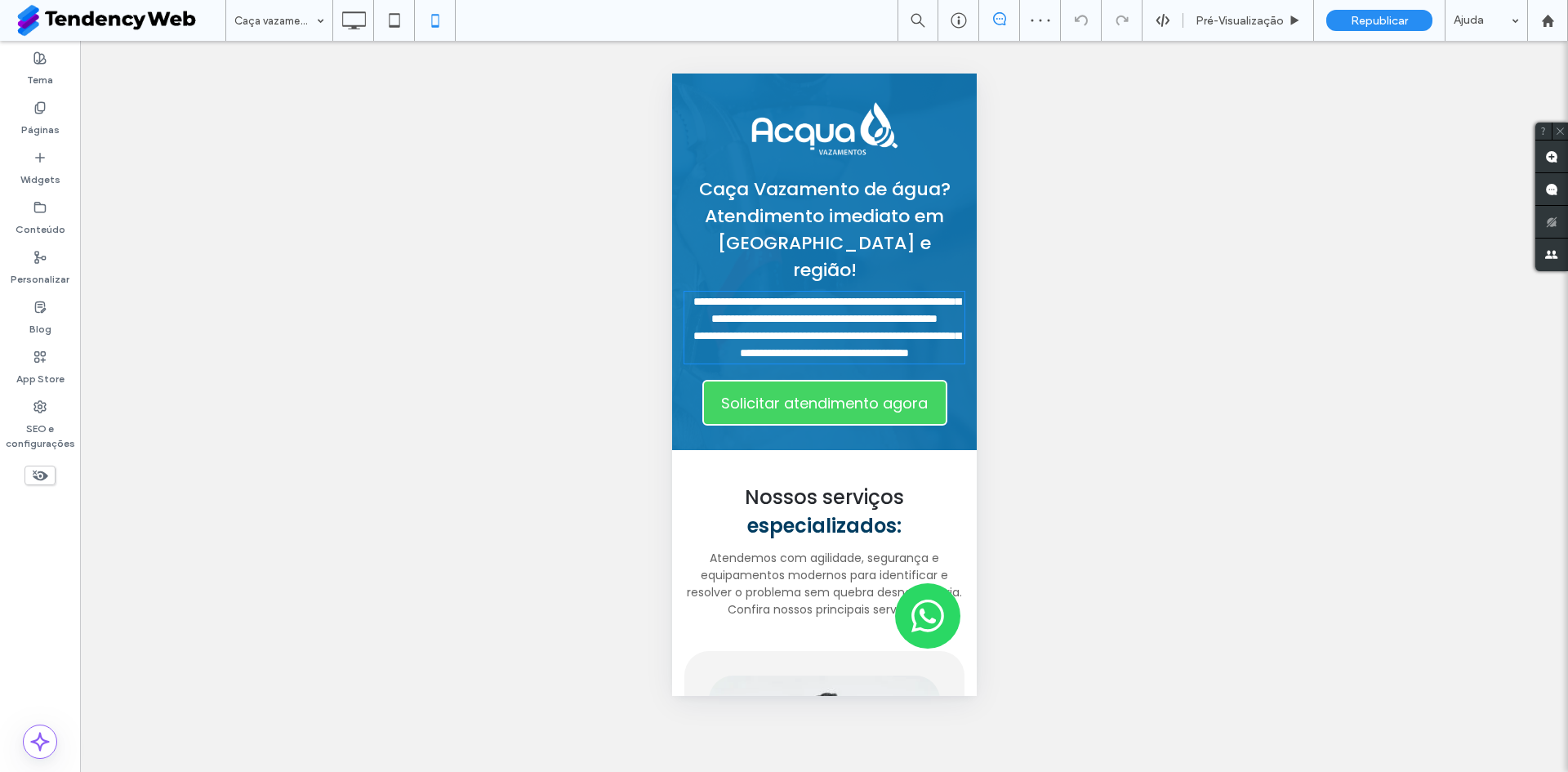
type input "*******"
type input "**"
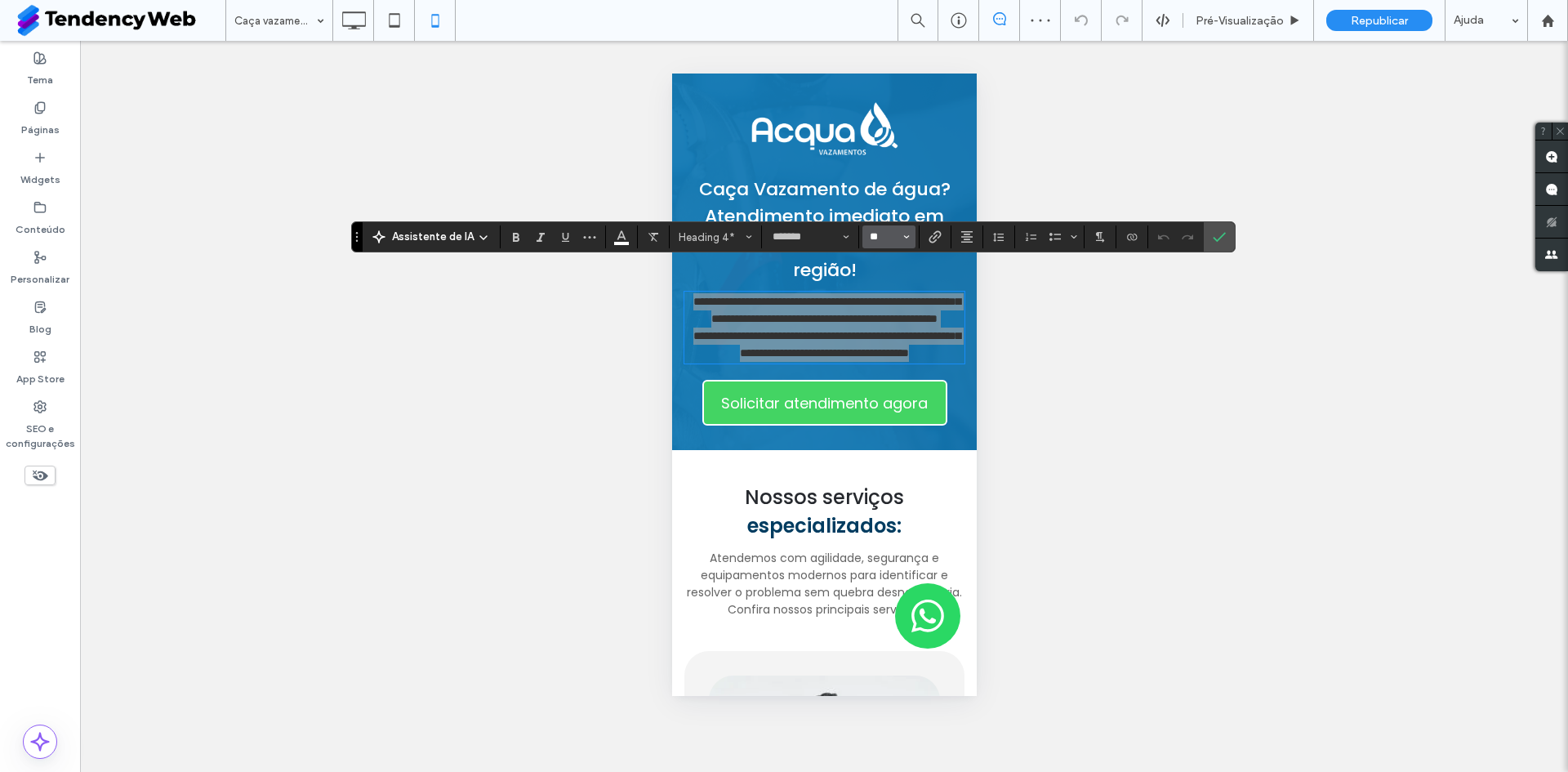
click at [884, 241] on input "**" at bounding box center [884, 237] width 31 height 13
click at [892, 398] on label "16" at bounding box center [888, 400] width 52 height 23
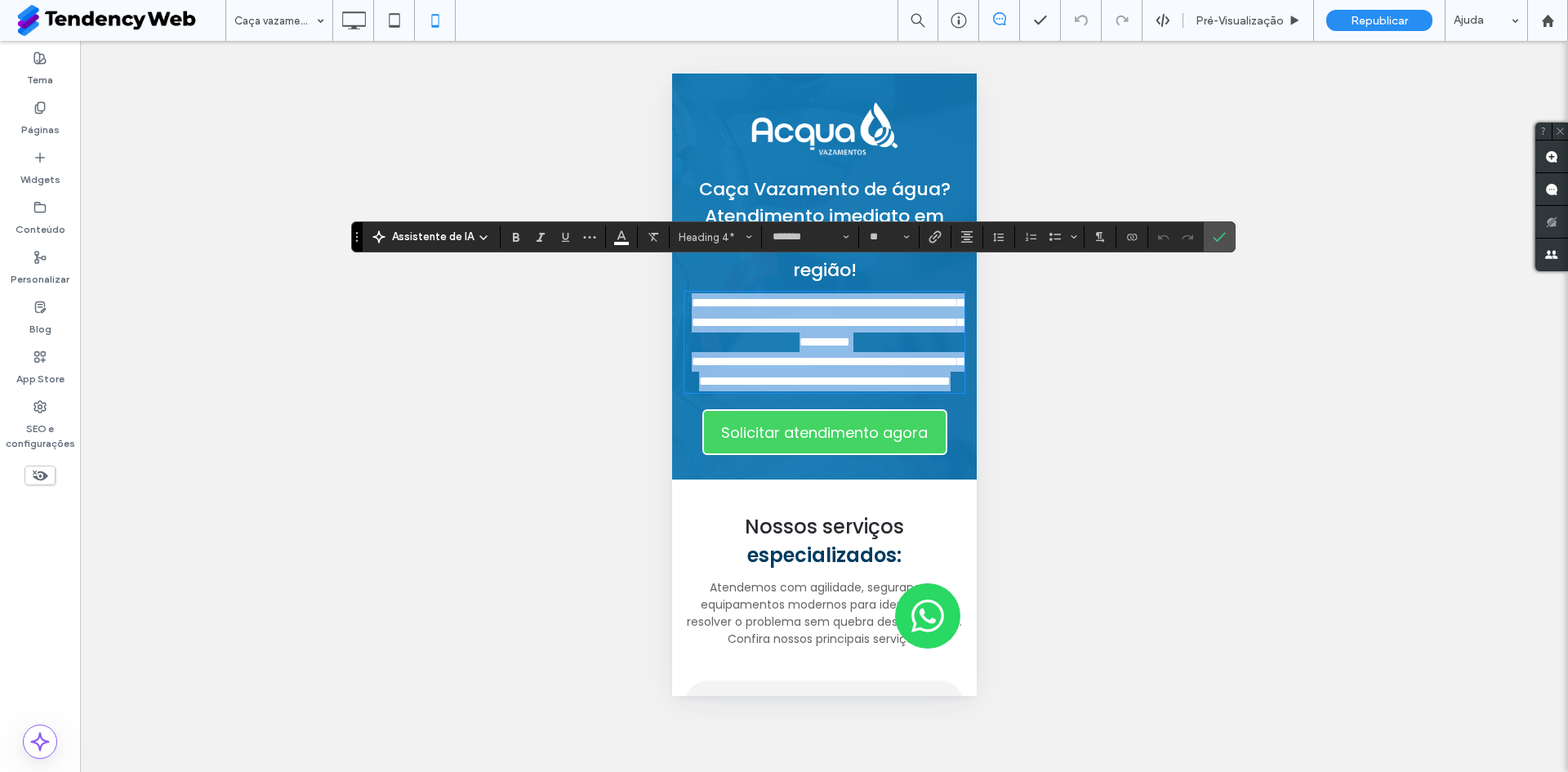
type input "**"
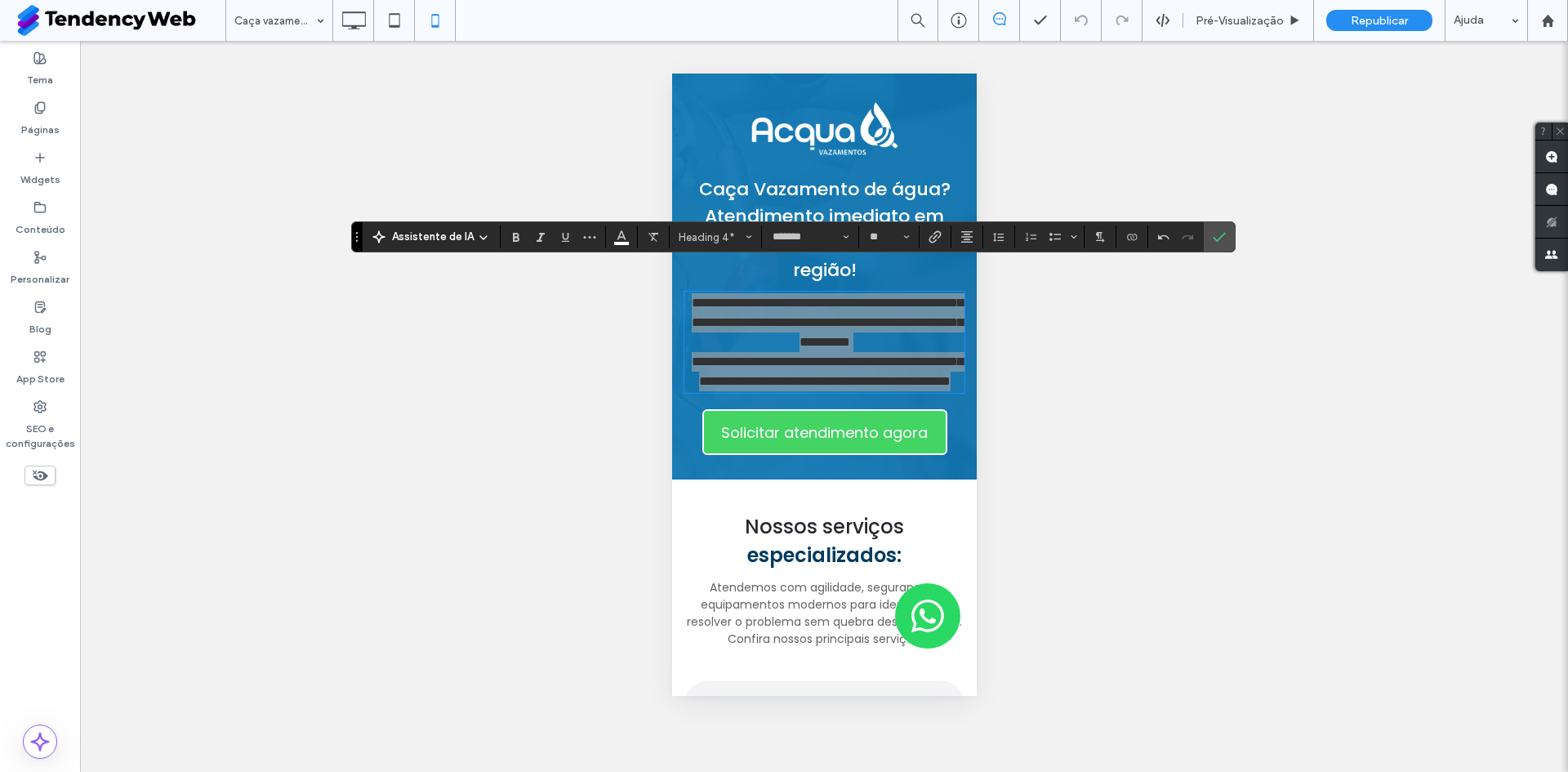
drag, startPoint x: 1214, startPoint y: 232, endPoint x: 1088, endPoint y: 329, distance: 159.0
click at [1215, 232] on icon "Confirmar" at bounding box center [1218, 237] width 13 height 13
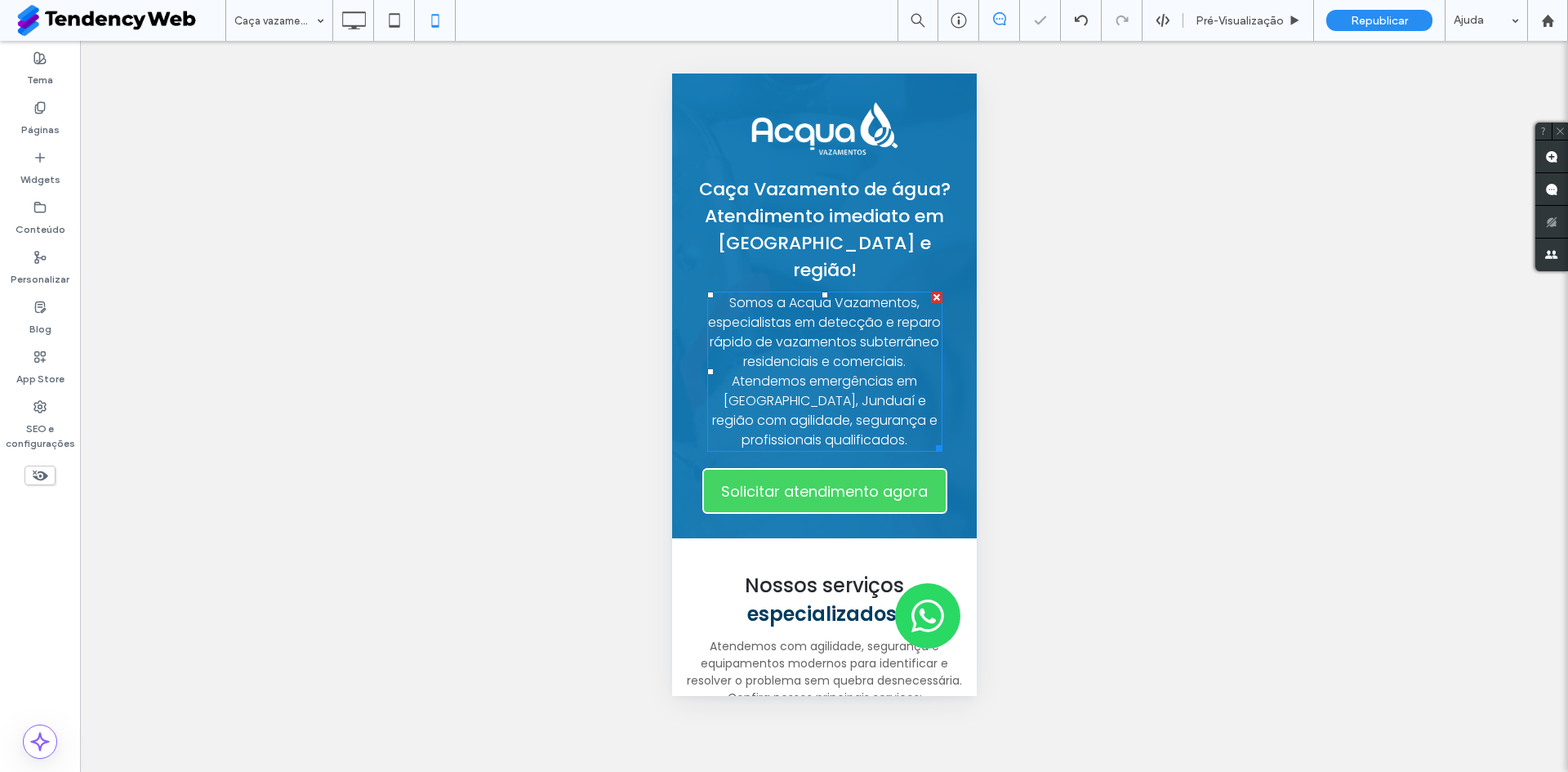
drag, startPoint x: 926, startPoint y: 404, endPoint x: 1656, endPoint y: 554, distance: 745.3
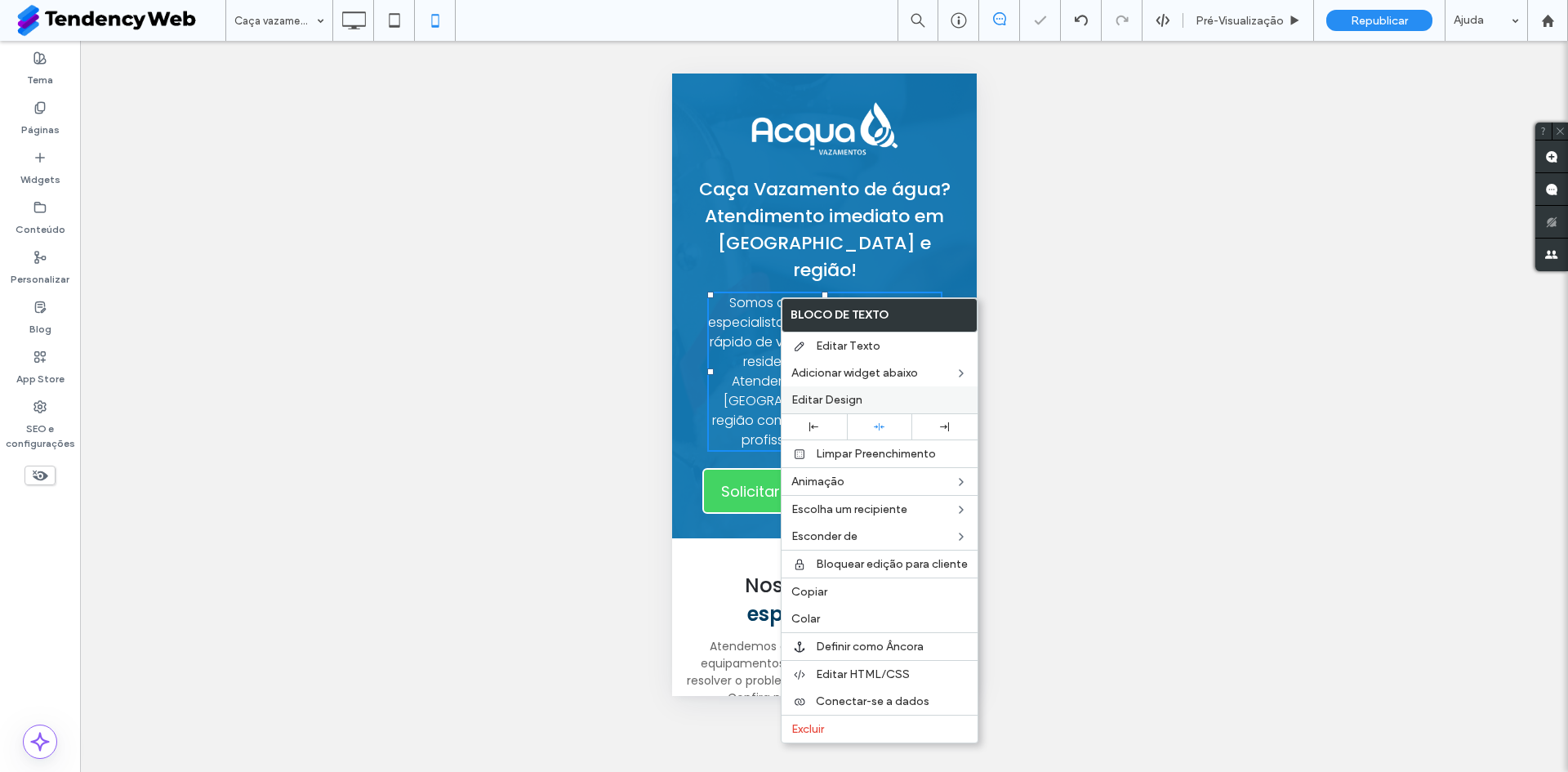
click at [825, 399] on span "Editar Design" at bounding box center [827, 400] width 71 height 14
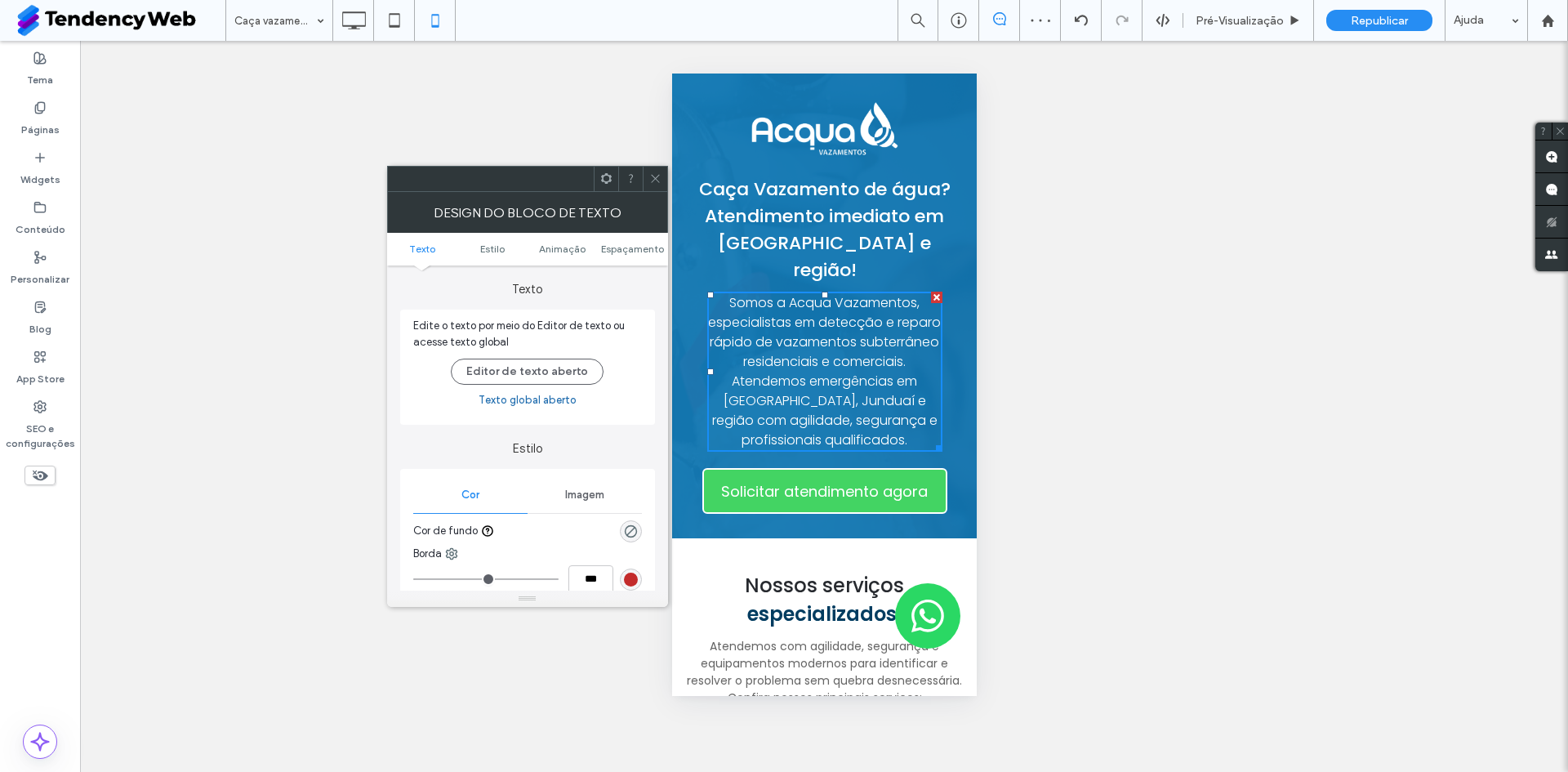
click at [628, 255] on ul "Texto Estilo Animaçāo Espaçamento" at bounding box center [527, 248] width 281 height 32
click at [619, 250] on span "Espaçamento" at bounding box center [632, 248] width 63 height 12
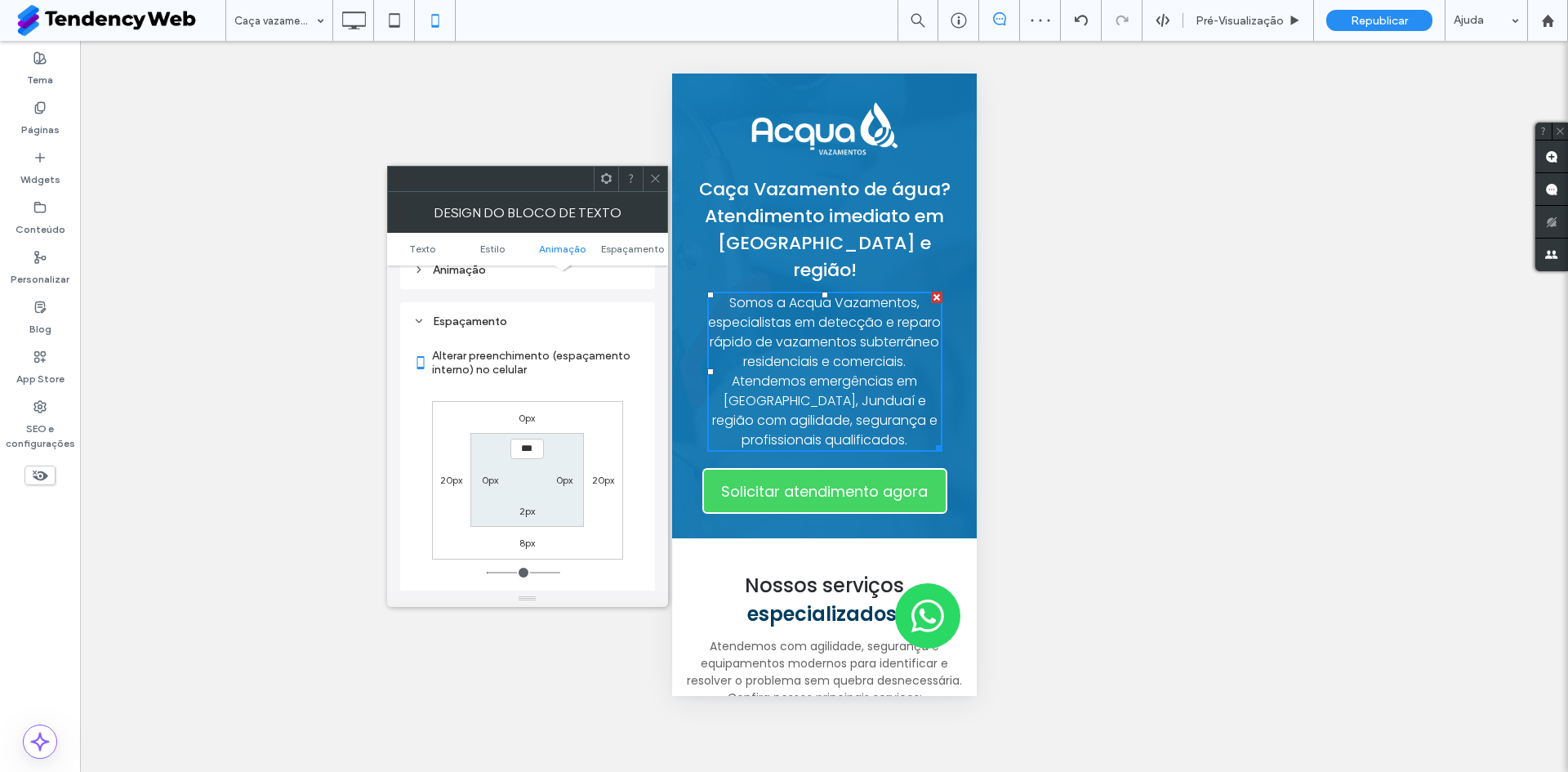
scroll to position [456, 0]
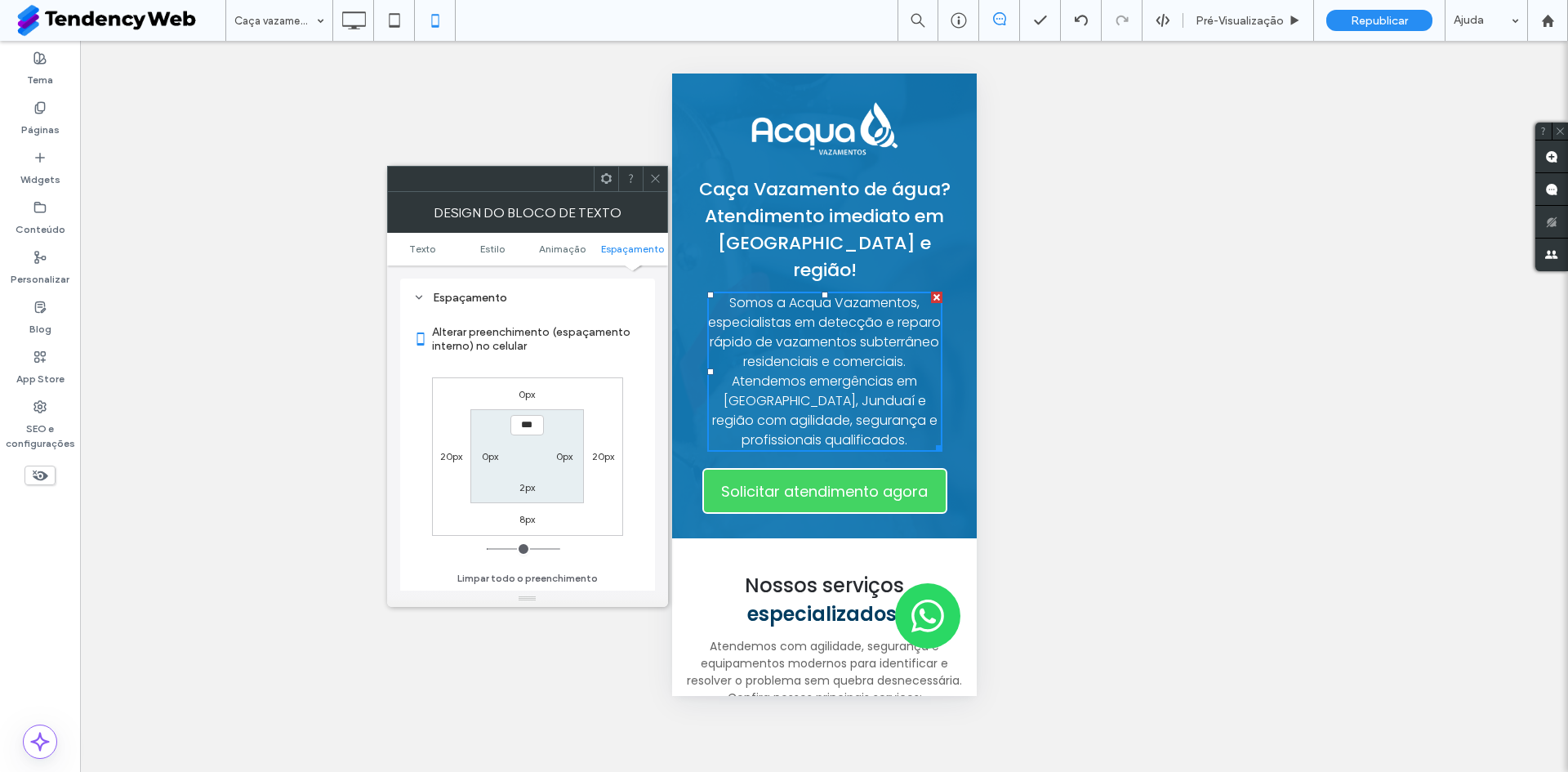
click at [531, 394] on label "0px" at bounding box center [526, 394] width 17 height 12
type input "*"
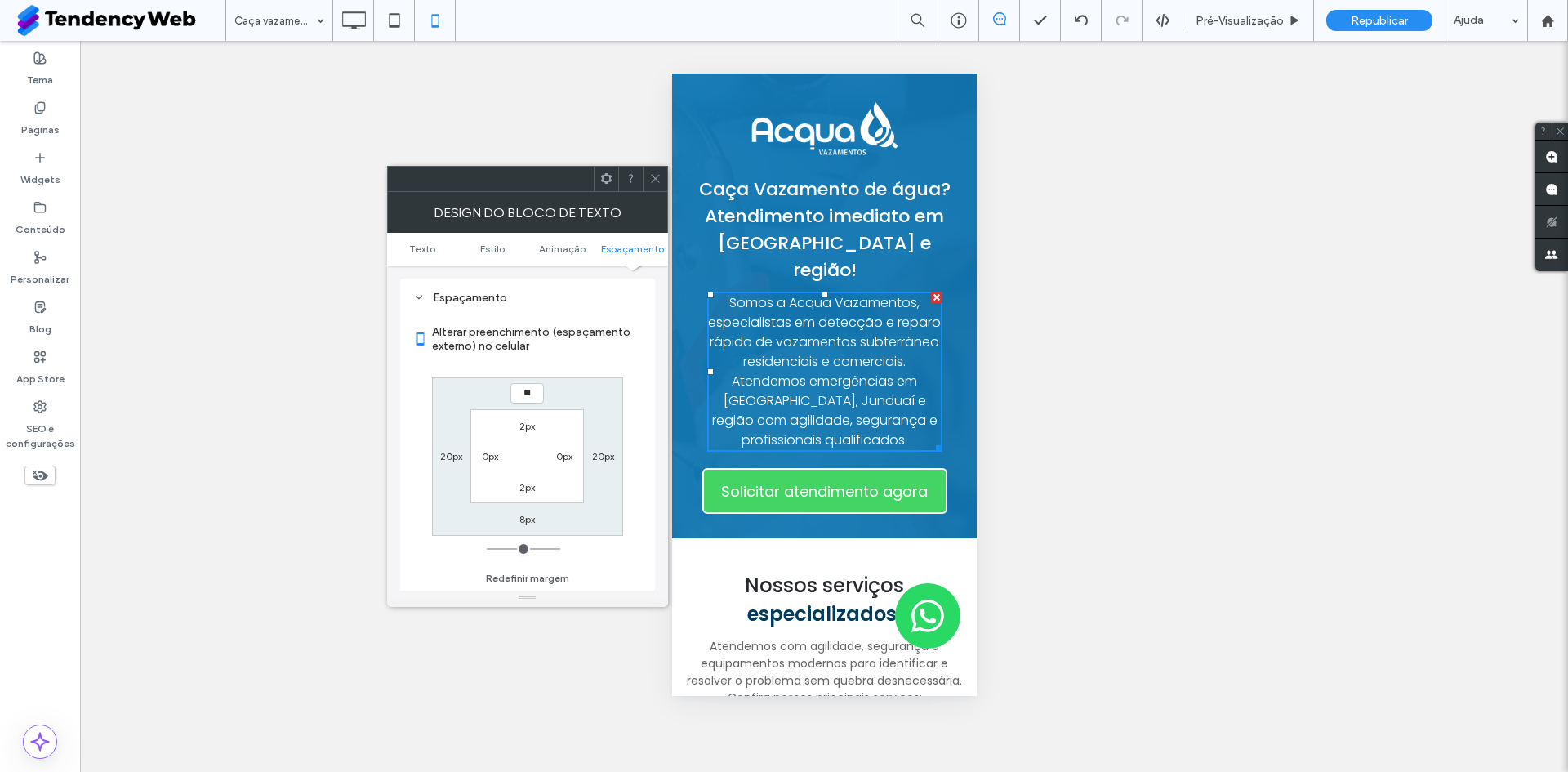
type input "**"
type input "****"
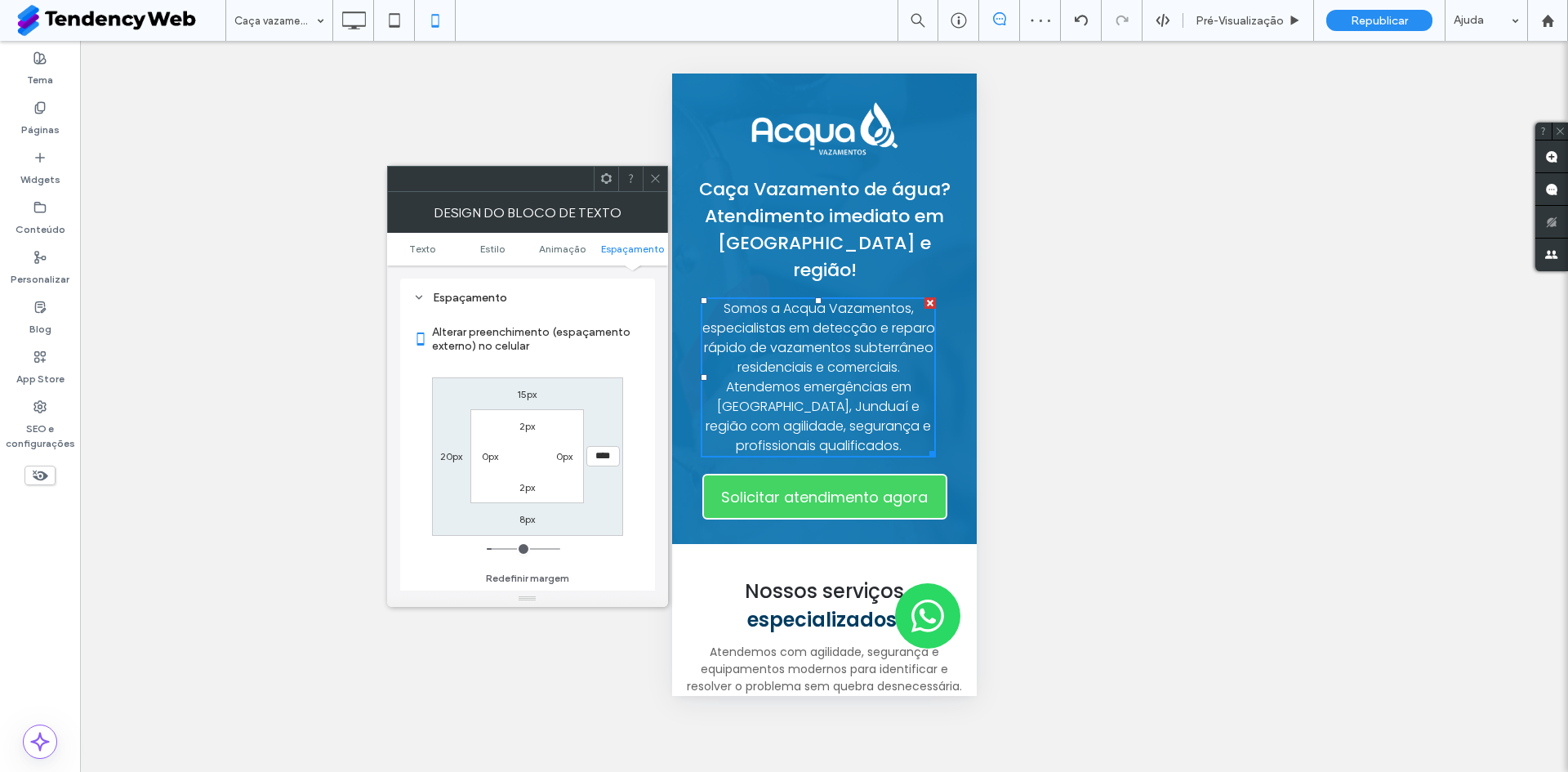
type input "*"
type input "**"
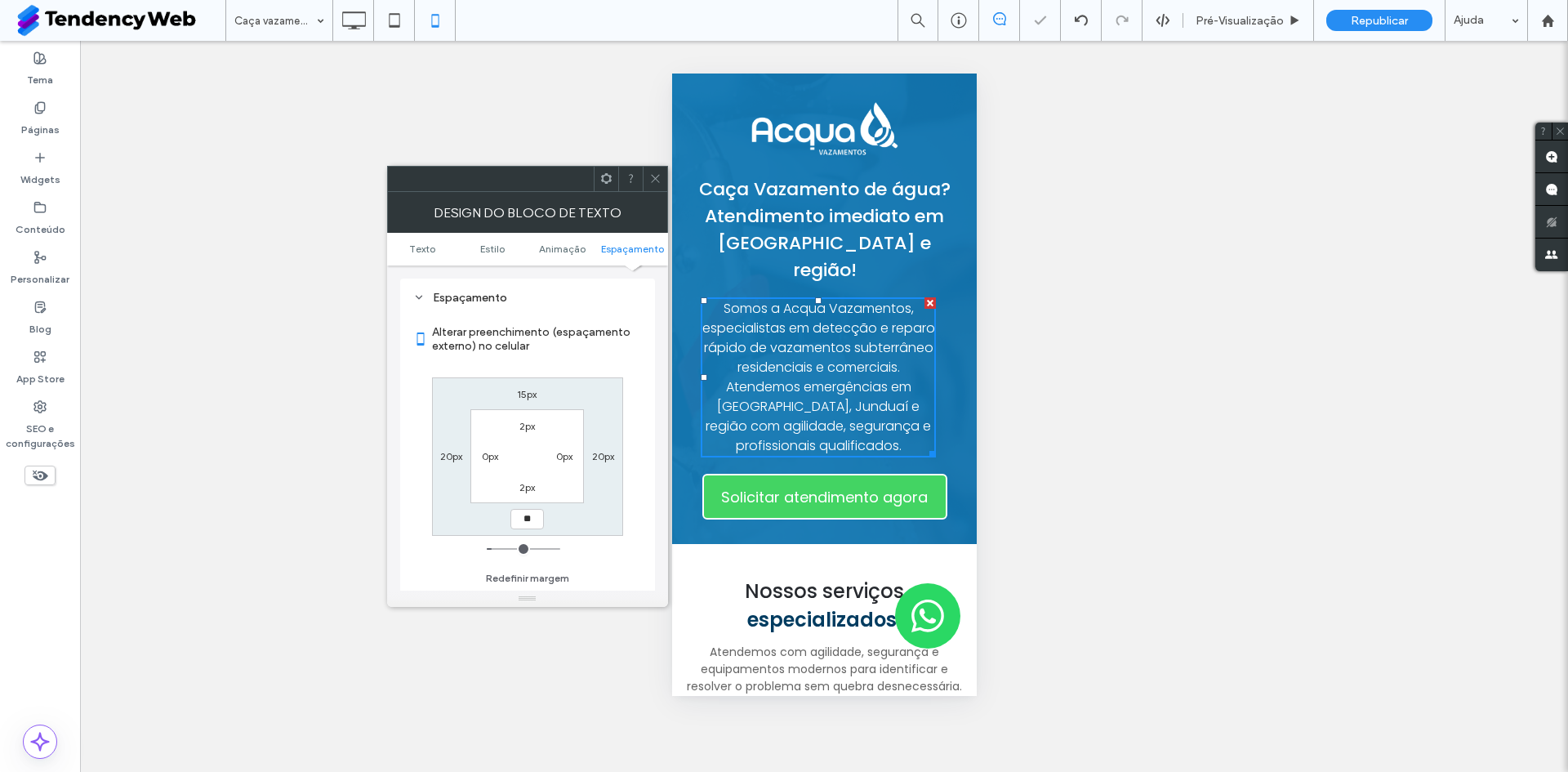
type input "****"
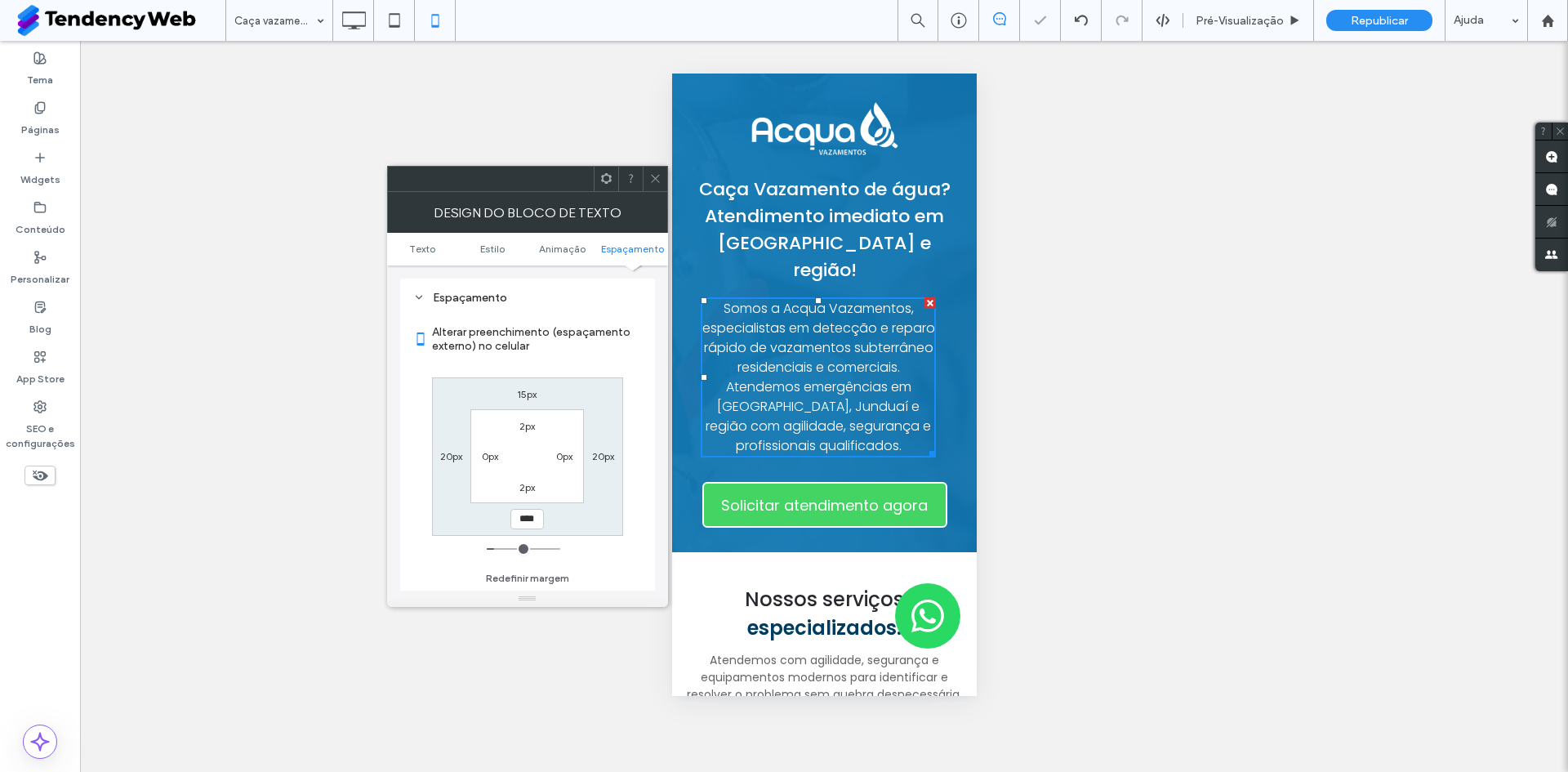
click at [650, 173] on icon at bounding box center [655, 179] width 12 height 12
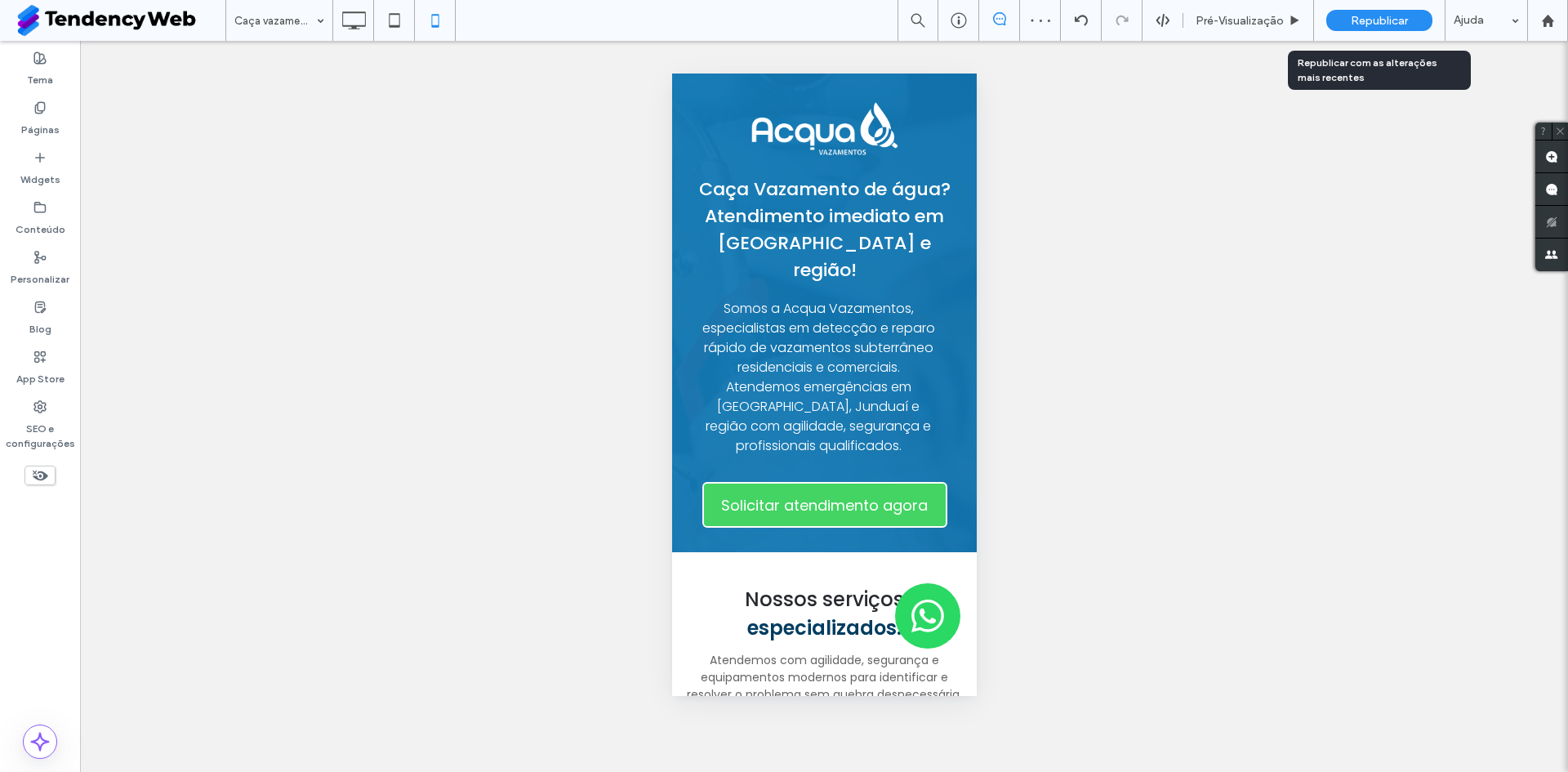
click at [1376, 20] on span "Republicar" at bounding box center [1379, 21] width 57 height 14
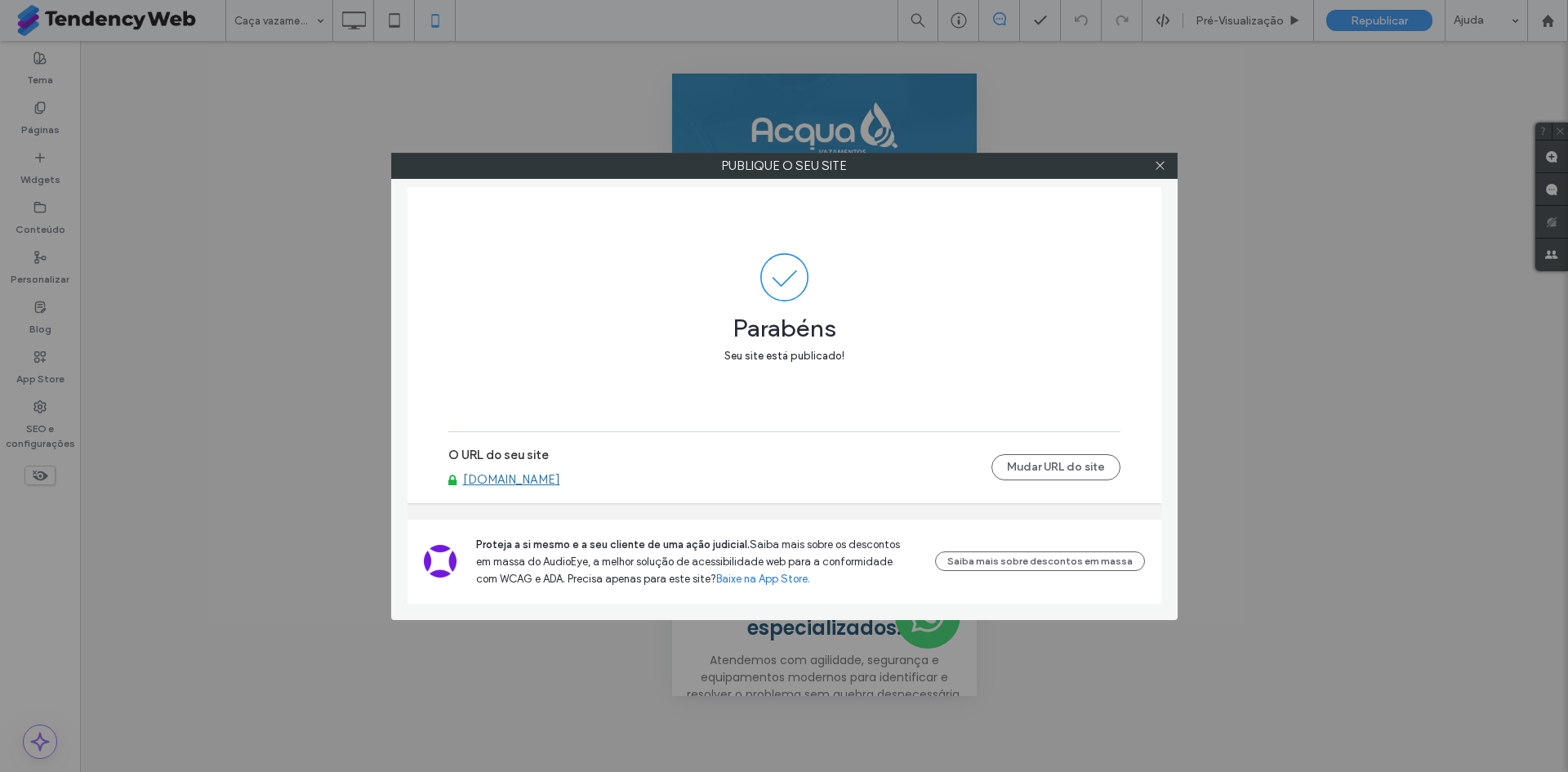
click at [538, 477] on link "www.orcamento.acquavazamentos.com.br" at bounding box center [512, 479] width 97 height 15
